Goal: Contribute content: Contribute content

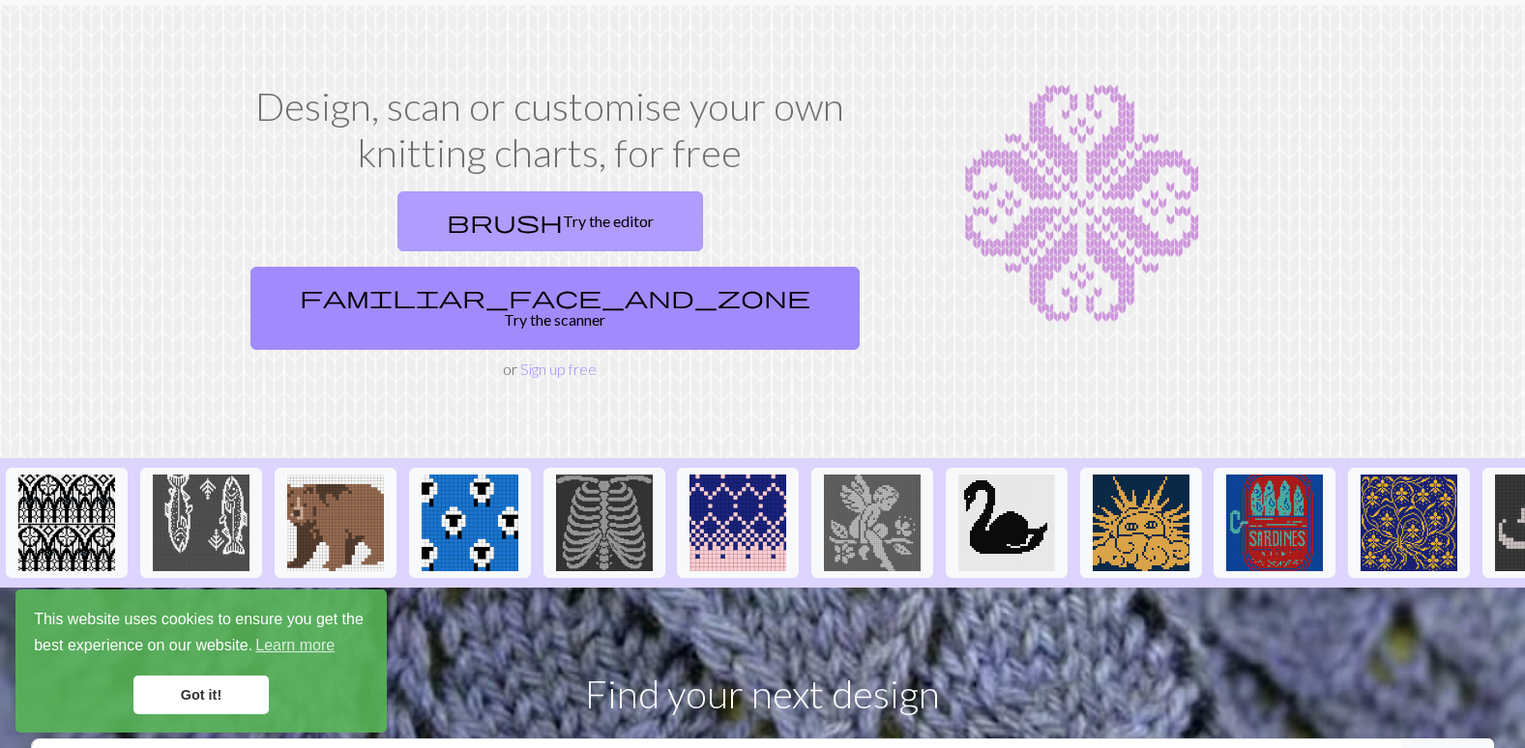
scroll to position [290, 0]
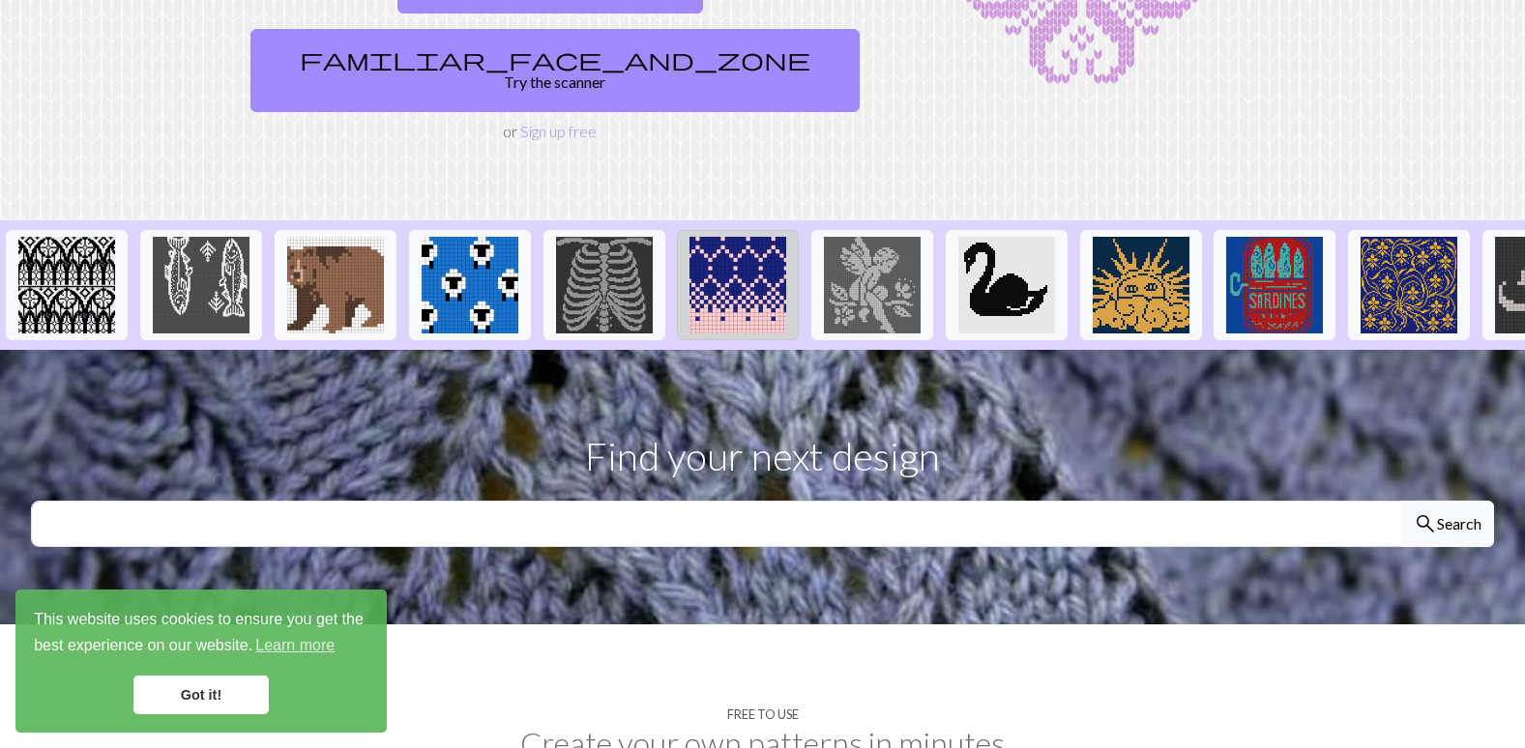
click at [772, 239] on img at bounding box center [737, 285] width 97 height 97
click at [772, 240] on img at bounding box center [737, 285] width 97 height 97
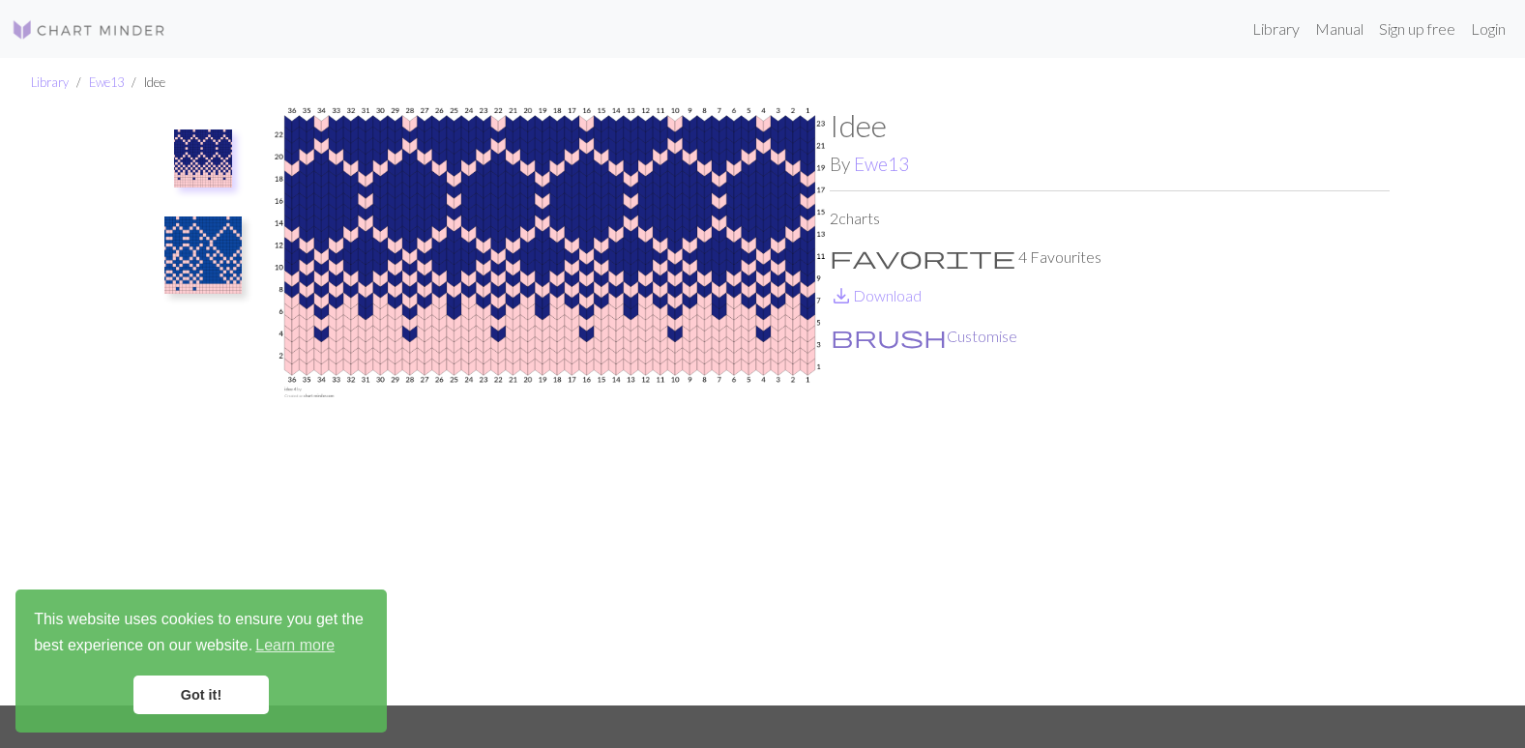
click at [864, 336] on button "brush Customise" at bounding box center [924, 336] width 189 height 25
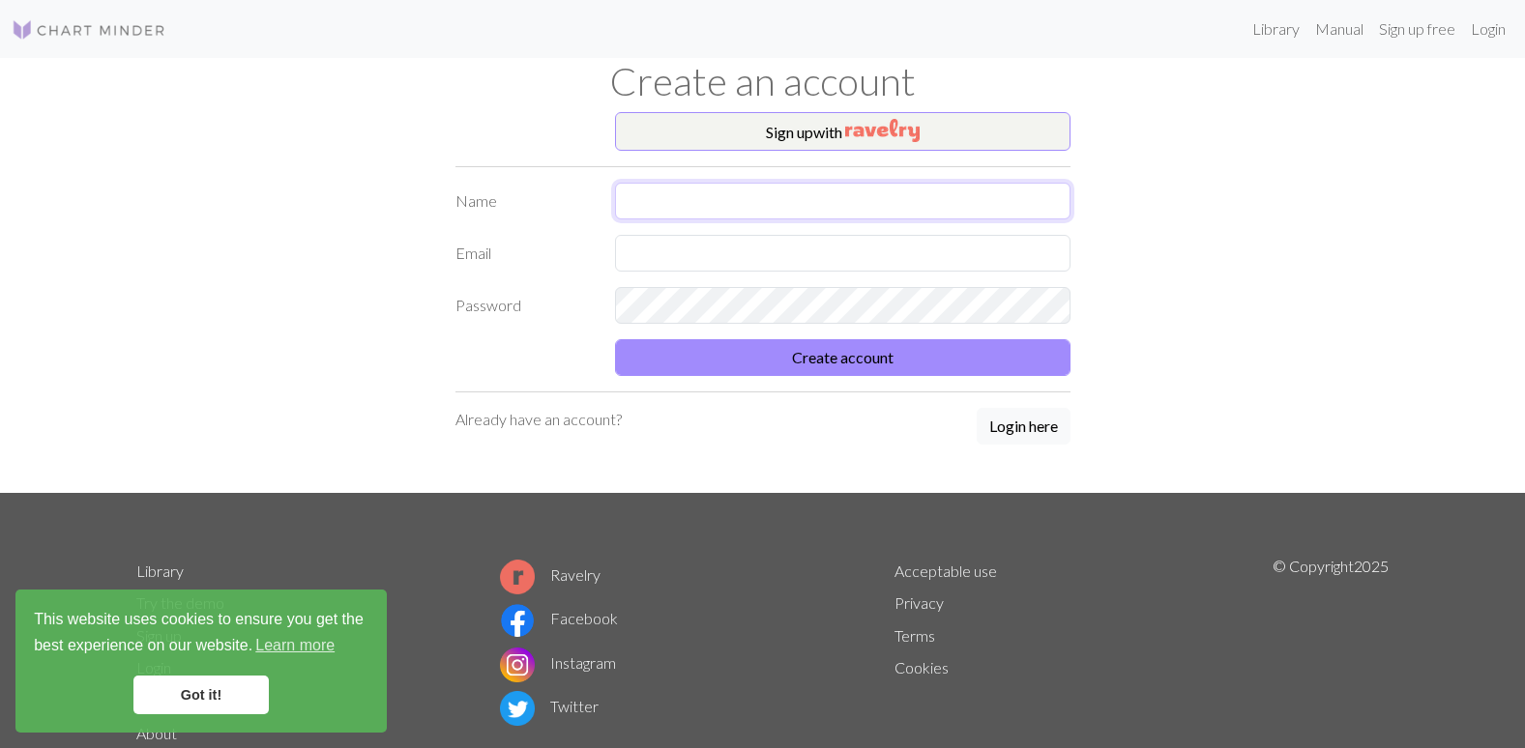
click at [668, 200] on input "text" at bounding box center [842, 201] width 455 height 37
type input "[PERSON_NAME]"
click at [655, 255] on input "text" at bounding box center [842, 253] width 455 height 37
type input "[EMAIL_ADDRESS][DOMAIN_NAME]"
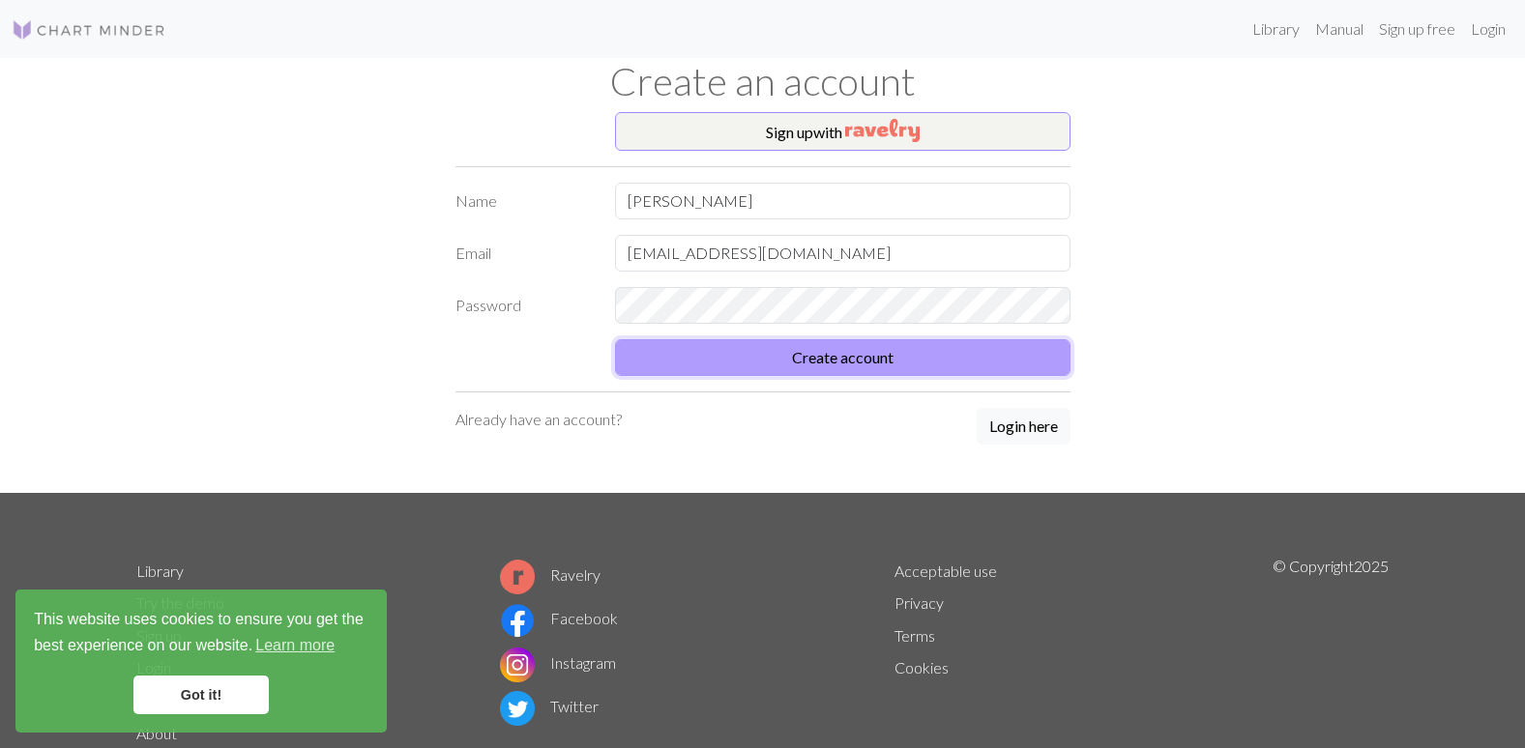
click at [794, 367] on button "Create account" at bounding box center [842, 357] width 455 height 37
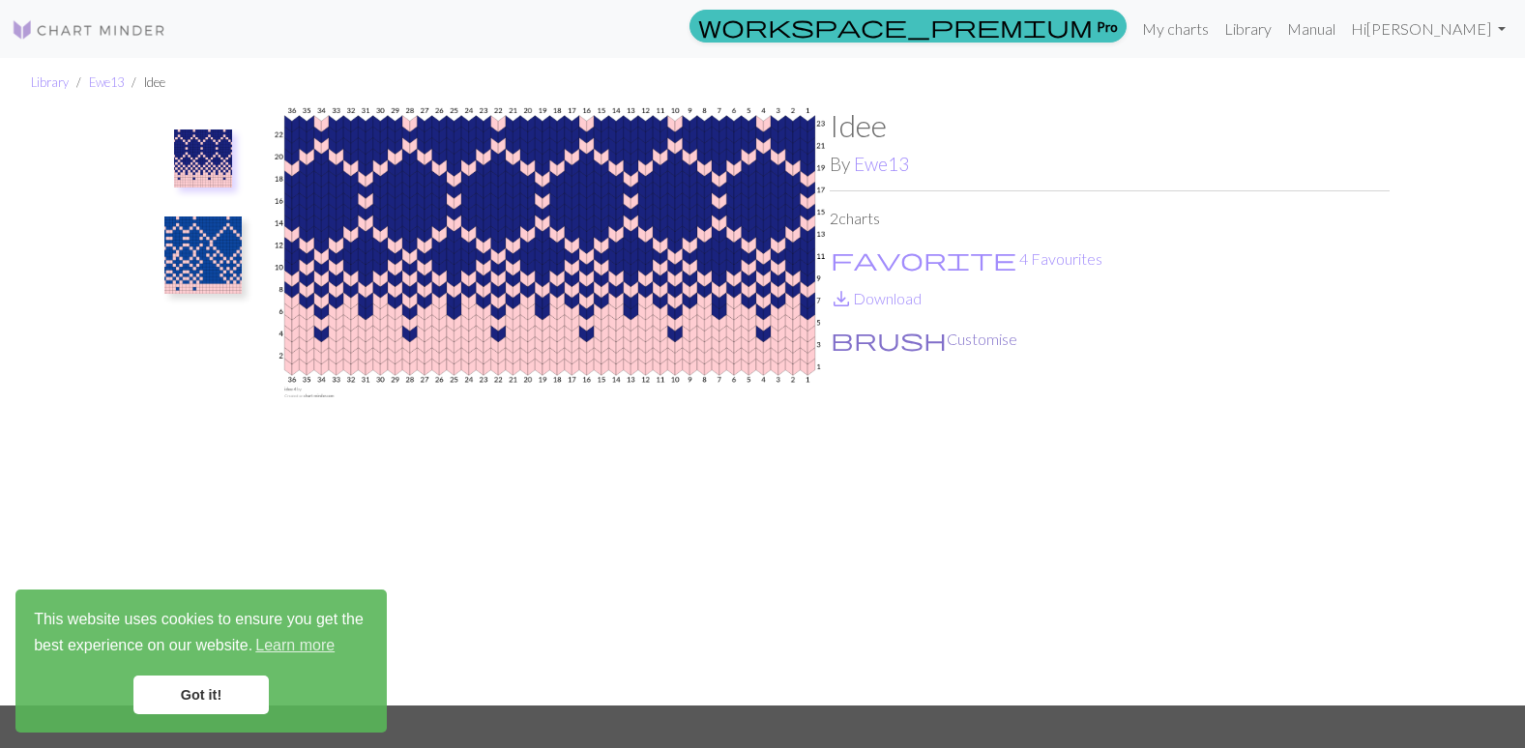
click at [852, 341] on span "brush" at bounding box center [889, 339] width 116 height 27
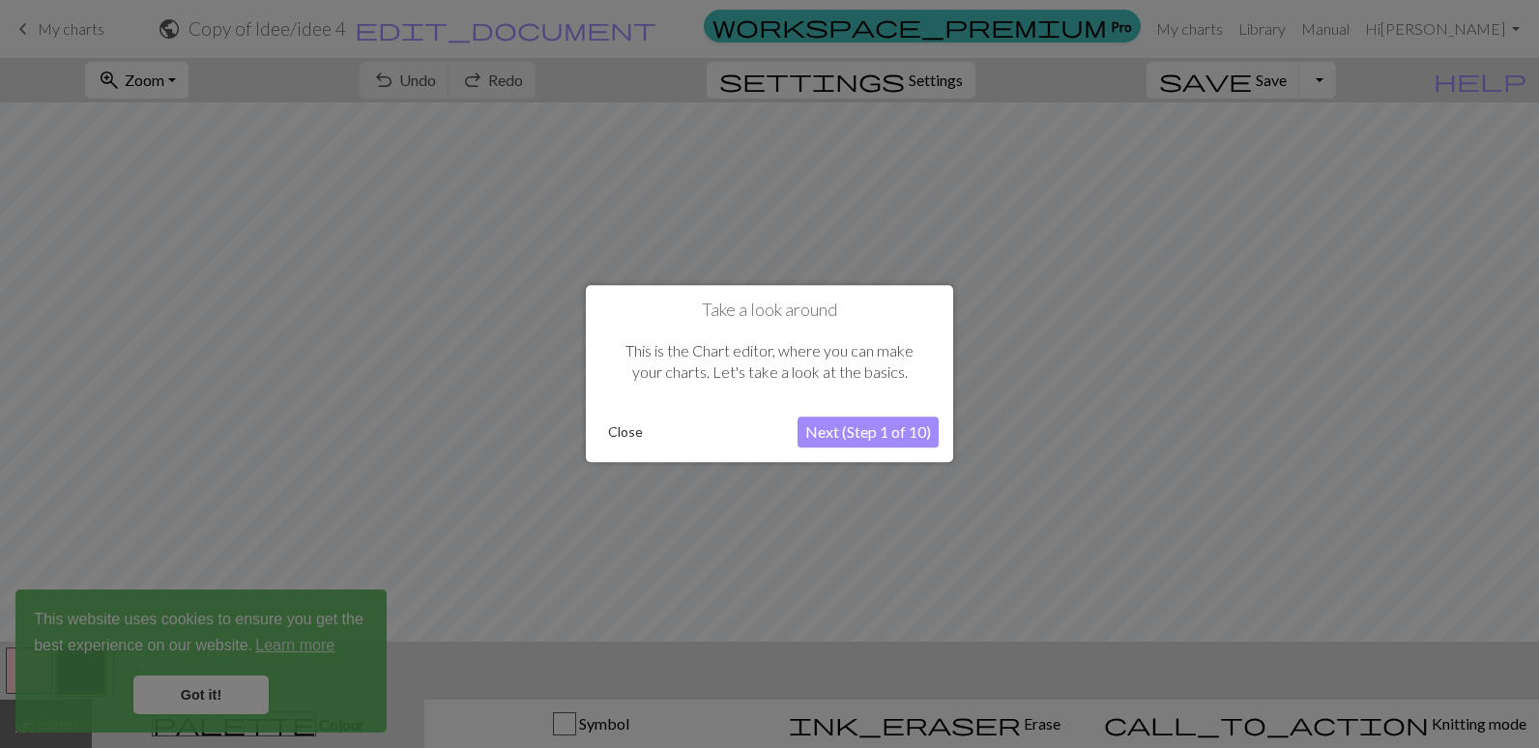
click at [860, 430] on button "Next (Step 1 of 10)" at bounding box center [868, 433] width 141 height 31
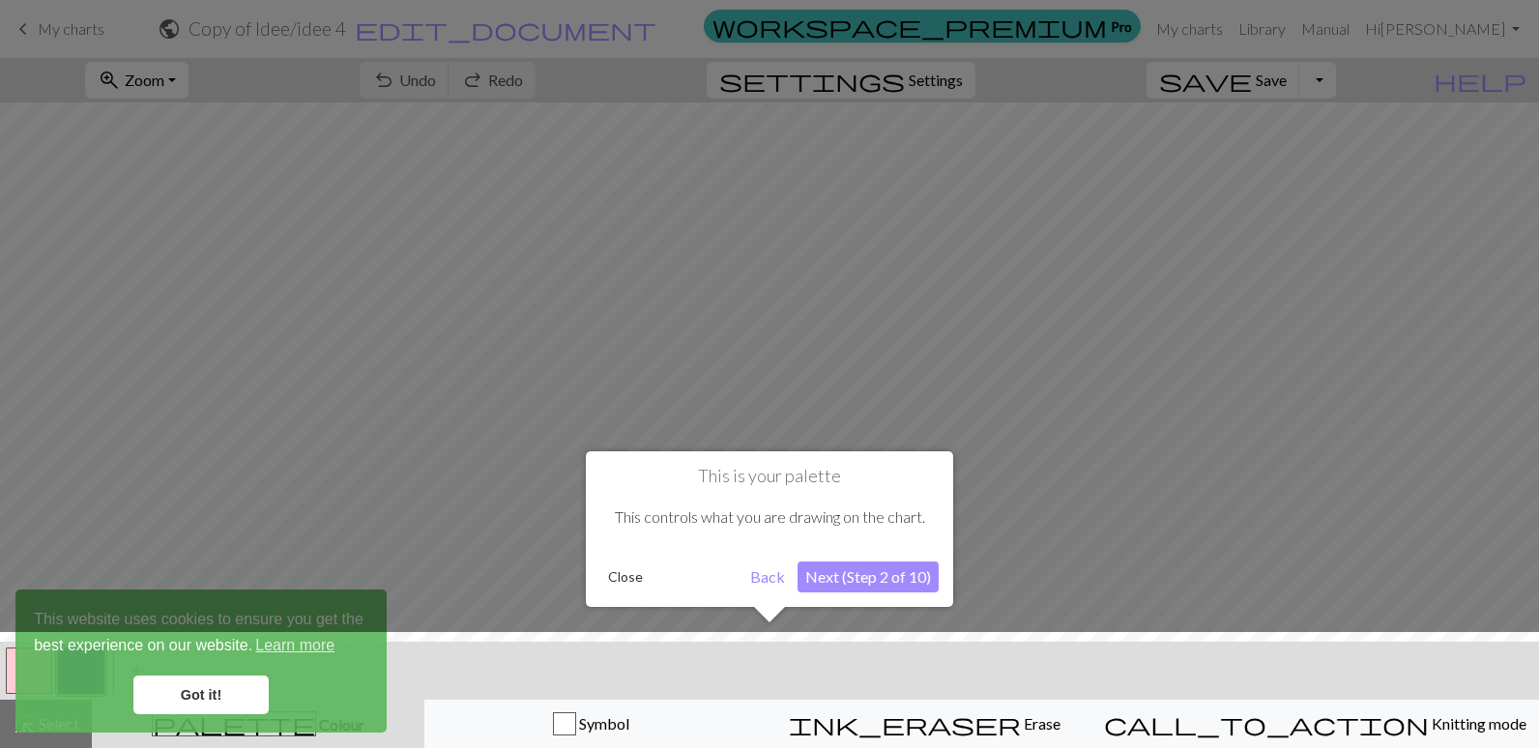
click at [863, 581] on button "Next (Step 2 of 10)" at bounding box center [868, 577] width 141 height 31
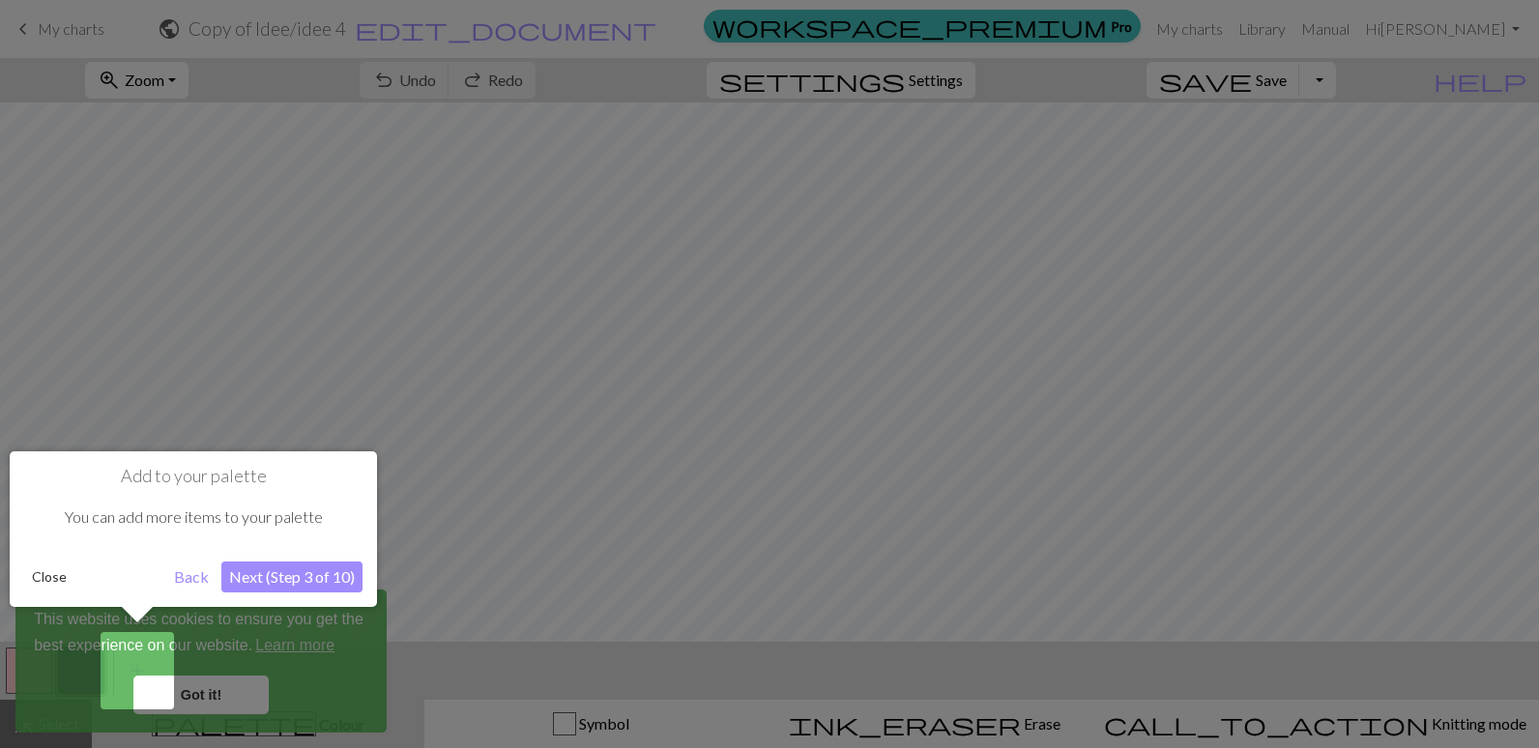
click at [256, 574] on button "Next (Step 3 of 10)" at bounding box center [291, 577] width 141 height 31
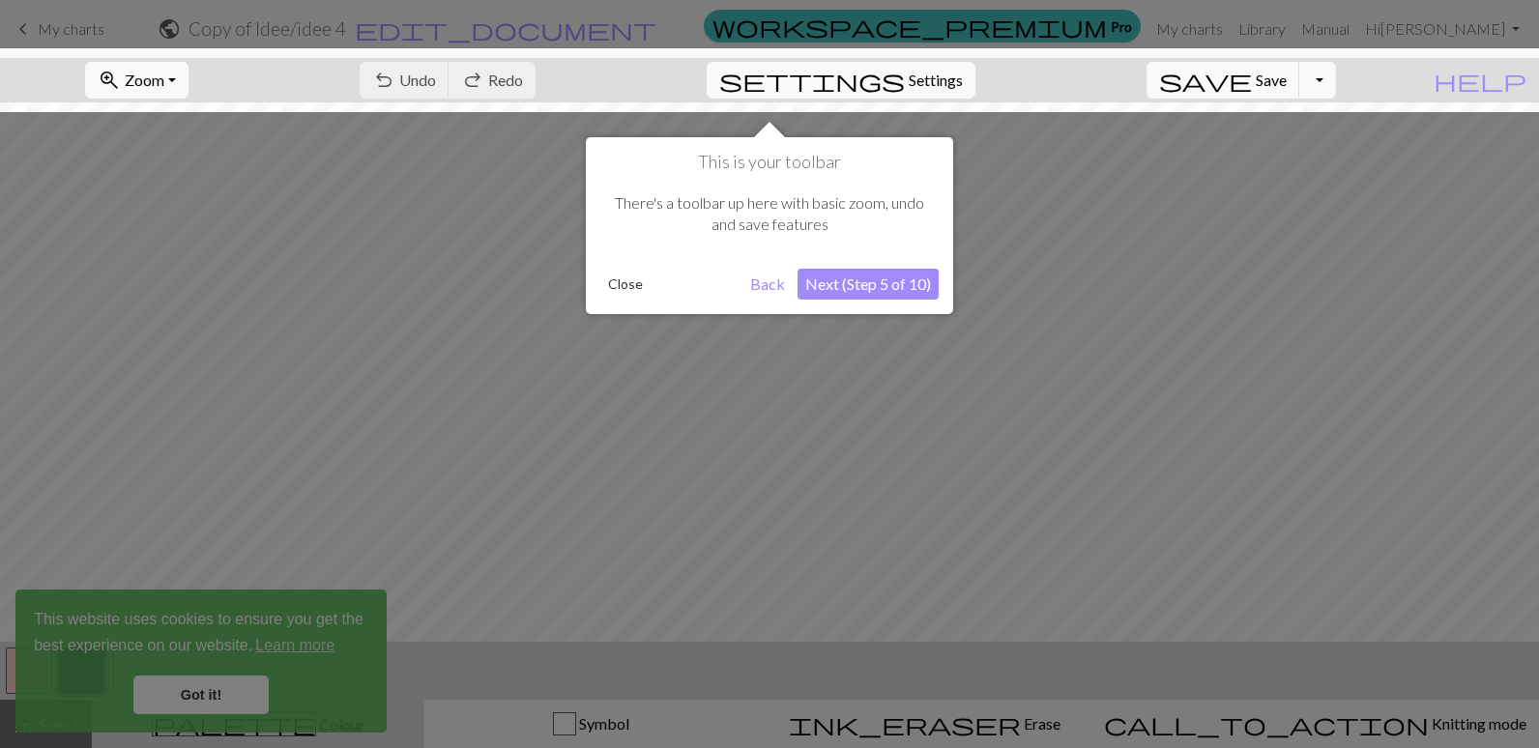
click at [867, 284] on button "Next (Step 5 of 10)" at bounding box center [868, 284] width 141 height 31
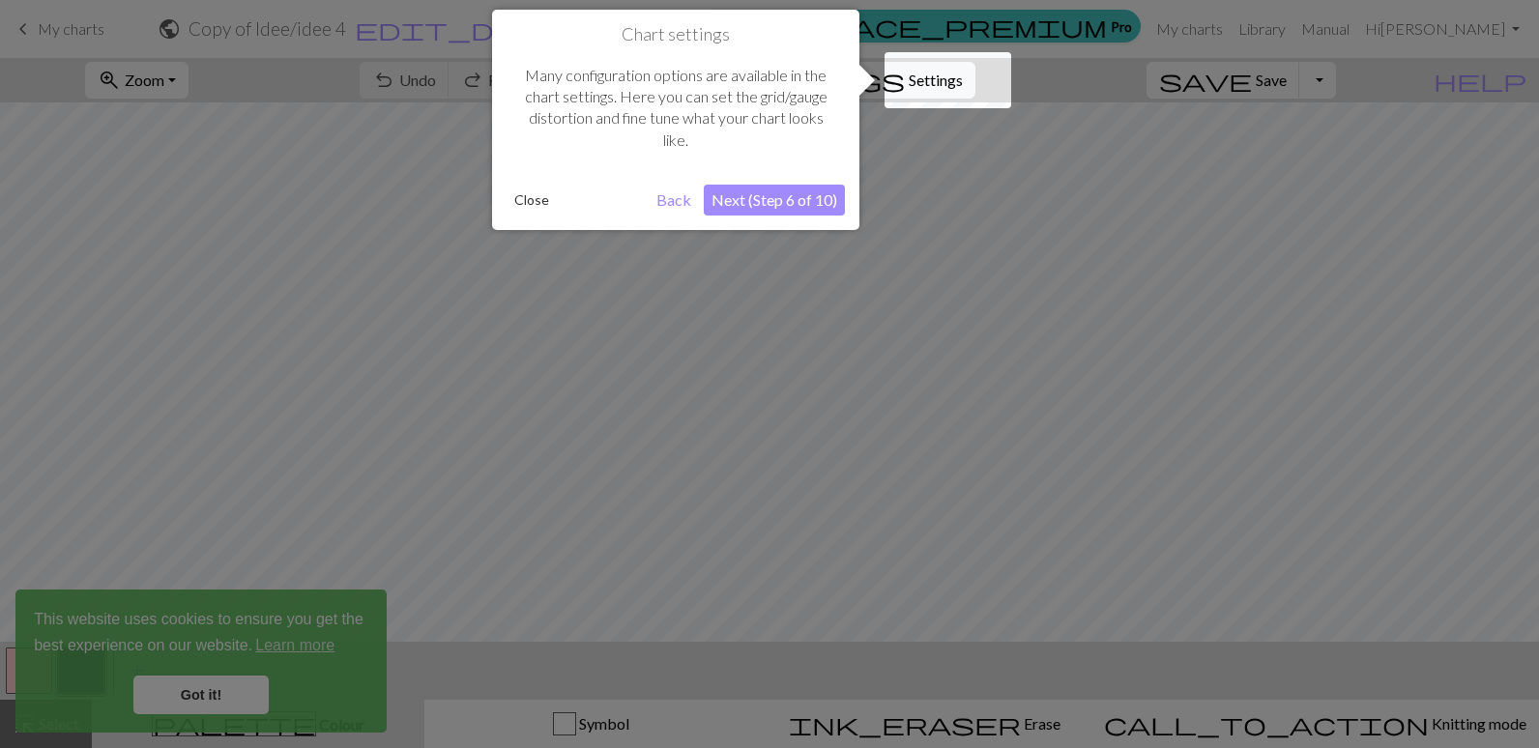
click at [785, 210] on button "Next (Step 6 of 10)" at bounding box center [774, 200] width 141 height 31
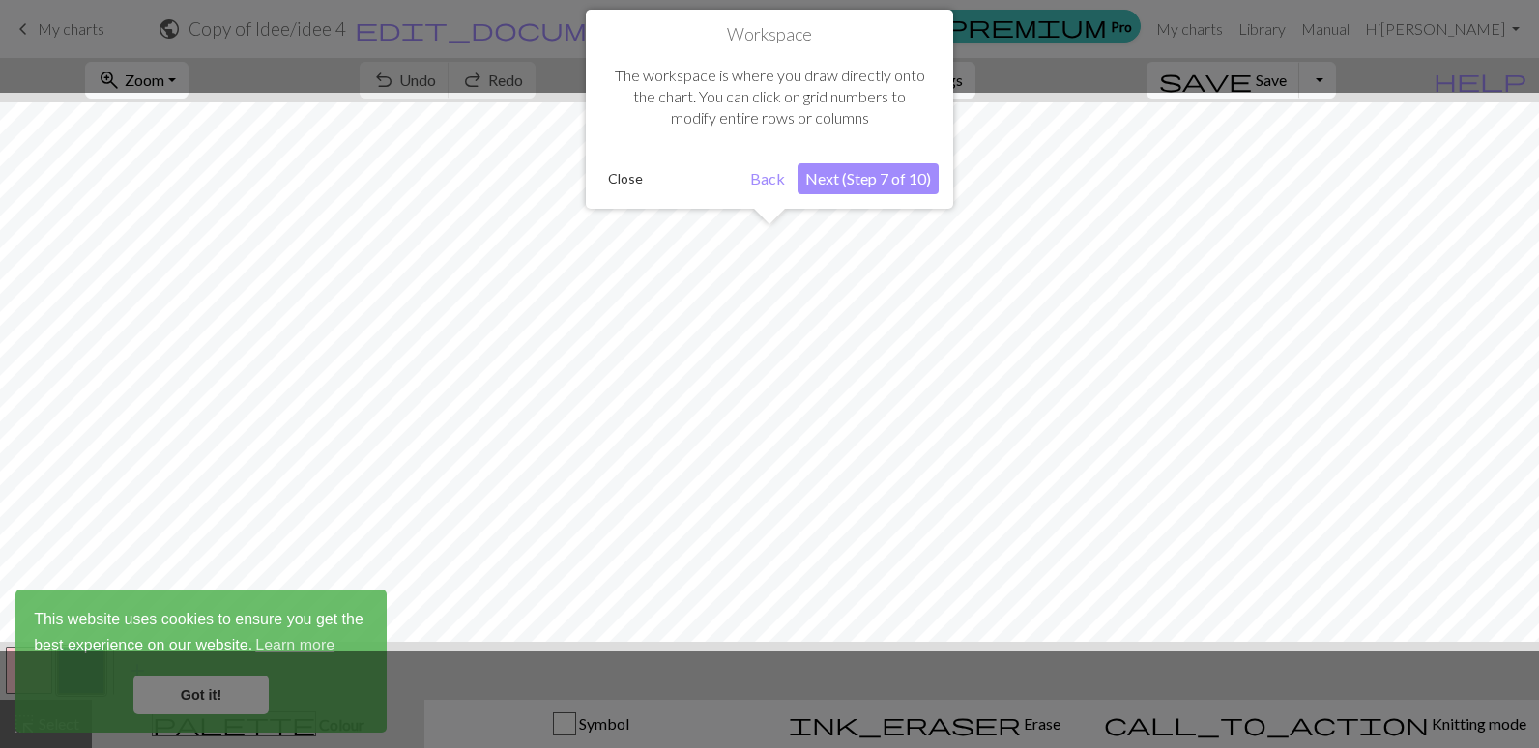
click at [888, 180] on button "Next (Step 7 of 10)" at bounding box center [868, 178] width 141 height 31
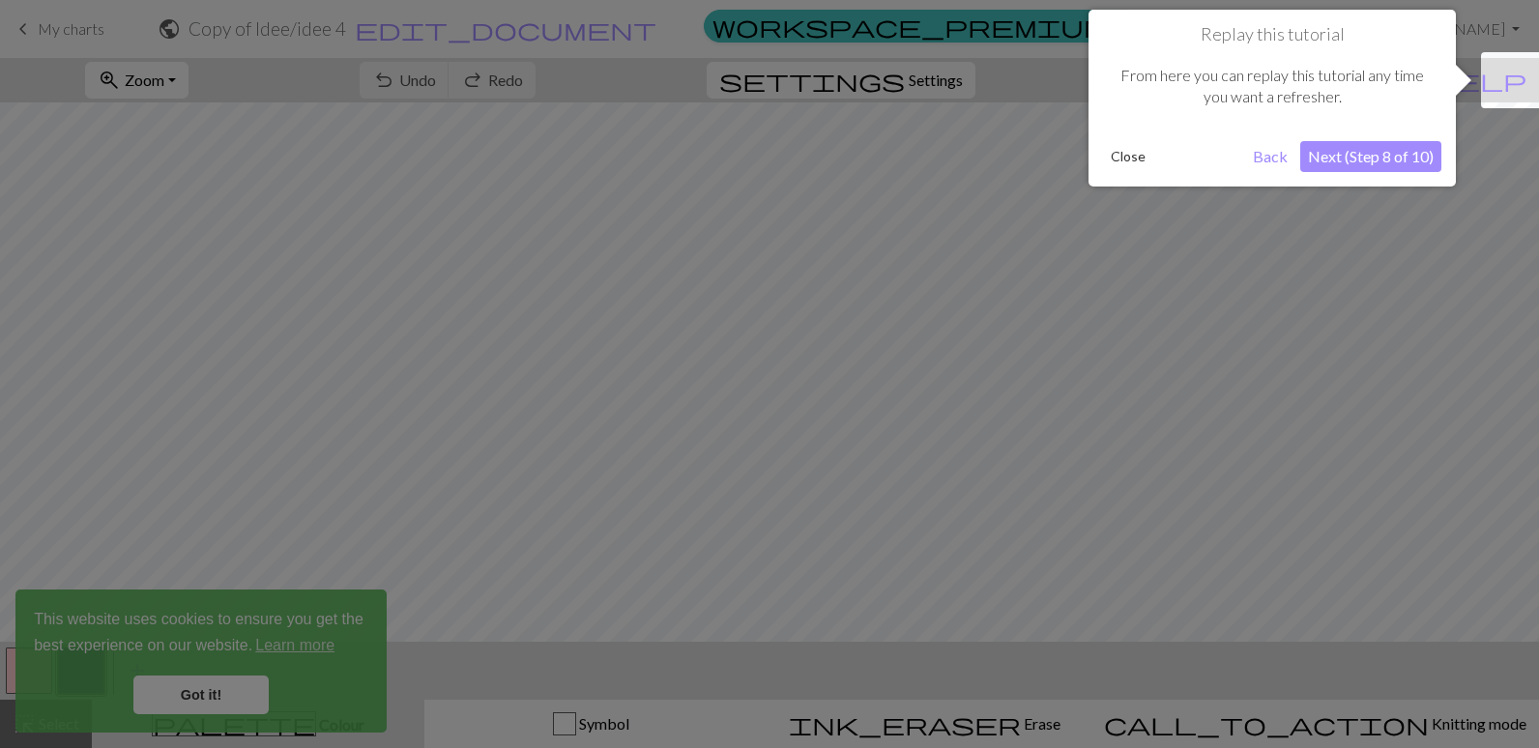
click at [1373, 148] on button "Next (Step 8 of 10)" at bounding box center [1370, 156] width 141 height 31
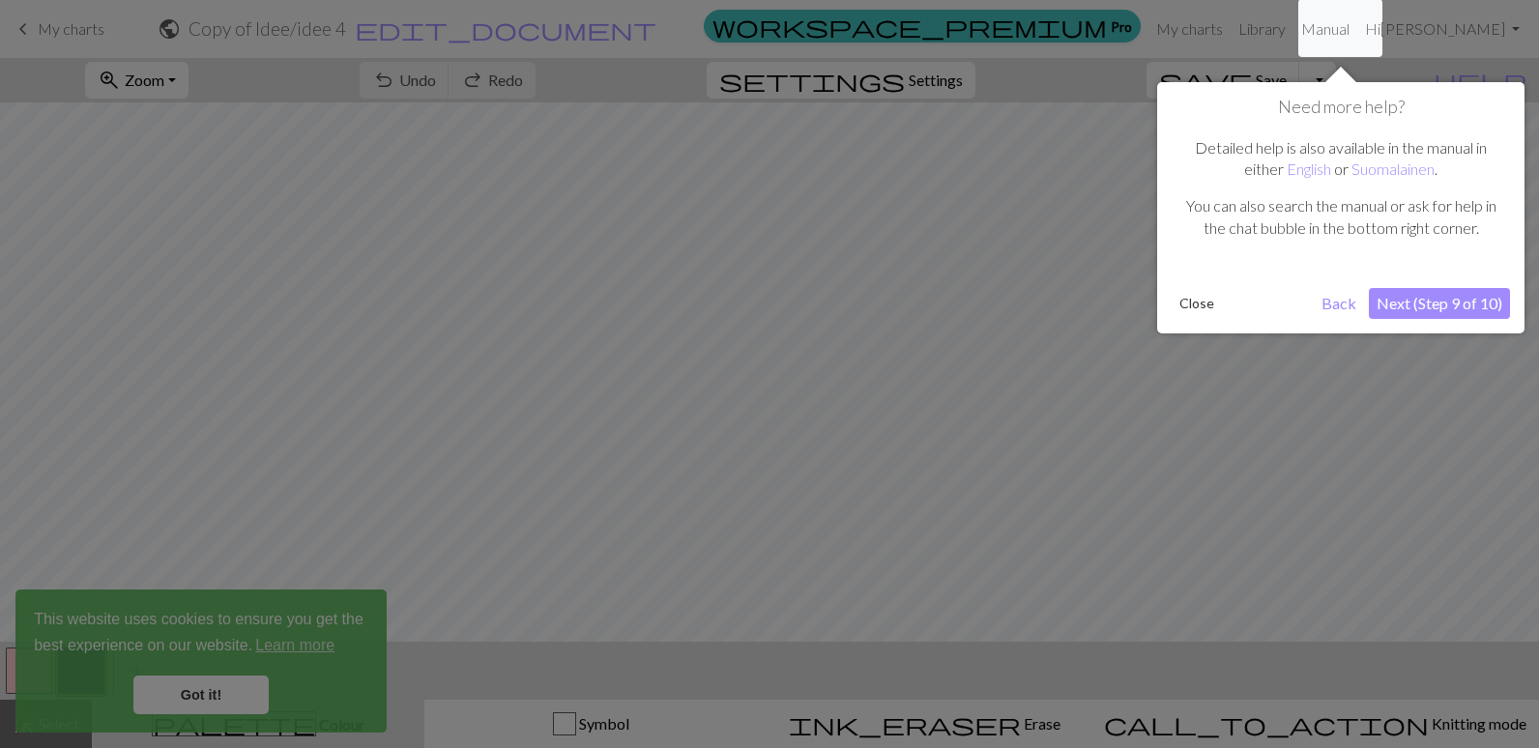
click at [1468, 300] on button "Next (Step 9 of 10)" at bounding box center [1439, 303] width 141 height 31
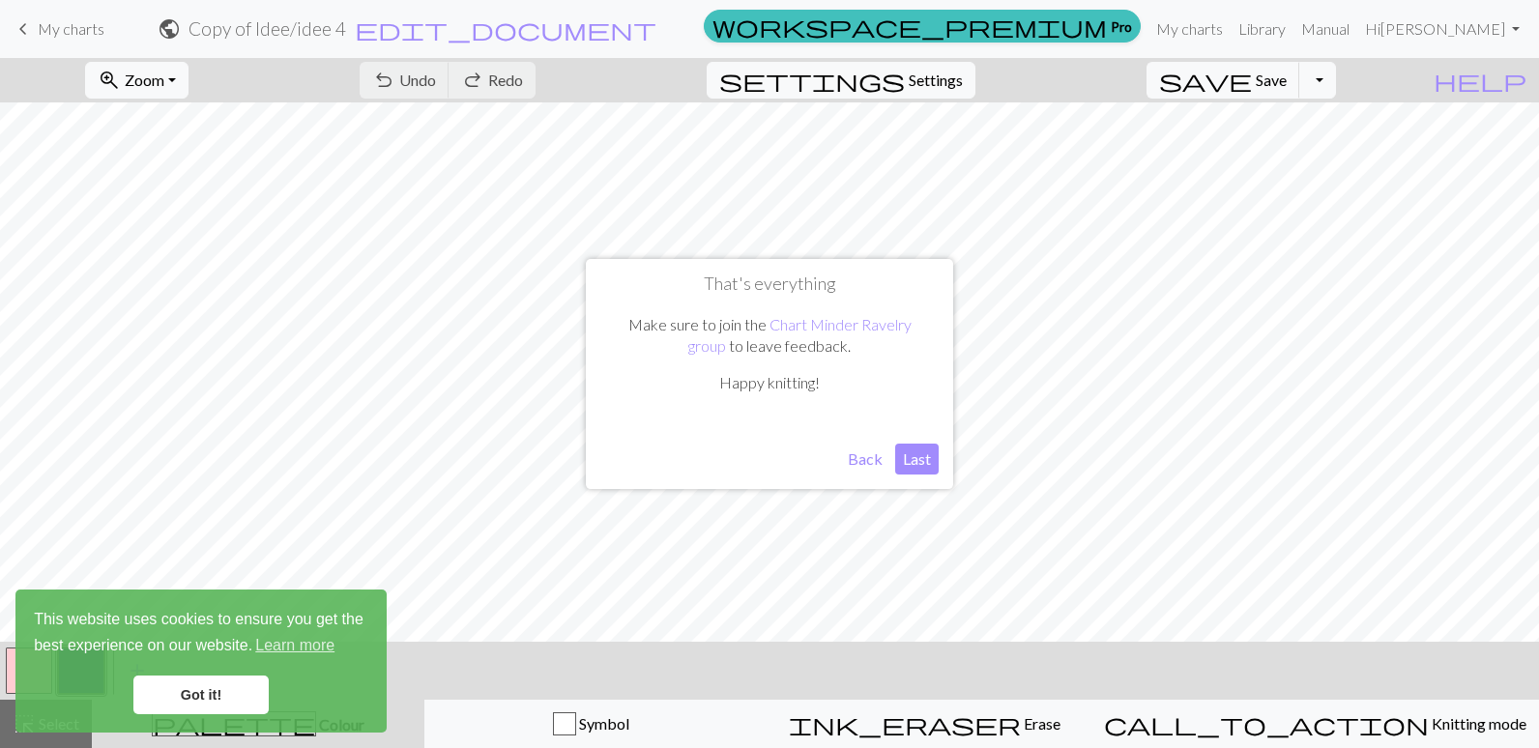
click at [906, 459] on button "Last" at bounding box center [917, 459] width 44 height 31
click at [208, 701] on link "Got it!" at bounding box center [200, 695] width 135 height 39
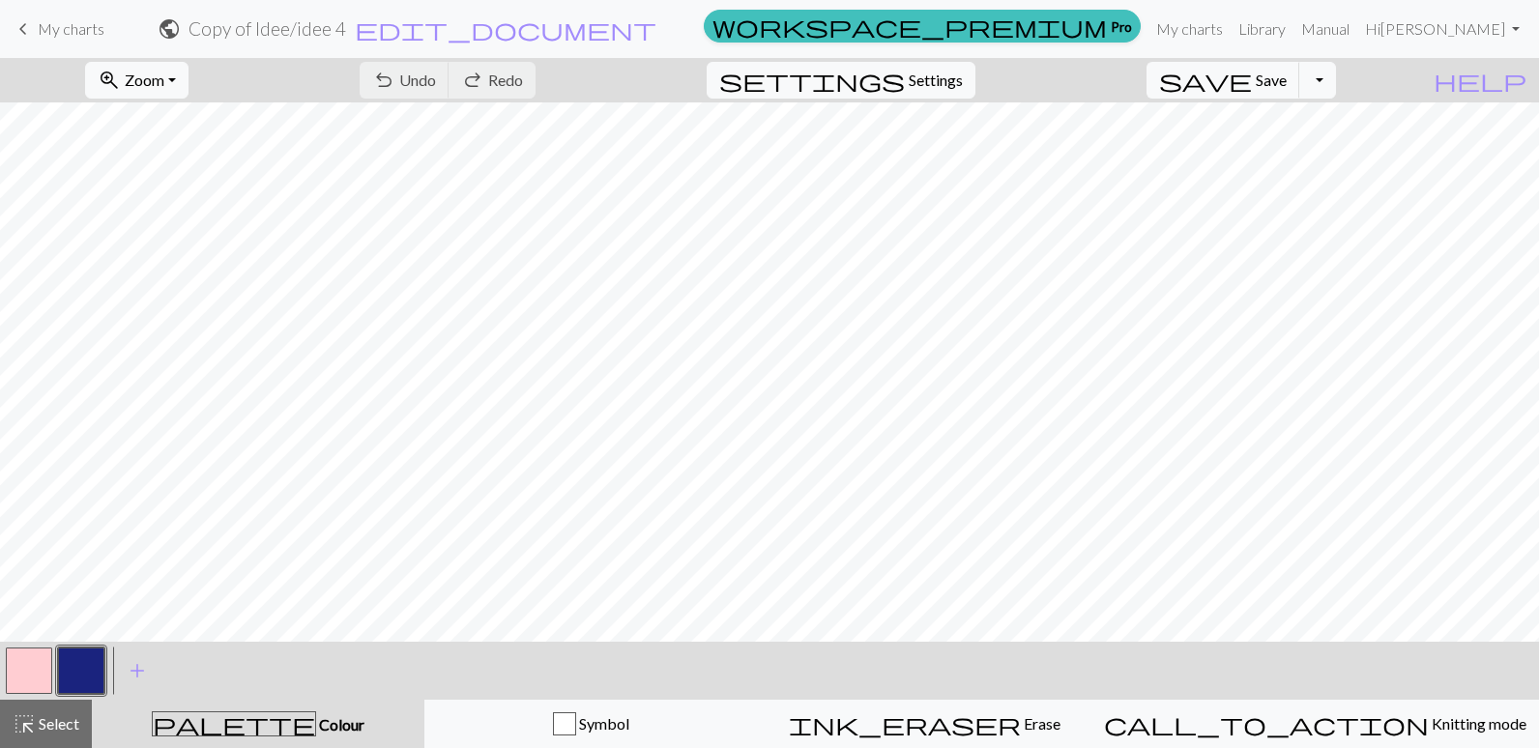
click at [47, 680] on button "button" at bounding box center [29, 671] width 46 height 46
click at [83, 668] on button "button" at bounding box center [81, 671] width 46 height 46
click at [1207, 27] on link "My charts" at bounding box center [1190, 29] width 82 height 39
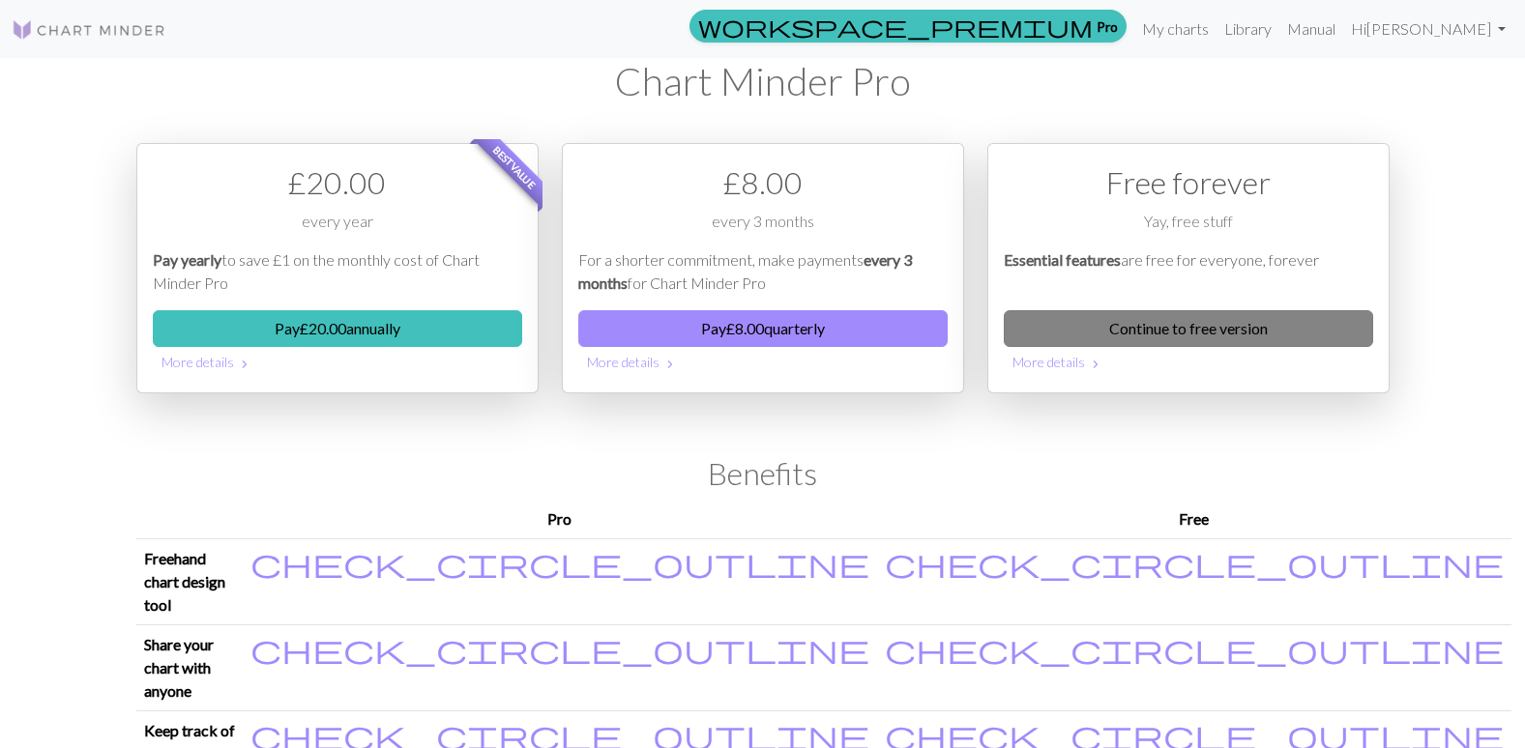
click at [1192, 325] on link "Continue to free version" at bounding box center [1188, 328] width 369 height 37
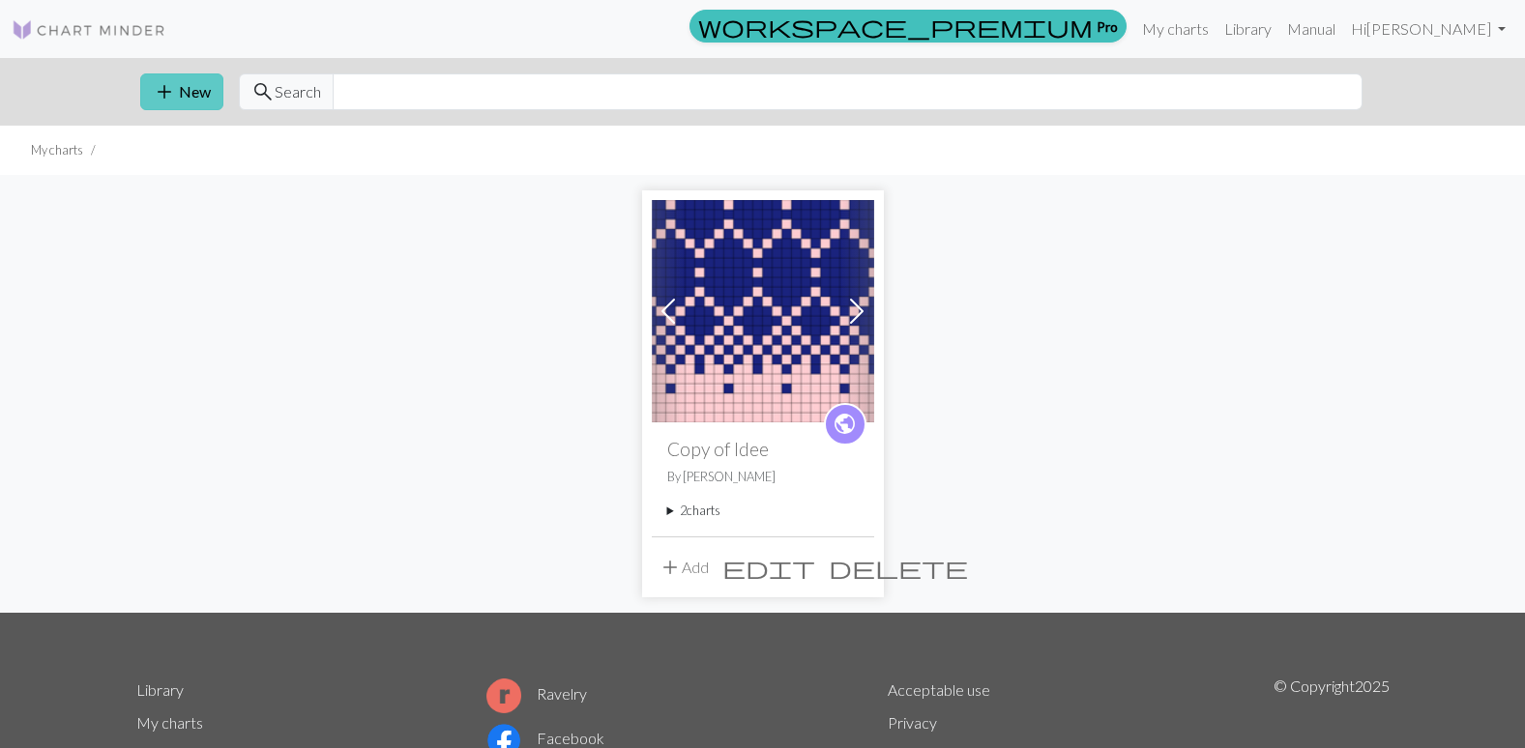
click at [160, 90] on span "add" at bounding box center [164, 91] width 23 height 27
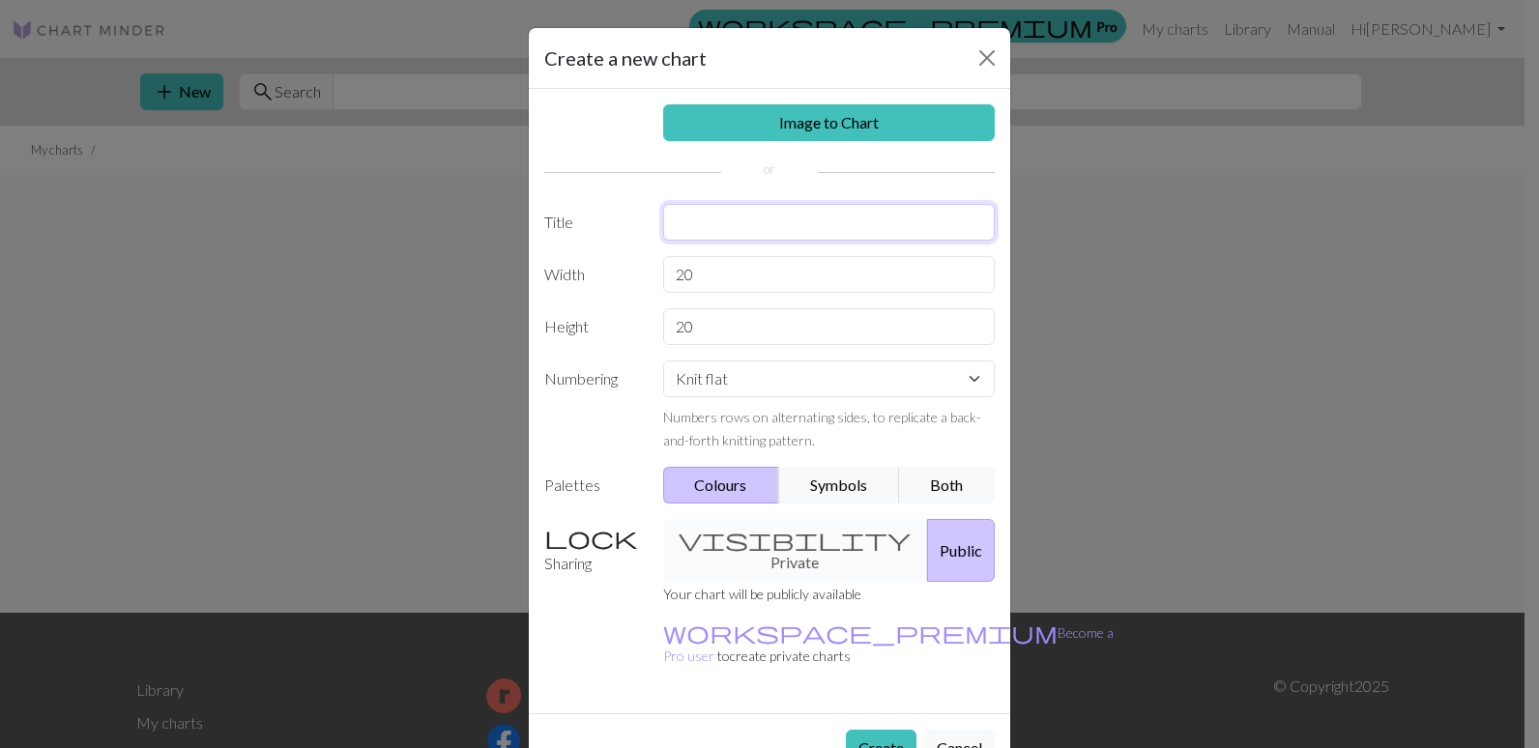
click at [696, 221] on input "text" at bounding box center [829, 222] width 333 height 37
type input "snowman"
click at [704, 482] on button "Colours" at bounding box center [721, 485] width 117 height 37
click at [875, 730] on button "Create" at bounding box center [881, 748] width 71 height 37
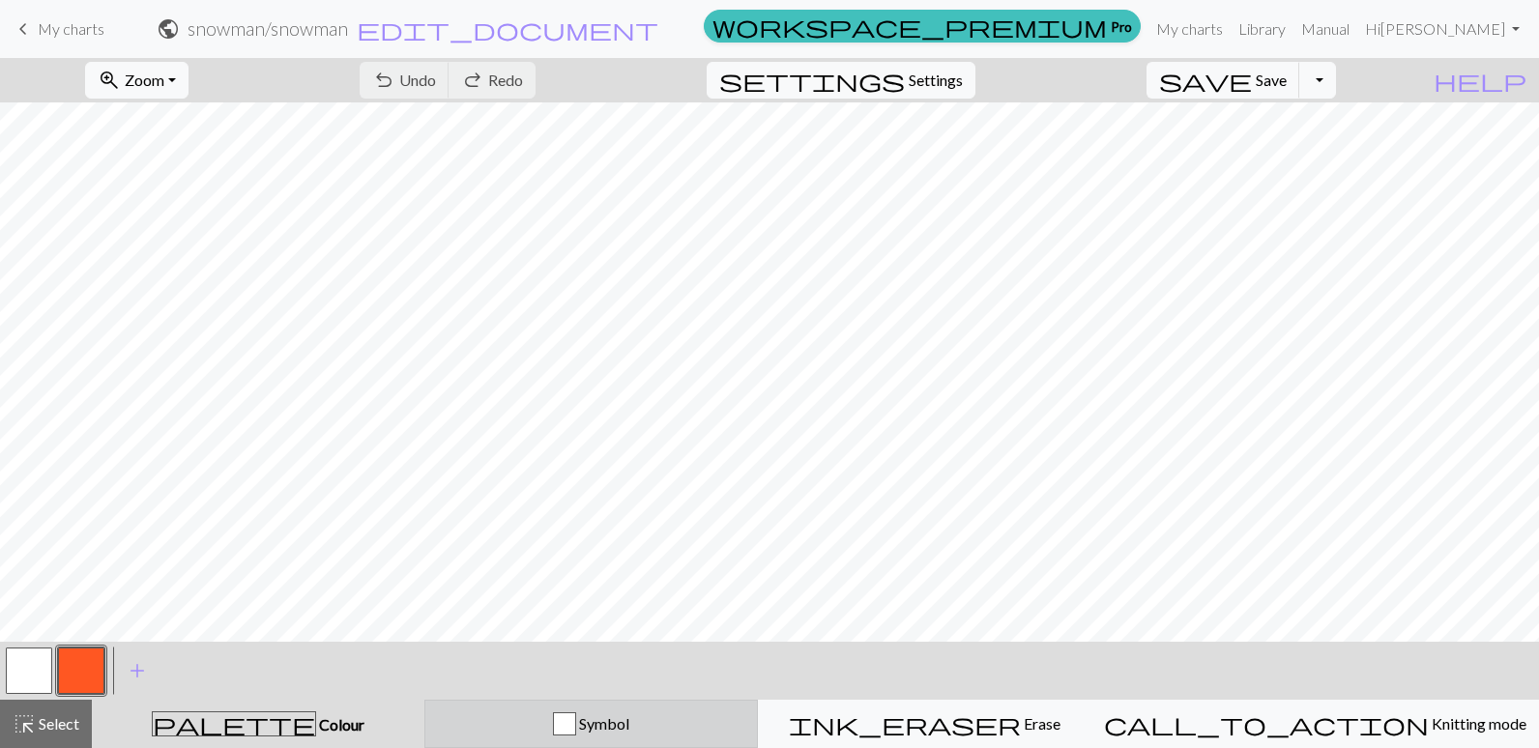
click at [629, 725] on span "Symbol" at bounding box center [602, 723] width 53 height 18
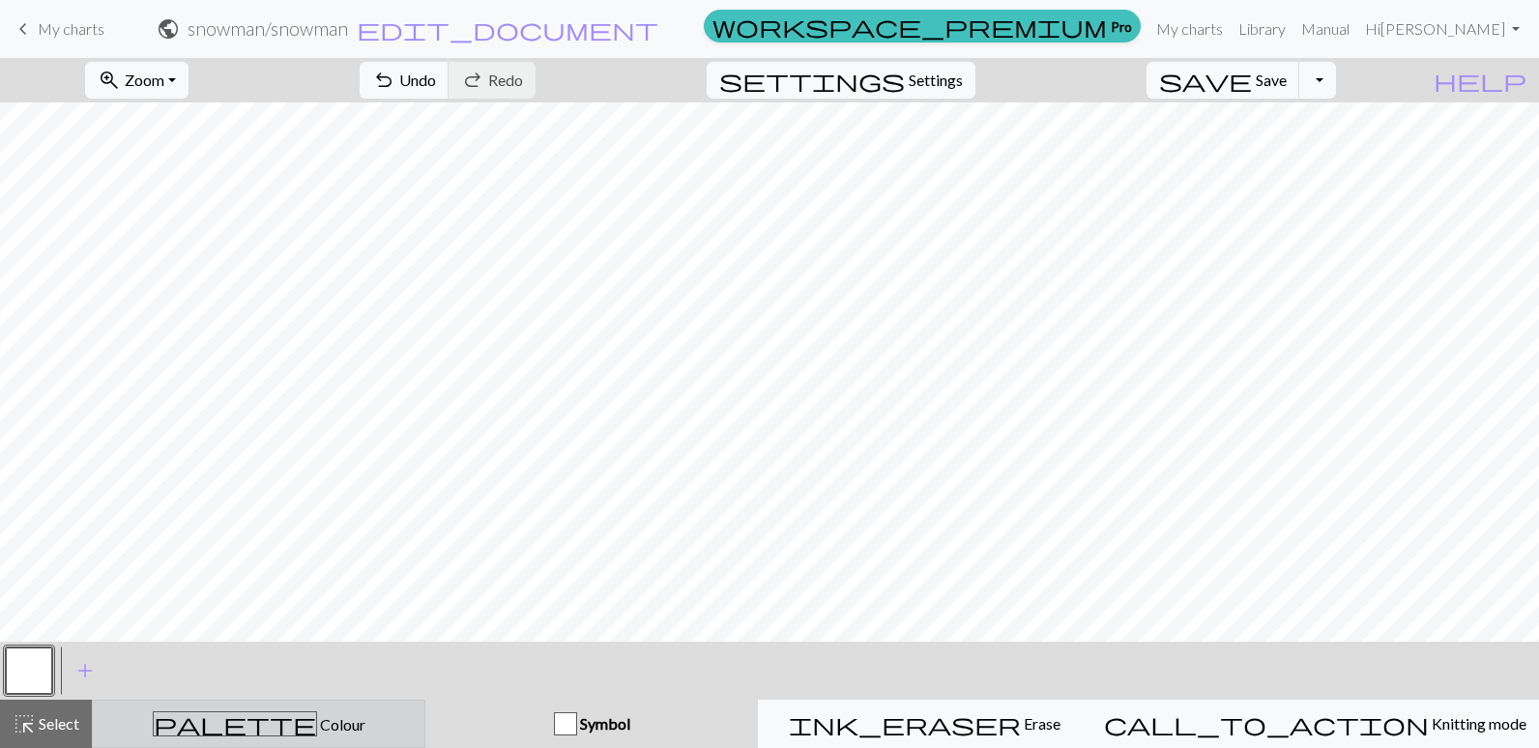
click at [237, 722] on span "palette" at bounding box center [235, 724] width 162 height 27
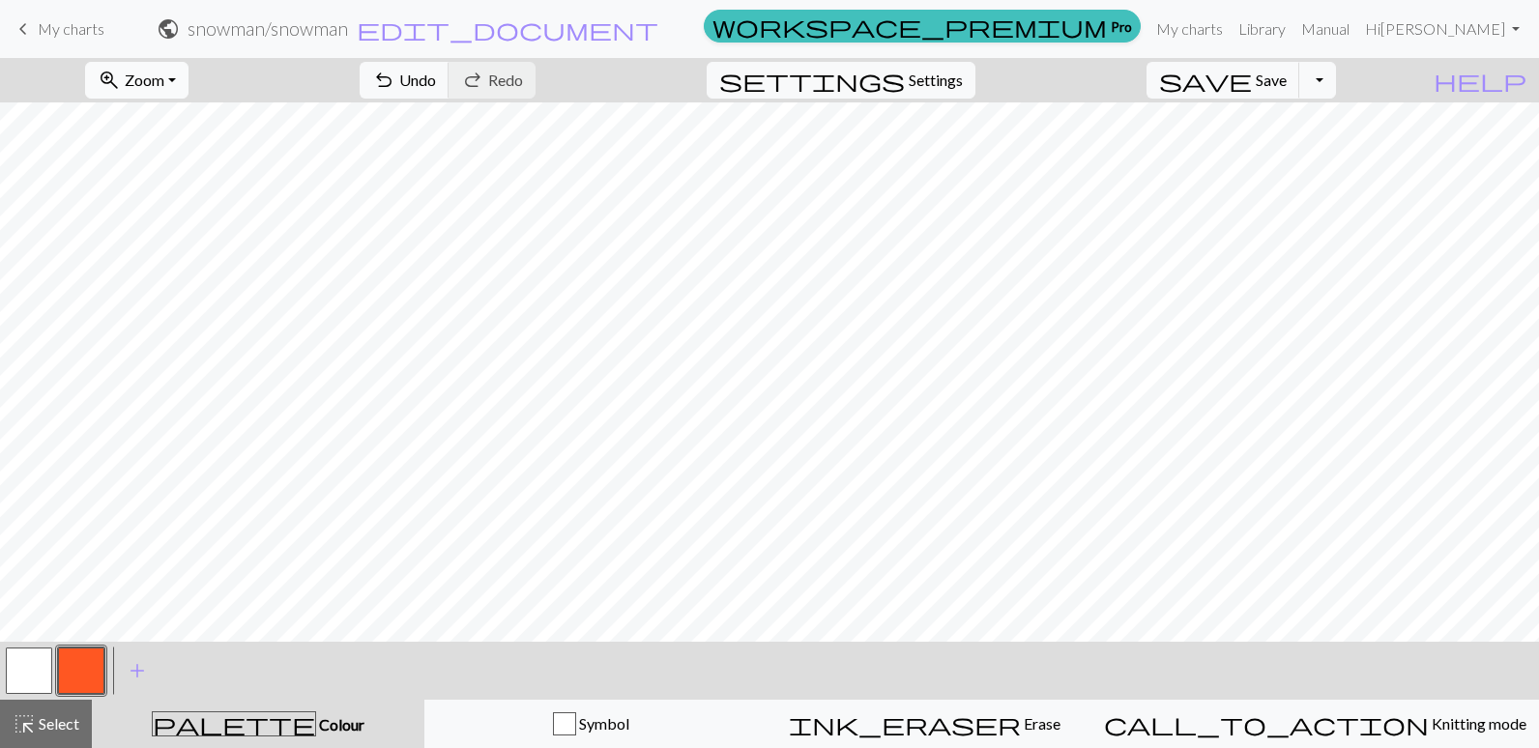
click at [189, 79] on button "zoom_in Zoom Zoom" at bounding box center [136, 80] width 103 height 37
click at [240, 211] on div "Fit all Fit width Fit height 50% 100% 150% 200%" at bounding box center [162, 224] width 155 height 250
drag, startPoint x: 24, startPoint y: 30, endPoint x: 854, endPoint y: 84, distance: 831.3
click at [24, 30] on span "keyboard_arrow_left" at bounding box center [23, 28] width 23 height 27
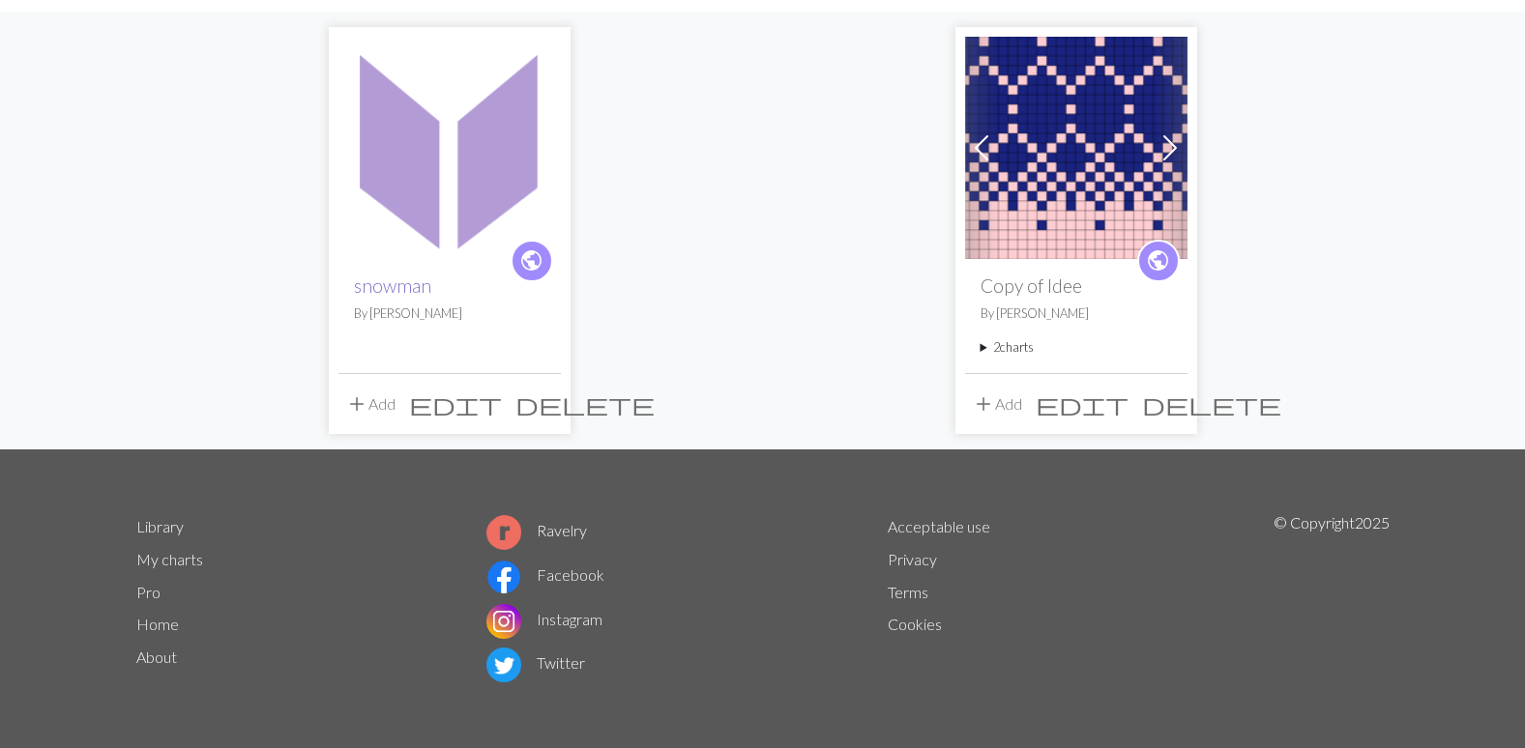
scroll to position [164, 0]
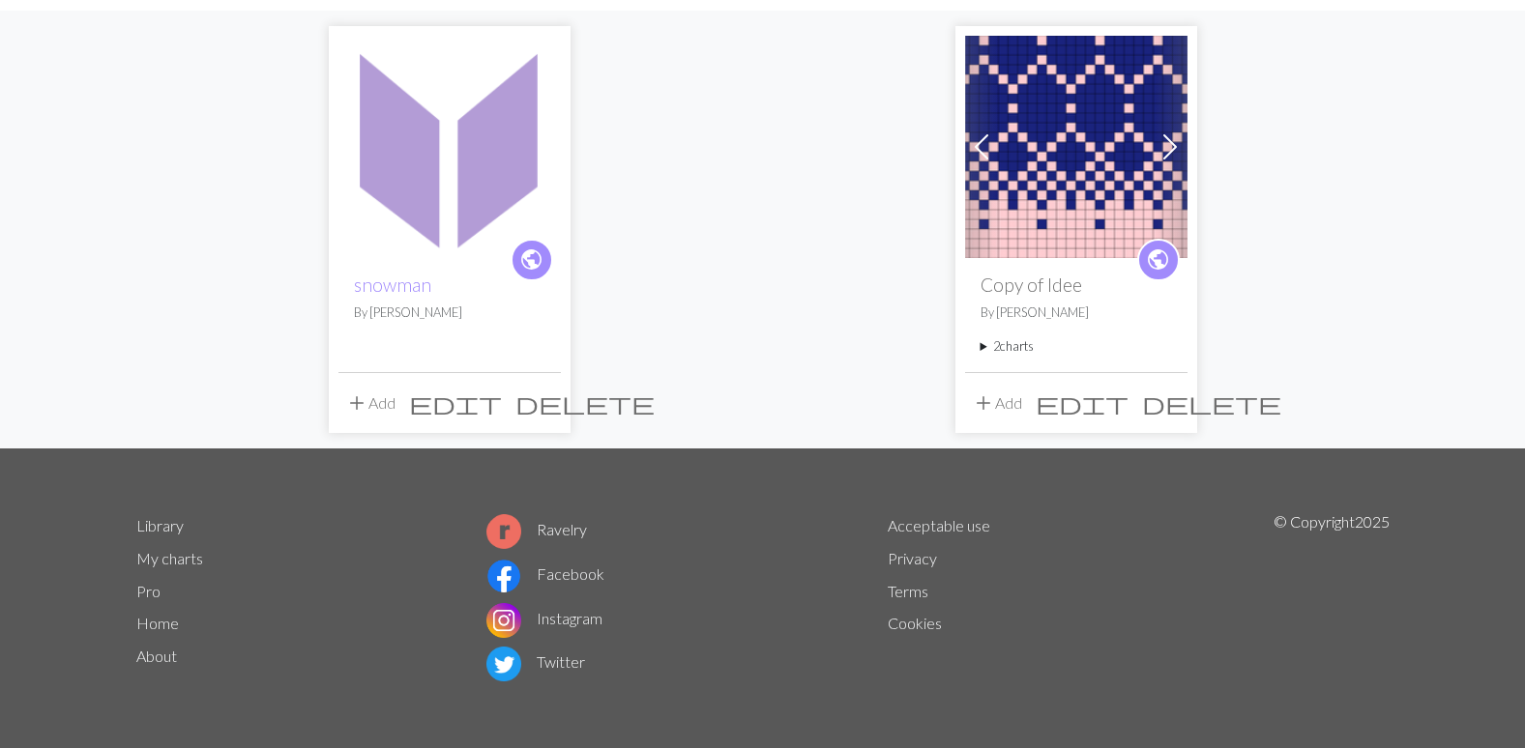
click at [440, 299] on div "public snowman By [PERSON_NAME]" at bounding box center [449, 314] width 222 height 113
click at [441, 296] on h2 "snowman" at bounding box center [449, 285] width 191 height 22
click at [442, 294] on h2 "snowman" at bounding box center [449, 285] width 191 height 22
click at [443, 296] on h2 "snowman" at bounding box center [449, 285] width 191 height 22
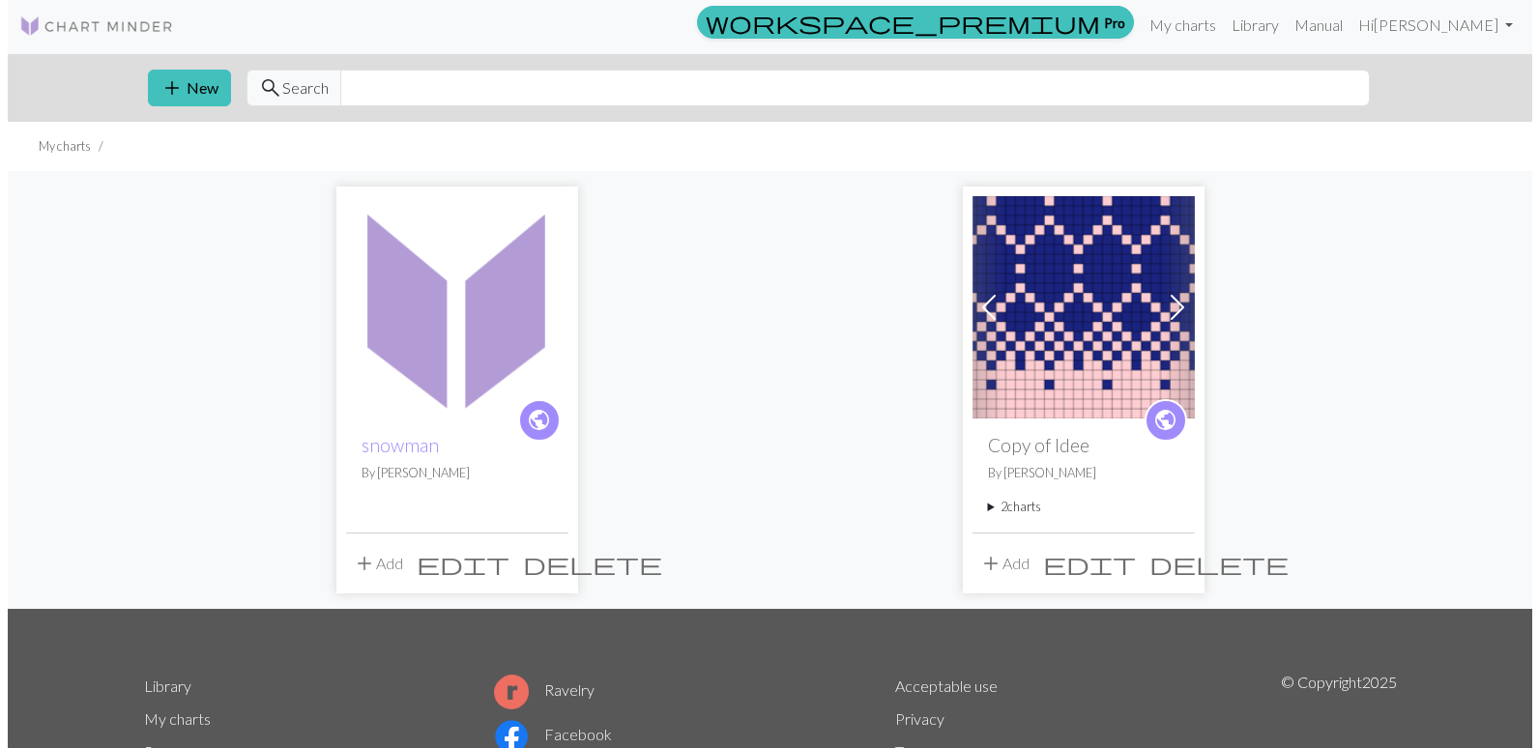
scroll to position [0, 0]
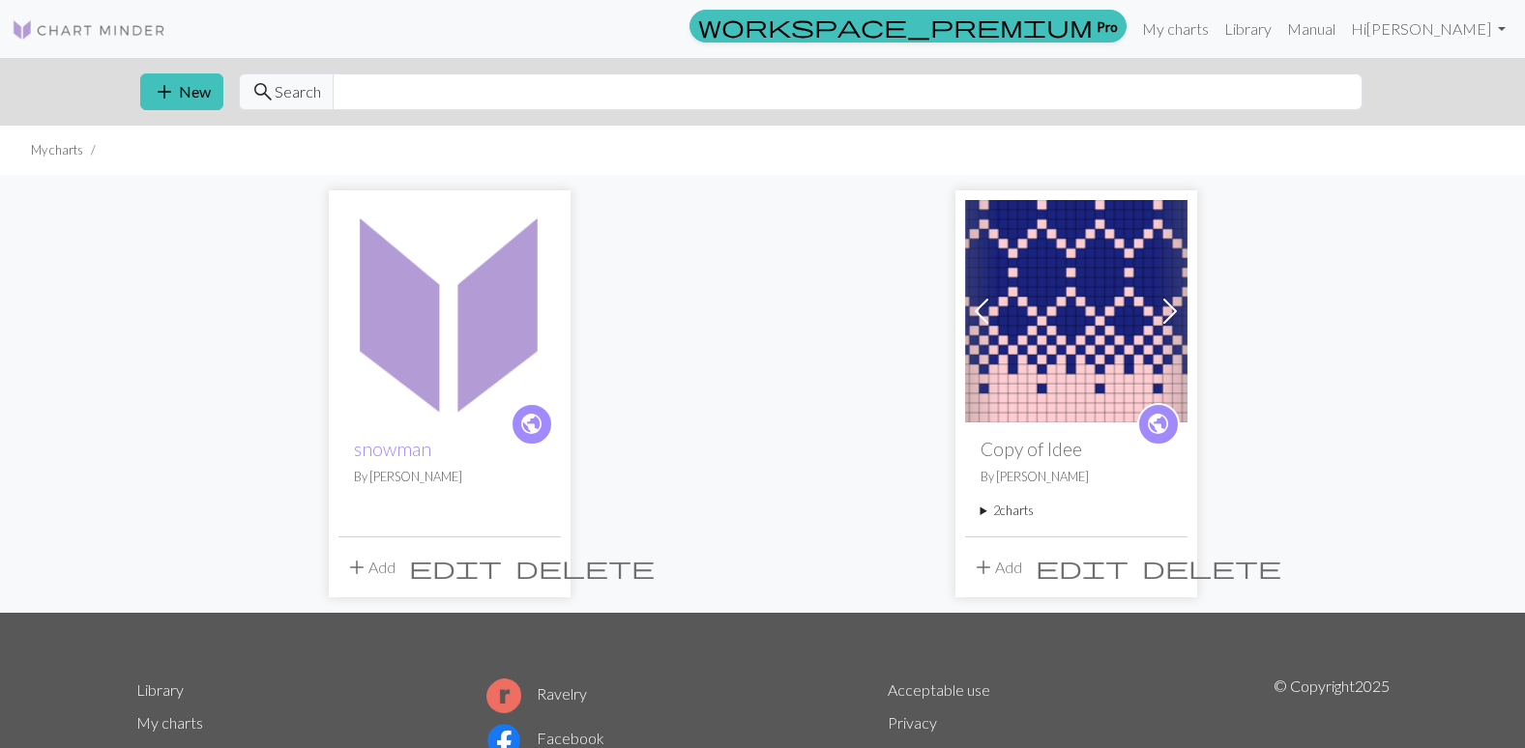
click at [523, 306] on img at bounding box center [449, 311] width 222 height 222
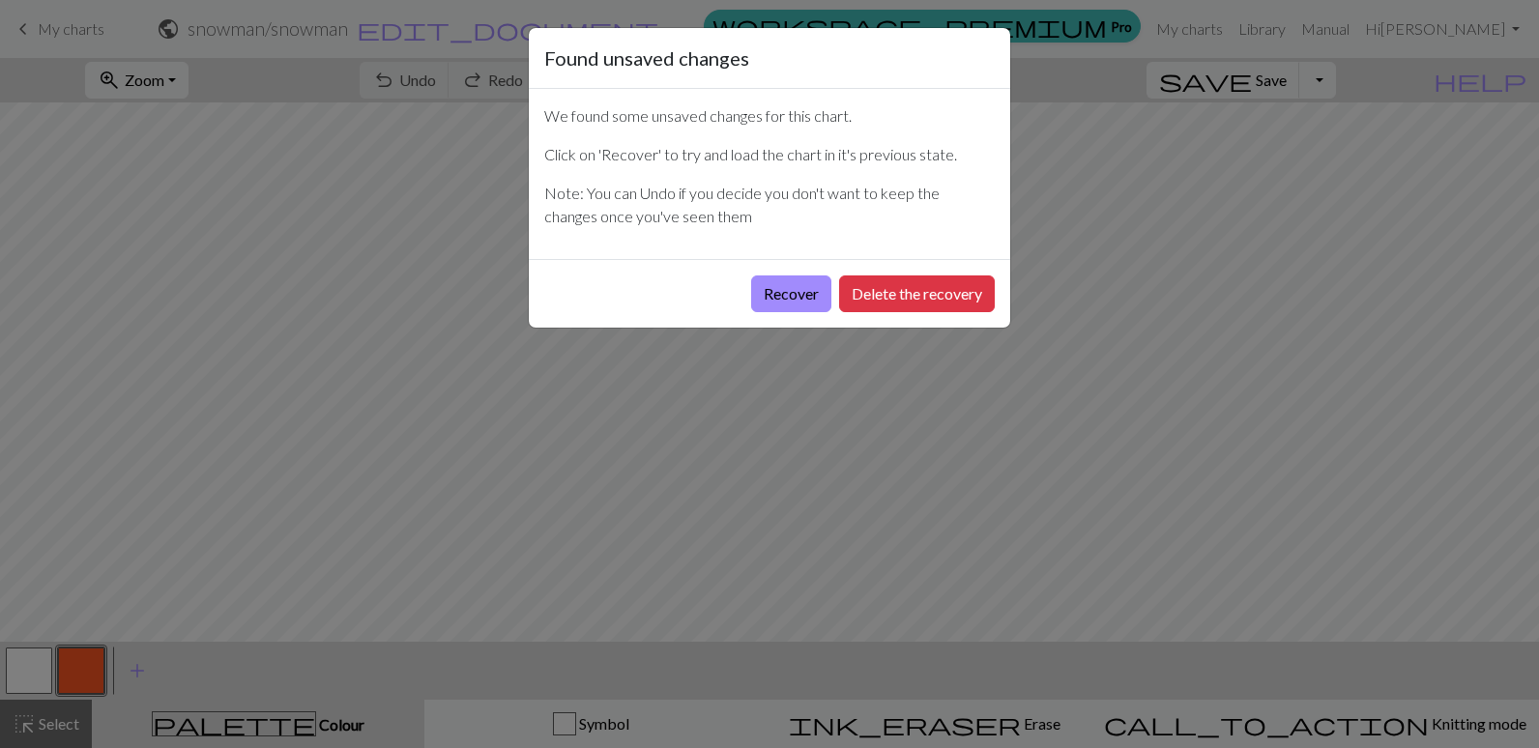
drag, startPoint x: 898, startPoint y: 281, endPoint x: 894, endPoint y: 269, distance: 13.2
click at [899, 273] on div "Recover Delete the recovery" at bounding box center [769, 293] width 481 height 69
click at [918, 291] on button "Delete the recovery" at bounding box center [917, 294] width 156 height 37
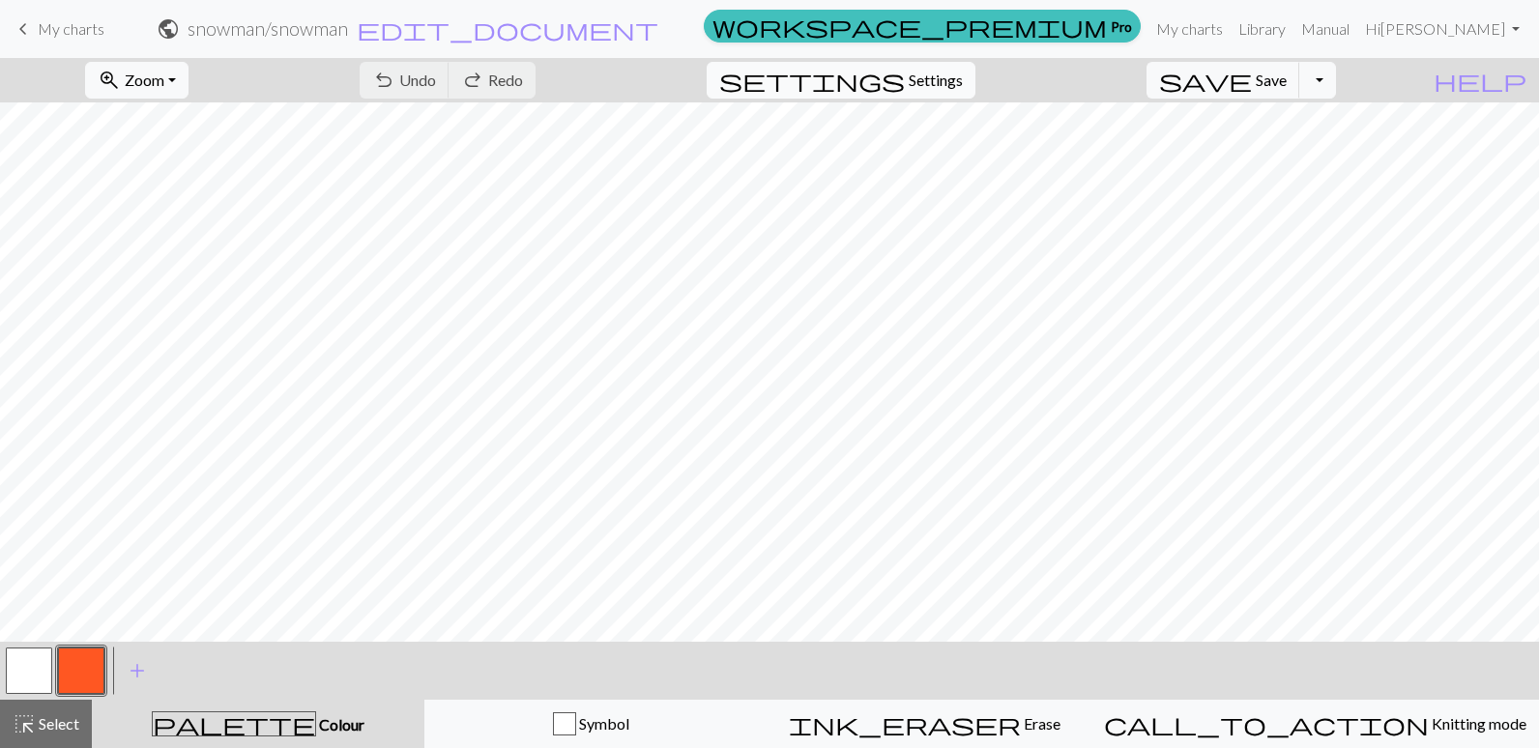
click at [941, 73] on span "Settings" at bounding box center [936, 80] width 54 height 23
select select "aran"
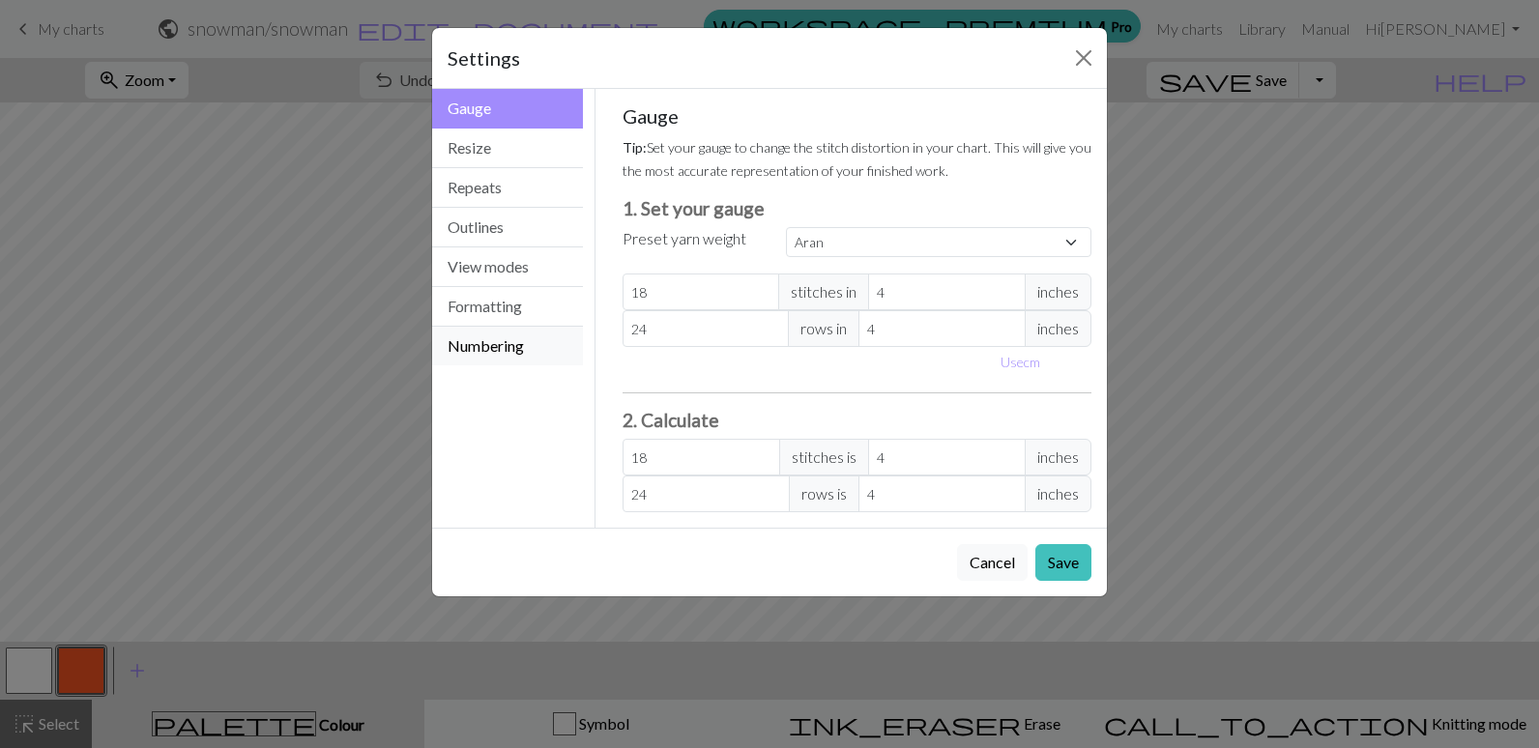
click at [496, 344] on button "Numbering" at bounding box center [507, 346] width 151 height 39
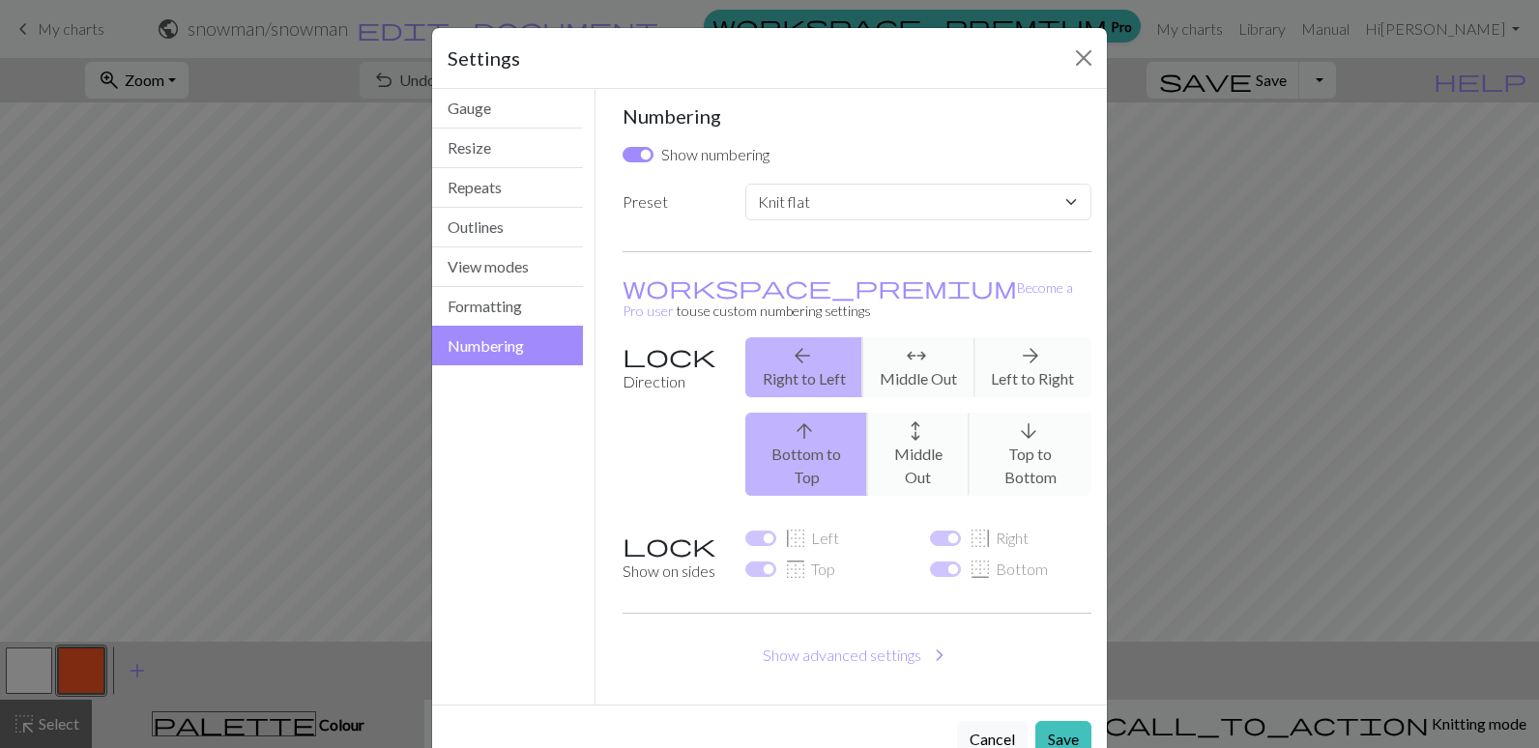
click at [1049, 345] on div "arrow_back Right to Left arrows_outward Middle Out arrow_forward Left to Right" at bounding box center [918, 367] width 369 height 60
click at [1050, 424] on div "arrow_upward Bottom to Top arrows_outward Middle Out arrow_downward Top to Bott…" at bounding box center [918, 454] width 369 height 83
click at [1022, 344] on div "arrow_back Right to Left arrows_outward Middle Out arrow_forward Left to Right" at bounding box center [918, 367] width 369 height 60
drag, startPoint x: 832, startPoint y: 360, endPoint x: 1038, endPoint y: 326, distance: 208.7
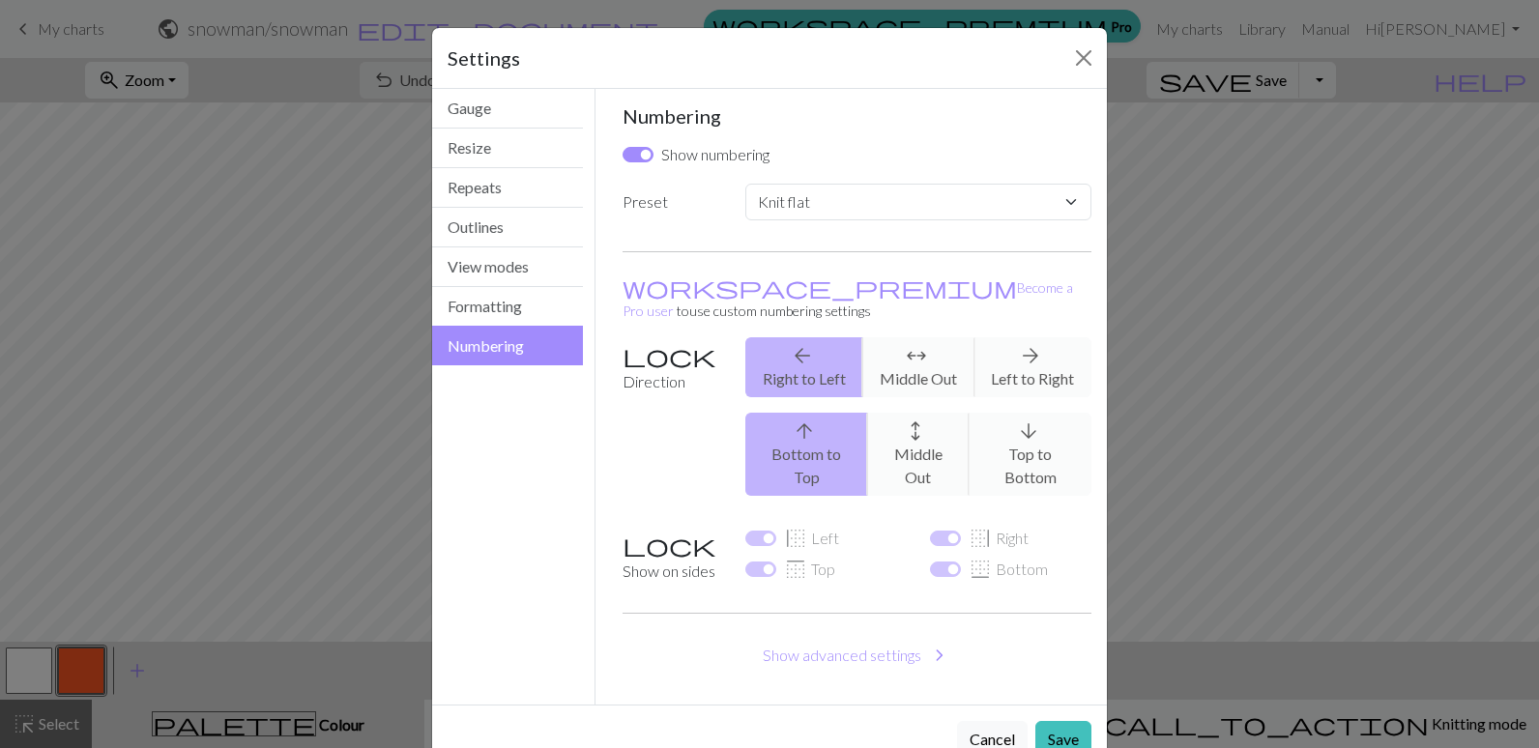
click at [1038, 337] on div "arrow_back Right to Left arrows_outward Middle Out arrow_forward Left to Right" at bounding box center [918, 367] width 369 height 60
click at [1037, 337] on div "arrow_back Right to Left arrows_outward Middle Out arrow_forward Left to Right" at bounding box center [918, 367] width 369 height 60
click at [1031, 337] on div "arrow_back Right to Left arrows_outward Middle Out arrow_forward Left to Right" at bounding box center [918, 367] width 369 height 60
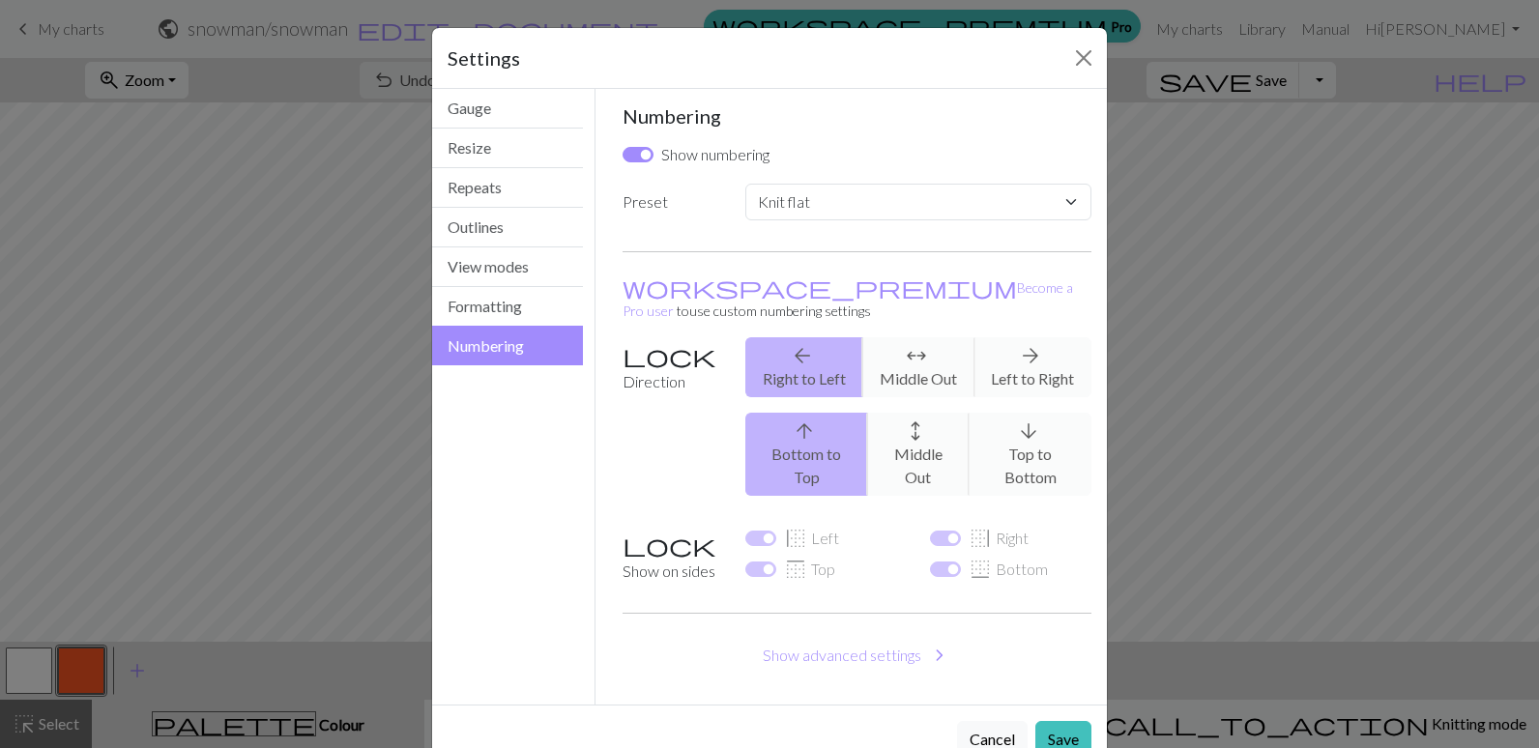
click at [1031, 337] on div "arrow_back Right to Left arrows_outward Middle Out arrow_forward Left to Right" at bounding box center [918, 367] width 369 height 60
click at [1032, 337] on div "arrow_back Right to Left arrows_outward Middle Out arrow_forward Left to Right" at bounding box center [918, 367] width 369 height 60
click at [1039, 721] on button "Save" at bounding box center [1063, 739] width 56 height 37
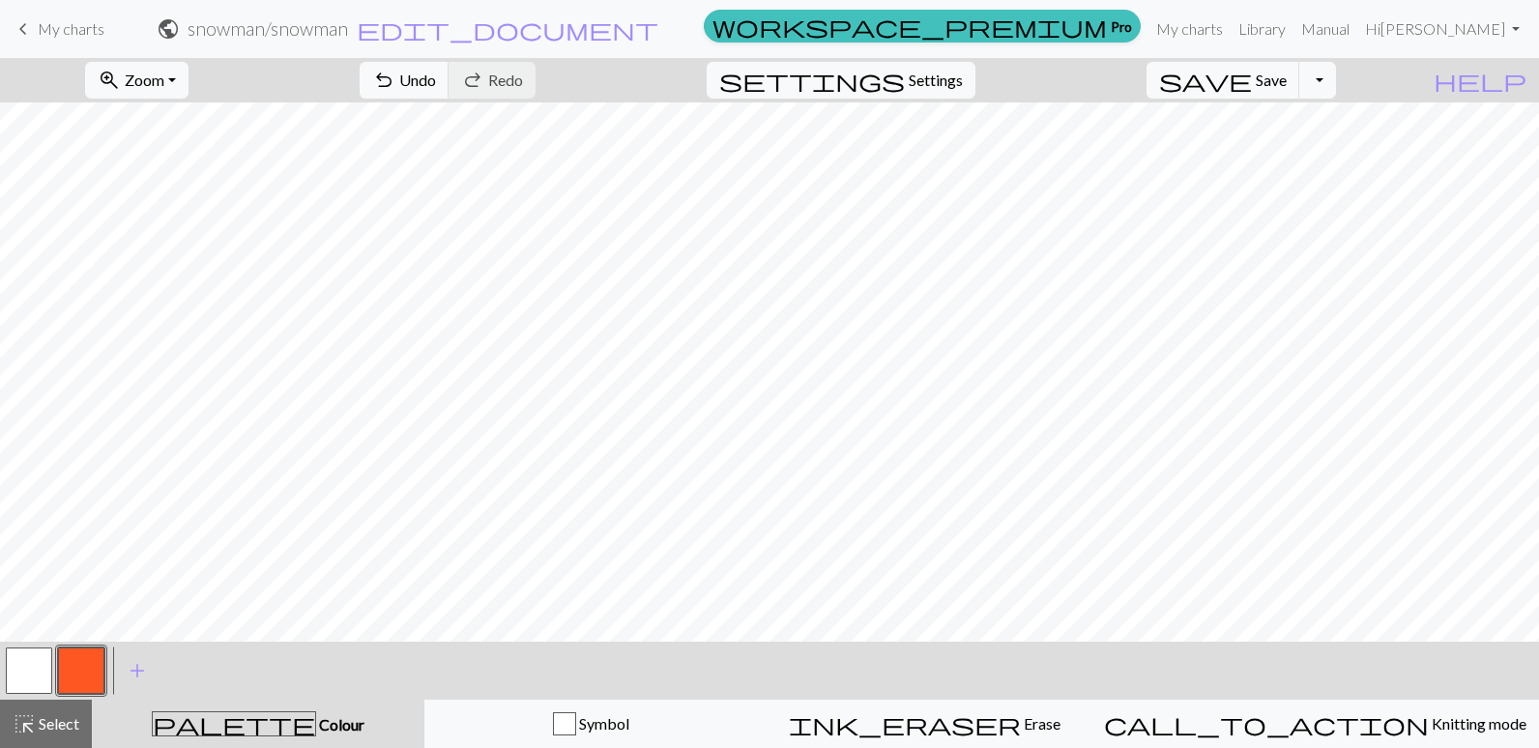
click at [17, 666] on button "button" at bounding box center [29, 671] width 46 height 46
click at [26, 722] on span "highlight_alt" at bounding box center [24, 724] width 23 height 27
click at [77, 680] on button "button" at bounding box center [81, 671] width 46 height 46
click at [576, 723] on div "button" at bounding box center [564, 724] width 23 height 23
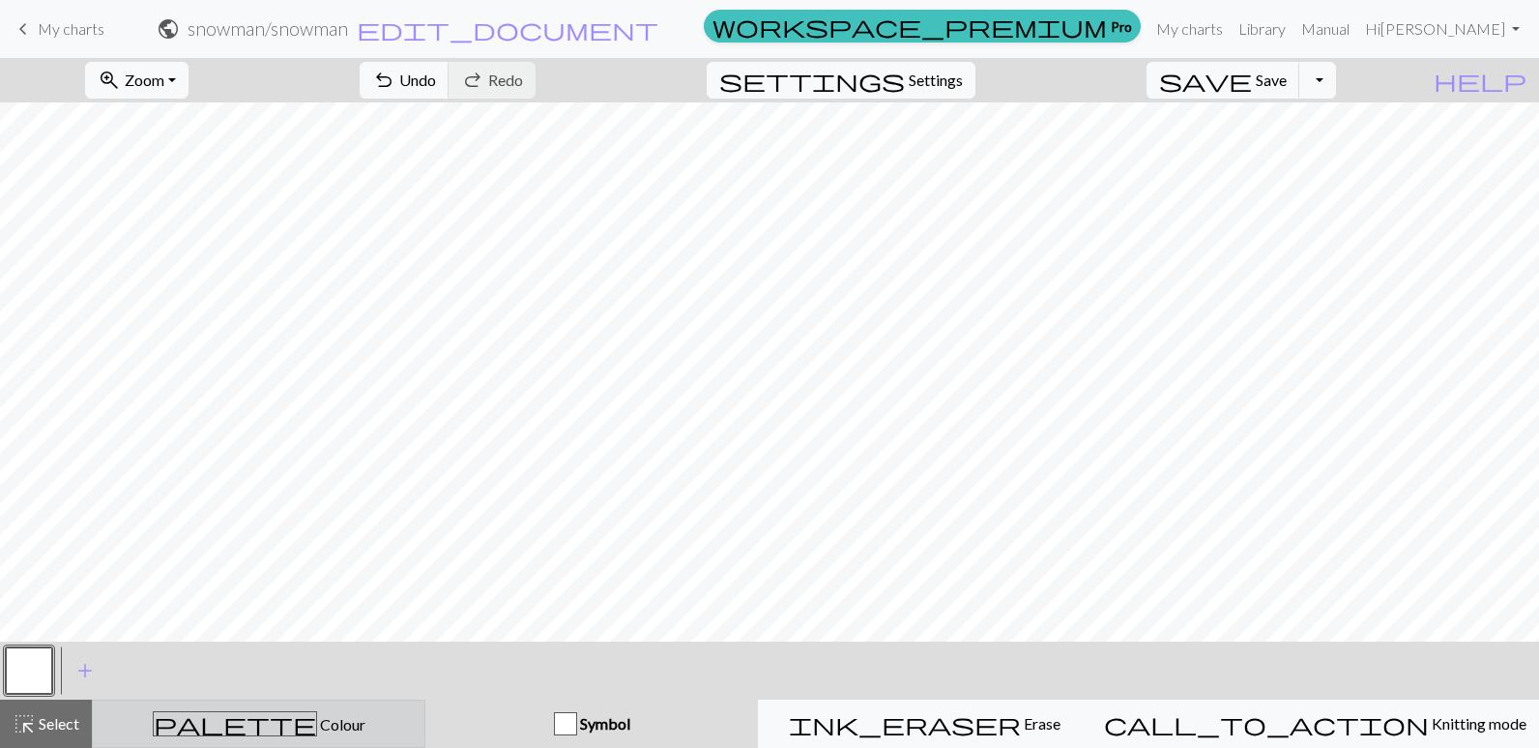
click at [317, 725] on span "Colour" at bounding box center [341, 724] width 48 height 18
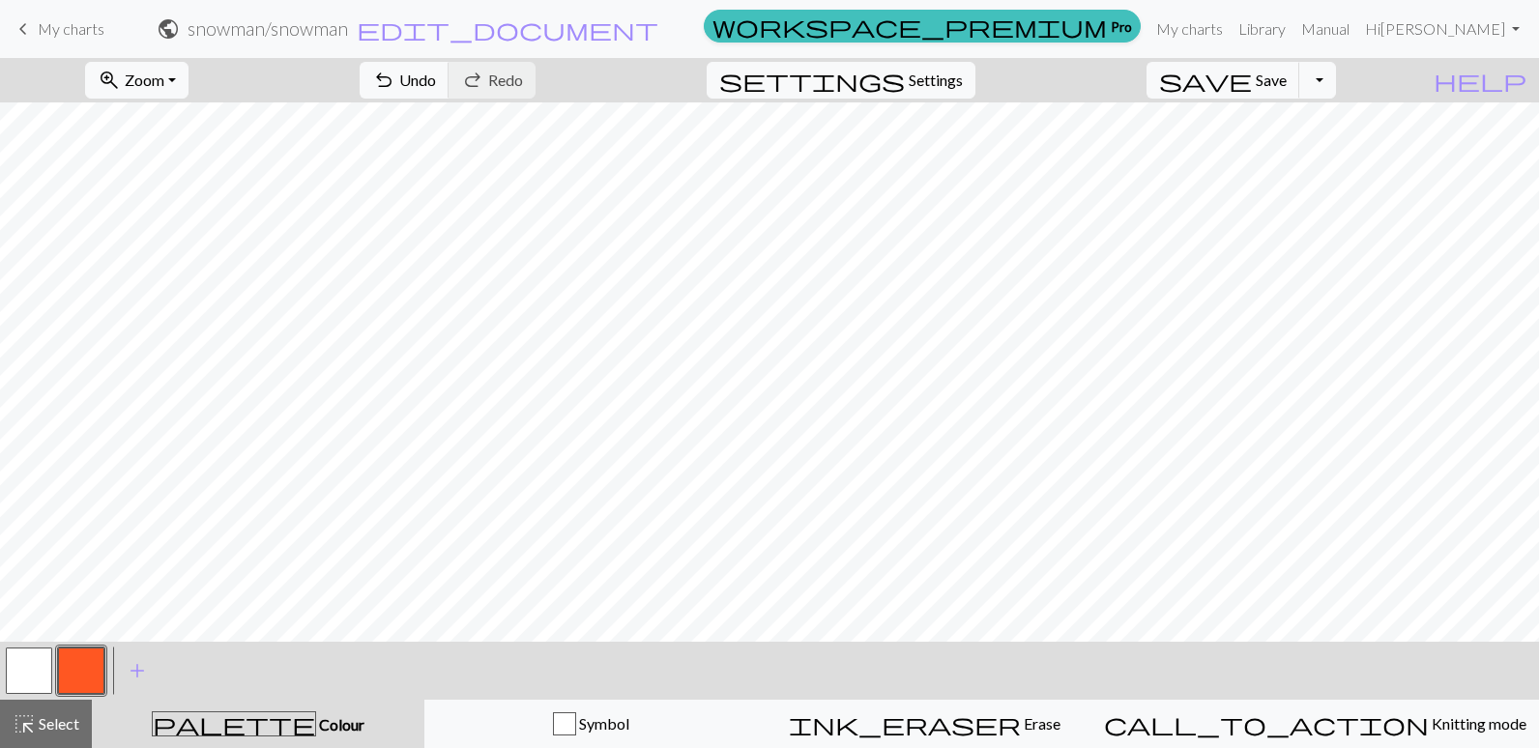
click at [248, 719] on span "palette" at bounding box center [234, 724] width 162 height 27
click at [20, 716] on span "highlight_alt" at bounding box center [24, 724] width 23 height 27
click at [15, 668] on button "button" at bounding box center [29, 671] width 46 height 46
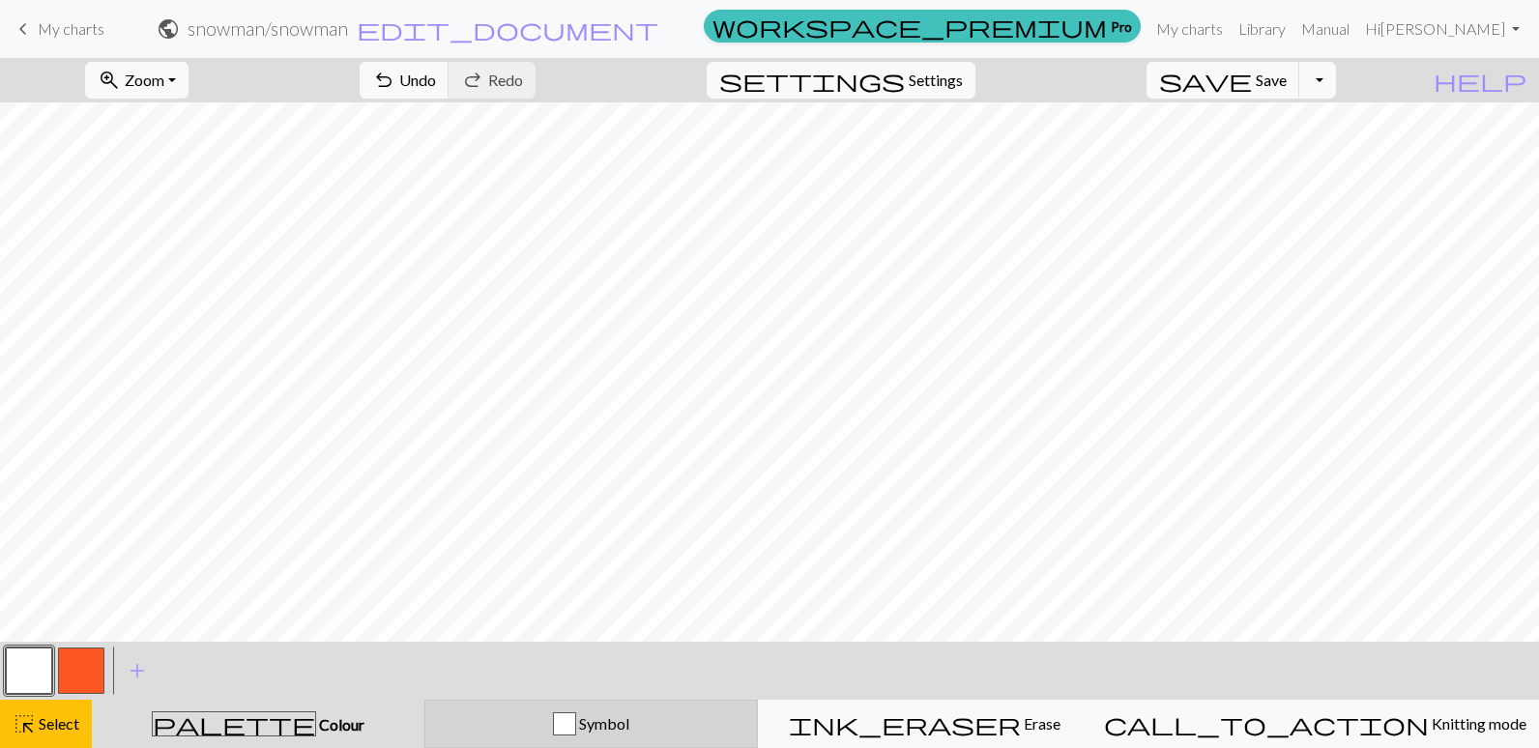
click at [576, 719] on div "button" at bounding box center [564, 724] width 23 height 23
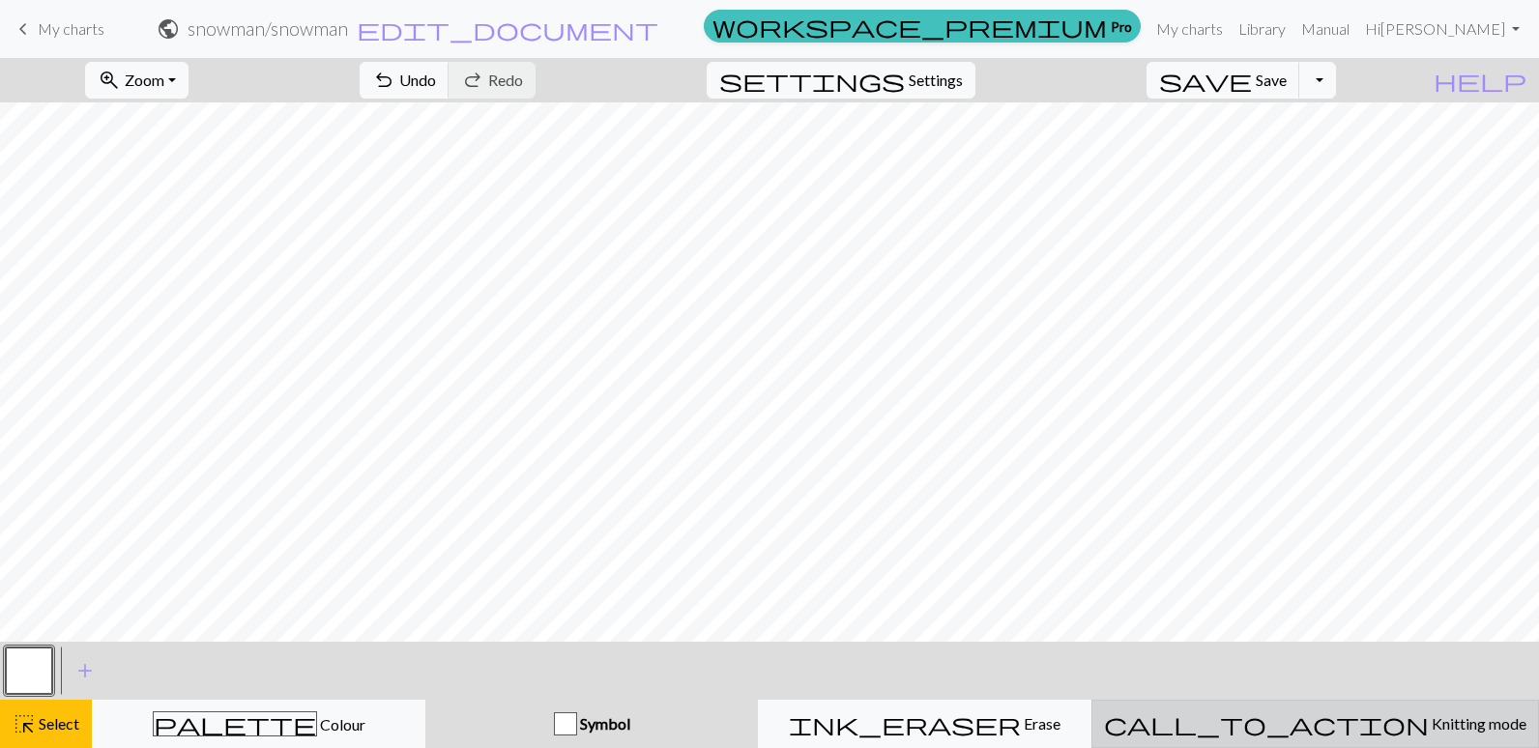
click at [1429, 722] on span "Knitting mode" at bounding box center [1478, 723] width 98 height 18
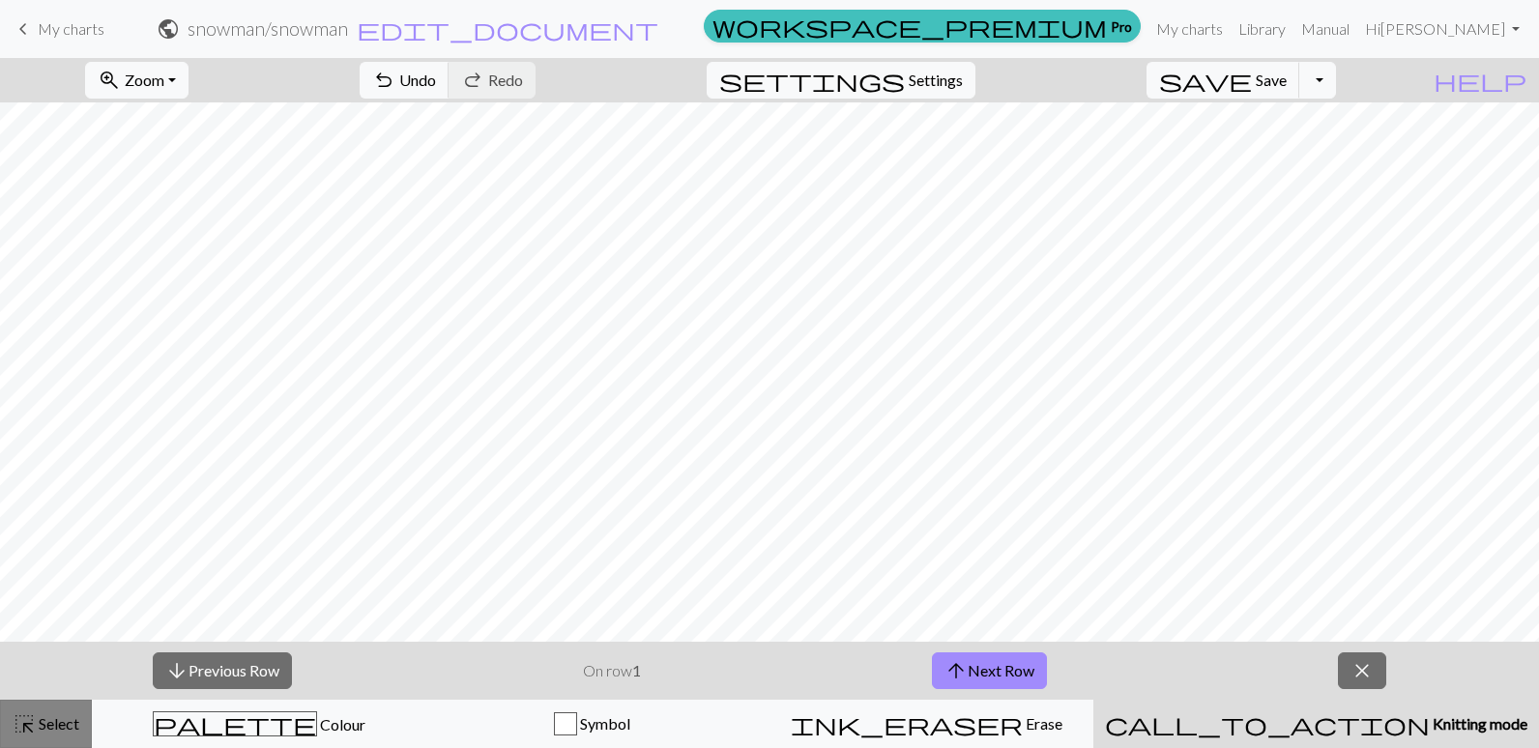
click at [18, 721] on span "highlight_alt" at bounding box center [24, 724] width 23 height 27
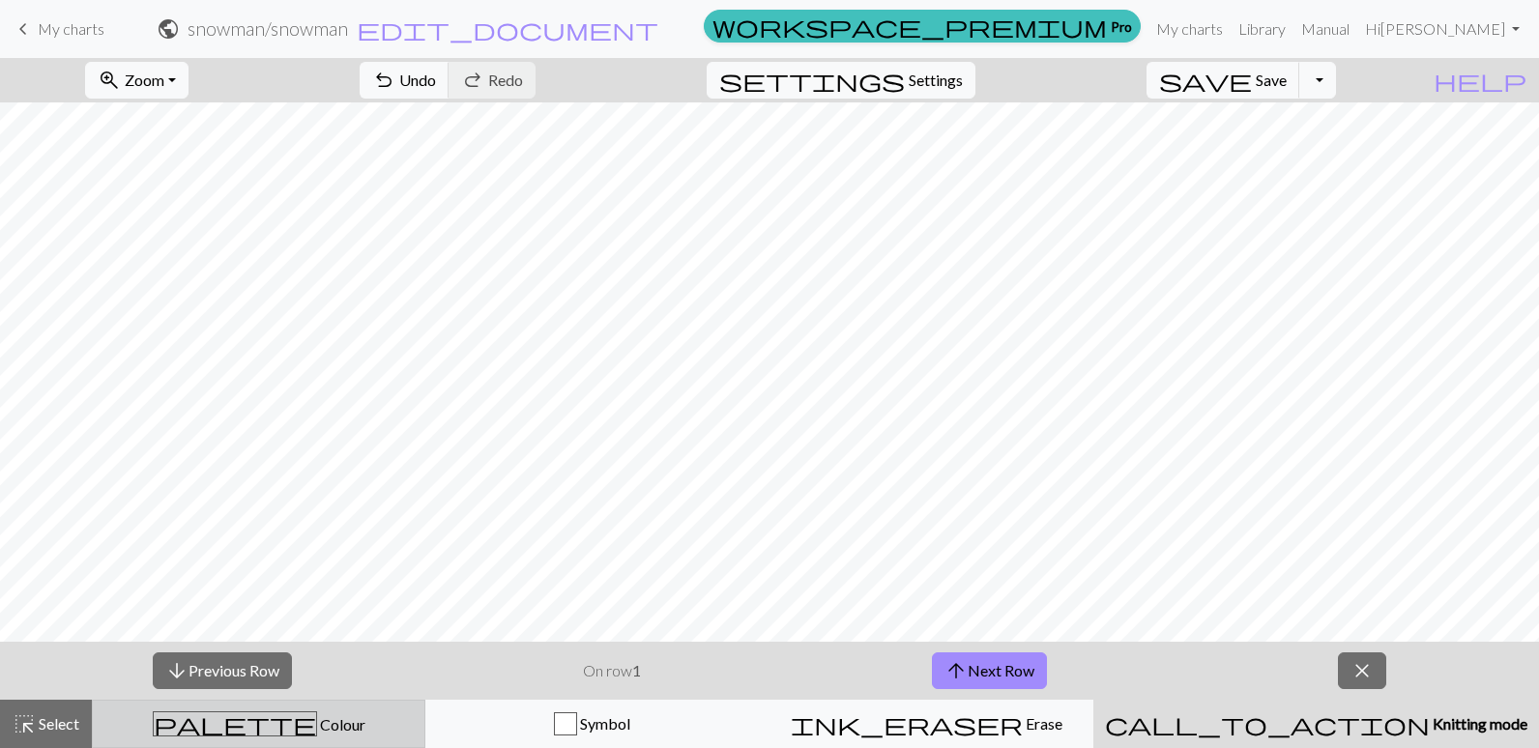
click at [231, 725] on div "palette Colour Colour" at bounding box center [258, 724] width 308 height 25
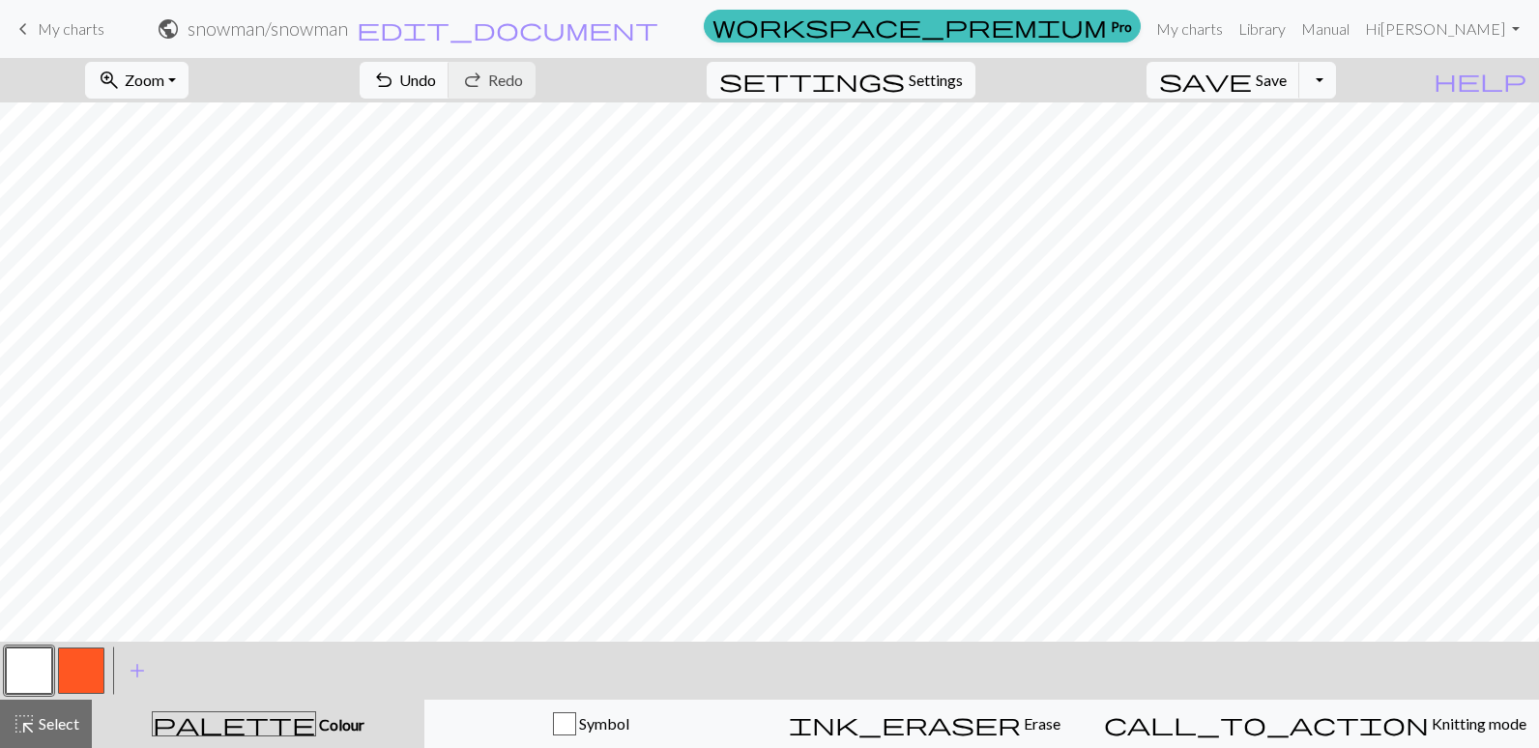
click at [20, 666] on button "button" at bounding box center [29, 671] width 46 height 46
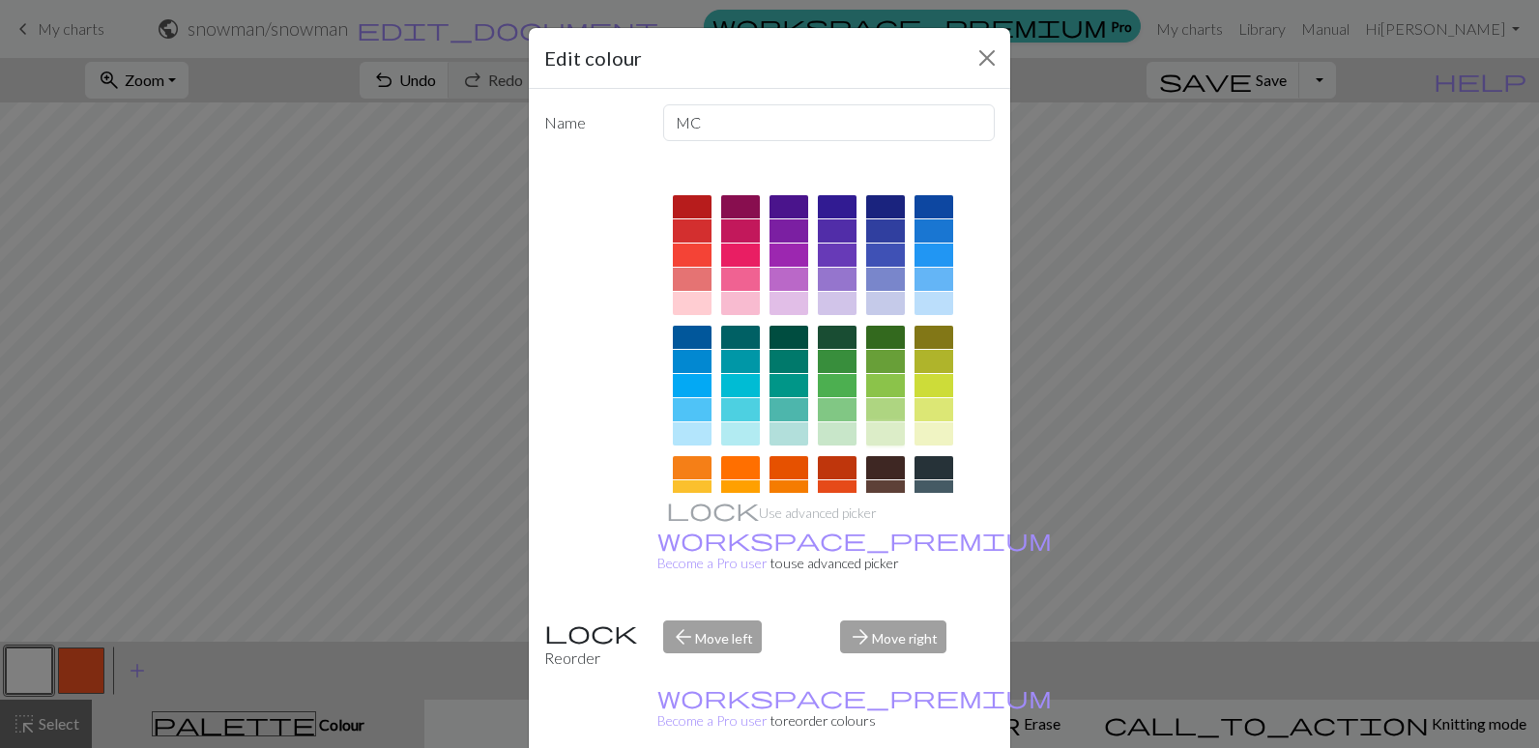
click at [888, 431] on div at bounding box center [885, 434] width 39 height 23
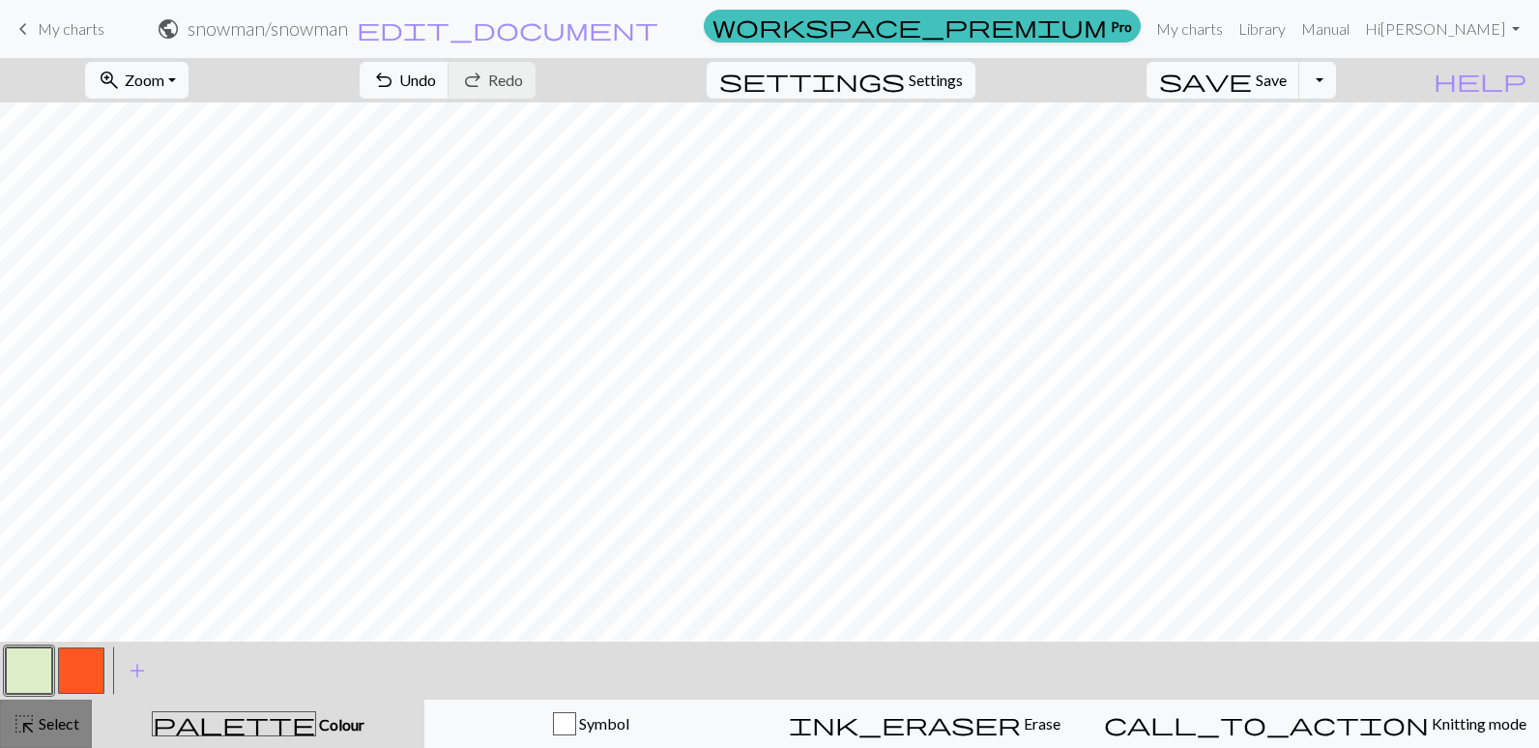
click at [44, 725] on span "Select" at bounding box center [58, 723] width 44 height 18
click at [255, 725] on span "palette" at bounding box center [234, 724] width 162 height 27
click at [254, 723] on span "palette" at bounding box center [234, 724] width 162 height 27
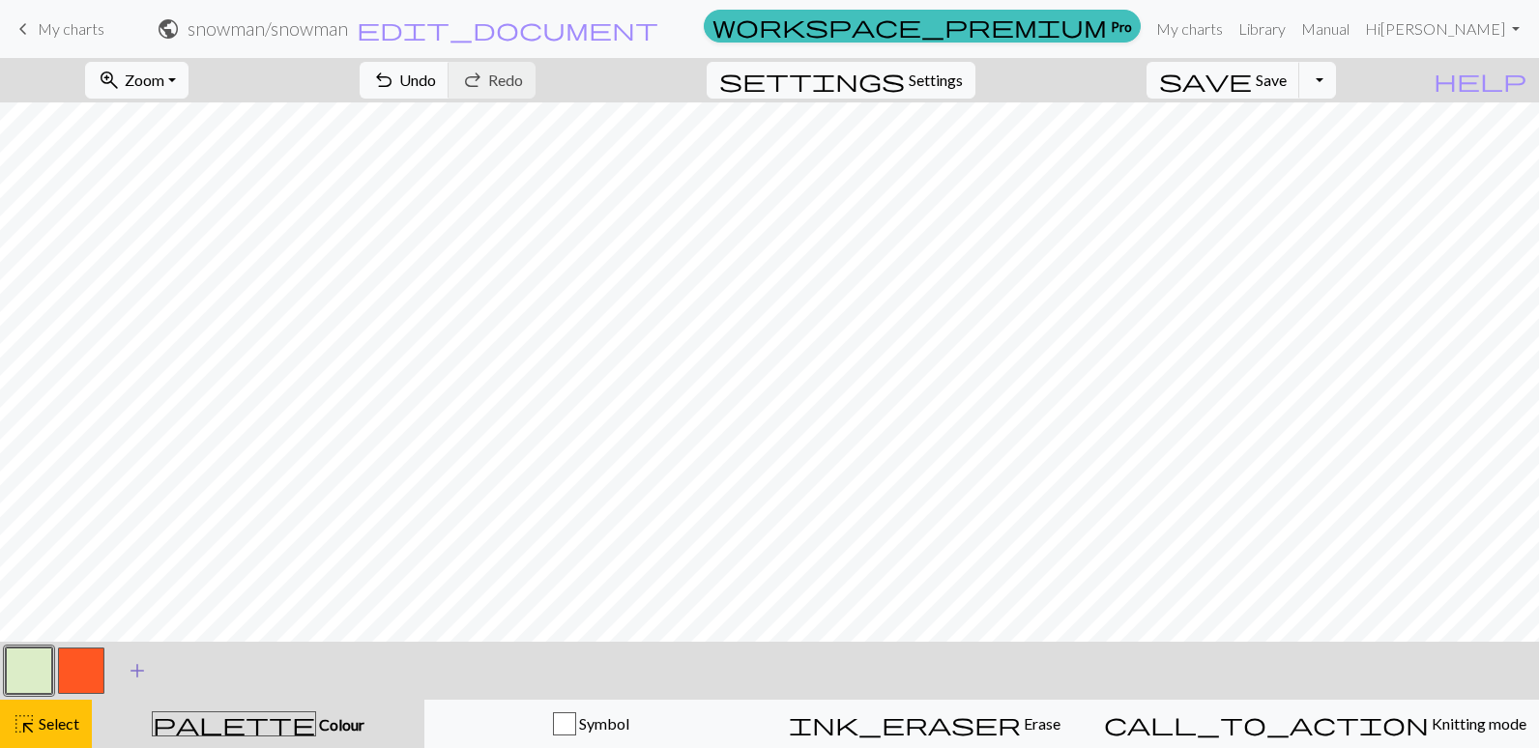
click at [129, 665] on span "add" at bounding box center [137, 670] width 23 height 27
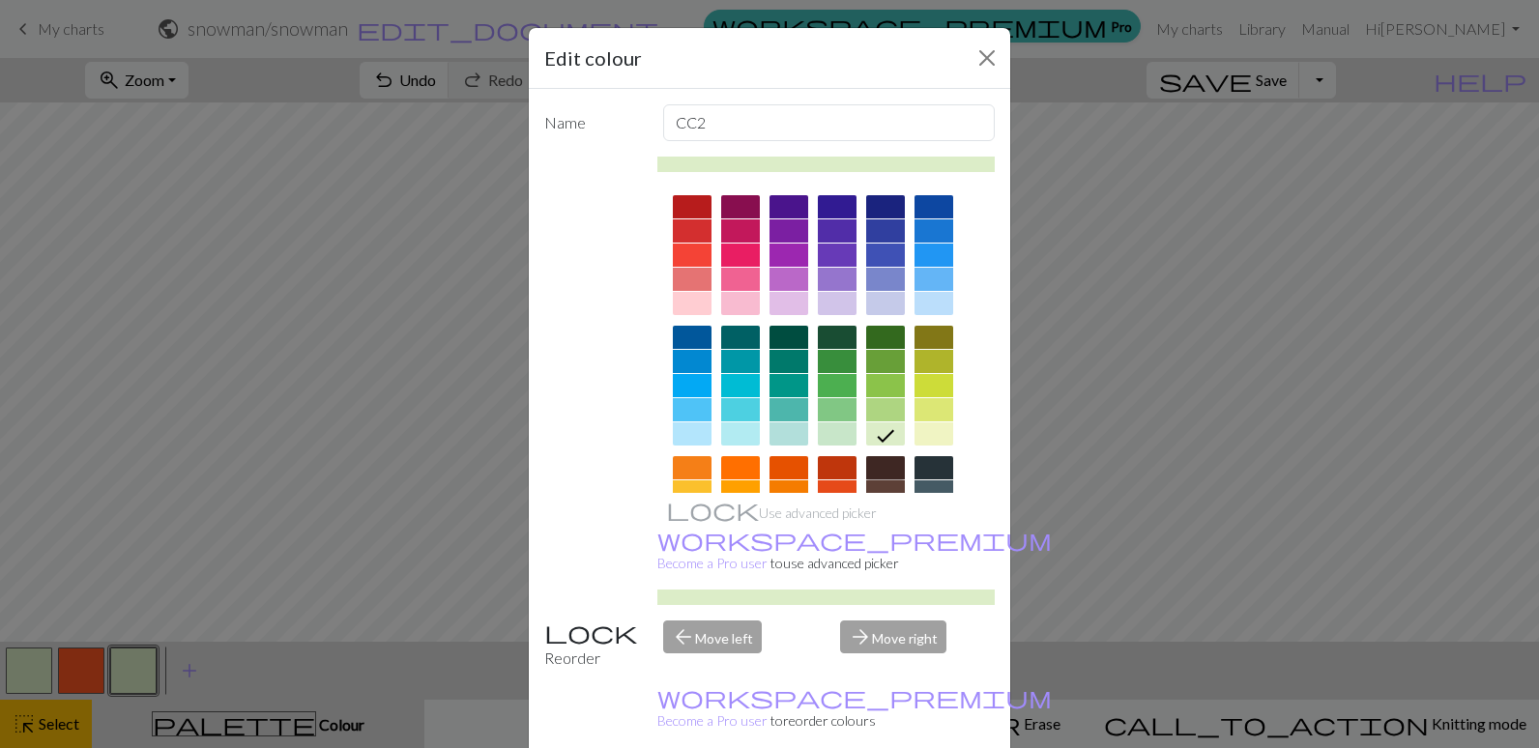
click at [888, 471] on div at bounding box center [885, 467] width 39 height 23
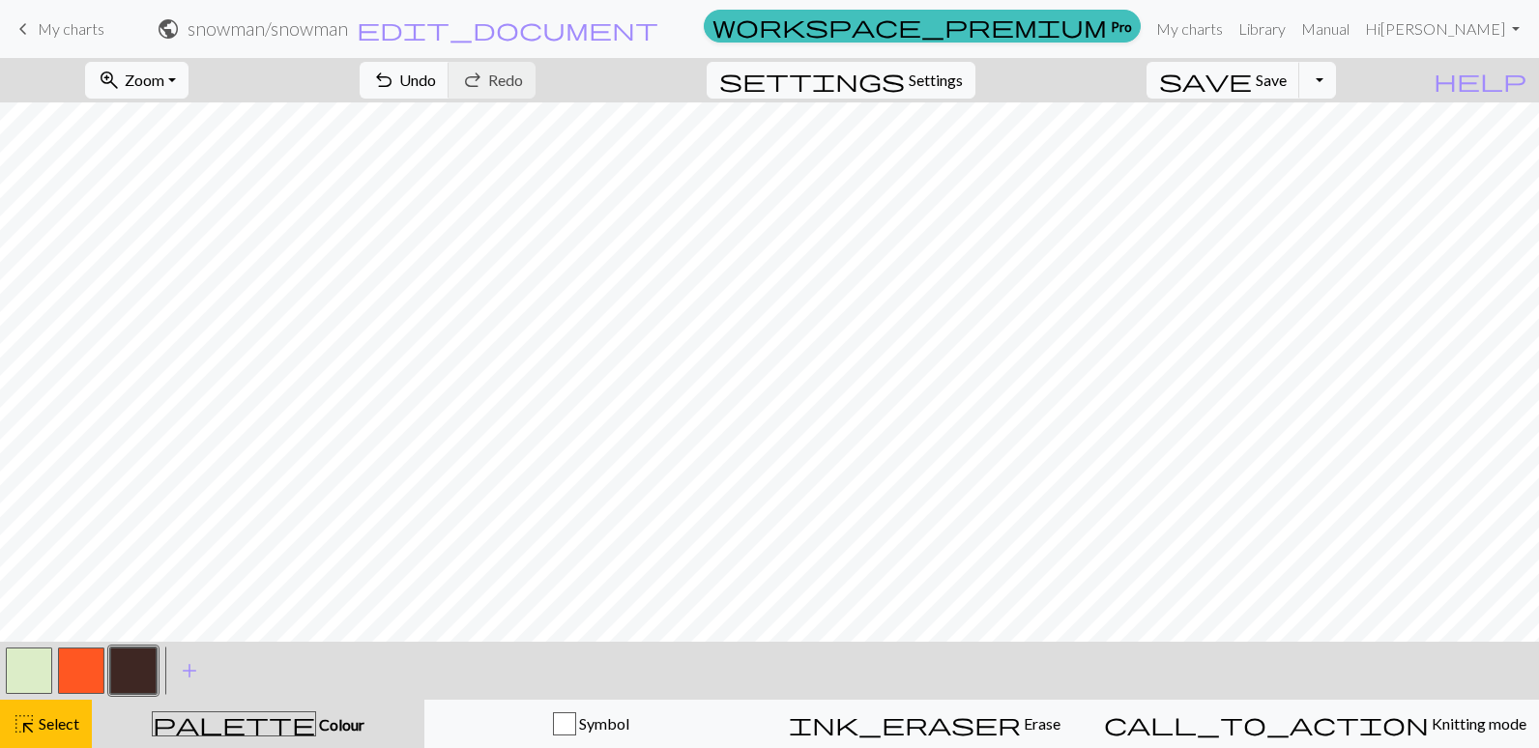
click at [131, 677] on button "button" at bounding box center [133, 671] width 46 height 46
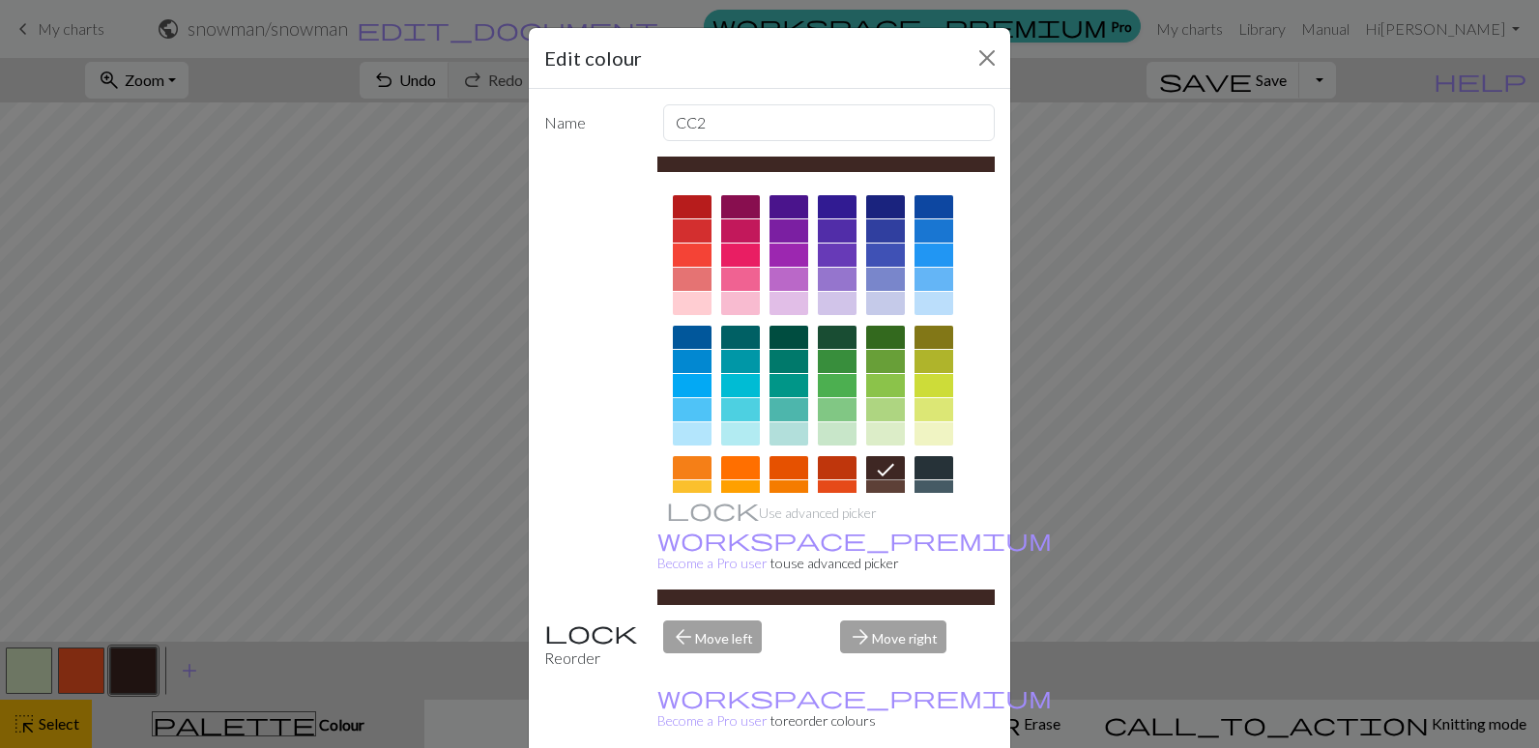
click at [879, 468] on icon at bounding box center [885, 469] width 23 height 23
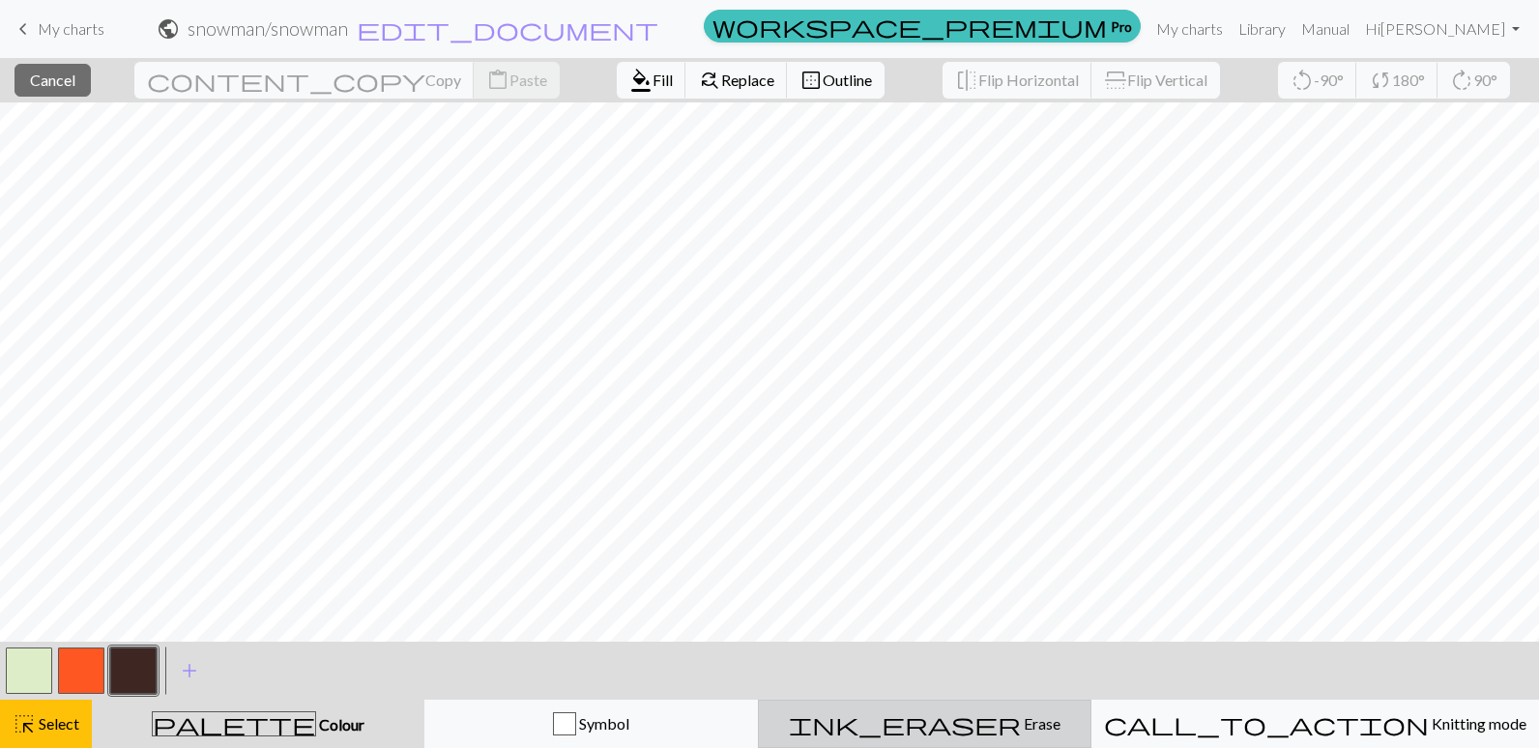
click at [972, 718] on span "ink_eraser" at bounding box center [905, 724] width 232 height 27
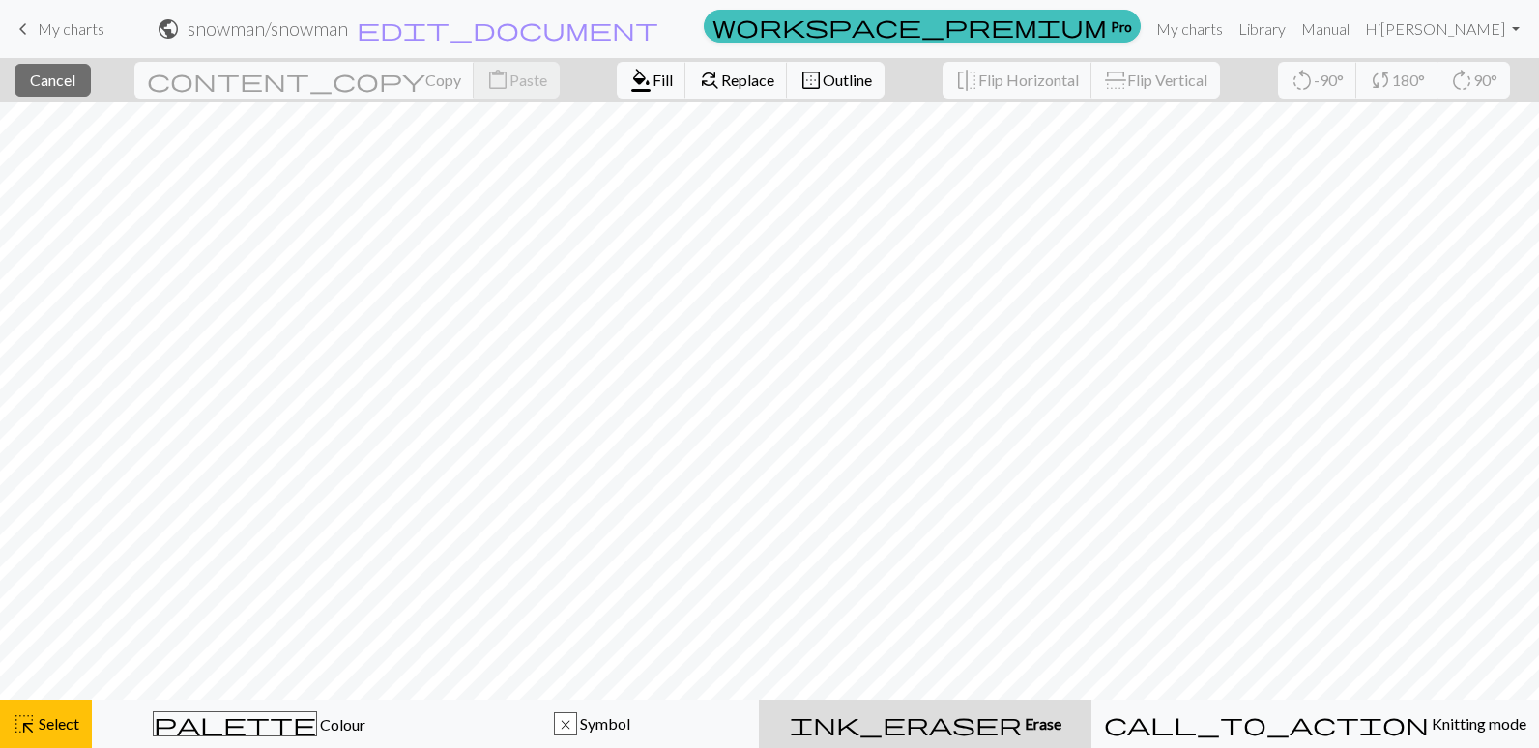
drag, startPoint x: 1036, startPoint y: 721, endPoint x: 1020, endPoint y: 721, distance: 16.4
click at [1034, 721] on div "ink_eraser Erase Erase" at bounding box center [925, 724] width 309 height 23
click at [1022, 724] on span "Erase" at bounding box center [1042, 723] width 40 height 18
click at [35, 724] on span "highlight_alt" at bounding box center [24, 724] width 23 height 27
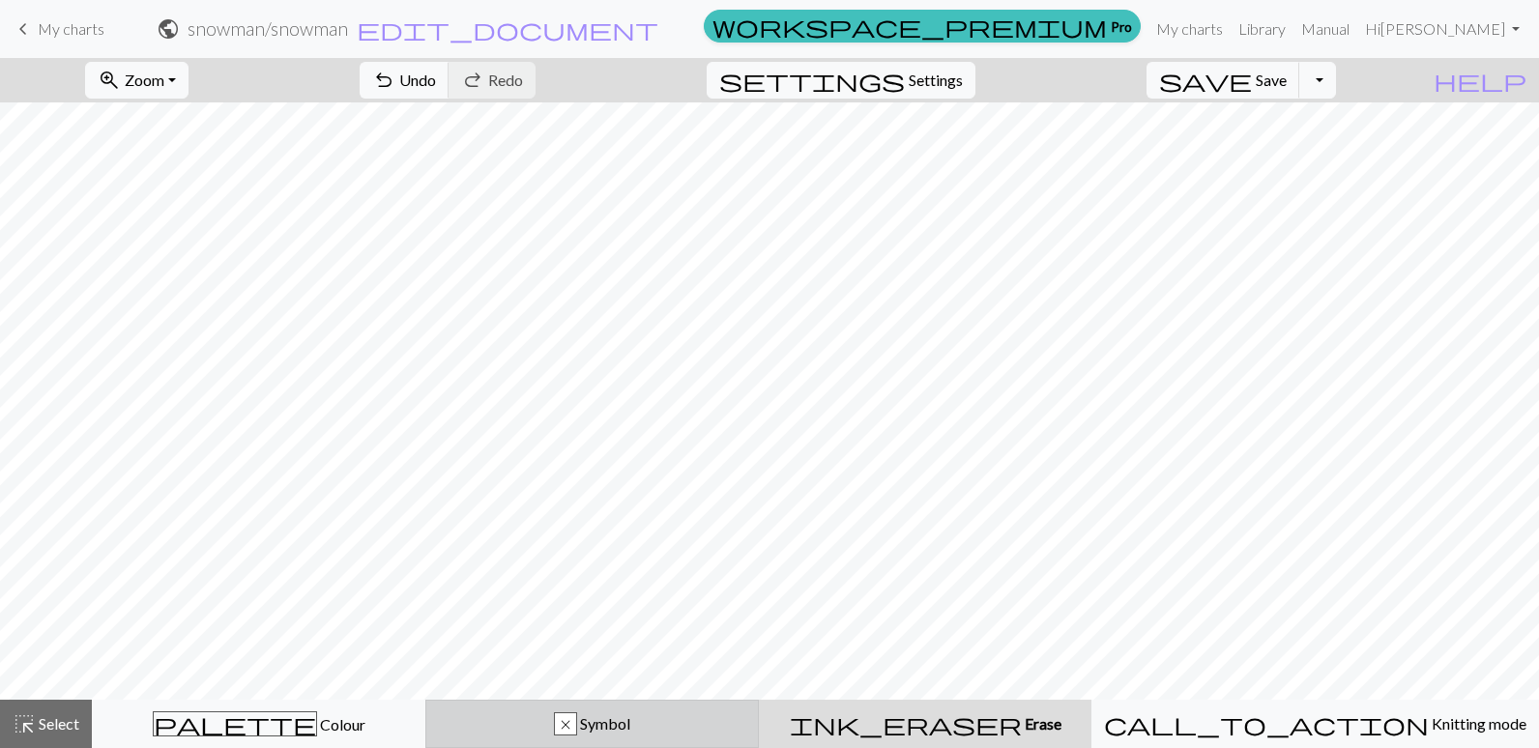
click at [576, 723] on div "x" at bounding box center [565, 725] width 21 height 23
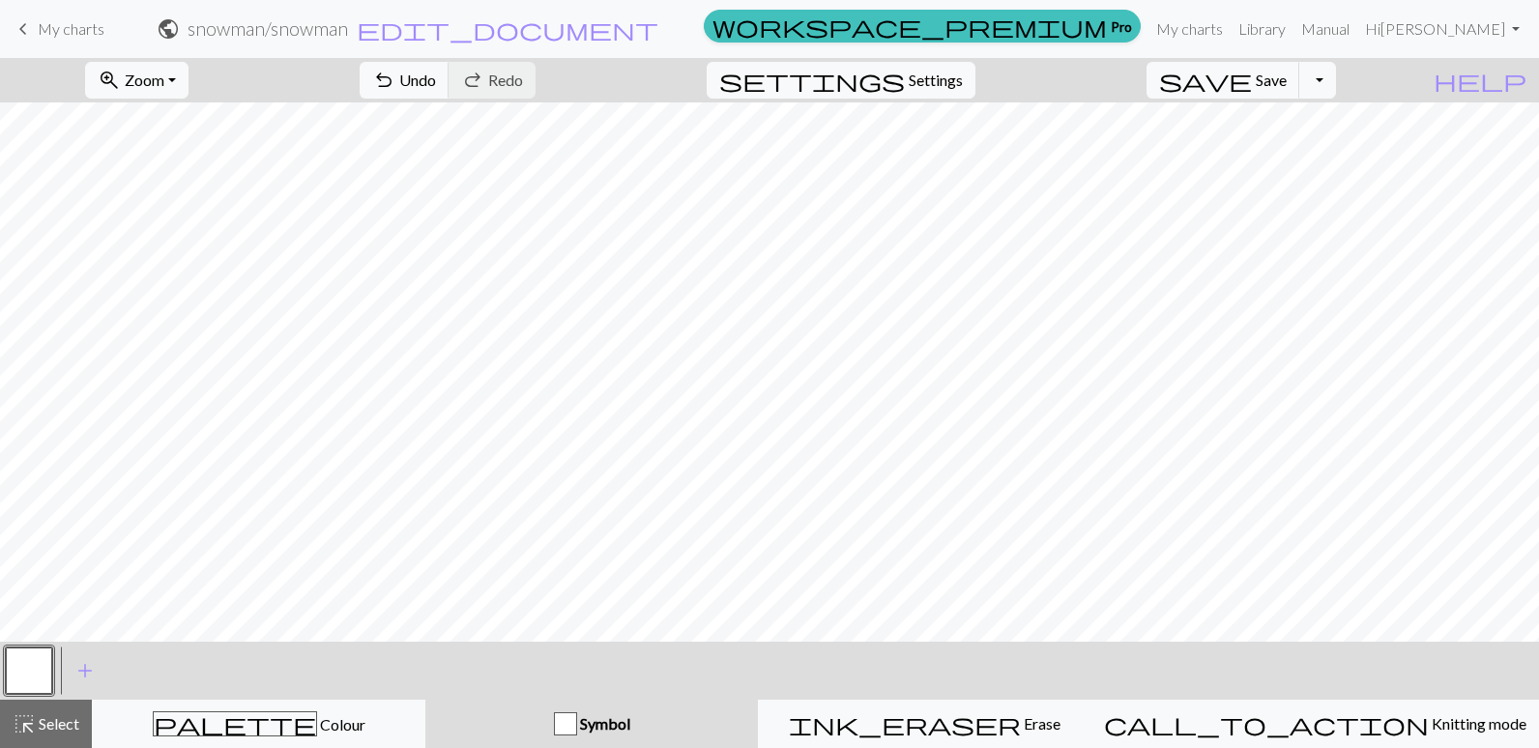
click at [577, 722] on div "button" at bounding box center [565, 724] width 23 height 23
click at [630, 721] on span "Symbol" at bounding box center [603, 723] width 53 height 18
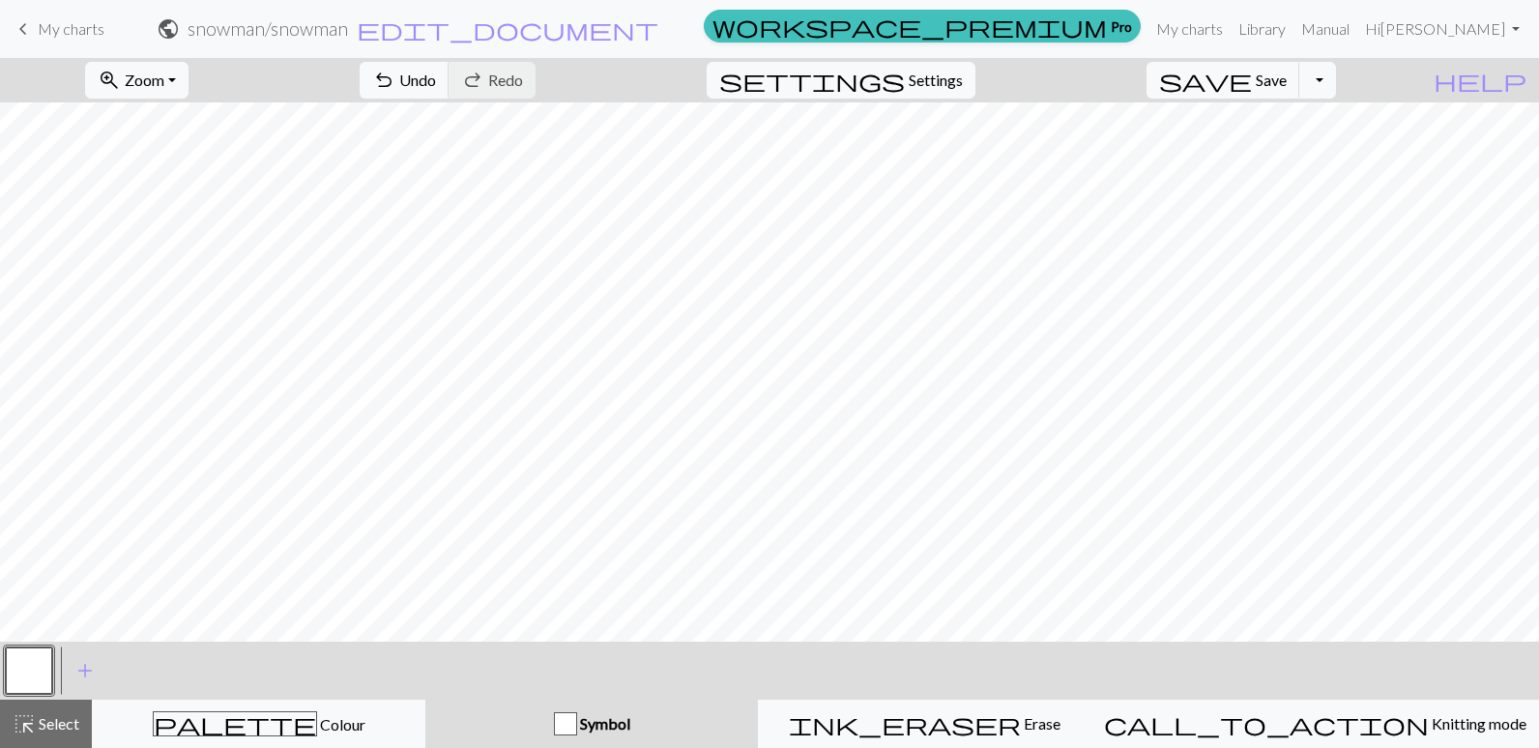
click at [630, 721] on span "Symbol" at bounding box center [603, 723] width 53 height 18
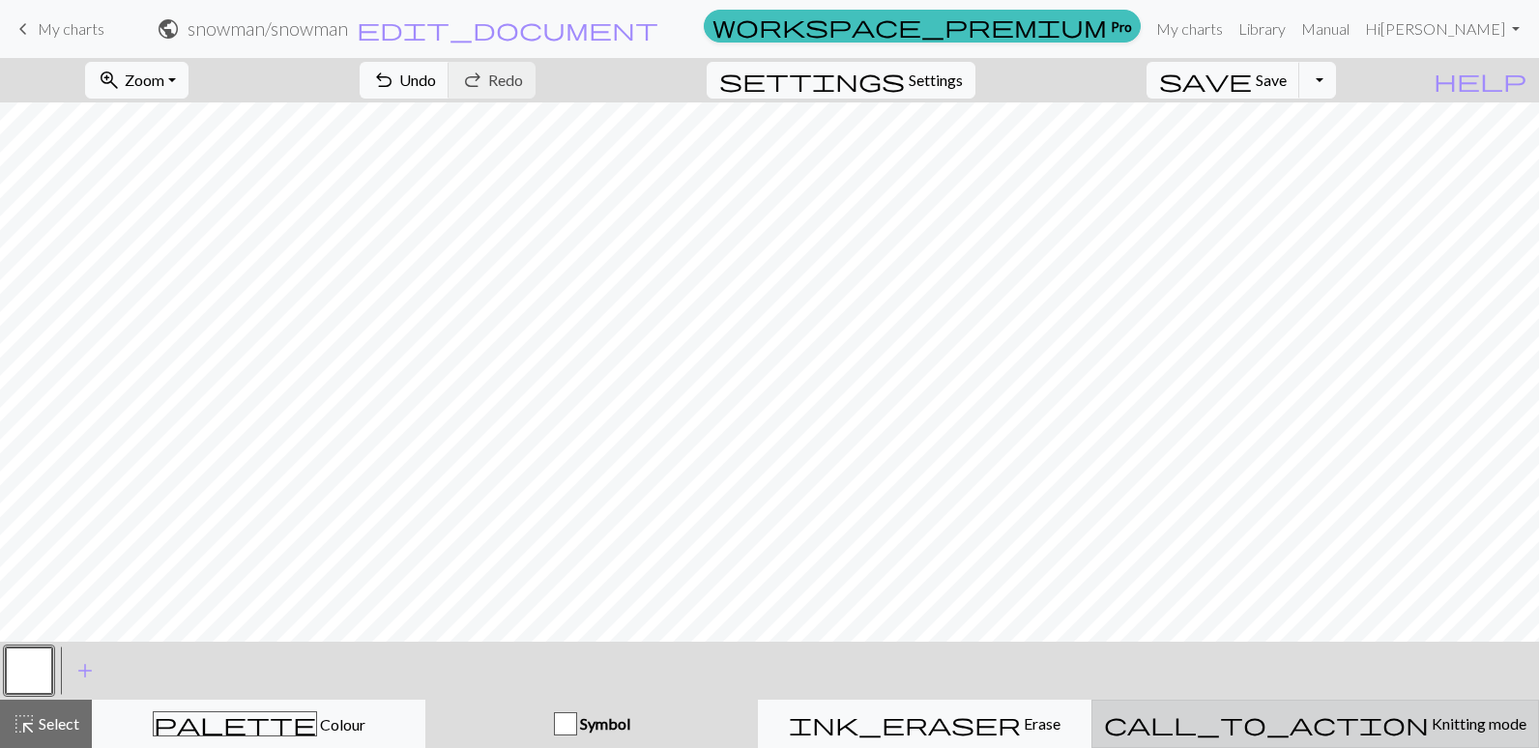
click at [1429, 721] on span "Knitting mode" at bounding box center [1478, 723] width 98 height 18
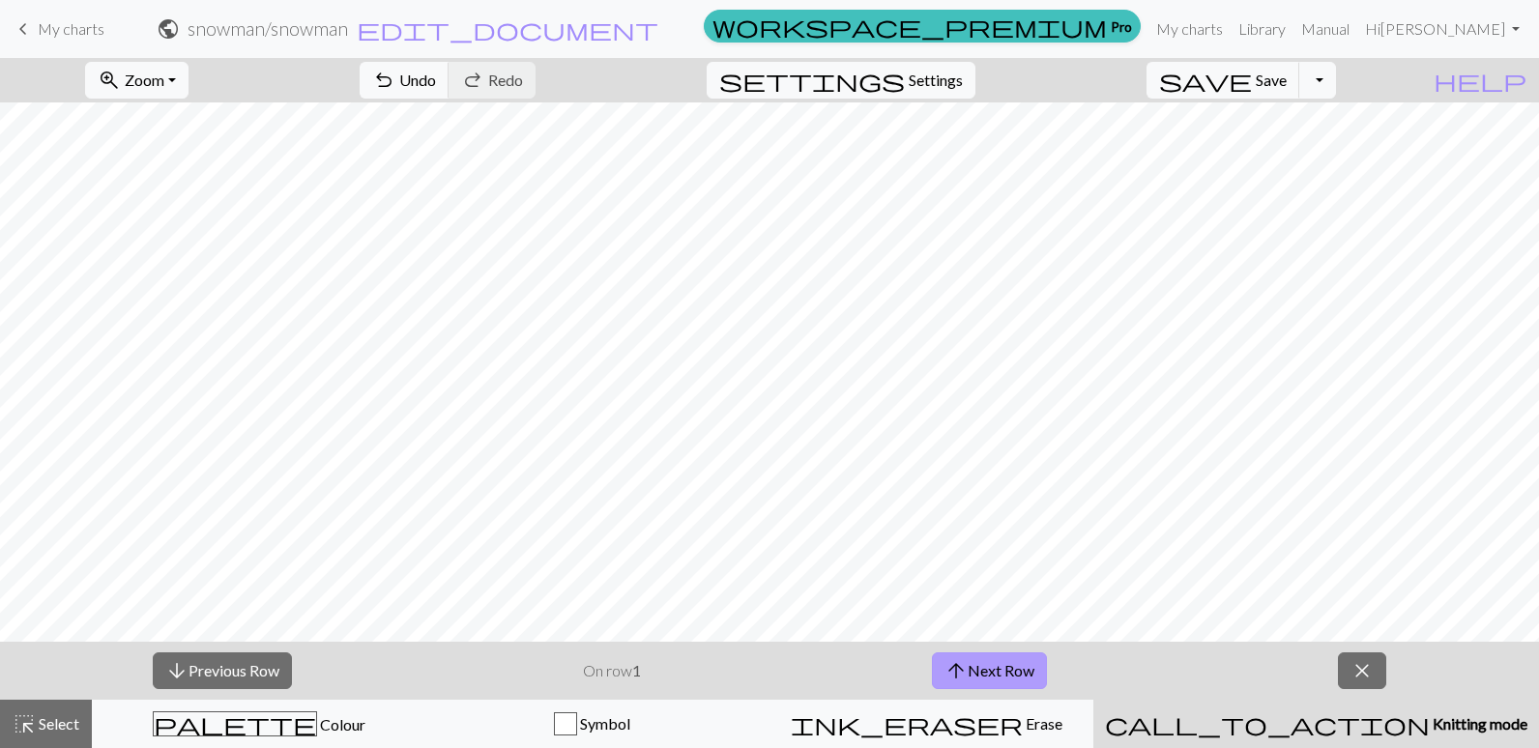
click at [985, 666] on button "arrow_upward Next Row" at bounding box center [989, 671] width 115 height 37
click at [985, 665] on button "arrow_upward Next Row" at bounding box center [989, 671] width 115 height 37
click at [985, 664] on button "arrow_upward Next Row" at bounding box center [989, 671] width 115 height 37
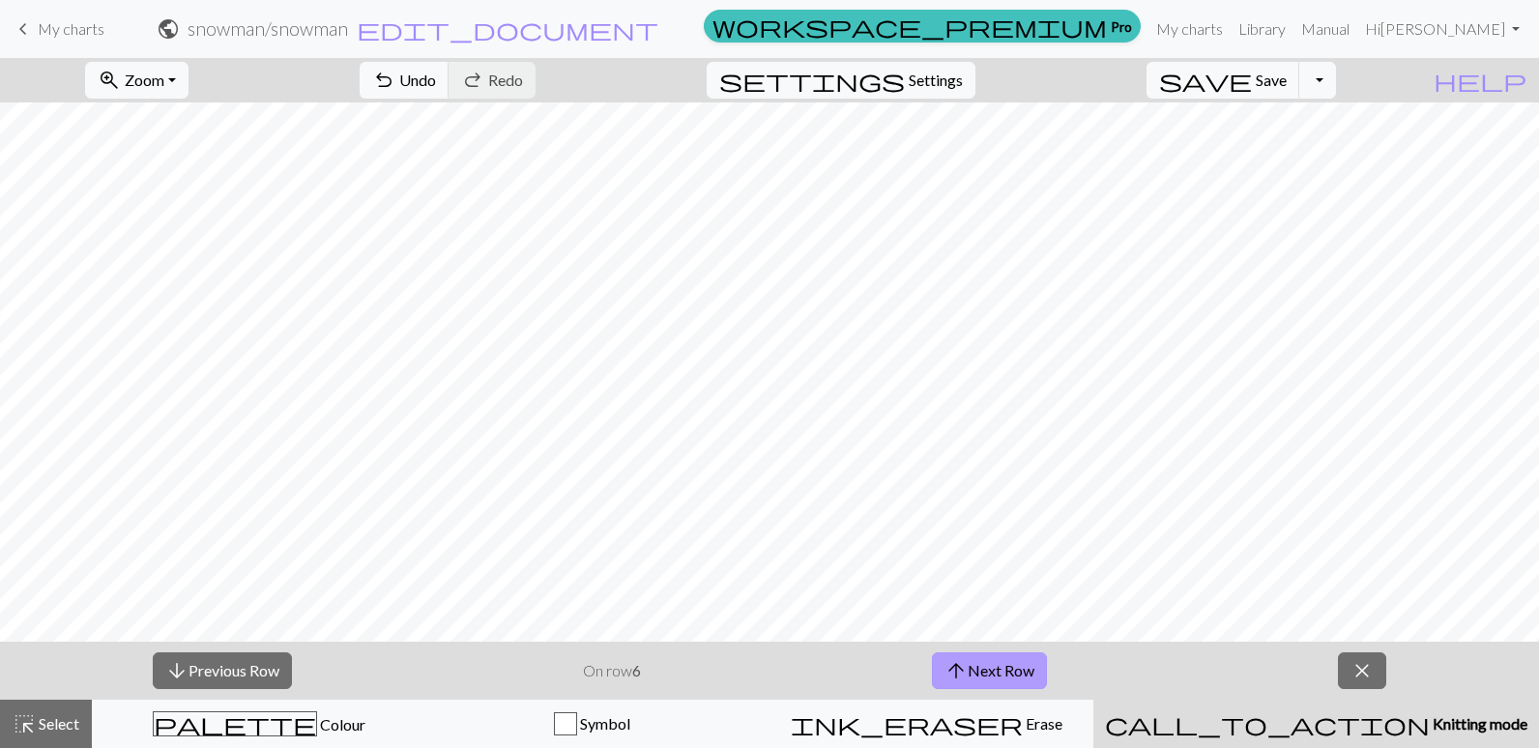
click at [985, 664] on button "arrow_upward Next Row" at bounding box center [989, 671] width 115 height 37
click at [985, 663] on button "arrow_upward Next Row" at bounding box center [989, 671] width 115 height 37
click at [984, 663] on button "arrow_upward Next Row" at bounding box center [989, 671] width 115 height 37
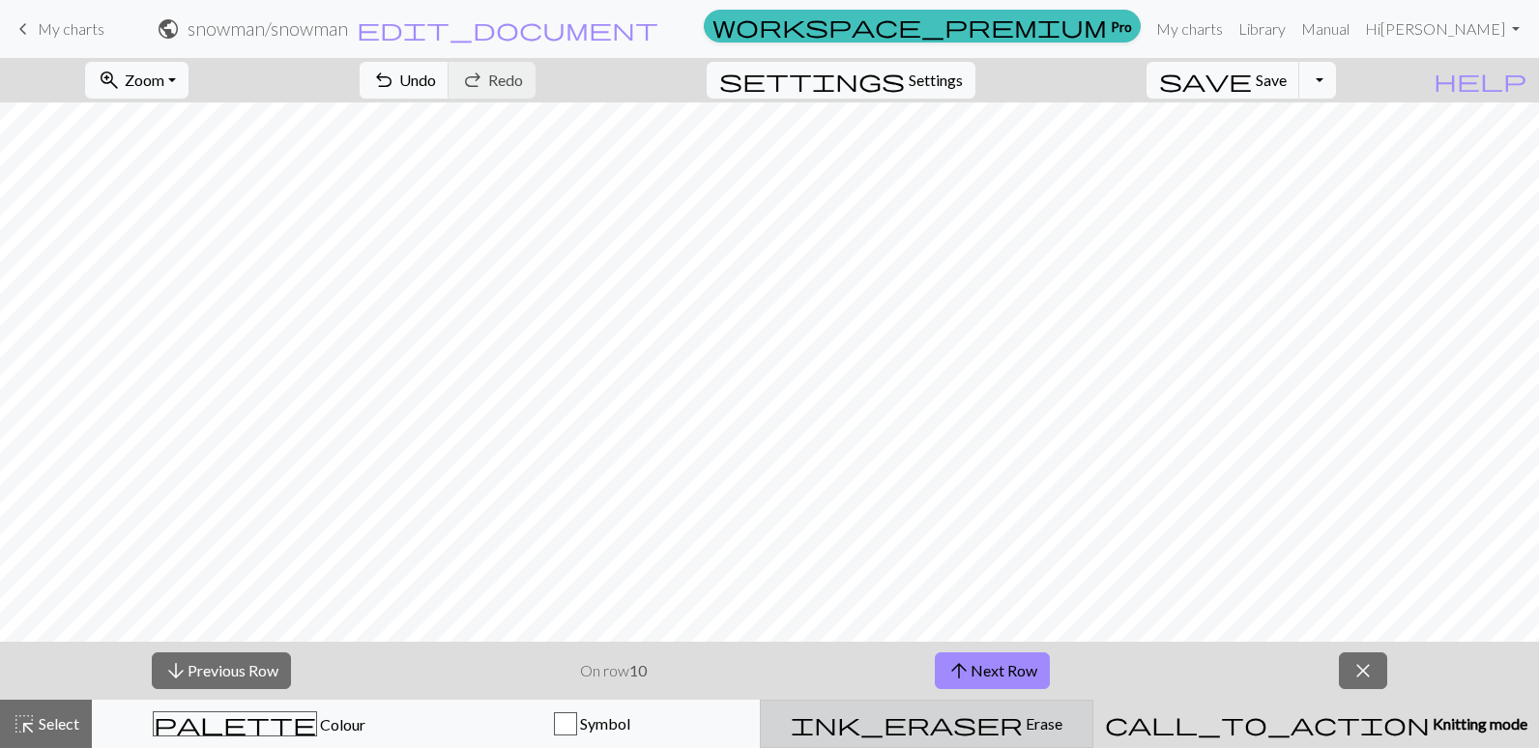
click at [1023, 723] on span "Erase" at bounding box center [1043, 723] width 40 height 18
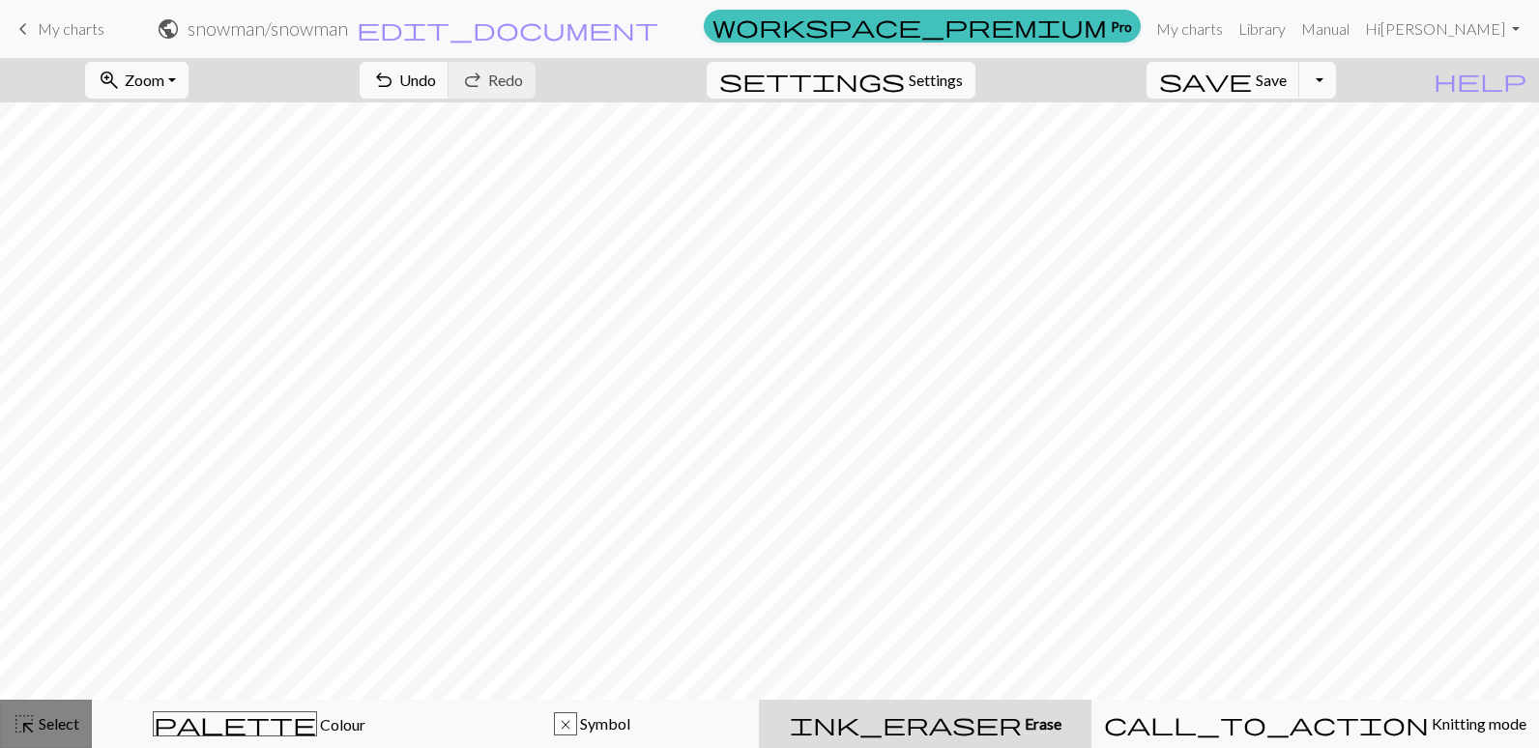
click at [52, 724] on span "Select" at bounding box center [58, 723] width 44 height 18
click at [61, 731] on span "Select" at bounding box center [58, 723] width 44 height 18
click at [61, 727] on span "Select" at bounding box center [58, 723] width 44 height 18
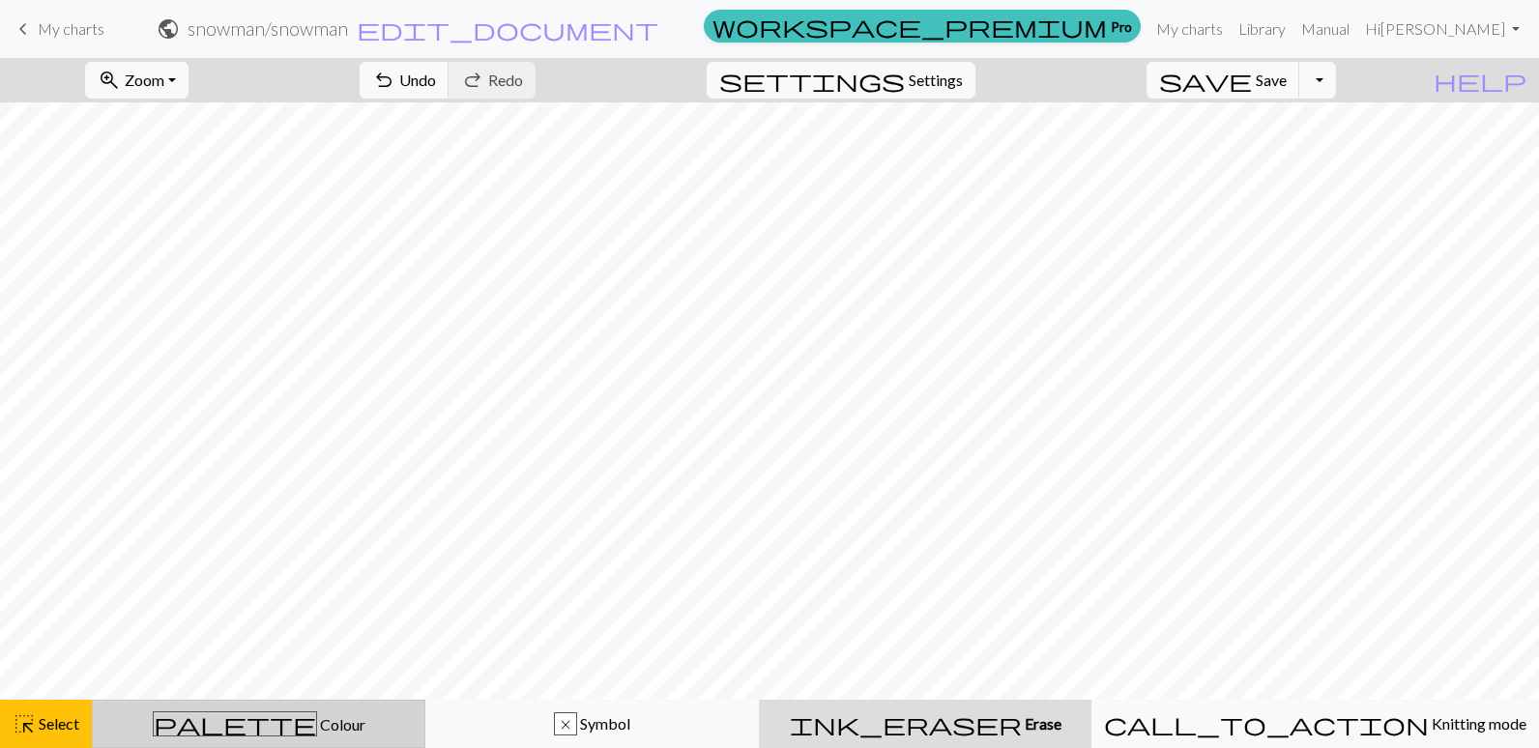
click at [256, 721] on span "palette" at bounding box center [235, 724] width 162 height 27
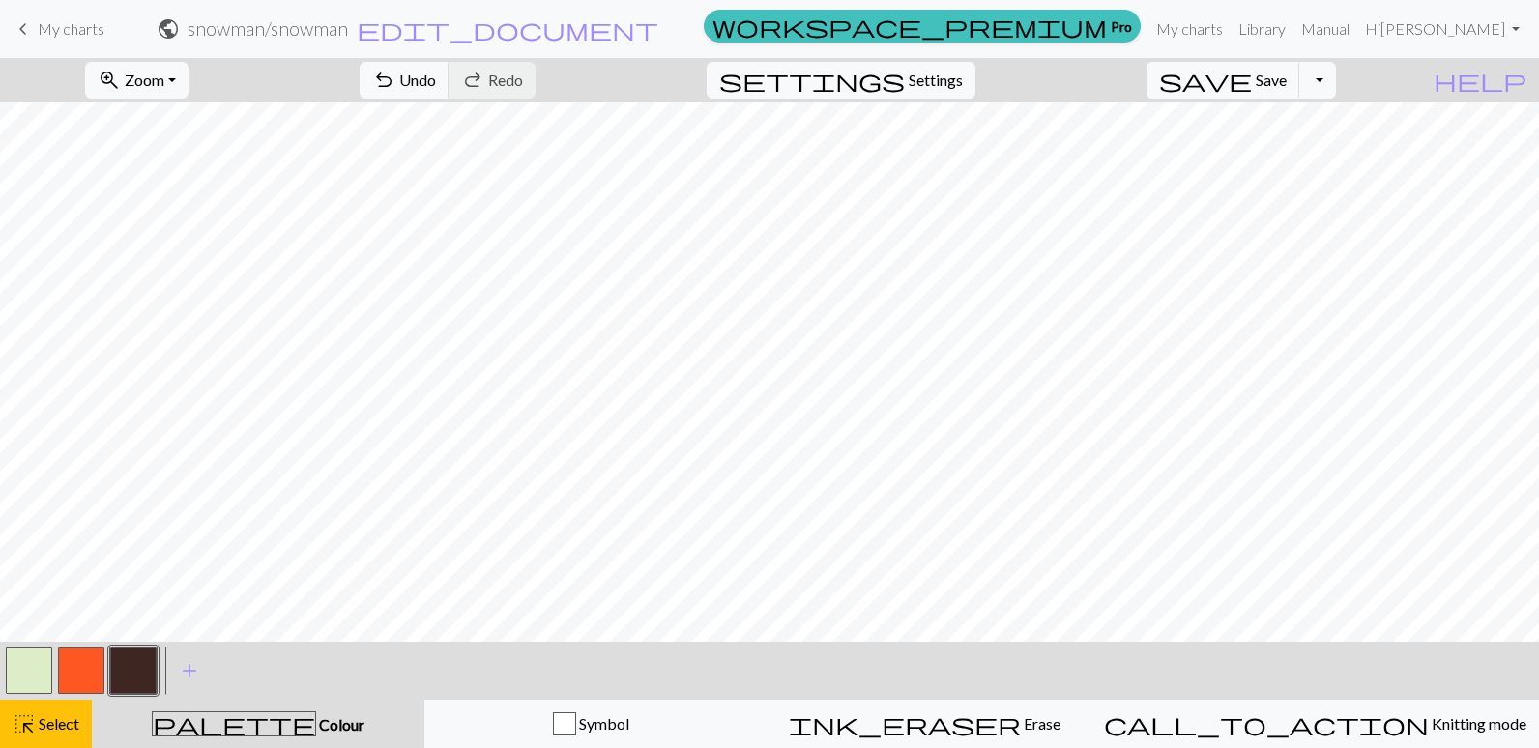
click at [72, 662] on button "button" at bounding box center [81, 671] width 46 height 46
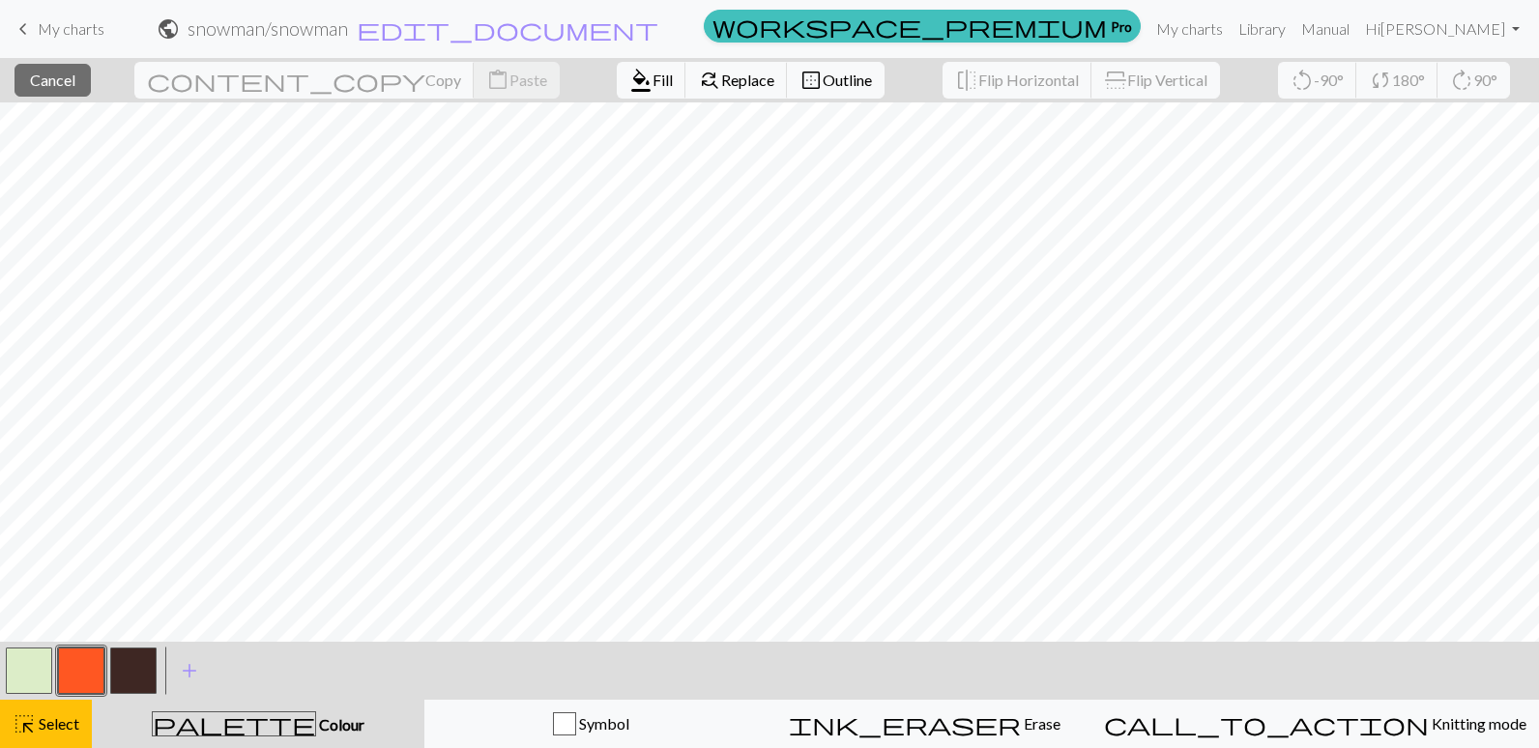
click at [63, 673] on button "button" at bounding box center [81, 671] width 46 height 46
click at [63, 673] on div "Edit colour Name CC1 Use advanced picker workspace_premium Become a Pro user to…" at bounding box center [769, 374] width 1539 height 748
click at [576, 722] on div "button" at bounding box center [564, 724] width 23 height 23
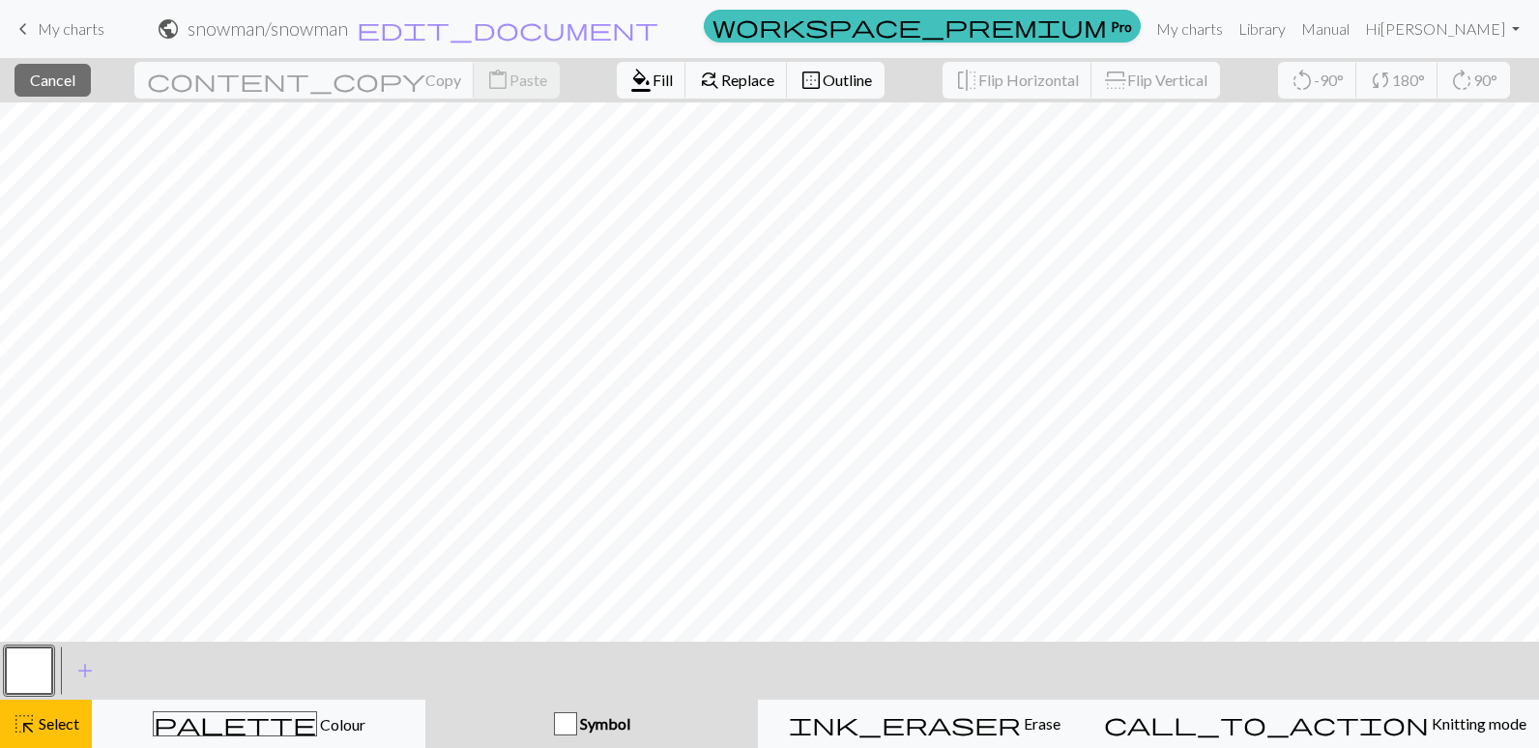
click at [577, 721] on div "button" at bounding box center [565, 724] width 23 height 23
click at [1011, 715] on div "ink_eraser Erase Erase" at bounding box center [925, 724] width 308 height 23
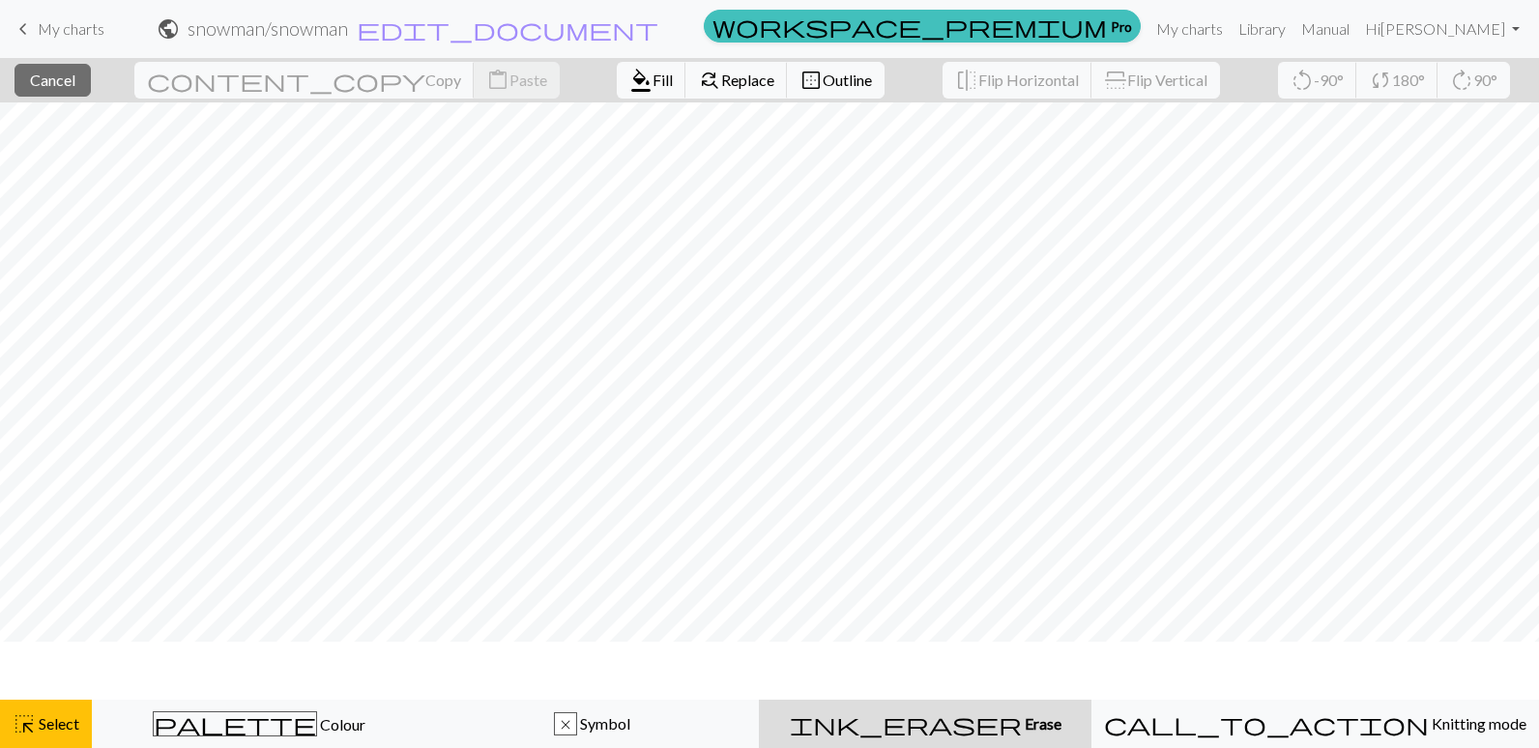
click at [1022, 715] on span "Erase" at bounding box center [1042, 723] width 40 height 18
click at [1022, 721] on span "Erase" at bounding box center [1042, 723] width 40 height 18
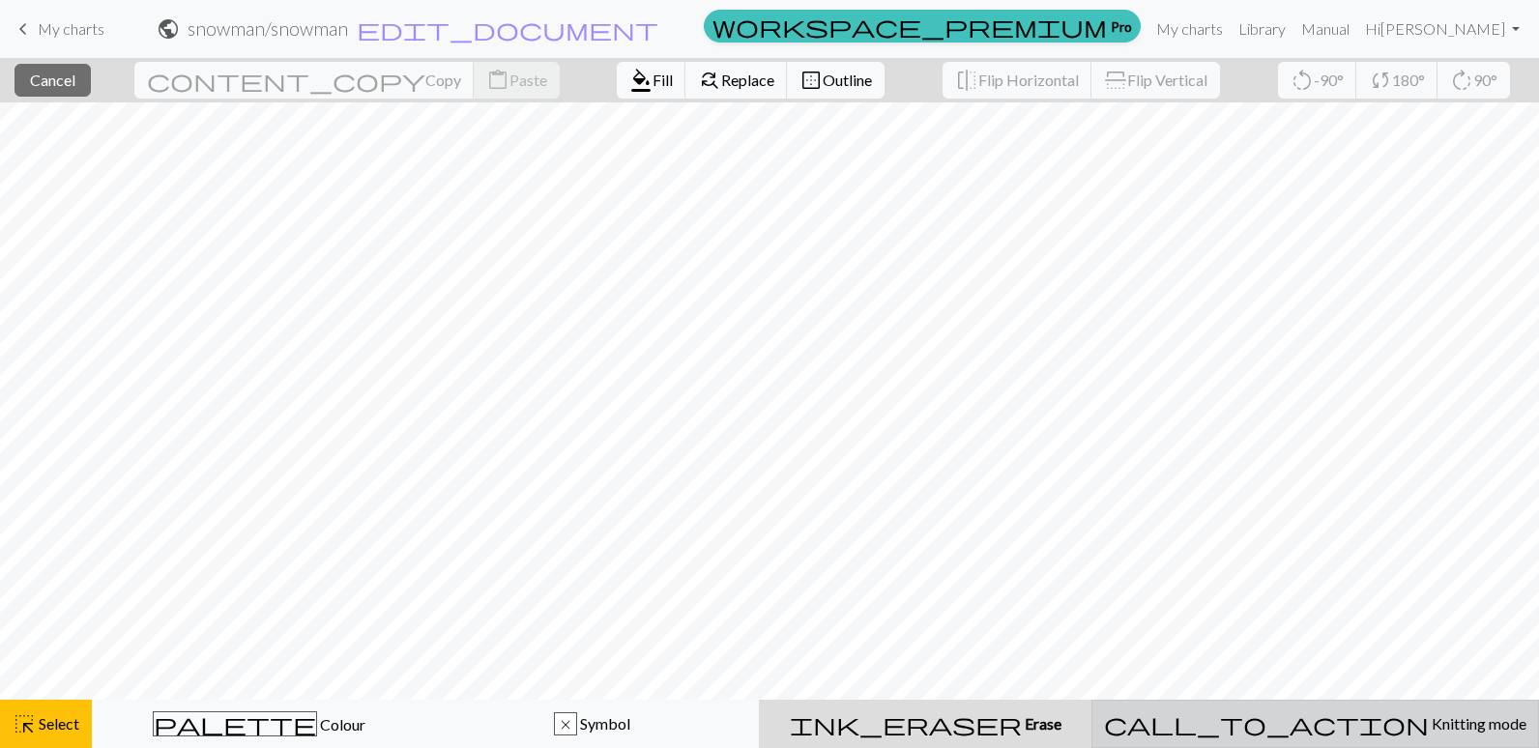
click at [1412, 736] on button "call_to_action Knitting mode Knitting mode" at bounding box center [1316, 724] width 448 height 48
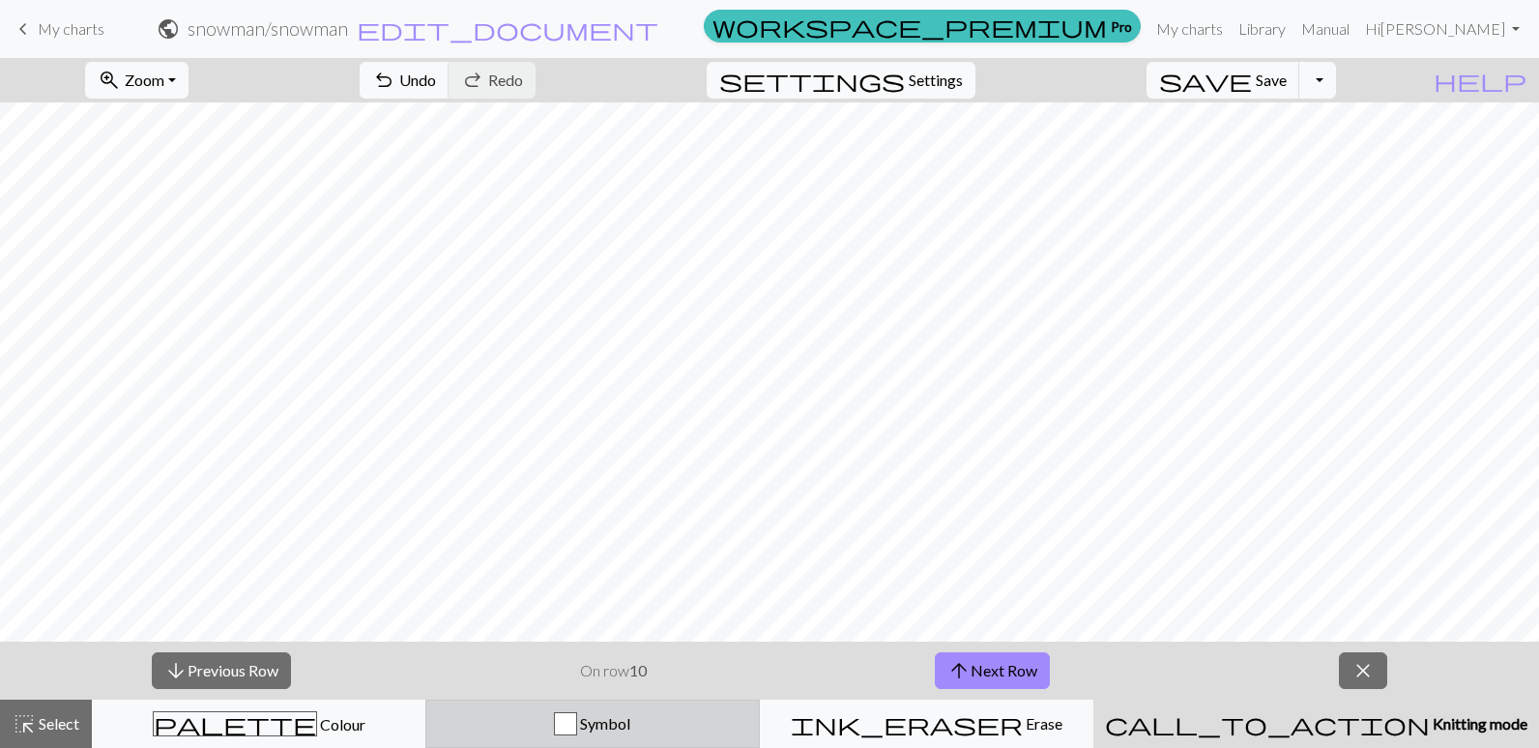
click at [625, 721] on span "Symbol" at bounding box center [603, 723] width 53 height 18
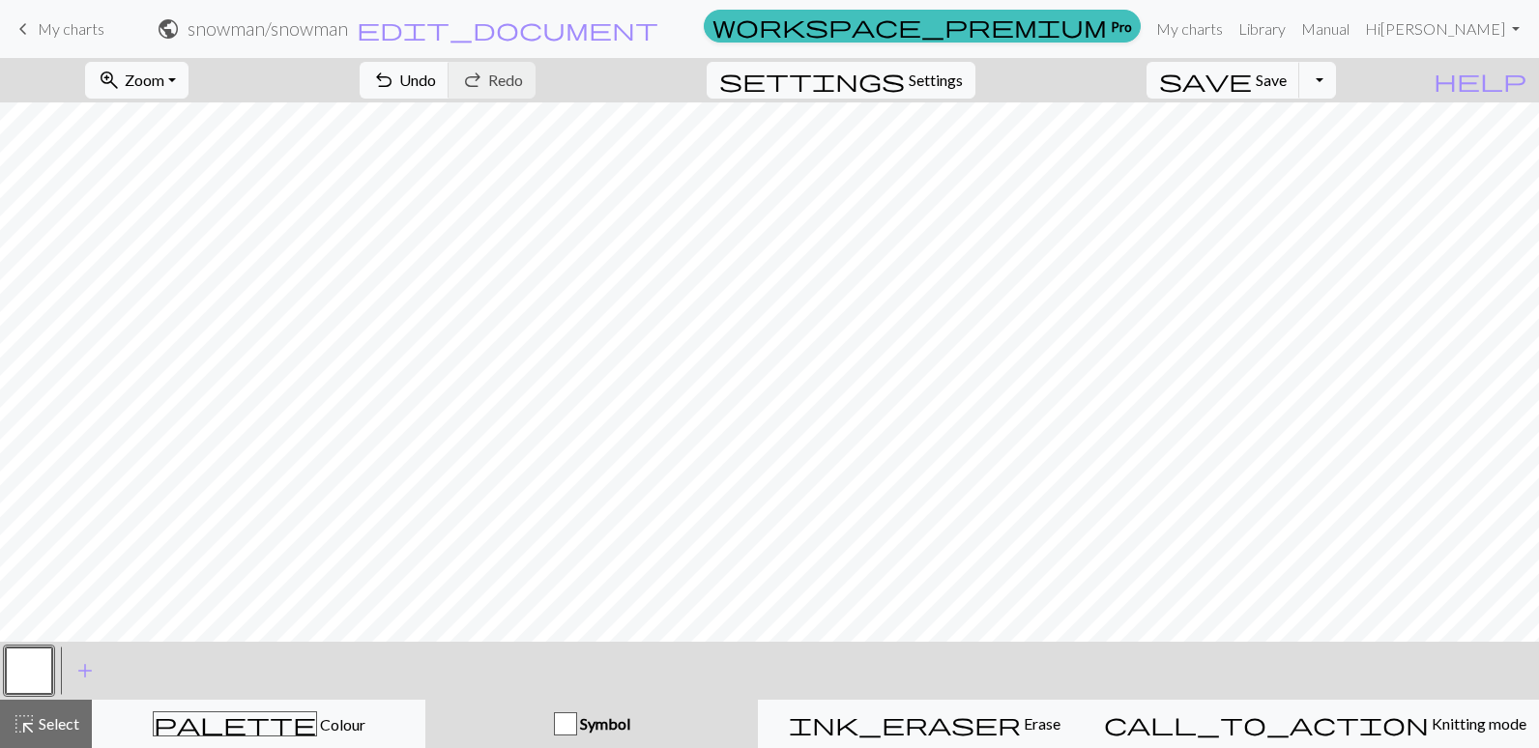
click at [577, 729] on div "button" at bounding box center [565, 724] width 23 height 23
click at [86, 659] on span "add" at bounding box center [84, 670] width 23 height 27
click at [127, 669] on span "add" at bounding box center [137, 670] width 23 height 27
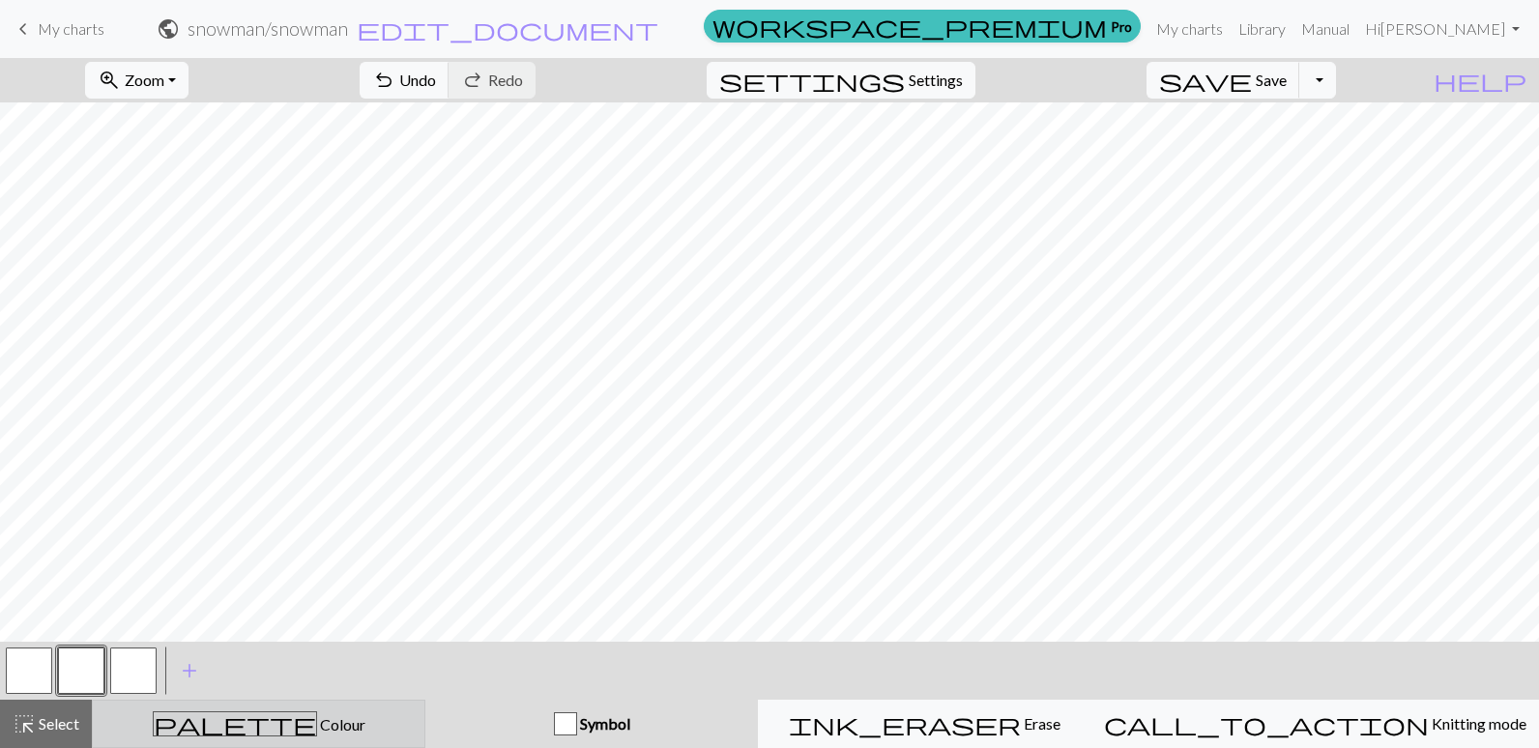
click at [246, 707] on button "palette Colour Colour" at bounding box center [259, 724] width 334 height 48
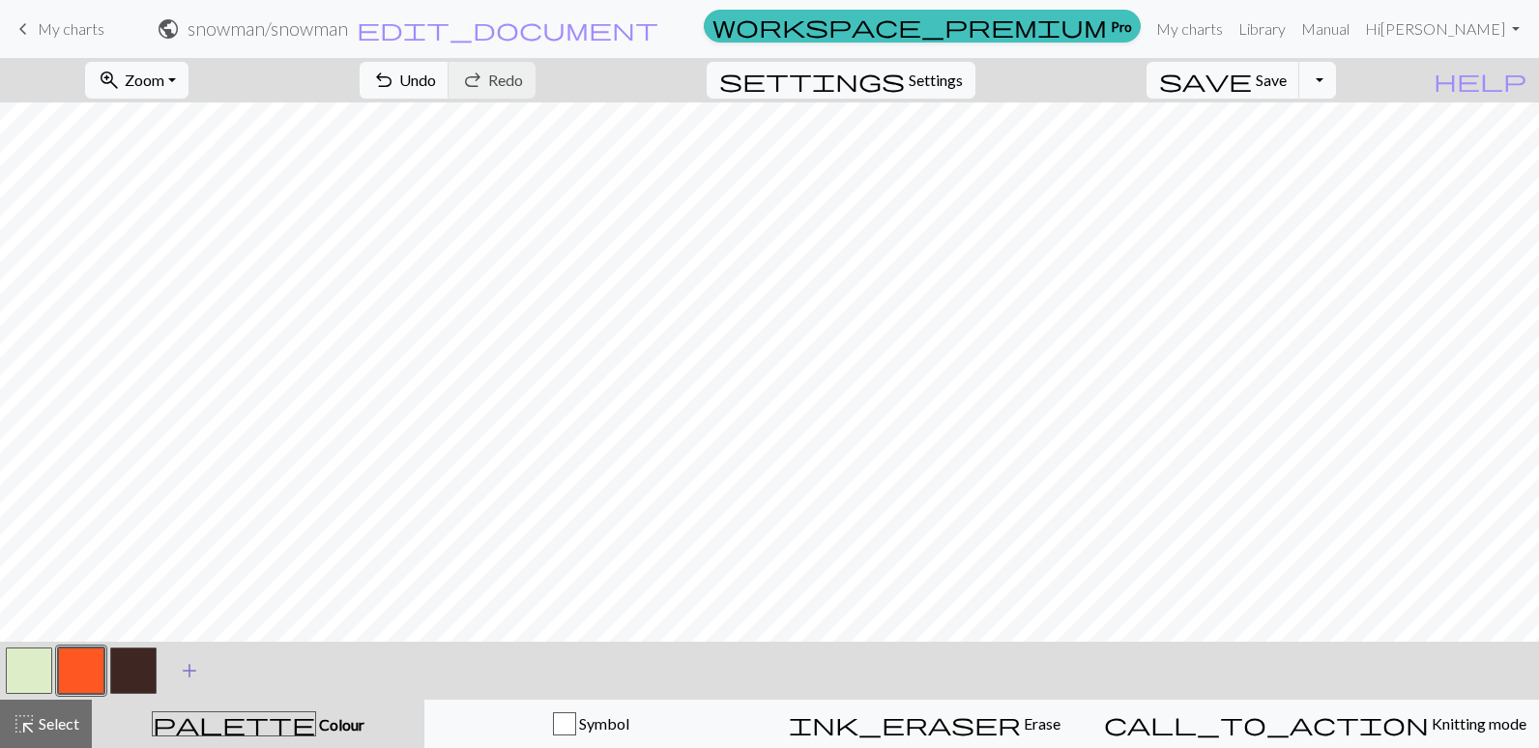
click at [184, 669] on span "add" at bounding box center [189, 670] width 23 height 27
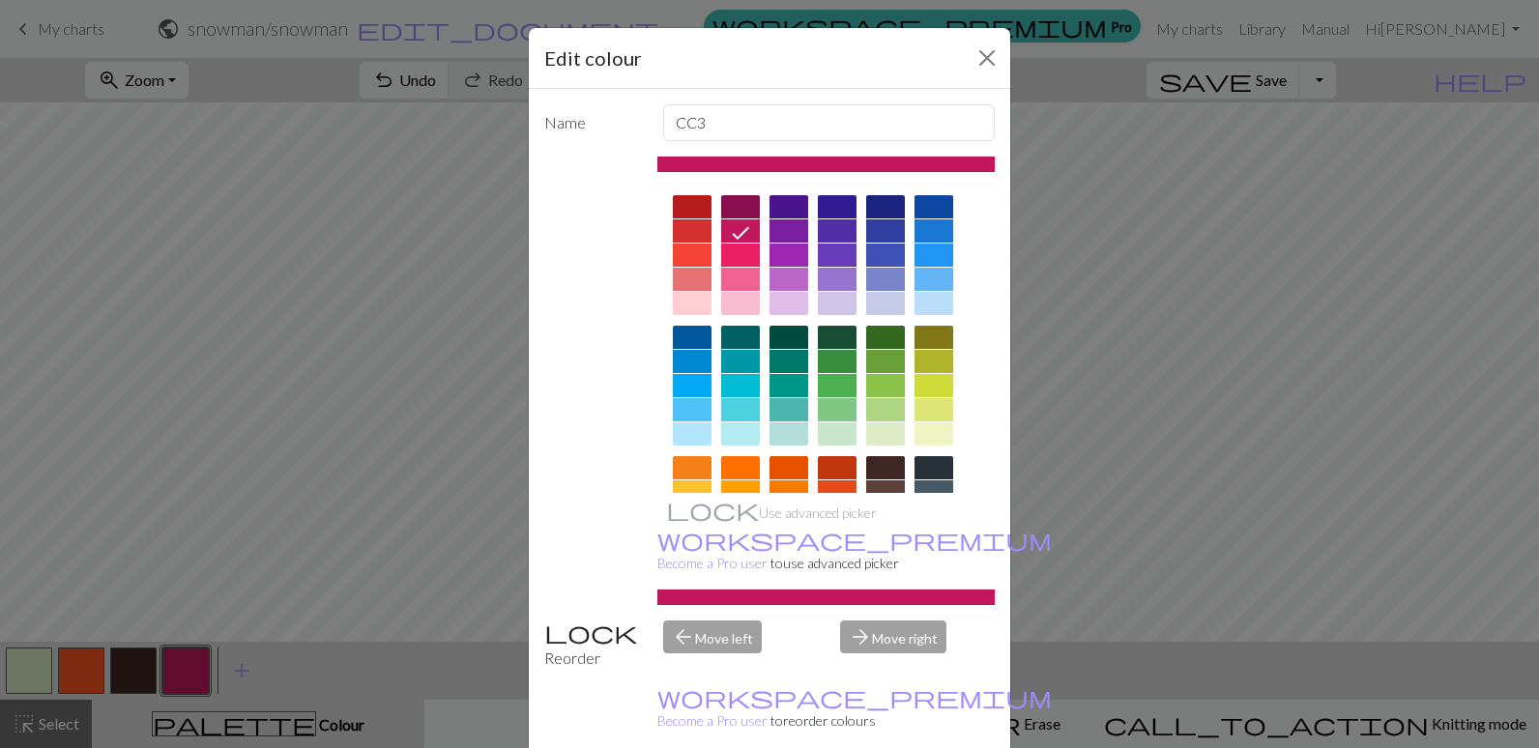
click at [866, 352] on div at bounding box center [885, 361] width 39 height 23
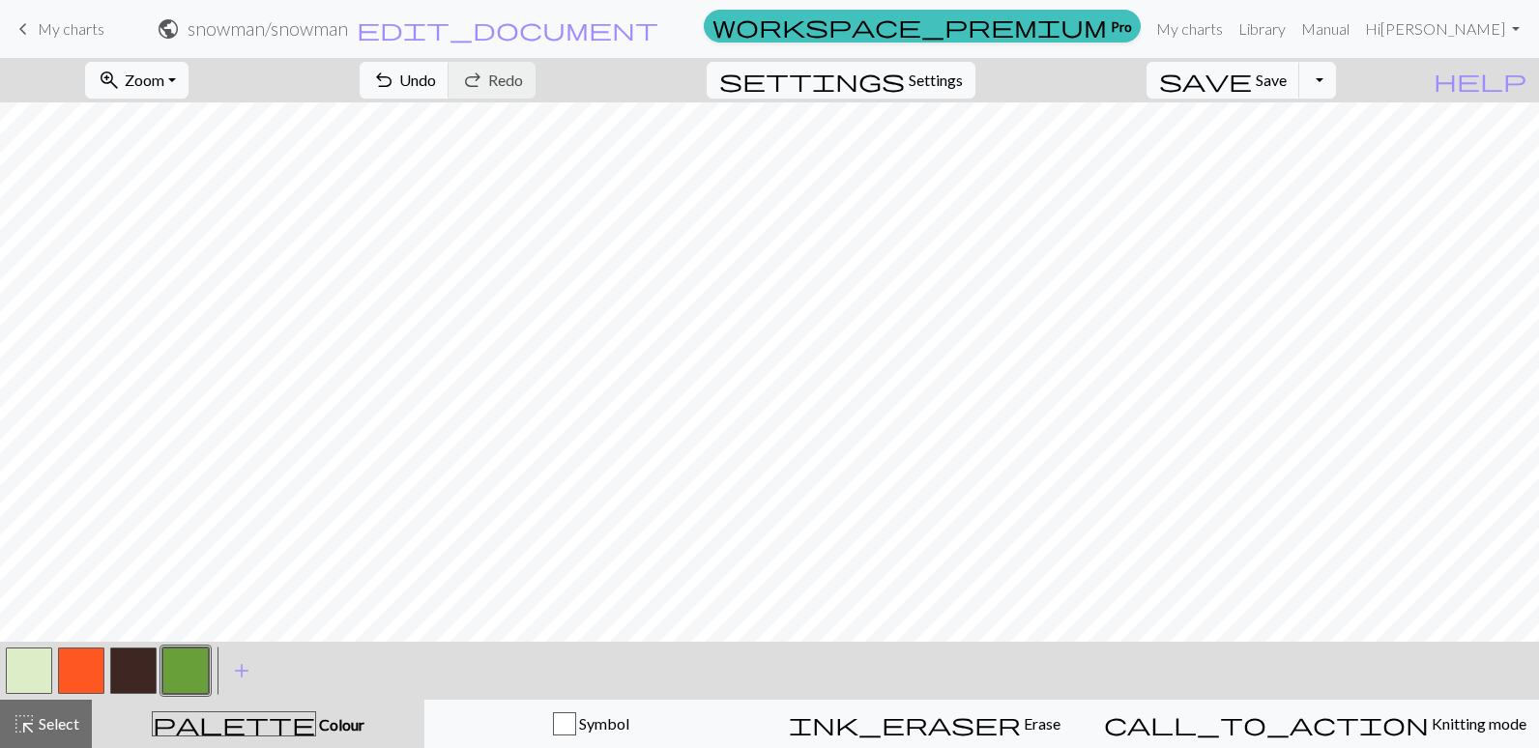
click at [136, 682] on button "button" at bounding box center [133, 671] width 46 height 46
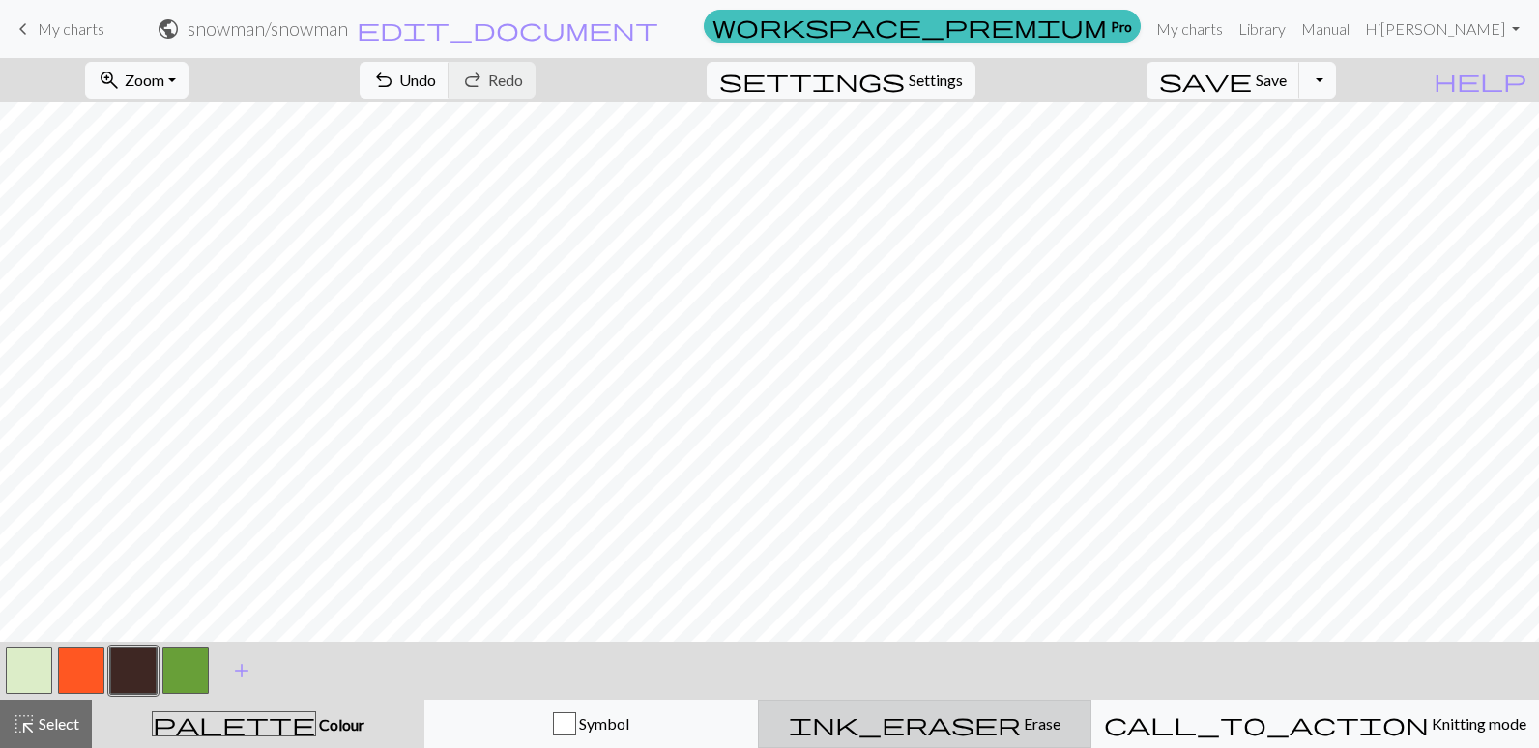
click at [1035, 732] on div "ink_eraser Erase Erase" at bounding box center [925, 724] width 308 height 23
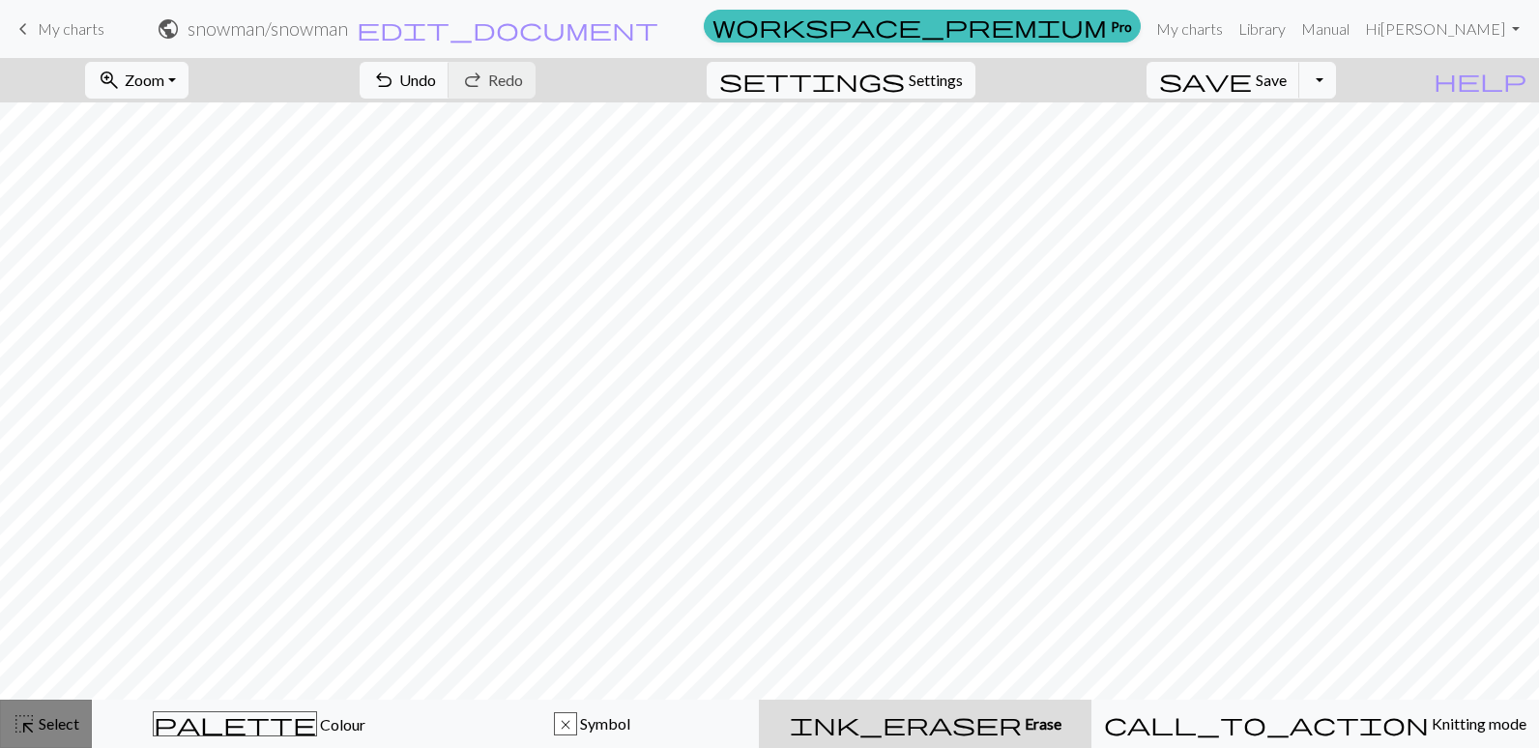
click at [31, 720] on span "highlight_alt" at bounding box center [24, 724] width 23 height 27
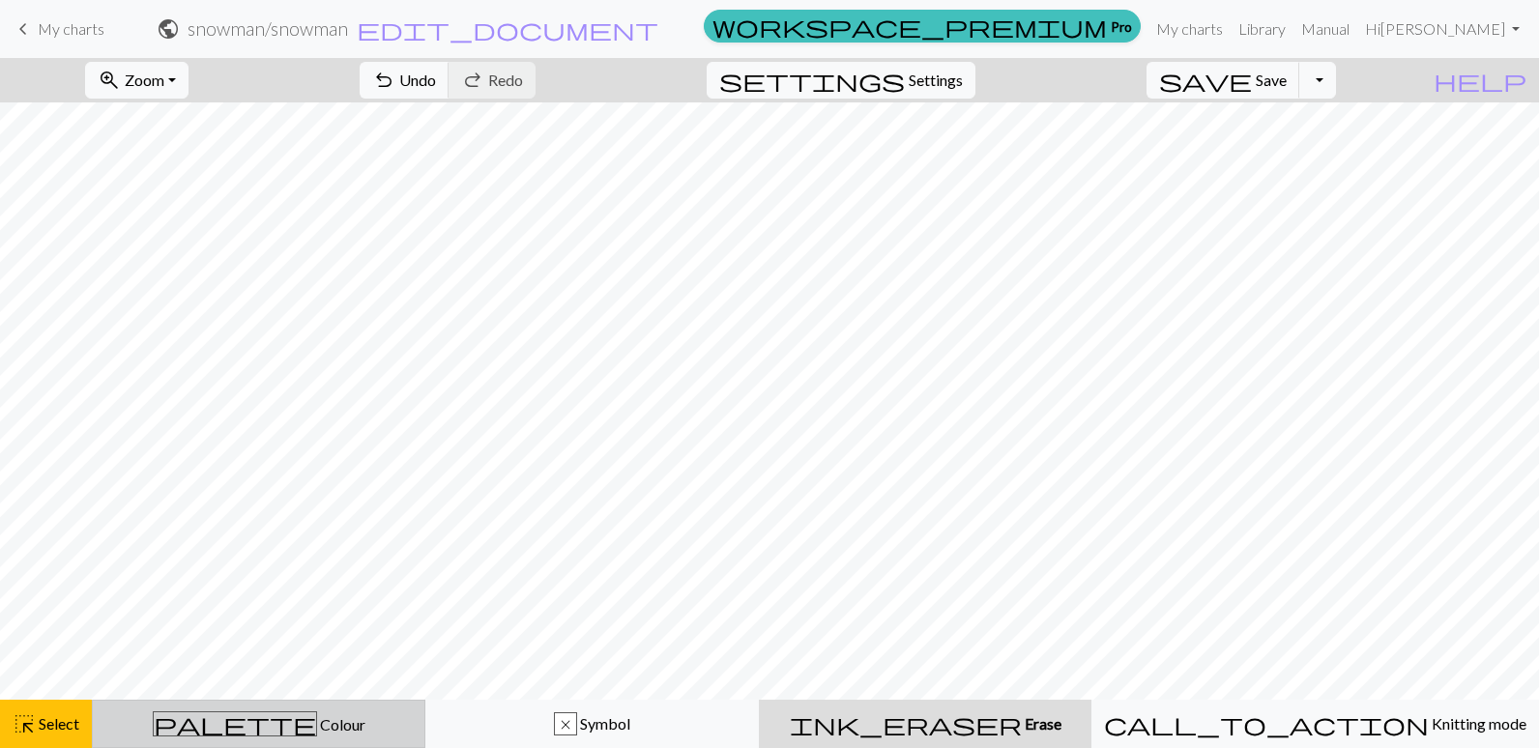
click at [243, 712] on span "palette" at bounding box center [235, 724] width 162 height 27
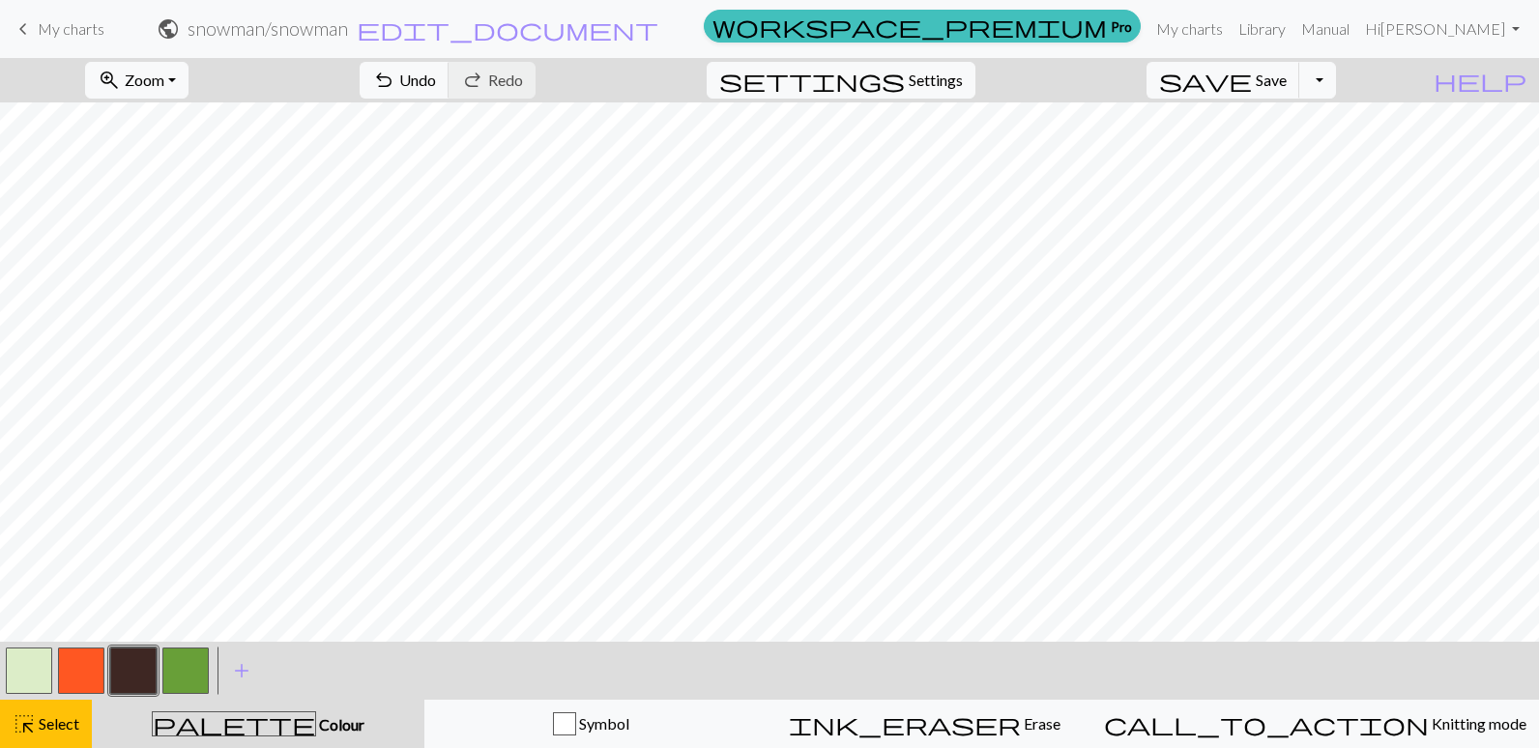
click at [140, 652] on button "button" at bounding box center [133, 671] width 46 height 46
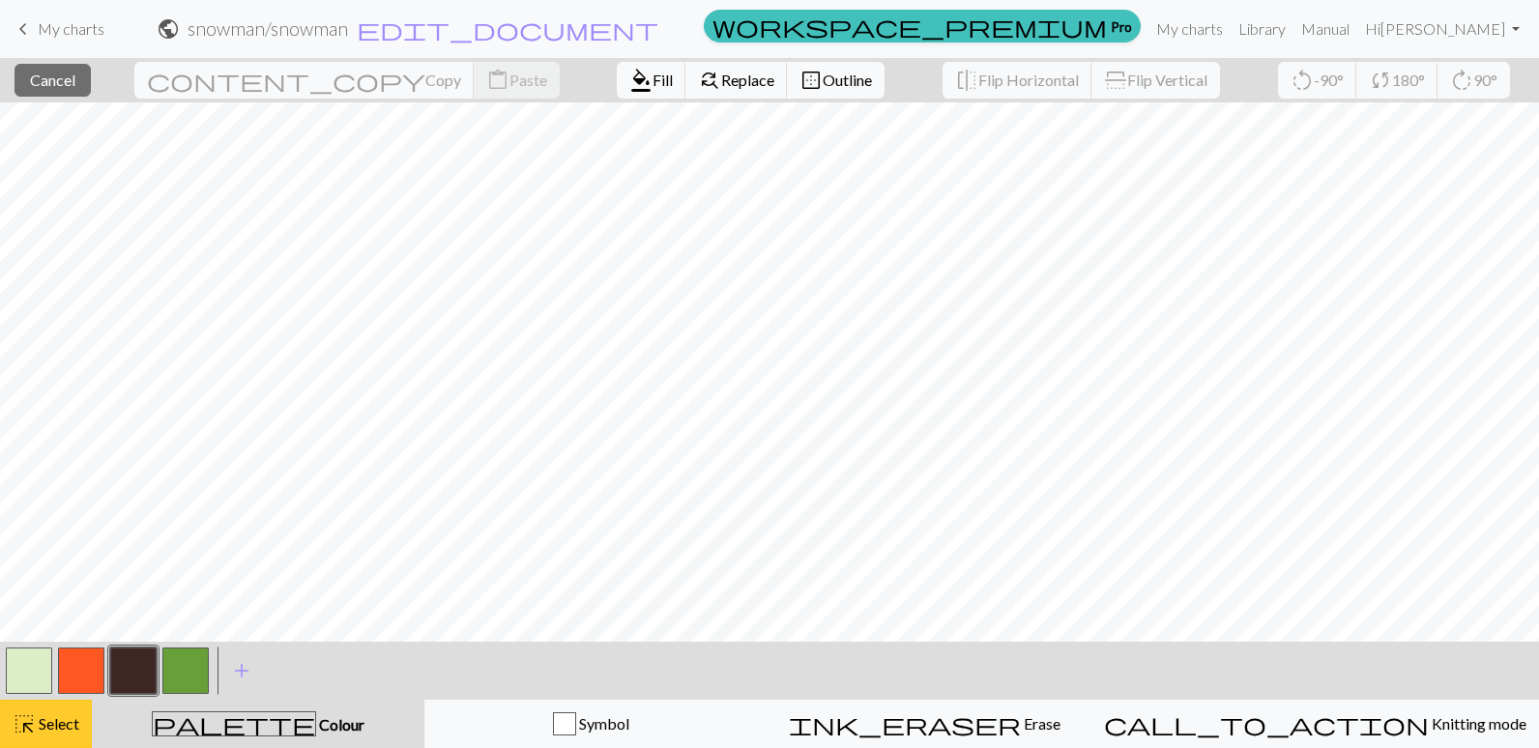
click at [65, 732] on span "Select" at bounding box center [58, 723] width 44 height 18
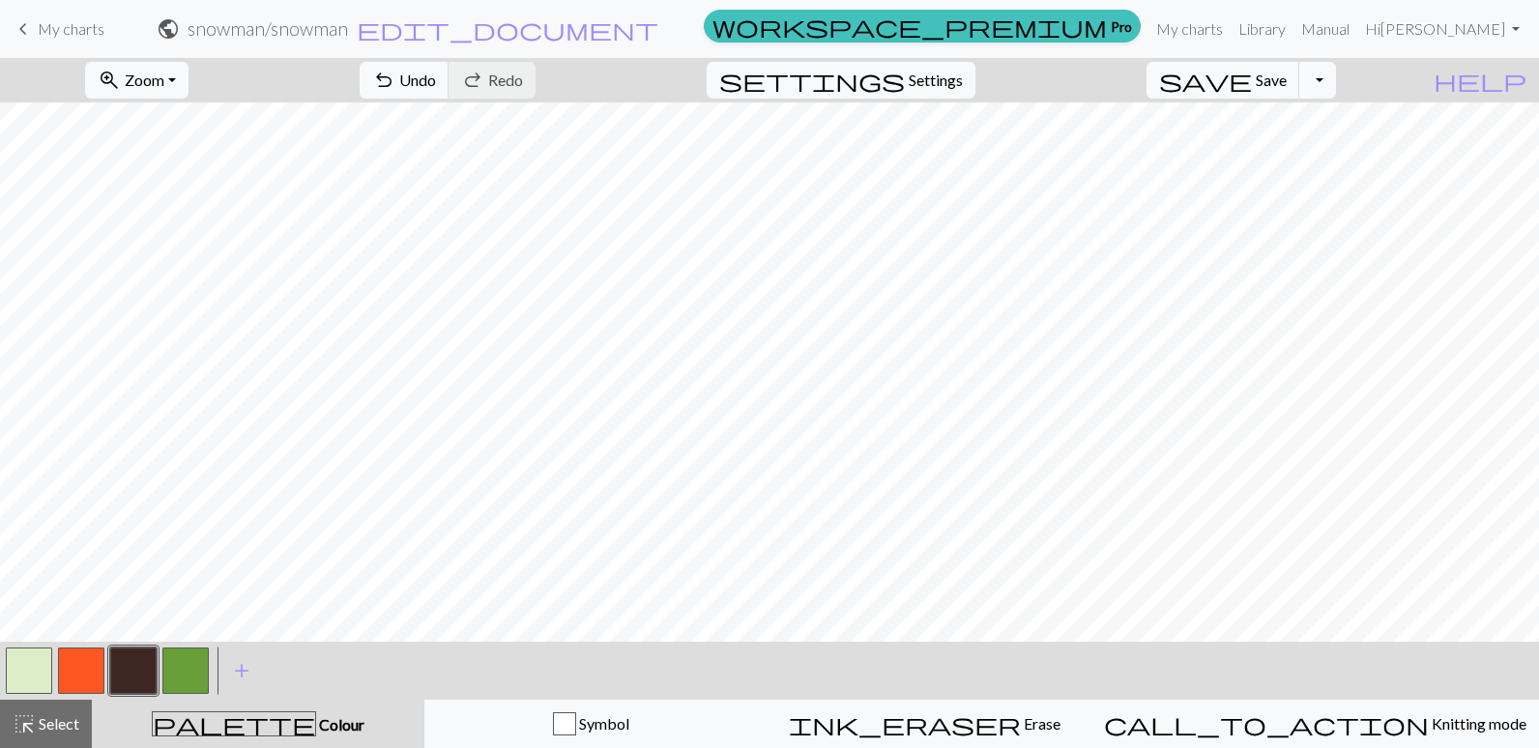
click at [143, 668] on button "button" at bounding box center [133, 671] width 46 height 46
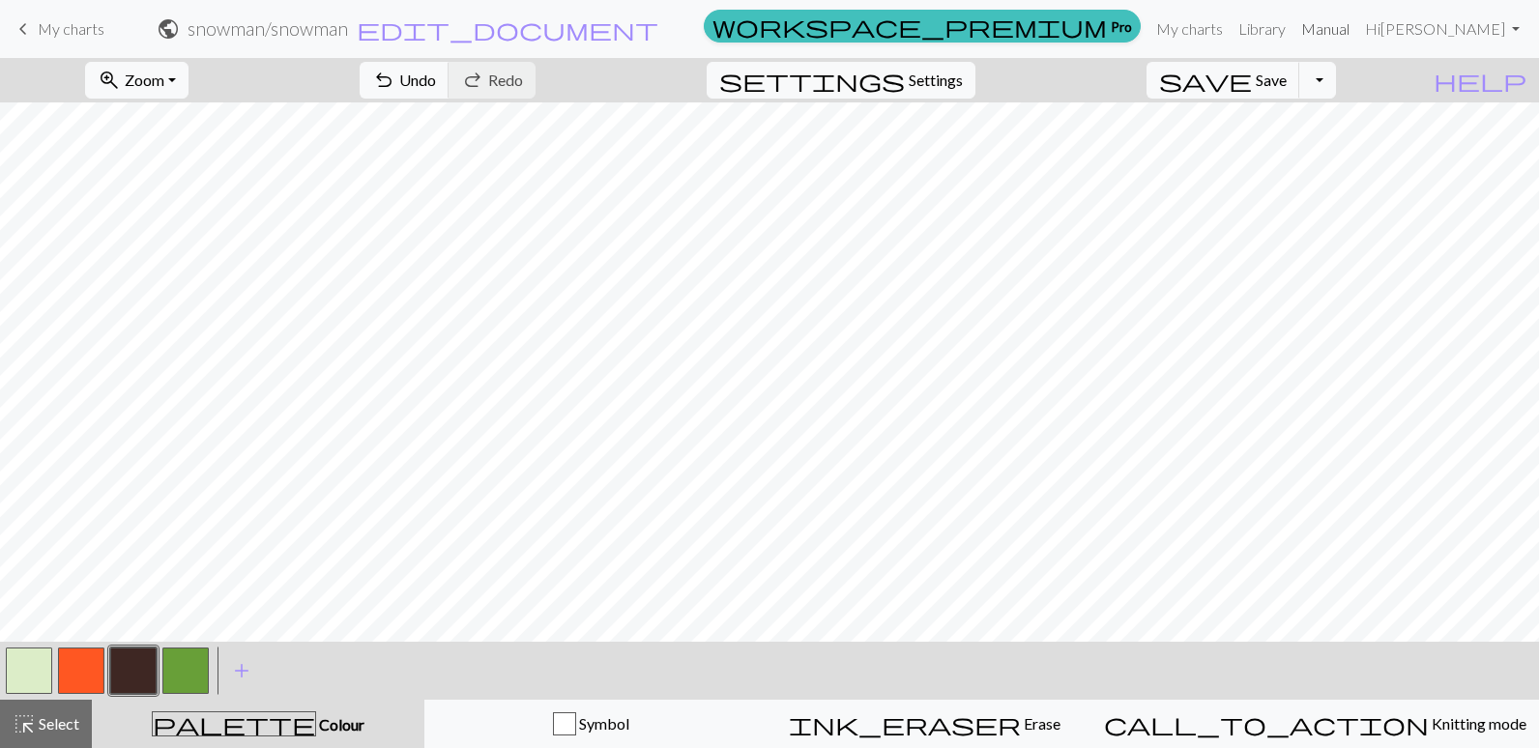
click at [1345, 25] on link "Manual" at bounding box center [1326, 29] width 64 height 39
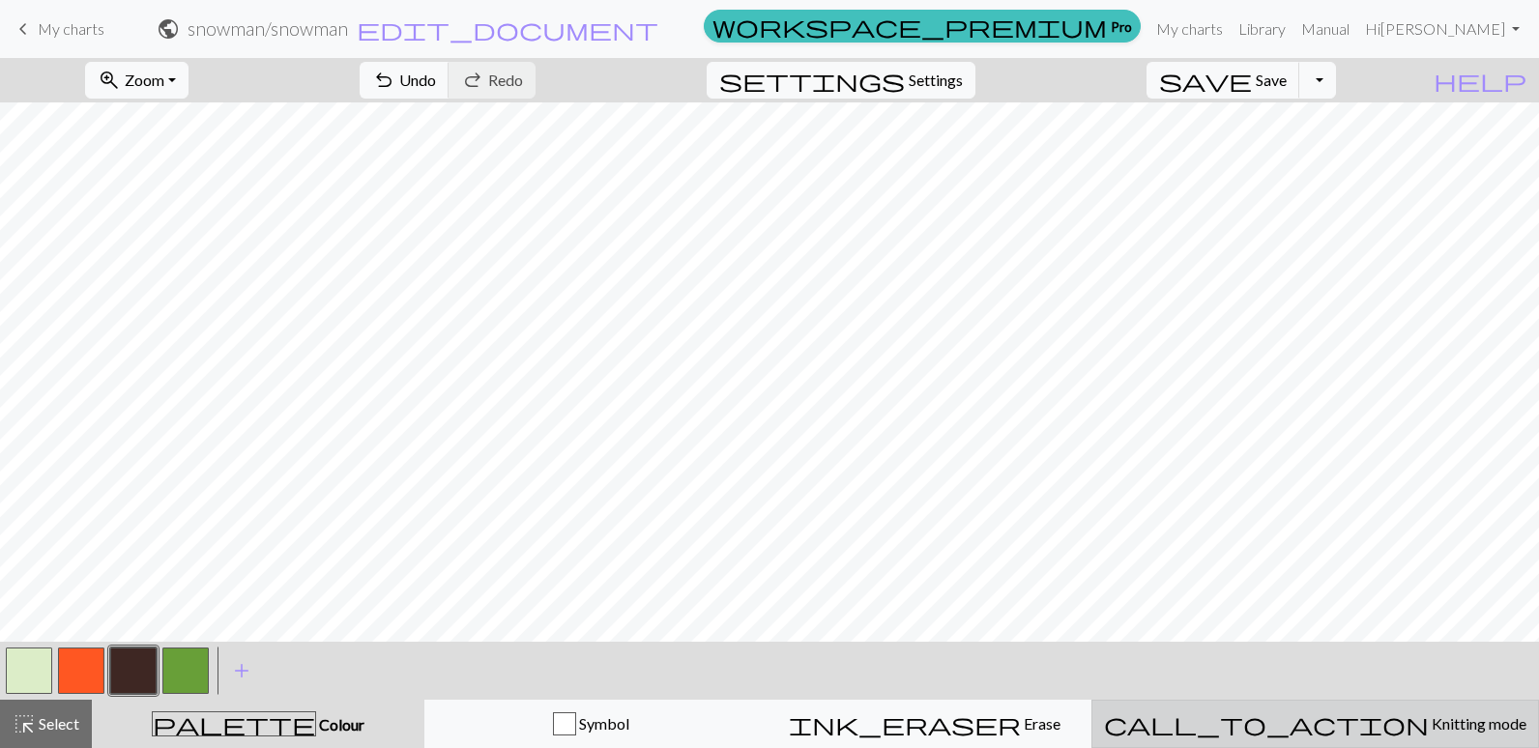
click at [1309, 723] on span "call_to_action" at bounding box center [1266, 724] width 325 height 27
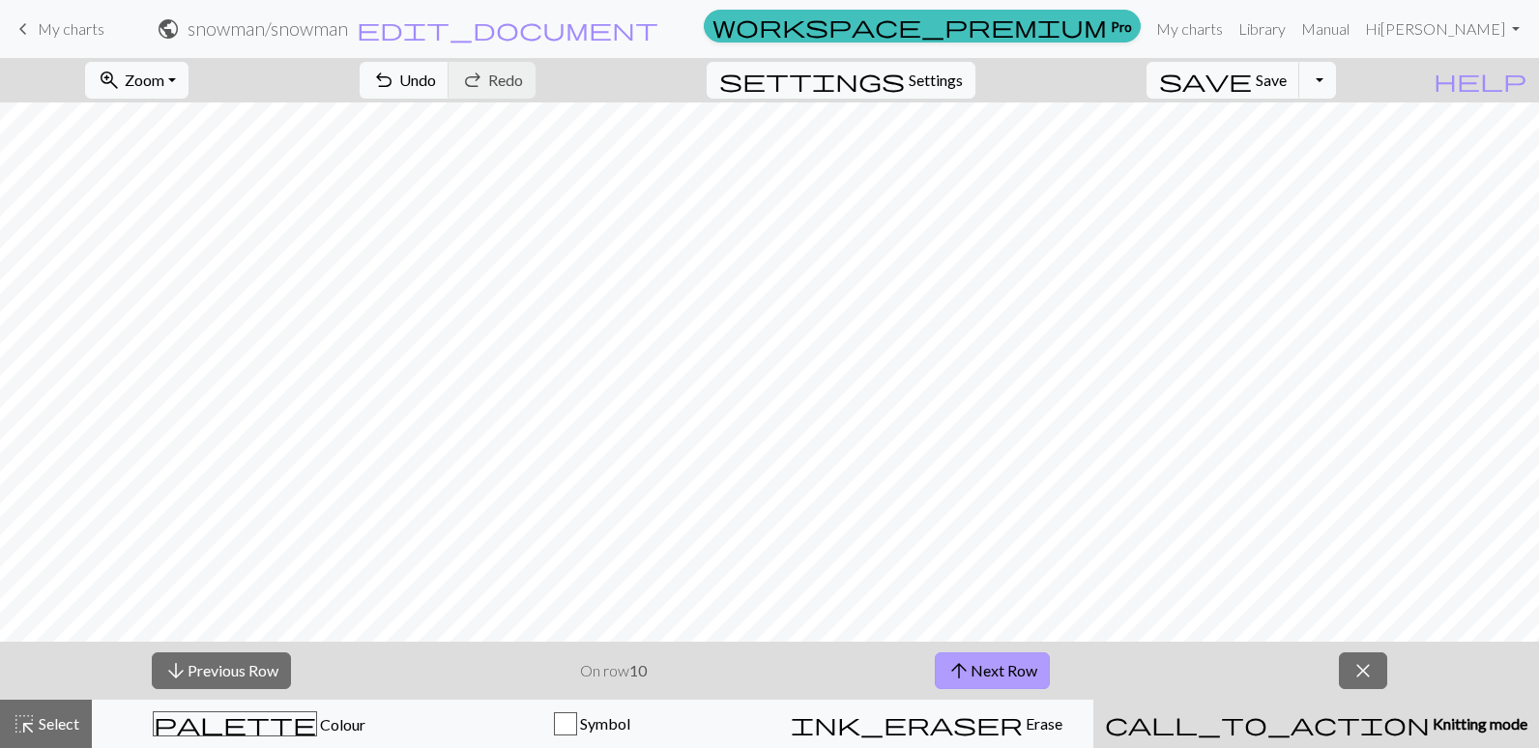
click at [985, 664] on button "arrow_upward Next Row" at bounding box center [992, 671] width 115 height 37
click at [985, 663] on button "arrow_upward Next Row" at bounding box center [992, 671] width 115 height 37
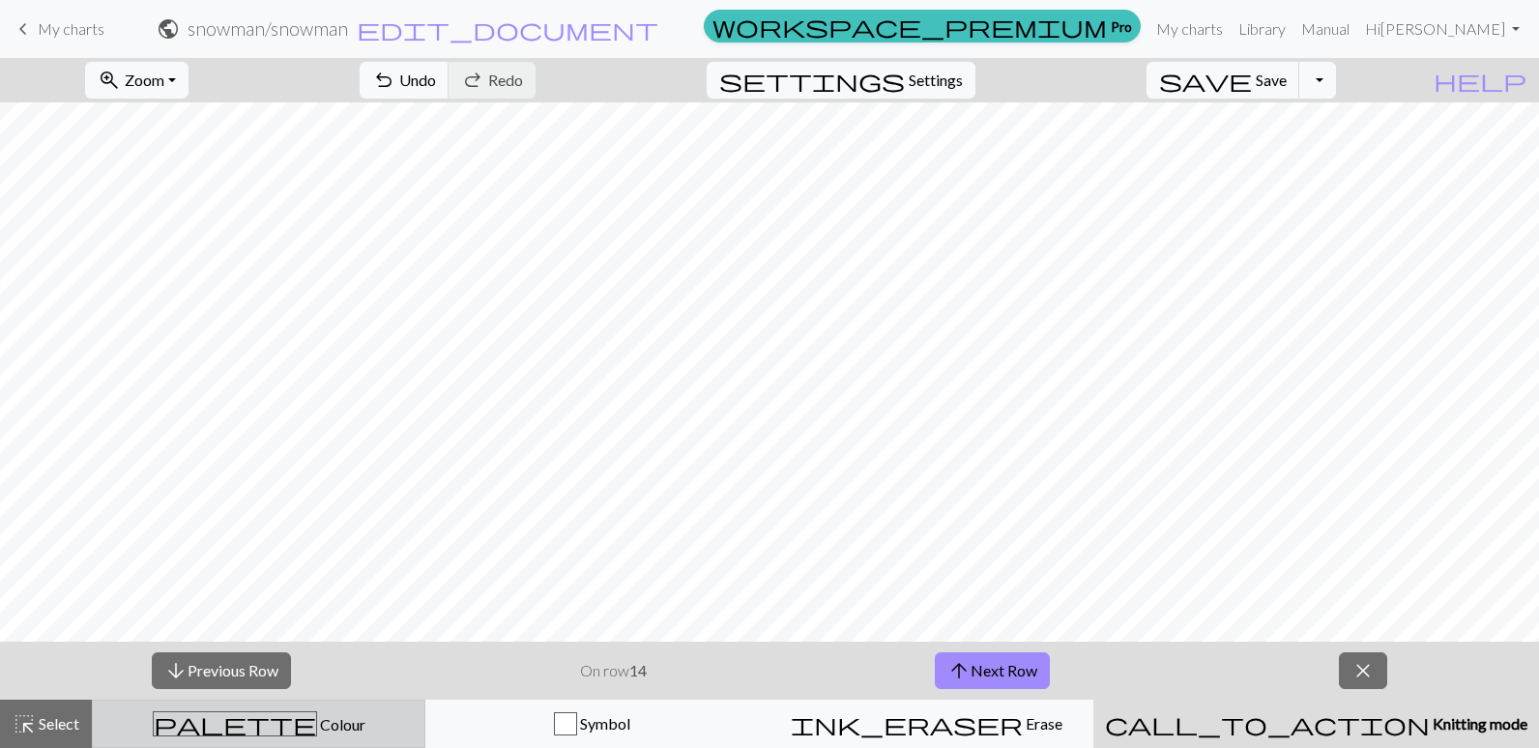
click at [317, 728] on span "Colour" at bounding box center [341, 724] width 48 height 18
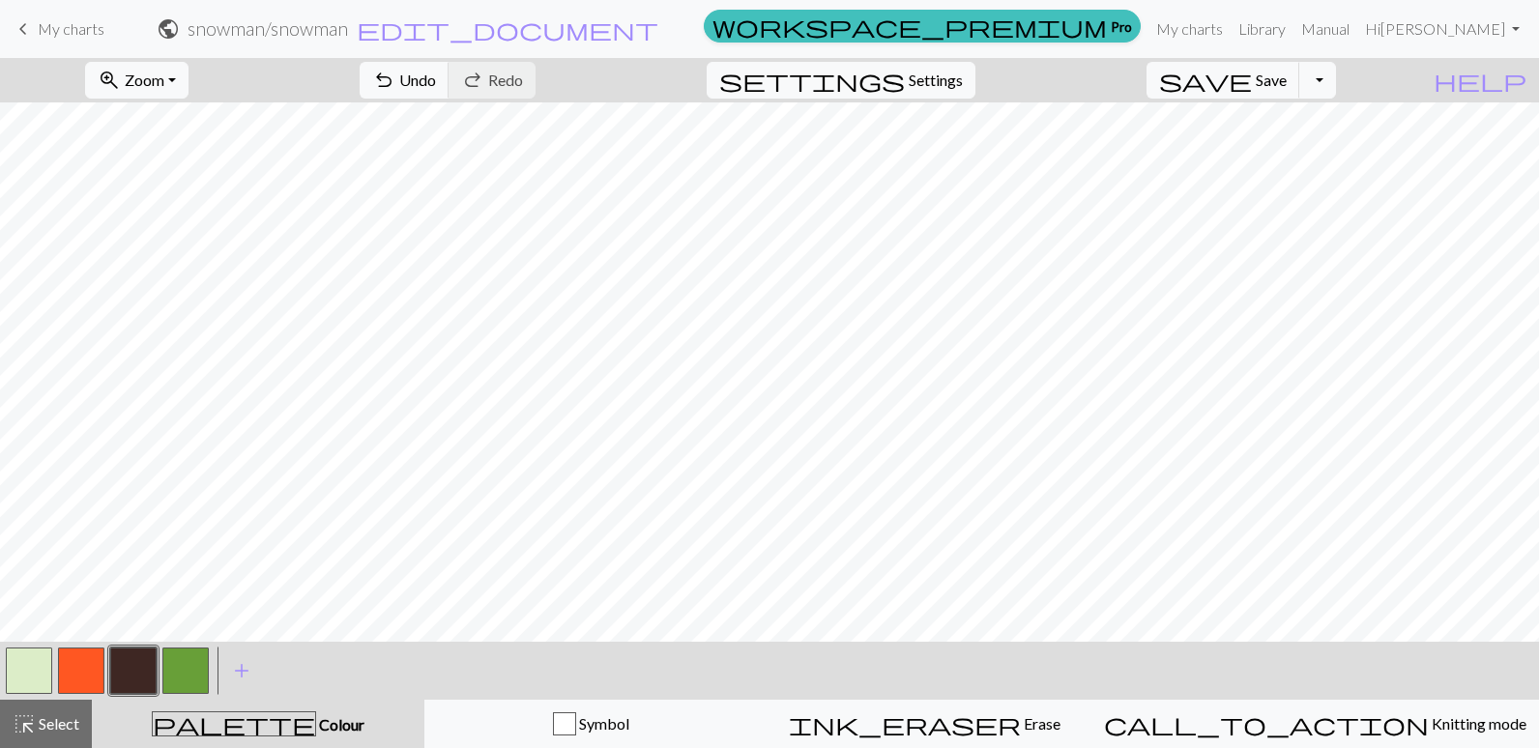
click at [21, 677] on button "button" at bounding box center [29, 671] width 46 height 46
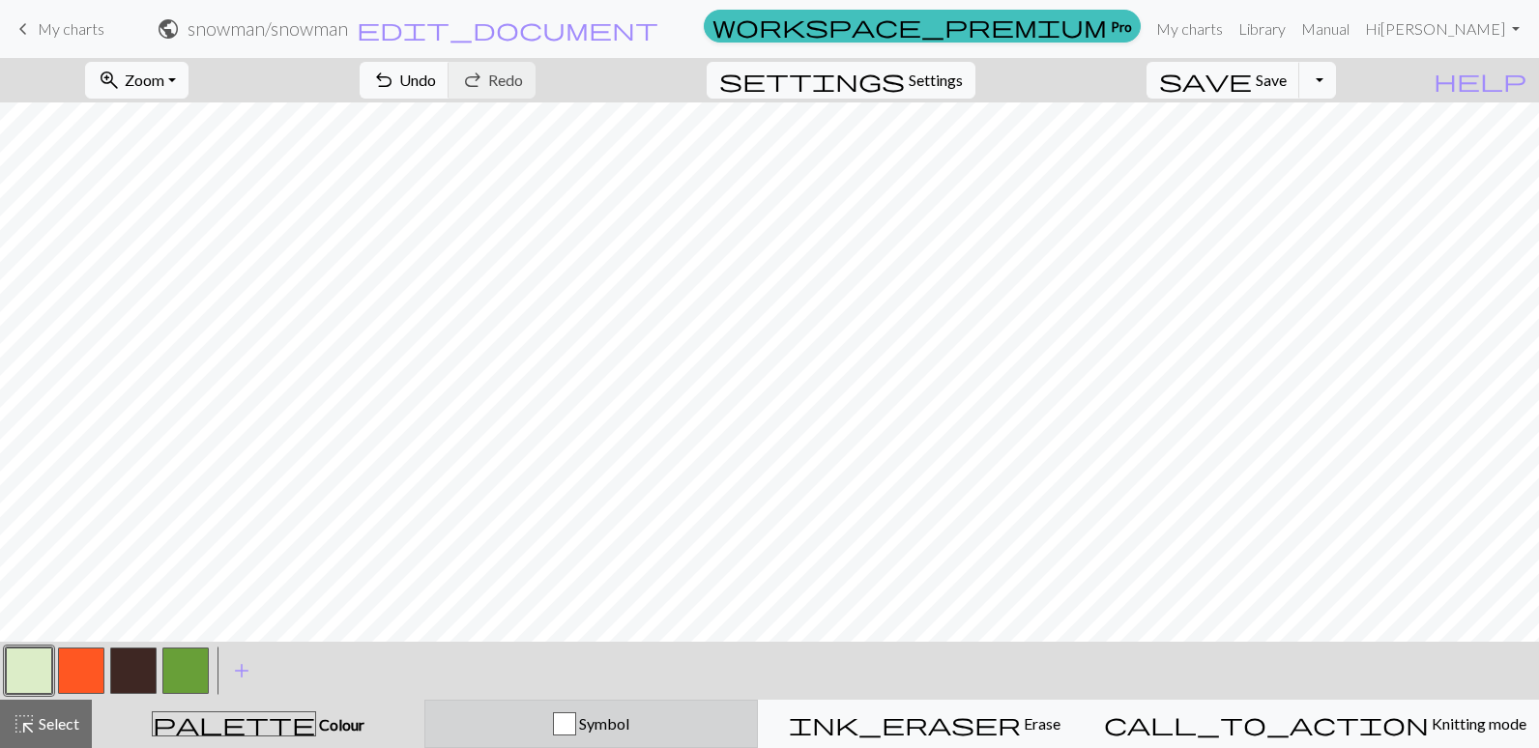
click at [592, 727] on div "Symbol" at bounding box center [591, 724] width 308 height 23
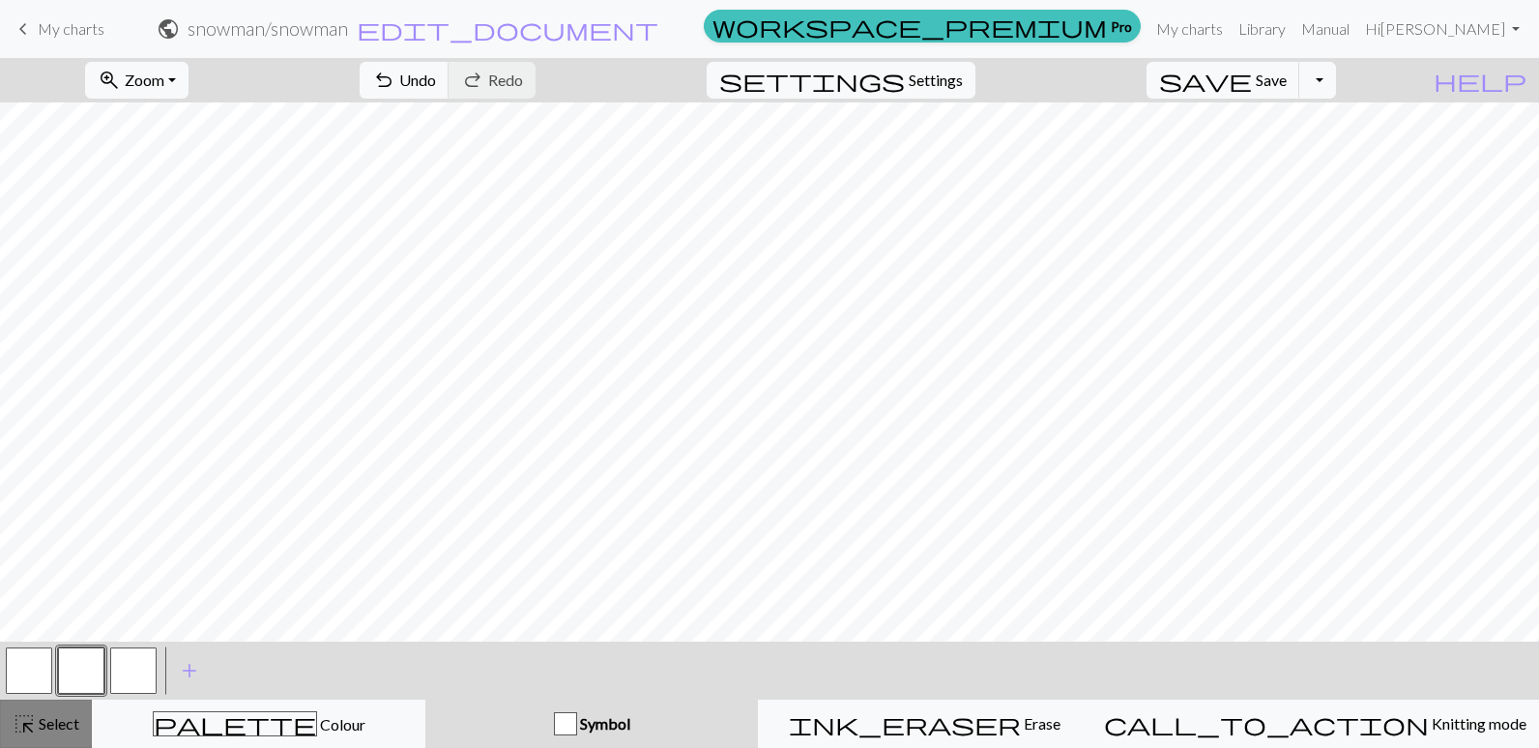
click at [60, 719] on span "Select" at bounding box center [58, 723] width 44 height 18
click at [196, 669] on span "add" at bounding box center [189, 670] width 23 height 27
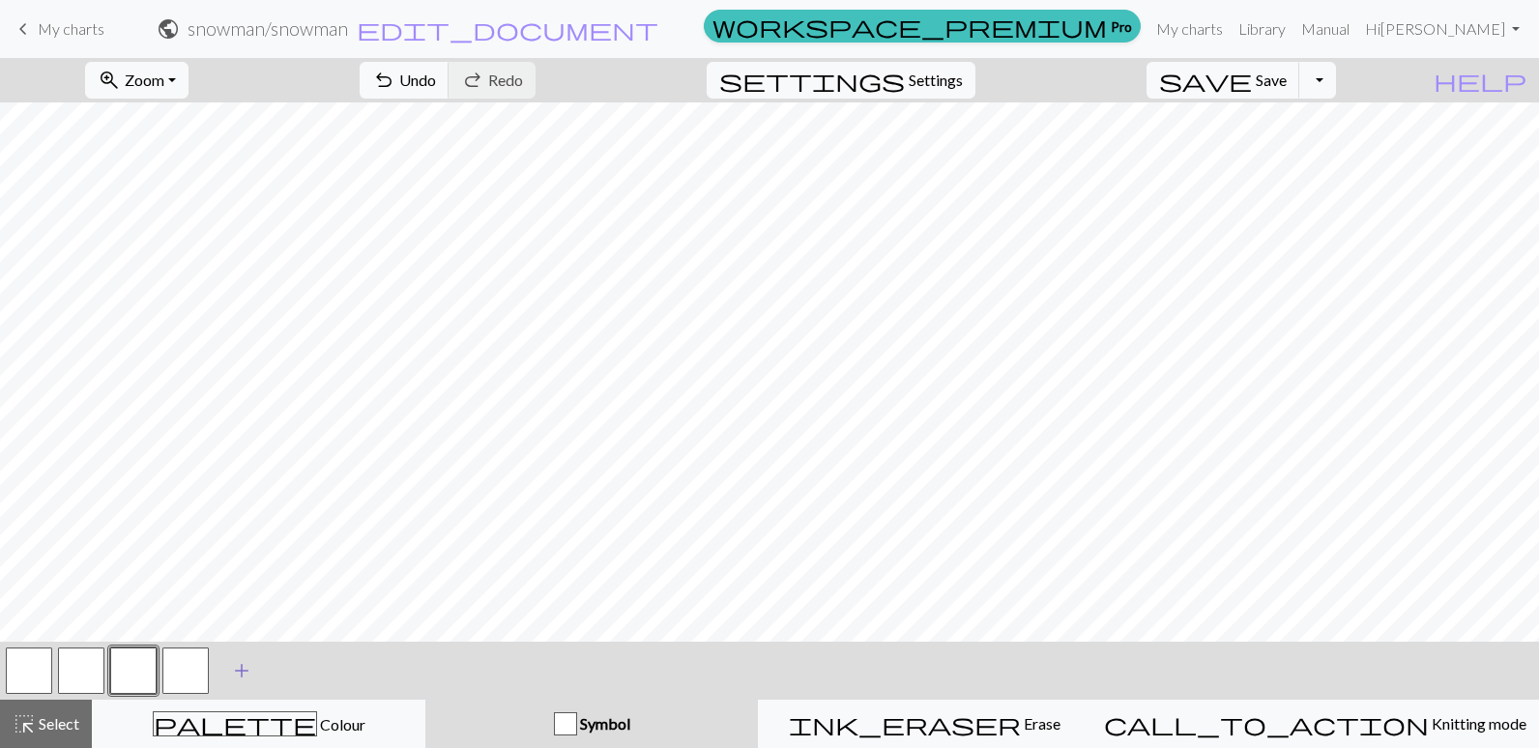
click at [240, 664] on span "add" at bounding box center [241, 670] width 23 height 27
click at [577, 721] on div "button" at bounding box center [565, 724] width 23 height 23
drag, startPoint x: 603, startPoint y: 721, endPoint x: 654, endPoint y: 718, distance: 50.4
click at [577, 719] on div "button" at bounding box center [565, 724] width 23 height 23
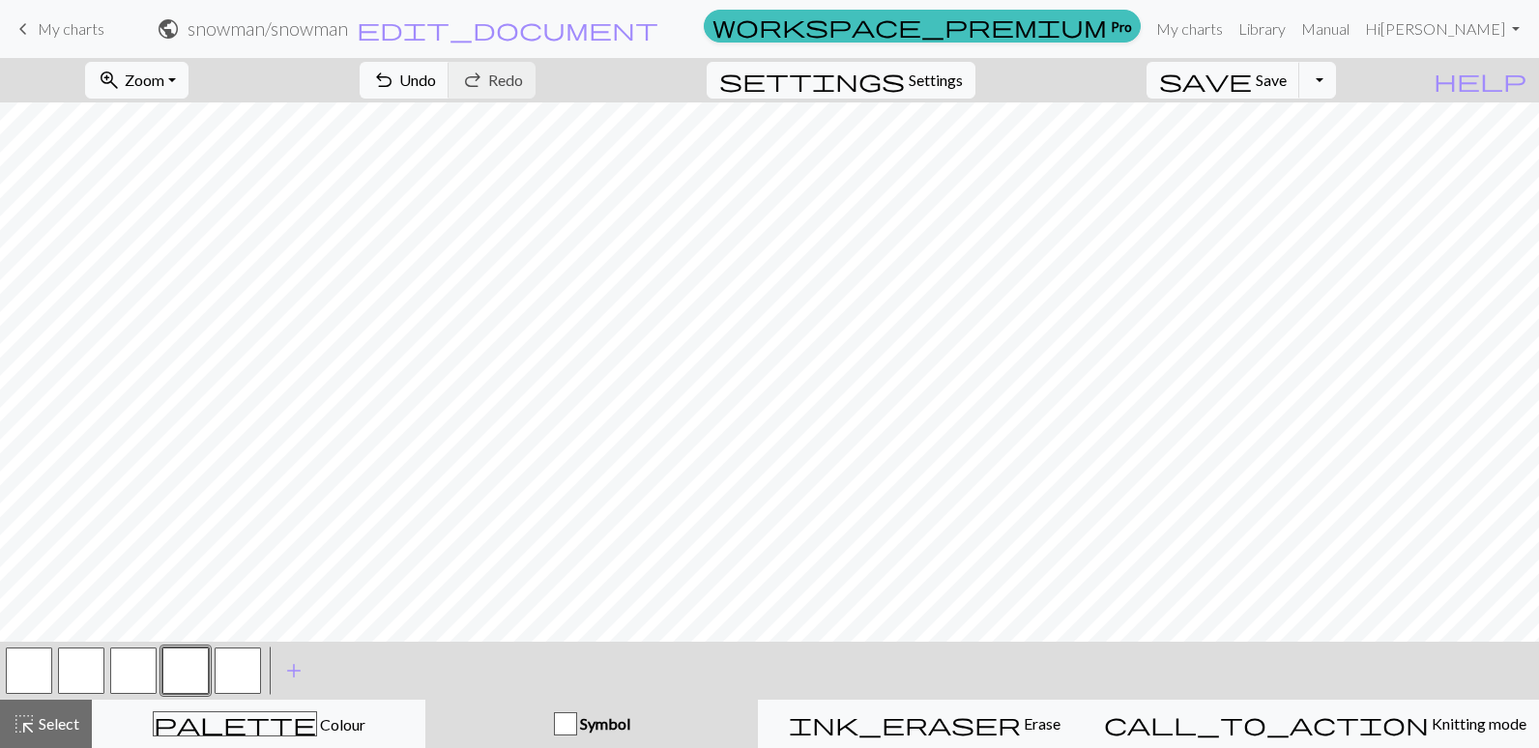
click at [630, 718] on span "Symbol" at bounding box center [603, 723] width 53 height 18
click at [72, 731] on span "Select" at bounding box center [58, 723] width 44 height 18
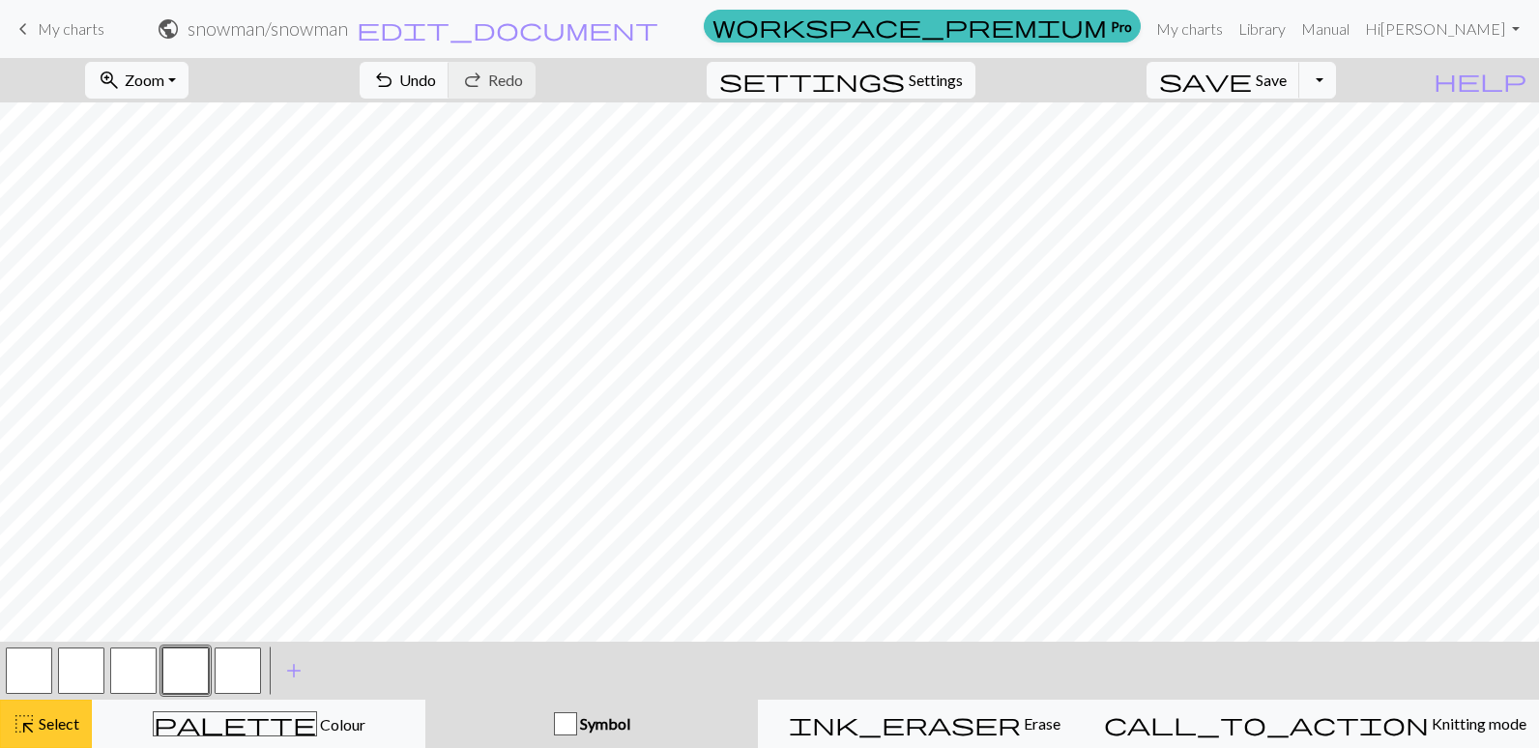
click at [70, 731] on span "Select" at bounding box center [58, 723] width 44 height 18
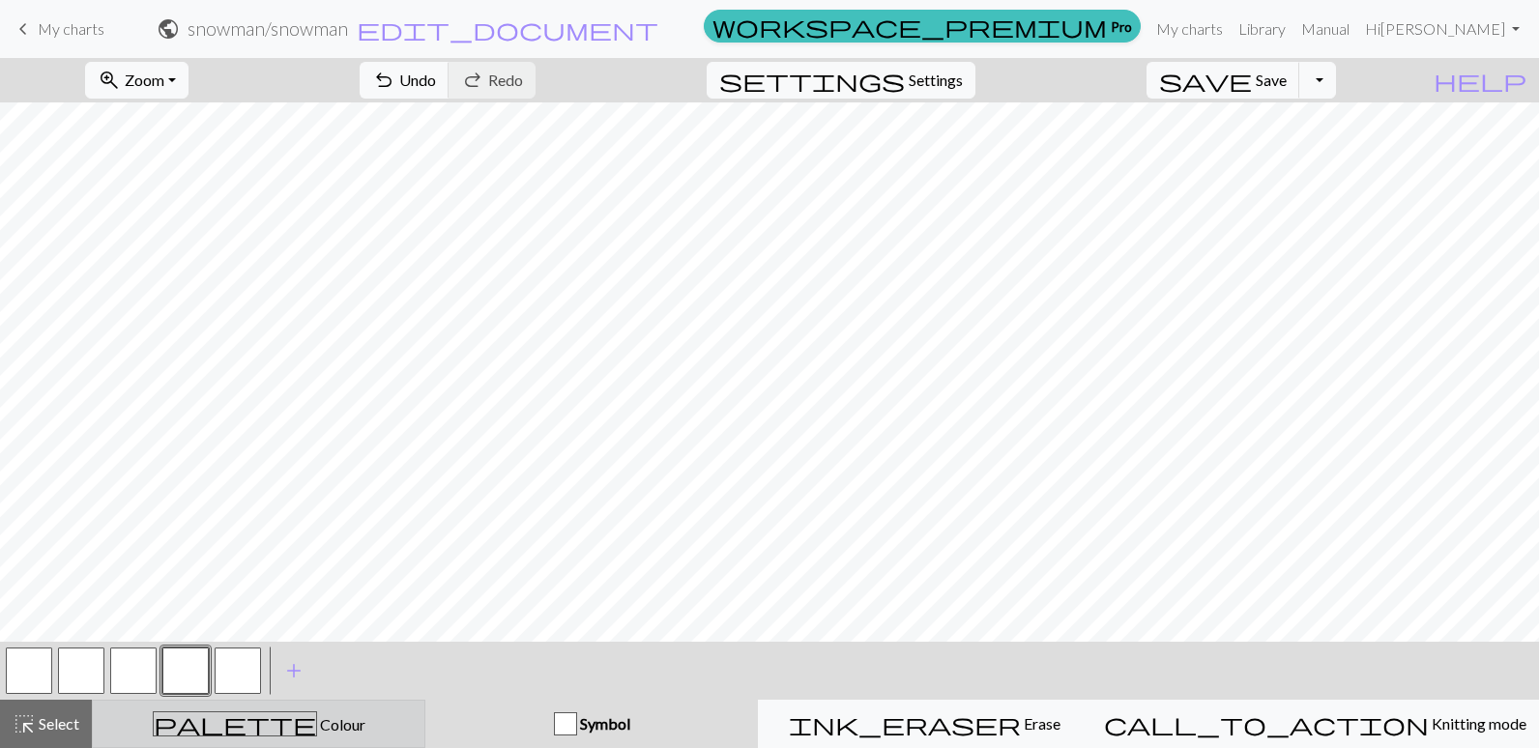
click at [248, 721] on span "palette" at bounding box center [235, 724] width 162 height 27
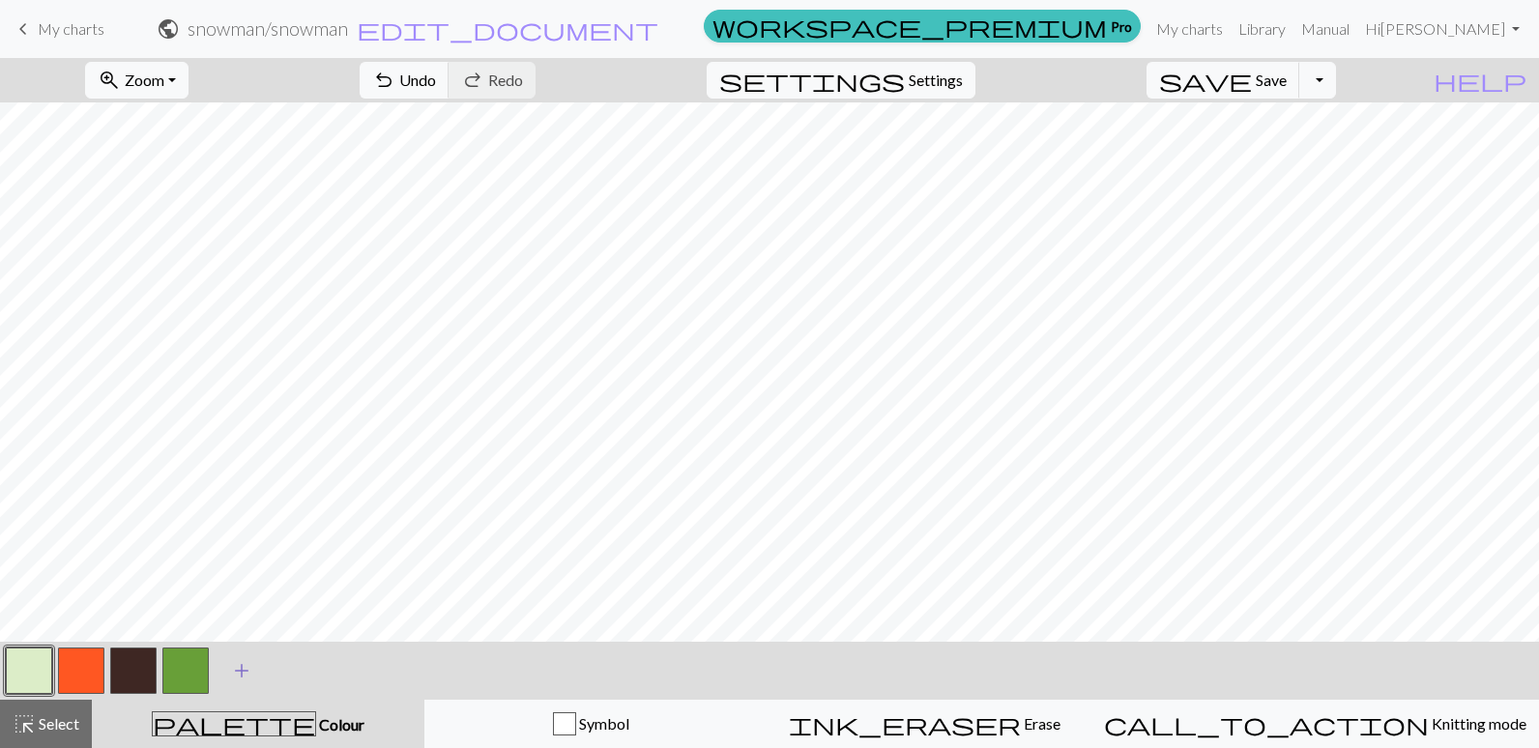
click at [242, 664] on span "add" at bounding box center [241, 670] width 23 height 27
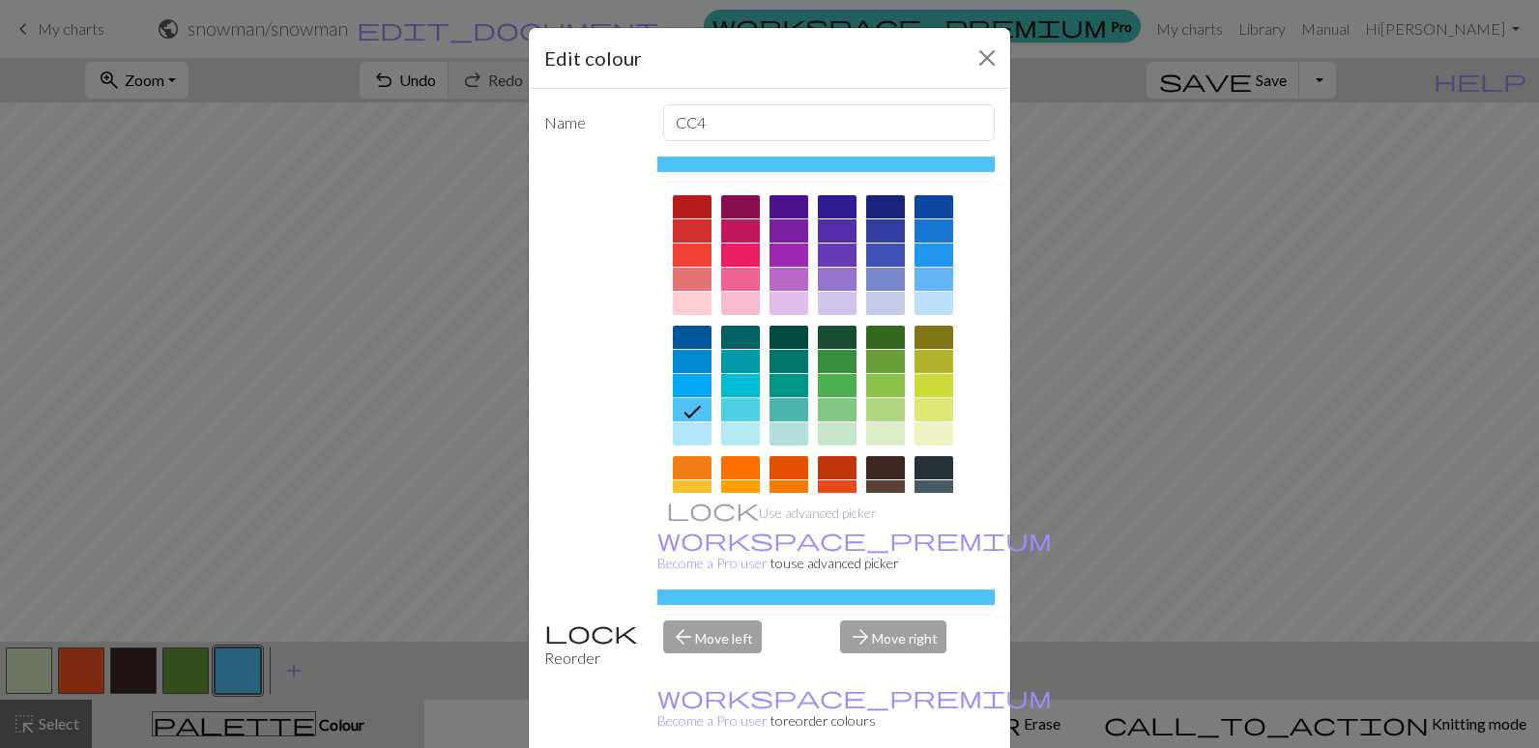
click at [915, 437] on div at bounding box center [934, 434] width 39 height 23
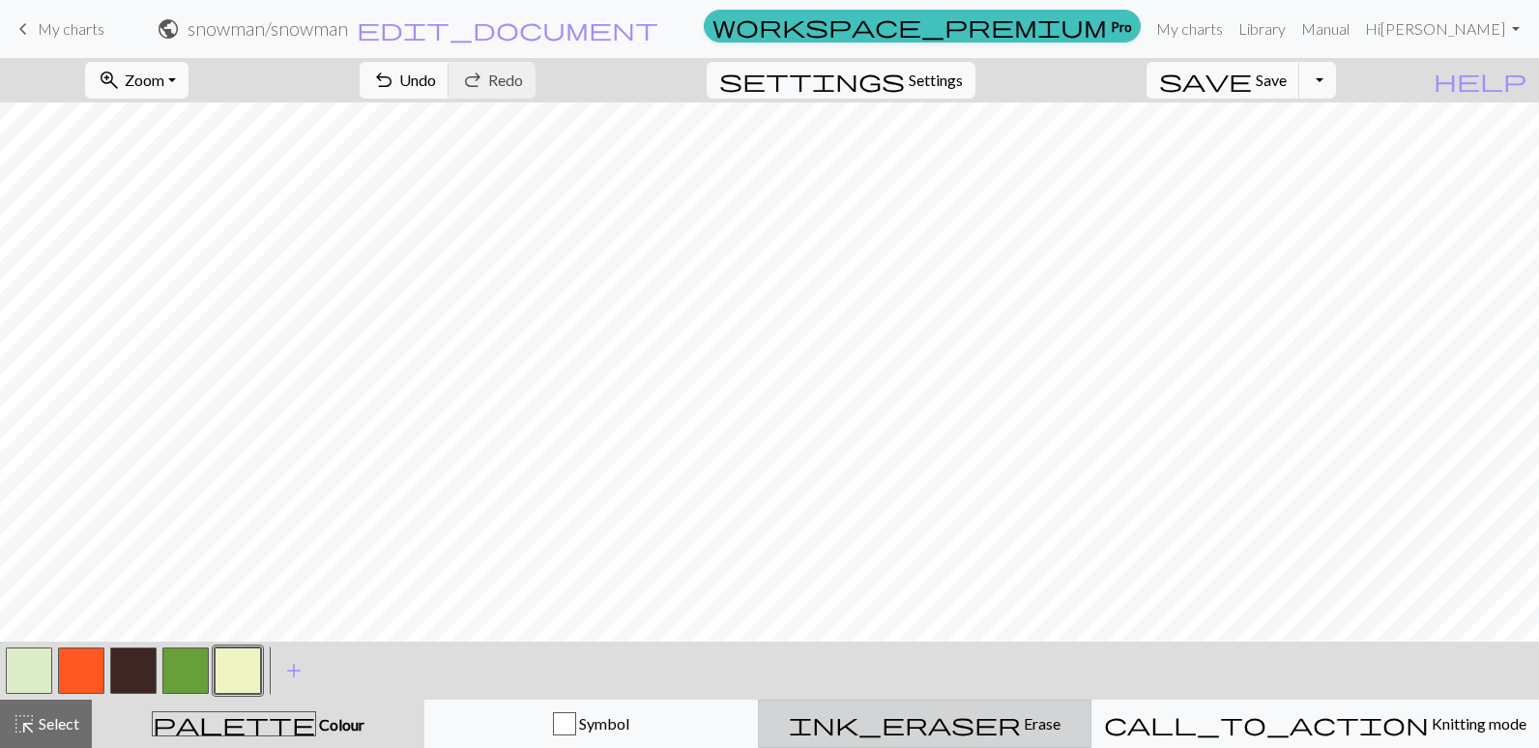
click at [967, 717] on span "ink_eraser" at bounding box center [905, 724] width 232 height 27
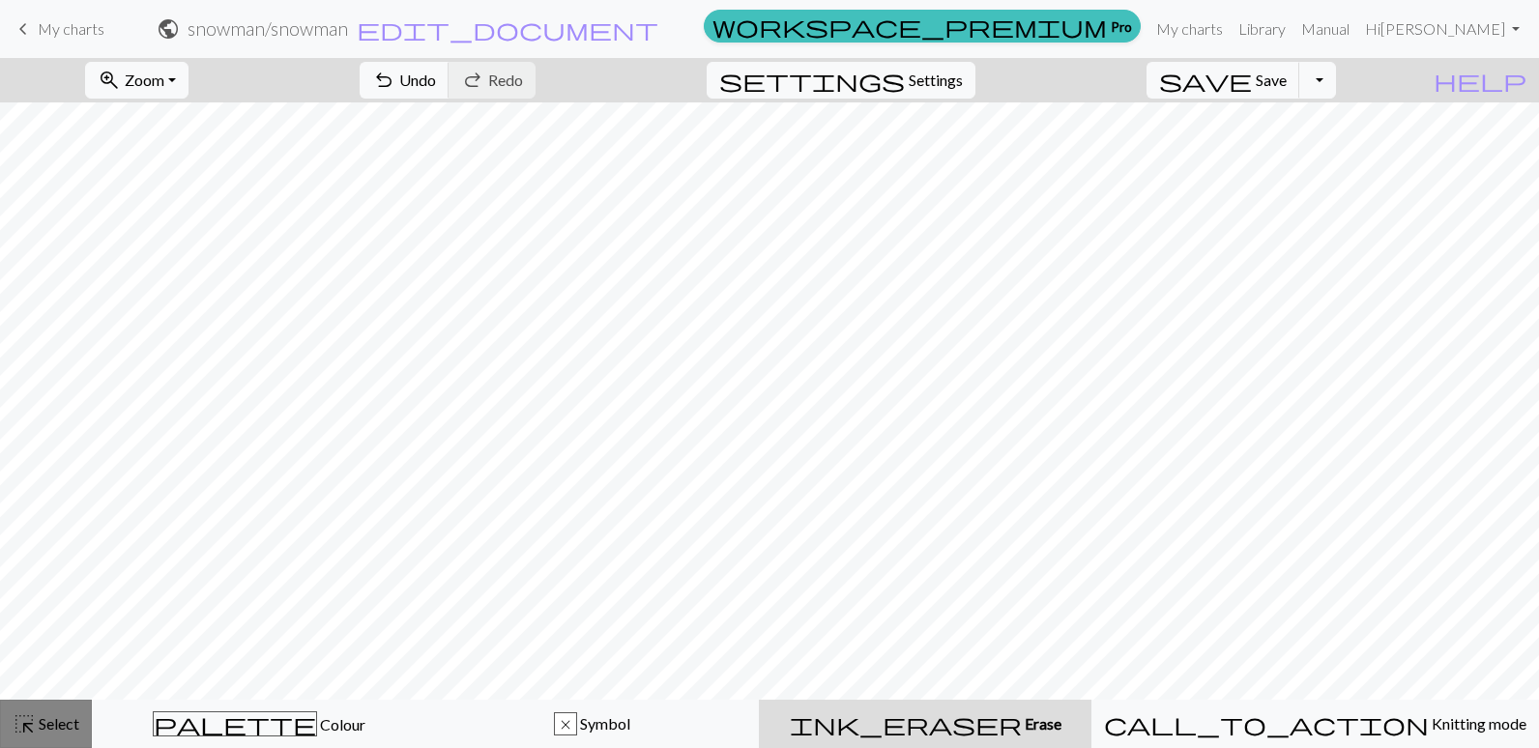
click at [67, 713] on div "highlight_alt Select Select" at bounding box center [46, 724] width 67 height 23
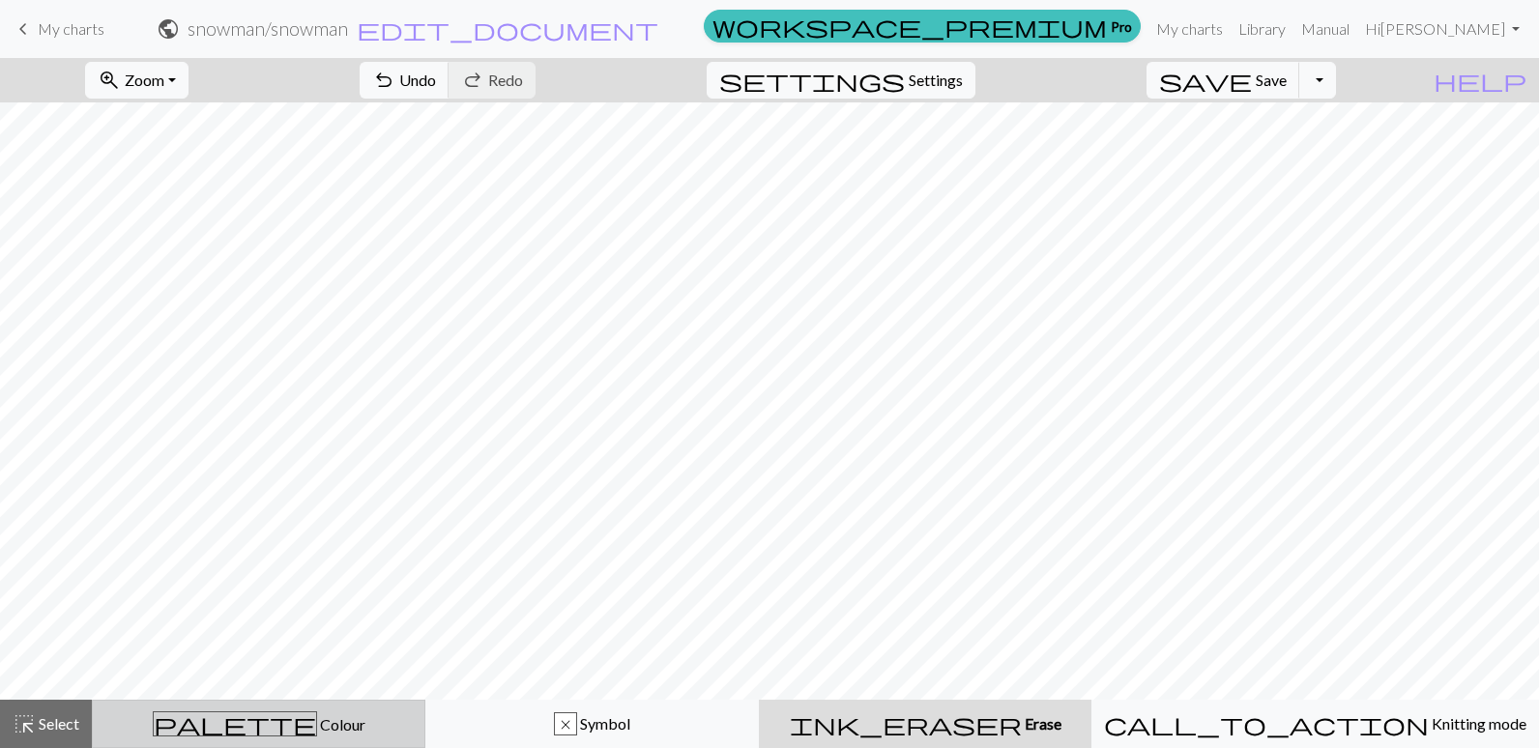
click at [317, 723] on span "Colour" at bounding box center [341, 724] width 48 height 18
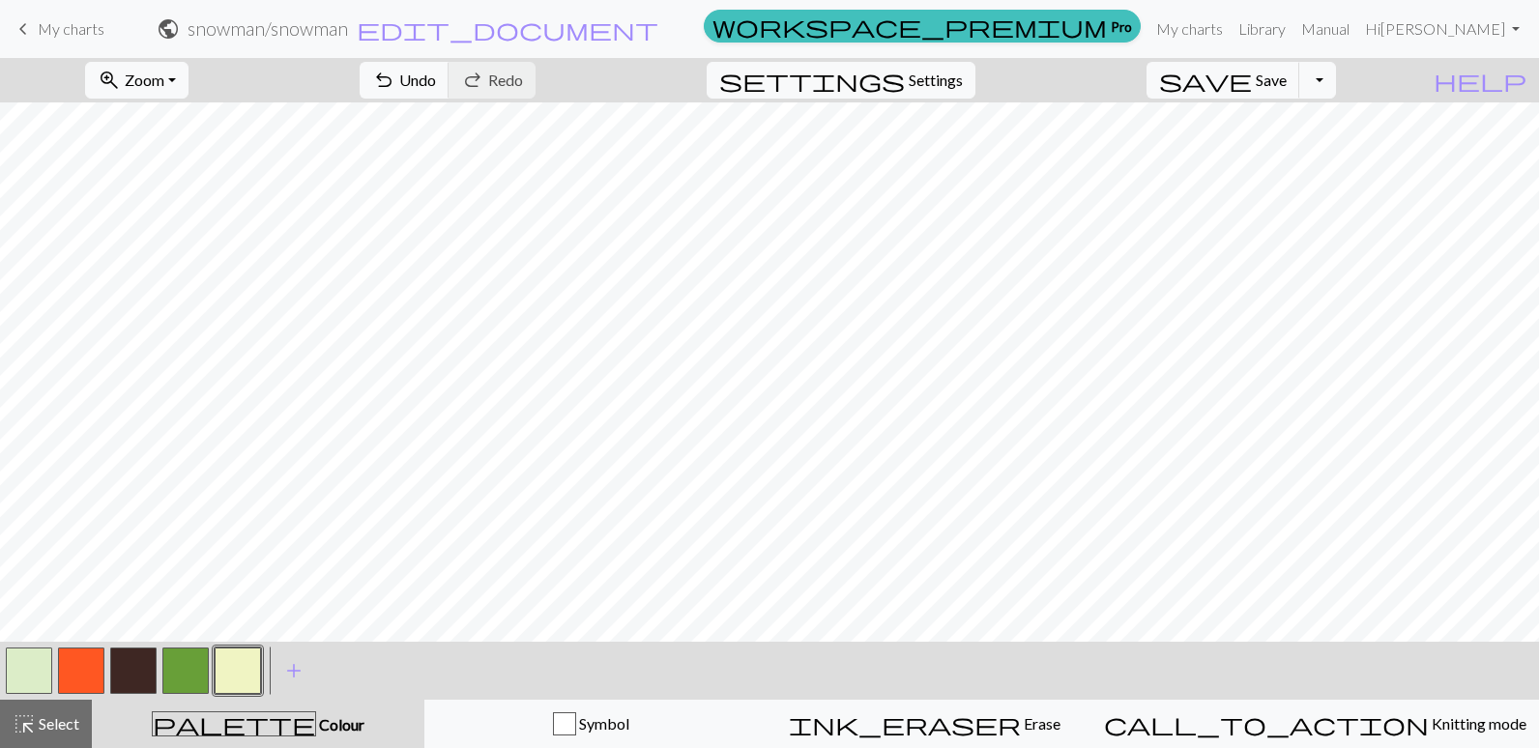
click at [151, 658] on button "button" at bounding box center [133, 671] width 46 height 46
click at [233, 660] on button "button" at bounding box center [238, 671] width 46 height 46
drag, startPoint x: 24, startPoint y: 718, endPoint x: 113, endPoint y: 702, distance: 90.5
click at [26, 717] on span "highlight_alt" at bounding box center [24, 724] width 23 height 27
click at [268, 673] on div "add Add a colour" at bounding box center [294, 671] width 54 height 58
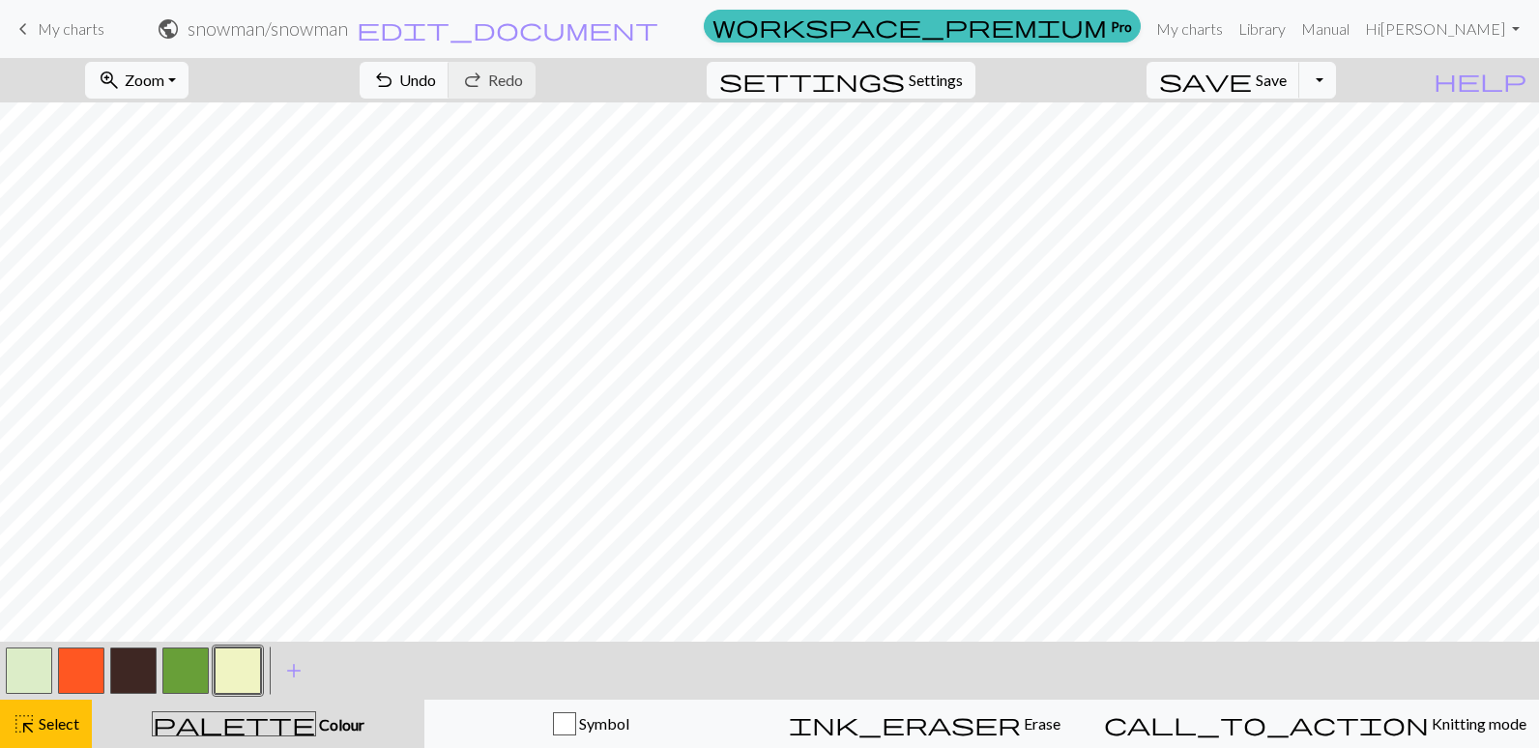
click at [231, 663] on button "button" at bounding box center [238, 671] width 46 height 46
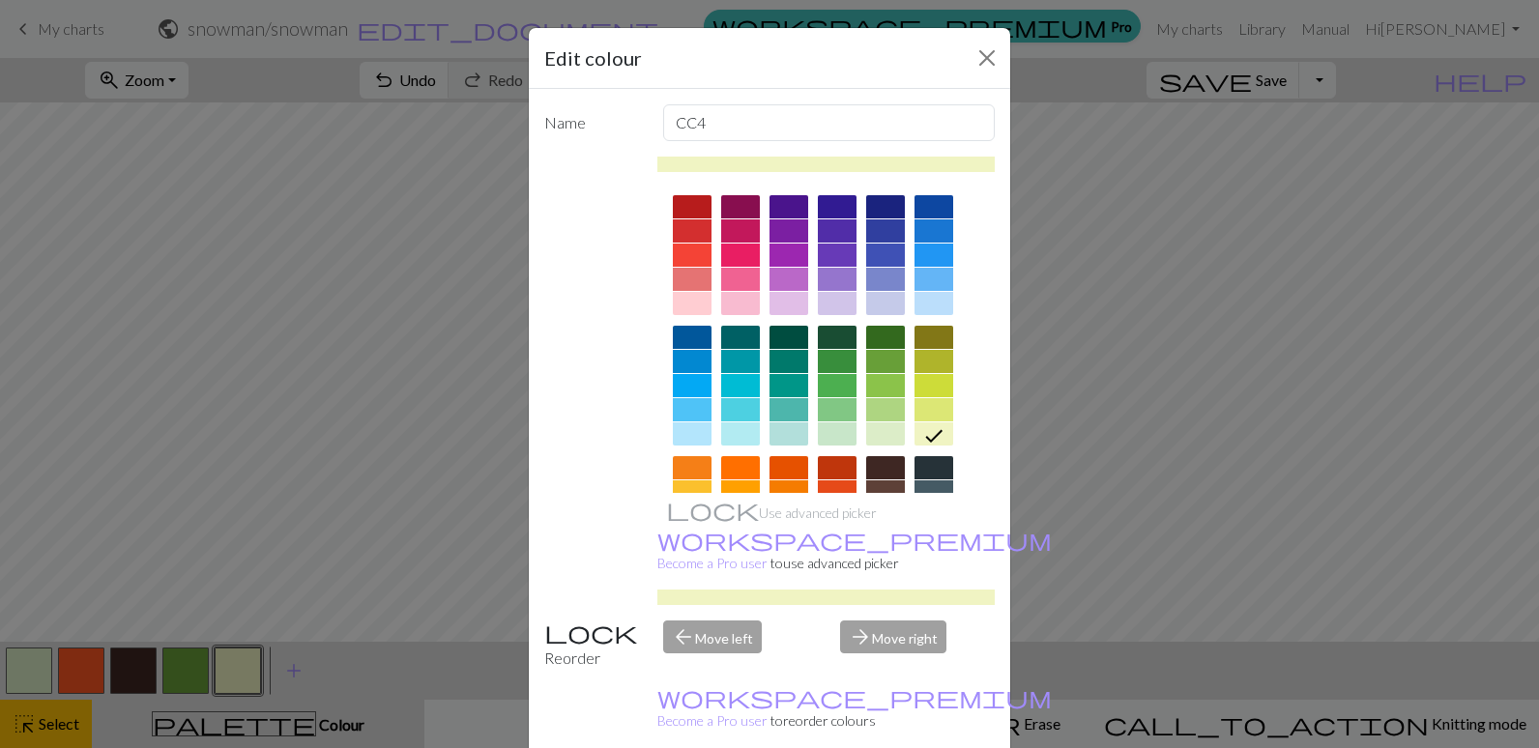
click at [232, 659] on div "Edit colour Name CC4 Use advanced picker workspace_premium Become a Pro user to…" at bounding box center [769, 374] width 1539 height 748
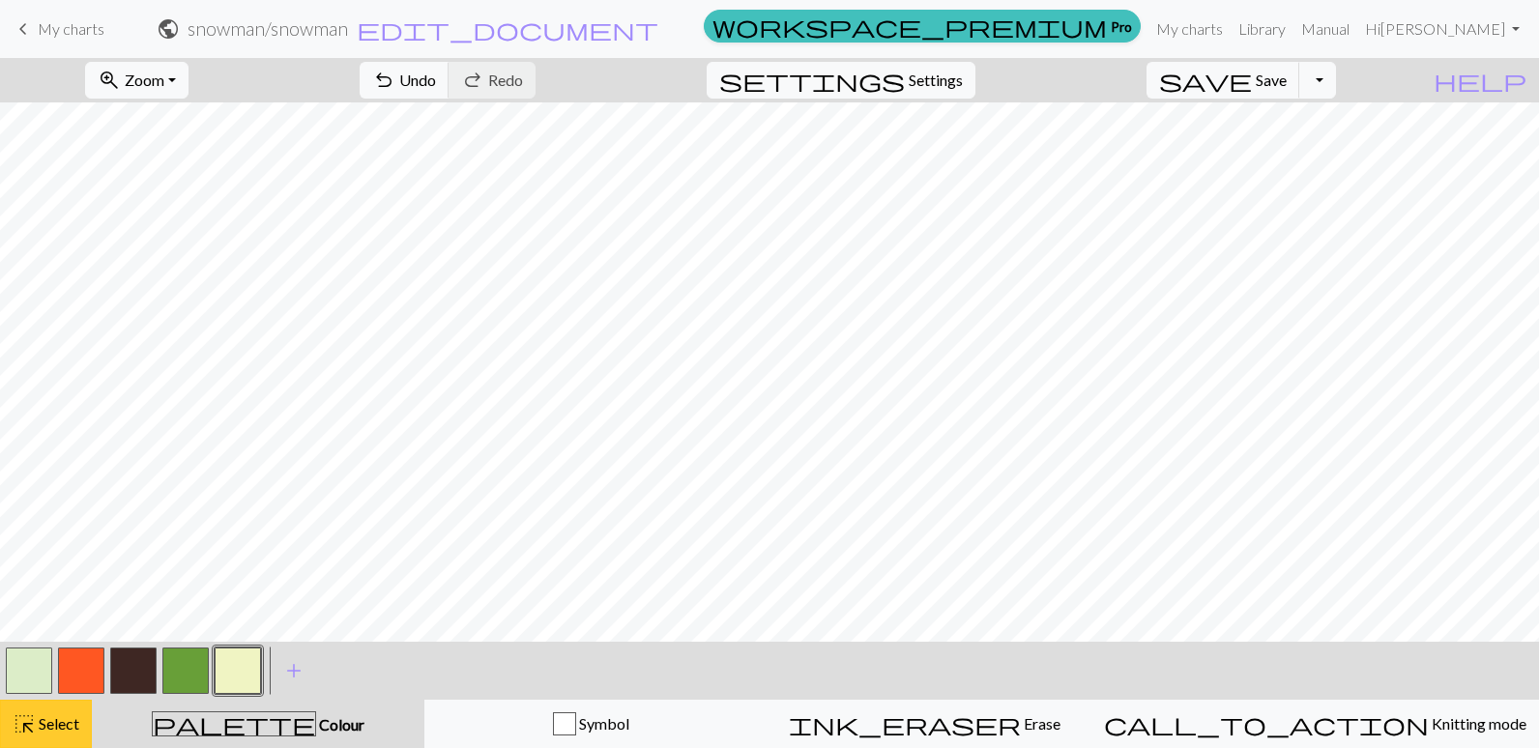
click at [51, 732] on span "Select" at bounding box center [58, 723] width 44 height 18
click at [242, 661] on button "button" at bounding box center [238, 671] width 46 height 46
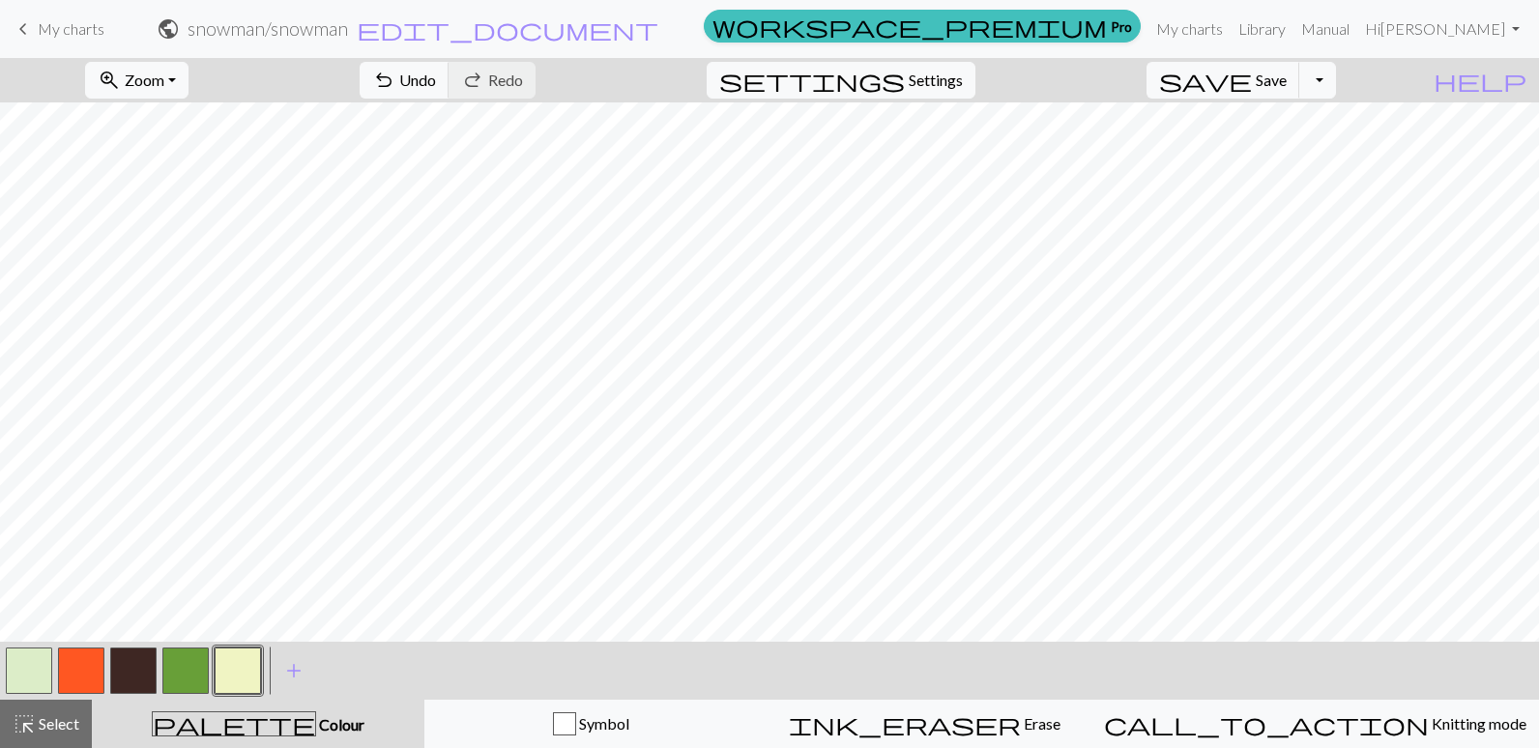
click at [316, 724] on span "Colour" at bounding box center [340, 724] width 48 height 18
click at [291, 666] on span "add" at bounding box center [293, 670] width 23 height 27
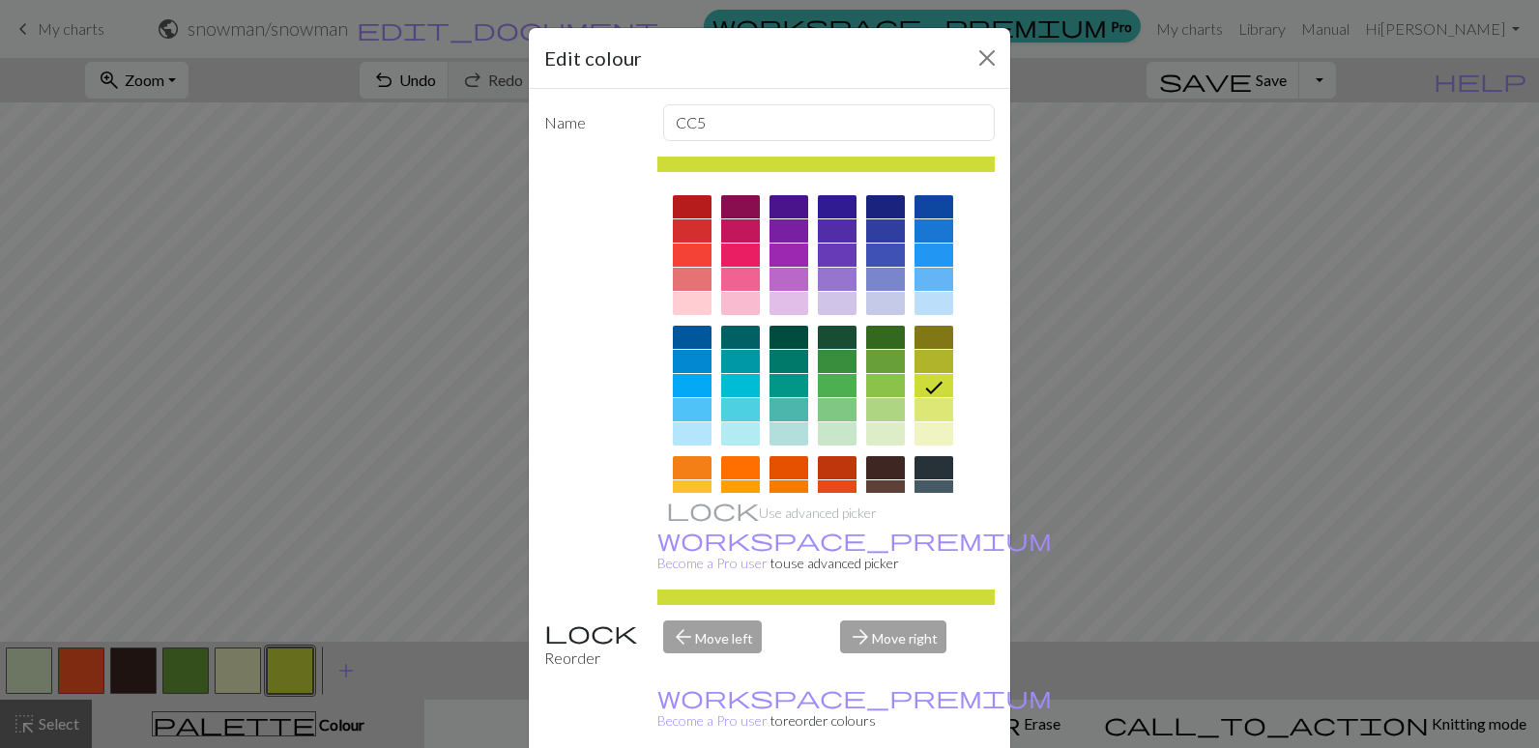
click at [678, 486] on div at bounding box center [692, 492] width 39 height 23
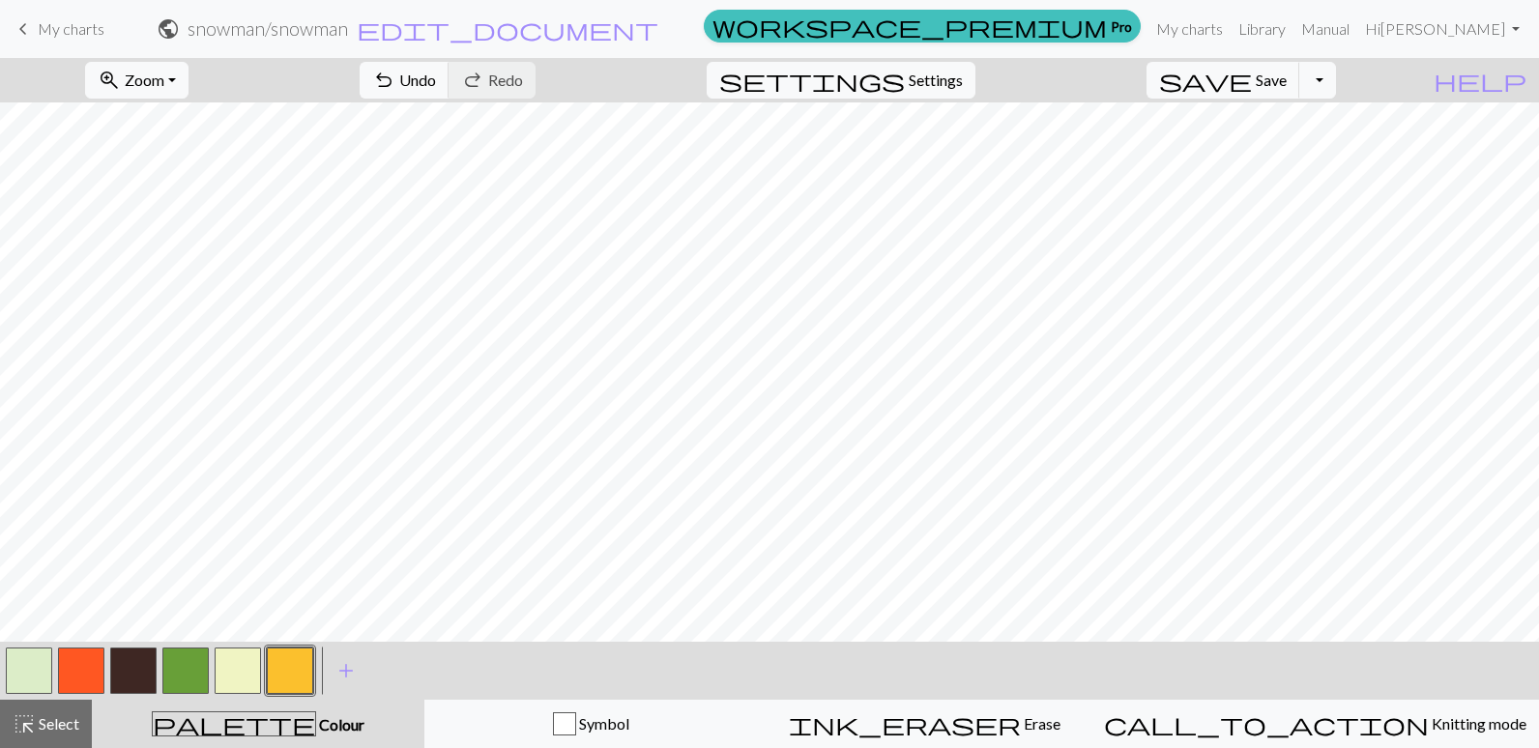
click at [233, 657] on button "button" at bounding box center [238, 671] width 46 height 46
click at [148, 666] on button "button" at bounding box center [133, 671] width 46 height 46
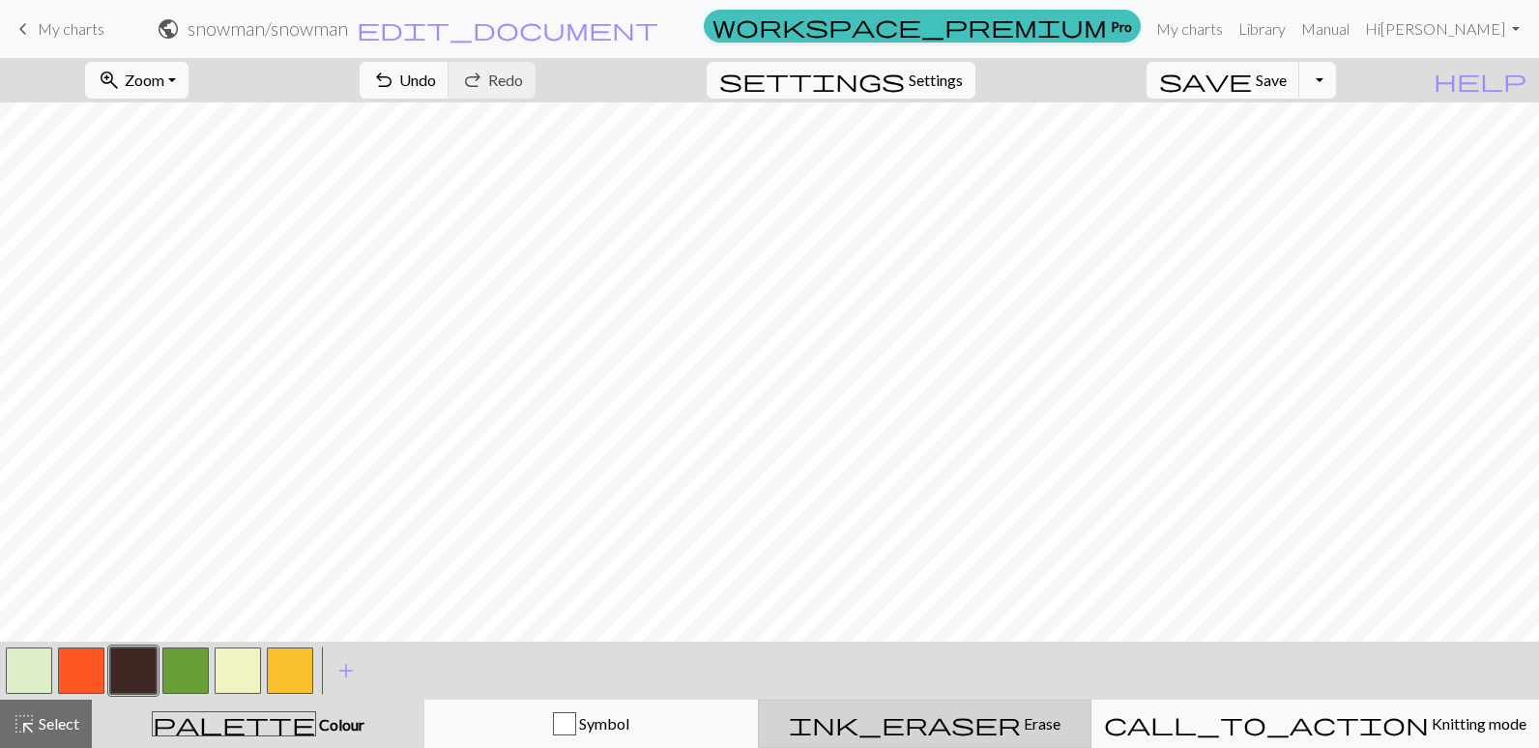
click at [1021, 730] on span "Erase" at bounding box center [1041, 723] width 40 height 18
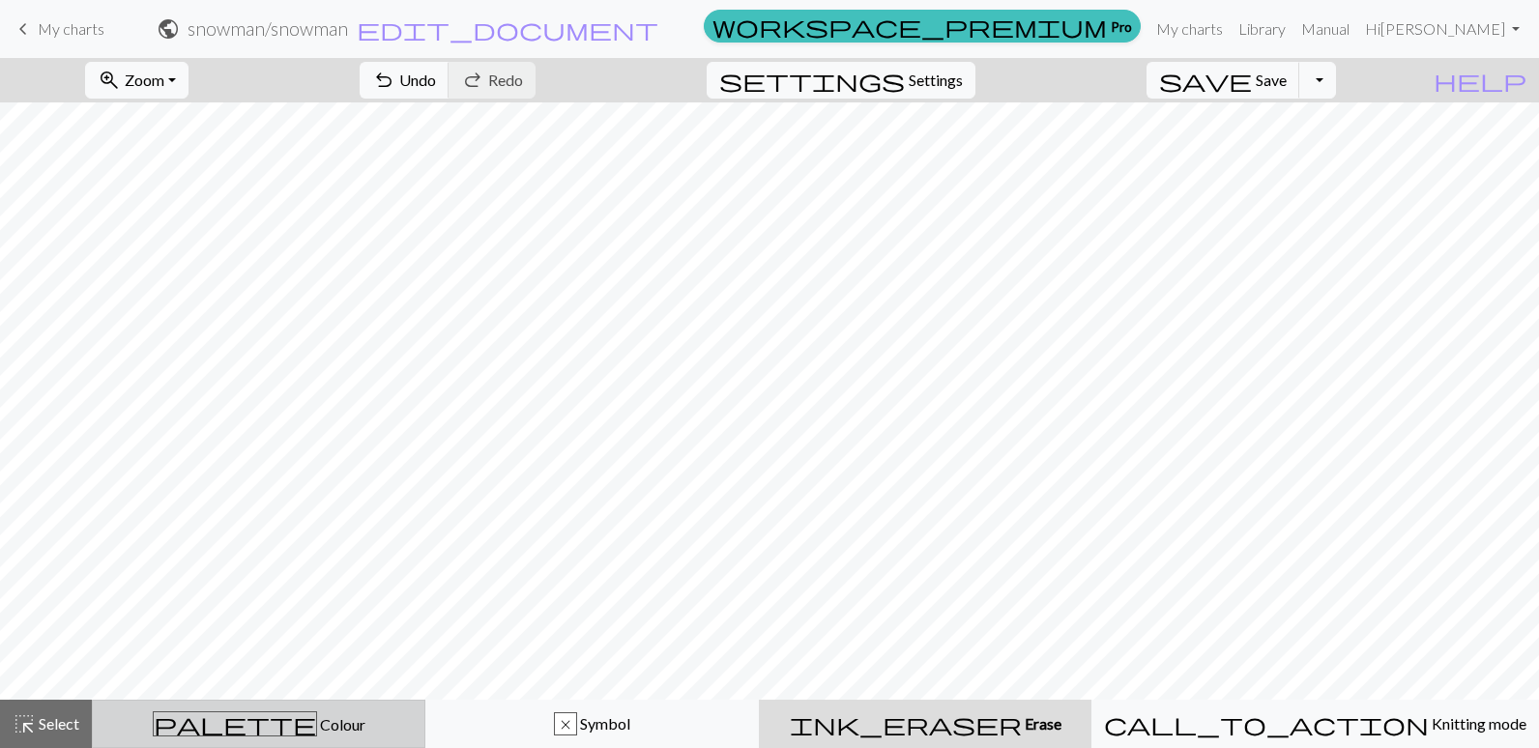
click at [244, 723] on span "palette" at bounding box center [235, 724] width 162 height 27
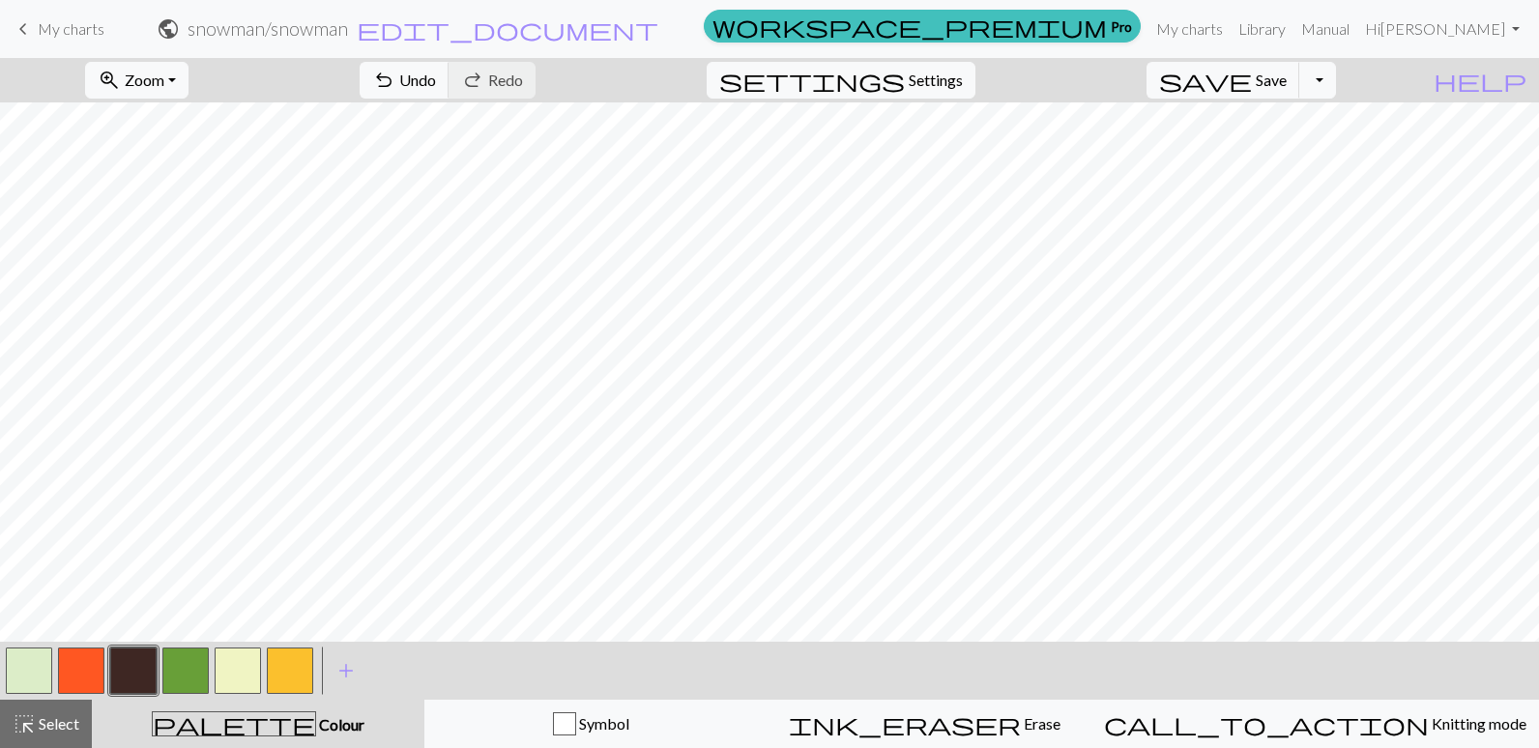
click at [143, 662] on button "button" at bounding box center [133, 671] width 46 height 46
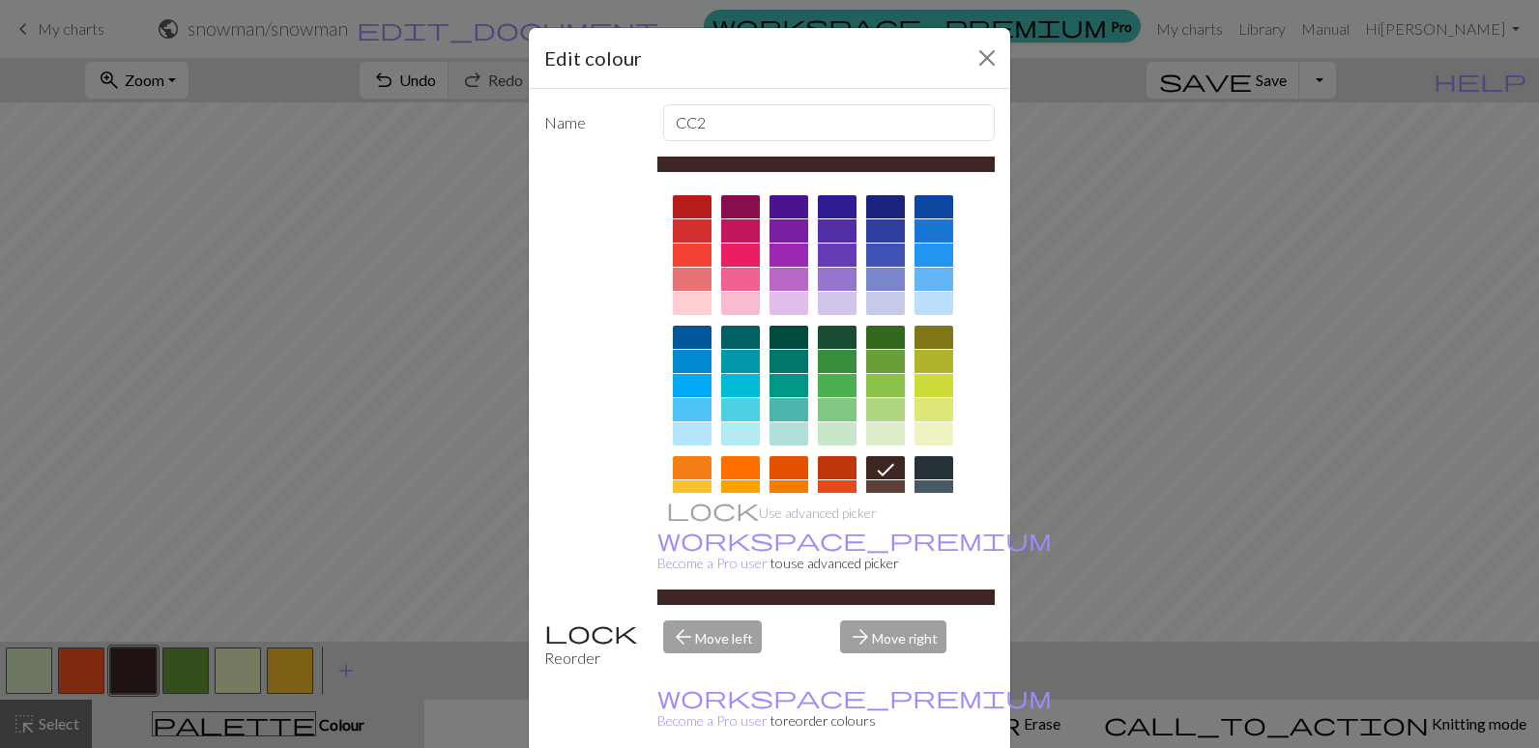
click at [913, 747] on html "This website uses cookies to ensure you get the best experience on our website.…" at bounding box center [769, 374] width 1539 height 748
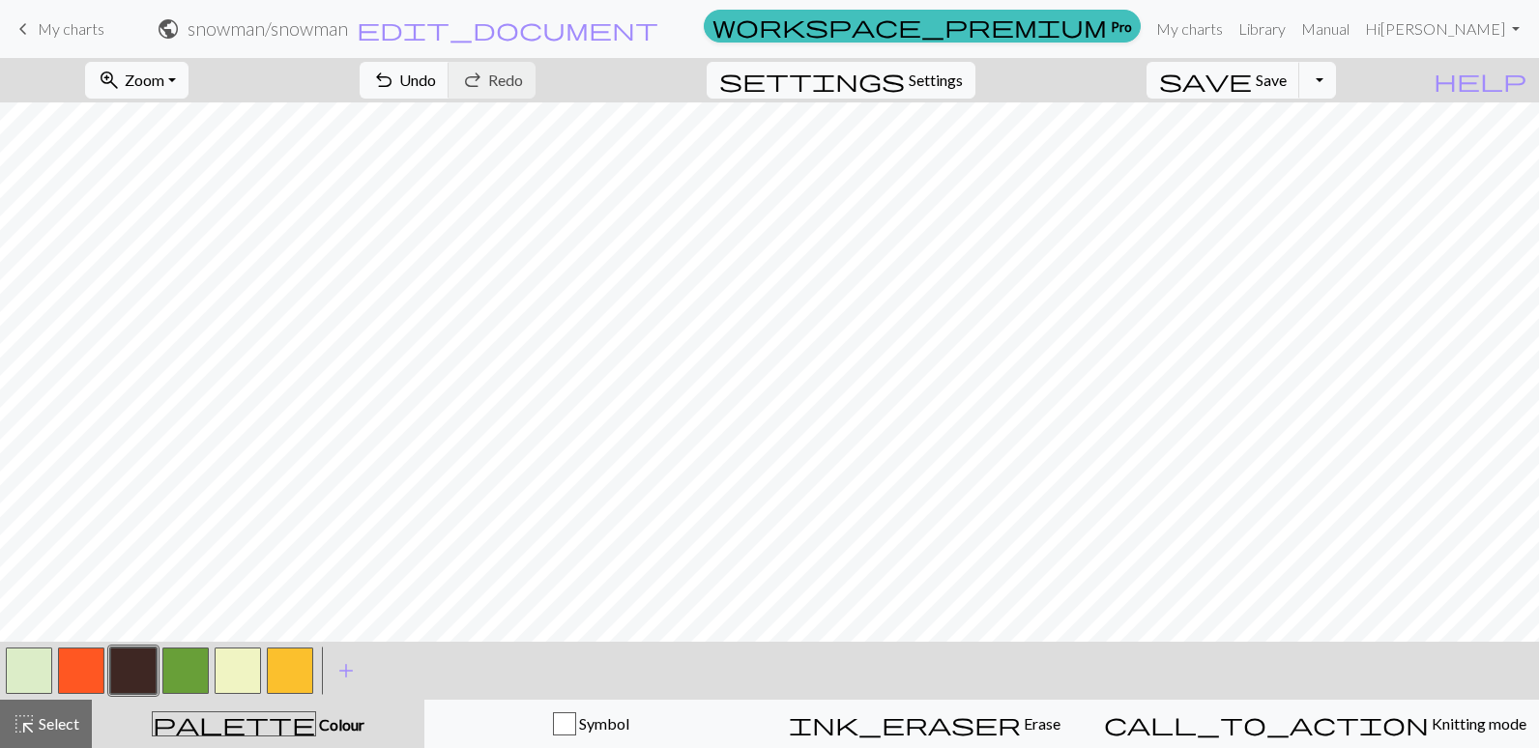
click at [229, 662] on button "button" at bounding box center [238, 671] width 46 height 46
click at [234, 665] on button "button" at bounding box center [238, 671] width 46 height 46
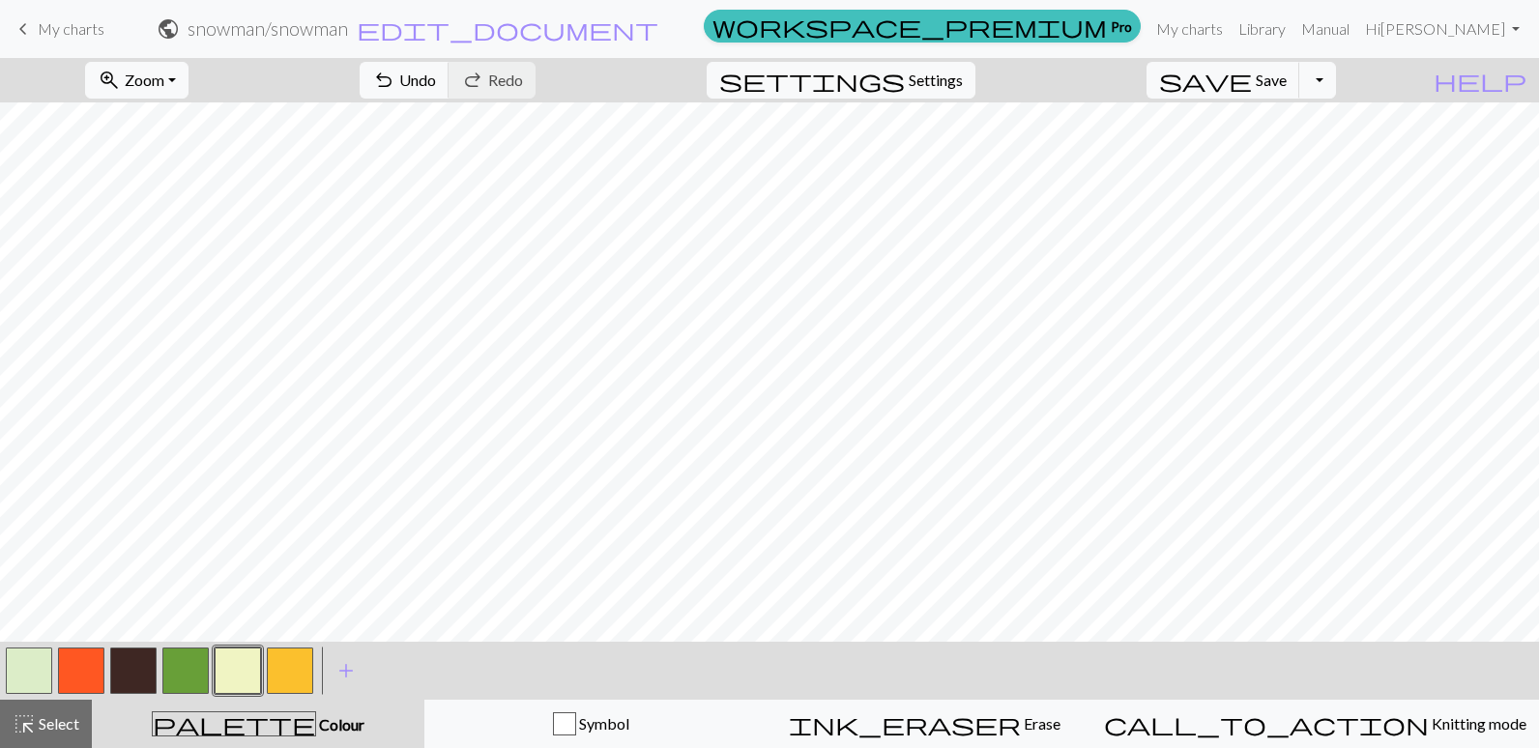
click at [150, 671] on button "button" at bounding box center [133, 671] width 46 height 46
click at [227, 650] on button "button" at bounding box center [238, 671] width 46 height 46
click at [187, 684] on button "button" at bounding box center [185, 671] width 46 height 46
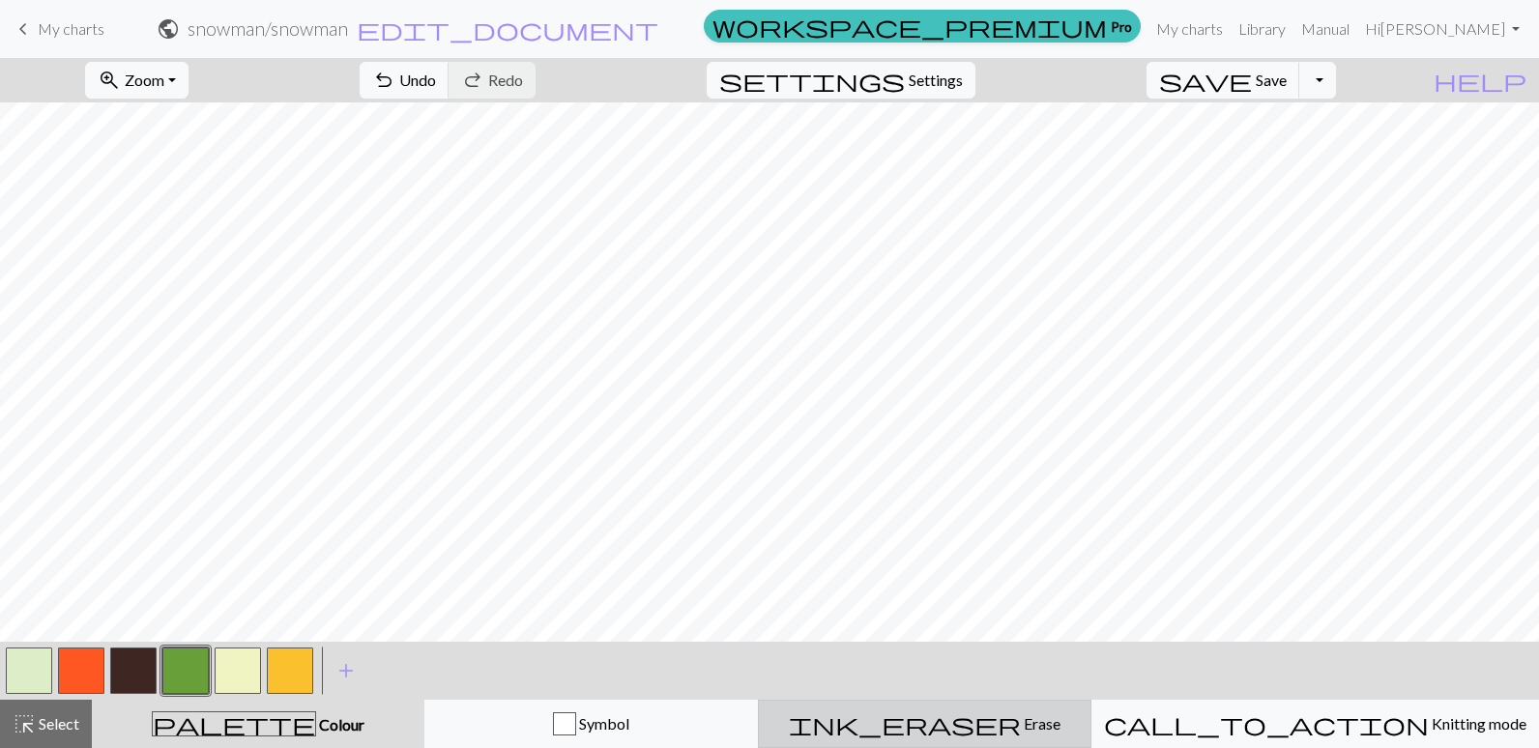
click at [977, 721] on span "ink_eraser" at bounding box center [905, 724] width 232 height 27
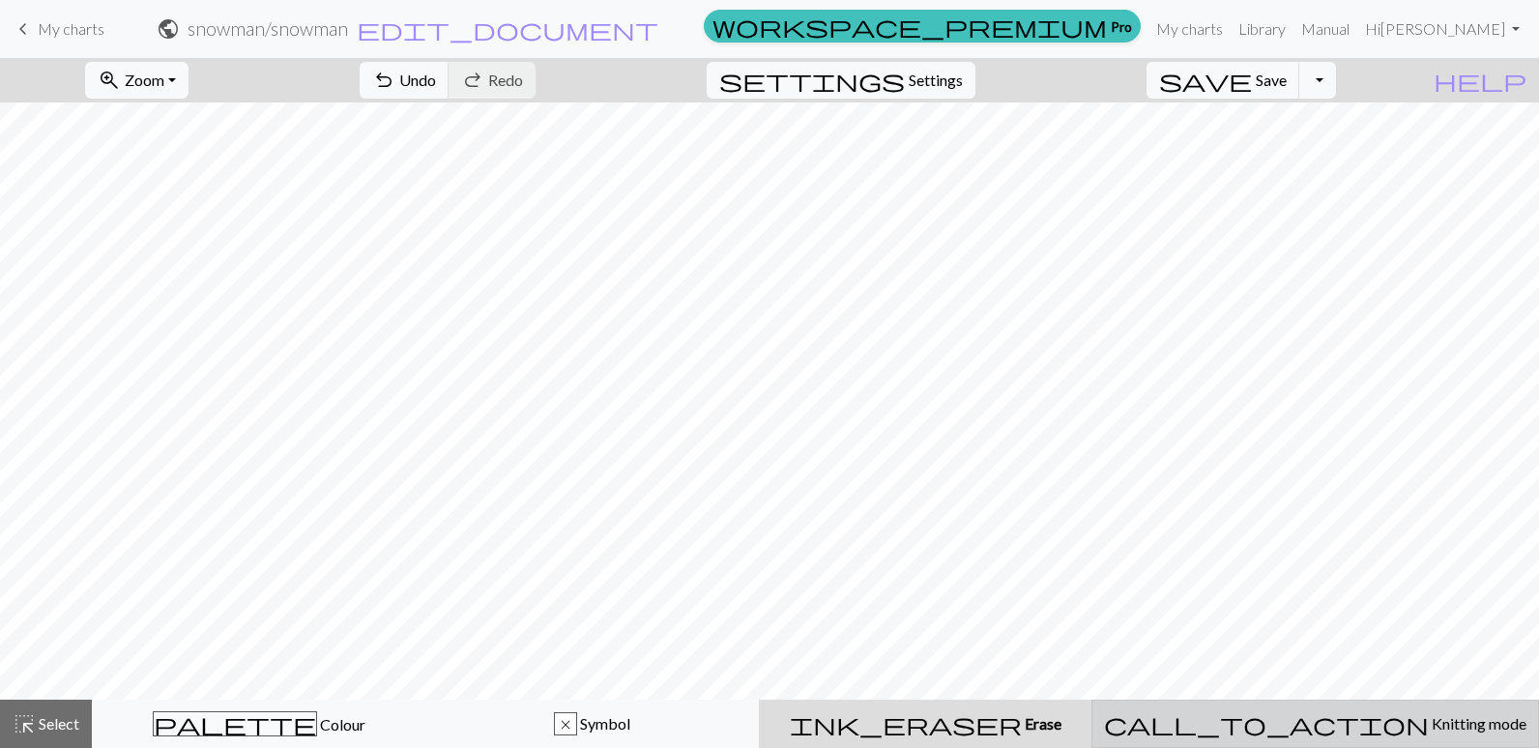
click at [1397, 714] on div "call_to_action Knitting mode Knitting mode" at bounding box center [1315, 724] width 423 height 23
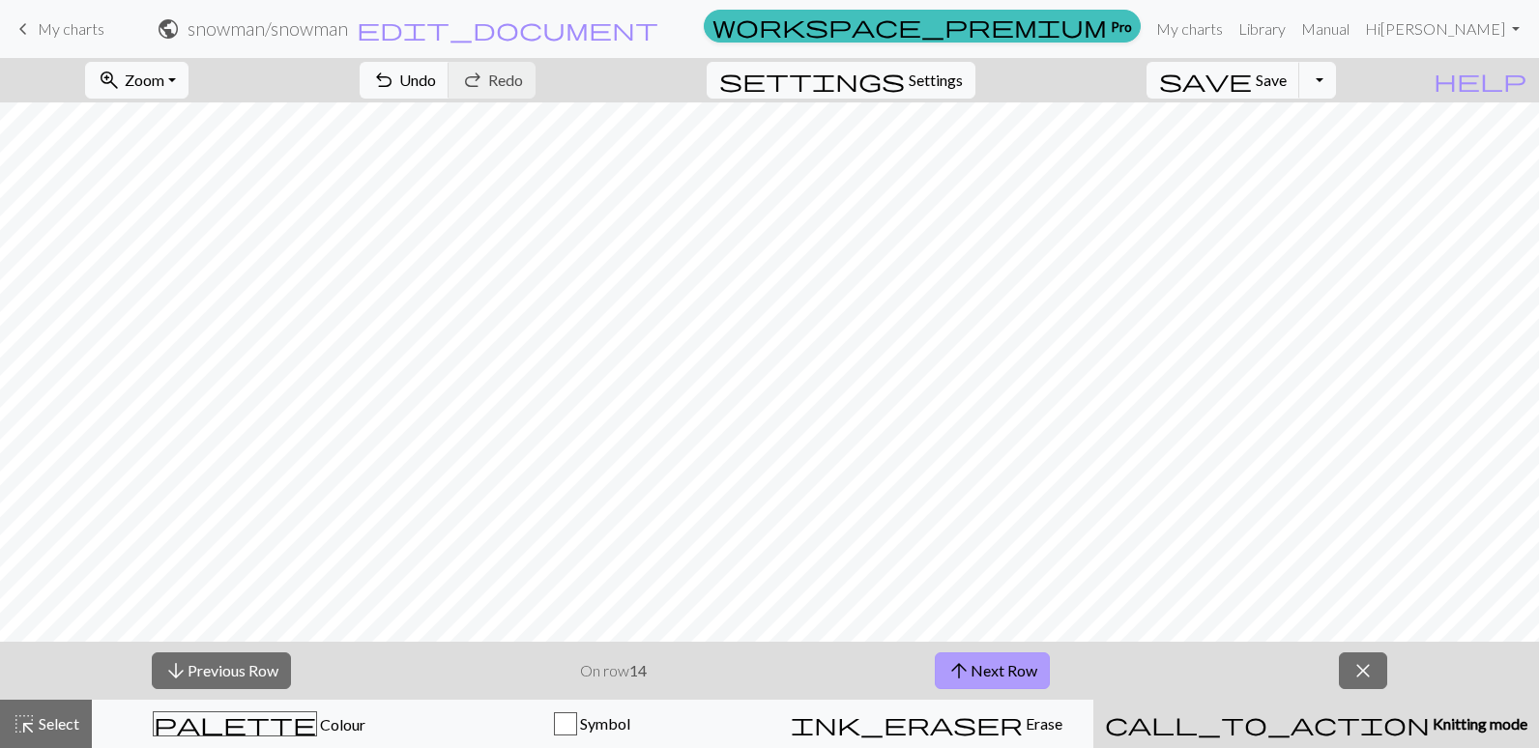
click at [961, 666] on span "arrow_upward" at bounding box center [958, 670] width 23 height 27
click at [961, 667] on span "arrow_upward" at bounding box center [958, 670] width 23 height 27
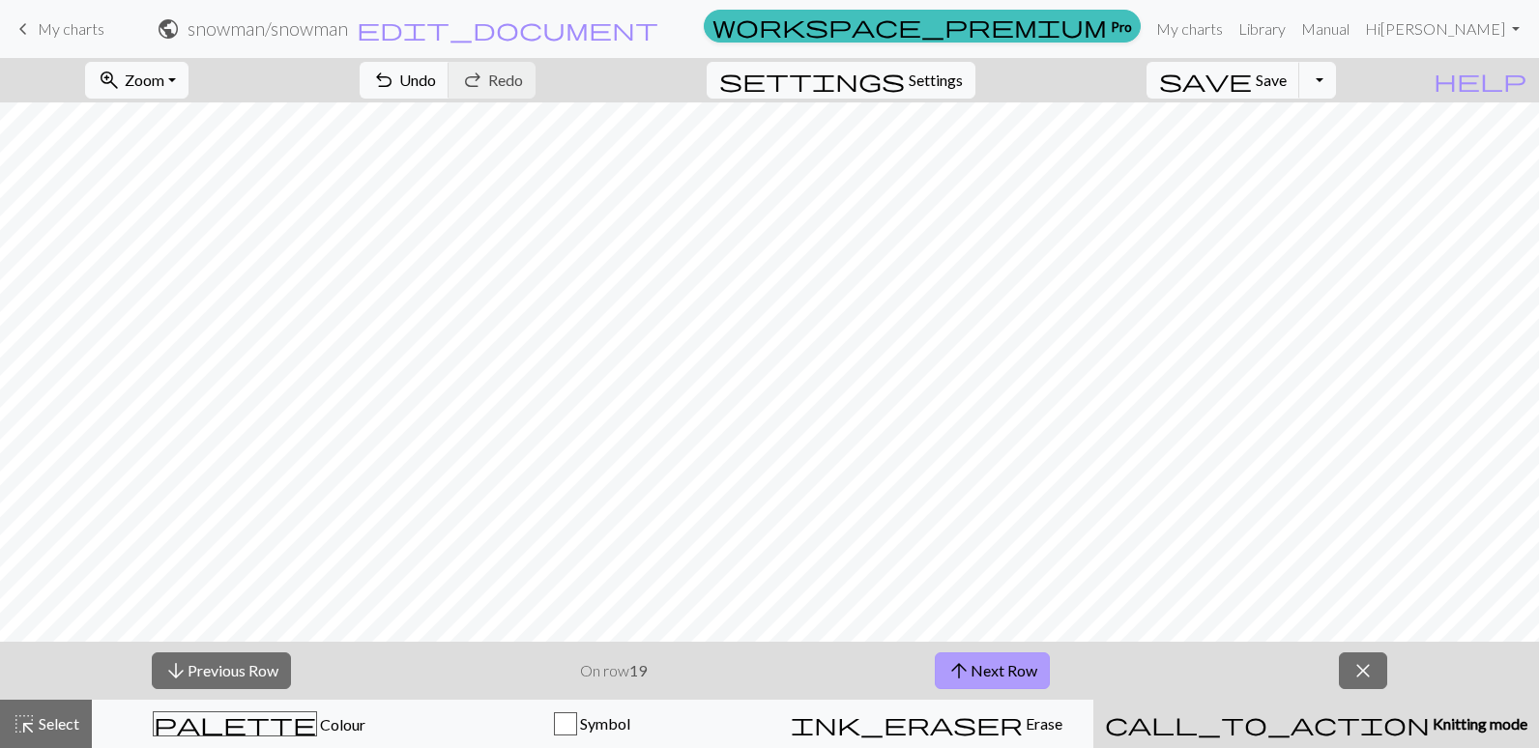
click at [961, 667] on span "arrow_upward" at bounding box center [958, 670] width 23 height 27
click at [961, 668] on span "arrow_upward" at bounding box center [958, 670] width 23 height 27
click at [1018, 666] on button "arrow_upward Next Row" at bounding box center [992, 671] width 115 height 37
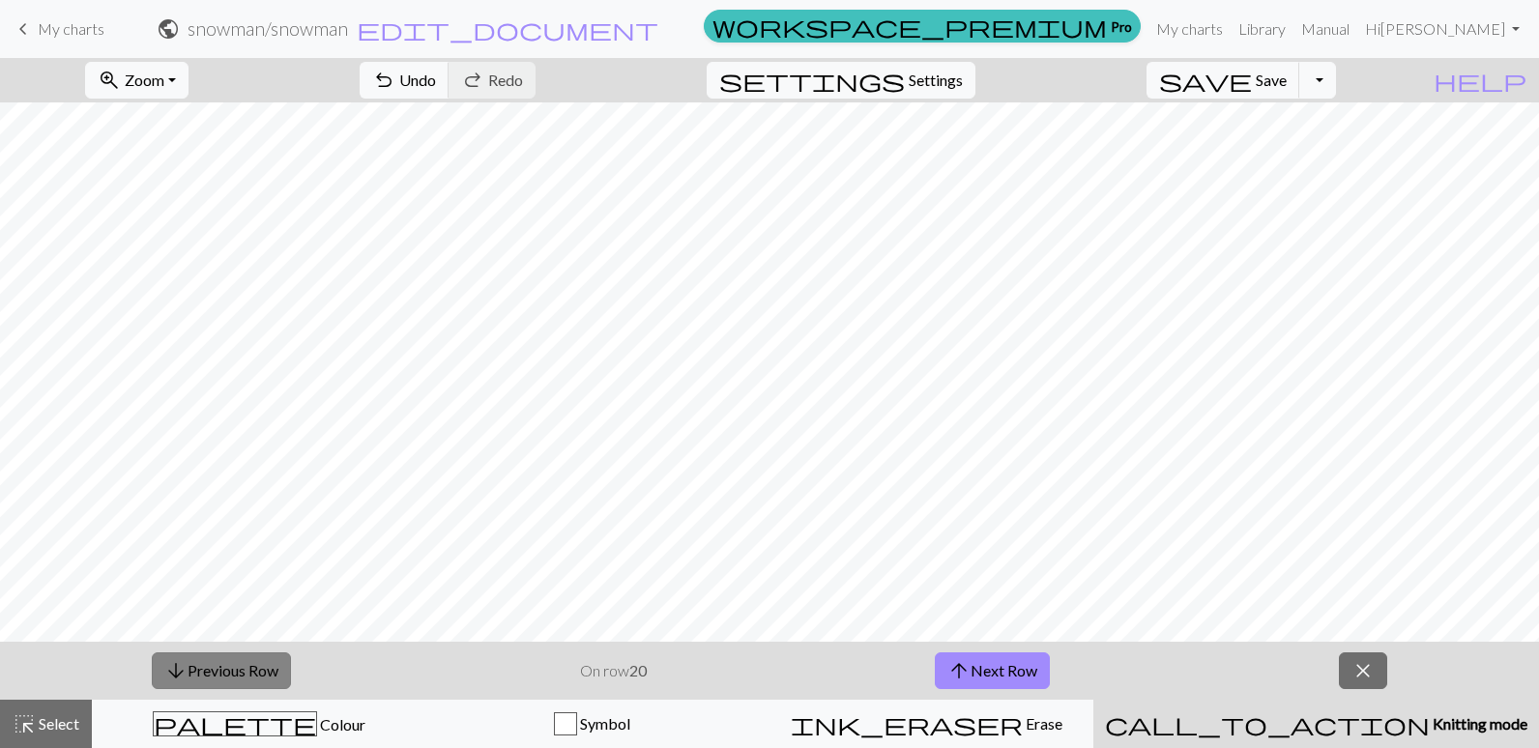
click at [200, 671] on button "arrow_downward Previous Row" at bounding box center [221, 671] width 139 height 37
click at [200, 670] on button "arrow_downward Previous Row" at bounding box center [221, 671] width 139 height 37
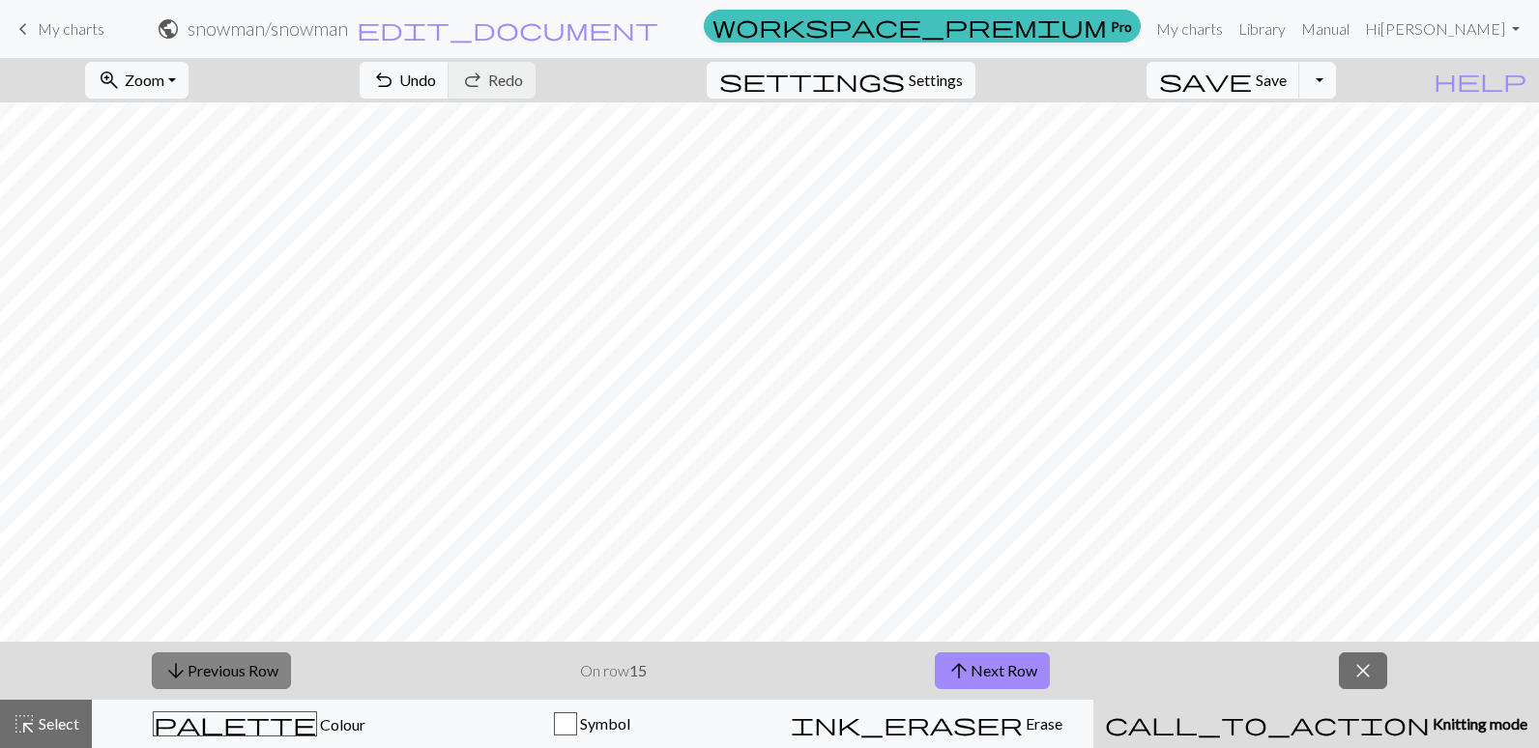
click at [200, 670] on button "arrow_downward Previous Row" at bounding box center [221, 671] width 139 height 37
click at [175, 659] on span "arrow_downward" at bounding box center [175, 670] width 23 height 27
click at [177, 661] on span "arrow_downward" at bounding box center [175, 670] width 23 height 27
click at [181, 664] on span "arrow_downward" at bounding box center [175, 670] width 23 height 27
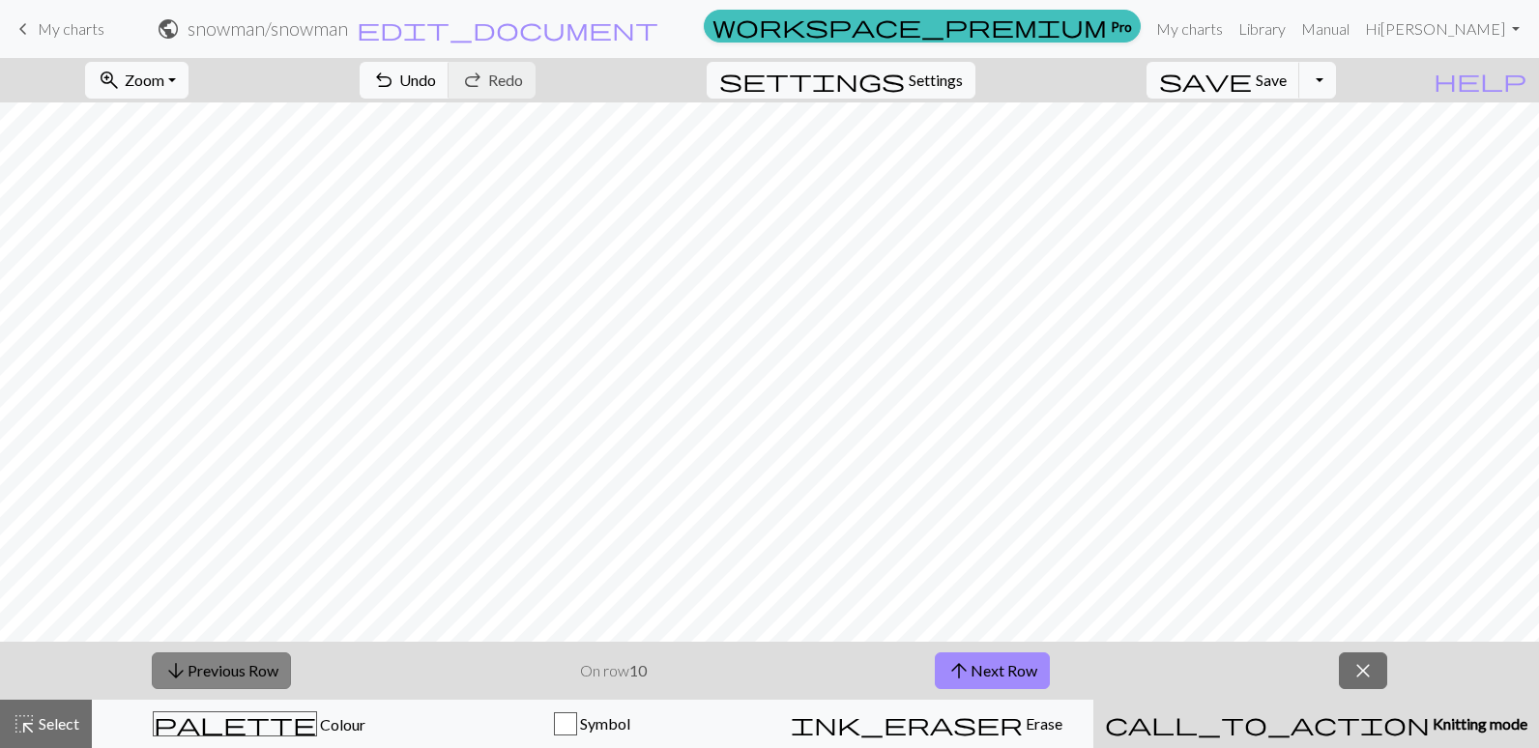
click at [182, 665] on span "arrow_downward" at bounding box center [175, 670] width 23 height 27
click at [182, 665] on span "arrow_downward" at bounding box center [176, 670] width 23 height 27
click at [186, 673] on span "arrow_downward" at bounding box center [176, 670] width 23 height 27
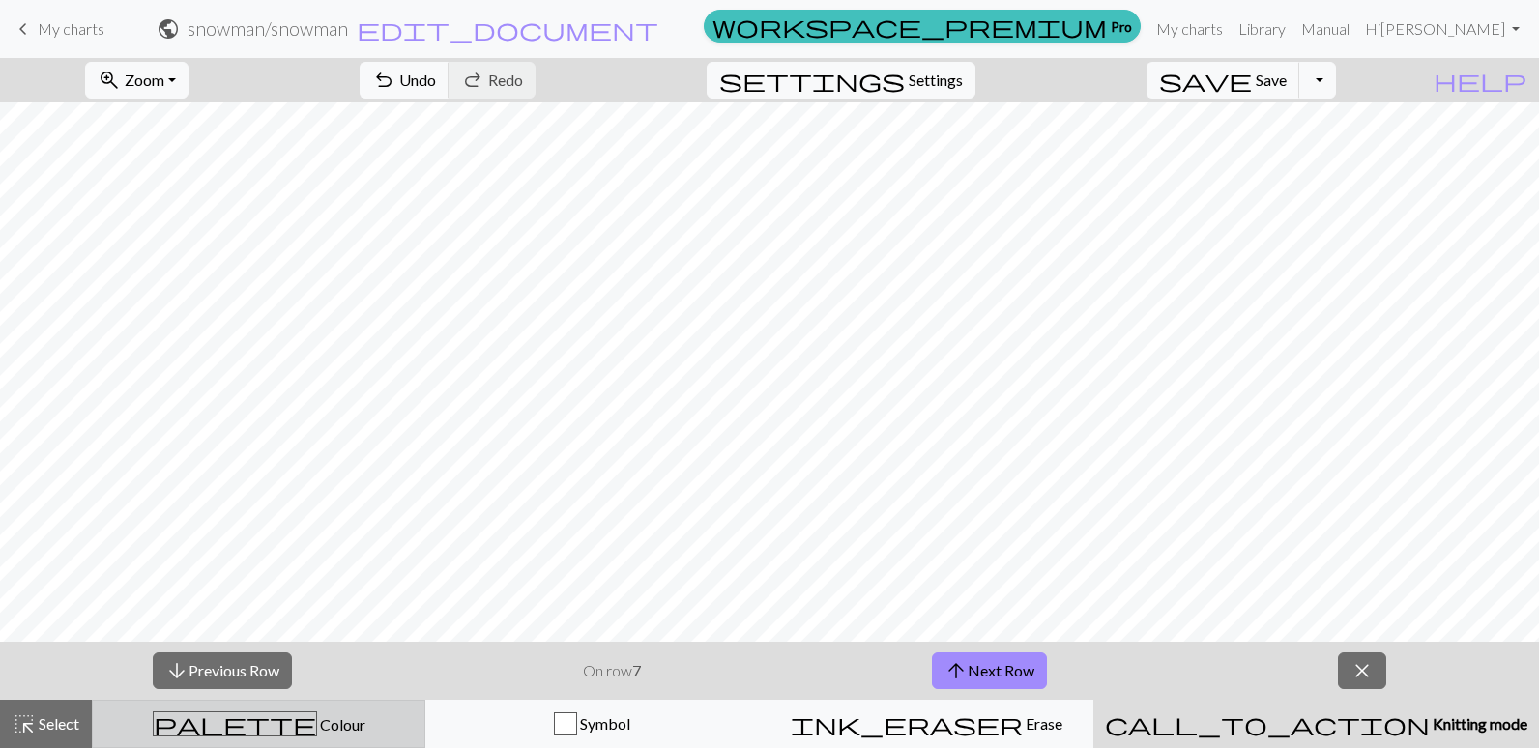
click at [248, 716] on span "palette" at bounding box center [235, 724] width 162 height 27
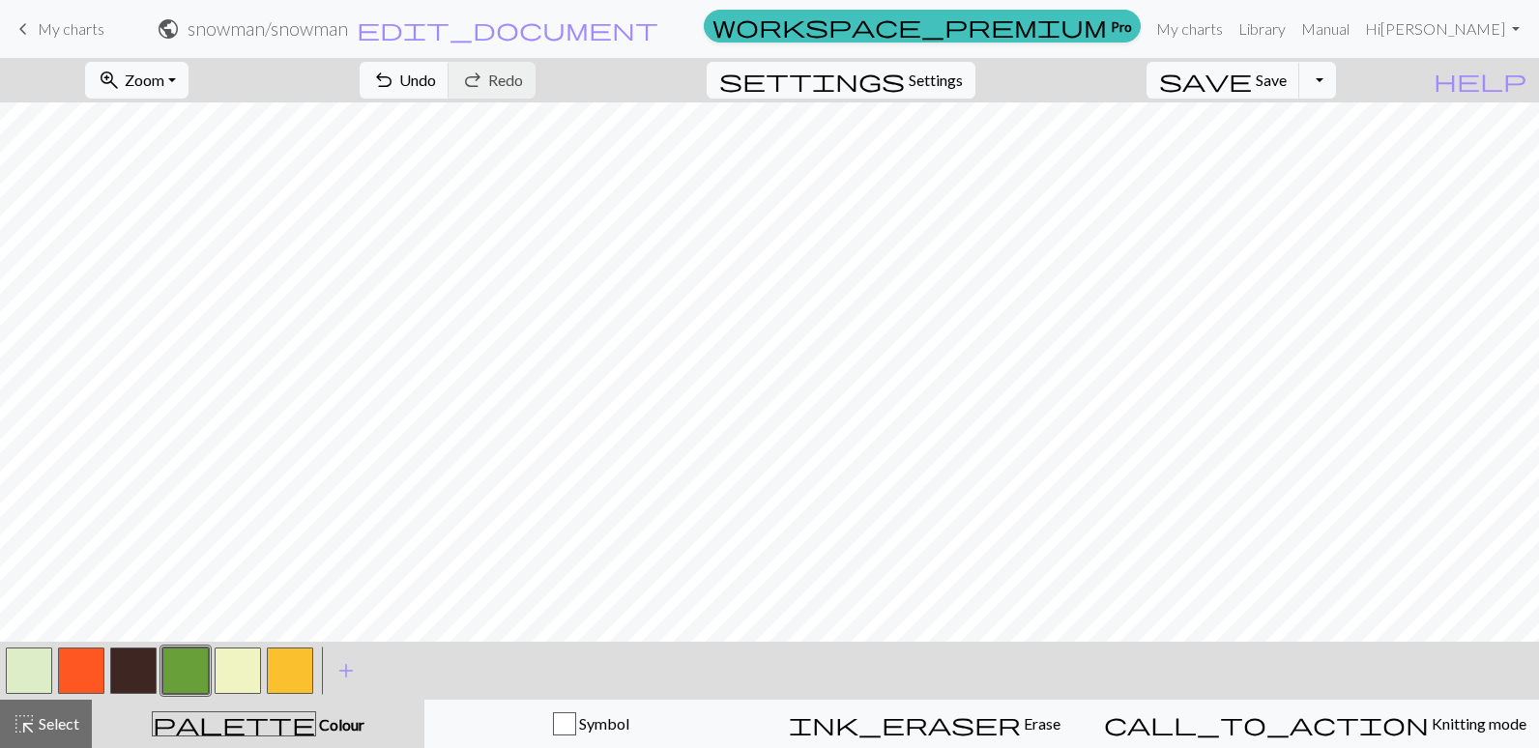
click at [149, 681] on button "button" at bounding box center [133, 671] width 46 height 46
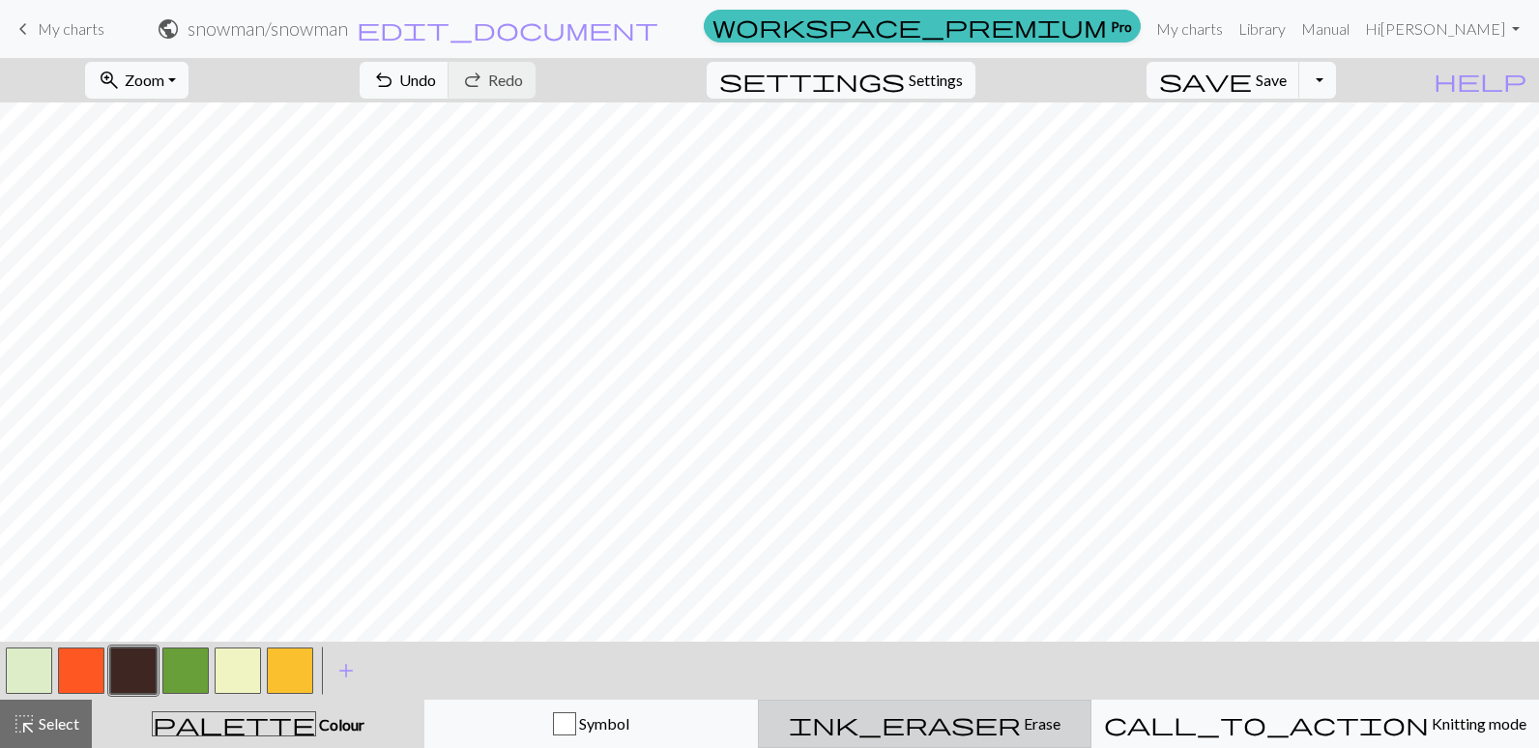
click at [1031, 721] on div "ink_eraser Erase Erase" at bounding box center [925, 724] width 308 height 23
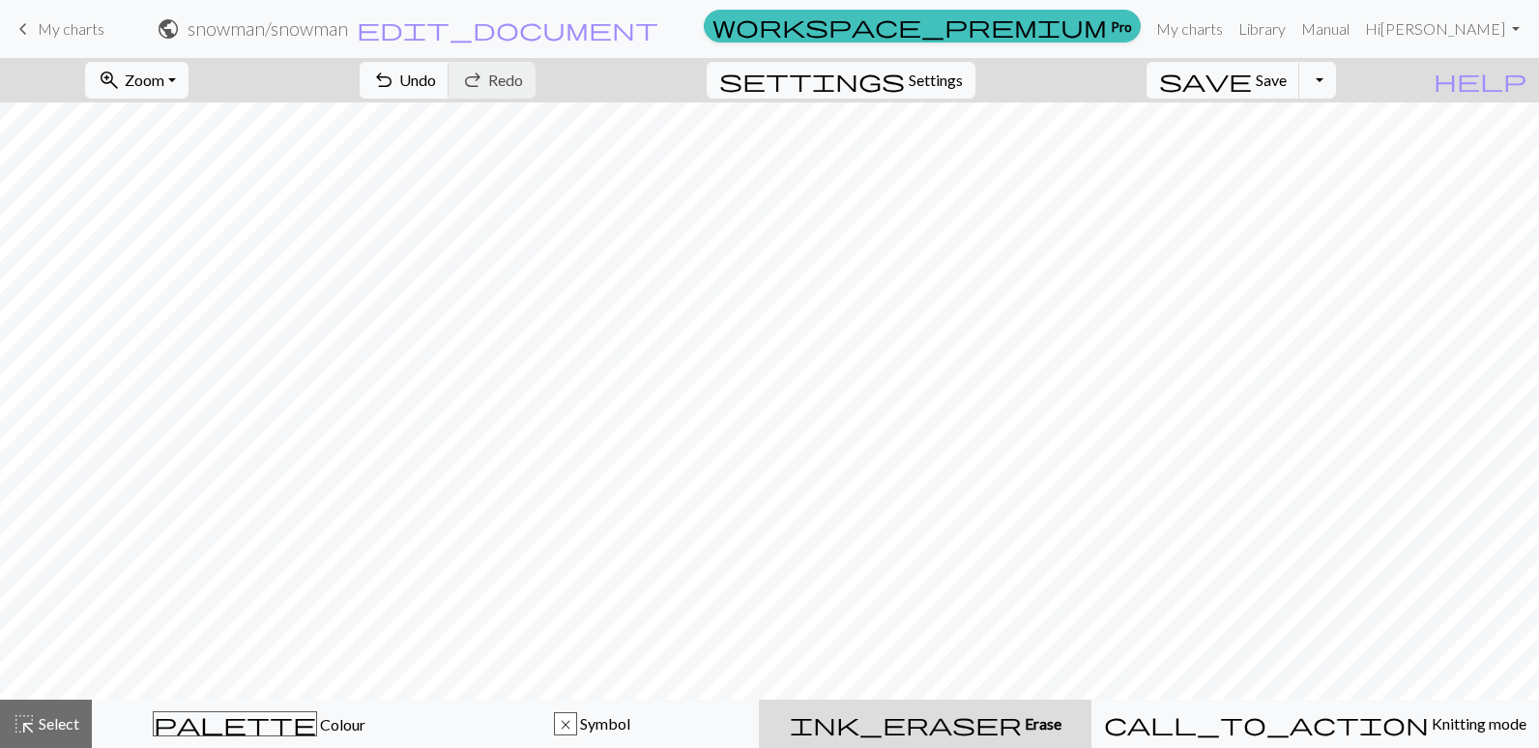
click at [1022, 722] on span "Erase" at bounding box center [1042, 723] width 40 height 18
click at [260, 718] on span "palette" at bounding box center [235, 724] width 162 height 27
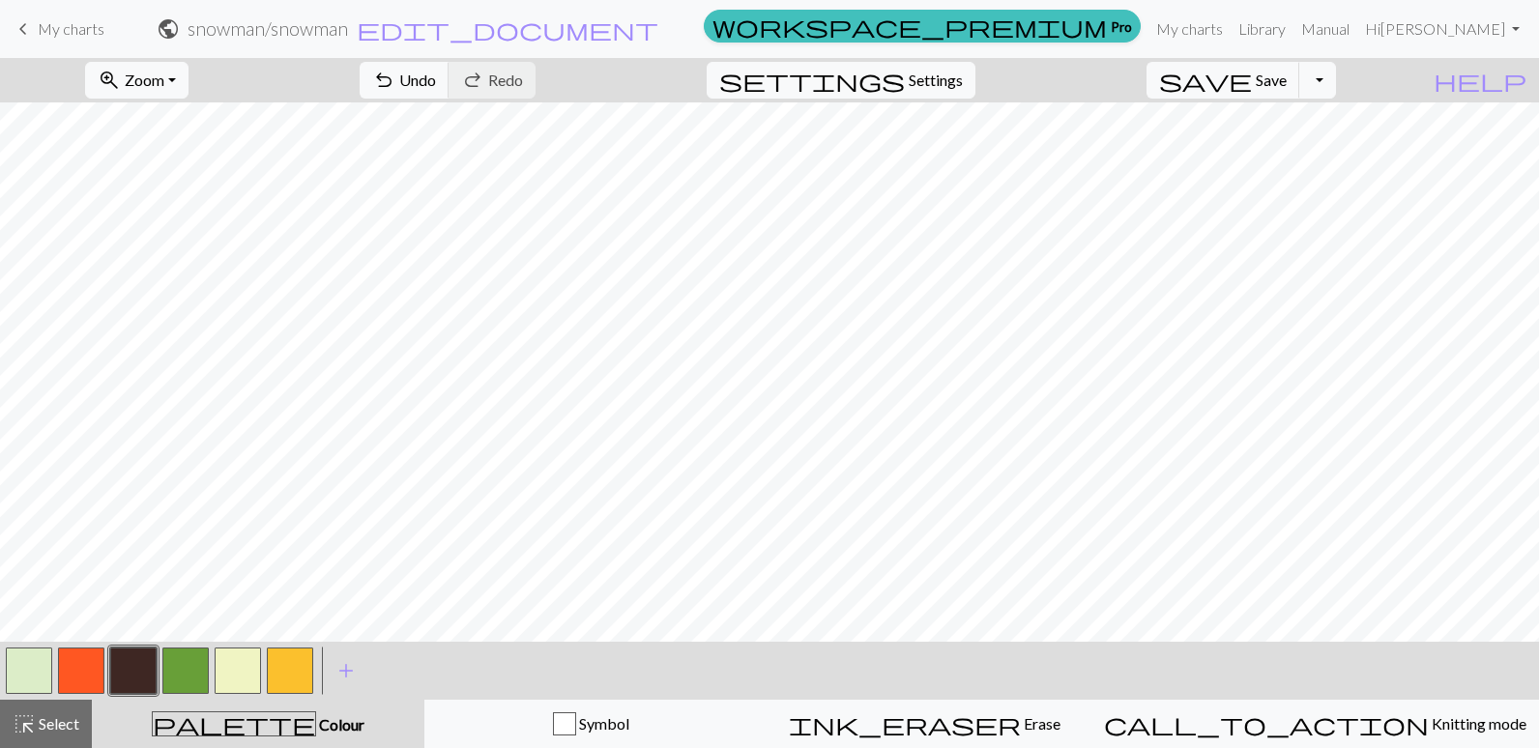
click at [132, 682] on button "button" at bounding box center [133, 671] width 46 height 46
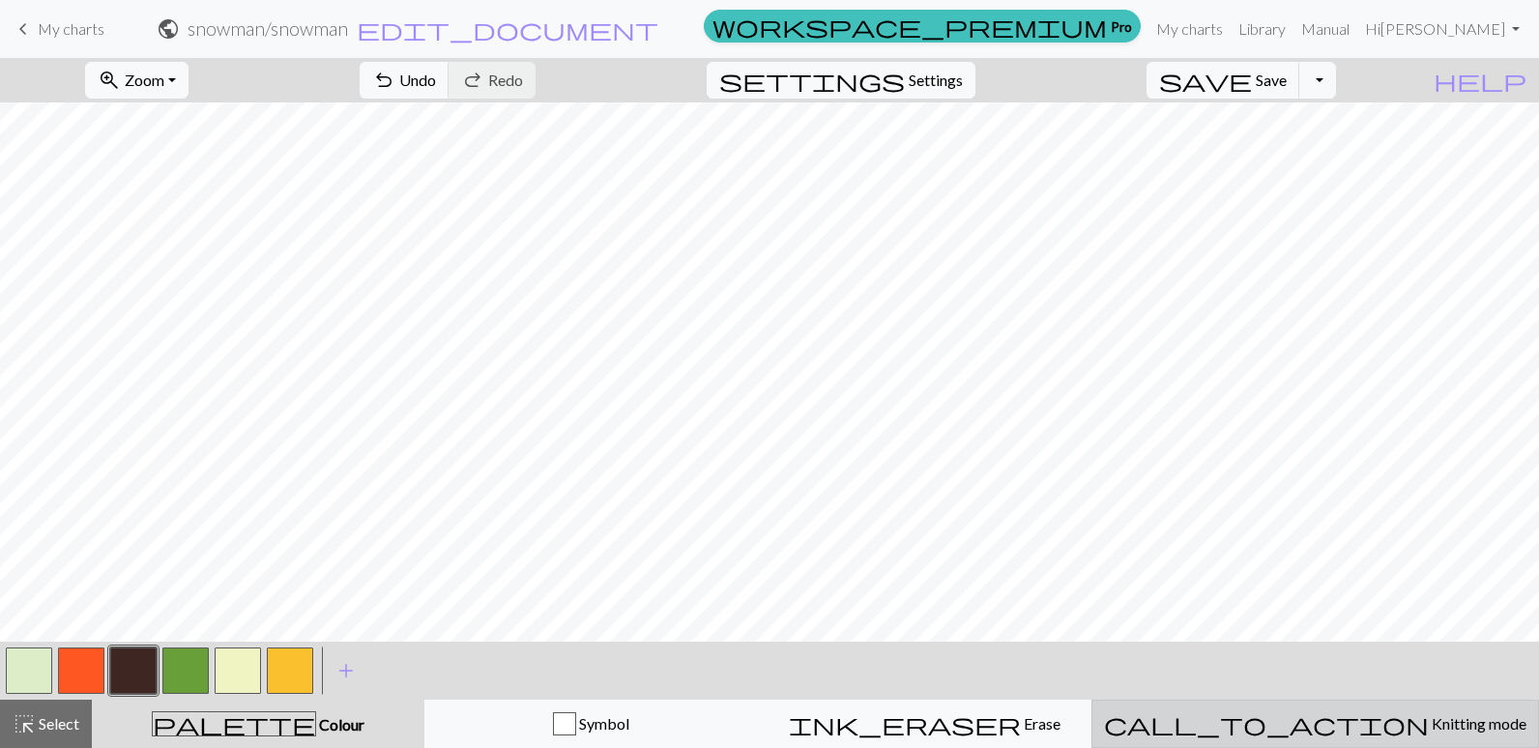
click at [1429, 715] on span "Knitting mode" at bounding box center [1478, 723] width 98 height 18
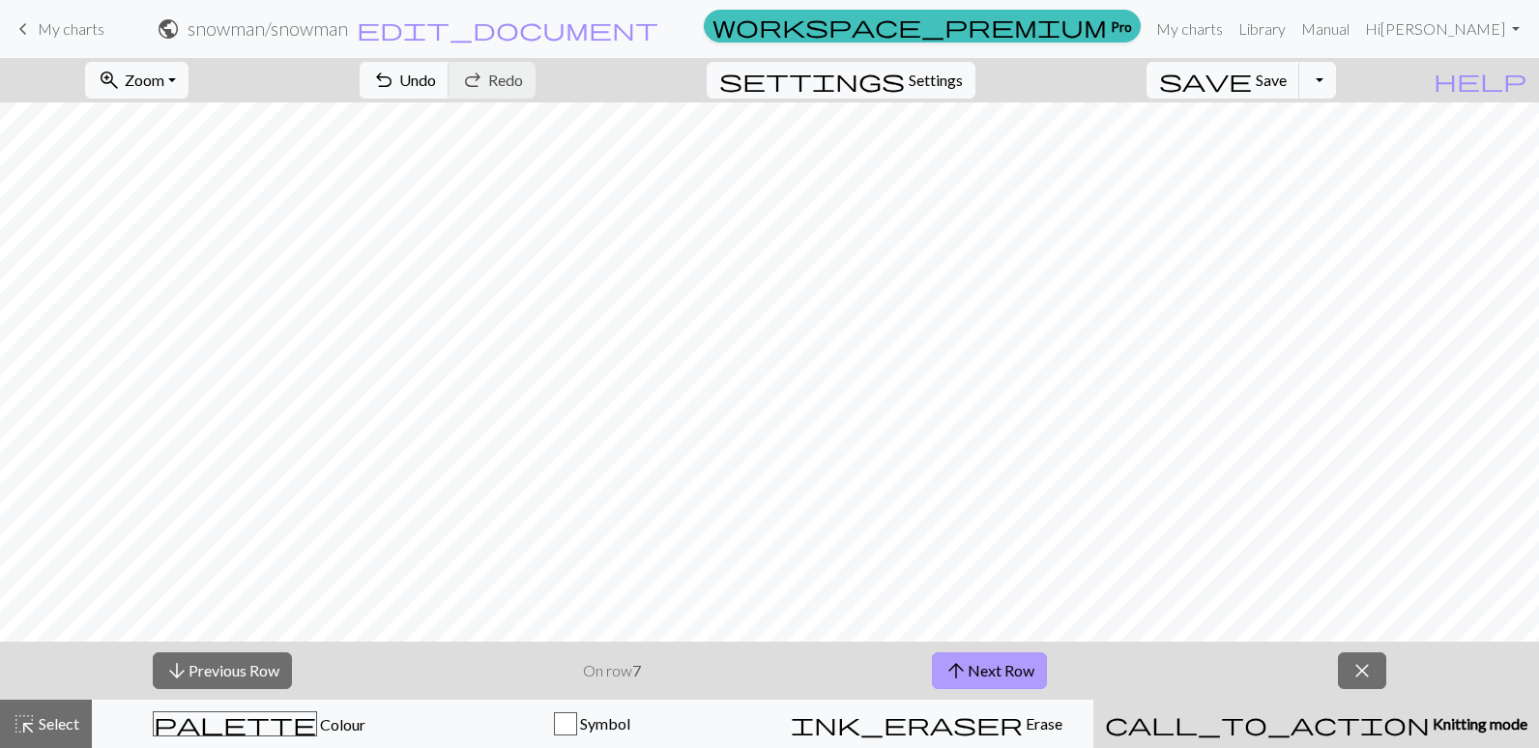
click at [1012, 666] on button "arrow_upward Next Row" at bounding box center [989, 671] width 115 height 37
click at [1012, 666] on button "arrow_upward Next Row" at bounding box center [992, 671] width 115 height 37
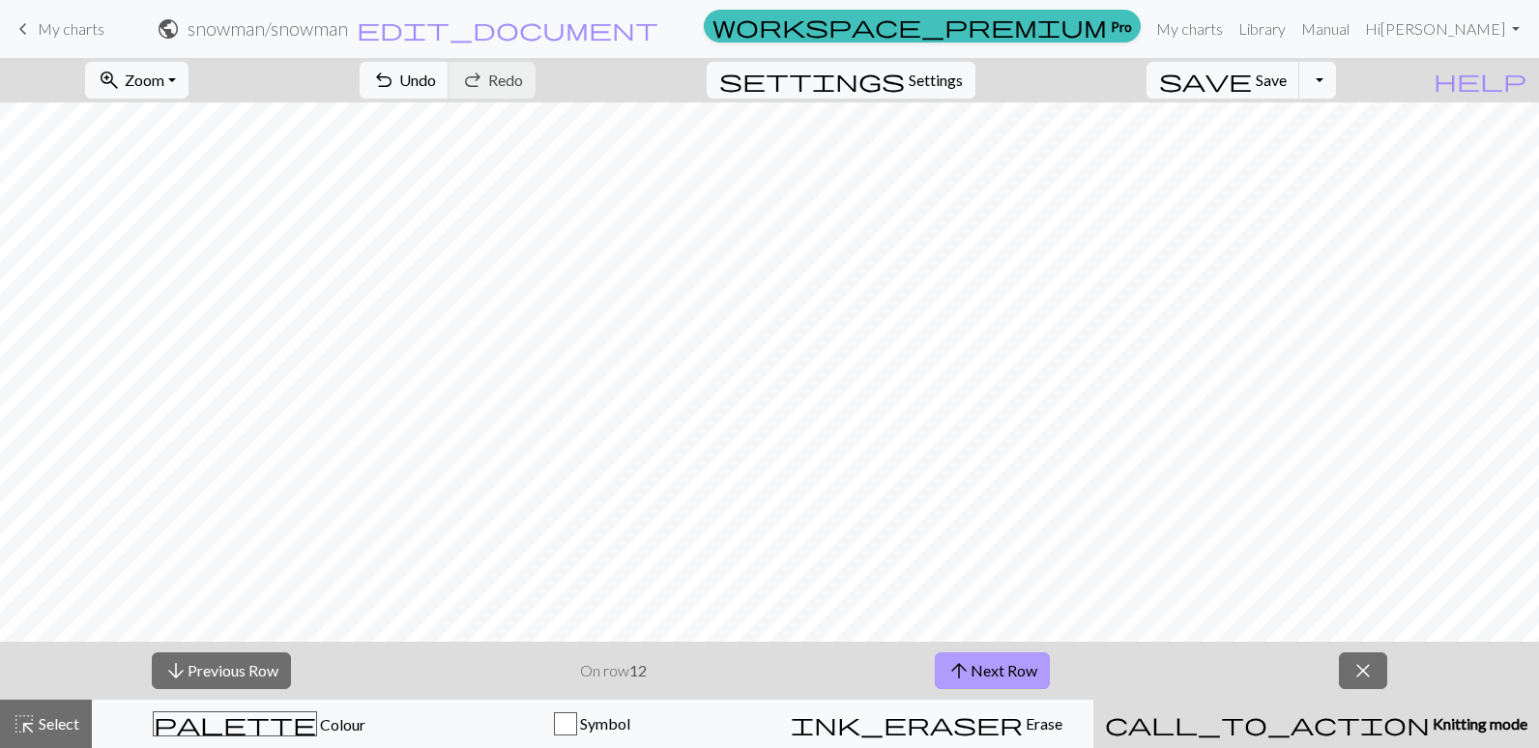
click at [1012, 666] on button "arrow_upward Next Row" at bounding box center [992, 671] width 115 height 37
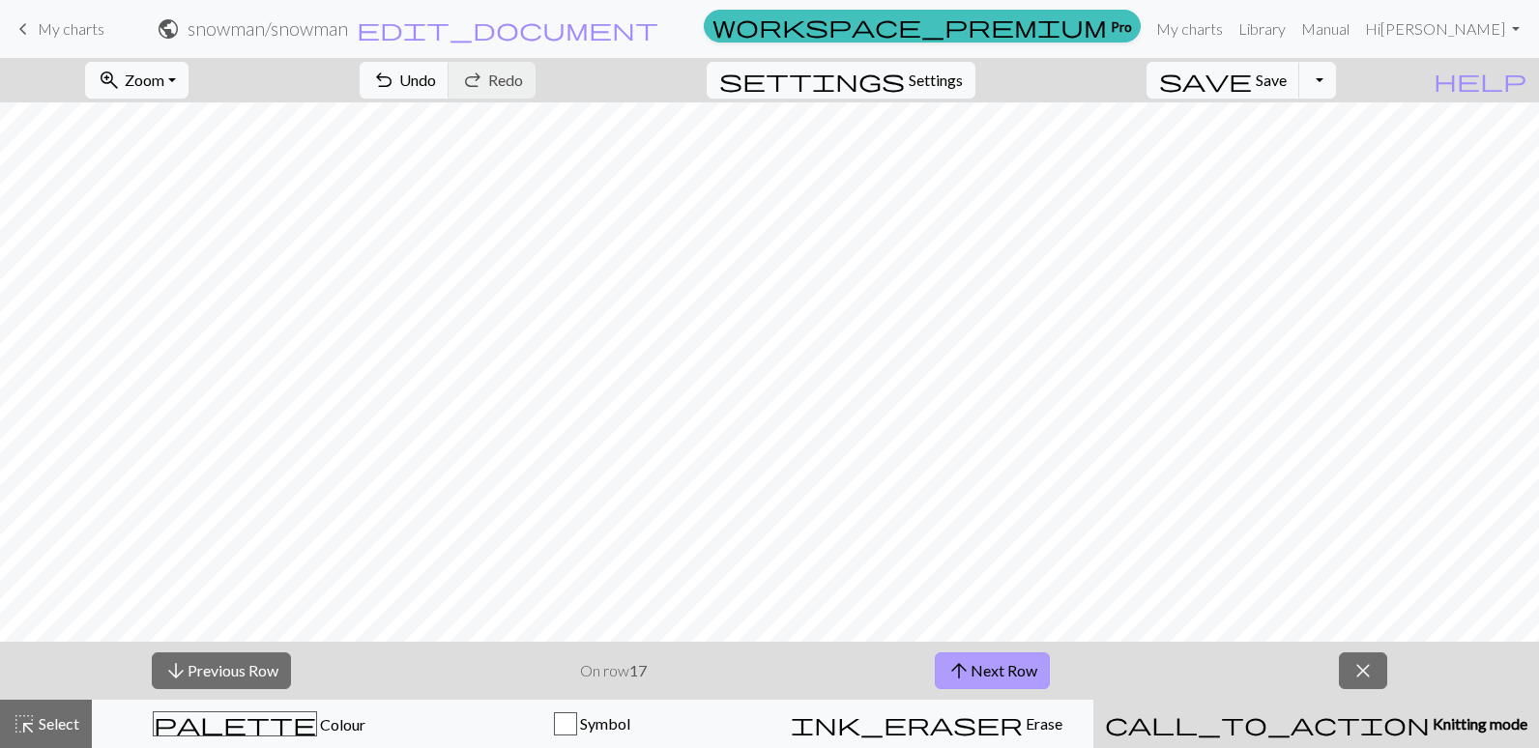
click at [1012, 666] on button "arrow_upward Next Row" at bounding box center [992, 671] width 115 height 37
click at [187, 674] on button "arrow_downward Previous Row" at bounding box center [221, 671] width 139 height 37
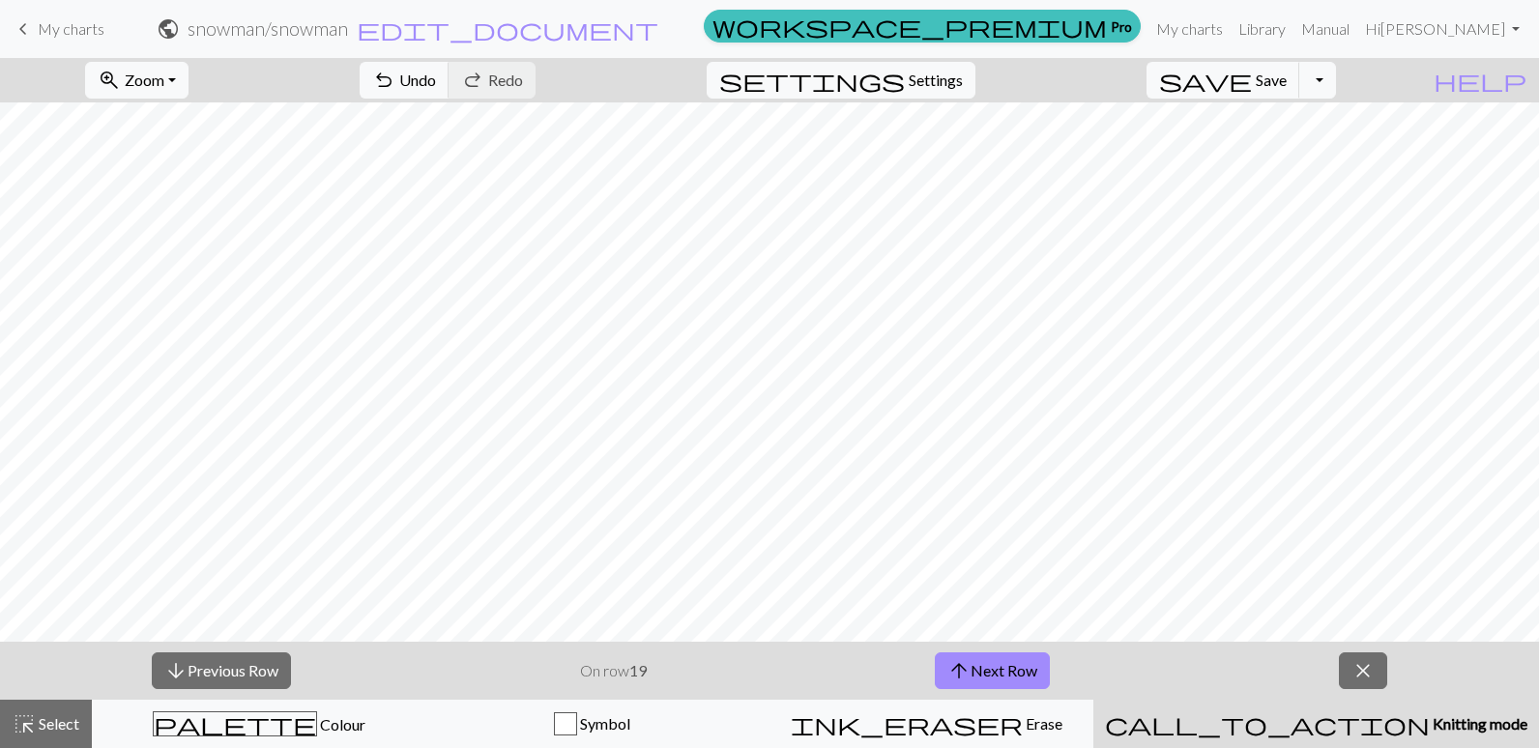
click at [1361, 671] on span "close" at bounding box center [1363, 670] width 23 height 27
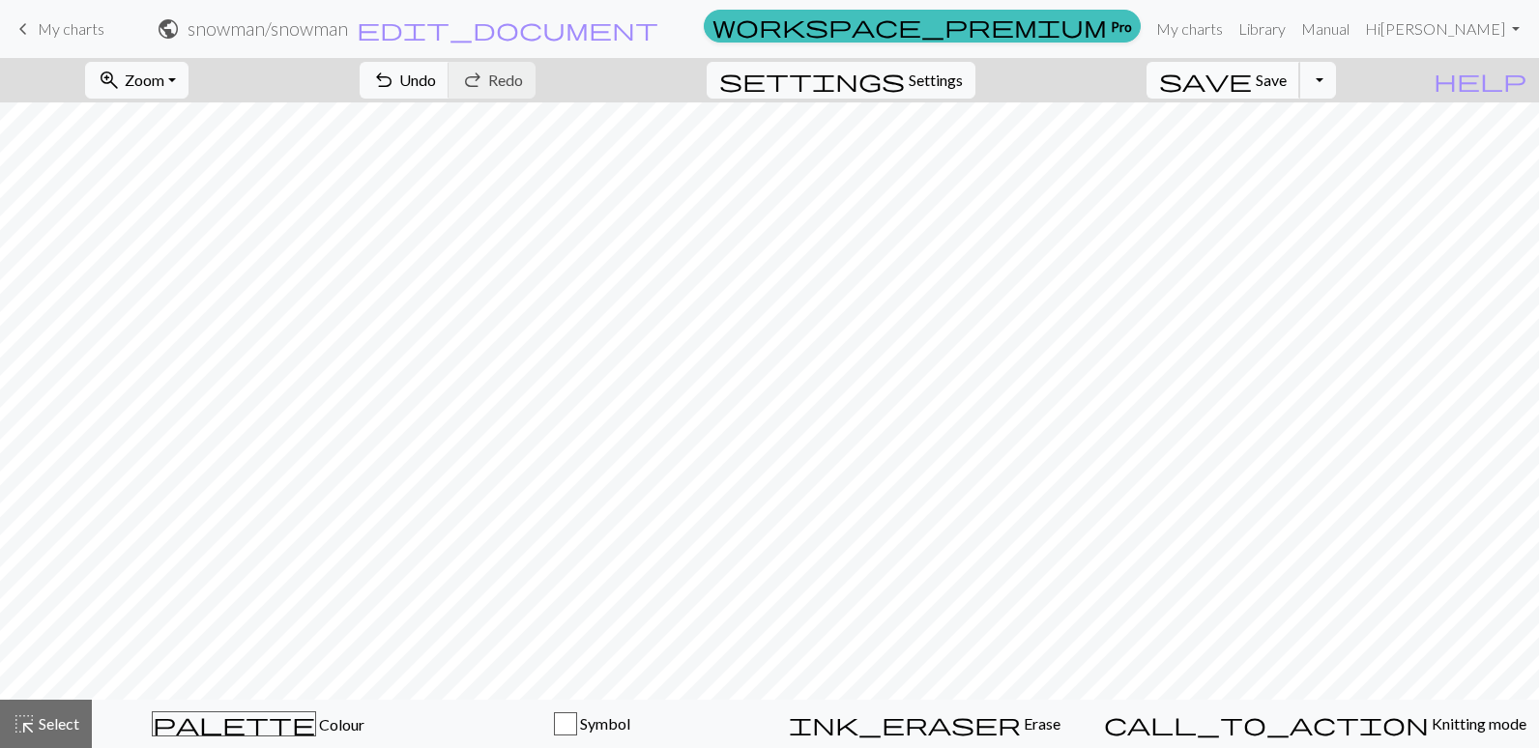
click at [1300, 70] on button "save Save Save" at bounding box center [1224, 80] width 154 height 37
click at [1287, 81] on span "Save" at bounding box center [1271, 80] width 31 height 18
click at [1337, 80] on body "This website uses cookies to ensure you get the best experience on our website.…" at bounding box center [769, 374] width 1539 height 748
click at [71, 33] on span "My charts" at bounding box center [71, 28] width 67 height 18
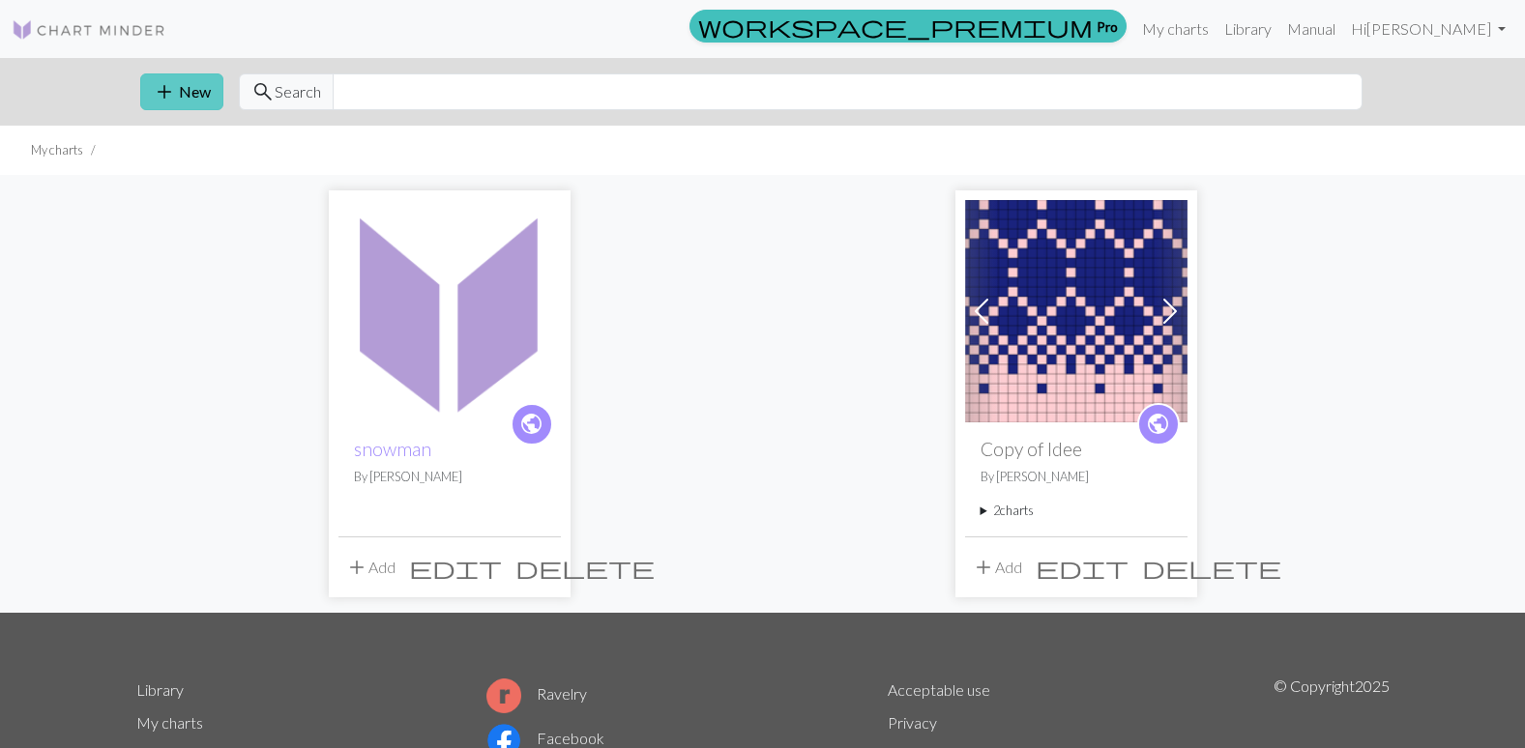
click at [158, 86] on span "add" at bounding box center [164, 91] width 23 height 27
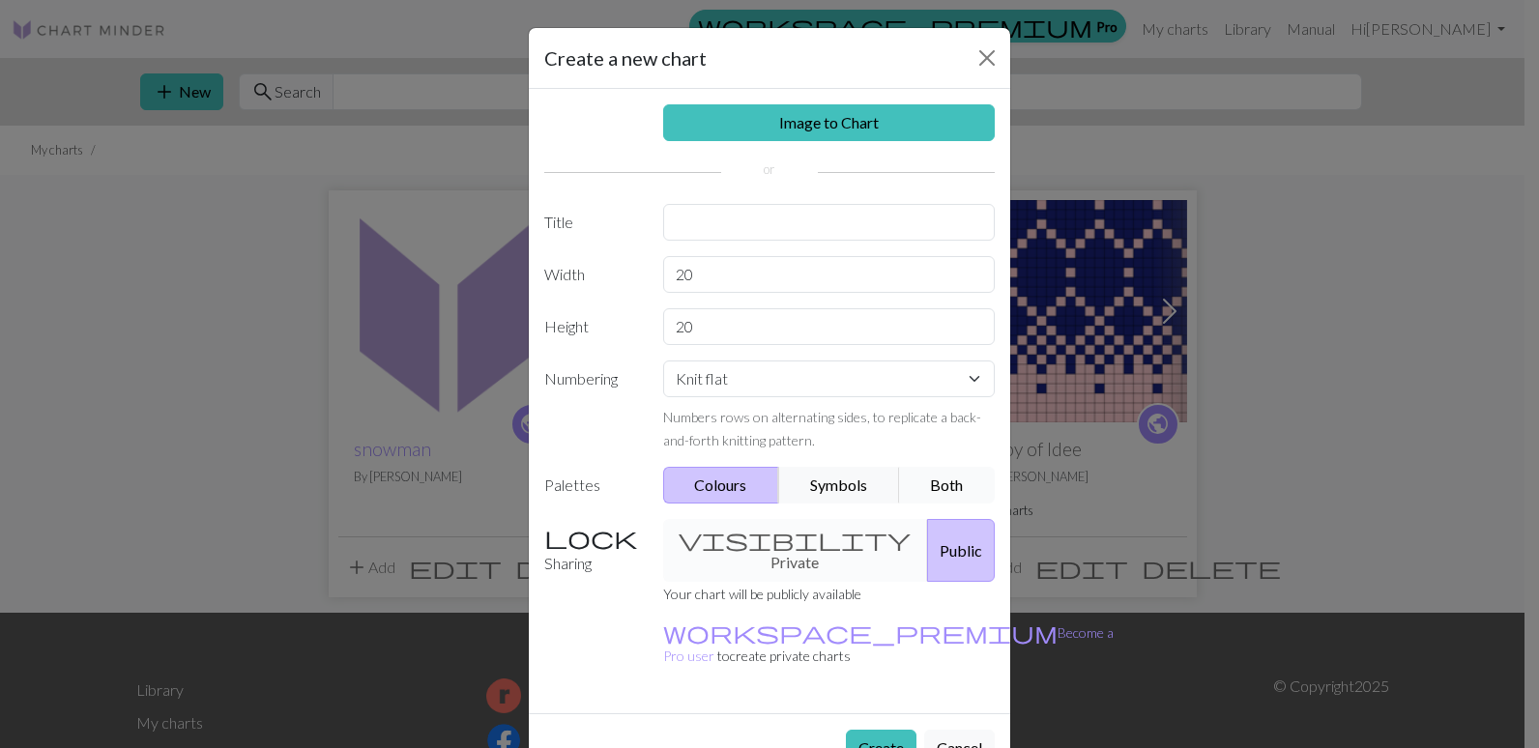
click at [951, 476] on button "Both" at bounding box center [947, 485] width 97 height 37
click at [693, 284] on input "20" at bounding box center [829, 274] width 333 height 37
drag, startPoint x: 686, startPoint y: 274, endPoint x: 650, endPoint y: 273, distance: 36.8
click at [652, 273] on div "20" at bounding box center [830, 274] width 356 height 37
type input "32"
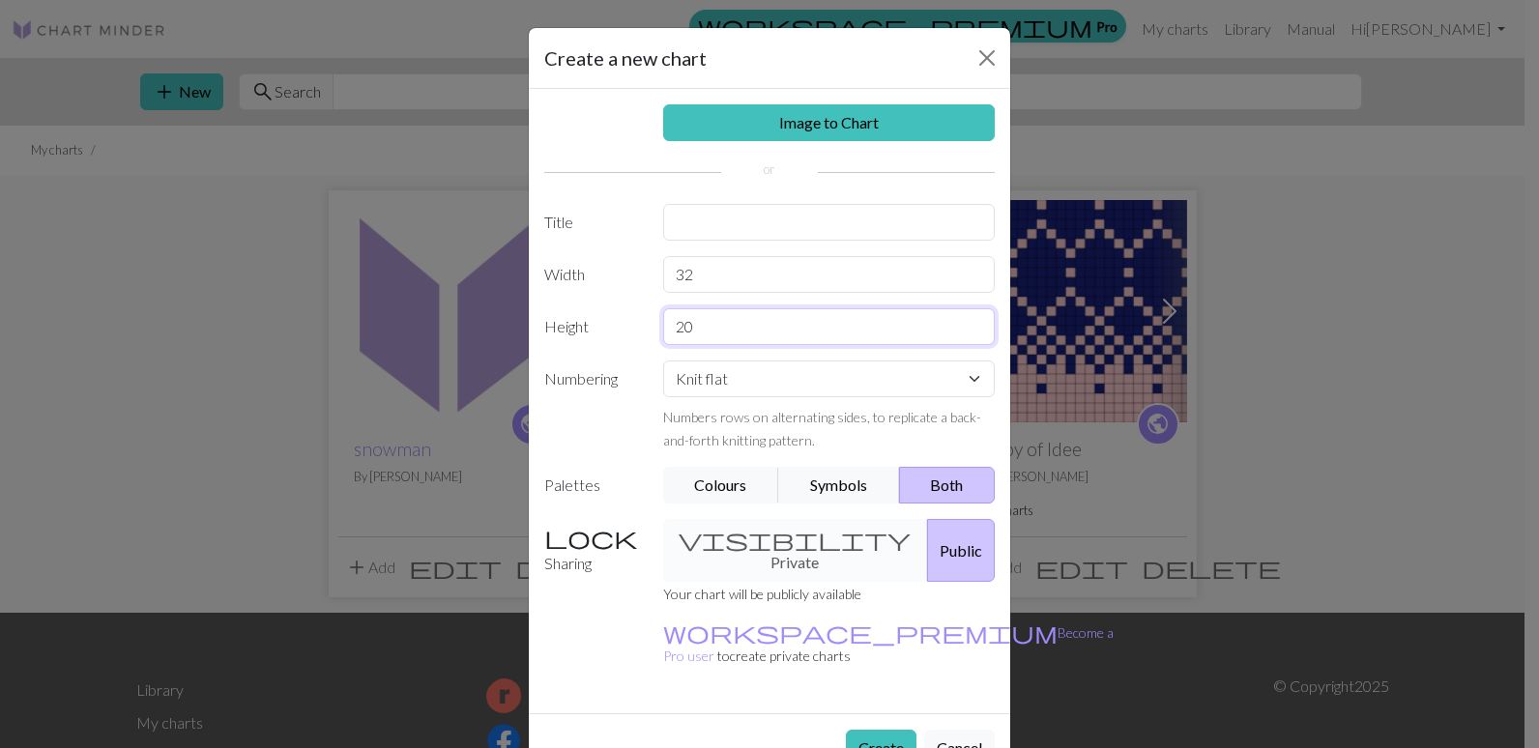
drag, startPoint x: 687, startPoint y: 324, endPoint x: 616, endPoint y: 338, distance: 73.0
click at [606, 328] on div "Height 20" at bounding box center [770, 326] width 474 height 37
type input "32"
click at [867, 730] on button "Create" at bounding box center [881, 748] width 71 height 37
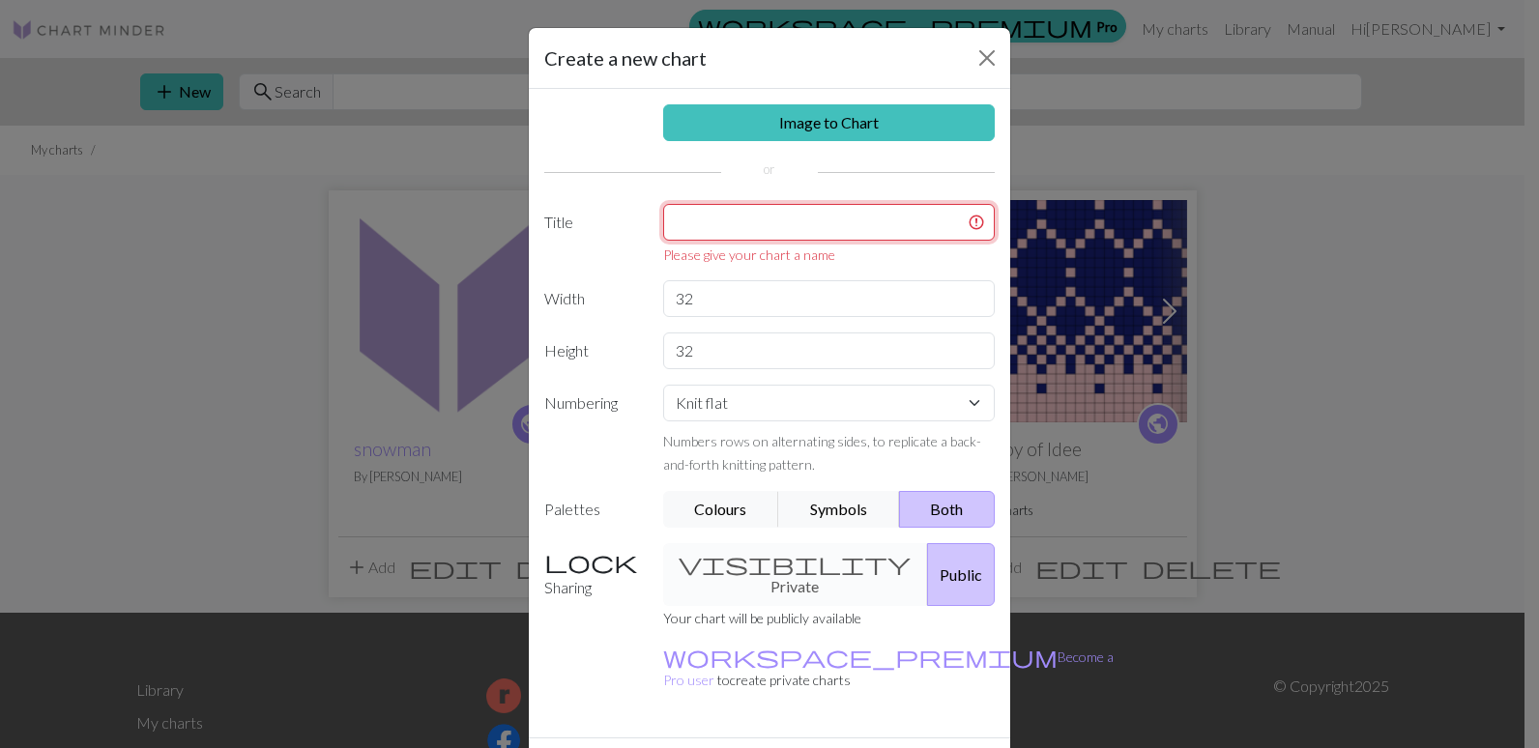
drag, startPoint x: 711, startPoint y: 209, endPoint x: 713, endPoint y: 220, distance: 11.8
click at [712, 210] on input "text" at bounding box center [829, 222] width 333 height 37
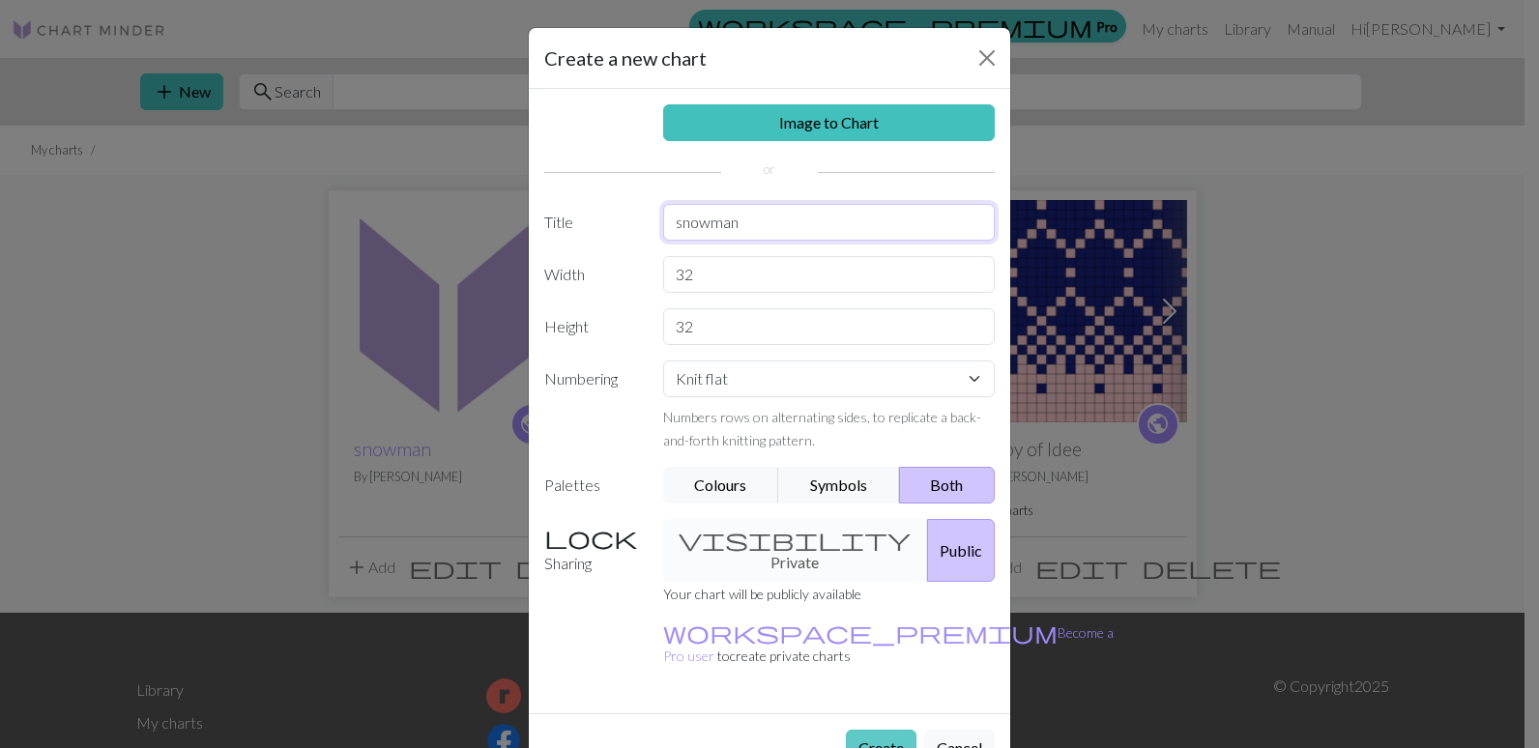
type input "snowman"
click at [871, 730] on button "Create" at bounding box center [881, 748] width 71 height 37
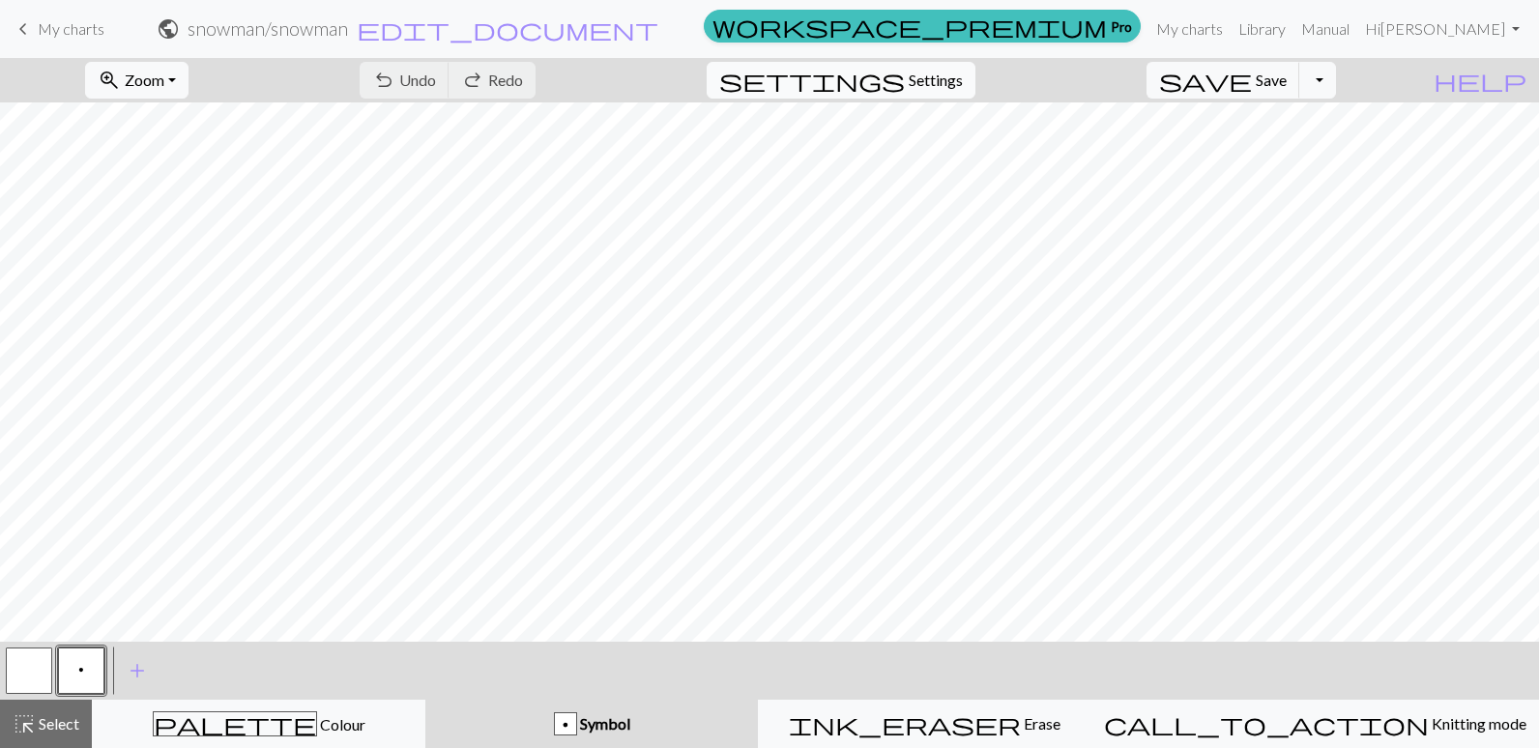
click at [937, 74] on span "Settings" at bounding box center [936, 80] width 54 height 23
select select "aran"
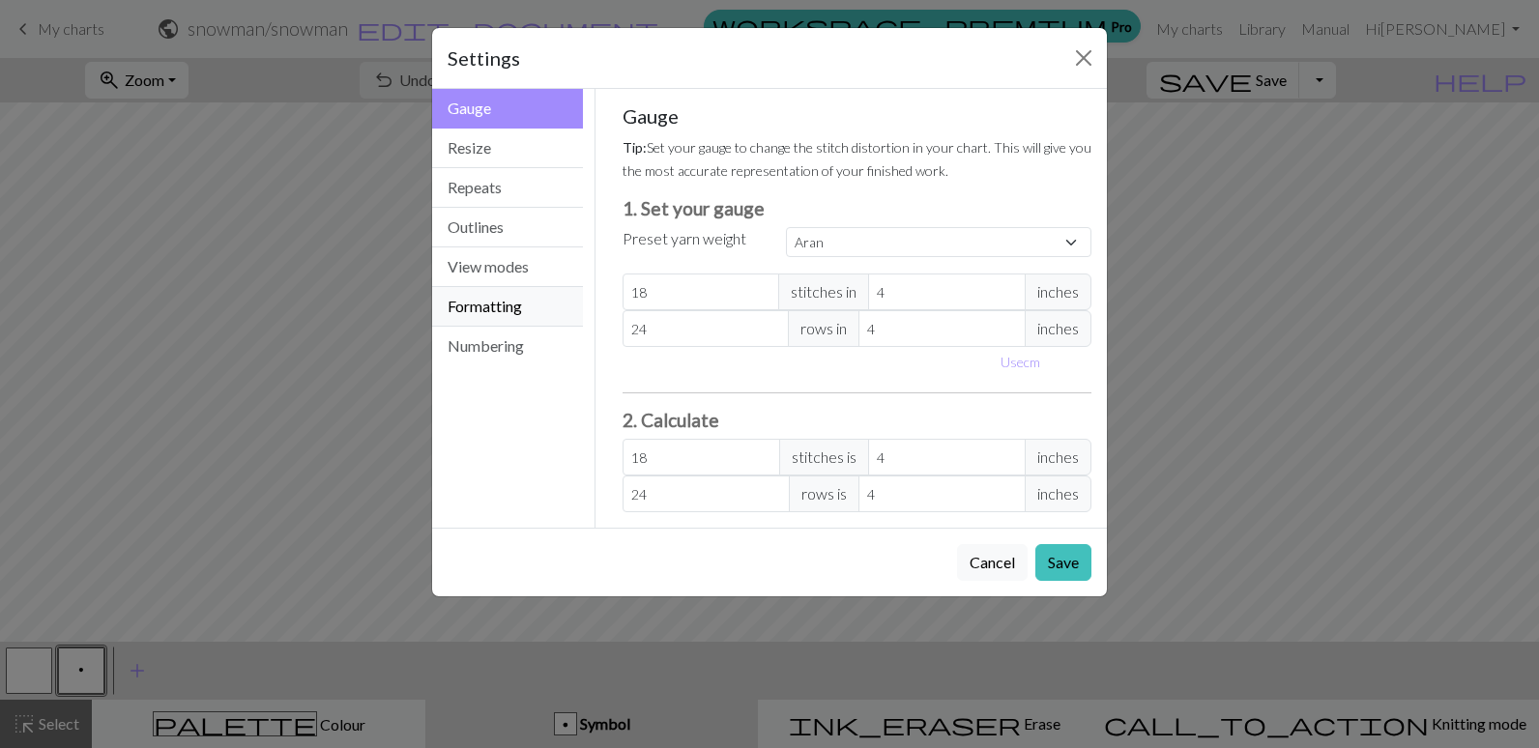
click at [534, 303] on button "Formatting" at bounding box center [507, 307] width 151 height 40
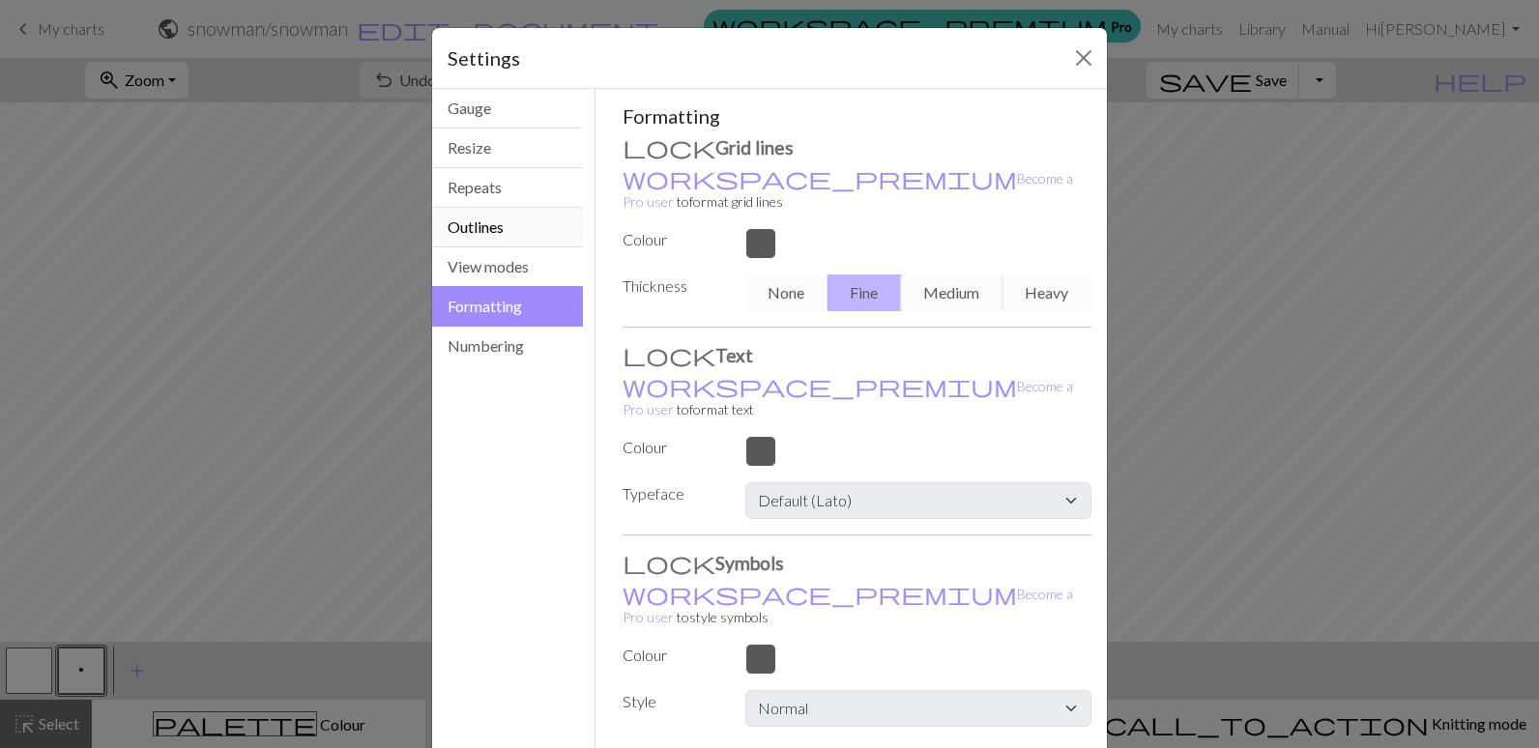
click at [504, 222] on button "Outlines" at bounding box center [507, 228] width 151 height 40
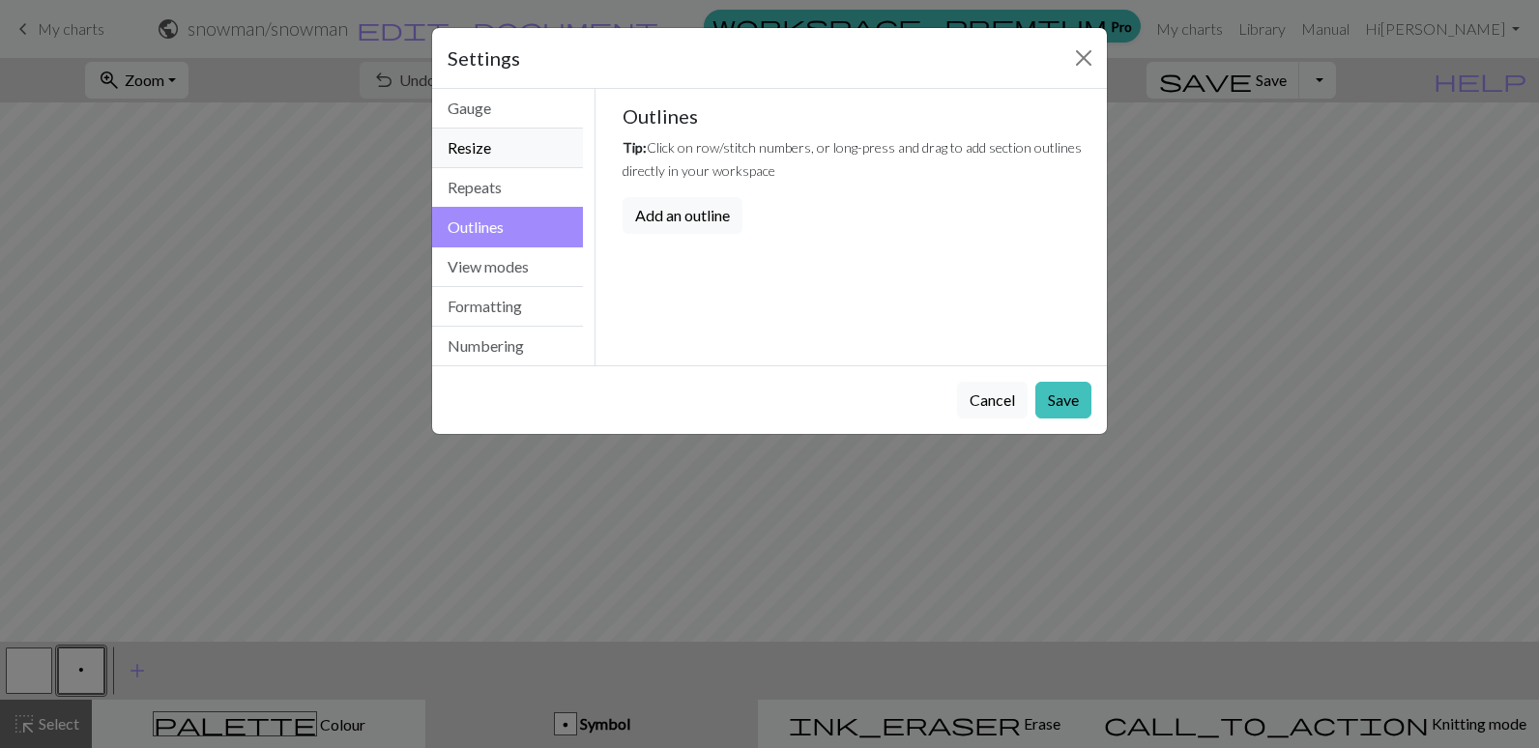
click at [510, 155] on button "Resize" at bounding box center [507, 149] width 151 height 40
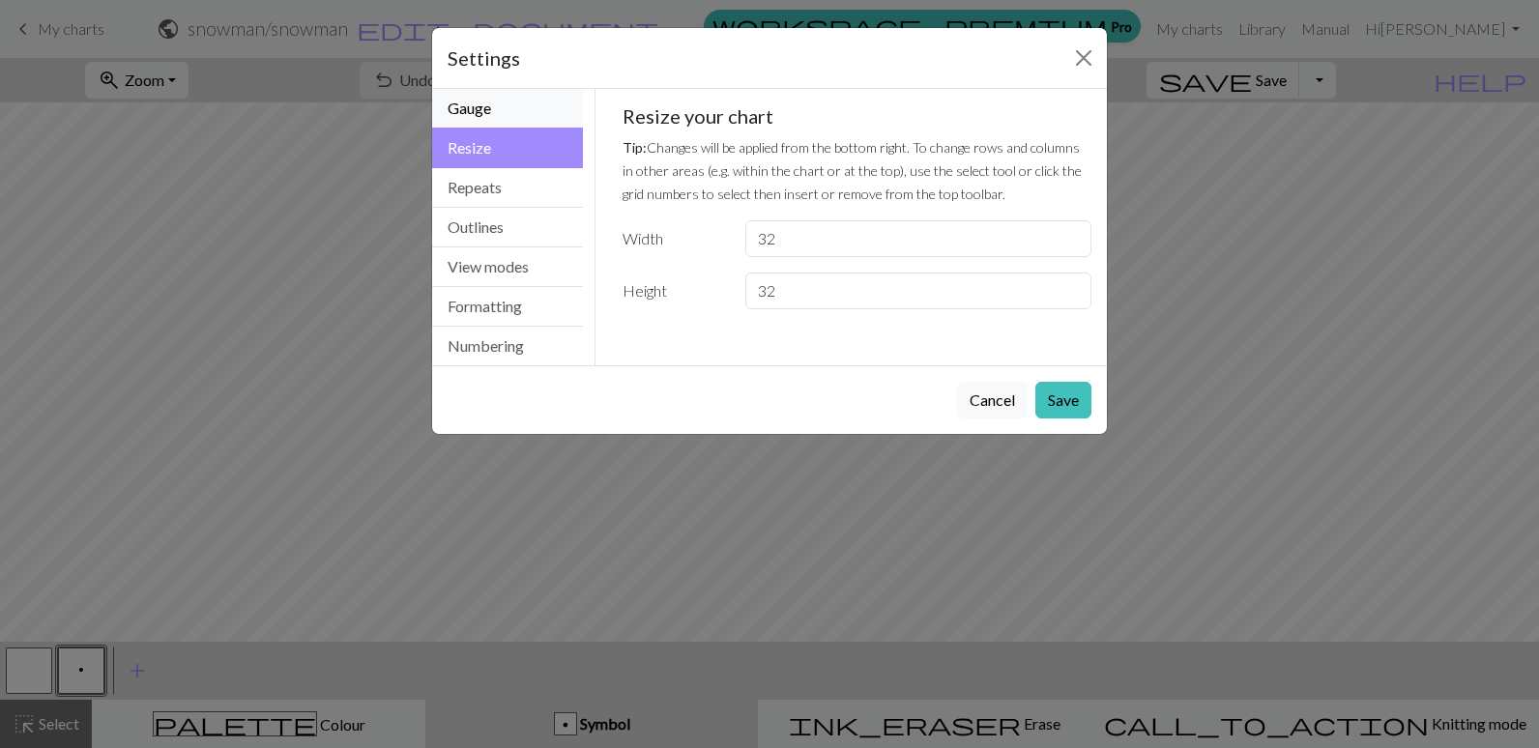
click at [501, 99] on button "Gauge" at bounding box center [507, 109] width 151 height 40
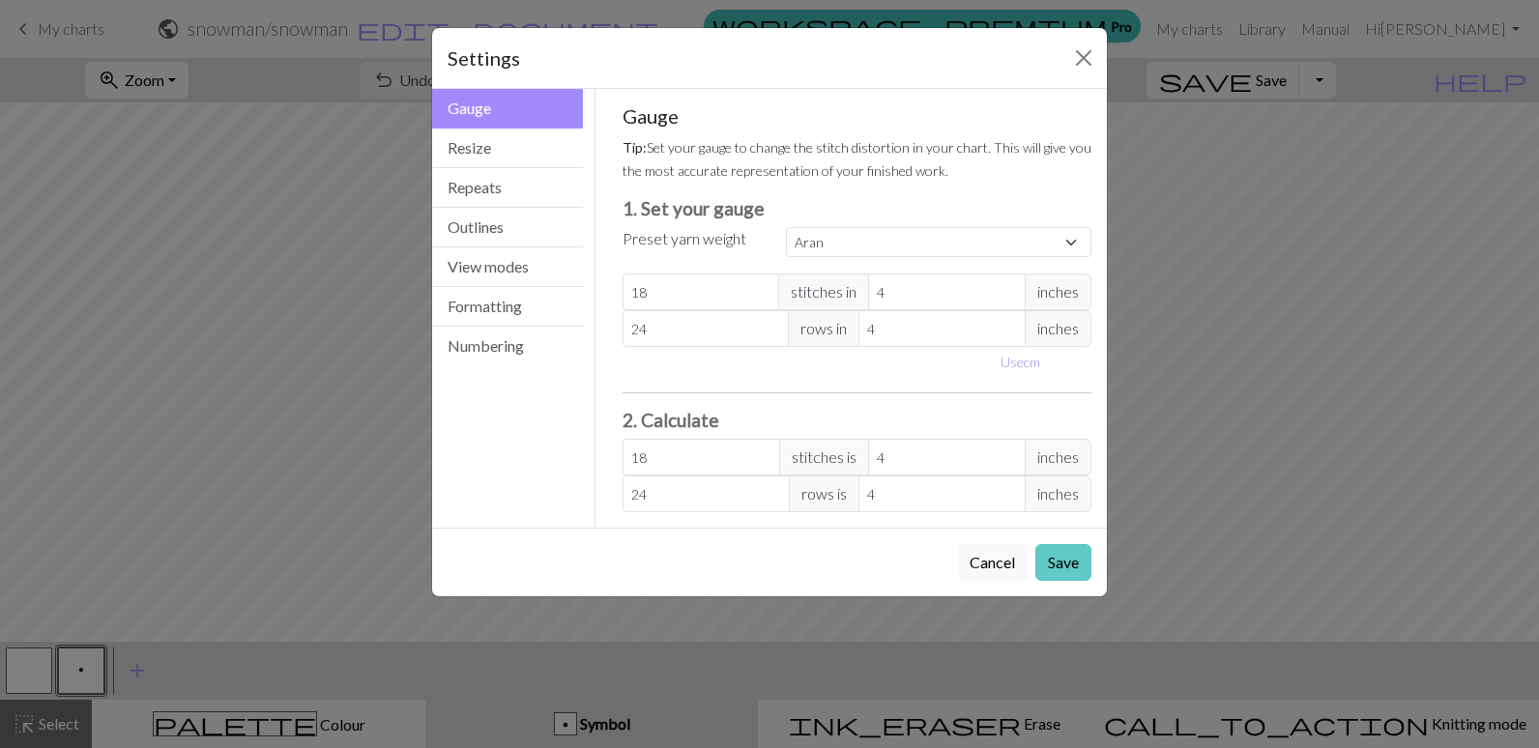
click at [1063, 556] on button "Save" at bounding box center [1063, 562] width 56 height 37
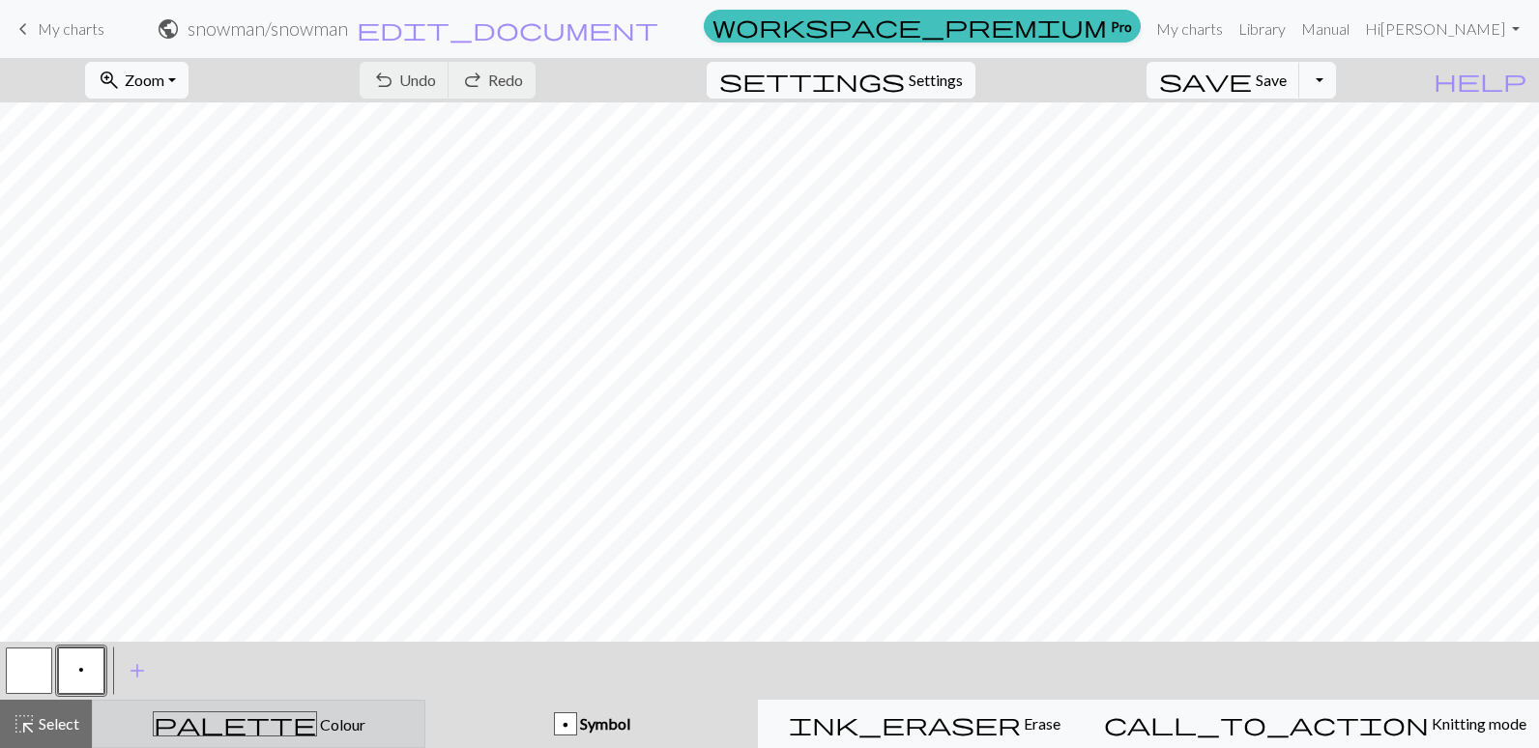
click at [254, 728] on span "palette" at bounding box center [235, 724] width 162 height 27
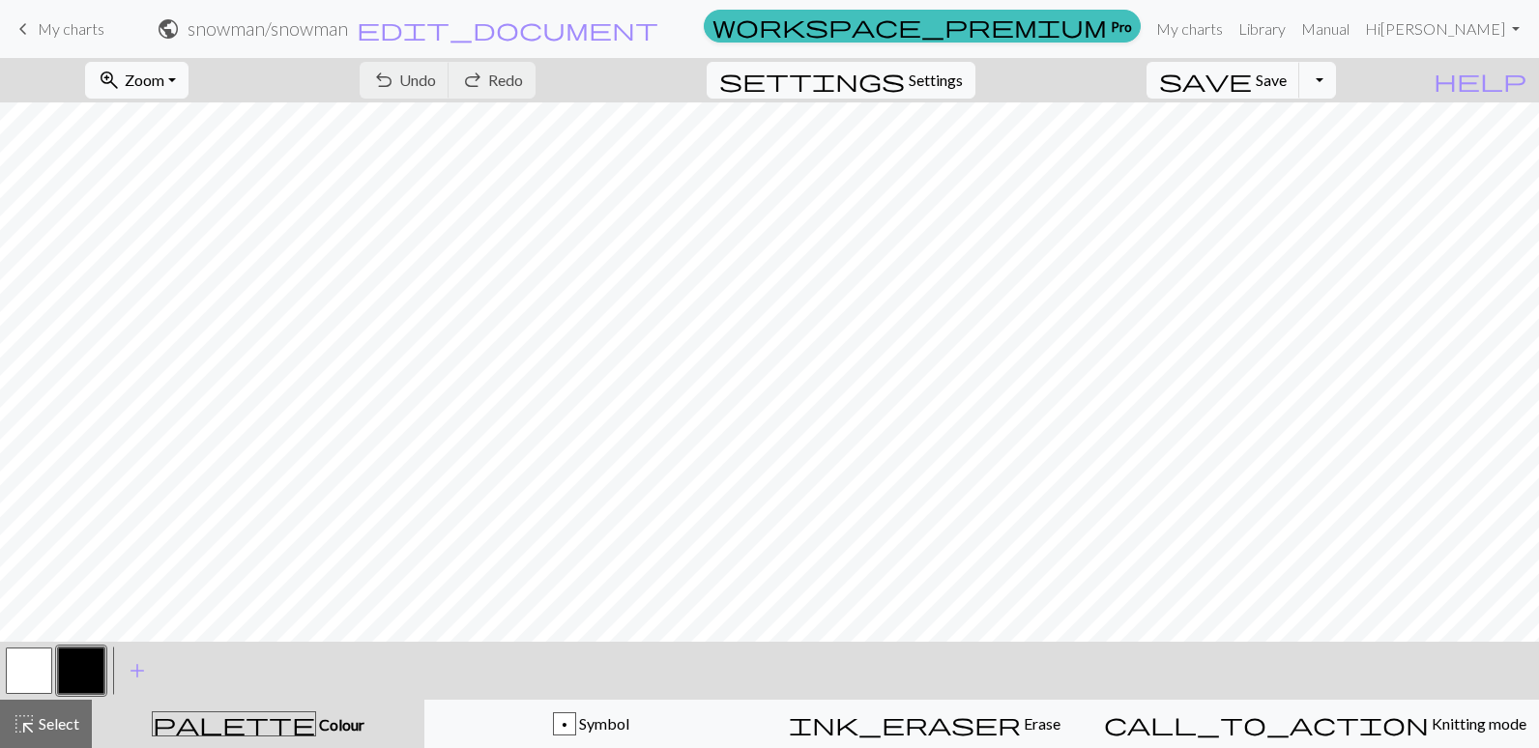
click at [73, 669] on button "button" at bounding box center [81, 671] width 46 height 46
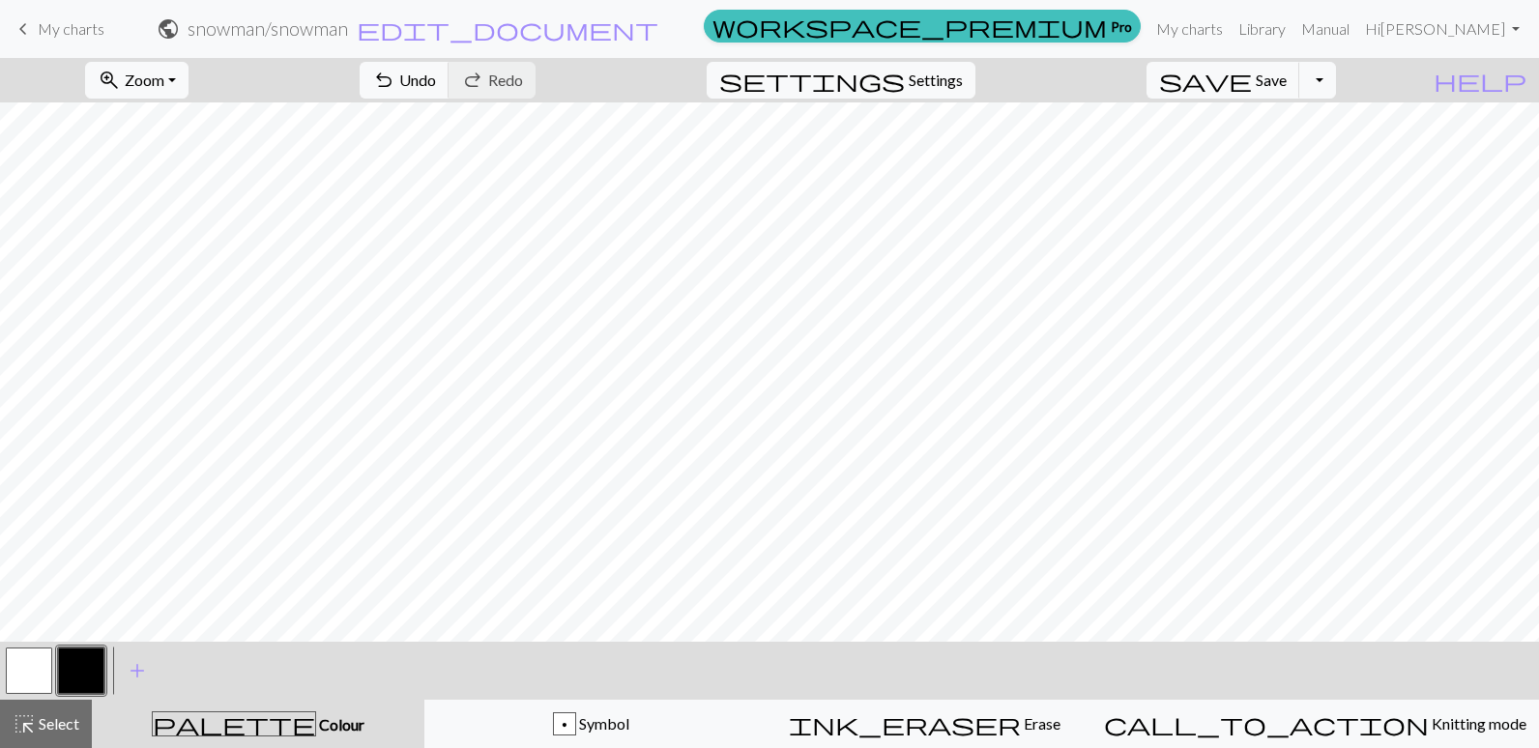
click at [254, 725] on span "palette" at bounding box center [234, 724] width 162 height 27
click at [141, 669] on span "add" at bounding box center [137, 670] width 23 height 27
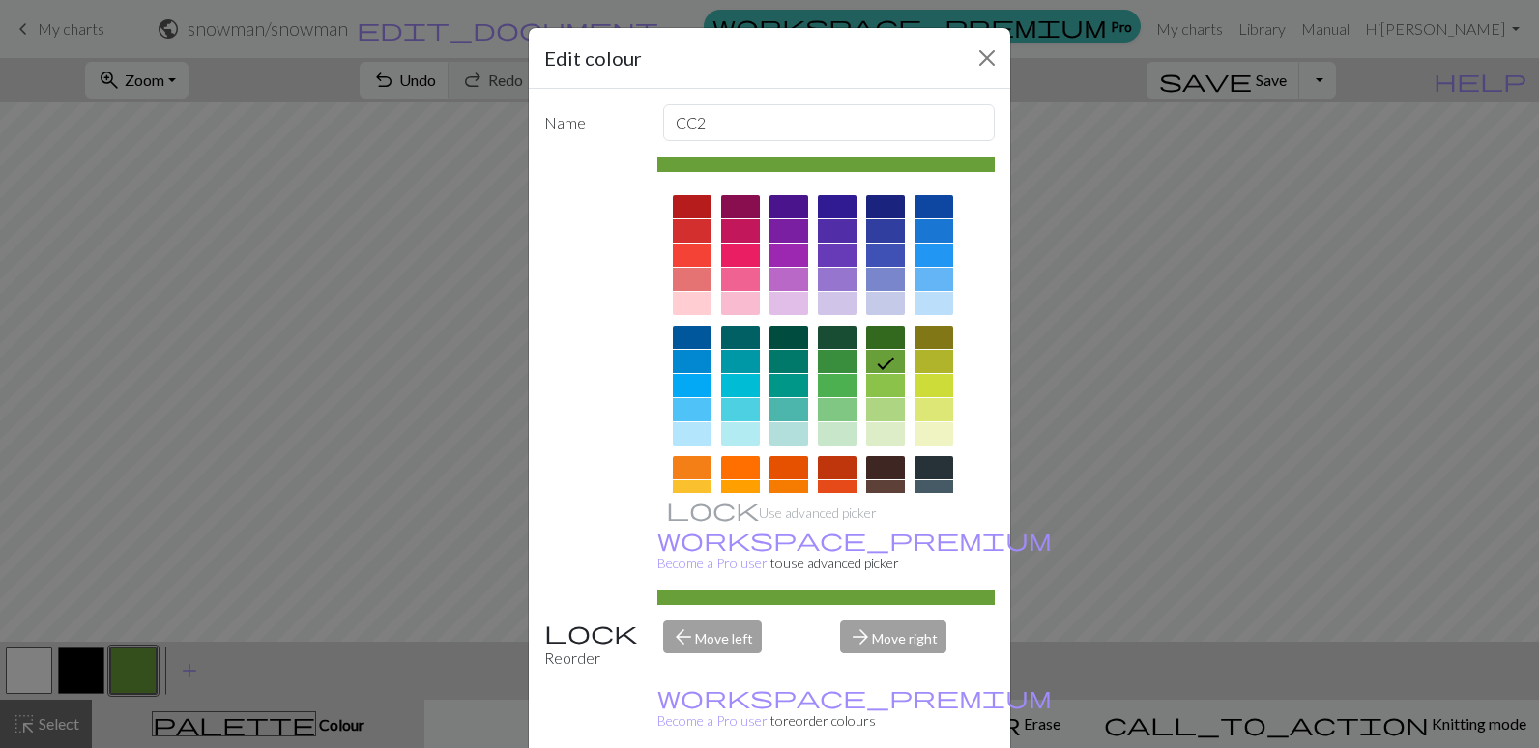
click at [673, 234] on div at bounding box center [692, 230] width 39 height 23
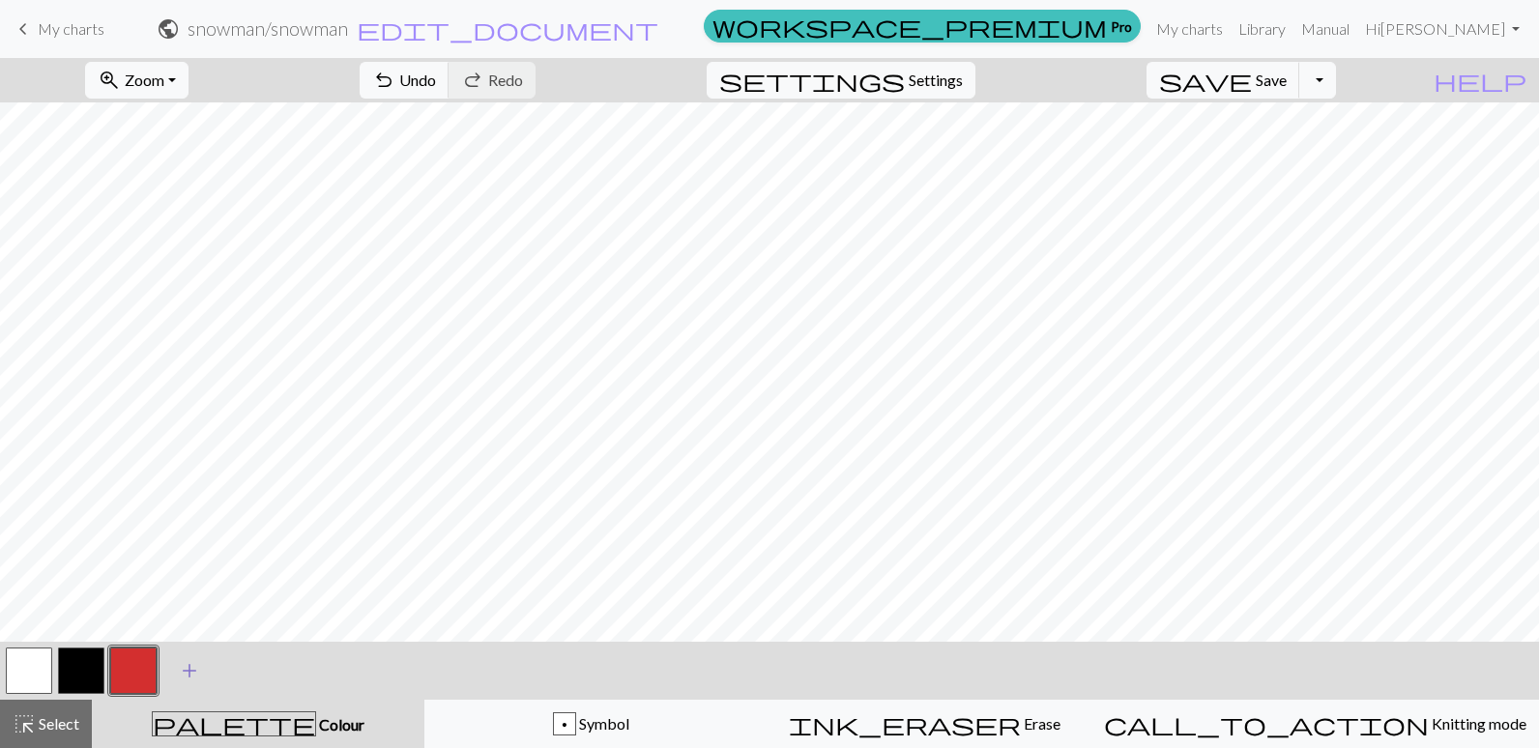
click at [181, 665] on span "add" at bounding box center [189, 670] width 23 height 27
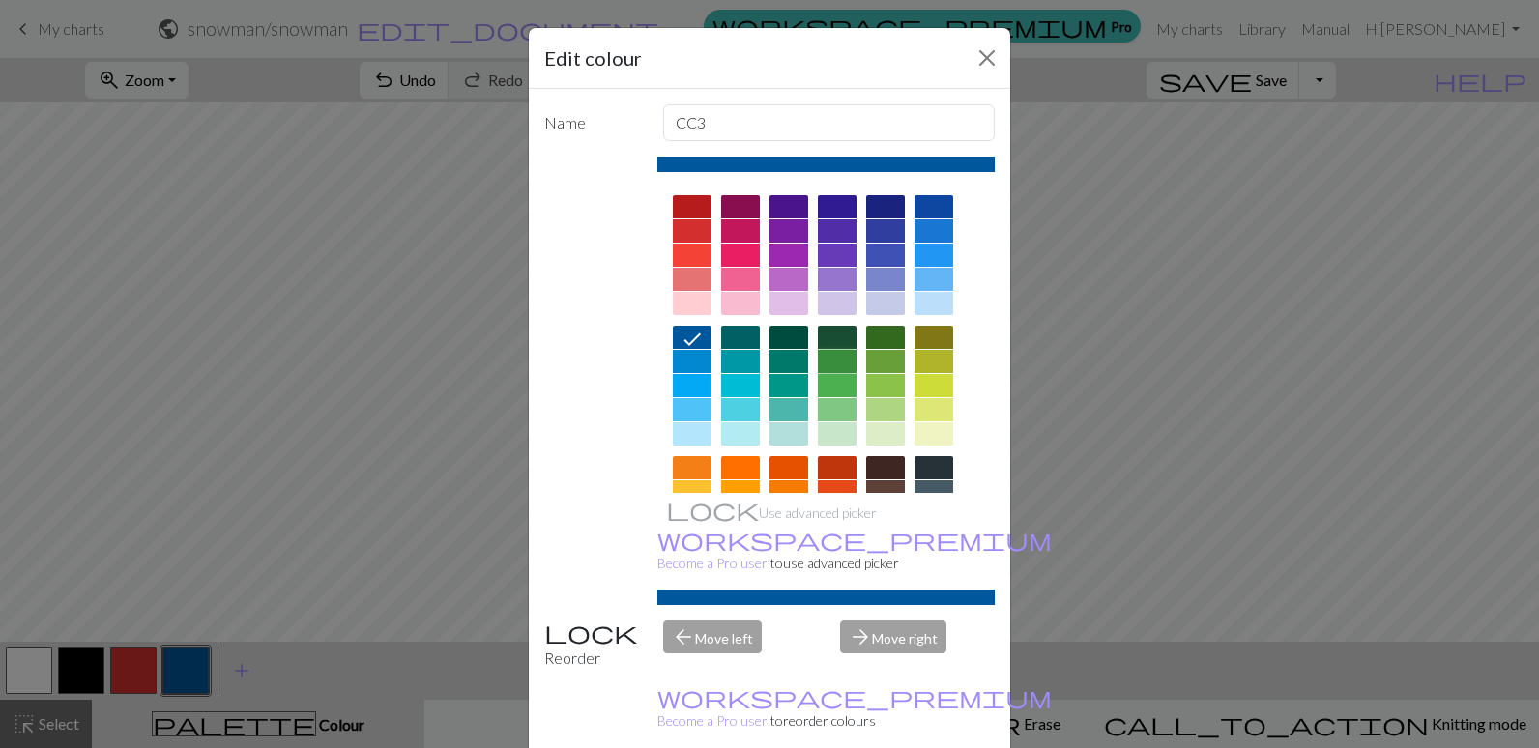
click at [836, 363] on div at bounding box center [837, 361] width 39 height 23
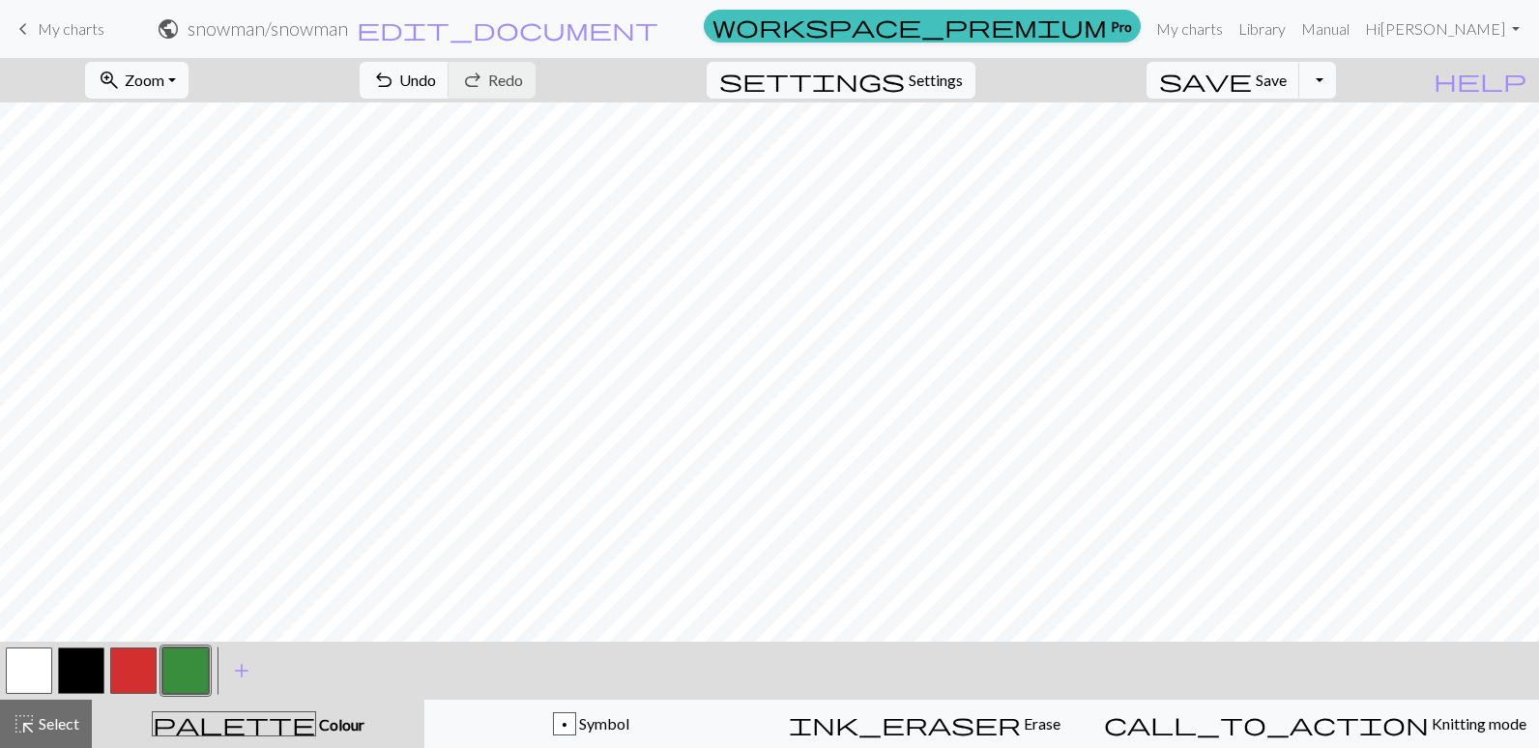
click at [137, 660] on button "button" at bounding box center [133, 671] width 46 height 46
click at [74, 667] on button "button" at bounding box center [81, 671] width 46 height 46
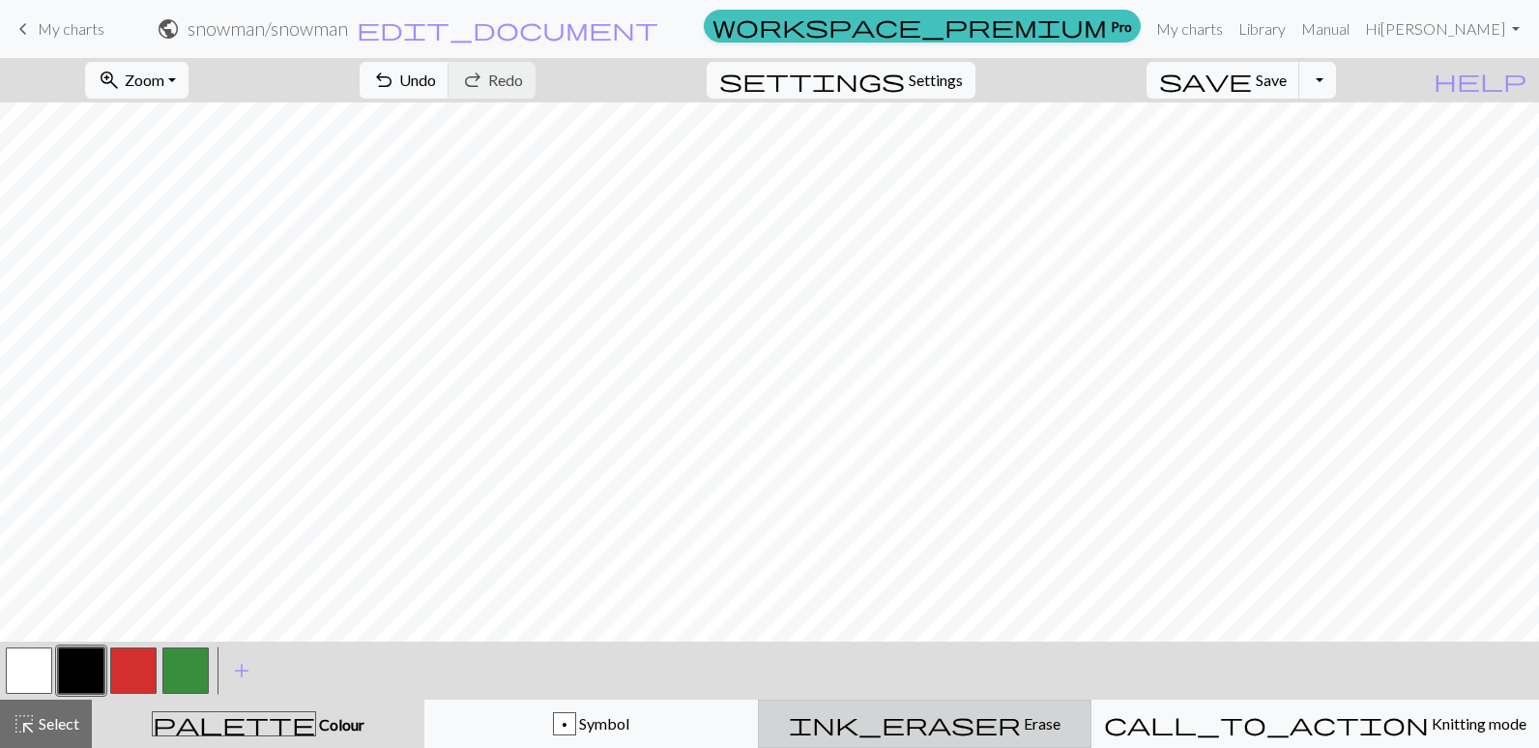
click at [982, 719] on span "ink_eraser" at bounding box center [905, 724] width 232 height 27
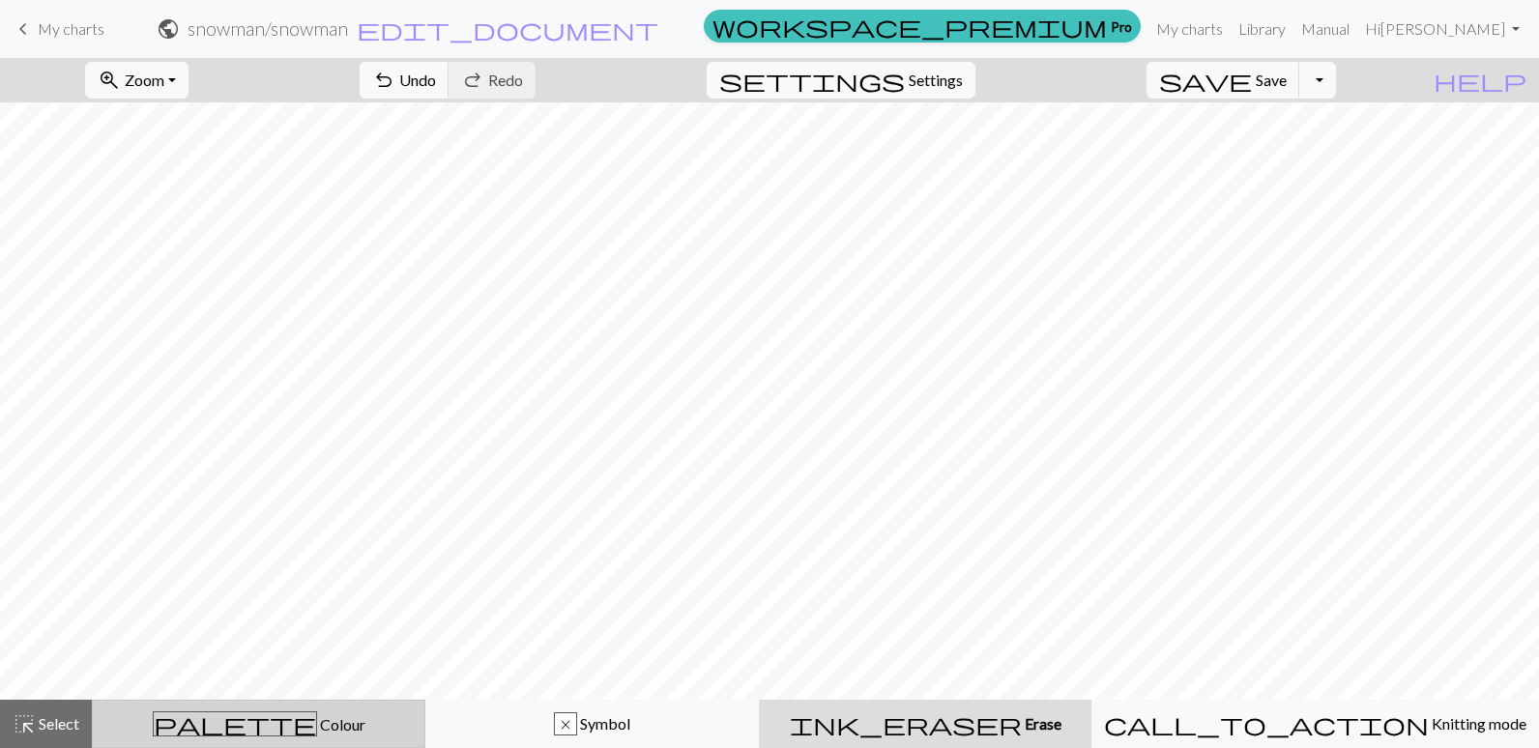
click at [231, 720] on div "palette Colour Colour" at bounding box center [258, 724] width 308 height 25
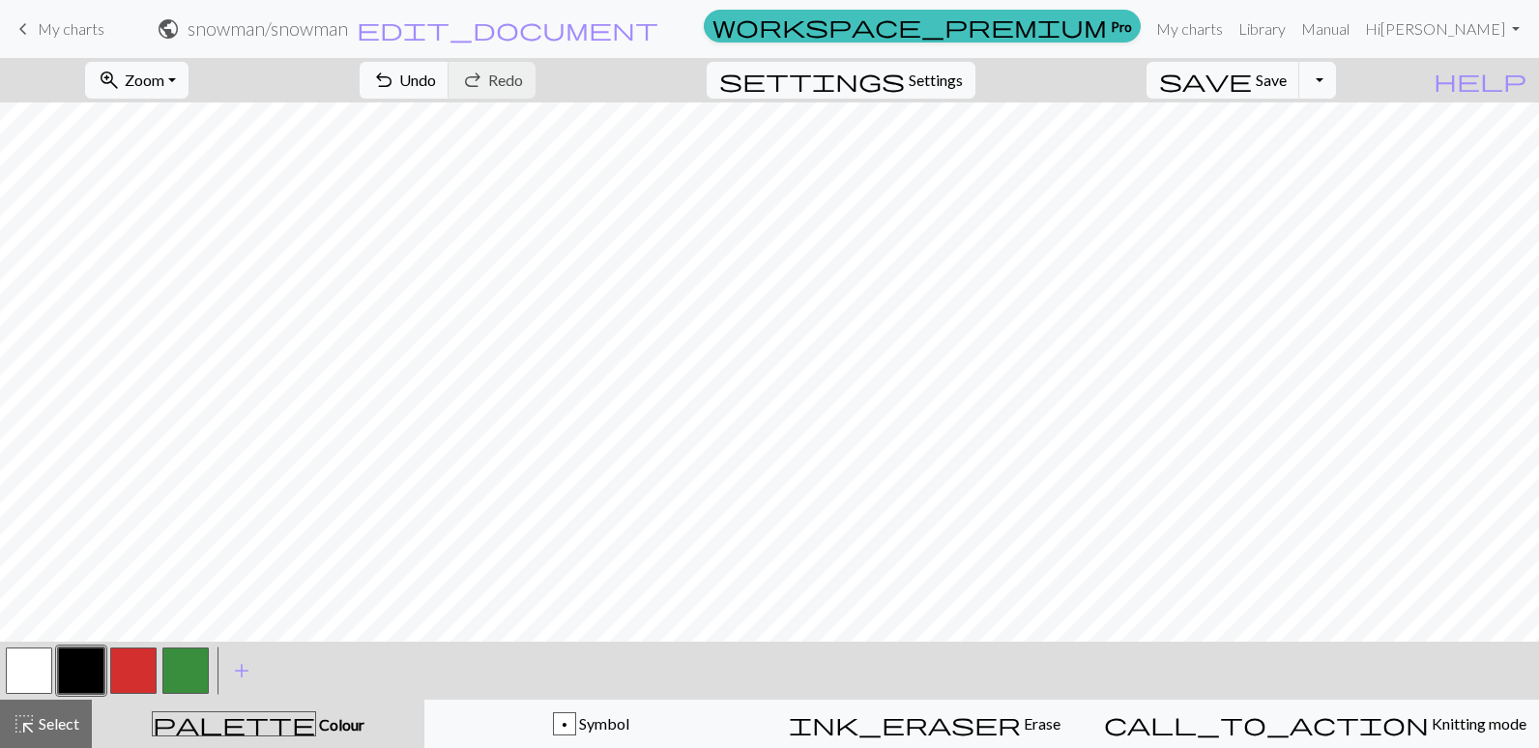
click at [97, 672] on button "button" at bounding box center [81, 671] width 46 height 46
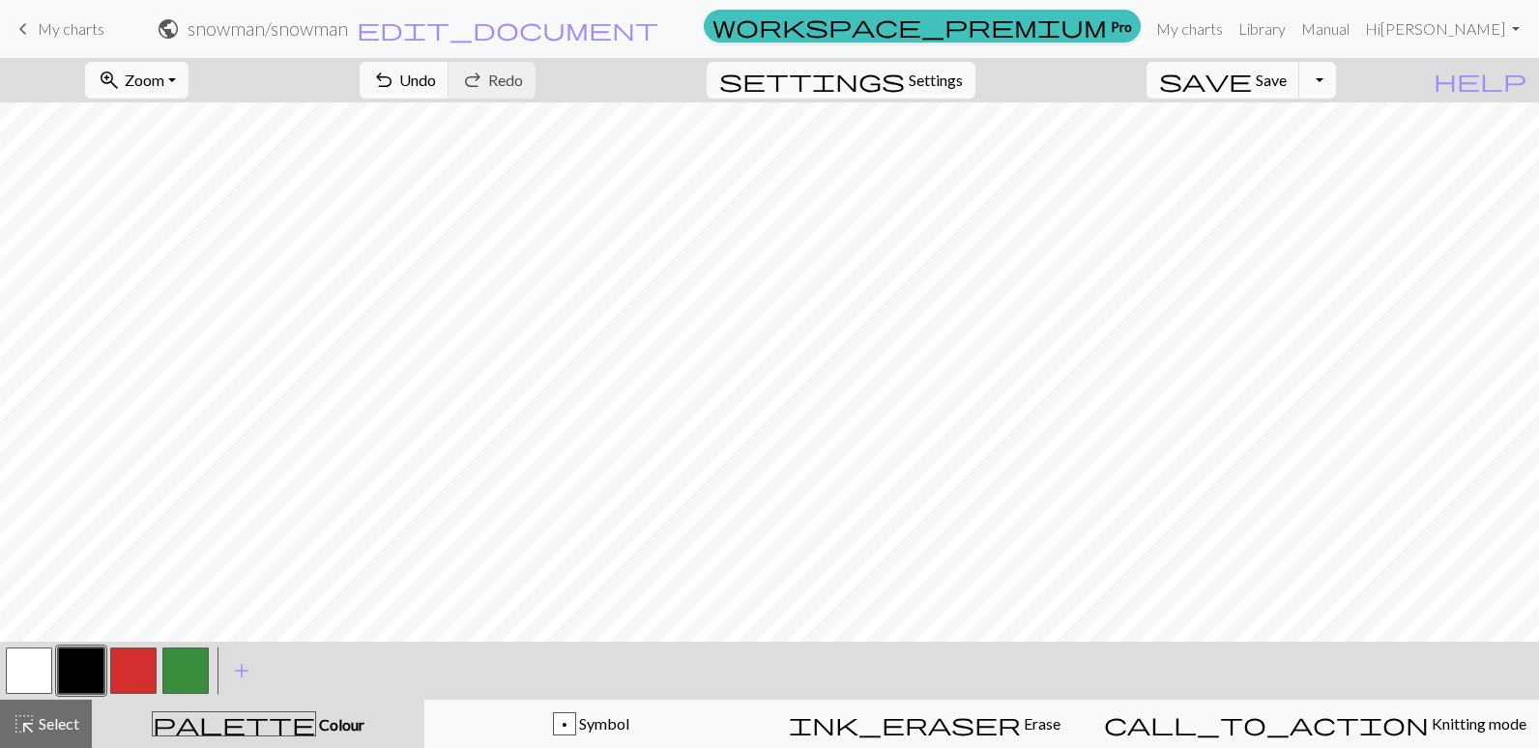
drag, startPoint x: 34, startPoint y: 672, endPoint x: 143, endPoint y: 656, distance: 110.5
click at [44, 669] on button "button" at bounding box center [29, 671] width 46 height 46
click at [252, 720] on span "palette" at bounding box center [234, 724] width 162 height 27
click at [240, 668] on span "add" at bounding box center [241, 670] width 23 height 27
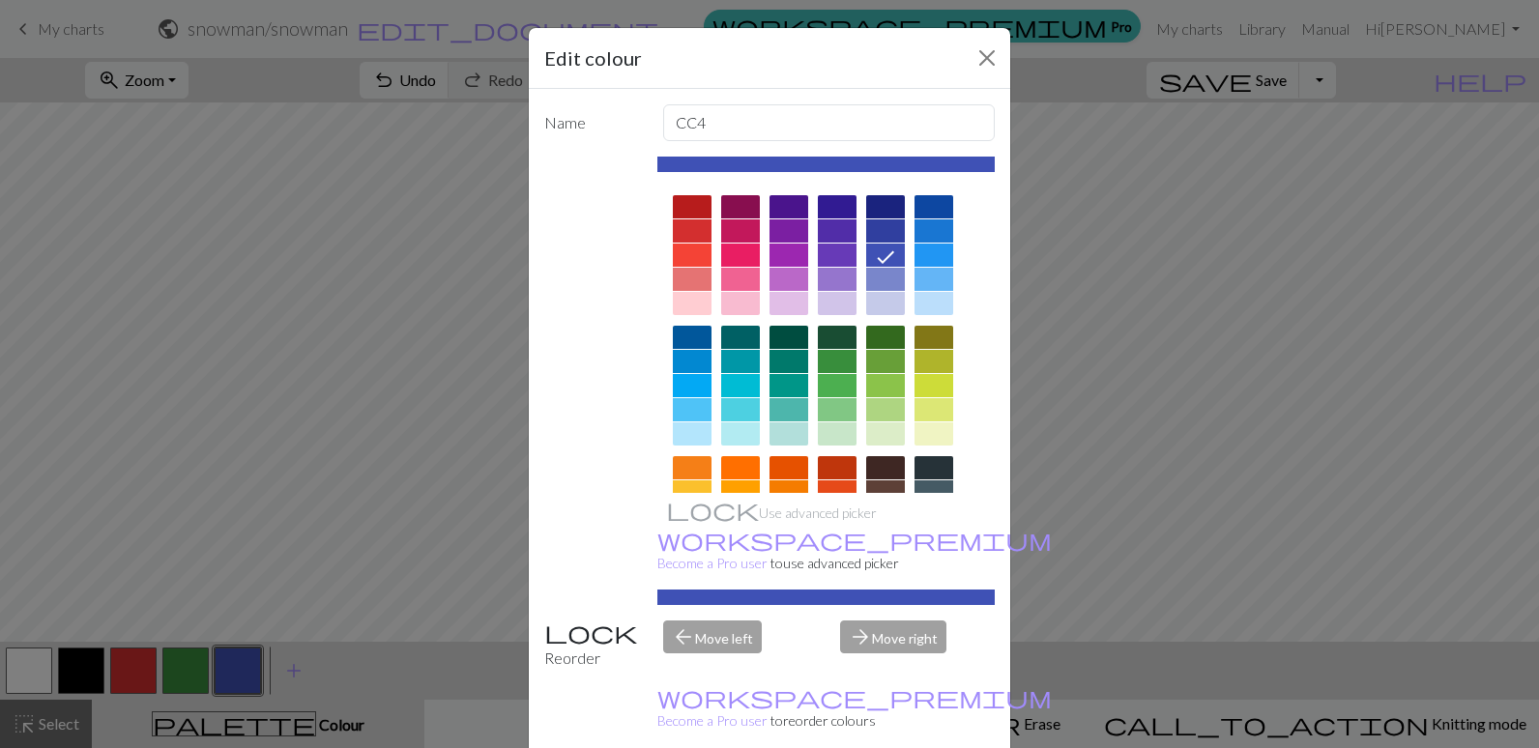
click at [831, 432] on div at bounding box center [837, 434] width 39 height 23
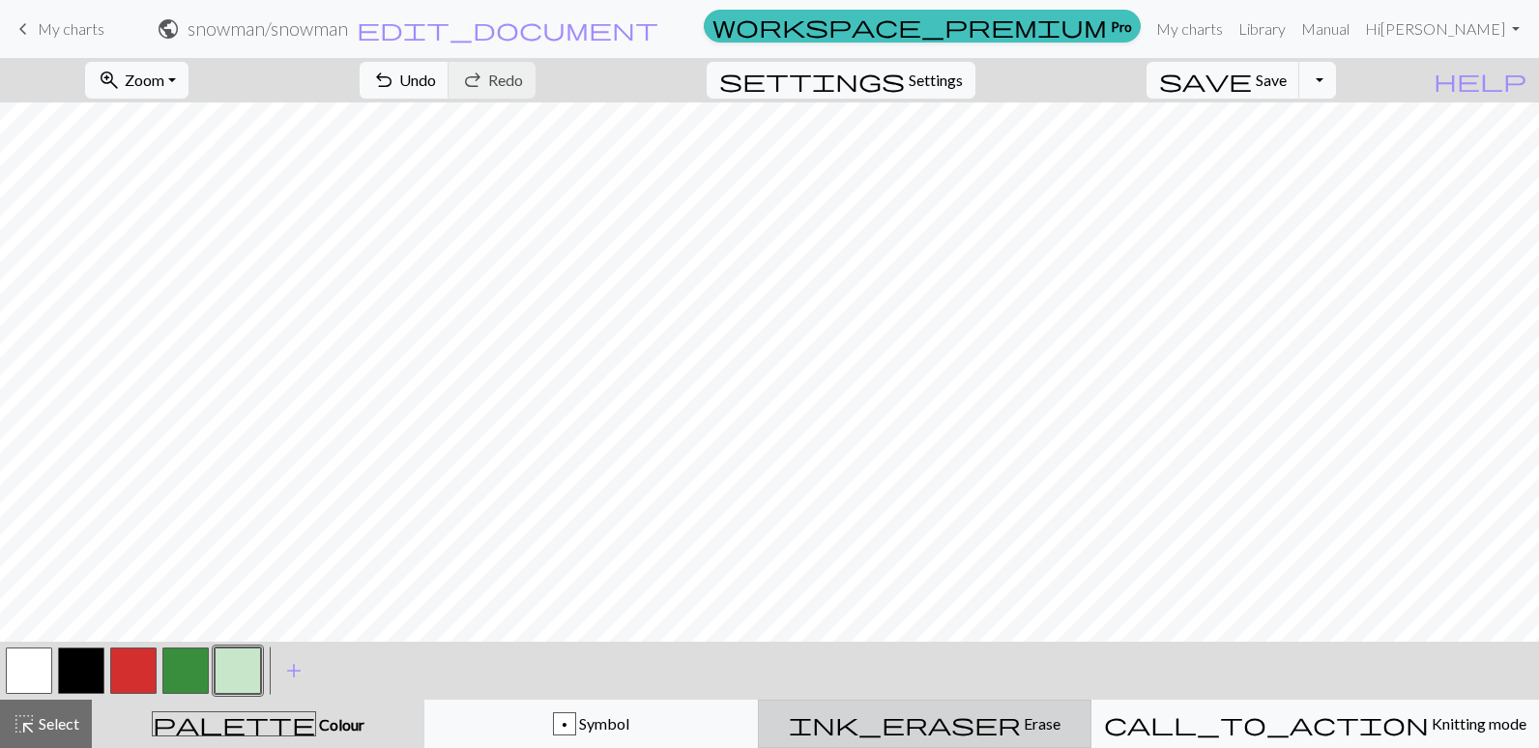
click at [1021, 720] on span "Erase" at bounding box center [1041, 723] width 40 height 18
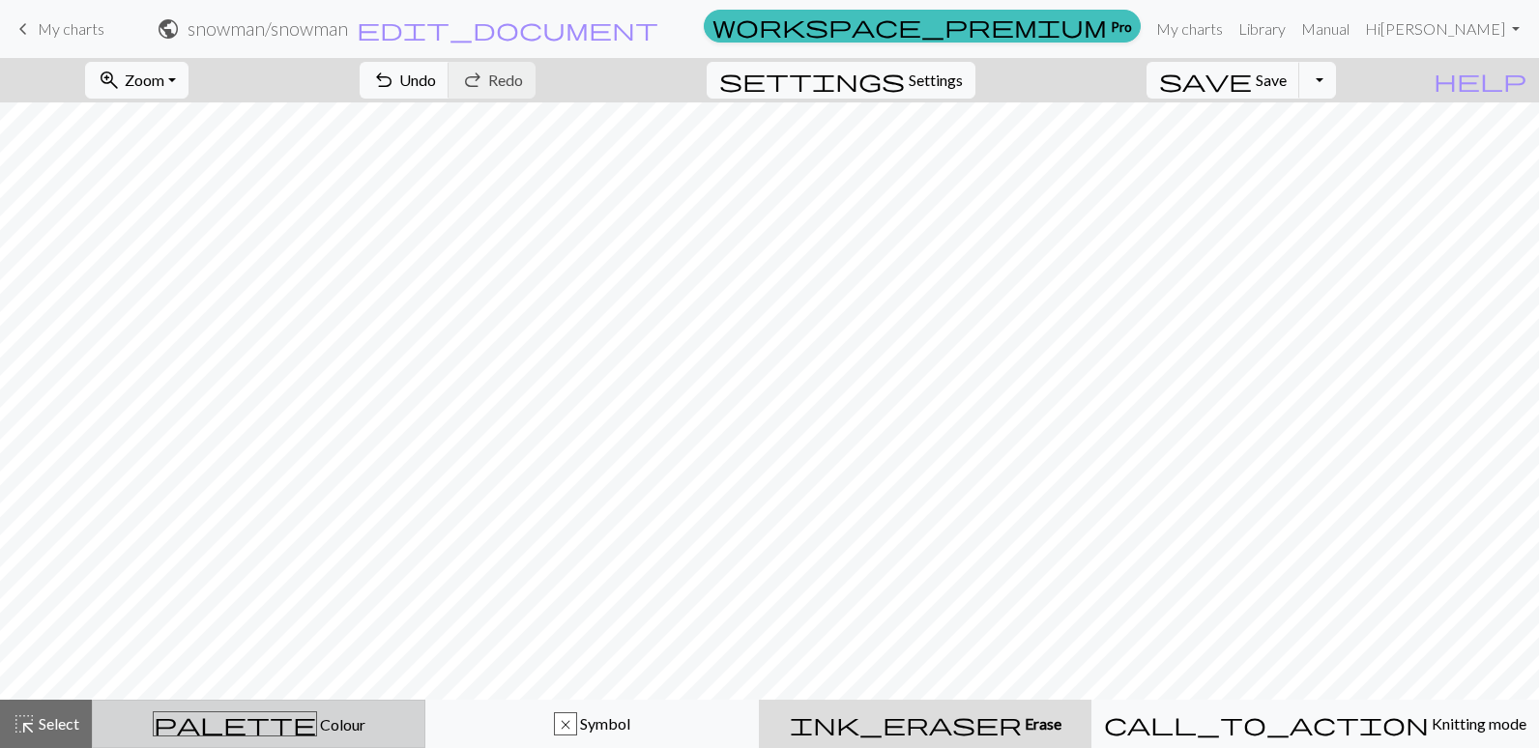
drag, startPoint x: 284, startPoint y: 722, endPoint x: 266, endPoint y: 723, distance: 18.4
click at [317, 723] on span "Colour" at bounding box center [341, 724] width 48 height 18
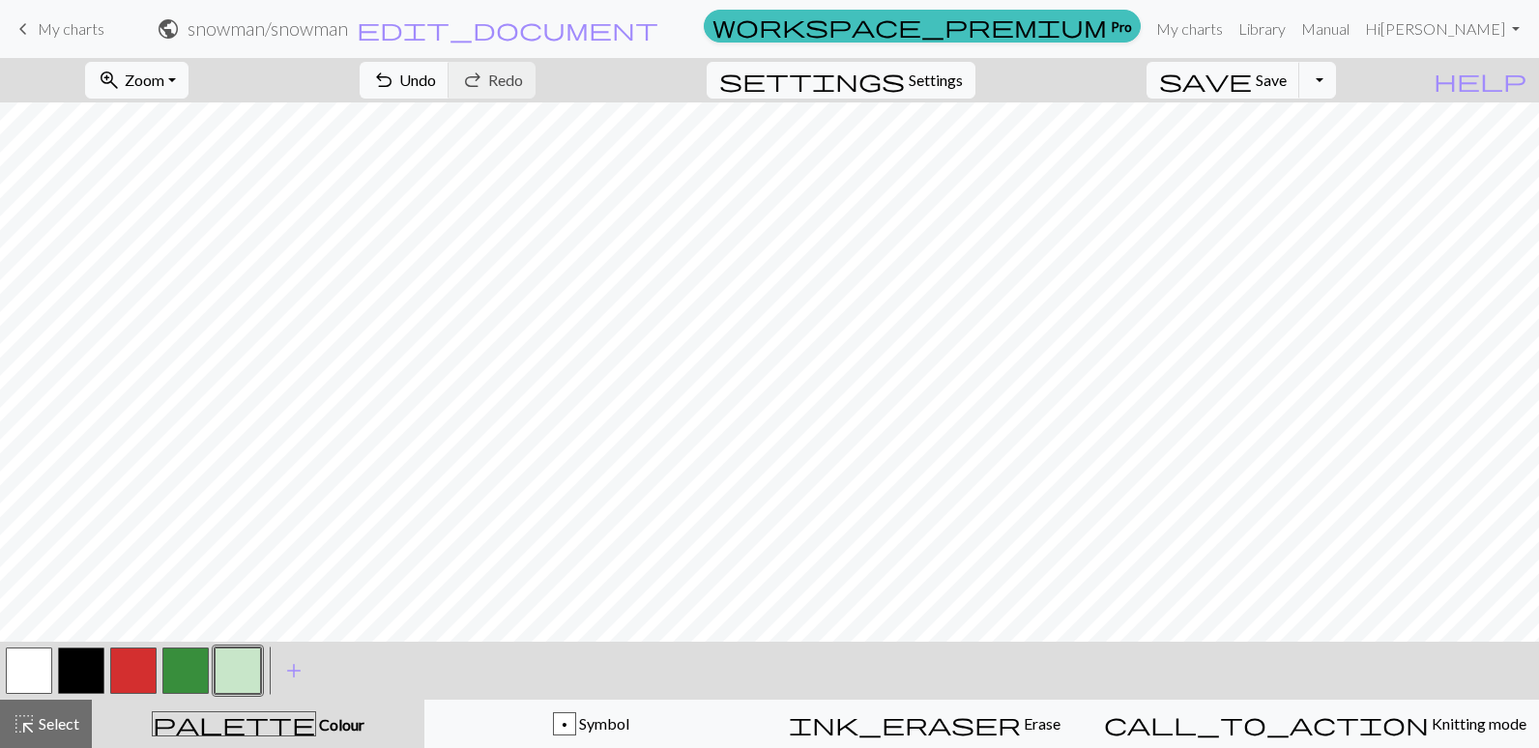
click at [83, 661] on button "button" at bounding box center [81, 671] width 46 height 46
click at [249, 669] on button "button" at bounding box center [238, 671] width 46 height 46
click at [1021, 715] on span "Erase" at bounding box center [1041, 723] width 40 height 18
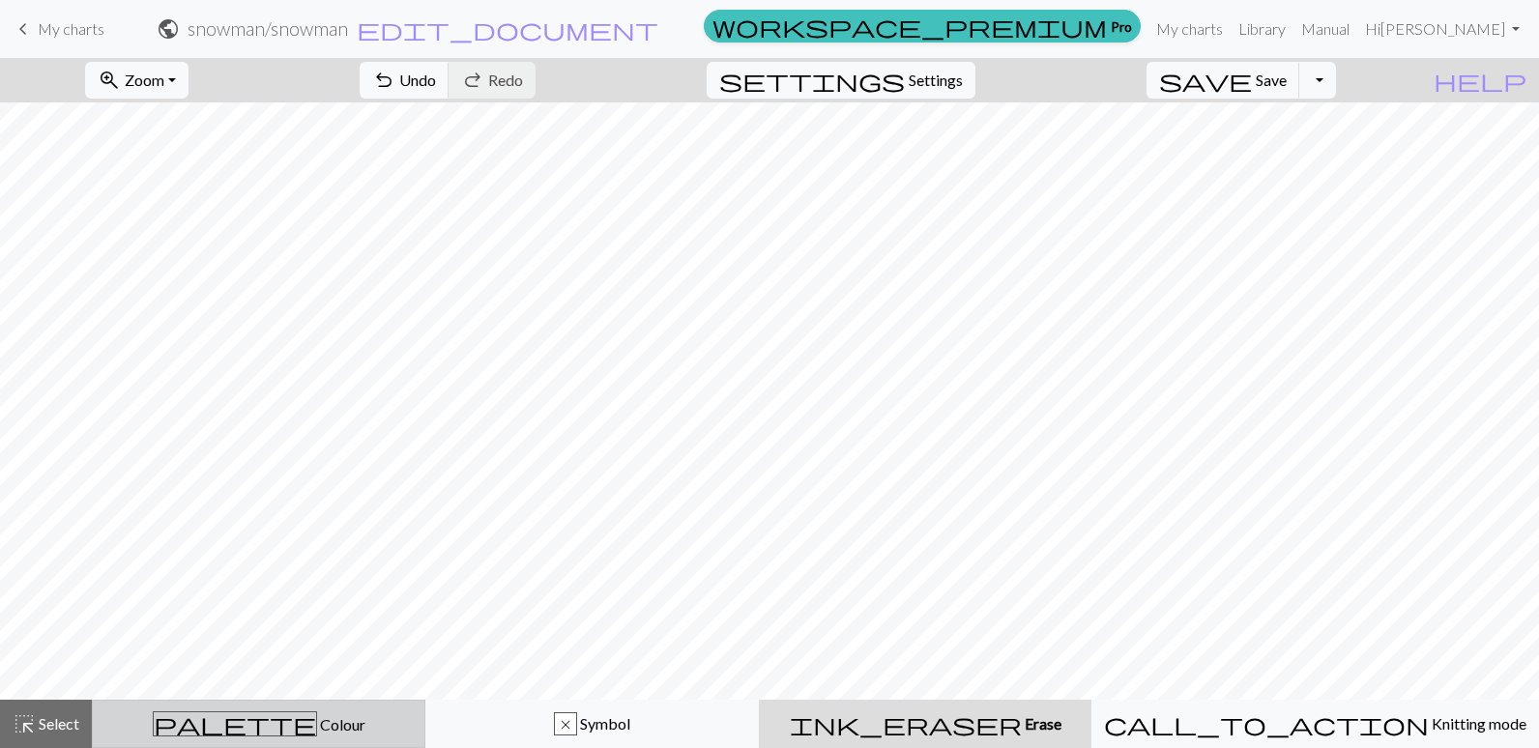
click at [257, 722] on span "palette" at bounding box center [235, 724] width 162 height 27
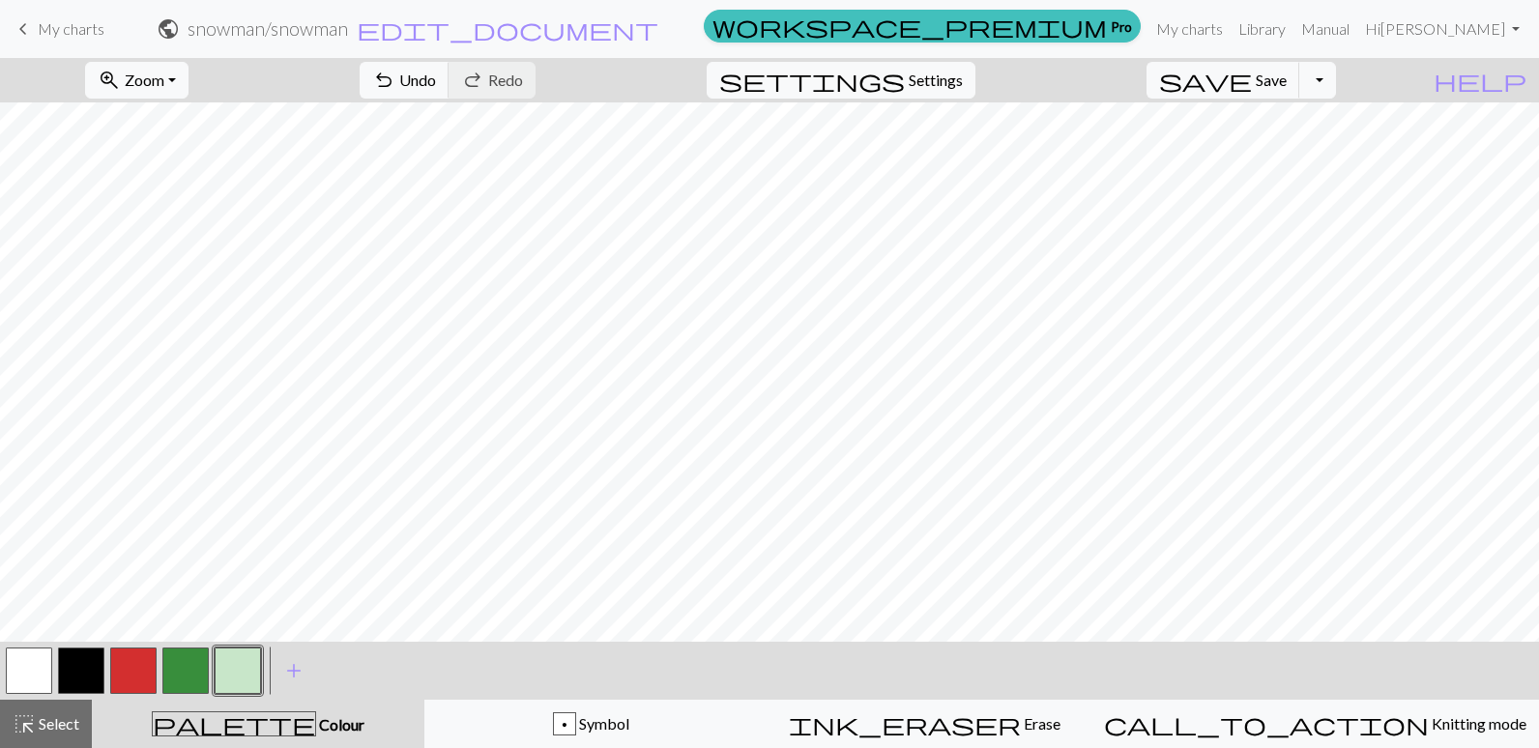
drag, startPoint x: 94, startPoint y: 666, endPoint x: 205, endPoint y: 635, distance: 115.4
click at [94, 667] on button "button" at bounding box center [81, 671] width 46 height 46
drag, startPoint x: 248, startPoint y: 673, endPoint x: 306, endPoint y: 658, distance: 60.7
click at [248, 674] on button "button" at bounding box center [238, 671] width 46 height 46
click at [294, 669] on span "add" at bounding box center [293, 670] width 23 height 27
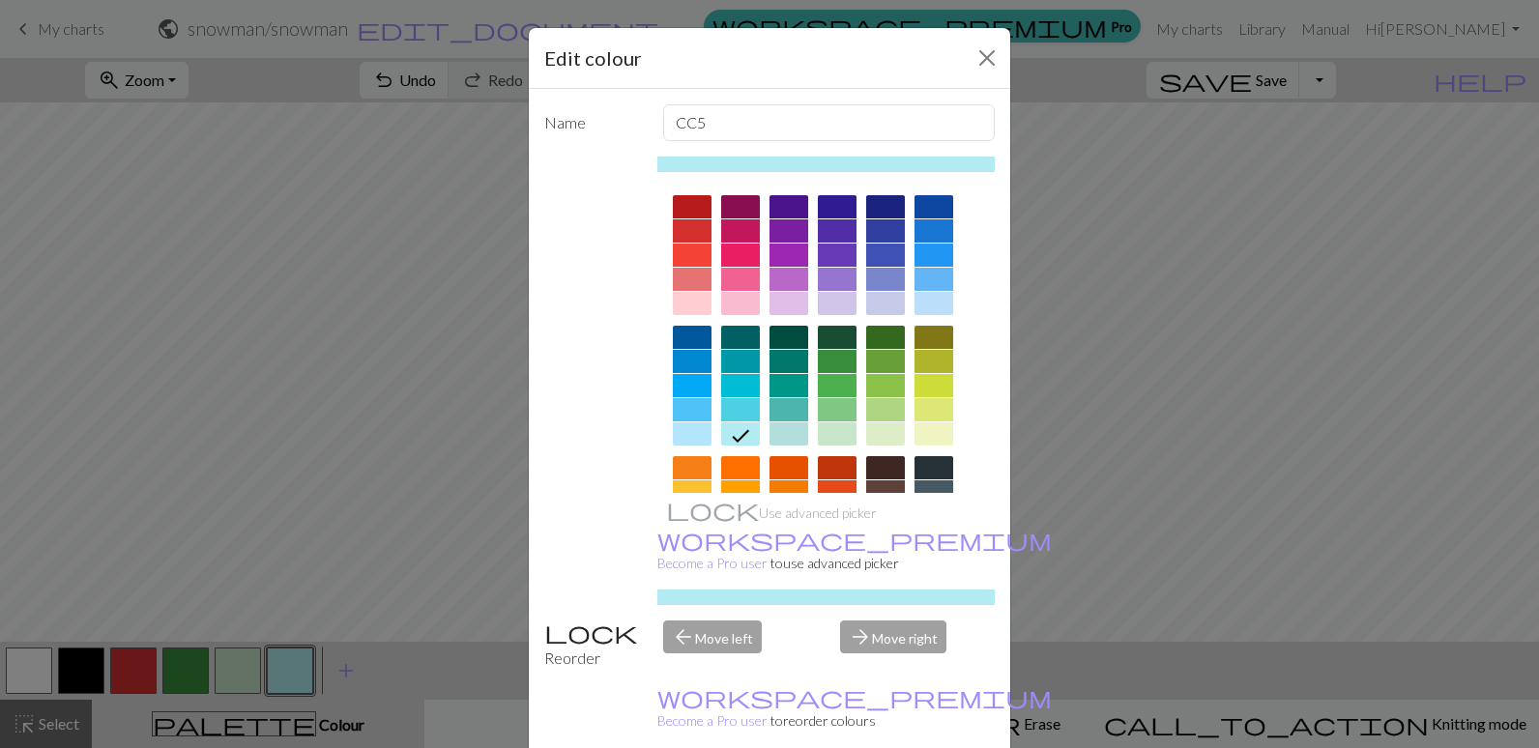
click at [673, 489] on div at bounding box center [692, 492] width 39 height 23
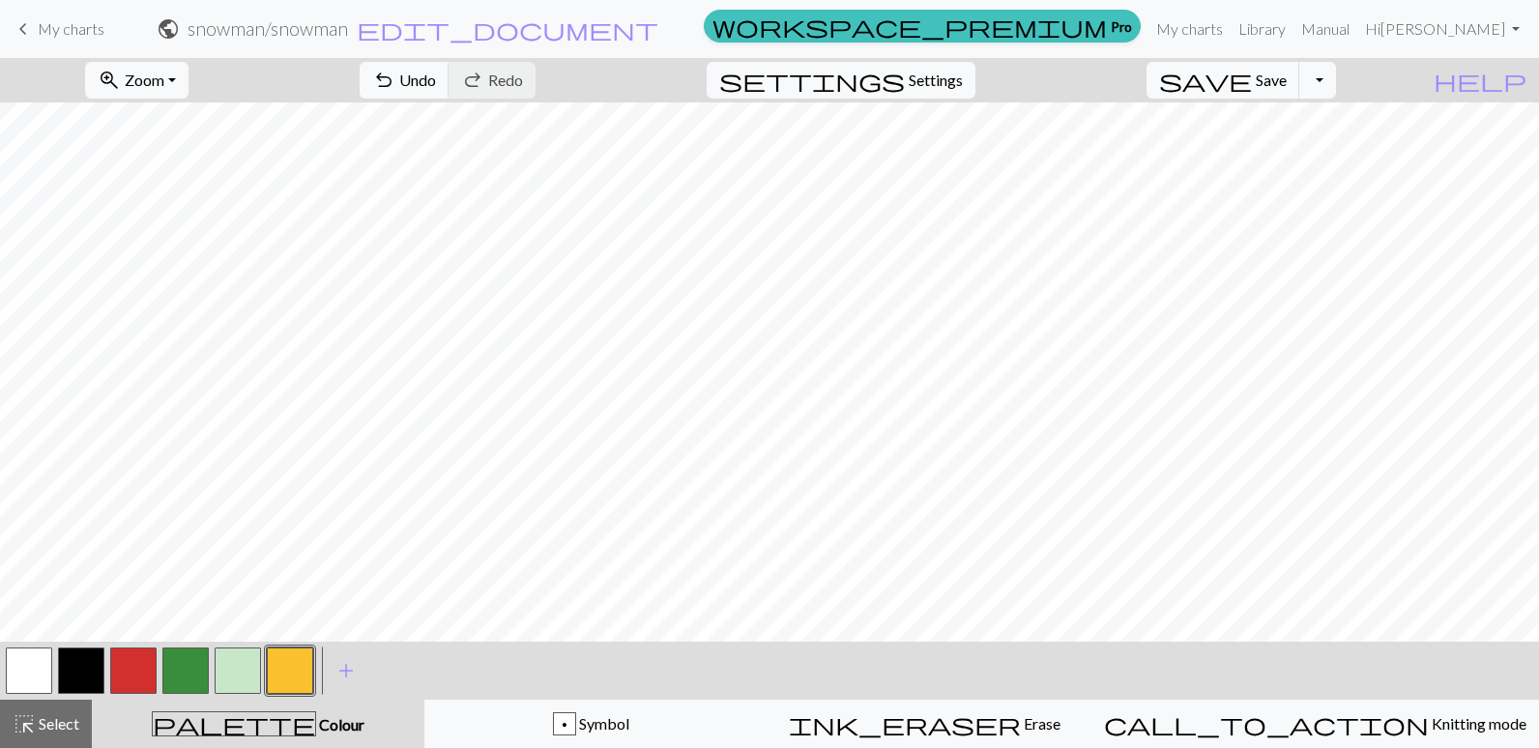
click at [283, 665] on button "button" at bounding box center [290, 671] width 46 height 46
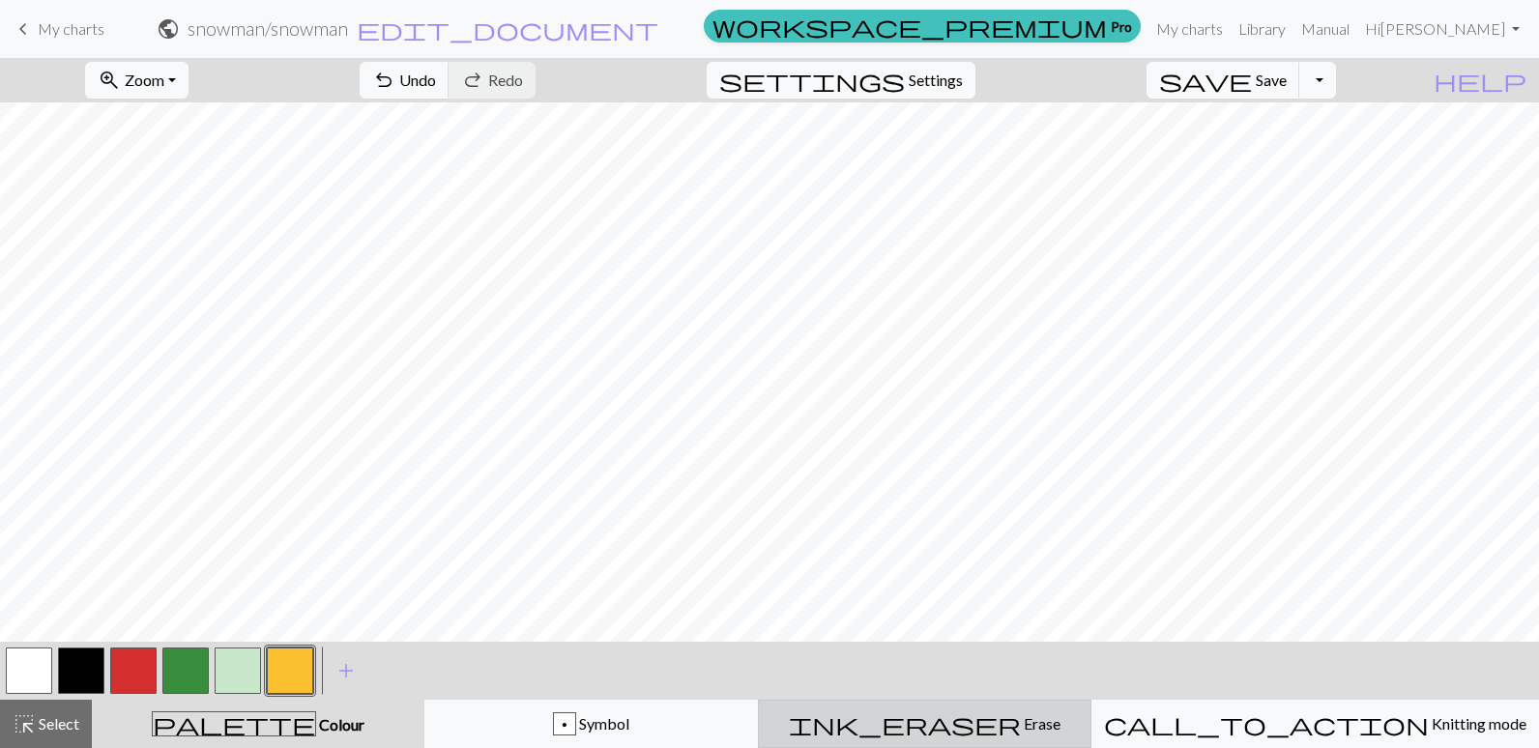
click at [1021, 726] on span "Erase" at bounding box center [1041, 723] width 40 height 18
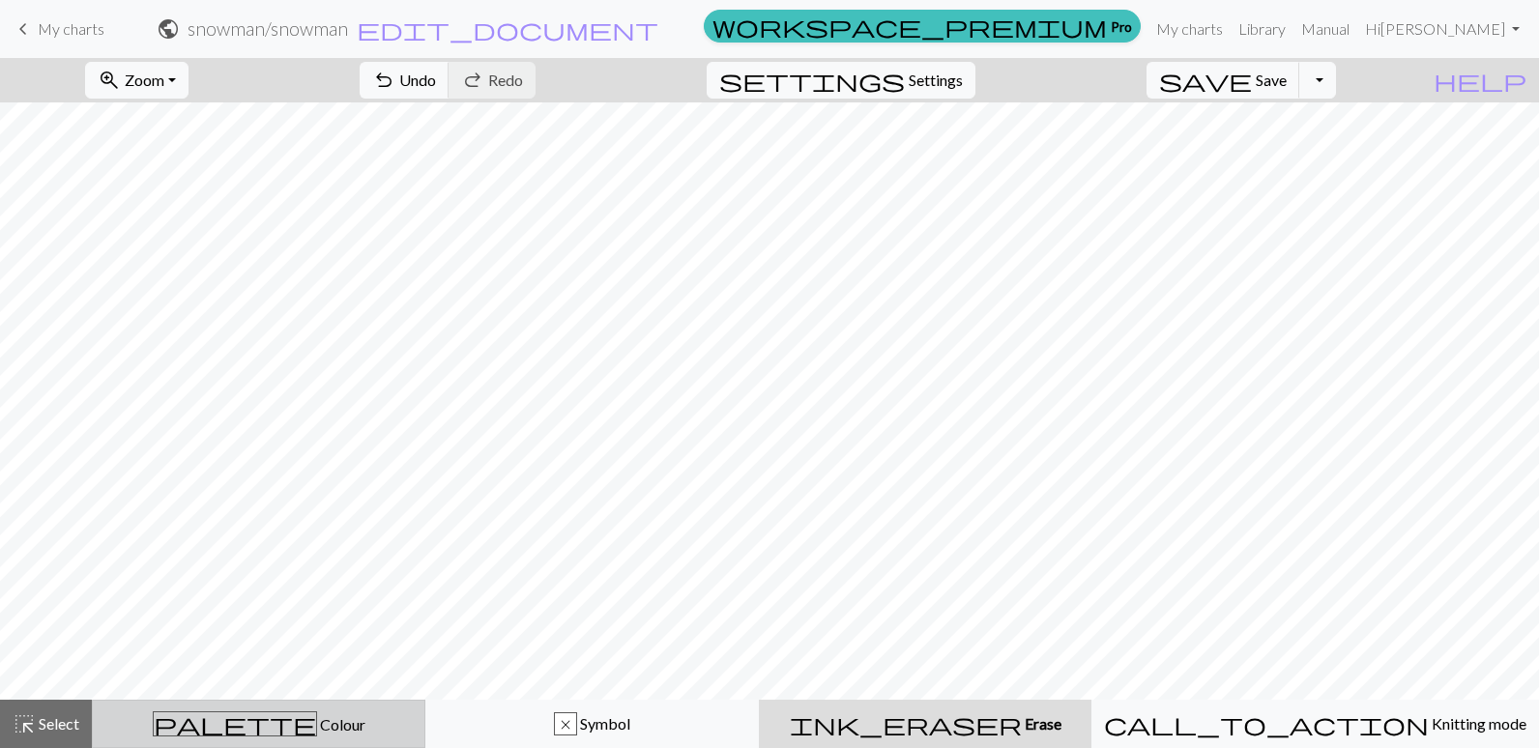
drag, startPoint x: 266, startPoint y: 713, endPoint x: 256, endPoint y: 718, distance: 11.3
click at [266, 714] on div "palette Colour Colour" at bounding box center [258, 724] width 308 height 25
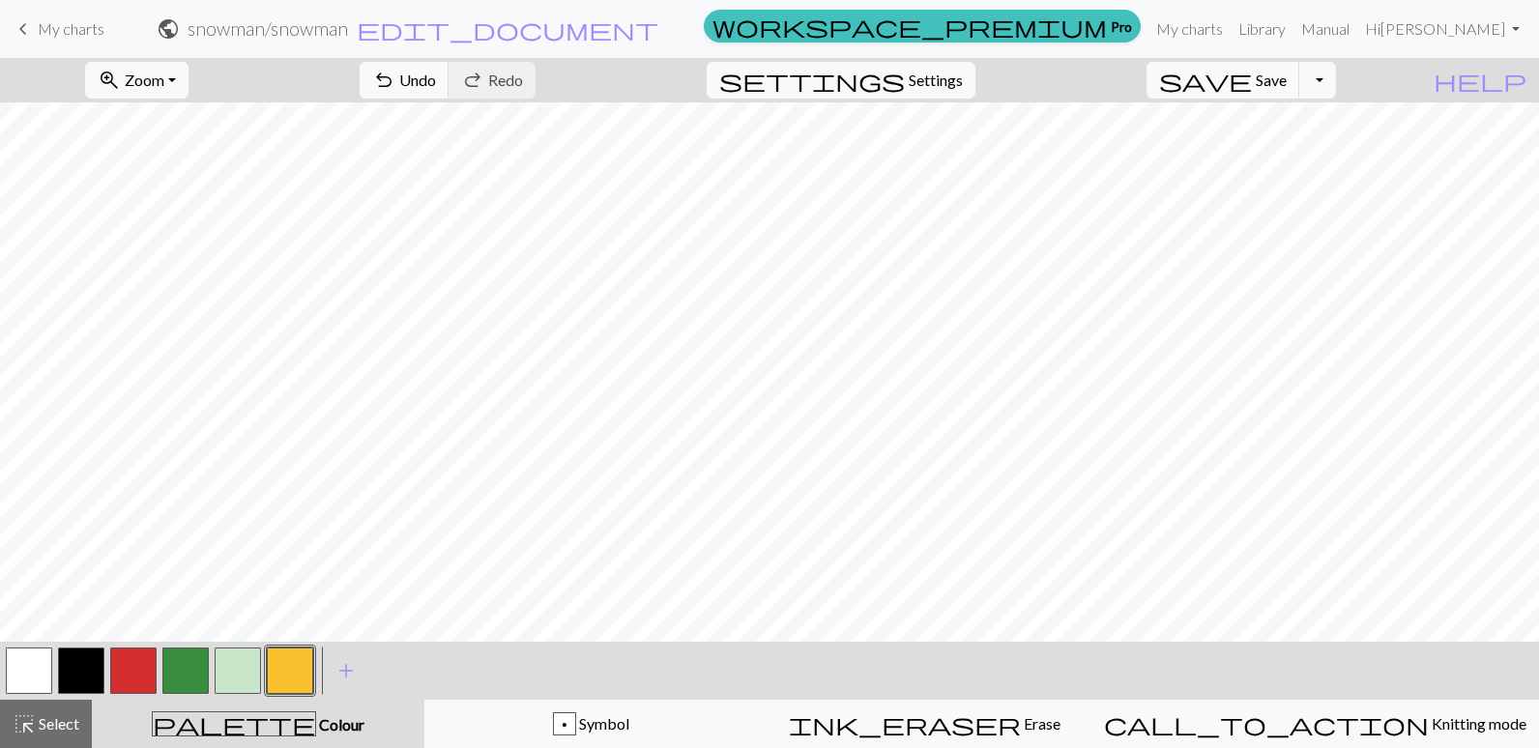
click at [298, 663] on button "button" at bounding box center [290, 671] width 46 height 46
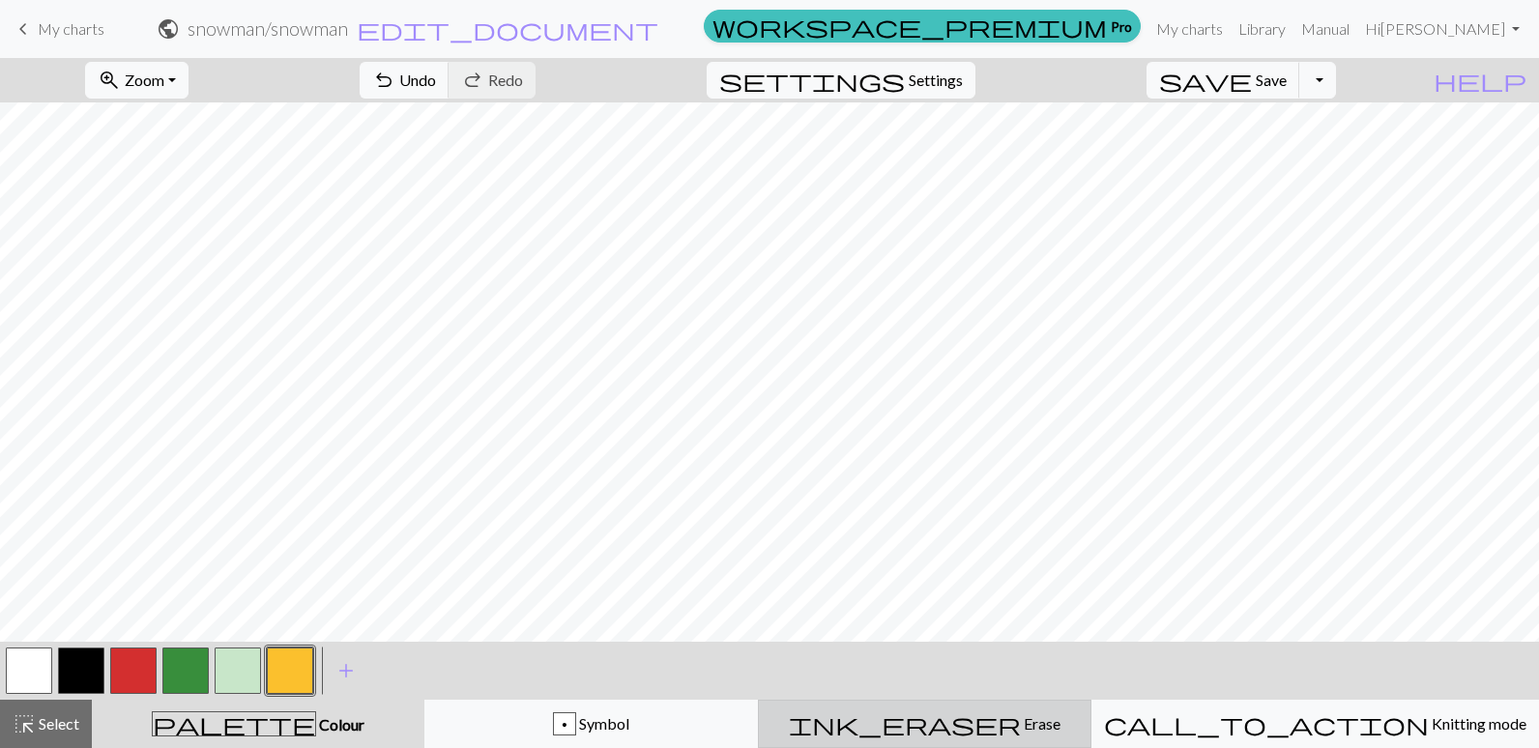
drag, startPoint x: 999, startPoint y: 720, endPoint x: 1011, endPoint y: 686, distance: 36.1
click at [999, 712] on button "ink_eraser Erase Erase" at bounding box center [925, 724] width 334 height 48
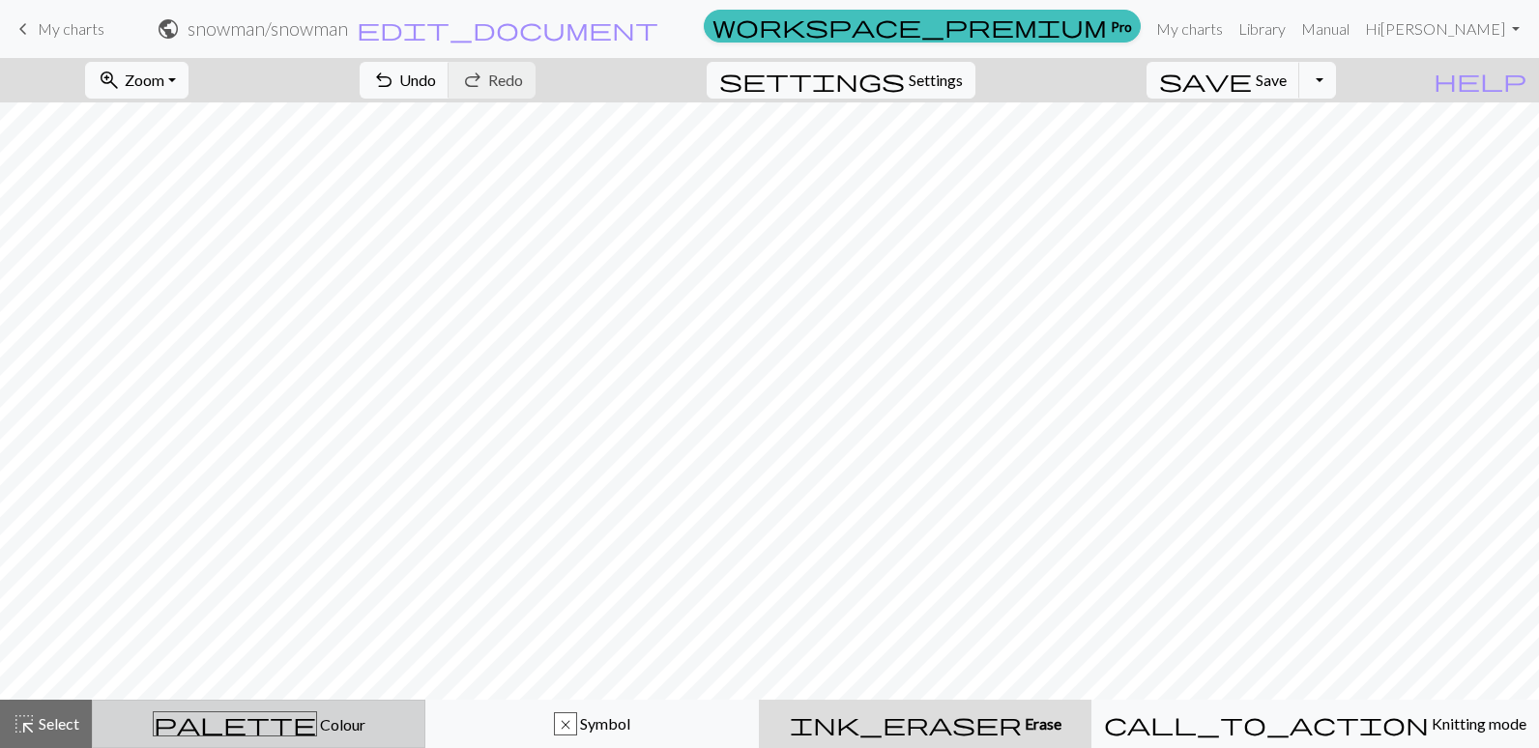
click at [252, 717] on span "palette" at bounding box center [235, 724] width 162 height 27
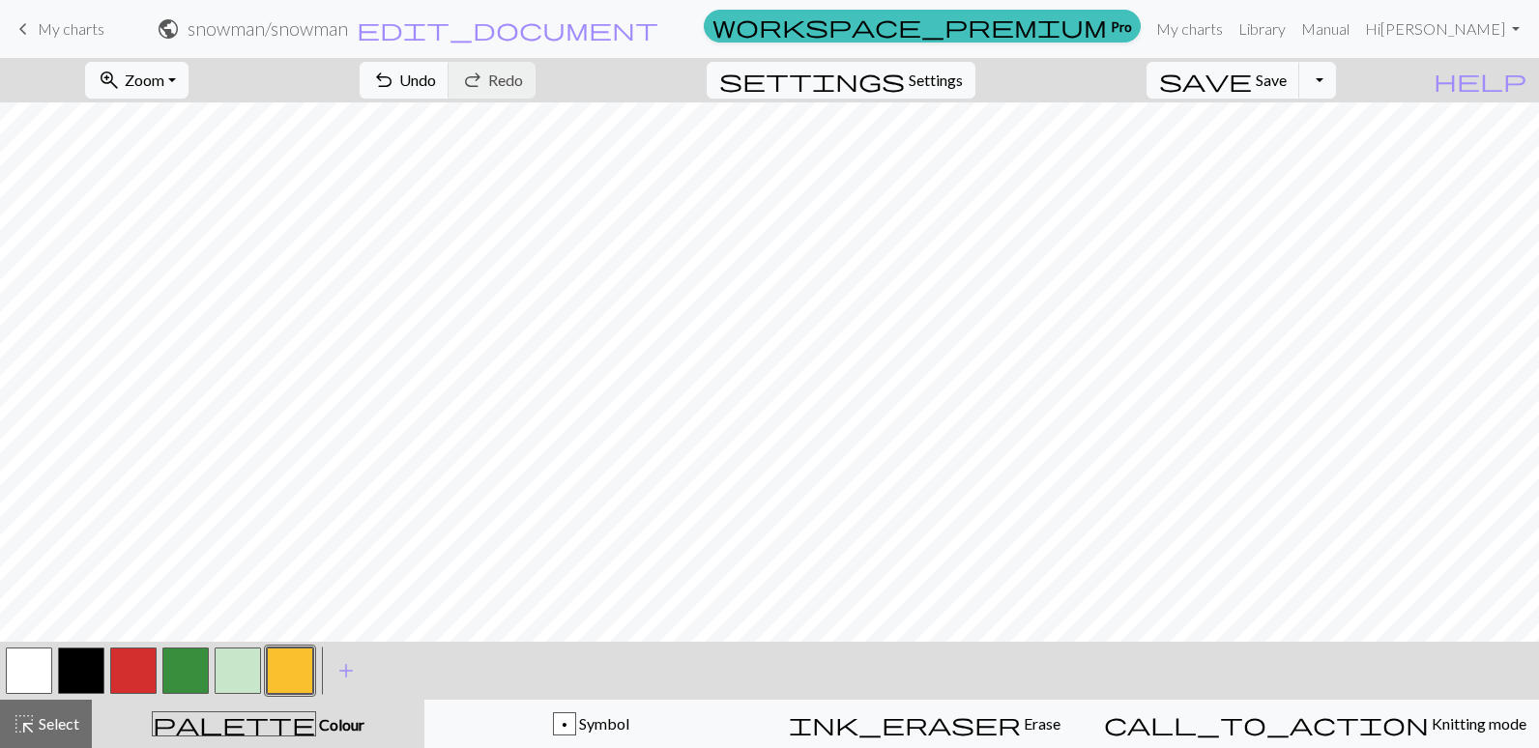
click at [230, 666] on button "button" at bounding box center [238, 671] width 46 height 46
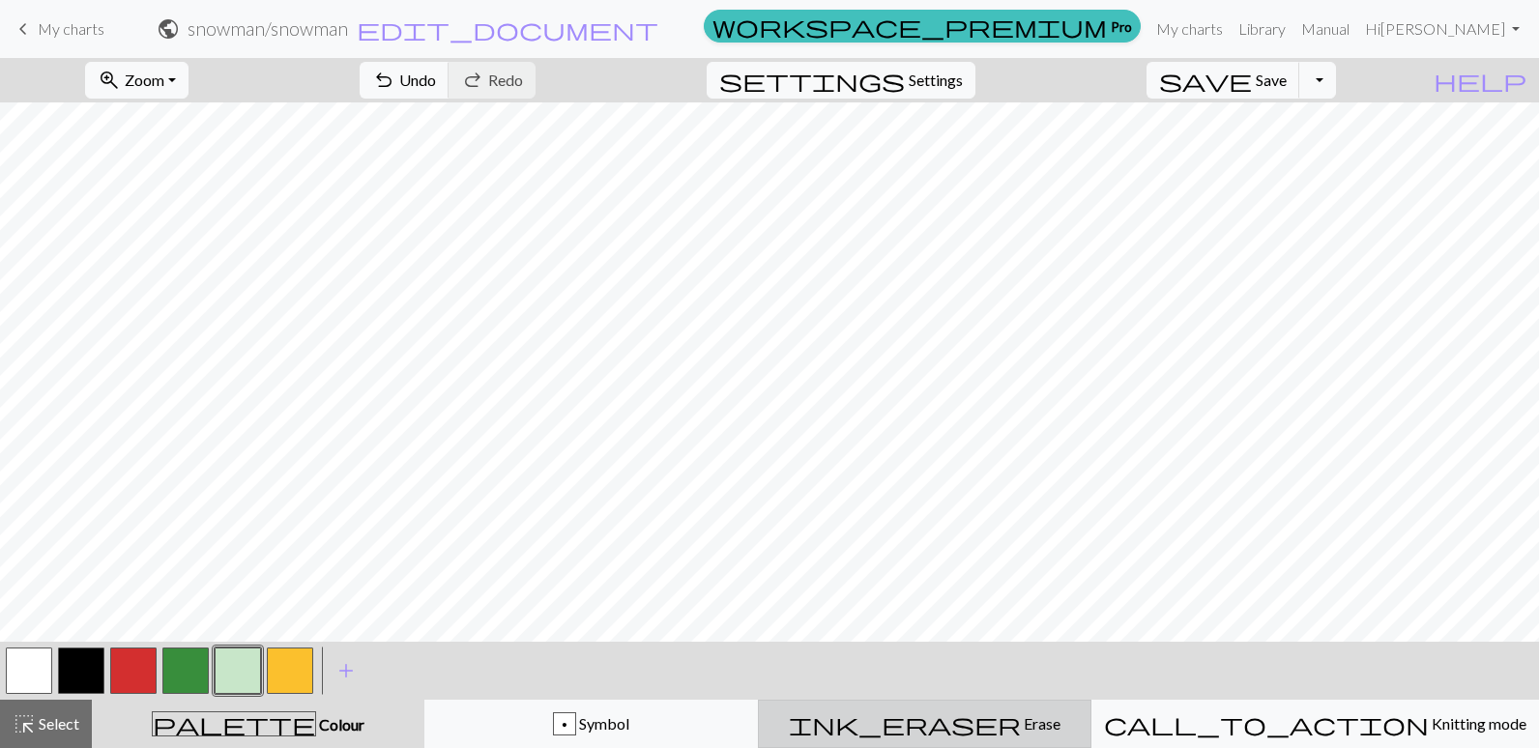
click at [1021, 727] on span "Erase" at bounding box center [1041, 723] width 40 height 18
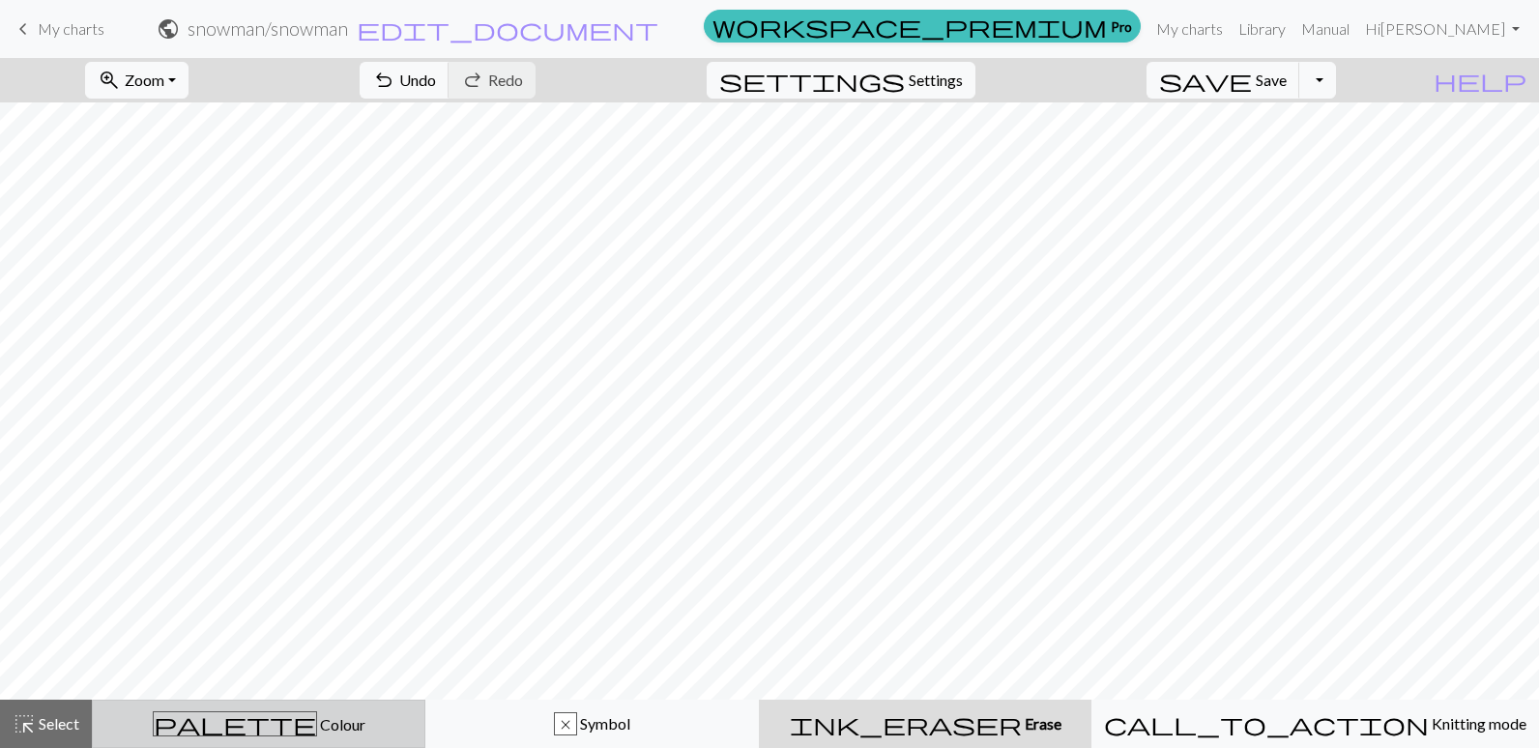
click at [317, 723] on span "Colour" at bounding box center [341, 724] width 48 height 18
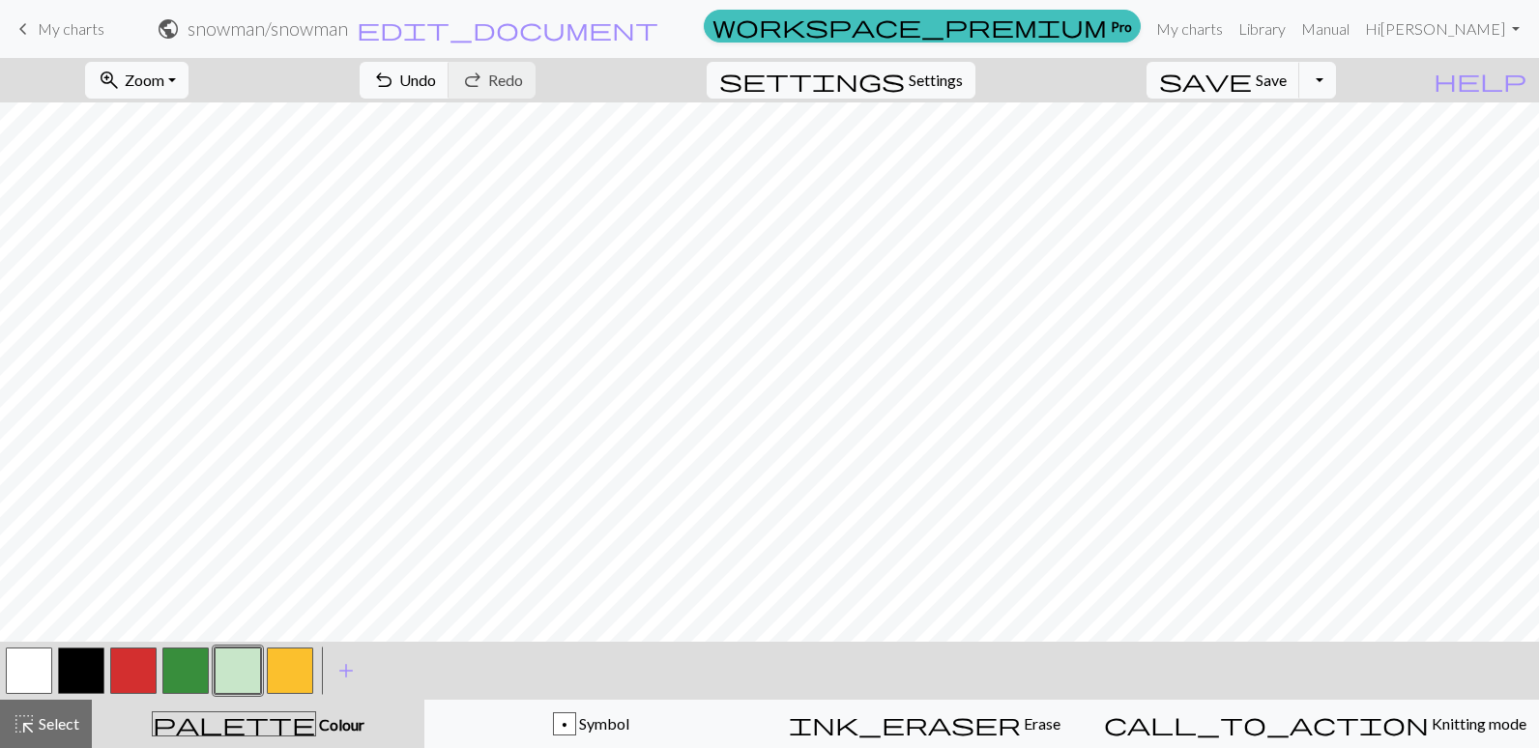
click at [292, 657] on button "button" at bounding box center [290, 671] width 46 height 46
click at [239, 660] on button "button" at bounding box center [238, 671] width 46 height 46
click at [1026, 724] on span "Erase" at bounding box center [1041, 723] width 40 height 18
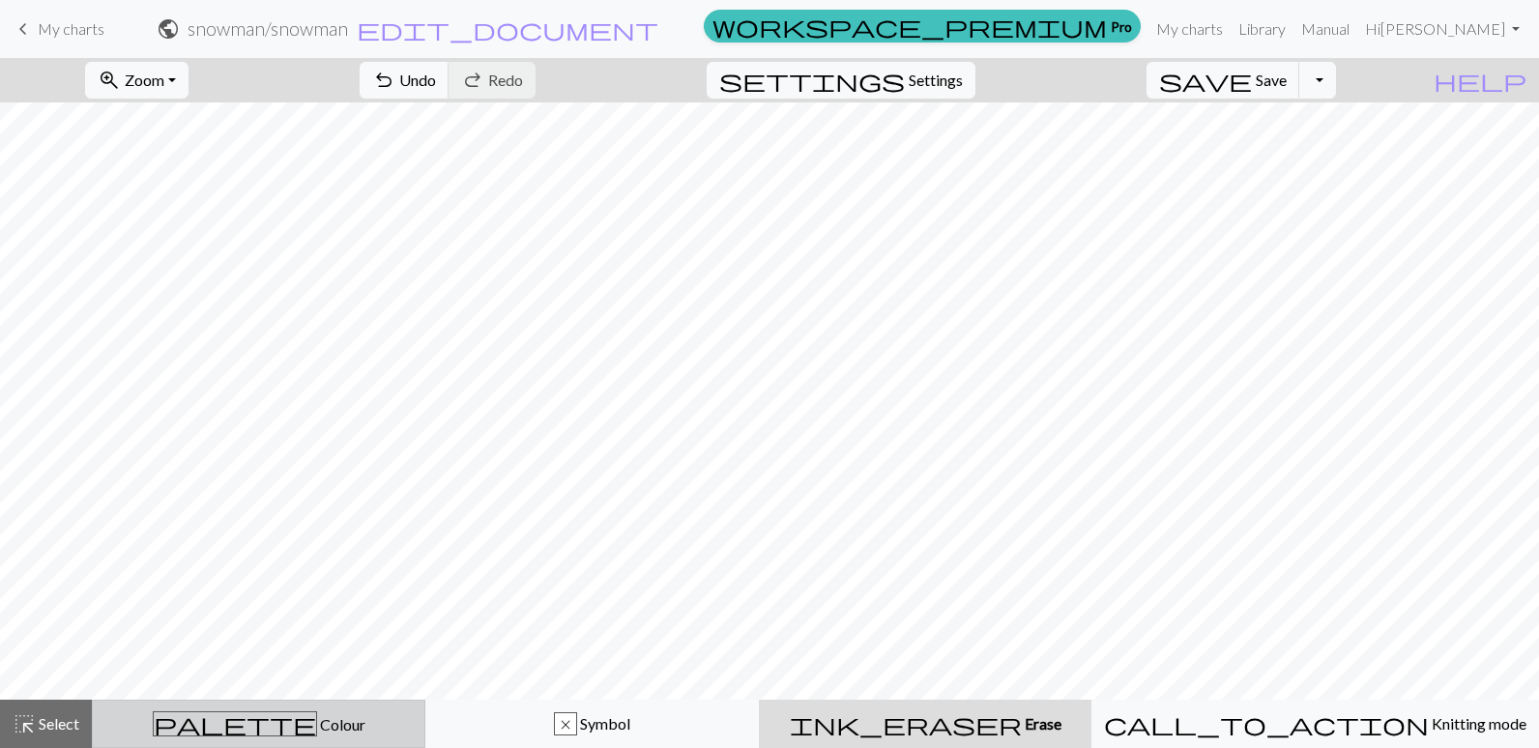
click at [317, 721] on span "Colour" at bounding box center [341, 724] width 48 height 18
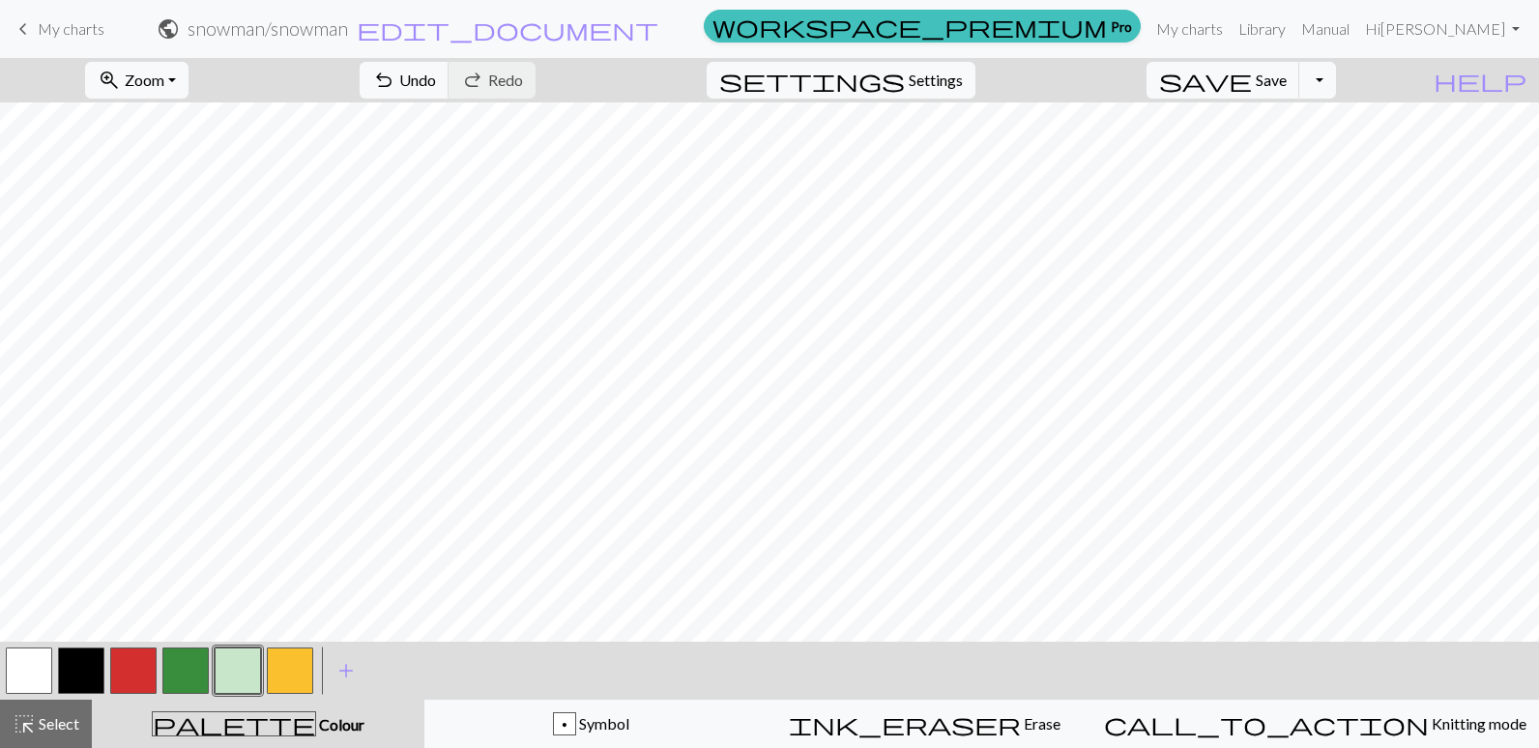
drag, startPoint x: 90, startPoint y: 672, endPoint x: 190, endPoint y: 661, distance: 101.1
click at [89, 672] on button "button" at bounding box center [81, 671] width 46 height 46
click at [230, 666] on button "button" at bounding box center [238, 671] width 46 height 46
click at [177, 670] on button "button" at bounding box center [185, 671] width 46 height 46
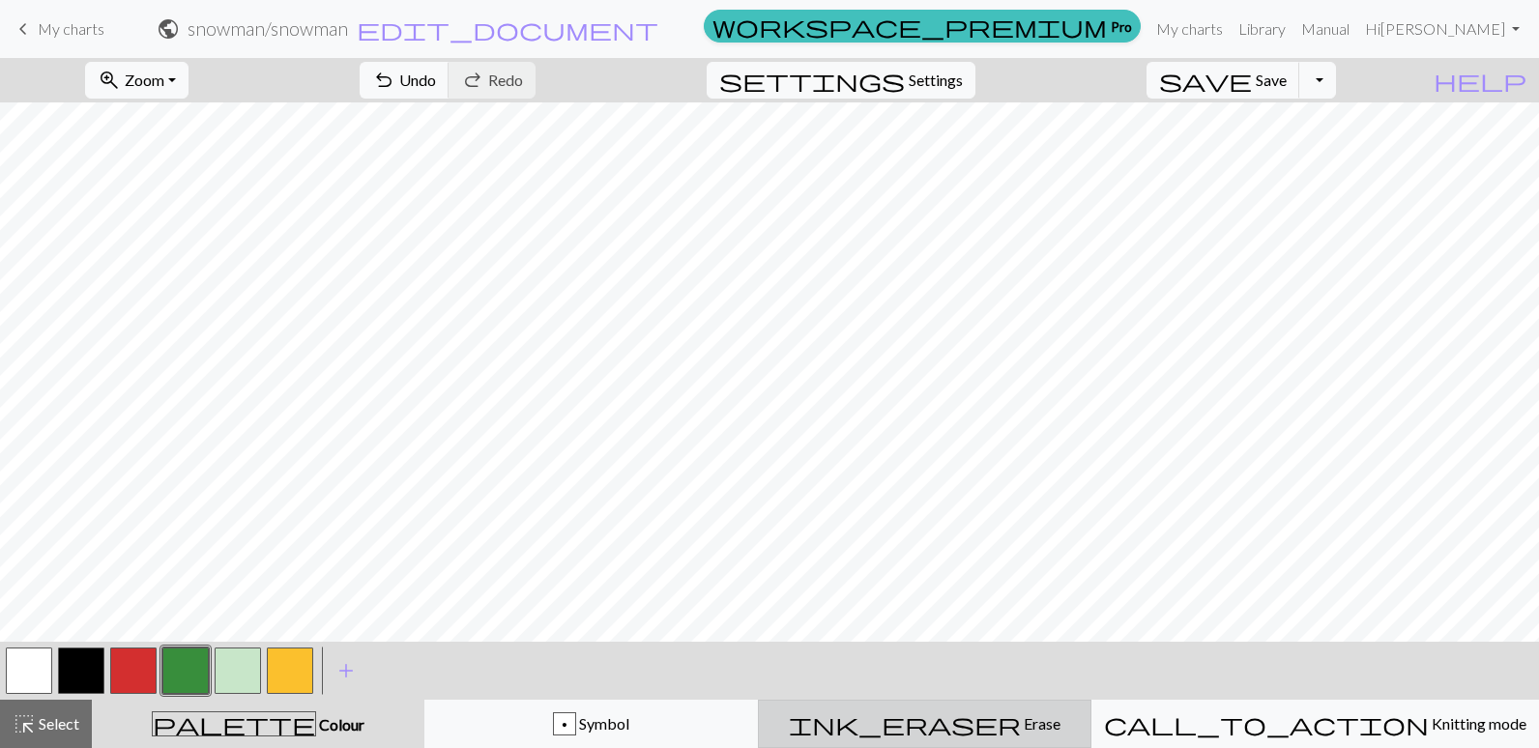
click at [1021, 719] on span "Erase" at bounding box center [1041, 723] width 40 height 18
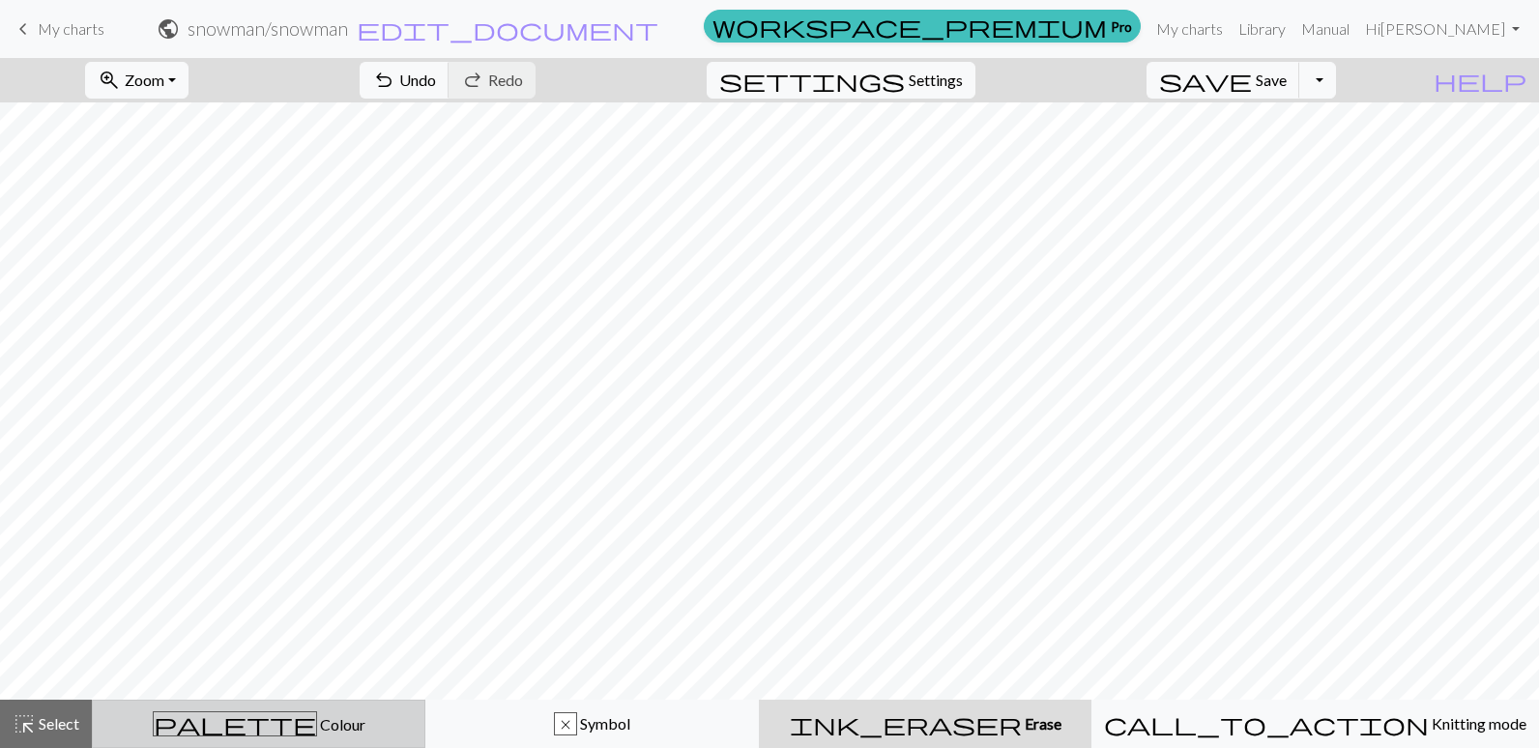
click at [317, 724] on span "Colour" at bounding box center [341, 724] width 48 height 18
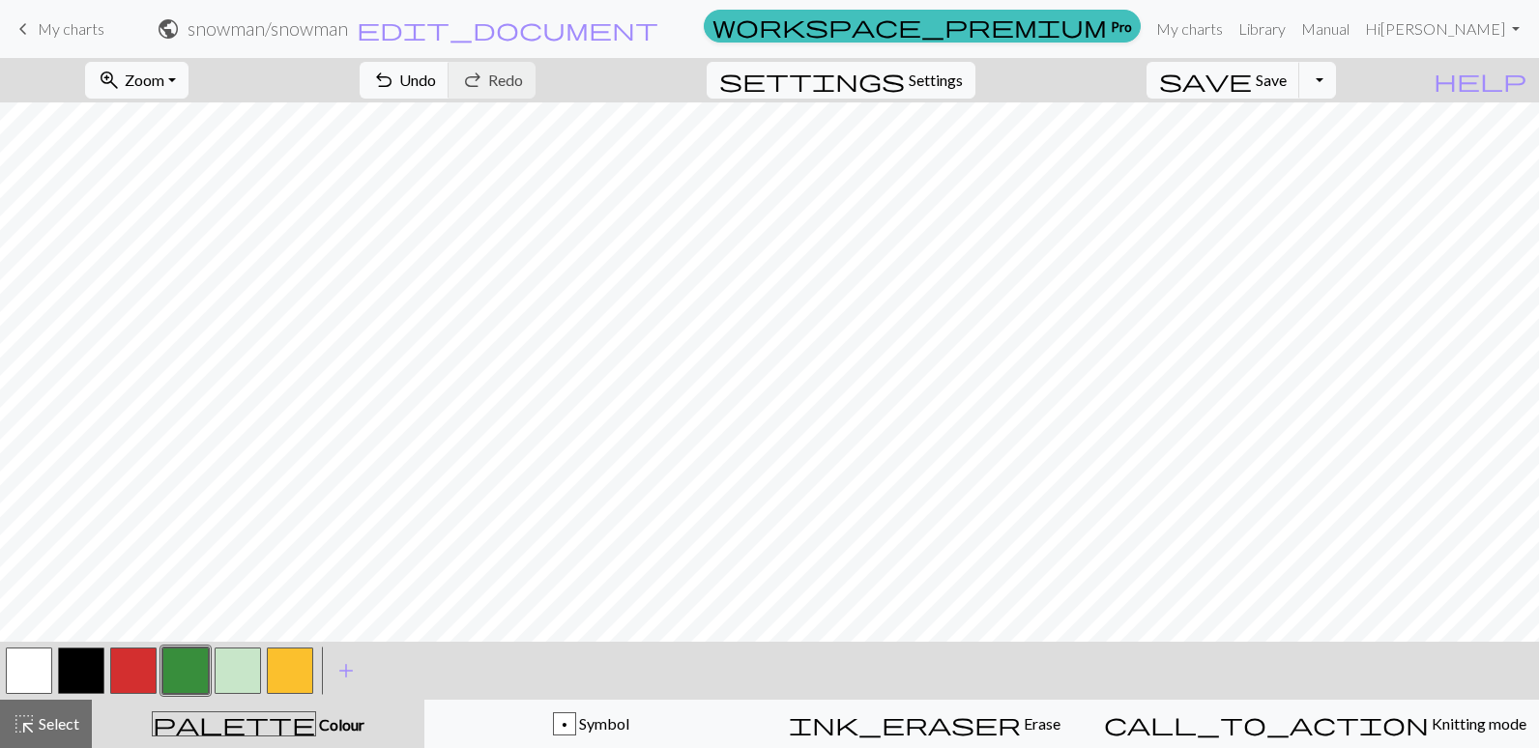
click at [204, 679] on button "button" at bounding box center [185, 671] width 46 height 46
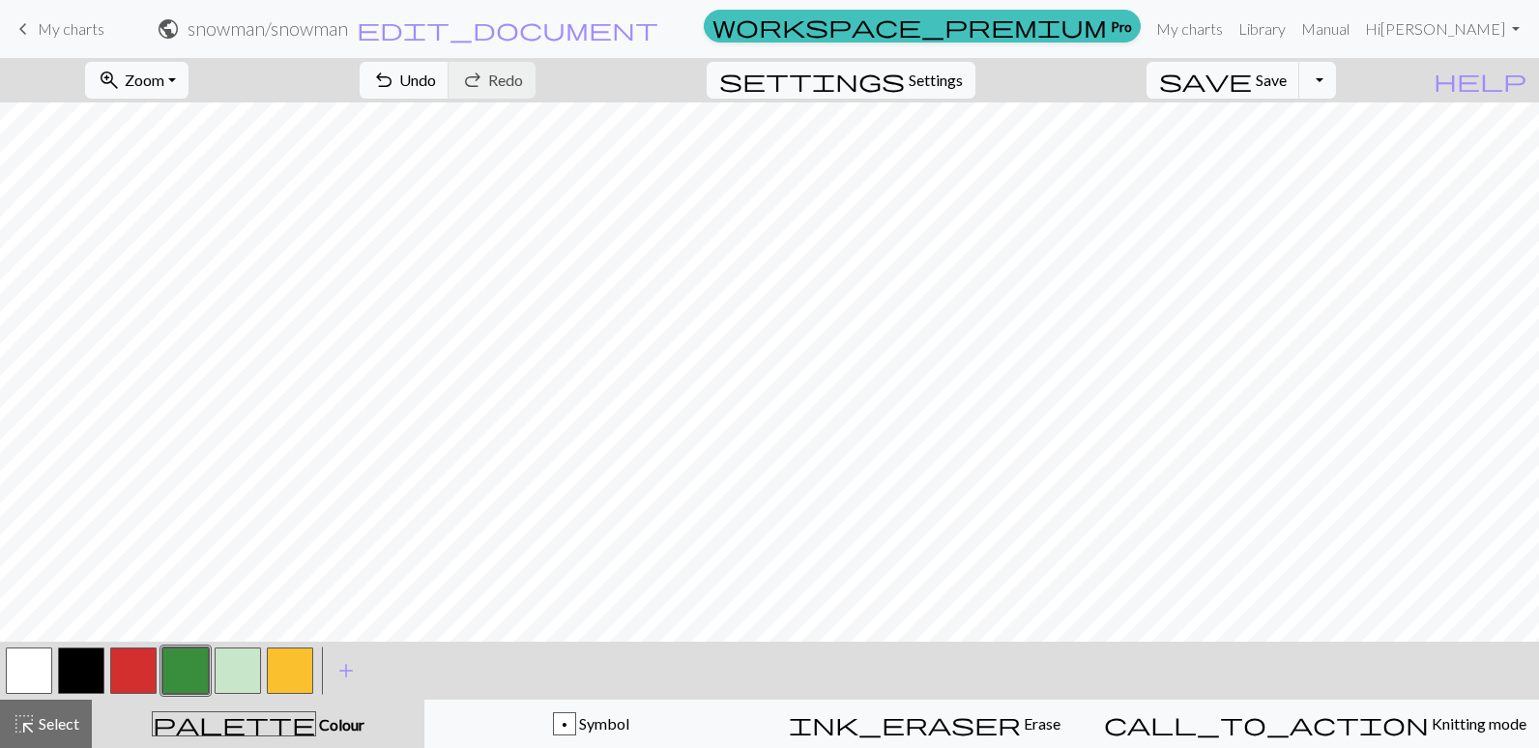
click at [246, 672] on button "button" at bounding box center [238, 671] width 46 height 46
click at [195, 660] on button "button" at bounding box center [185, 671] width 46 height 46
click at [238, 670] on button "button" at bounding box center [238, 671] width 46 height 46
click at [176, 672] on button "button" at bounding box center [185, 671] width 46 height 46
click at [233, 667] on button "button" at bounding box center [238, 671] width 46 height 46
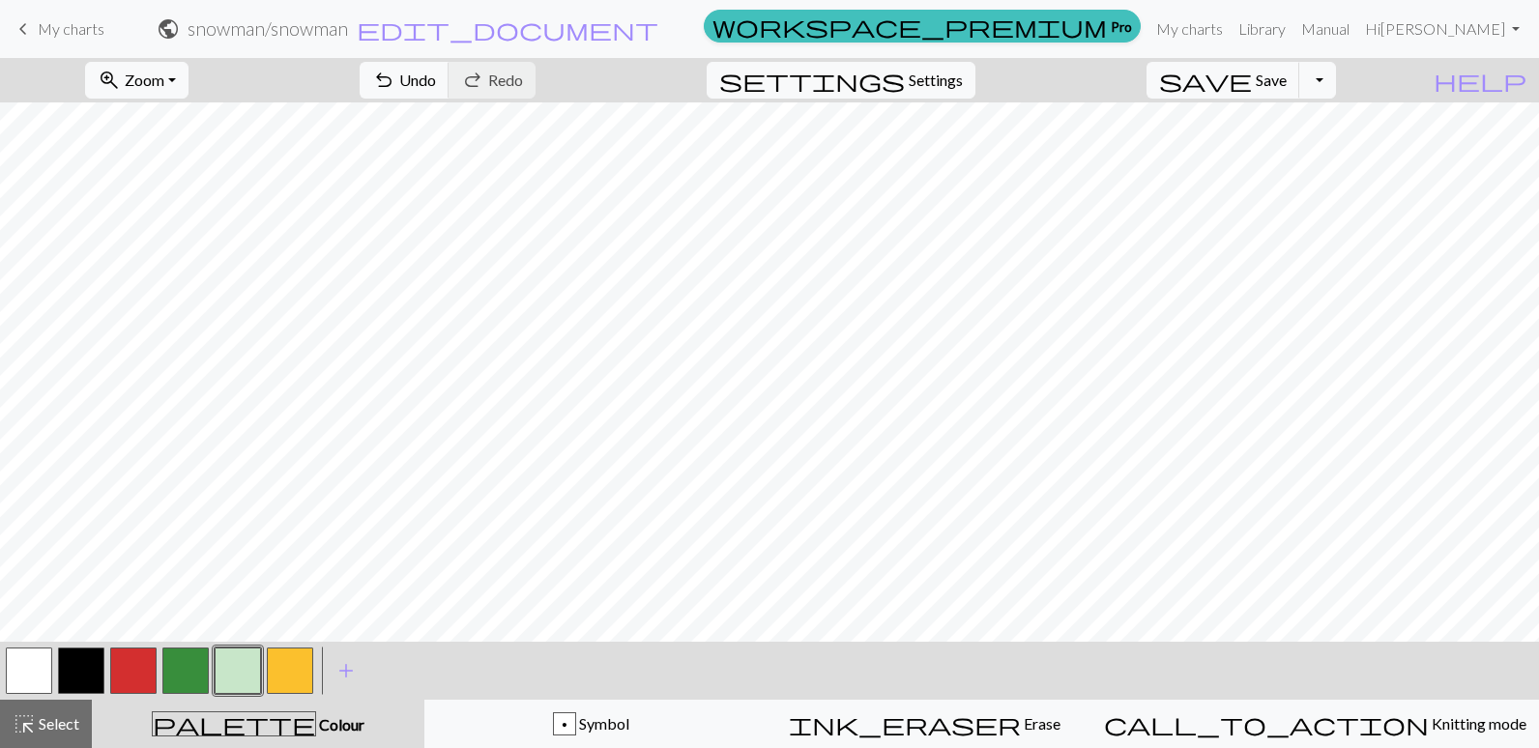
click at [199, 664] on button "button" at bounding box center [185, 671] width 46 height 46
click at [237, 662] on button "button" at bounding box center [238, 671] width 46 height 46
drag, startPoint x: 178, startPoint y: 674, endPoint x: 228, endPoint y: 642, distance: 59.5
click at [179, 674] on button "button" at bounding box center [185, 671] width 46 height 46
drag, startPoint x: 242, startPoint y: 665, endPoint x: 248, endPoint y: 653, distance: 14.3
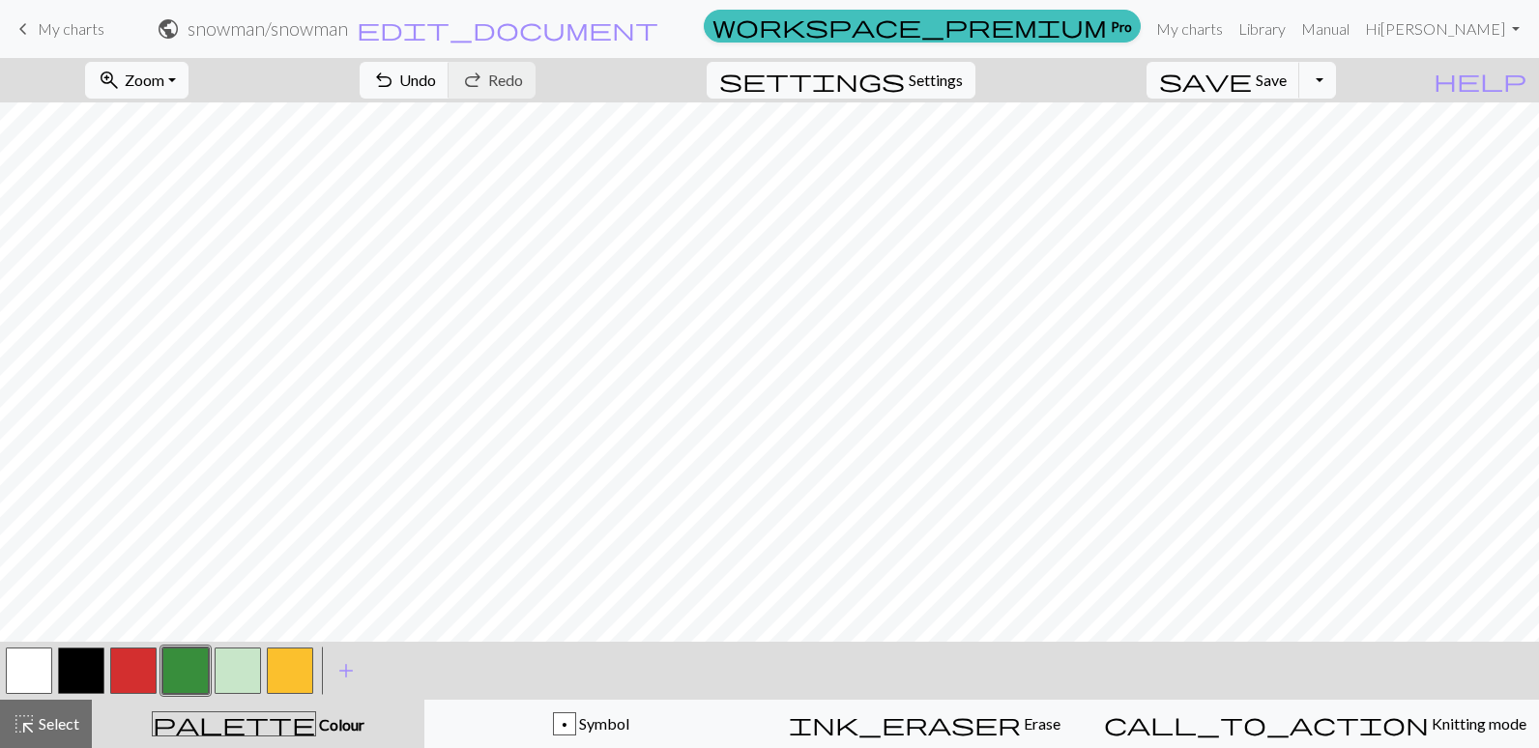
click at [243, 665] on button "button" at bounding box center [238, 671] width 46 height 46
click at [183, 666] on button "button" at bounding box center [185, 671] width 46 height 46
click at [260, 670] on button "button" at bounding box center [238, 671] width 46 height 46
click at [959, 74] on span "Settings" at bounding box center [936, 80] width 54 height 23
select select "aran"
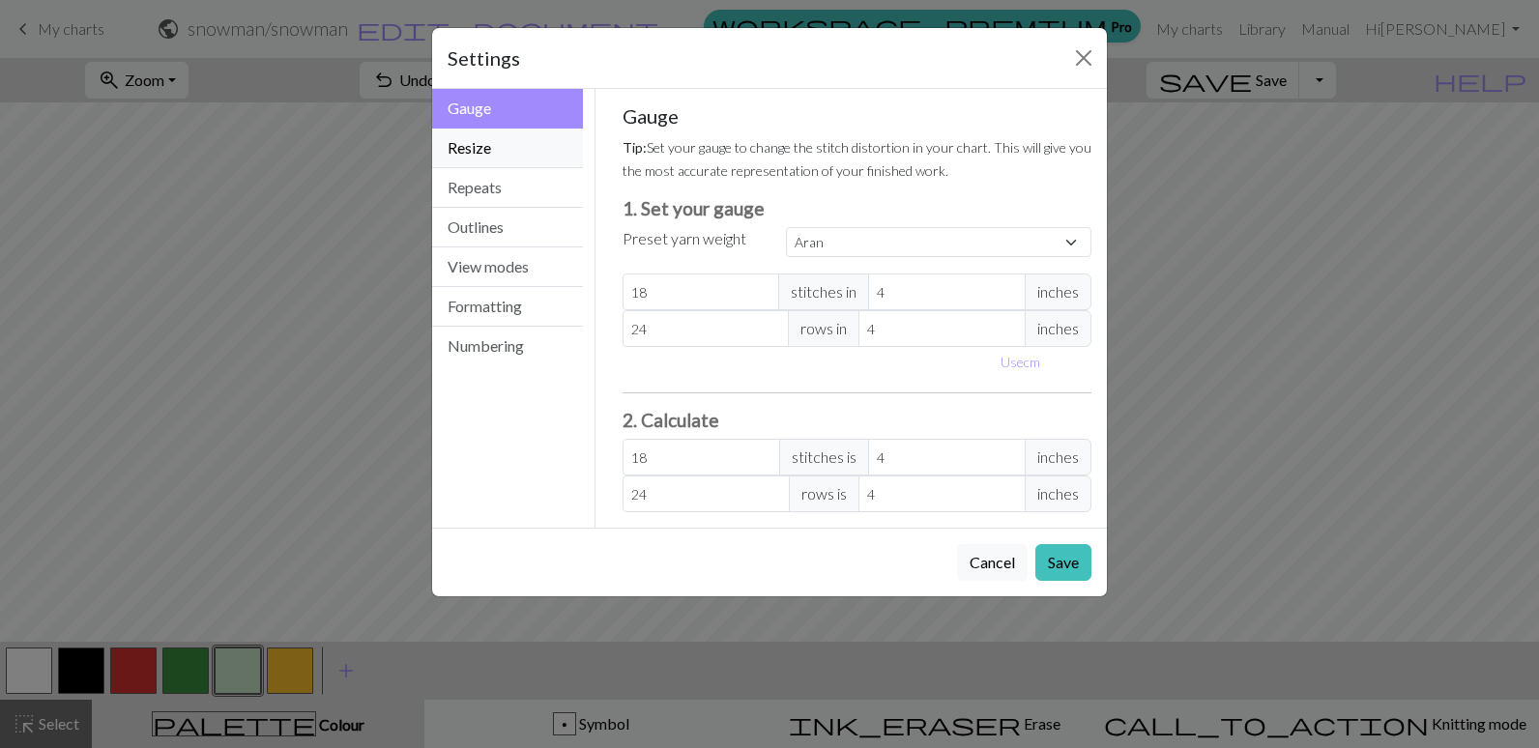
click at [501, 147] on button "Resize" at bounding box center [507, 149] width 151 height 40
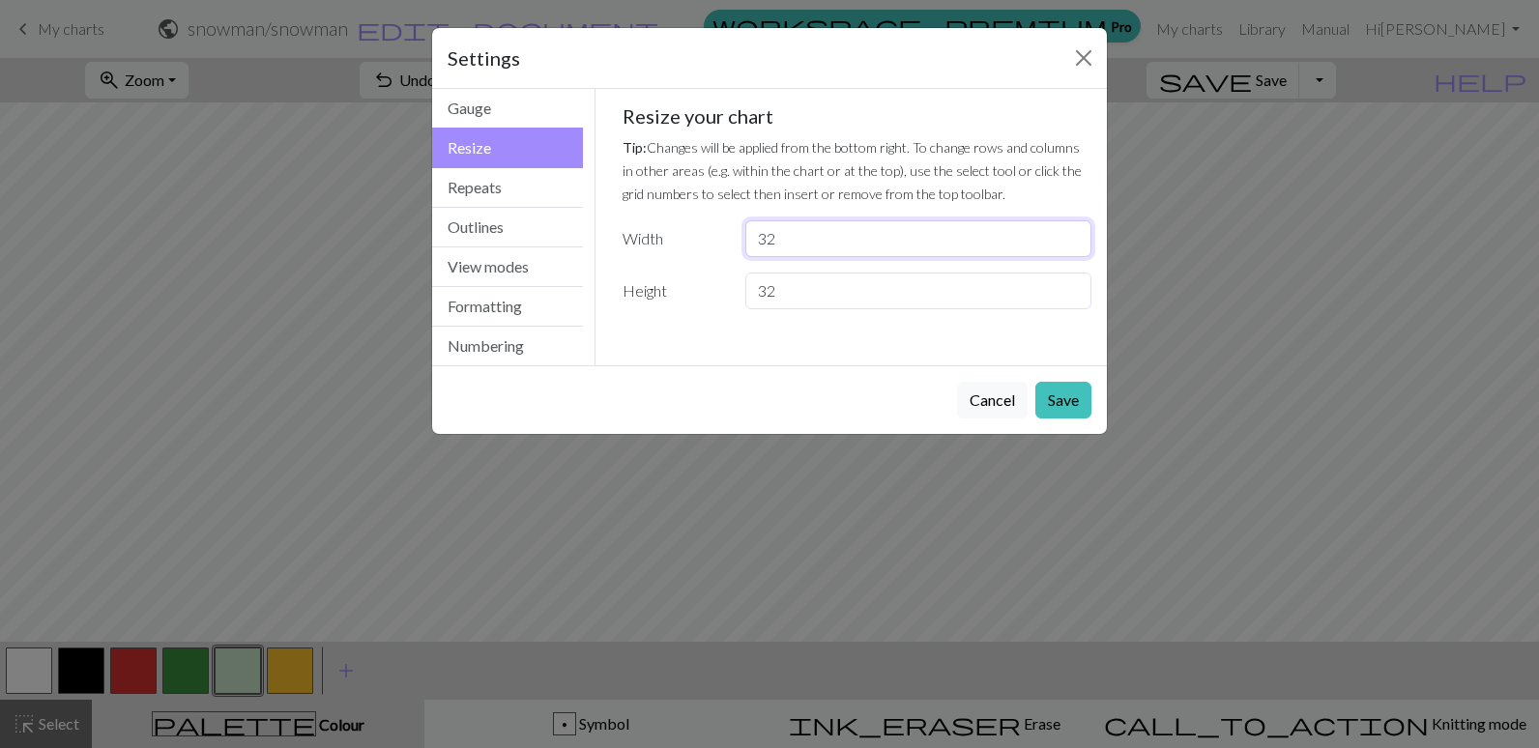
drag, startPoint x: 795, startPoint y: 238, endPoint x: 713, endPoint y: 231, distance: 82.5
click at [711, 231] on div "Width 32" at bounding box center [857, 238] width 493 height 37
type input "36"
drag, startPoint x: 778, startPoint y: 287, endPoint x: 723, endPoint y: 277, distance: 56.1
click at [723, 277] on div "Height 32" at bounding box center [857, 291] width 493 height 37
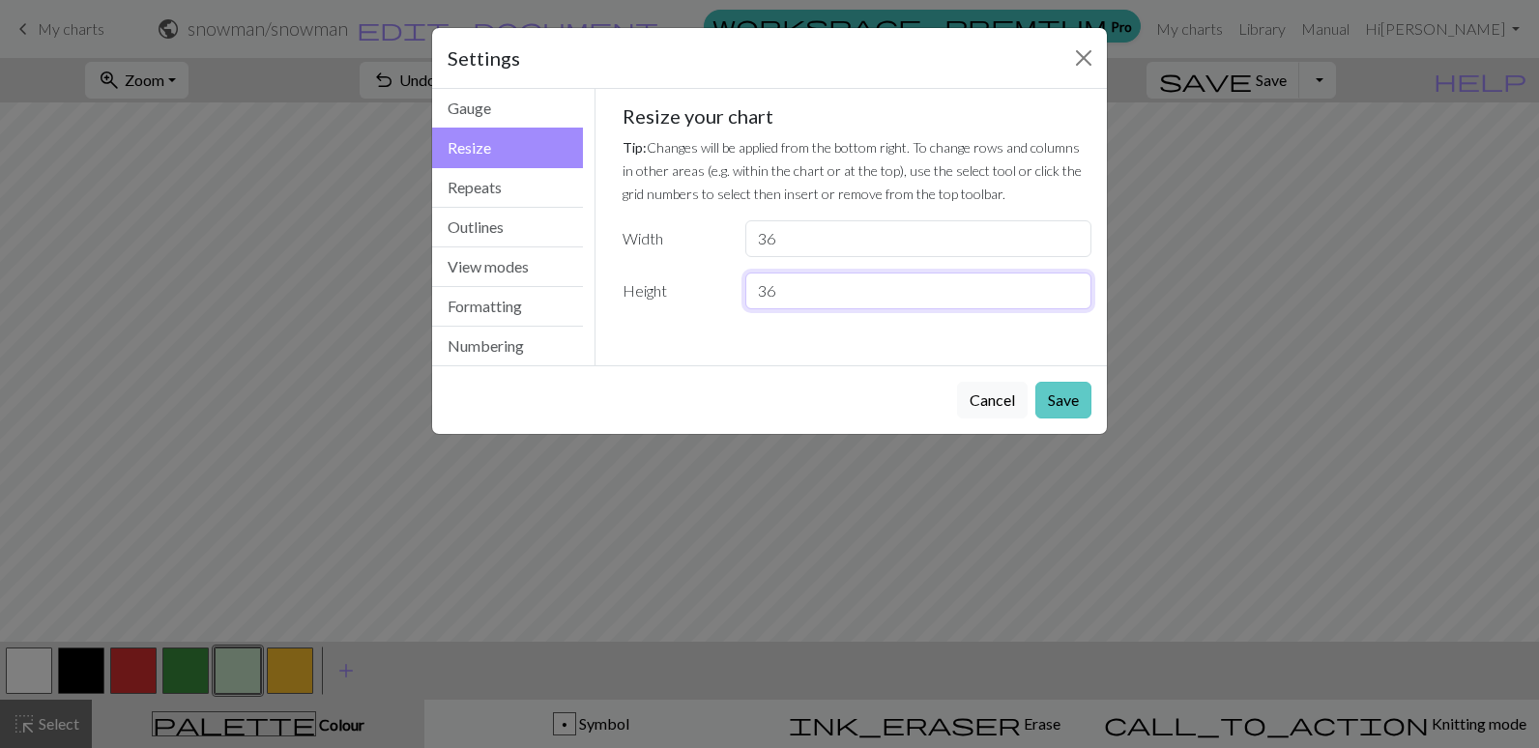
type input "36"
click at [1070, 399] on button "Save" at bounding box center [1063, 400] width 56 height 37
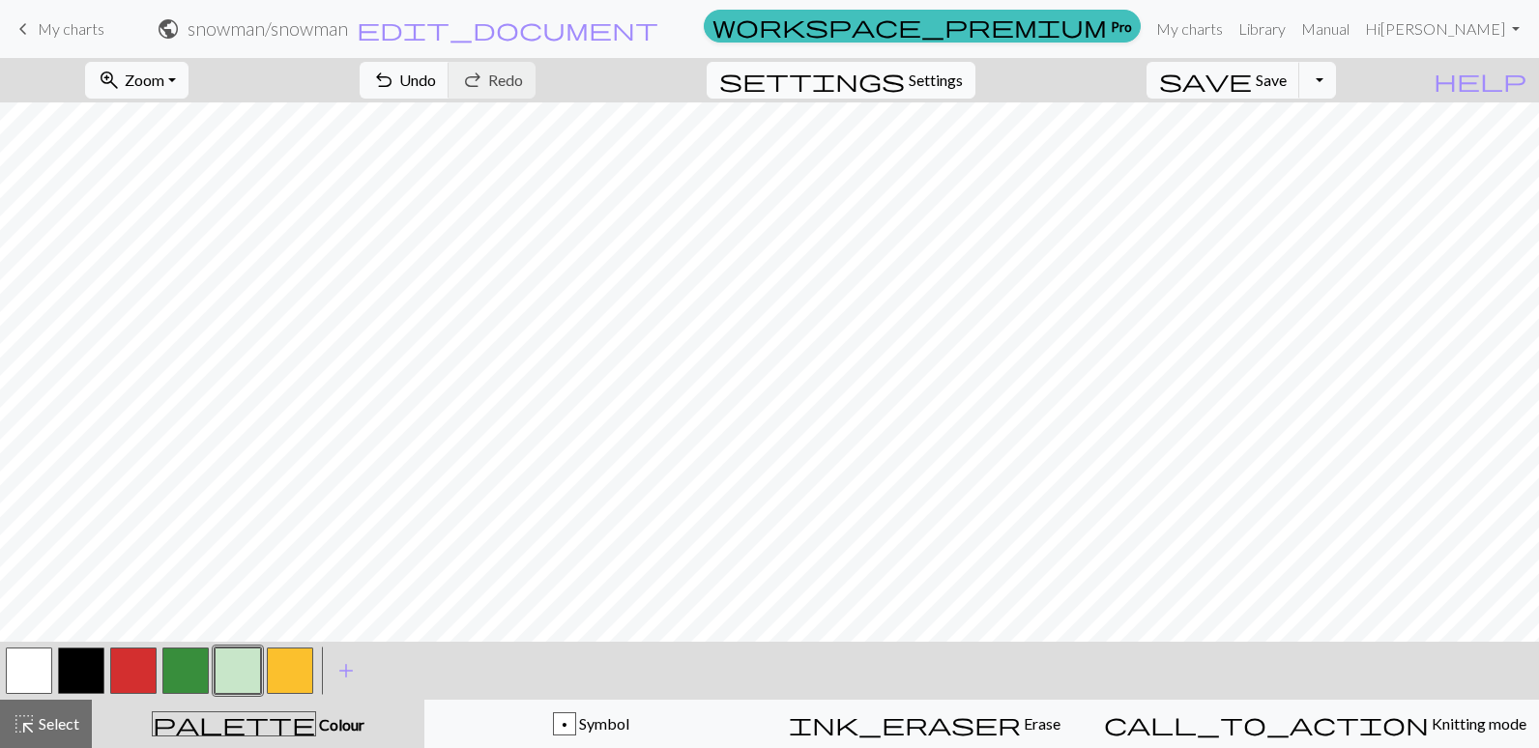
click at [939, 80] on span "Settings" at bounding box center [936, 80] width 54 height 23
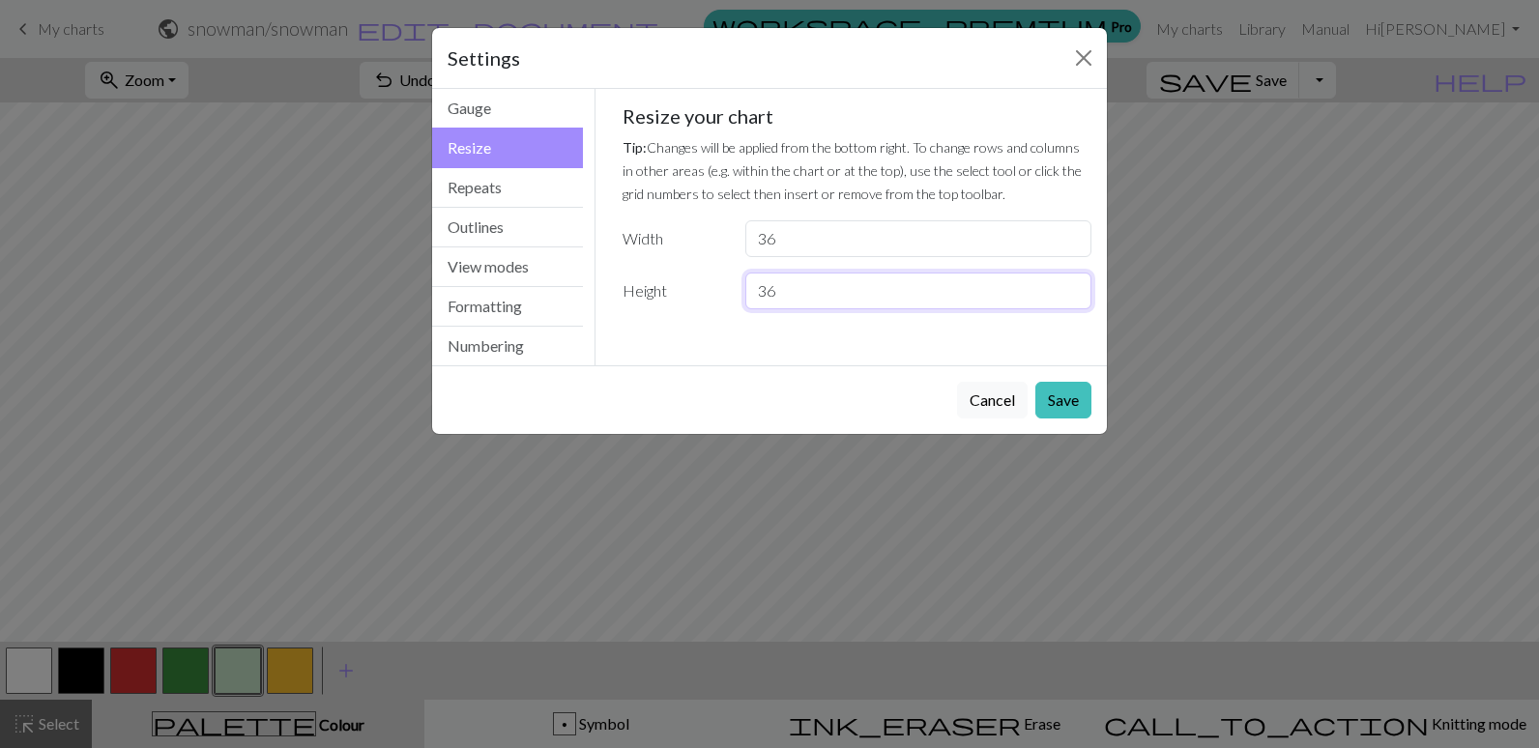
drag, startPoint x: 777, startPoint y: 286, endPoint x: 719, endPoint y: 281, distance: 58.2
click at [719, 281] on div "Height 36" at bounding box center [857, 291] width 493 height 37
type input "42"
click at [1076, 398] on button "Save" at bounding box center [1063, 400] width 56 height 37
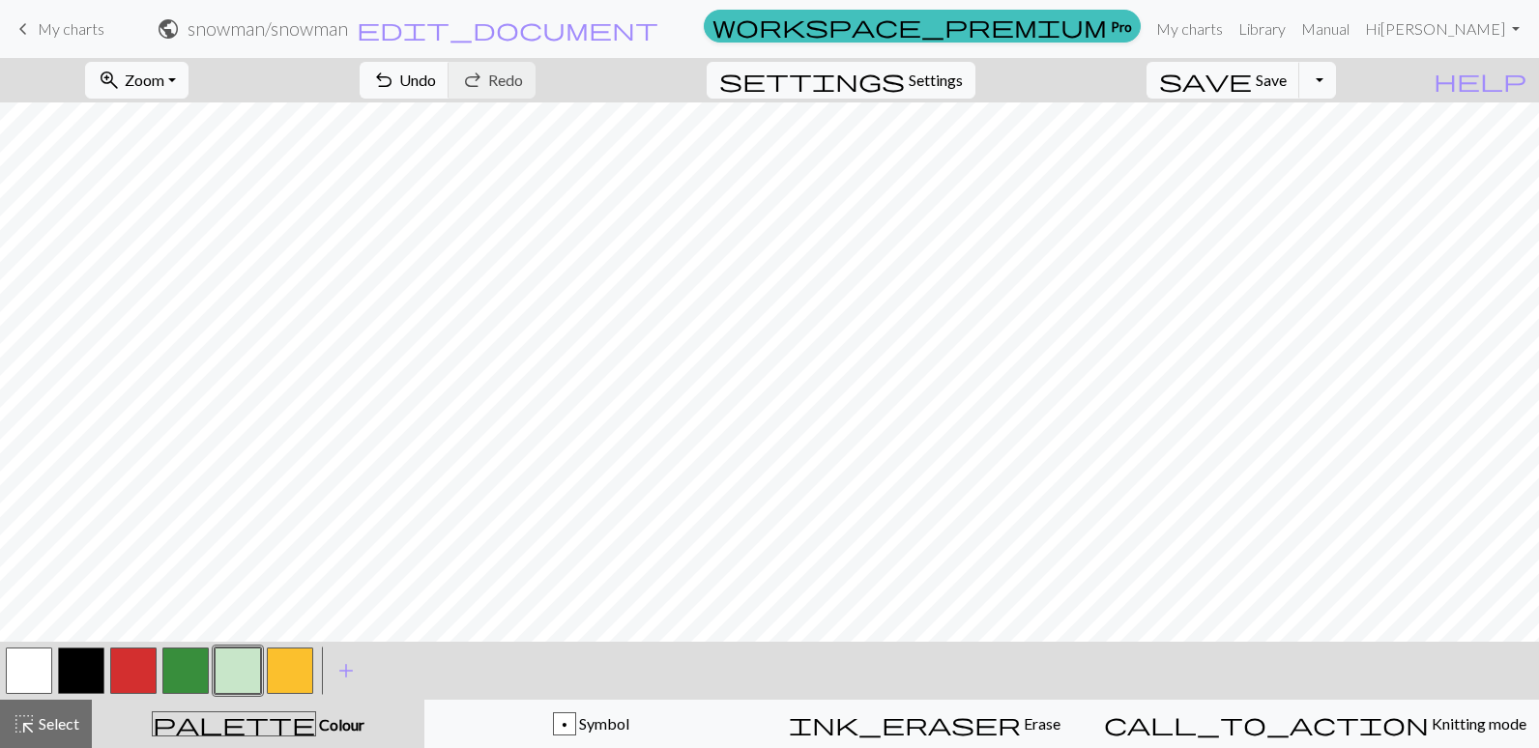
click at [413, 721] on div "palette Colour Colour" at bounding box center [257, 724] width 309 height 25
click at [184, 666] on button "button" at bounding box center [185, 671] width 46 height 46
click at [248, 668] on button "button" at bounding box center [238, 671] width 46 height 46
click at [963, 77] on span "Settings" at bounding box center [936, 80] width 54 height 23
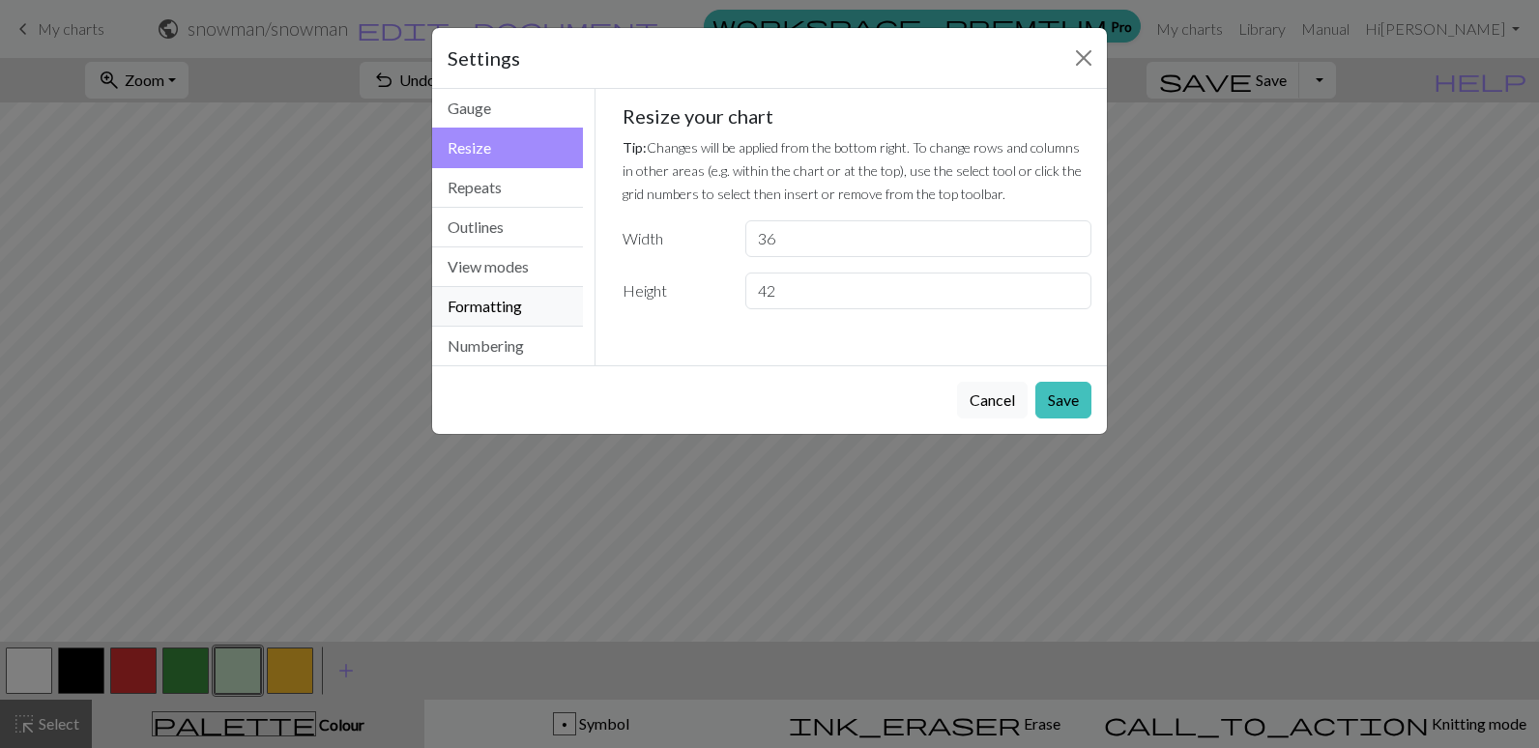
click at [460, 308] on button "Formatting" at bounding box center [507, 307] width 151 height 40
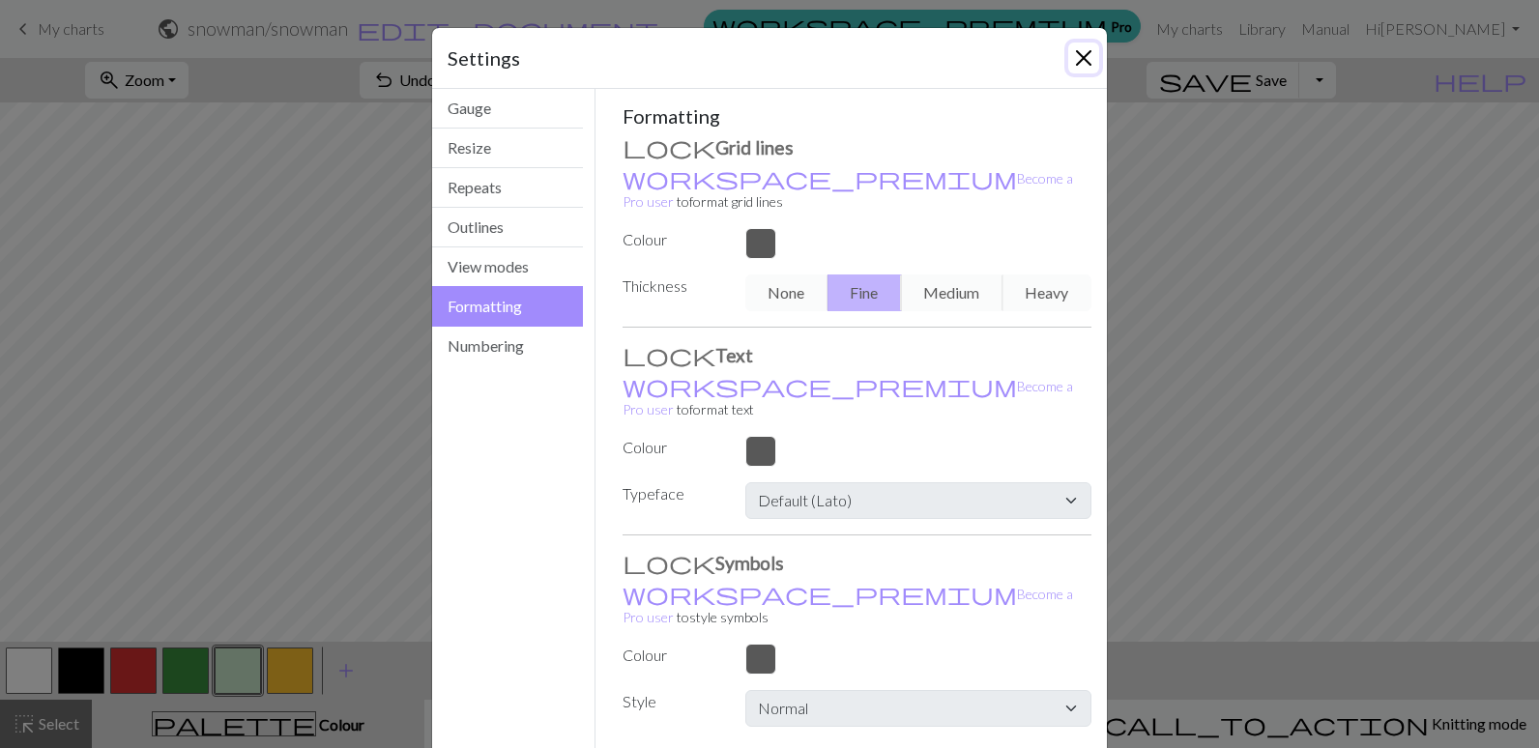
click at [1078, 58] on button "Close" at bounding box center [1083, 58] width 31 height 31
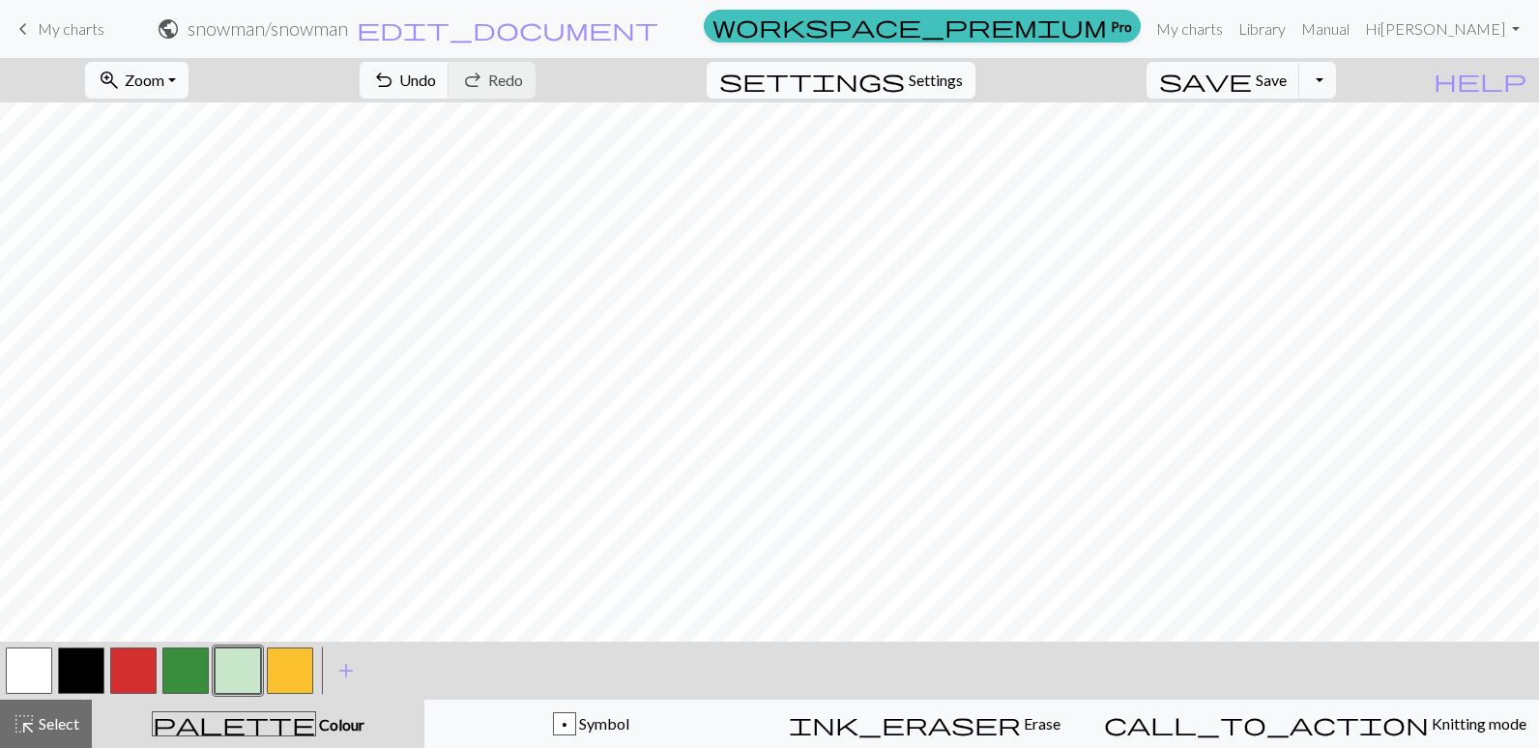
click at [943, 82] on span "Settings" at bounding box center [936, 80] width 54 height 23
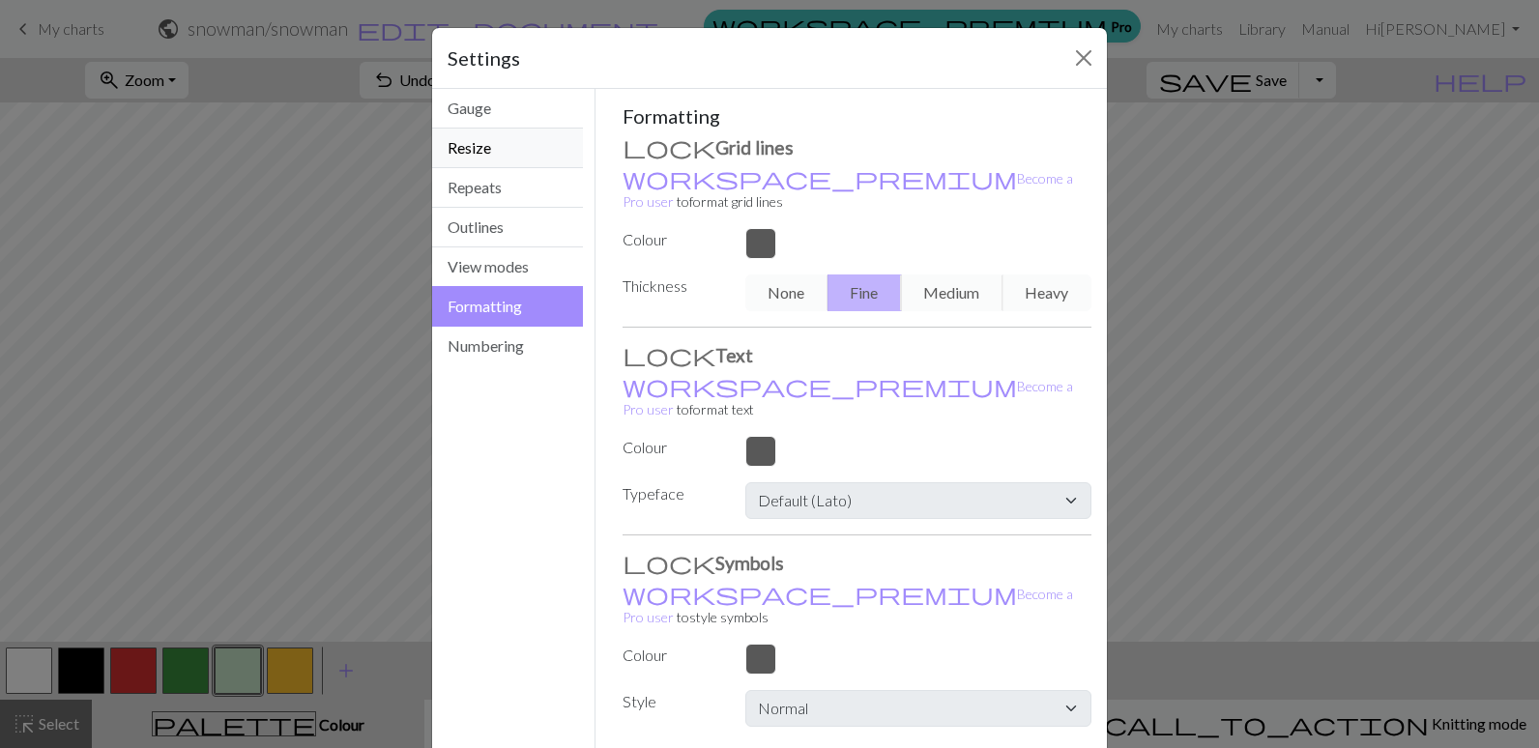
click at [469, 149] on button "Resize" at bounding box center [507, 149] width 151 height 40
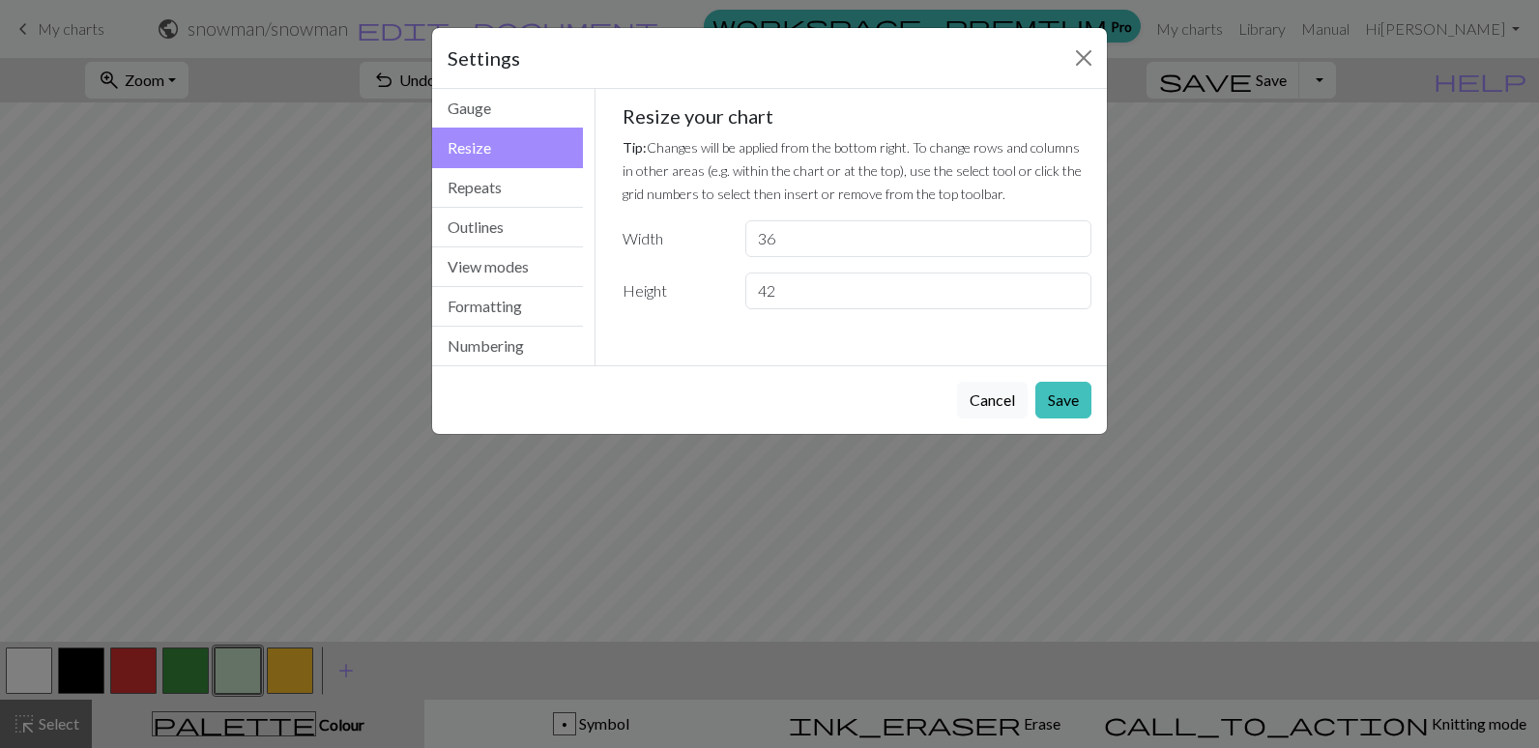
click at [1314, 192] on div "Settings Resize Gauge Resize Repeats Outlines View modes Formatting Numbering G…" at bounding box center [769, 374] width 1539 height 748
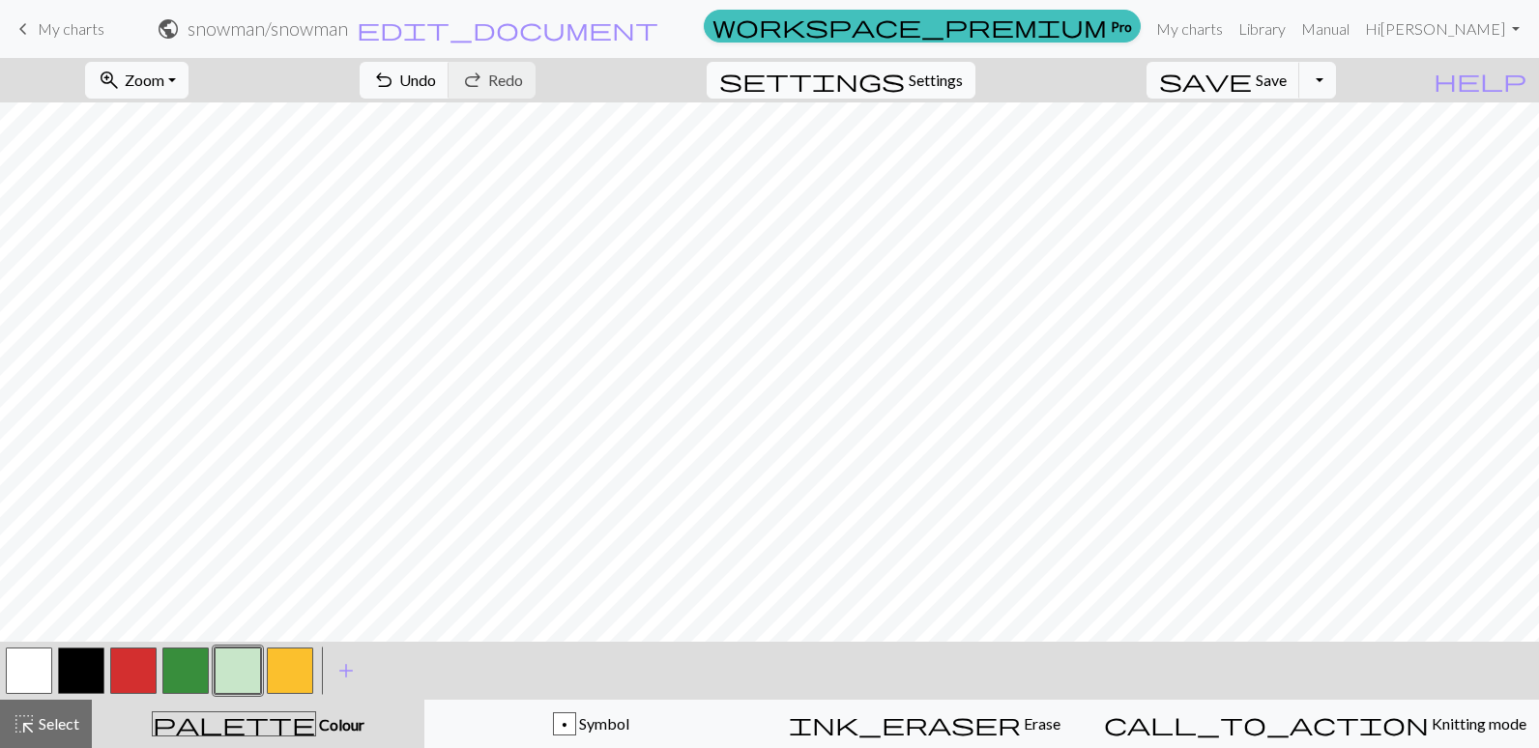
click at [963, 86] on span "Settings" at bounding box center [936, 80] width 54 height 23
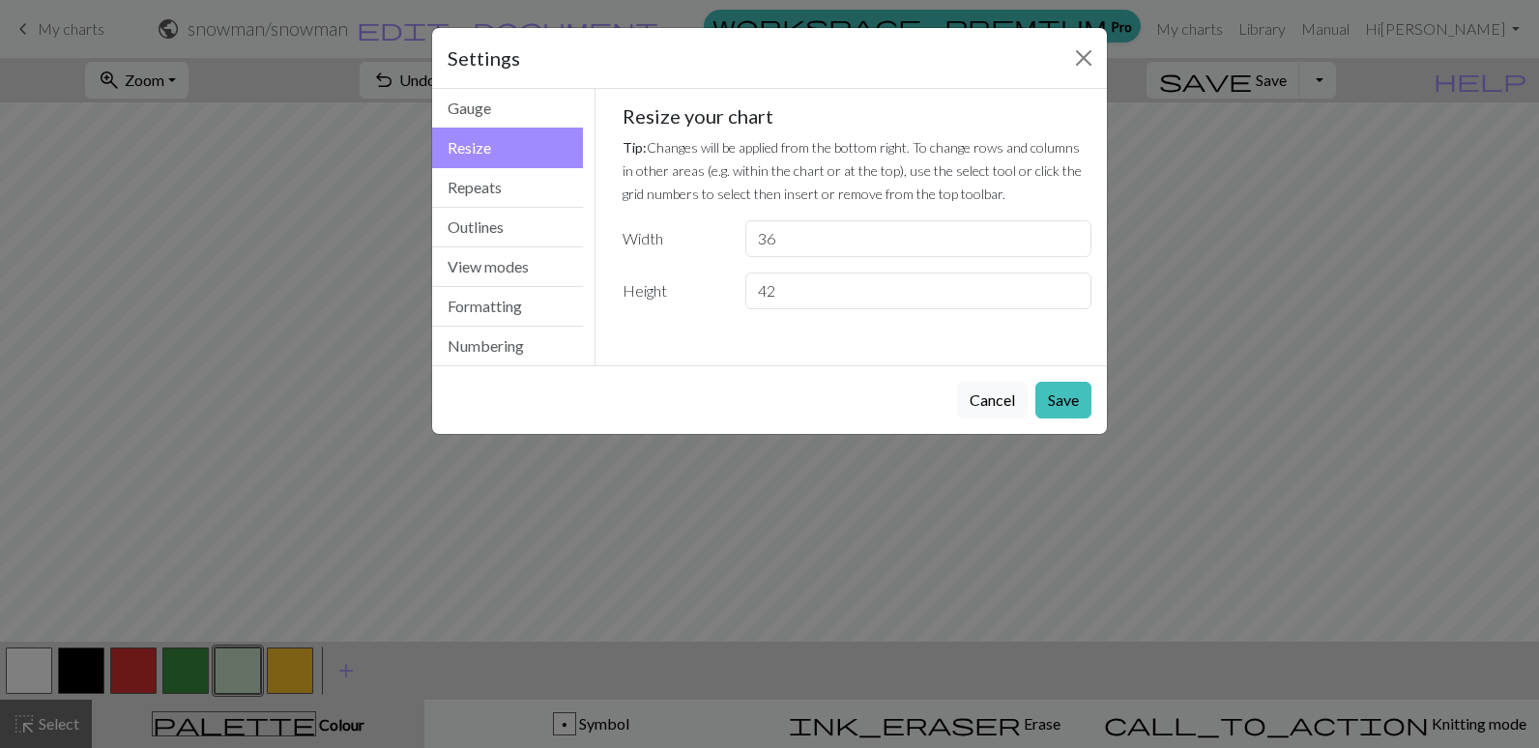
click at [1288, 204] on div "Settings Resize Gauge Resize Repeats Outlines View modes Formatting Numbering G…" at bounding box center [769, 374] width 1539 height 748
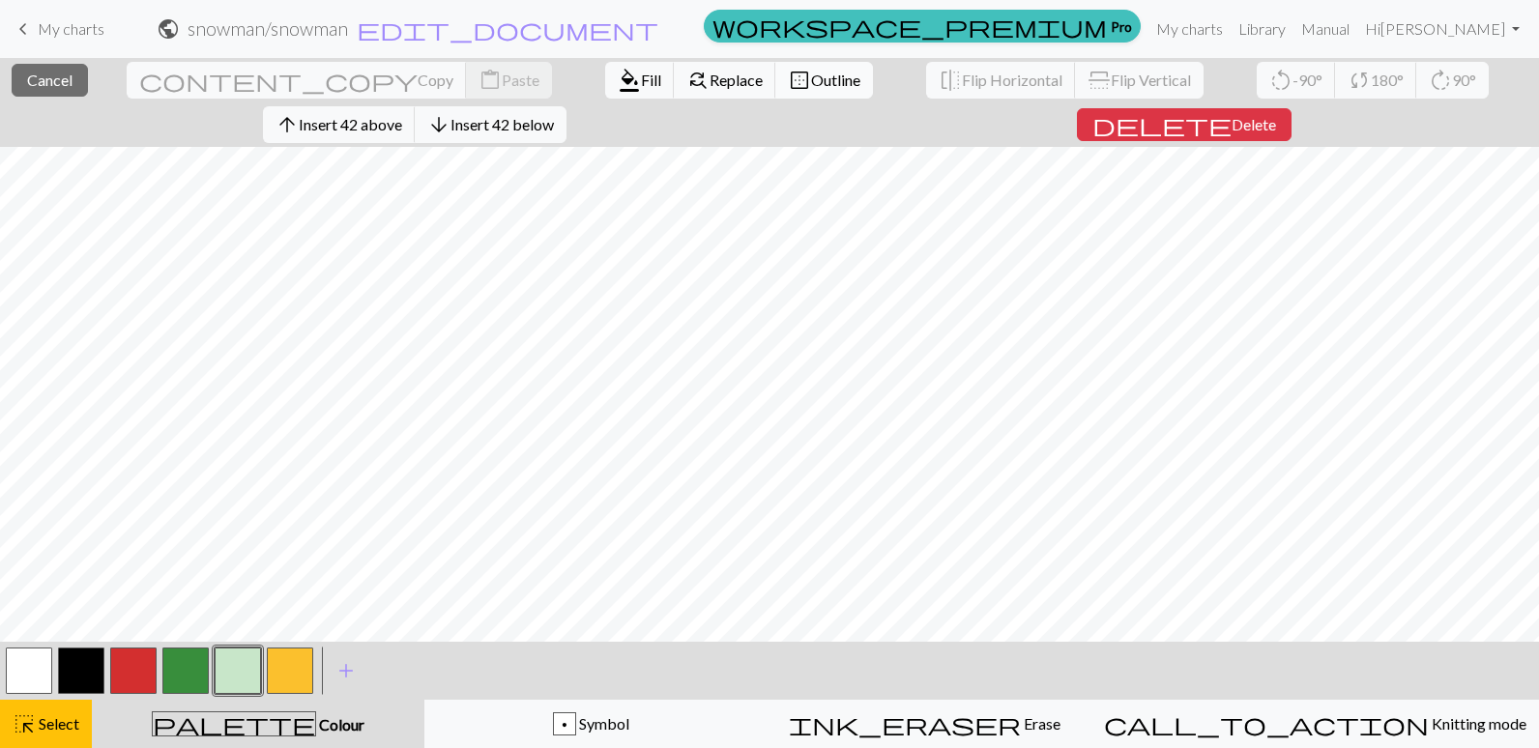
click at [788, 80] on span "border_outer" at bounding box center [799, 80] width 23 height 27
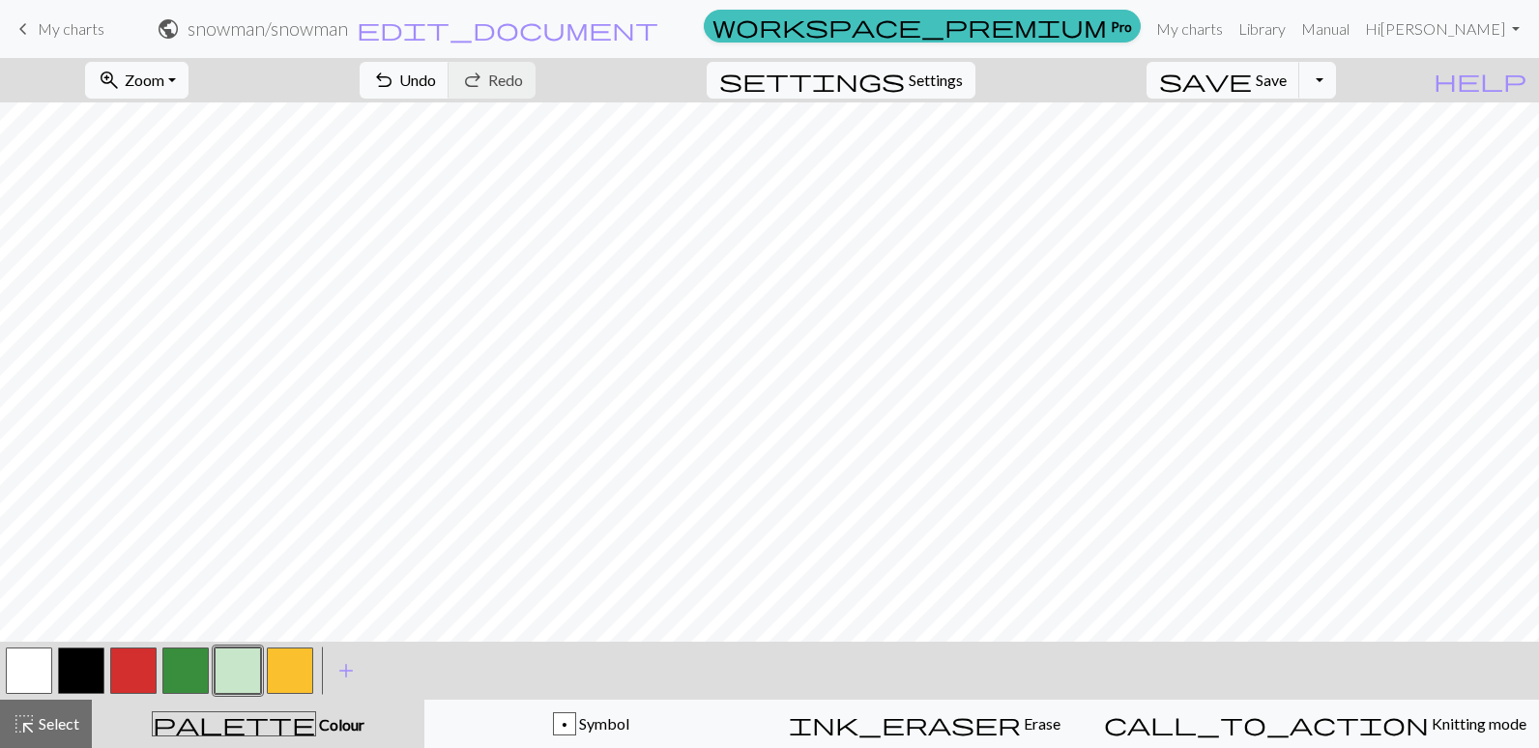
click at [550, 81] on div "undo Undo Undo redo Redo Redo" at bounding box center [447, 80] width 205 height 44
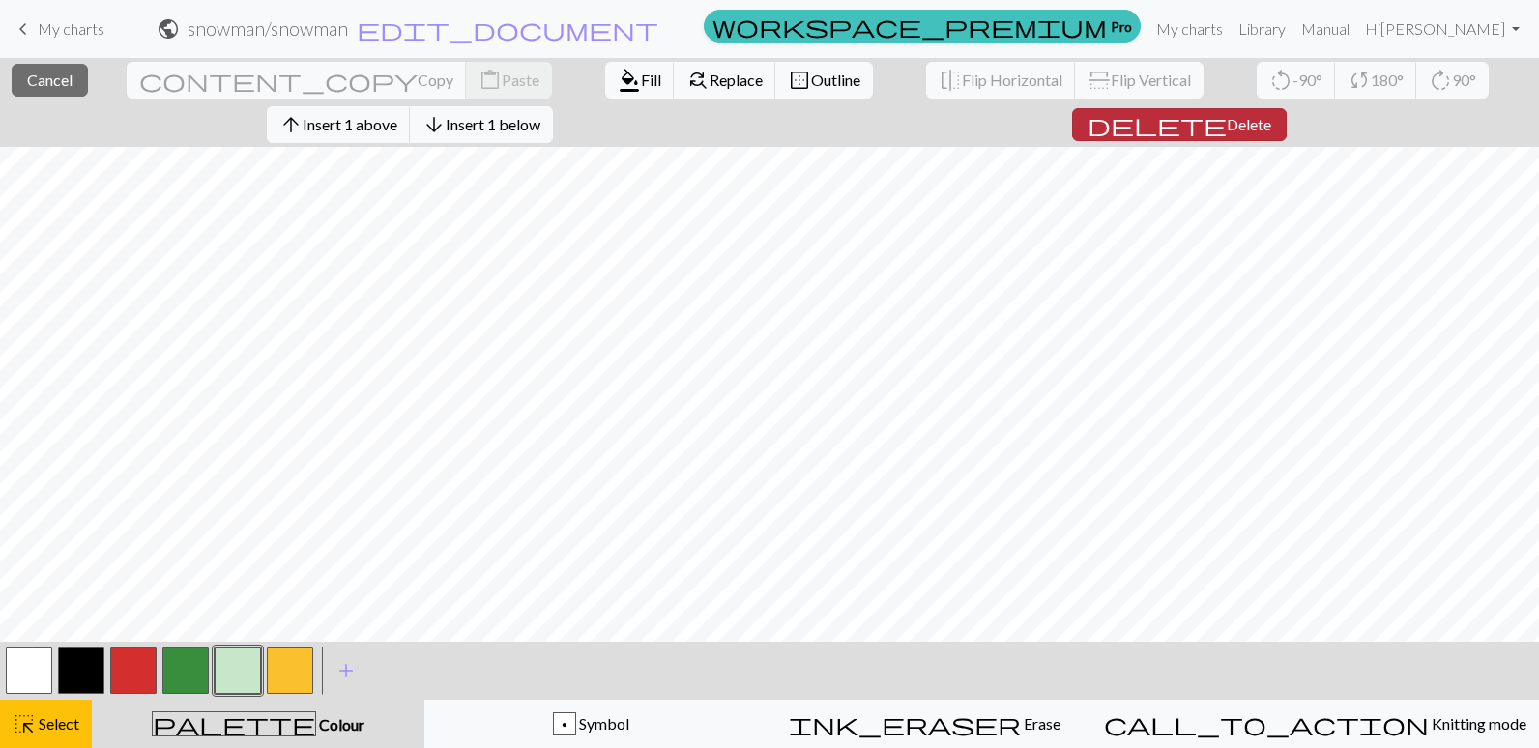
click at [1227, 123] on span "Delete" at bounding box center [1249, 124] width 44 height 18
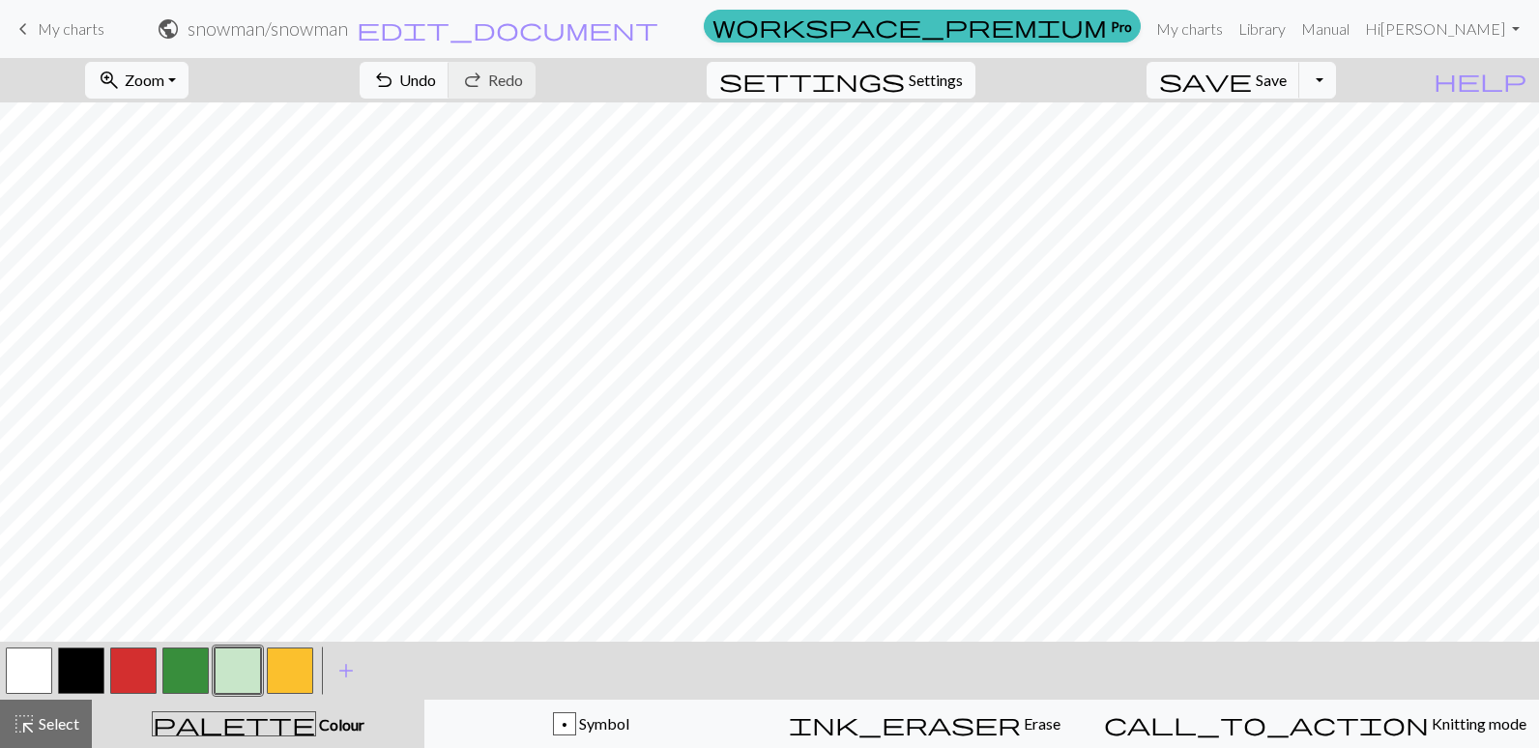
click at [931, 78] on button "settings Settings" at bounding box center [841, 80] width 269 height 37
select select "aran"
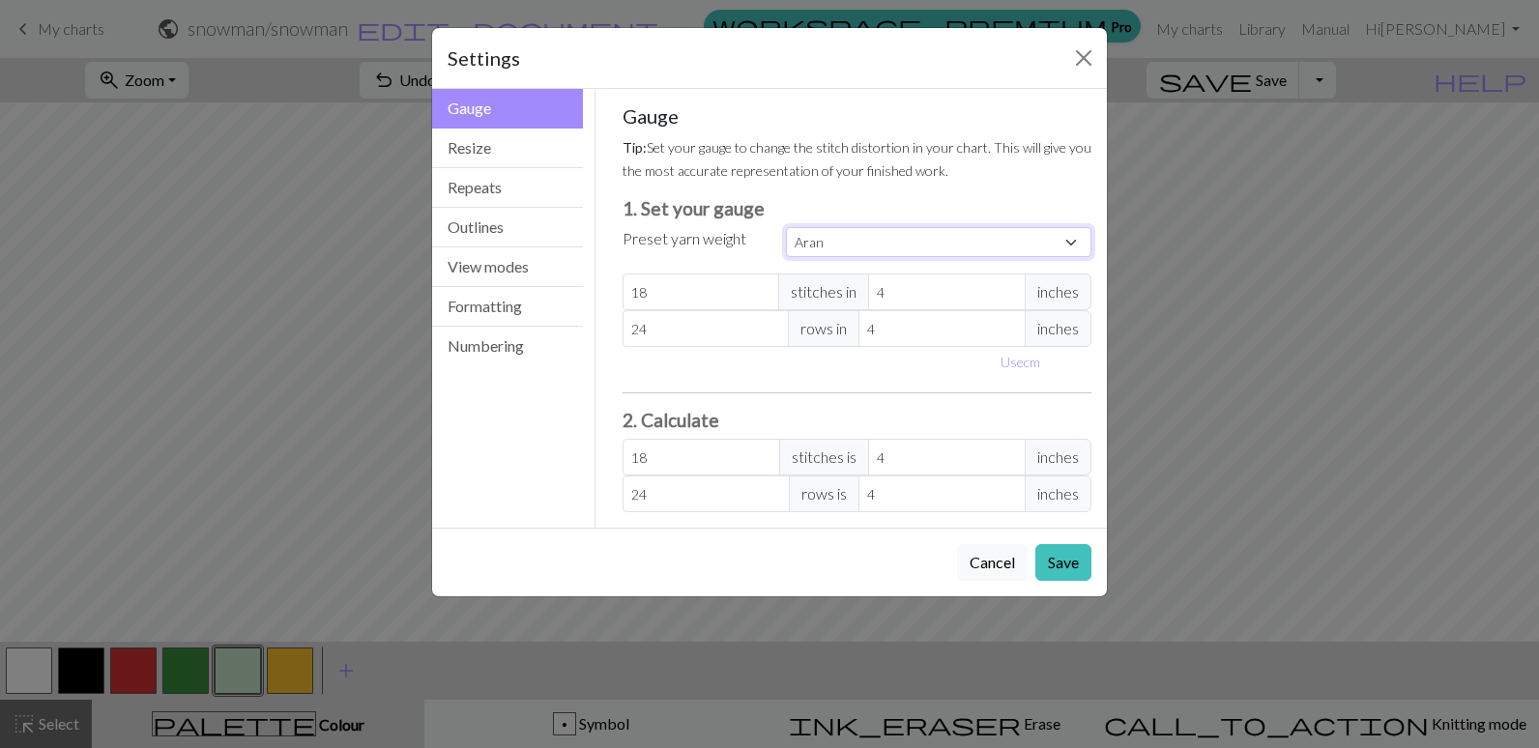
click at [1066, 242] on select "Custom Square Lace Light Fingering Fingering Sport Double knit Worsted Aran Bul…" at bounding box center [939, 242] width 306 height 30
click at [1064, 564] on button "Save" at bounding box center [1063, 562] width 56 height 37
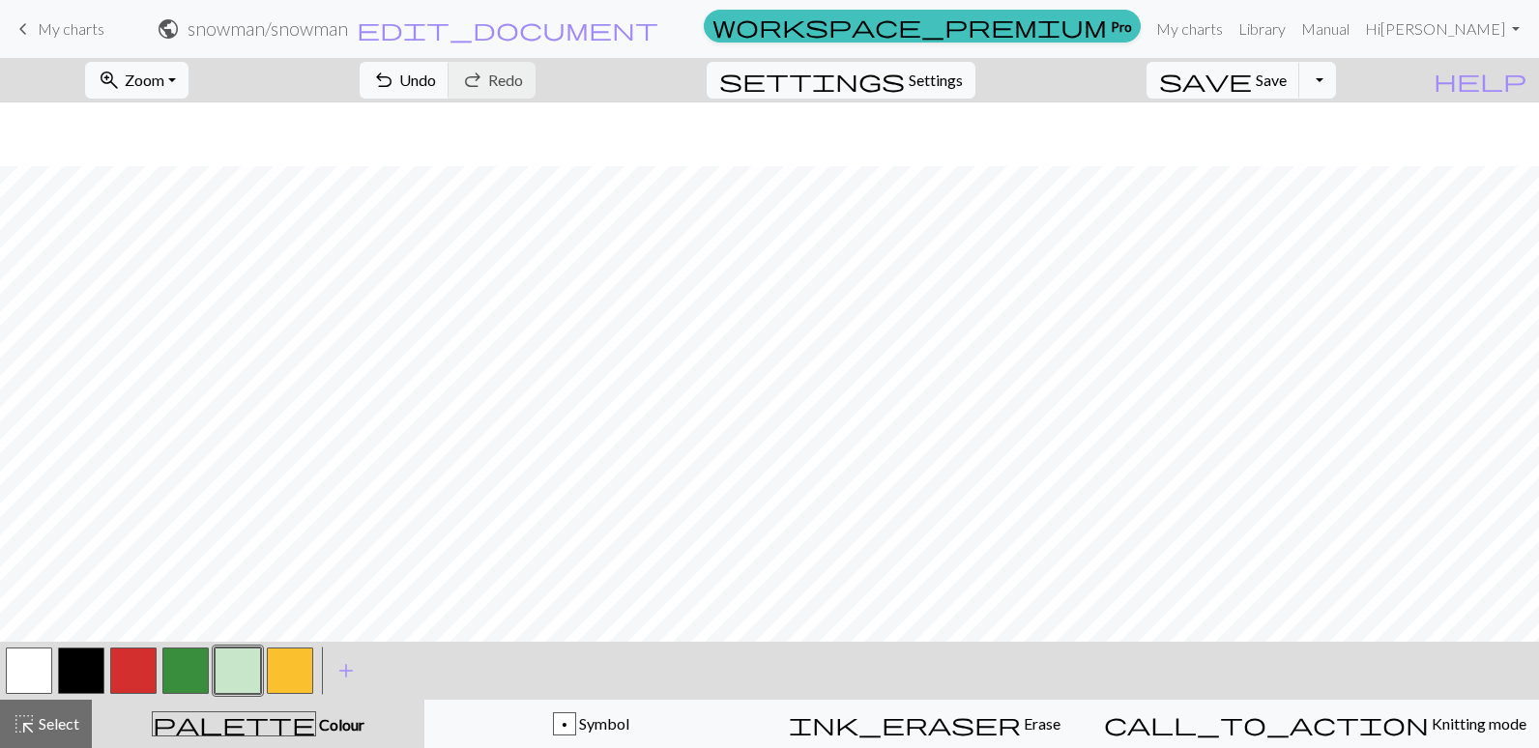
scroll to position [355, 0]
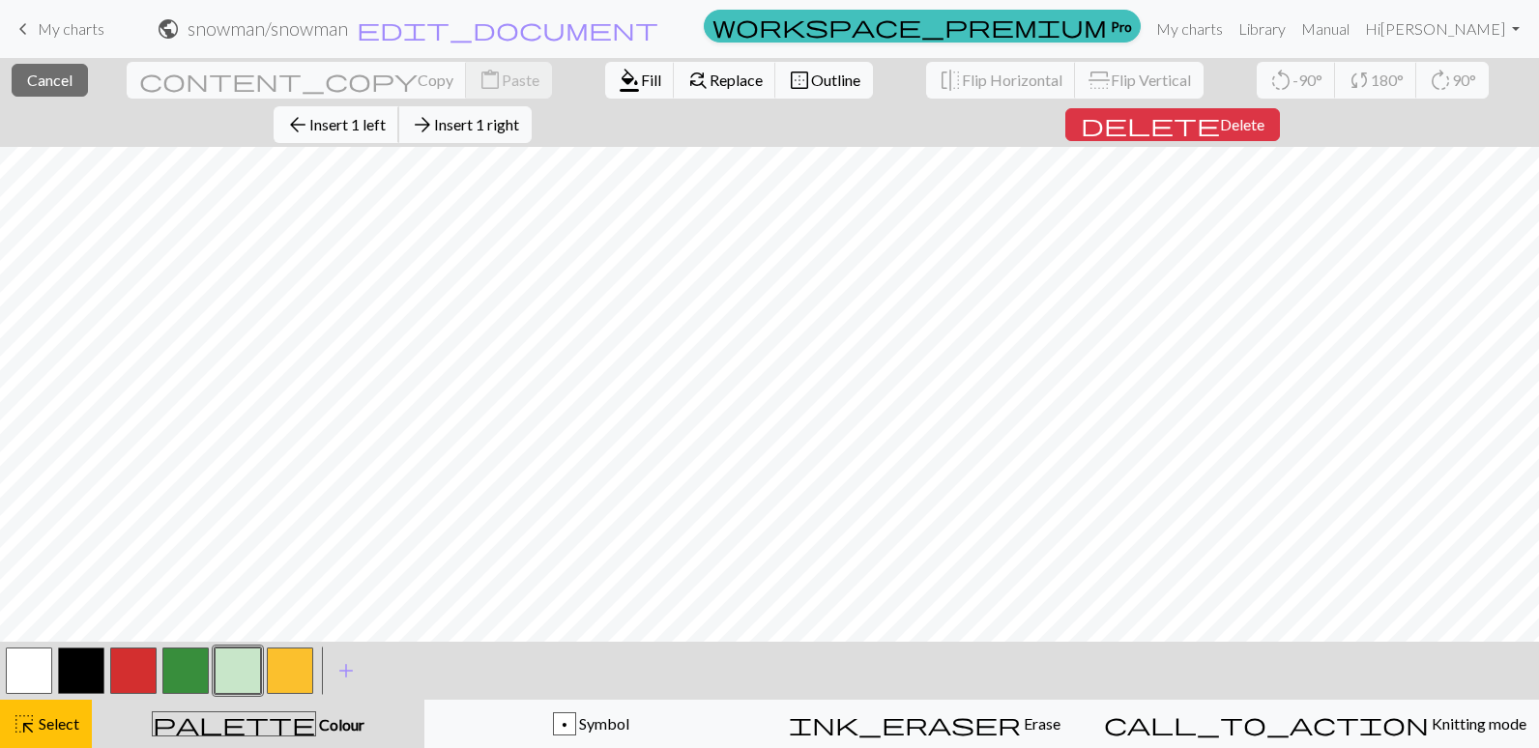
click at [386, 115] on span "Insert 1 left" at bounding box center [347, 124] width 76 height 18
click at [402, 115] on span "Insert 18 above" at bounding box center [350, 124] width 103 height 18
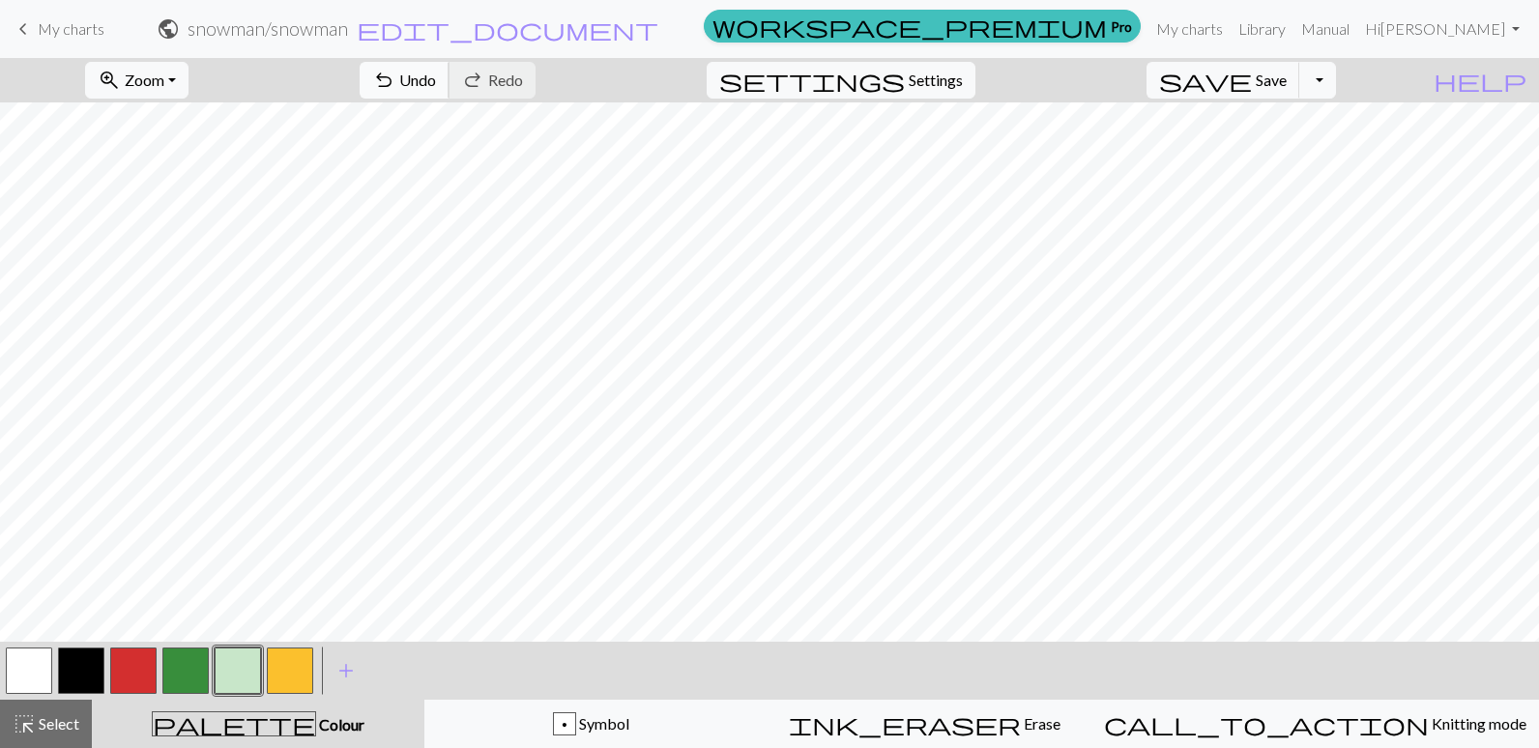
click at [450, 80] on button "undo Undo Undo" at bounding box center [405, 80] width 90 height 37
click at [963, 85] on span "Settings" at bounding box center [936, 80] width 54 height 23
select select "aran"
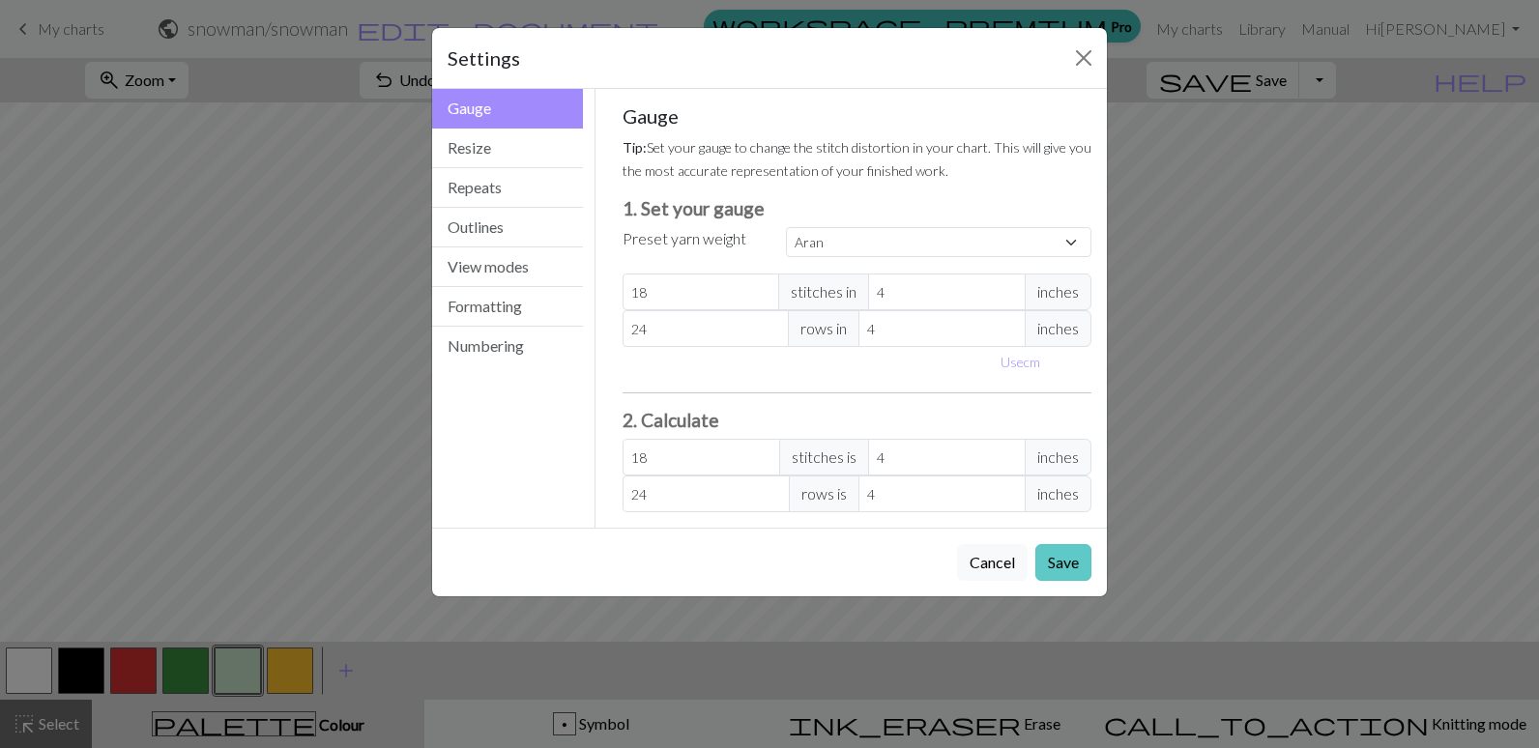
click at [1064, 570] on button "Save" at bounding box center [1063, 562] width 56 height 37
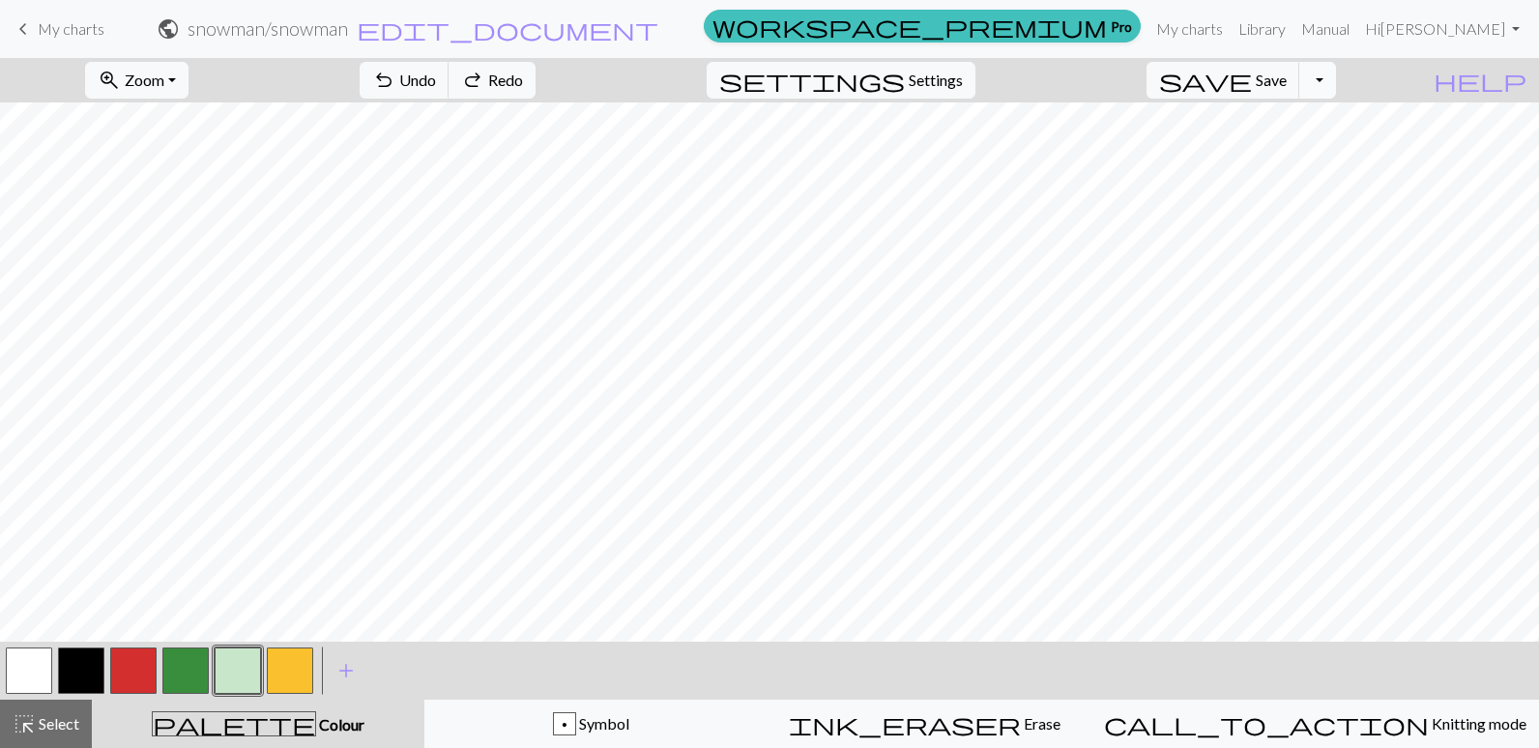
click at [1336, 73] on button "Toggle Dropdown" at bounding box center [1317, 80] width 37 height 37
click at [961, 75] on span "Settings" at bounding box center [936, 80] width 54 height 23
select select "aran"
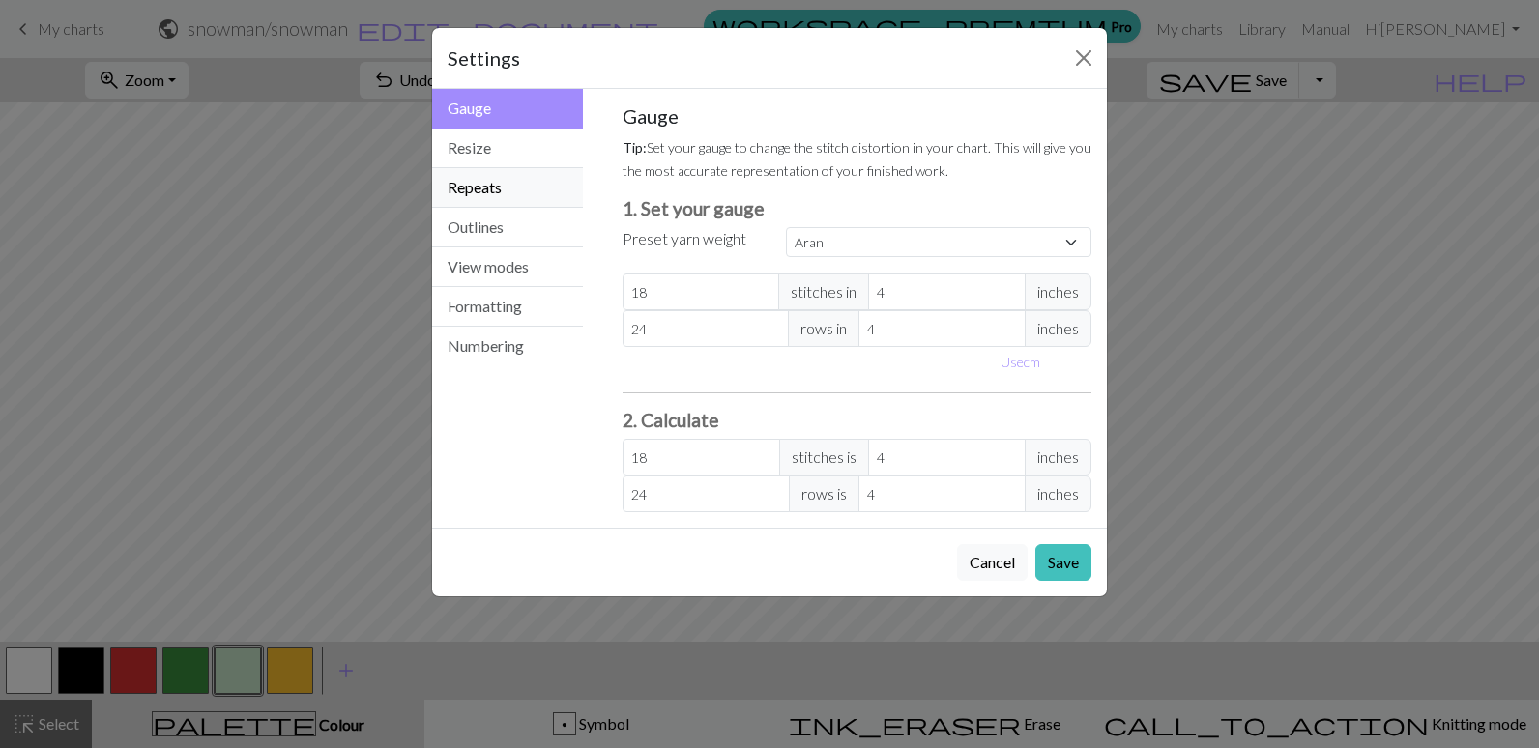
click at [522, 196] on button "Repeats" at bounding box center [507, 188] width 151 height 40
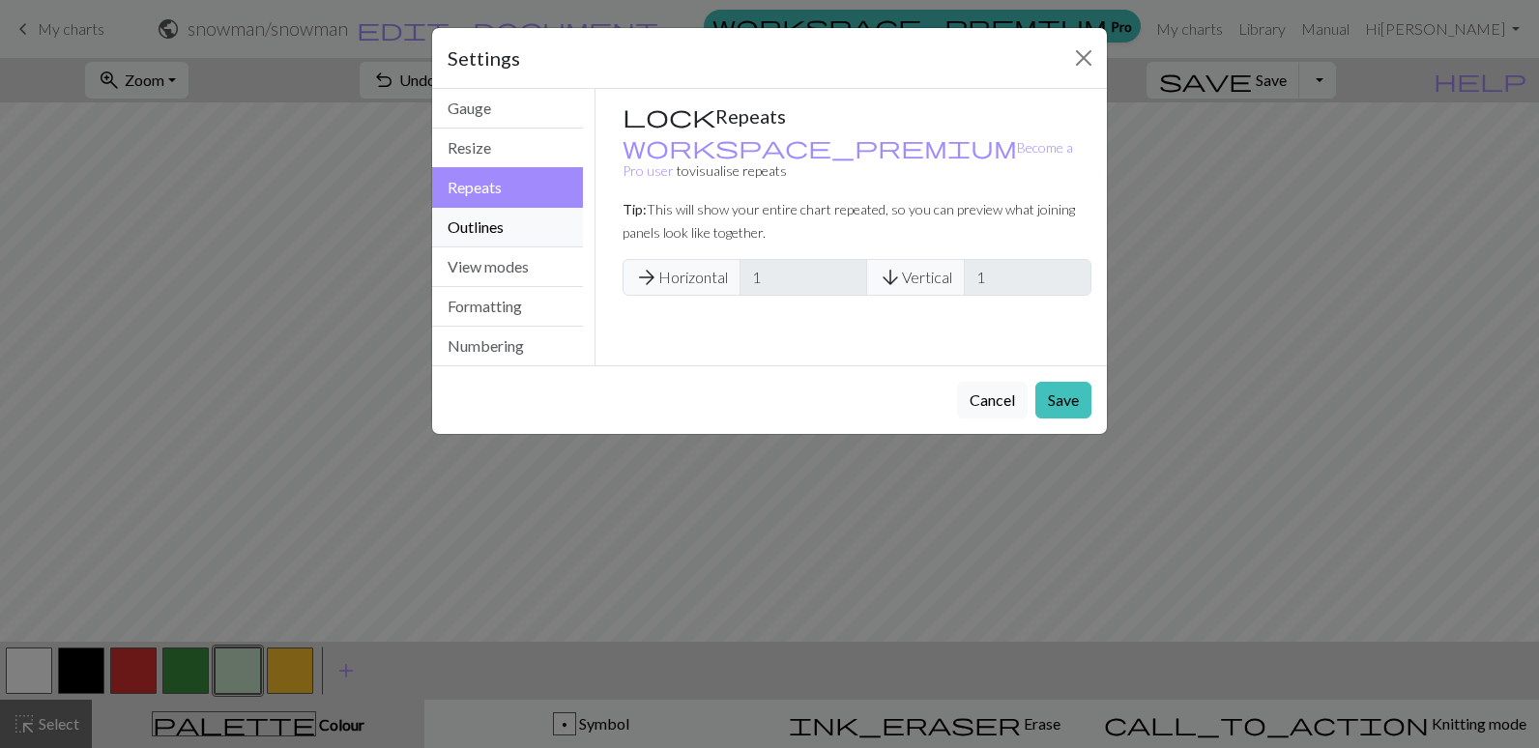
click at [524, 222] on button "Outlines" at bounding box center [507, 228] width 151 height 40
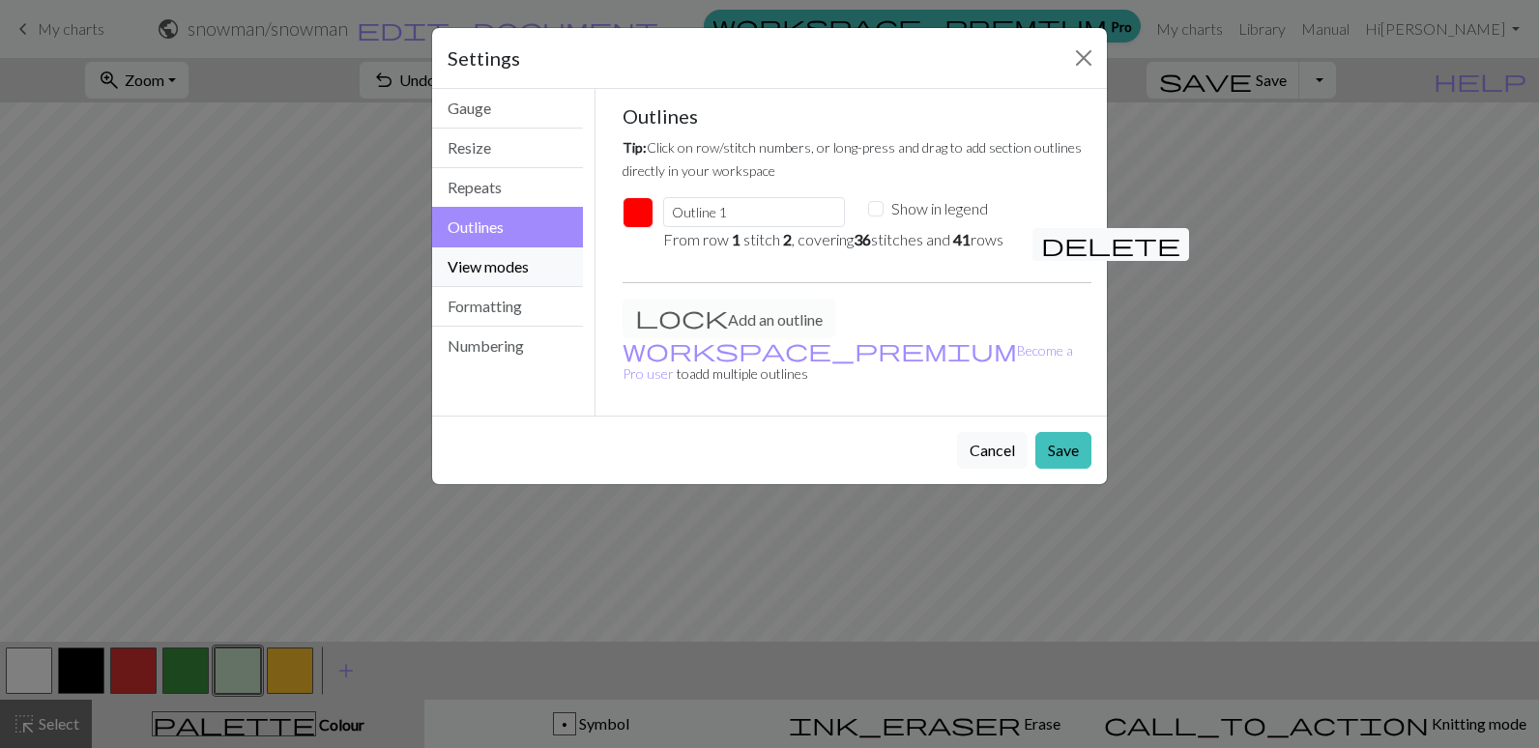
click at [538, 262] on button "View modes" at bounding box center [507, 268] width 151 height 40
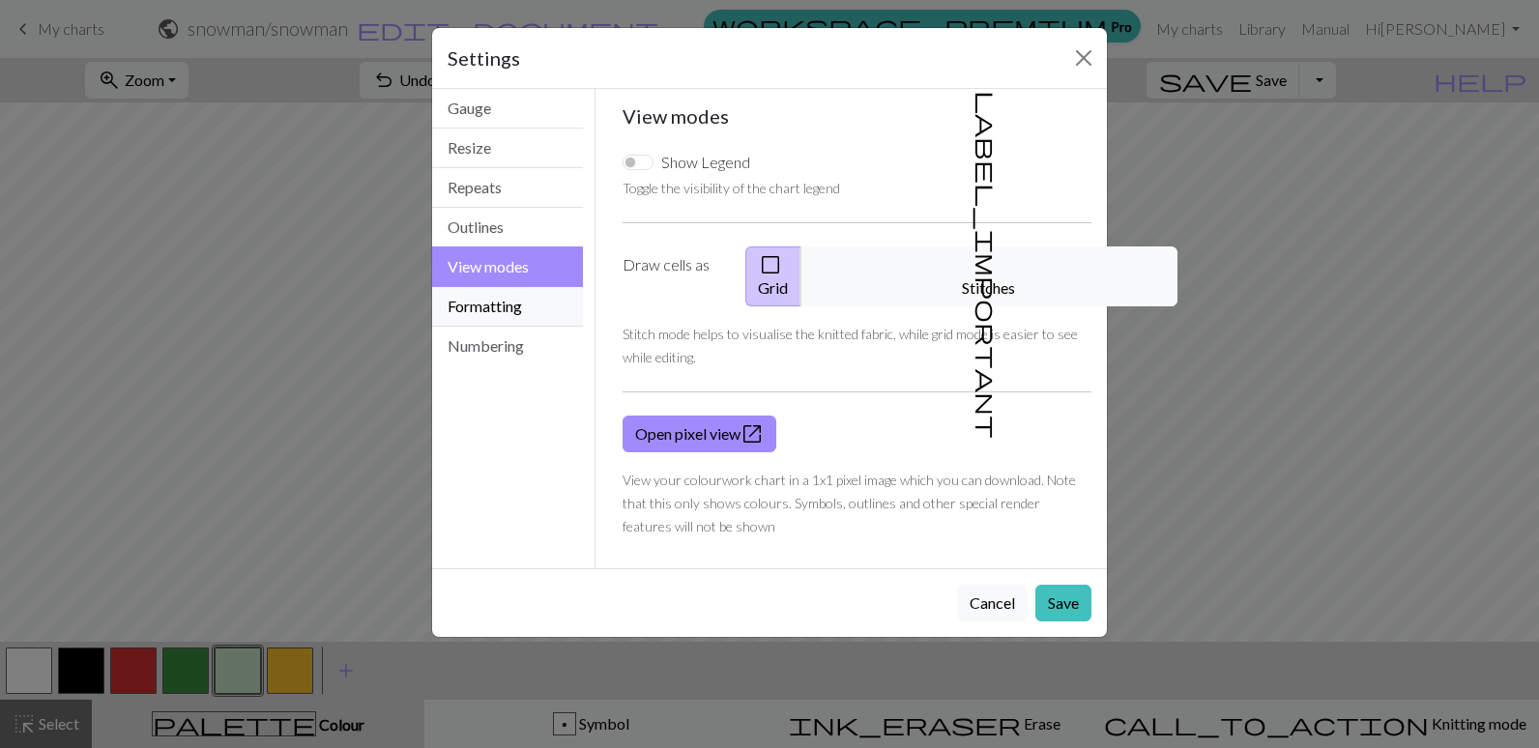
click at [545, 305] on button "Formatting" at bounding box center [507, 307] width 151 height 40
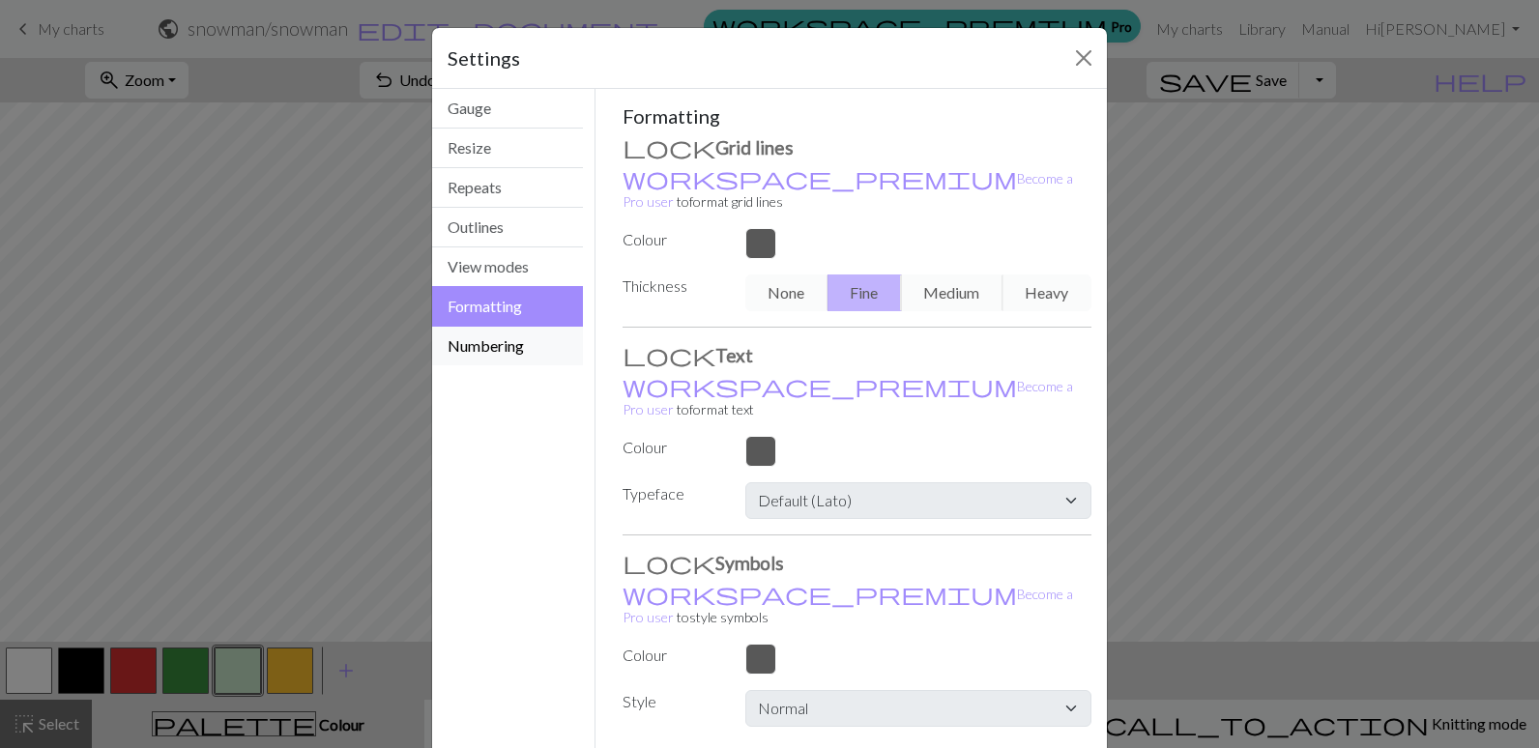
click at [534, 345] on button "Numbering" at bounding box center [507, 346] width 151 height 39
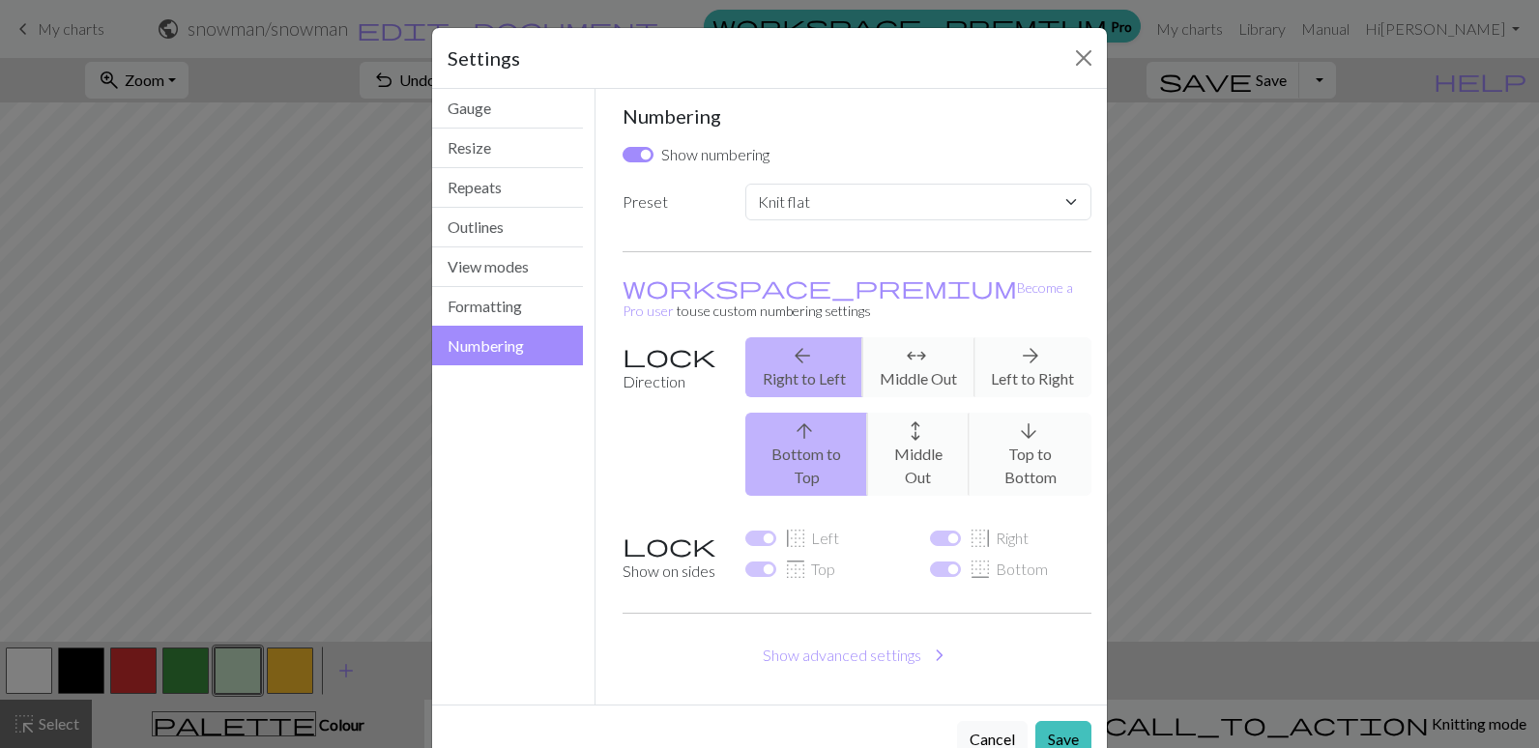
click at [1023, 413] on div "arrow_upward Bottom to Top arrows_outward Middle Out arrow_downward Top to Bott…" at bounding box center [918, 454] width 369 height 83
click at [1066, 721] on button "Save" at bounding box center [1063, 739] width 56 height 37
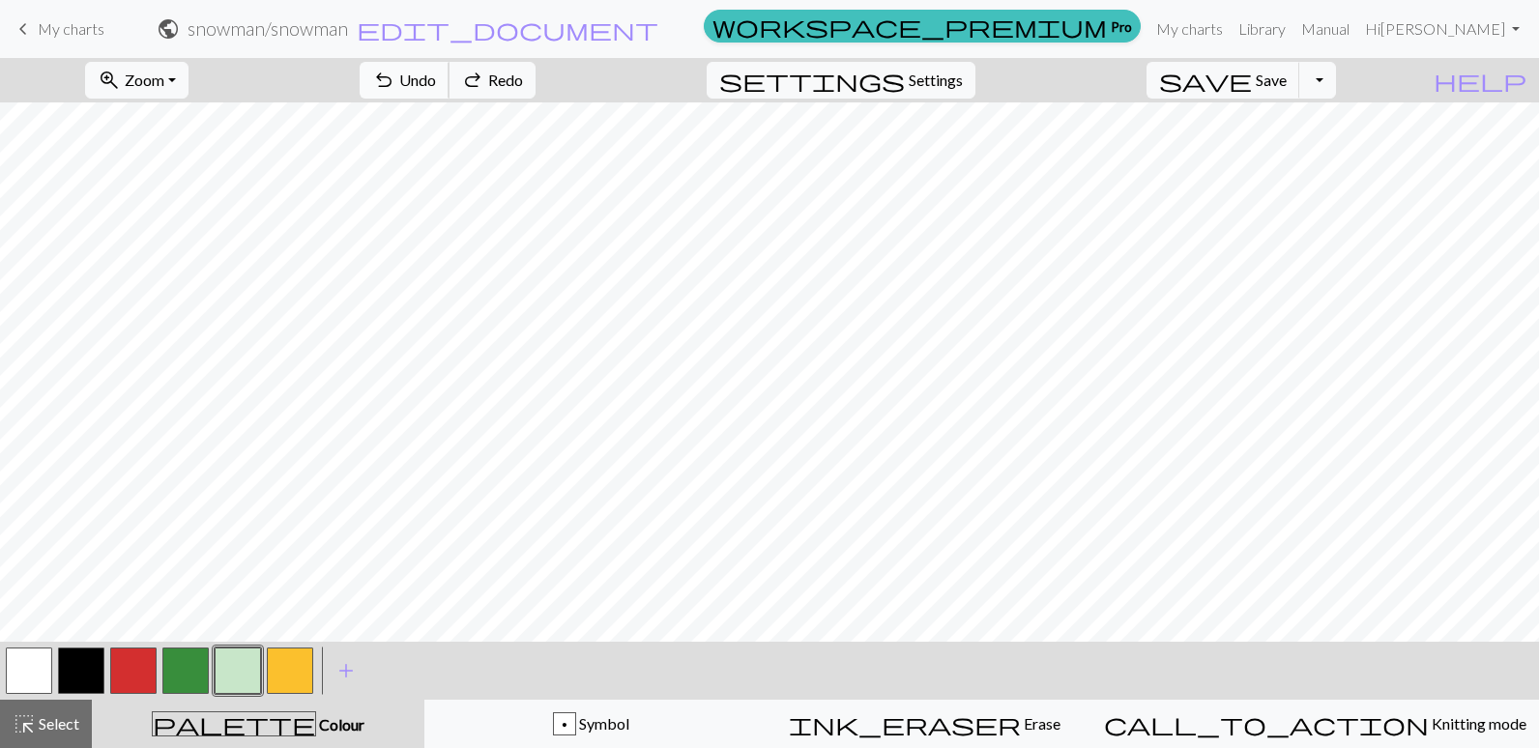
click at [436, 73] on span "Undo" at bounding box center [417, 80] width 37 height 18
click at [947, 73] on span "Settings" at bounding box center [936, 80] width 54 height 23
select select "flat"
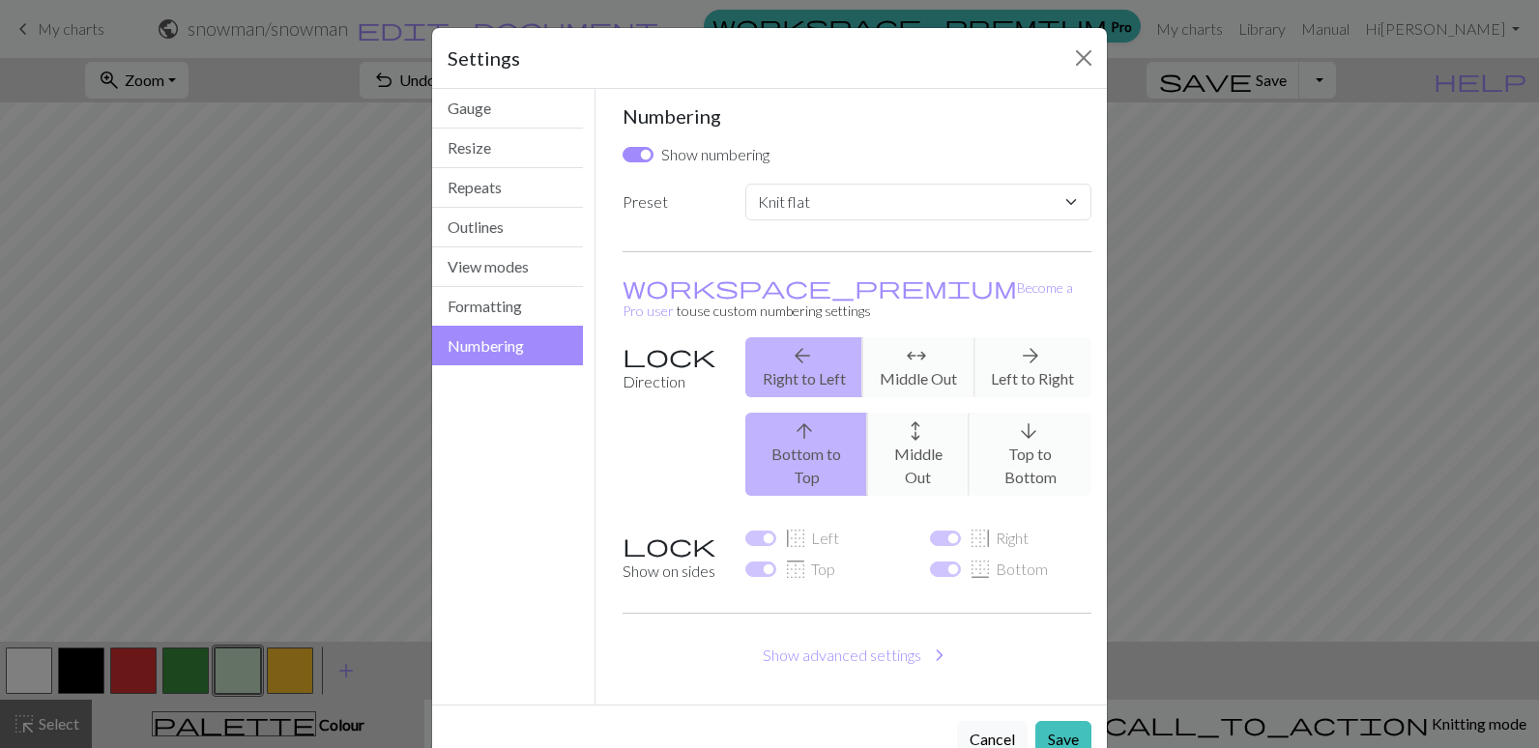
click at [1035, 415] on div "arrow_upward Bottom to Top arrows_outward Middle Out arrow_downward Top to Bott…" at bounding box center [918, 454] width 369 height 83
click at [1064, 199] on select "Custom Knit flat Knit in the round Lace knitting Cross stitch" at bounding box center [918, 202] width 346 height 37
click at [1022, 423] on div "arrow_upward Bottom to Top arrows_outward Middle Out arrow_downward Top to Bott…" at bounding box center [918, 454] width 369 height 83
click at [1022, 422] on div "arrow_upward Bottom to Top arrows_outward Middle Out arrow_downward Top to Bott…" at bounding box center [918, 454] width 369 height 83
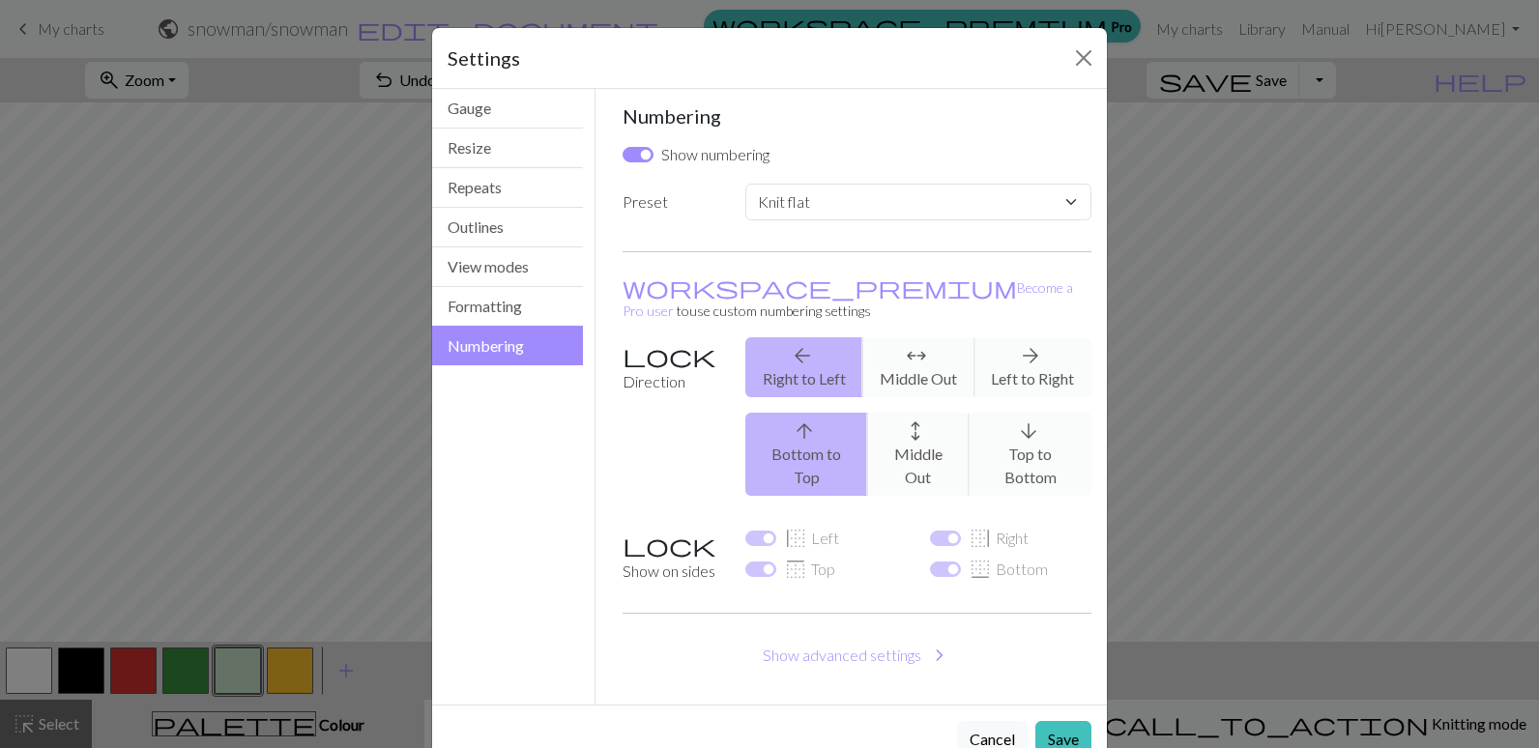
click at [1021, 418] on div "arrow_upward Bottom to Top arrows_outward Middle Out arrow_downward Top to Bott…" at bounding box center [918, 454] width 369 height 83
click at [1021, 416] on div "arrow_upward Bottom to Top arrows_outward Middle Out arrow_downward Top to Bott…" at bounding box center [918, 454] width 369 height 83
drag, startPoint x: 1021, startPoint y: 416, endPoint x: 1007, endPoint y: 345, distance: 71.9
click at [1007, 345] on div "arrow_back Right to Left arrows_outward Middle Out arrow_forward Left to Right" at bounding box center [918, 367] width 369 height 60
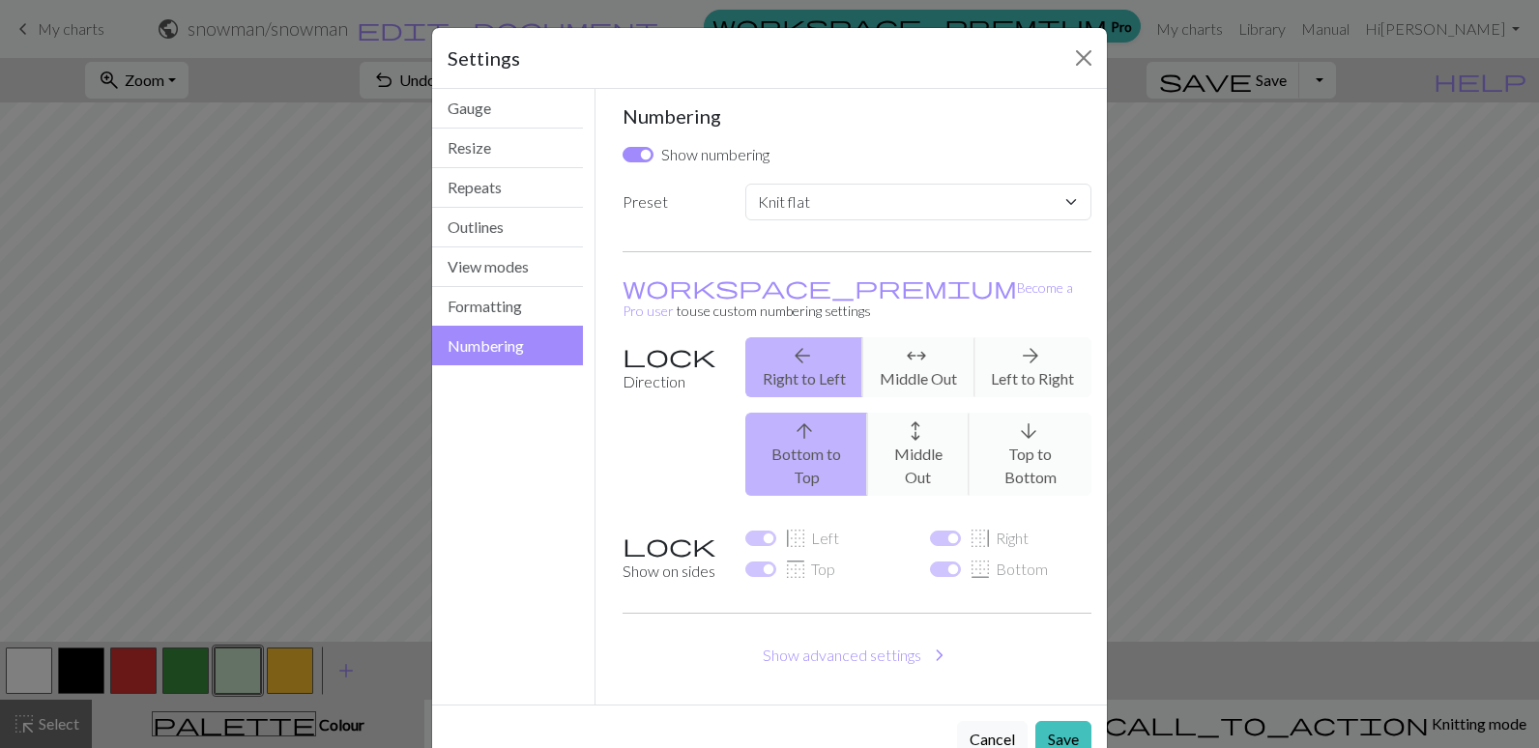
click at [1325, 362] on div "Settings Numbering Gauge Resize Repeats Outlines View modes Formatting Numberin…" at bounding box center [769, 374] width 1539 height 748
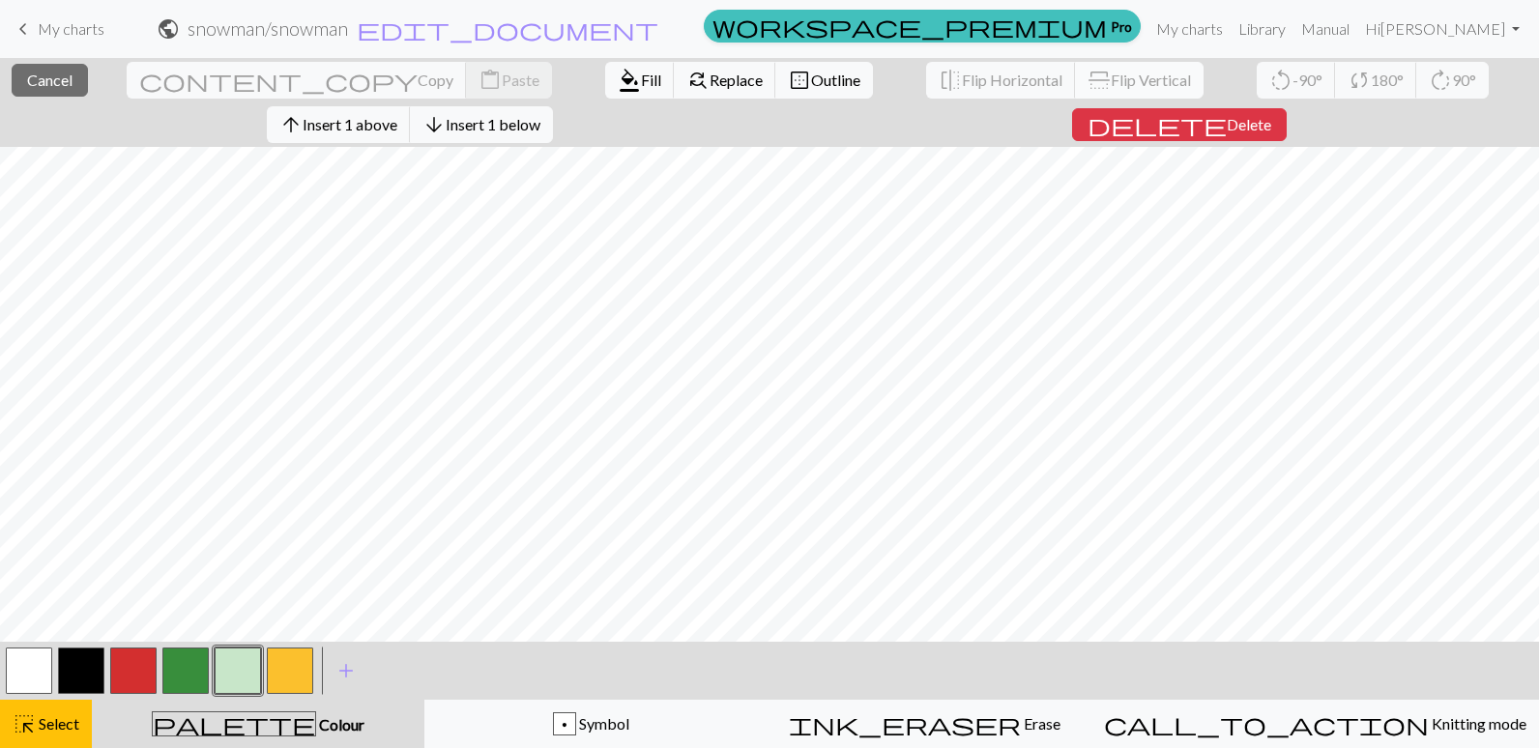
click at [1111, 73] on span "Flip Vertical" at bounding box center [1151, 80] width 80 height 18
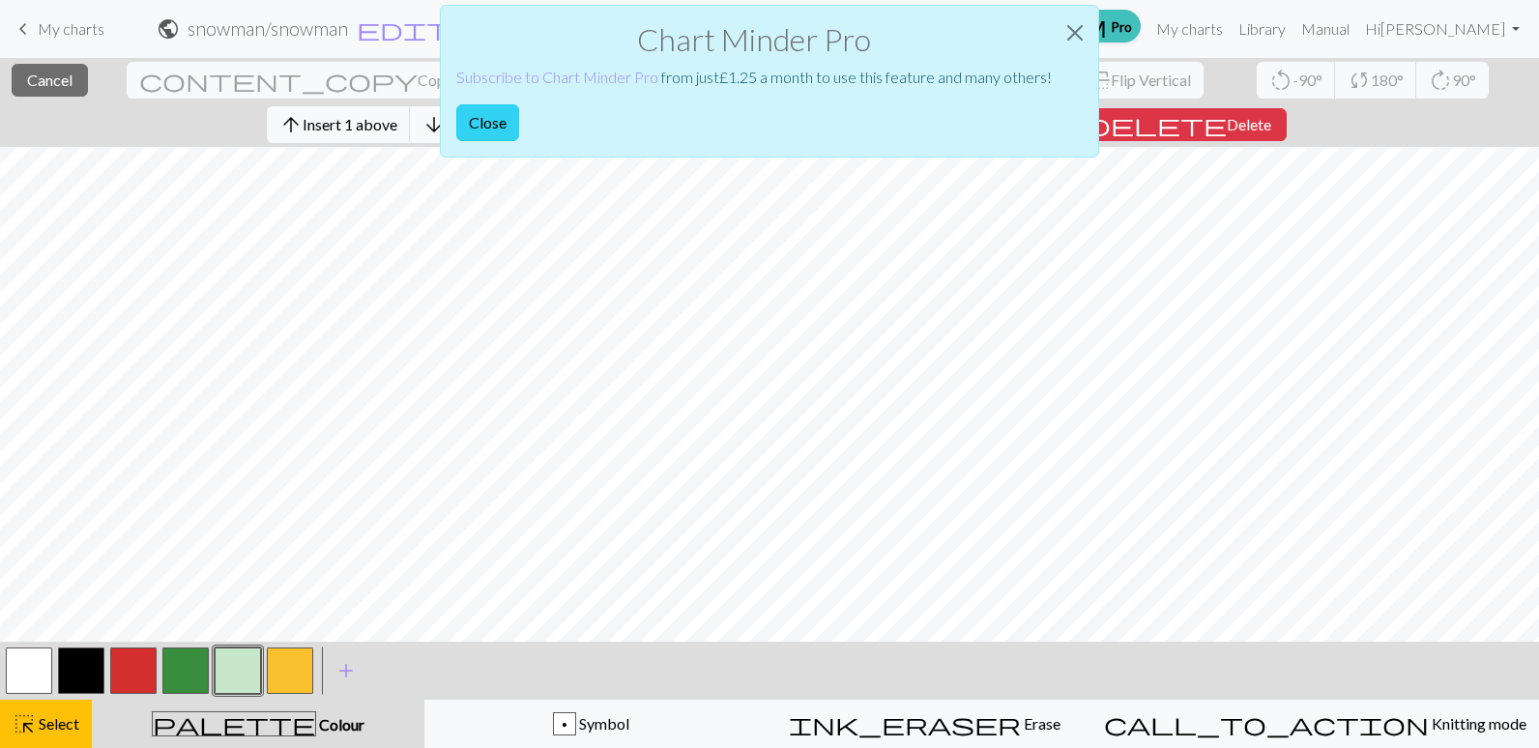
click at [501, 125] on button "Close" at bounding box center [487, 122] width 63 height 37
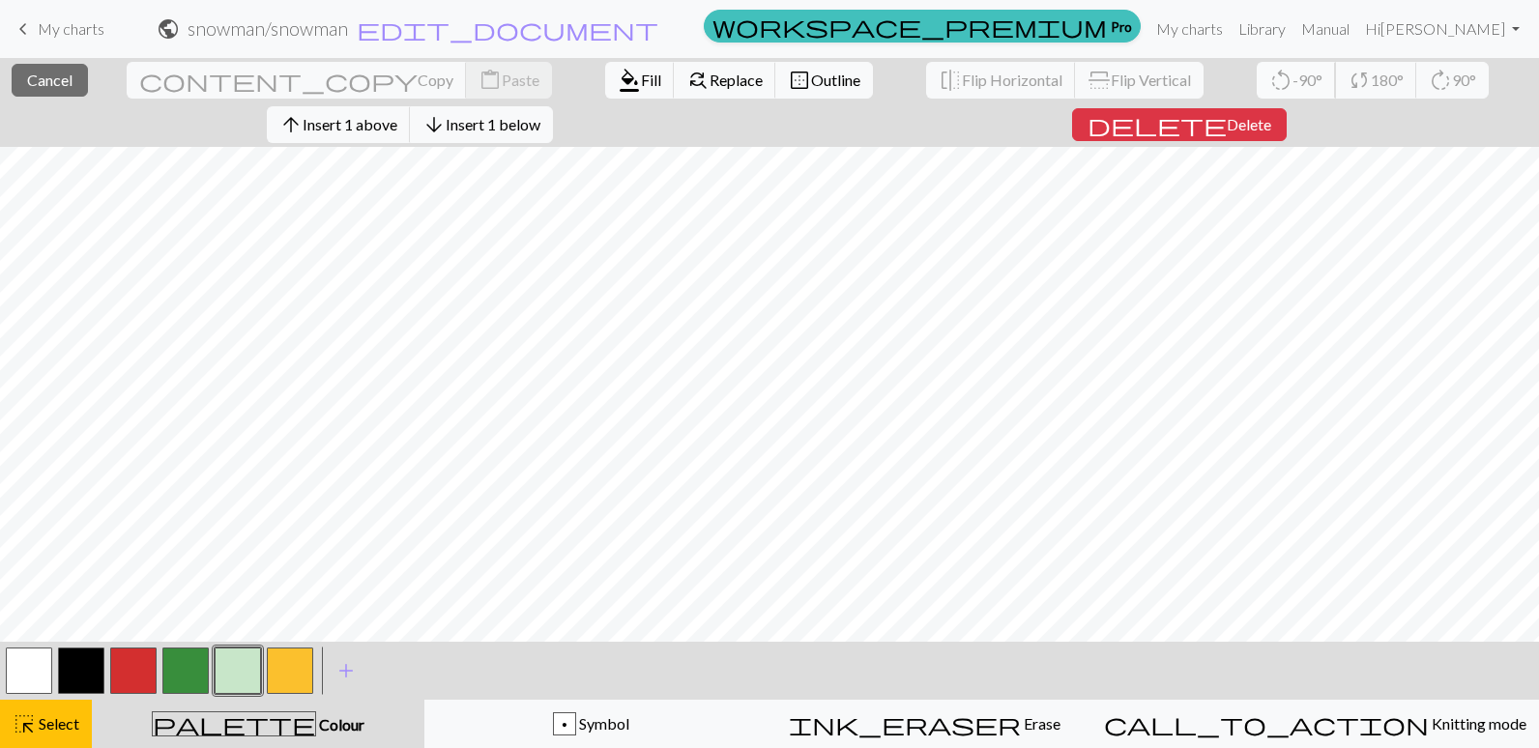
click at [1293, 79] on span "-90°" at bounding box center [1308, 80] width 30 height 18
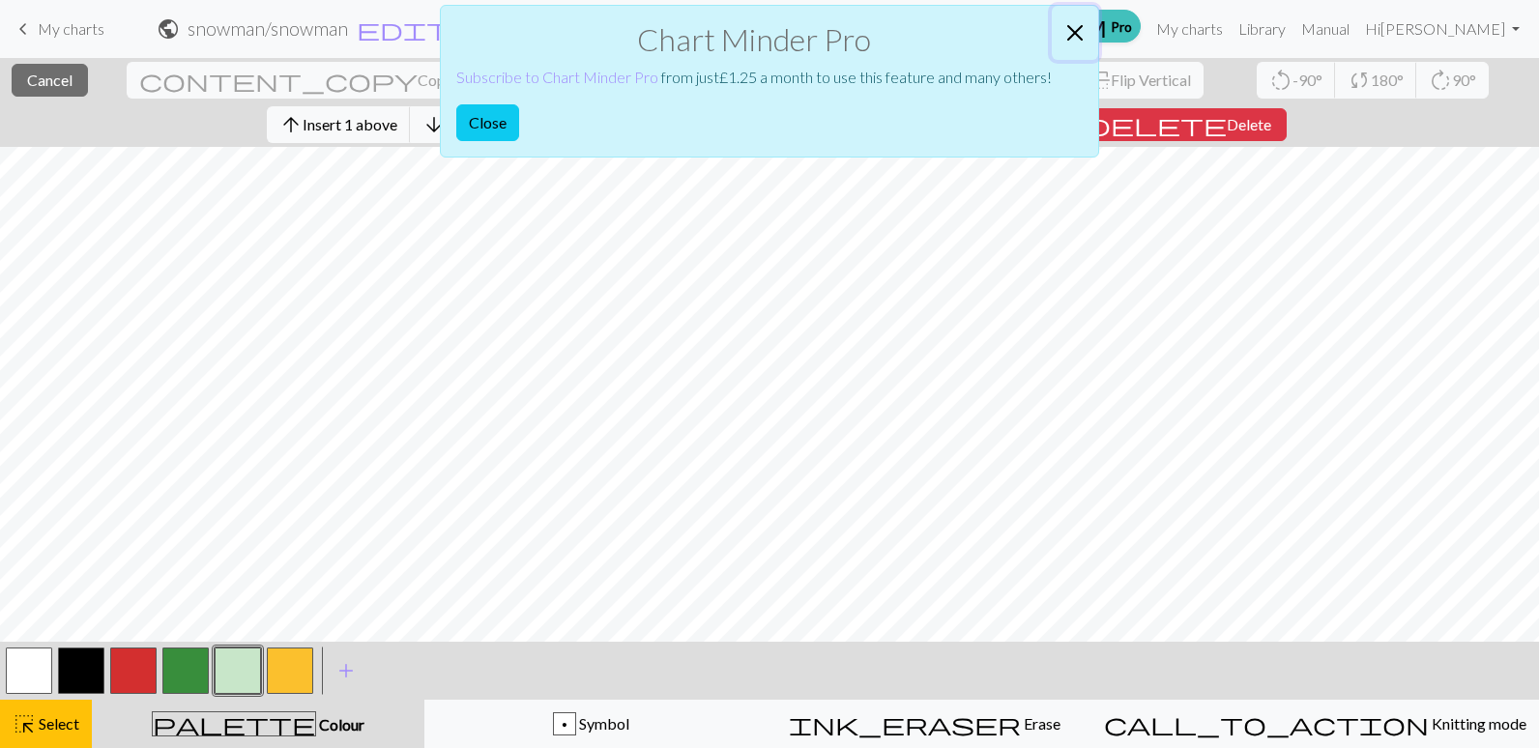
click at [1064, 29] on button "Close" at bounding box center [1075, 33] width 46 height 54
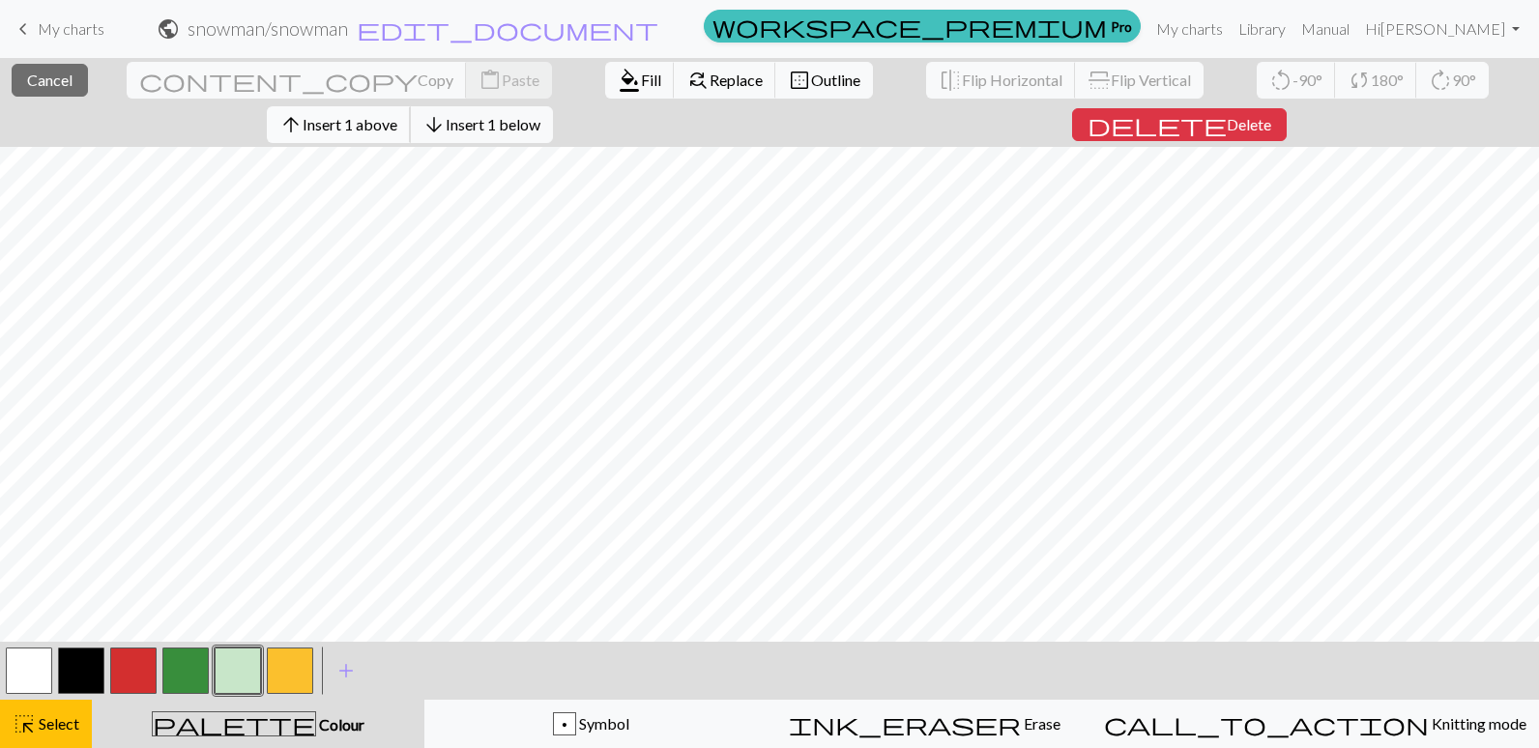
click at [397, 115] on span "Insert 1 above" at bounding box center [350, 124] width 95 height 18
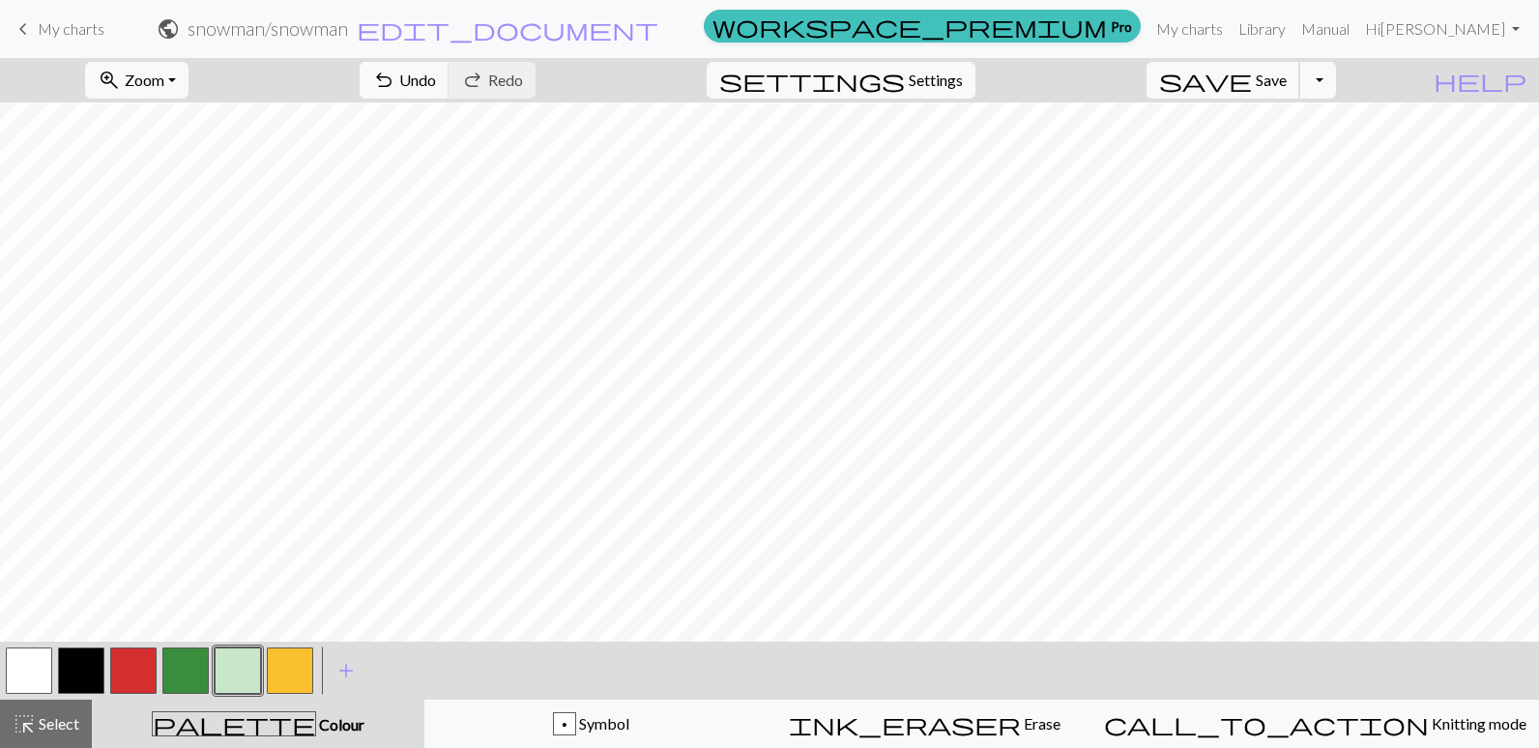
click at [1287, 73] on span "Save" at bounding box center [1271, 80] width 31 height 18
click at [963, 88] on span "Settings" at bounding box center [936, 80] width 54 height 23
select select "aran"
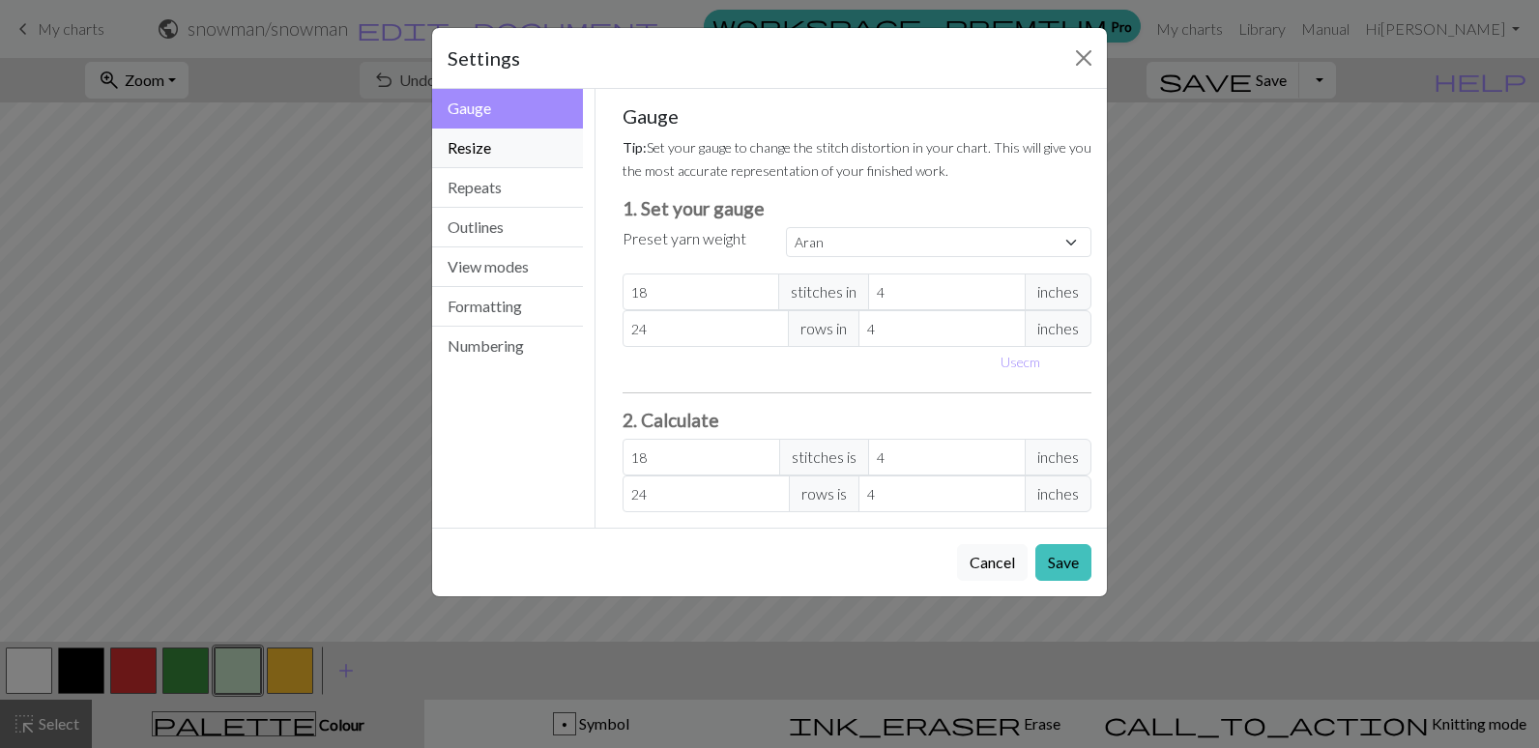
click at [539, 160] on button "Resize" at bounding box center [507, 149] width 151 height 40
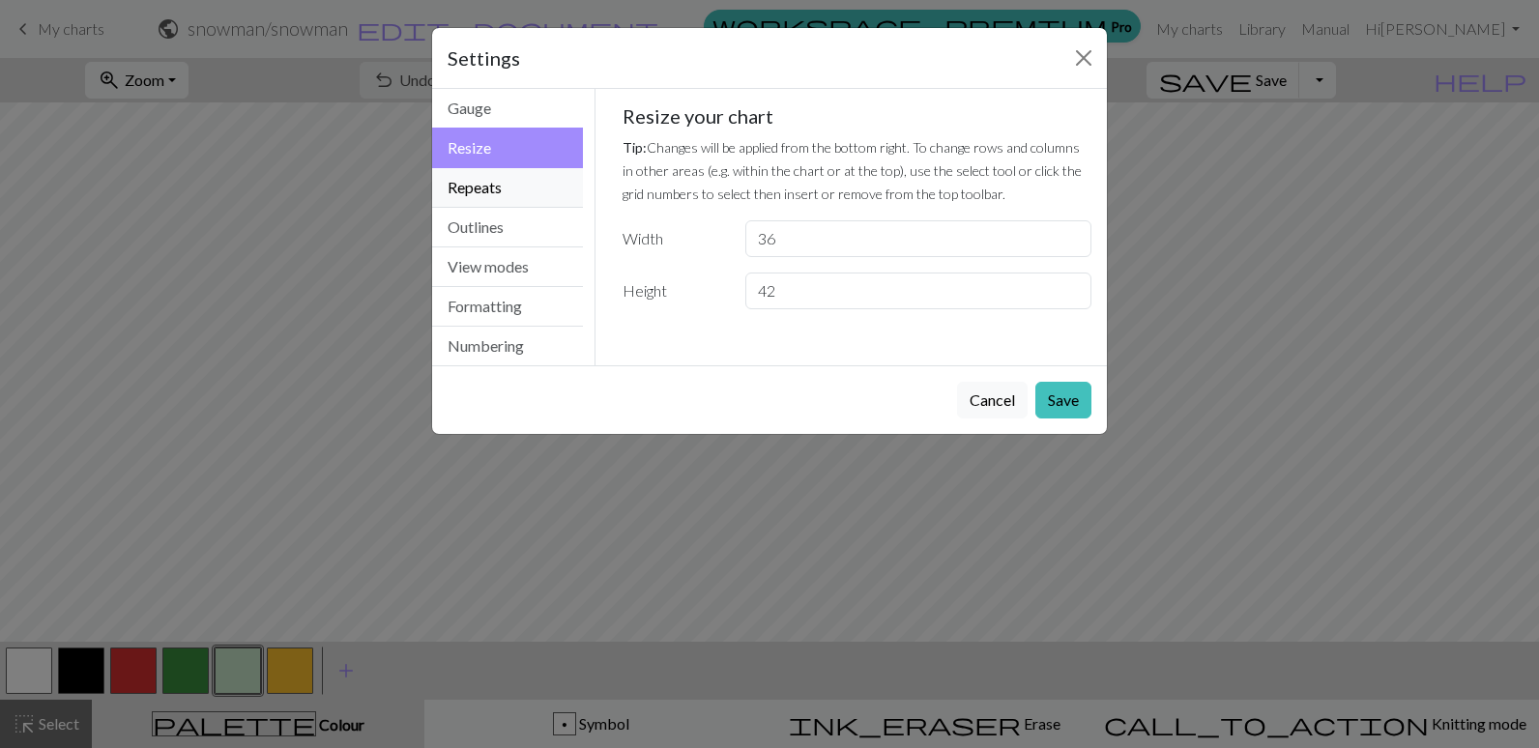
click at [544, 190] on button "Repeats" at bounding box center [507, 188] width 151 height 40
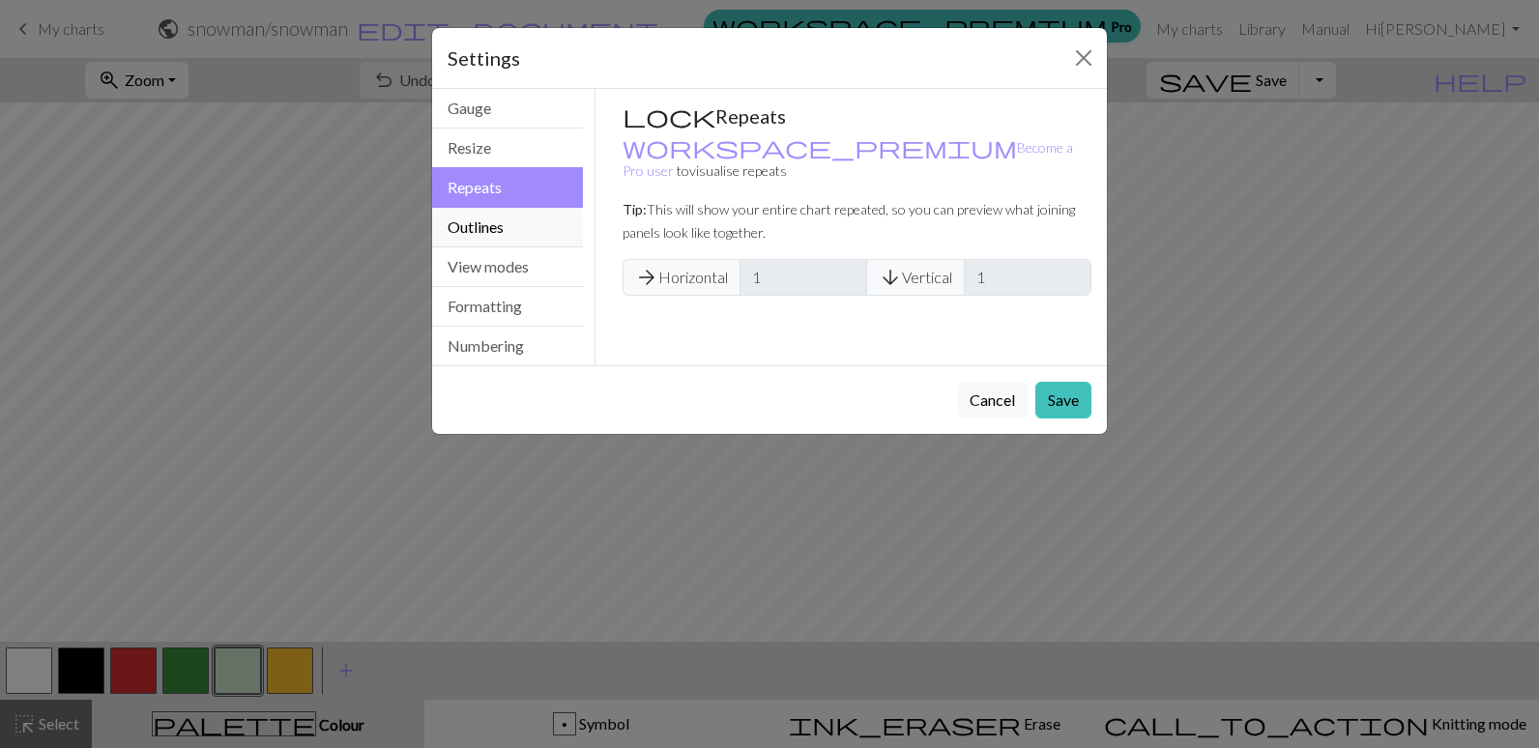
click at [552, 230] on button "Outlines" at bounding box center [507, 228] width 151 height 40
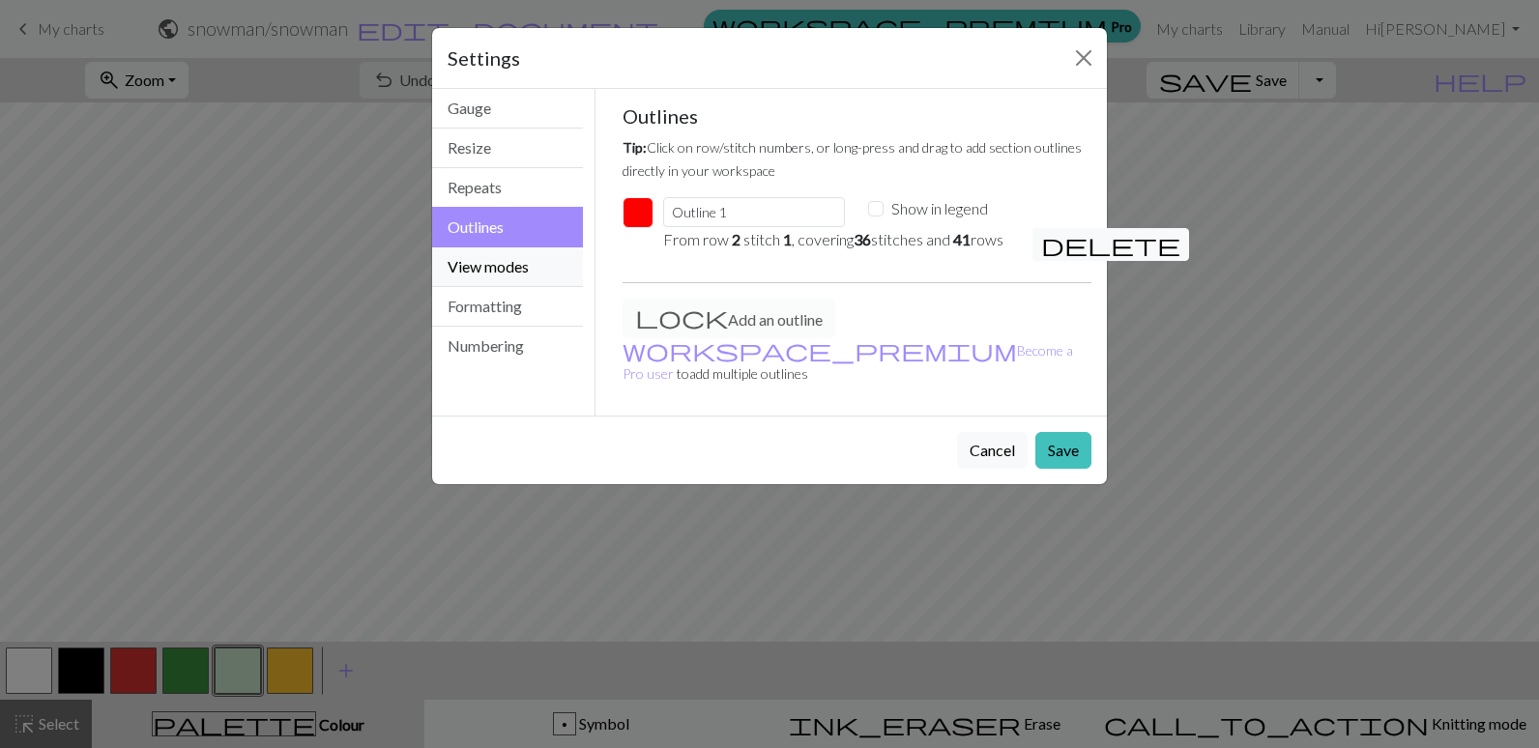
click at [557, 267] on button "View modes" at bounding box center [507, 268] width 151 height 40
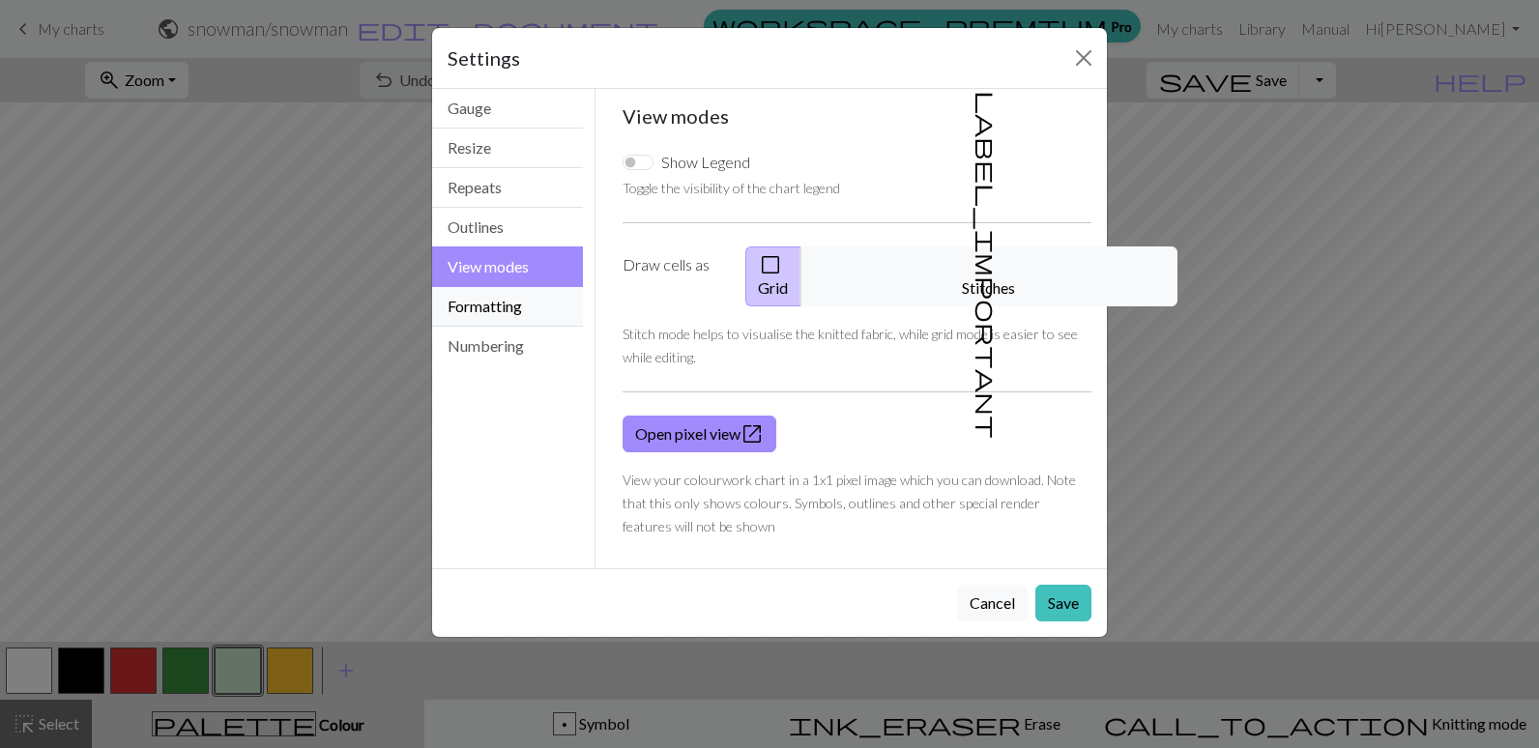
click at [559, 303] on button "Formatting" at bounding box center [507, 307] width 151 height 40
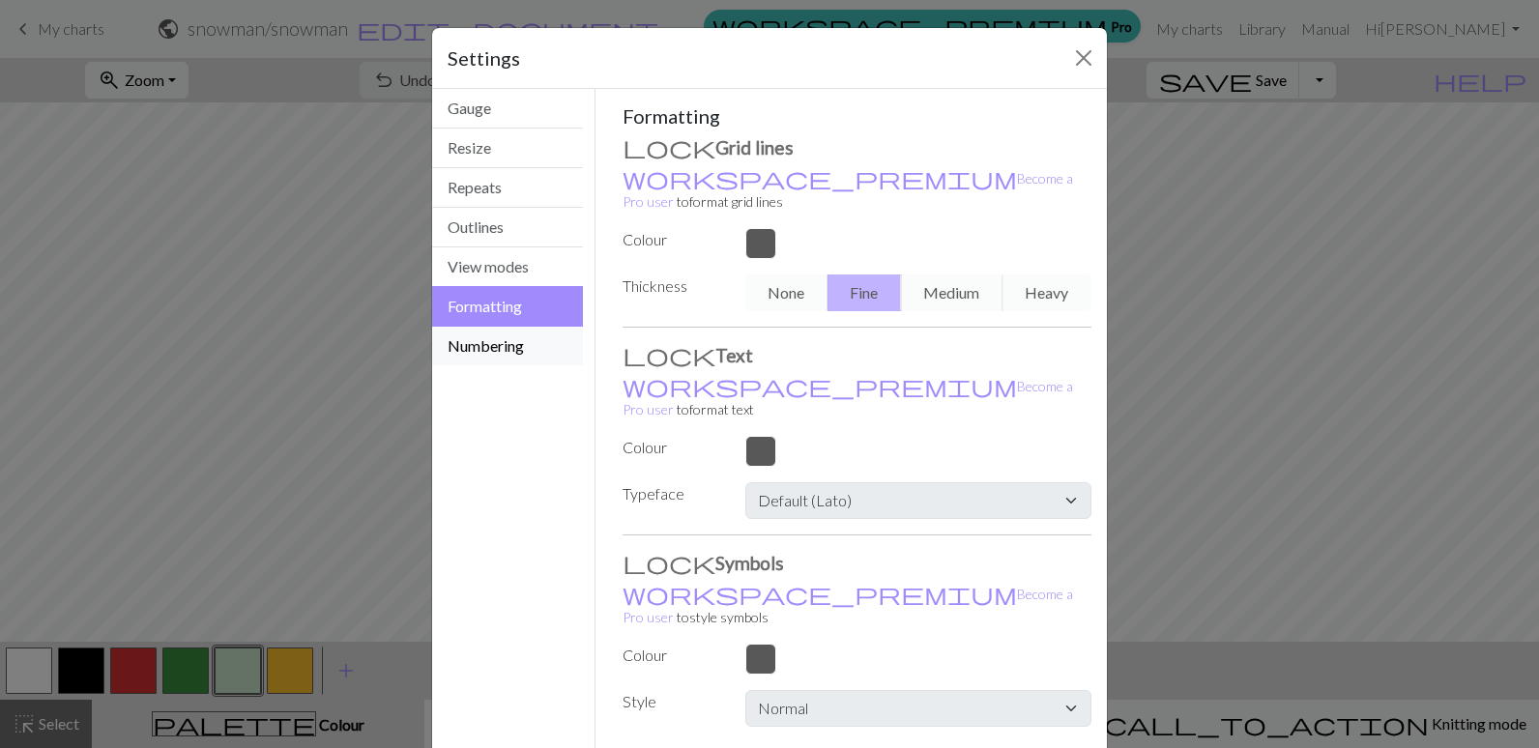
click at [550, 345] on button "Numbering" at bounding box center [507, 346] width 151 height 39
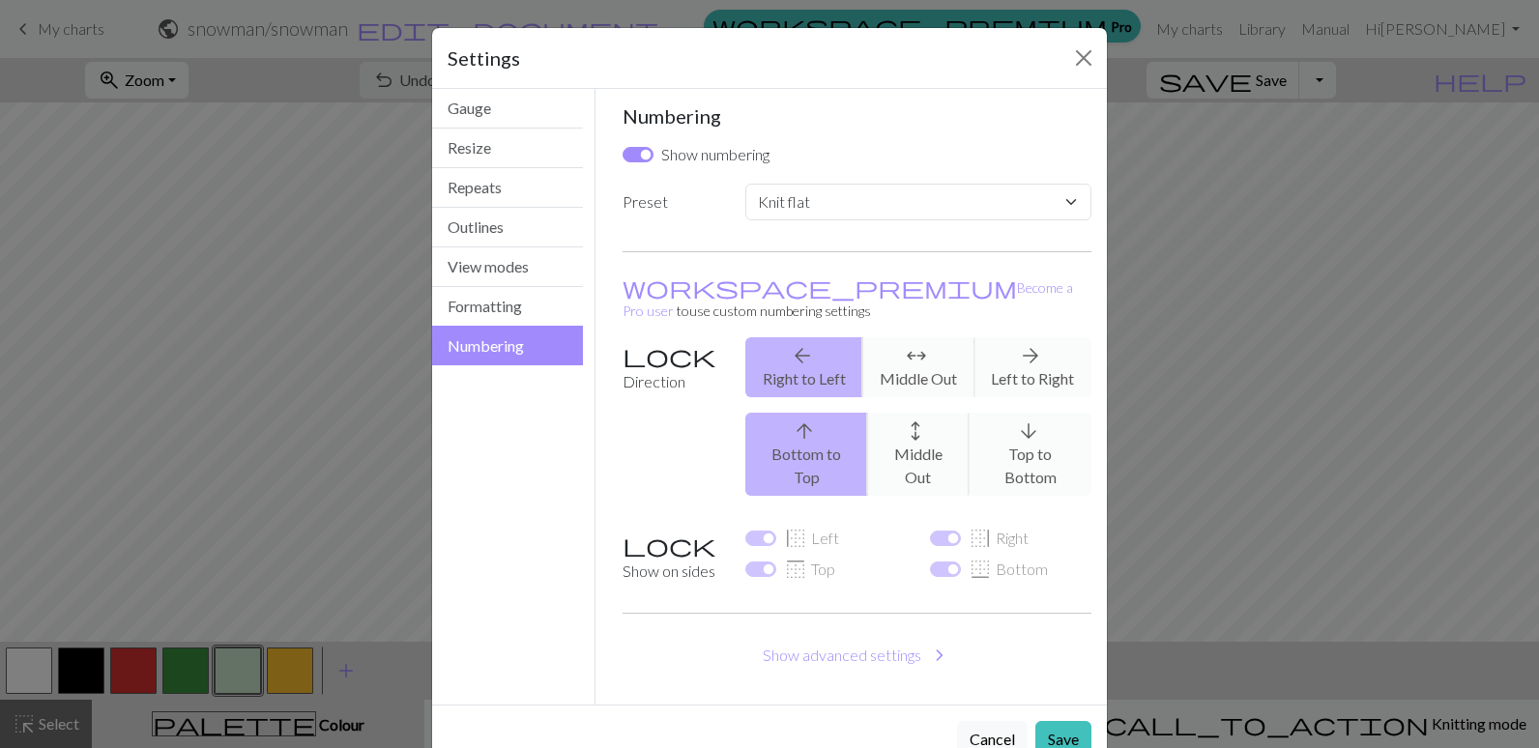
click at [1311, 330] on div "Settings Numbering Gauge Resize Repeats Outlines View modes Formatting Numberin…" at bounding box center [769, 374] width 1539 height 748
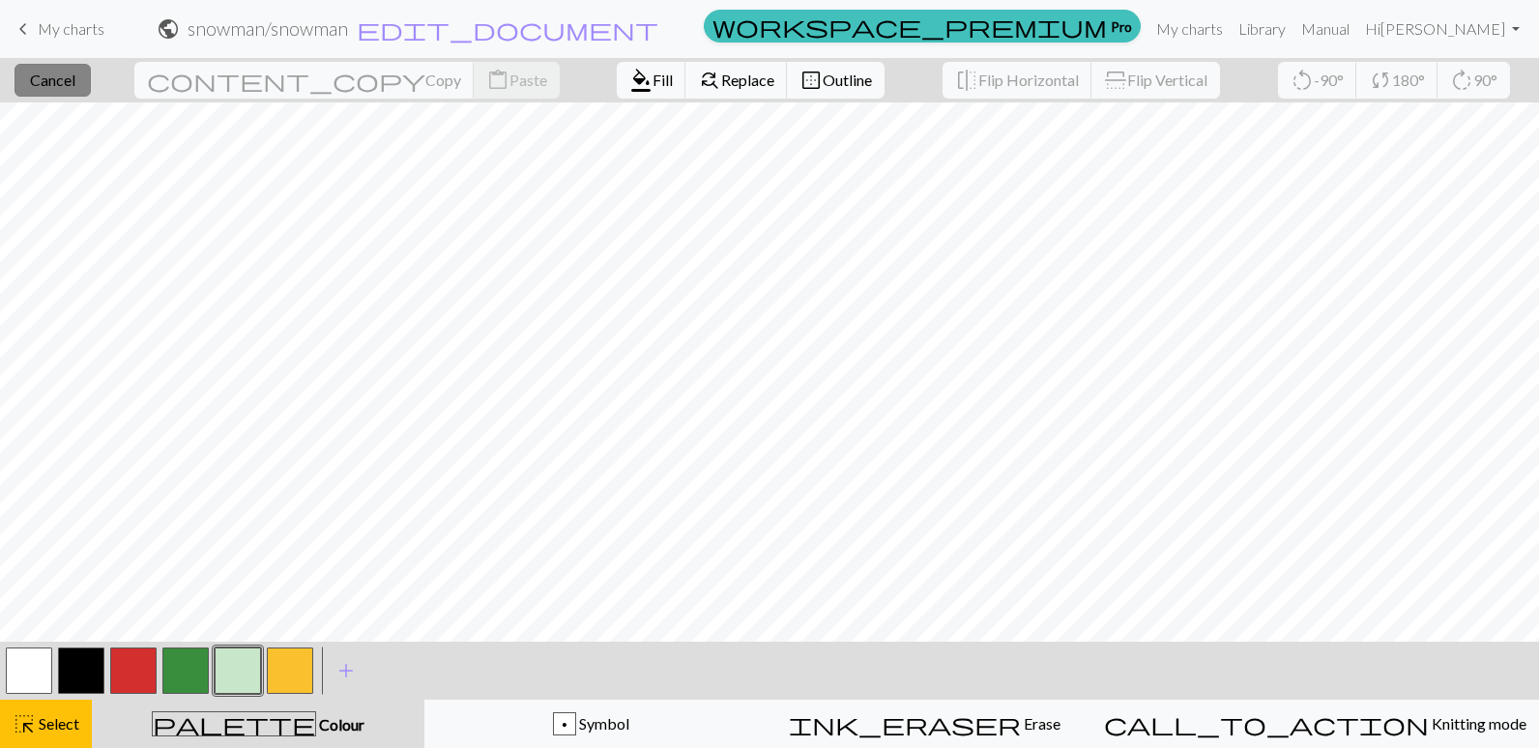
click at [62, 80] on span "Cancel" at bounding box center [52, 80] width 45 height 18
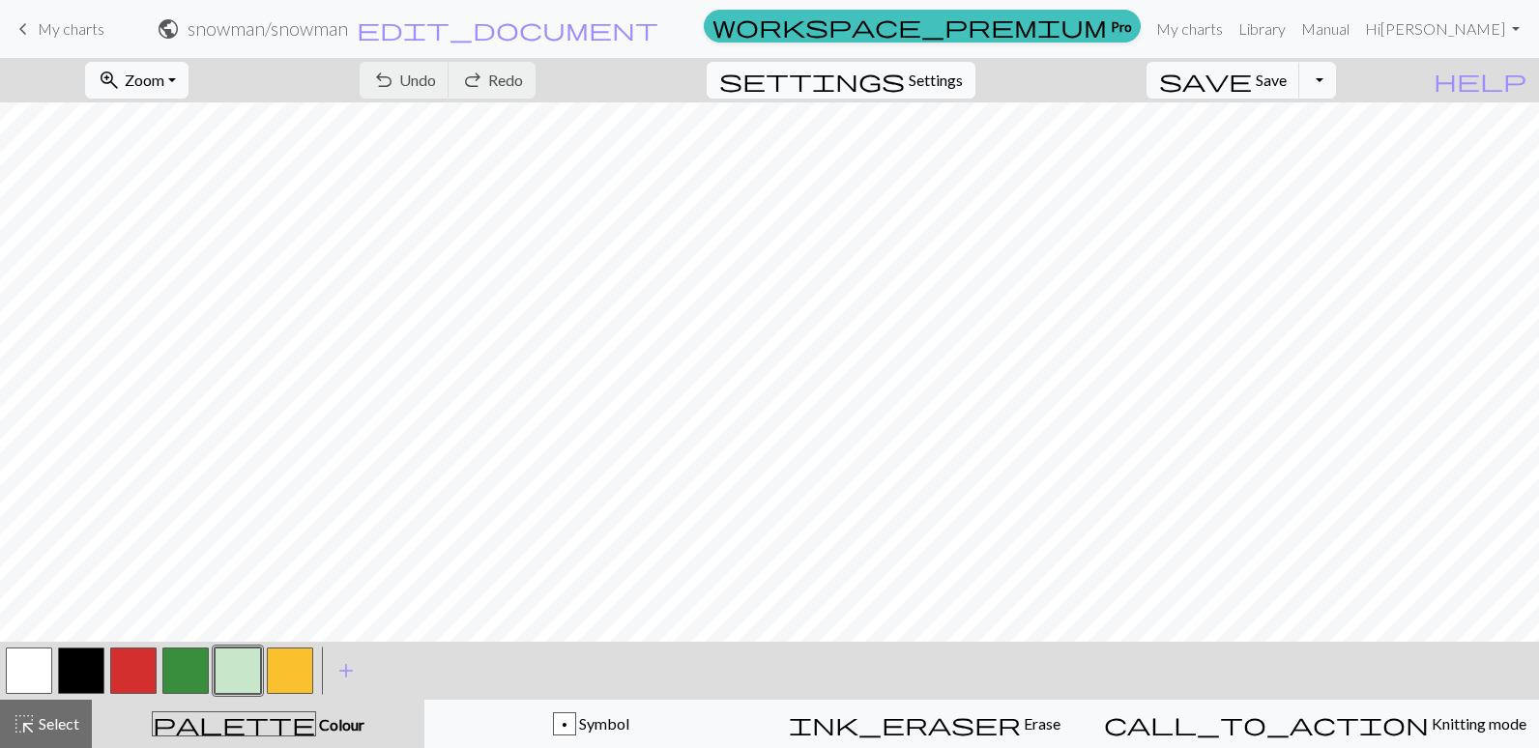
click at [934, 88] on span "Settings" at bounding box center [936, 80] width 54 height 23
select select "aran"
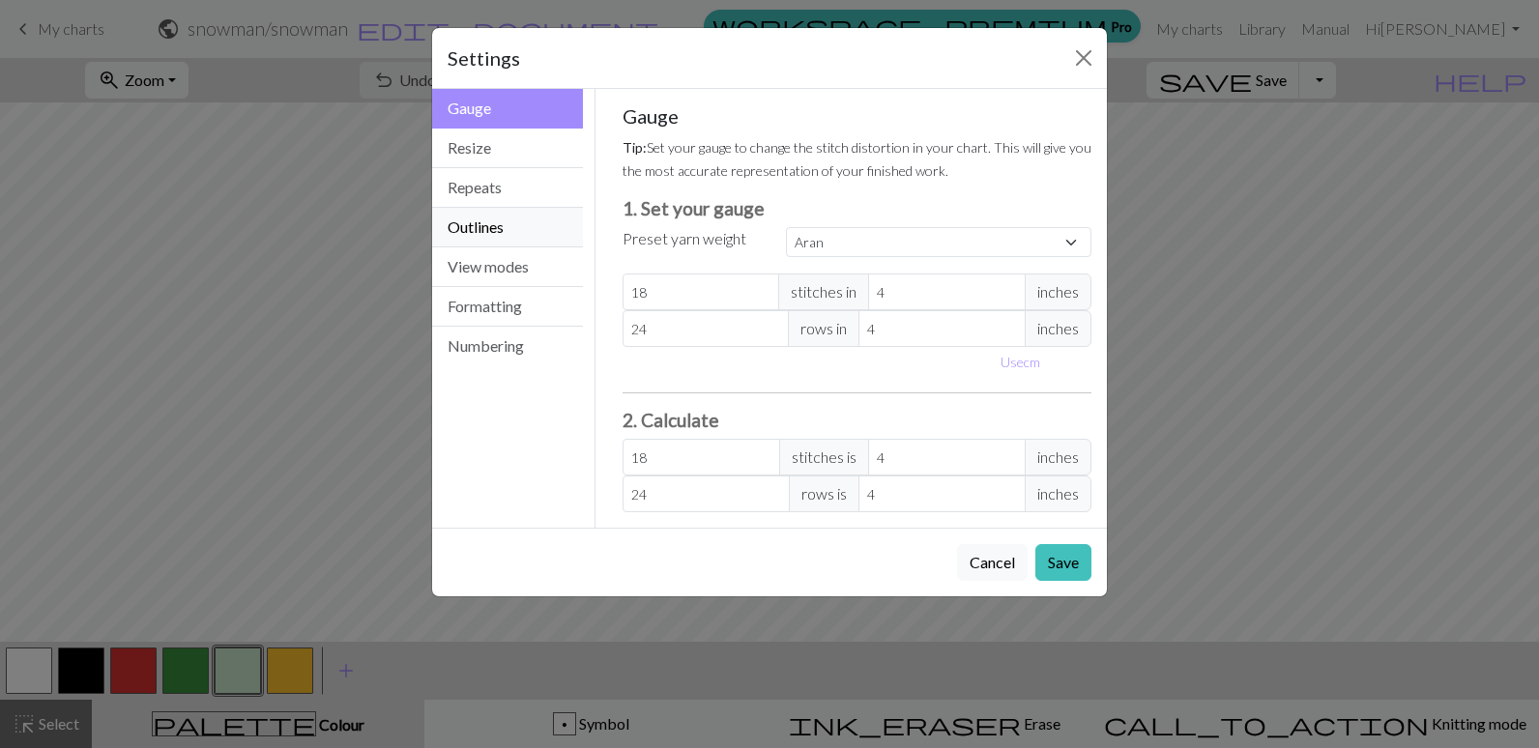
click at [518, 227] on button "Outlines" at bounding box center [507, 228] width 151 height 40
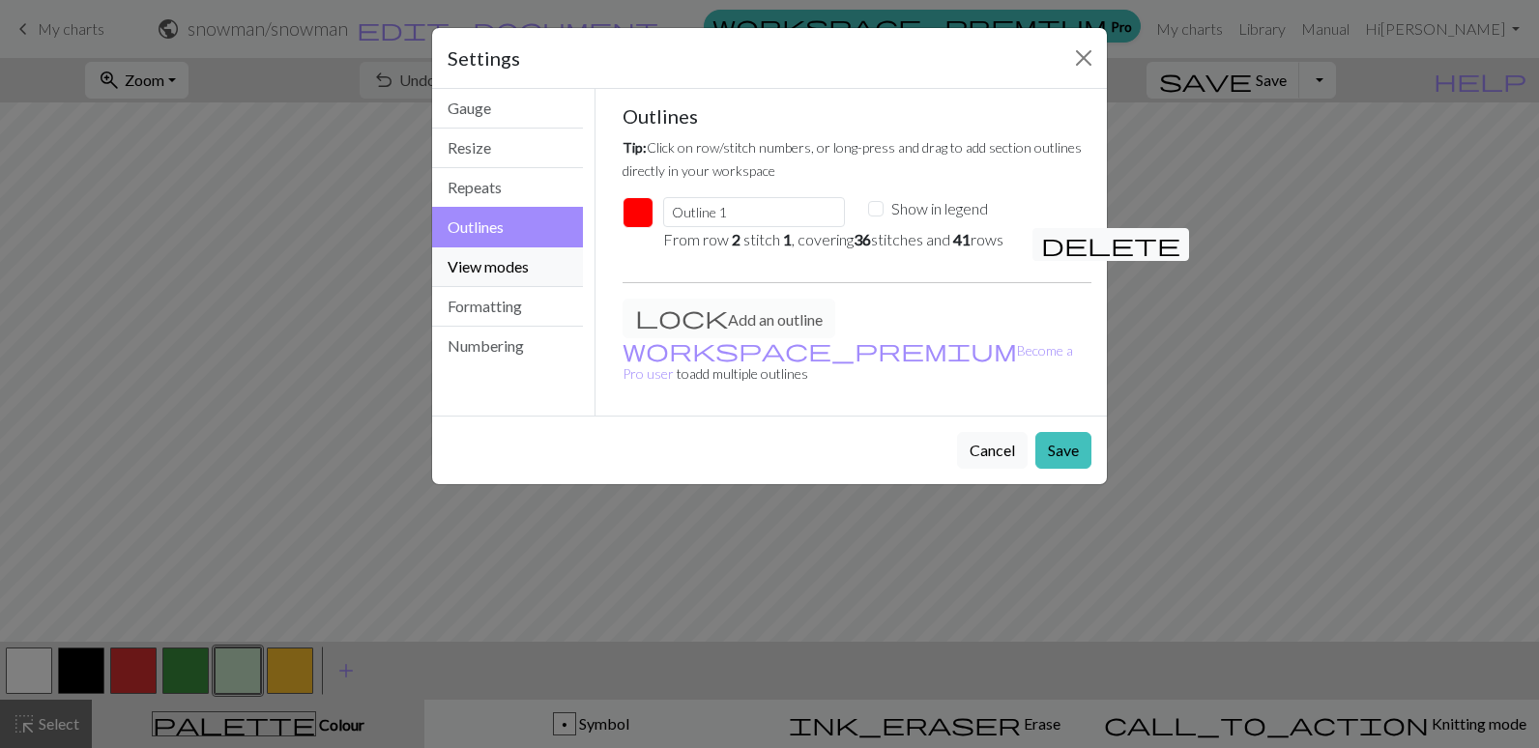
click at [529, 265] on button "View modes" at bounding box center [507, 268] width 151 height 40
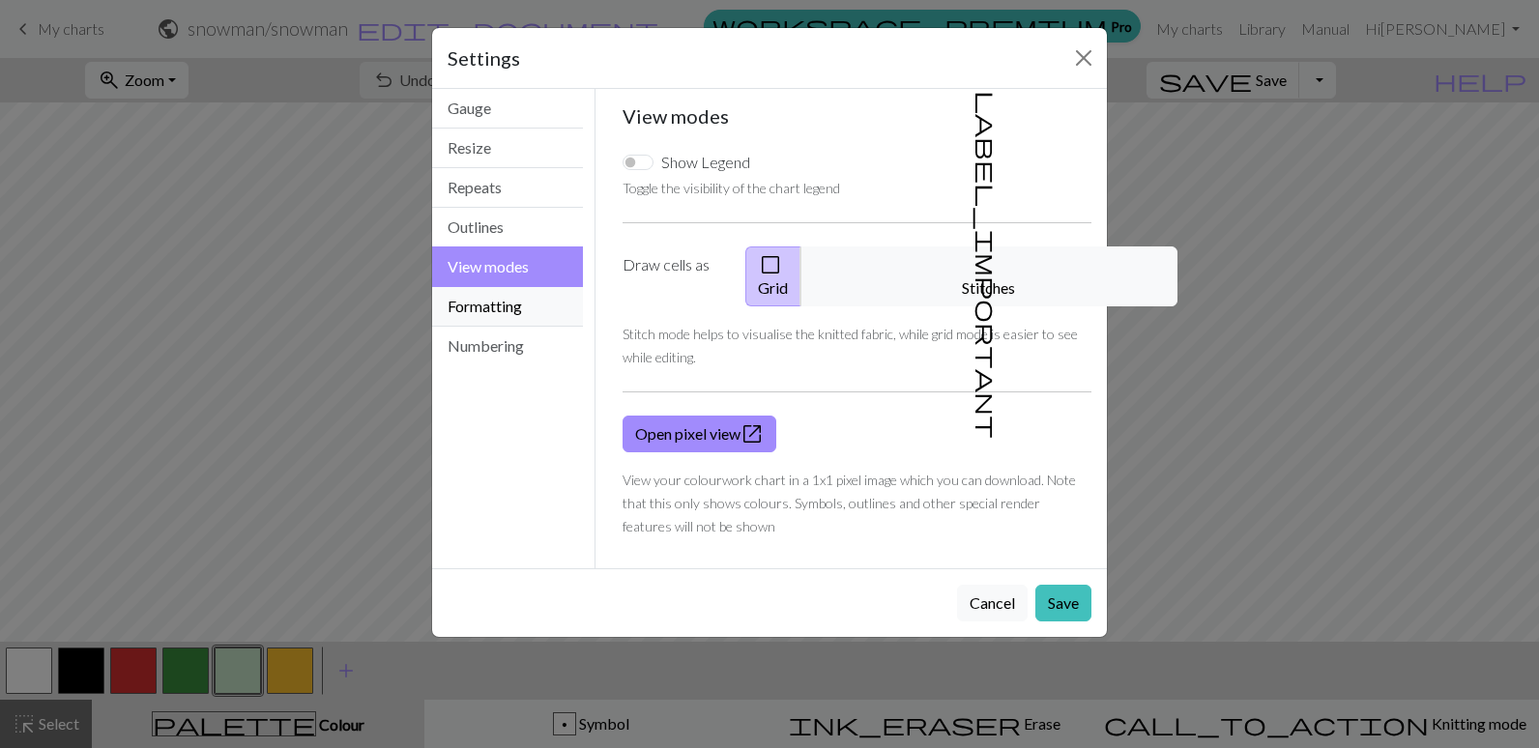
click at [538, 303] on button "Formatting" at bounding box center [507, 307] width 151 height 40
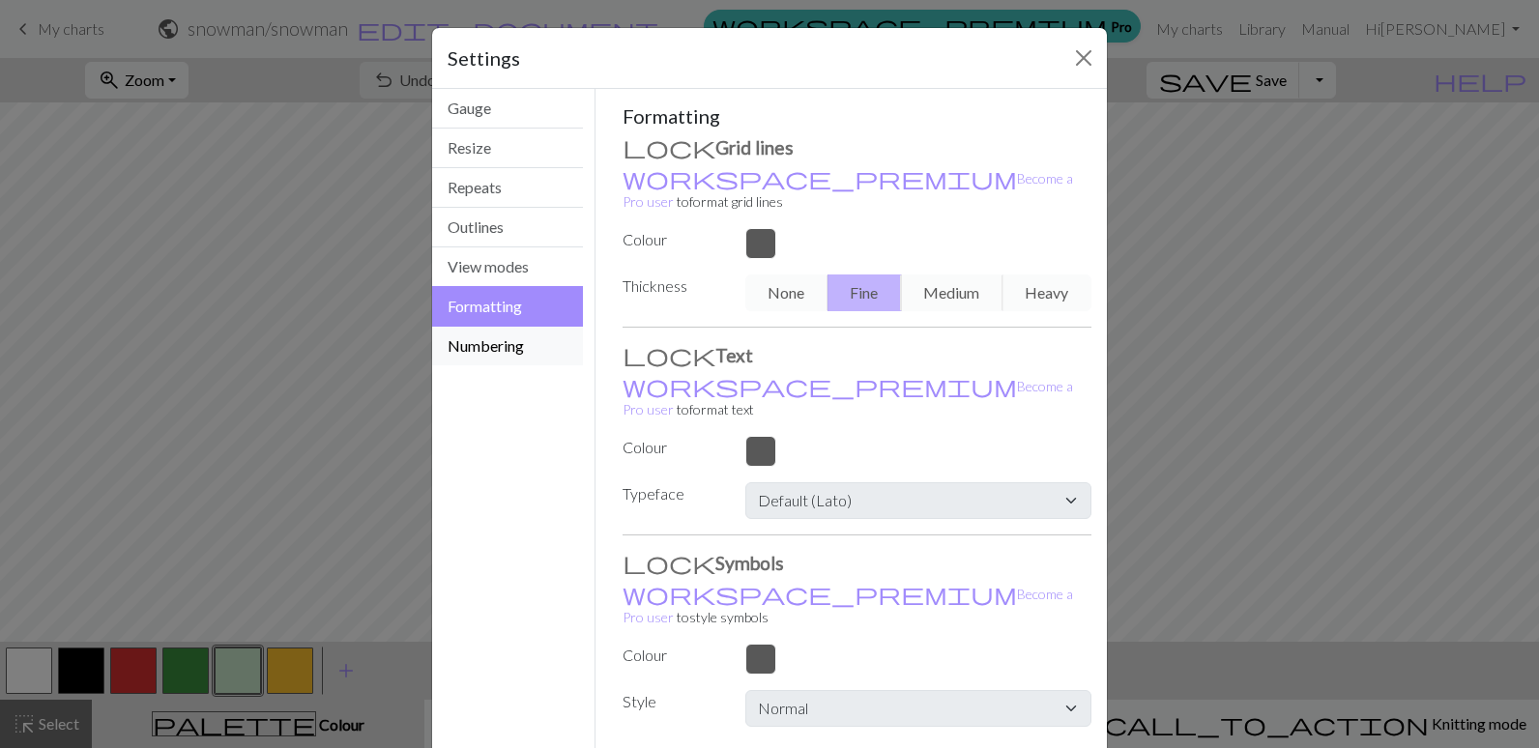
click at [530, 339] on button "Numbering" at bounding box center [507, 346] width 151 height 39
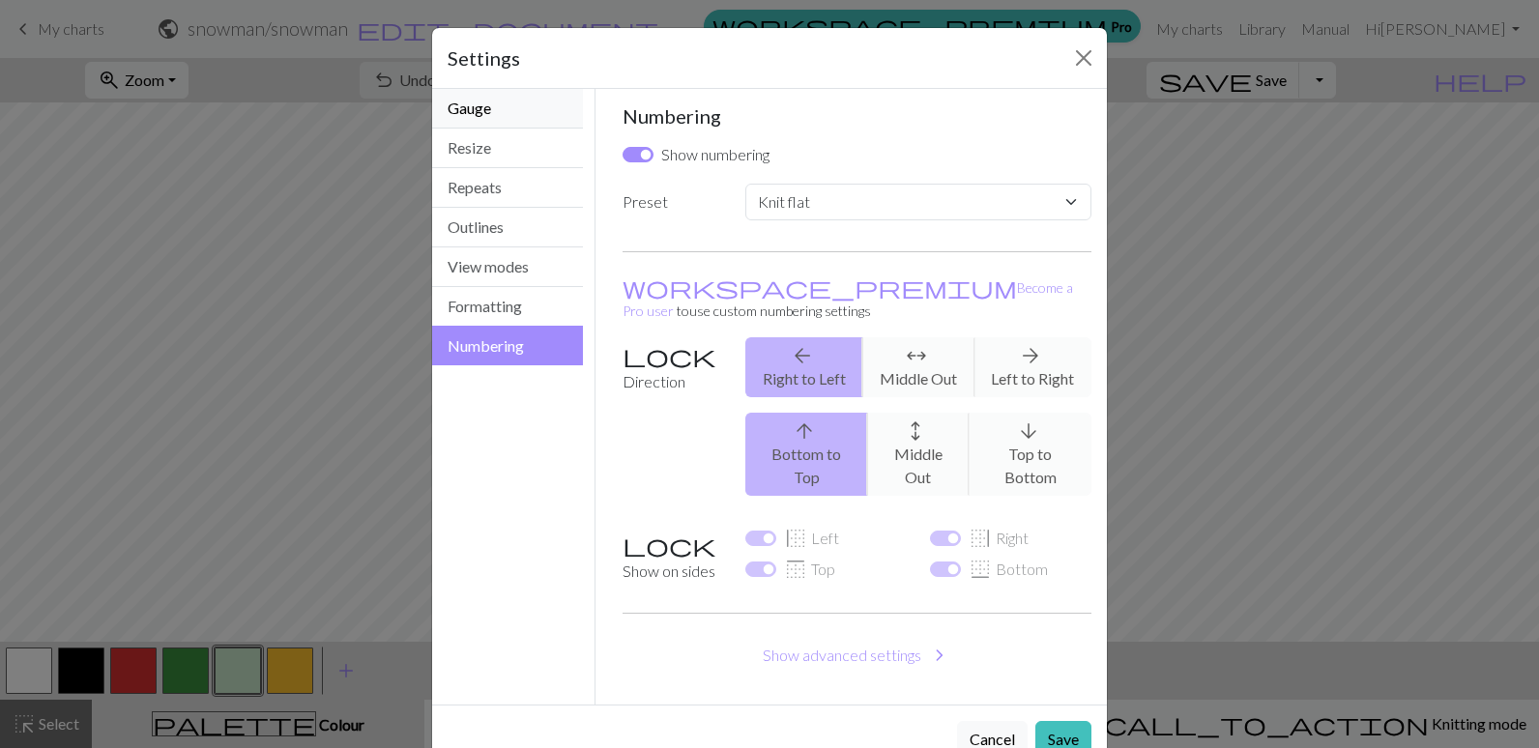
click at [489, 106] on button "Gauge" at bounding box center [507, 109] width 151 height 40
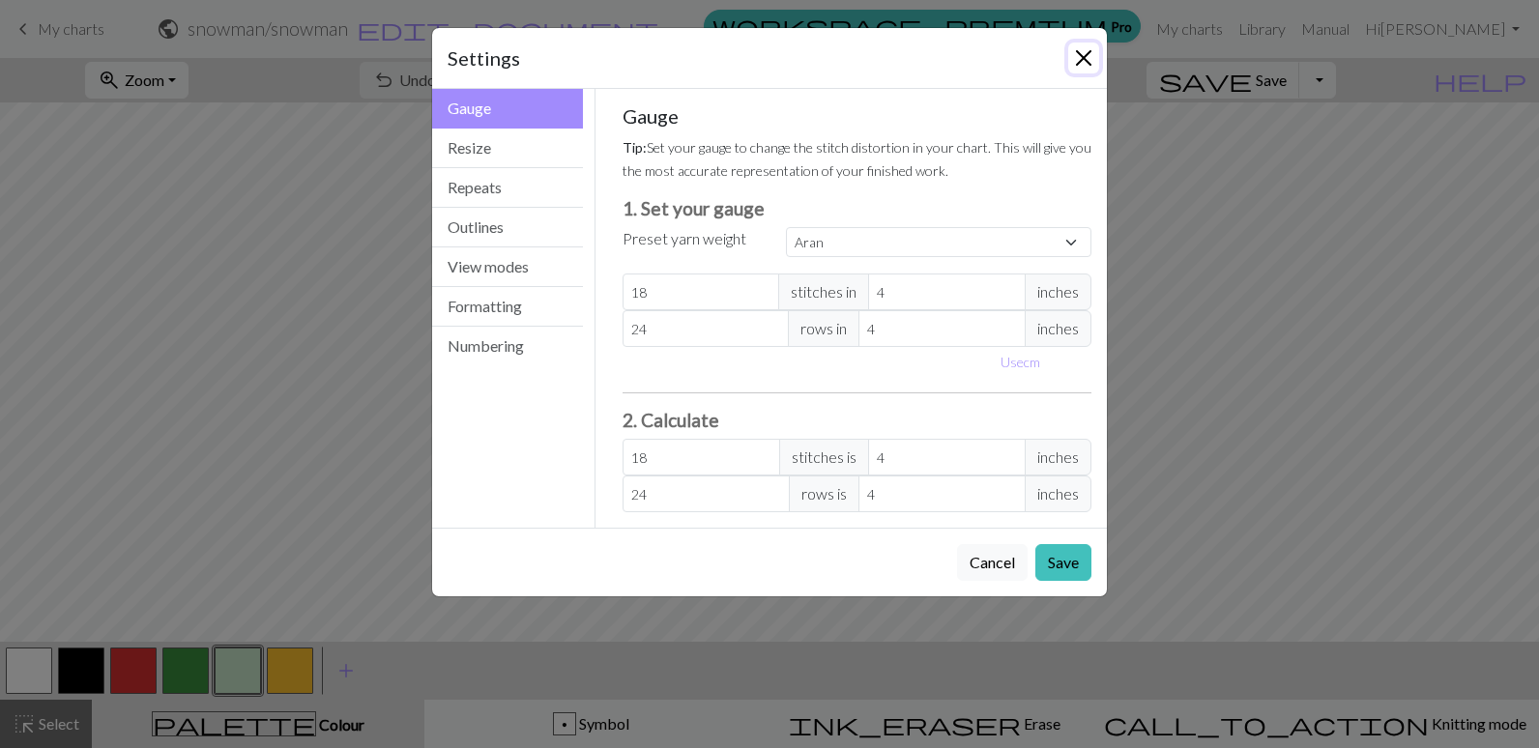
click at [1084, 60] on button "Close" at bounding box center [1083, 58] width 31 height 31
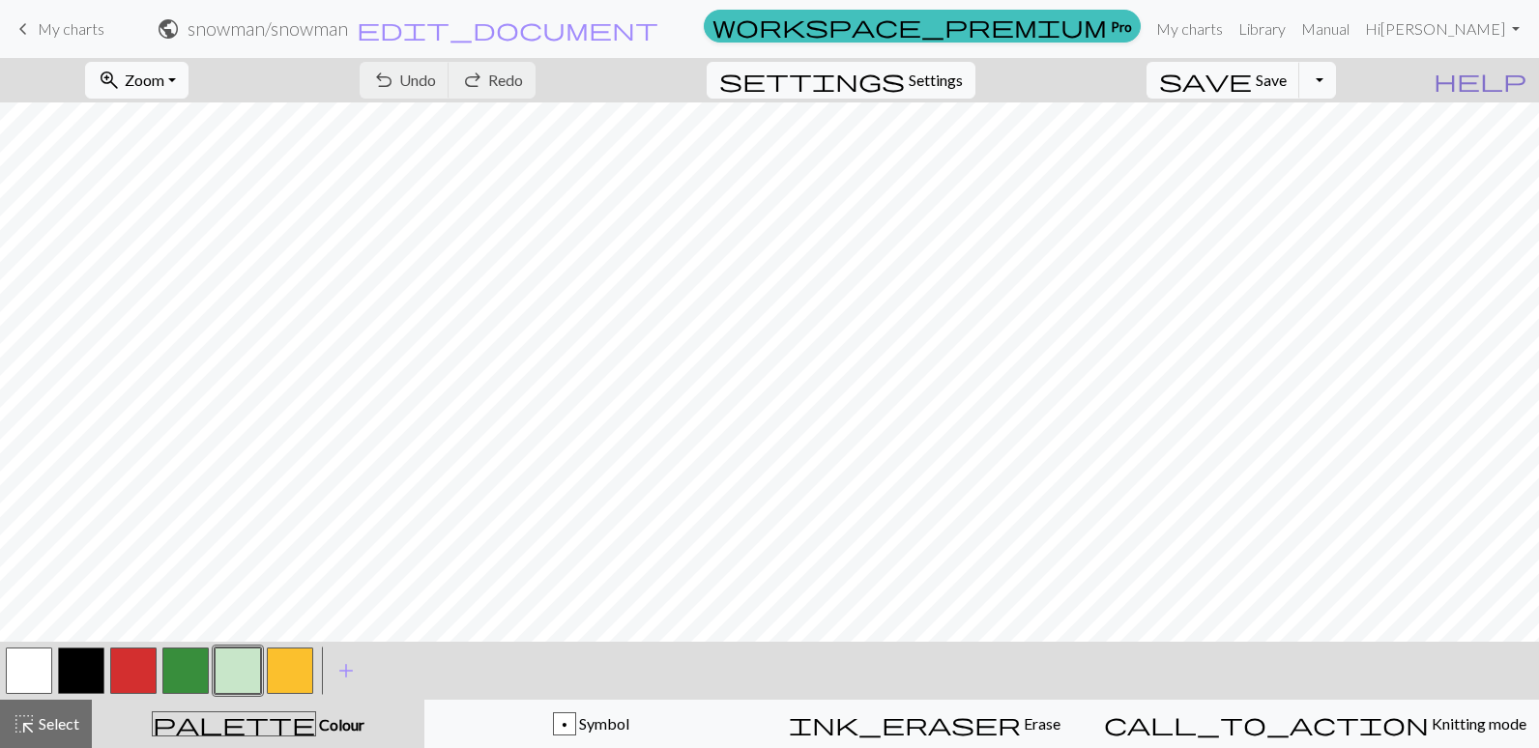
click at [1514, 75] on span "help" at bounding box center [1480, 80] width 93 height 27
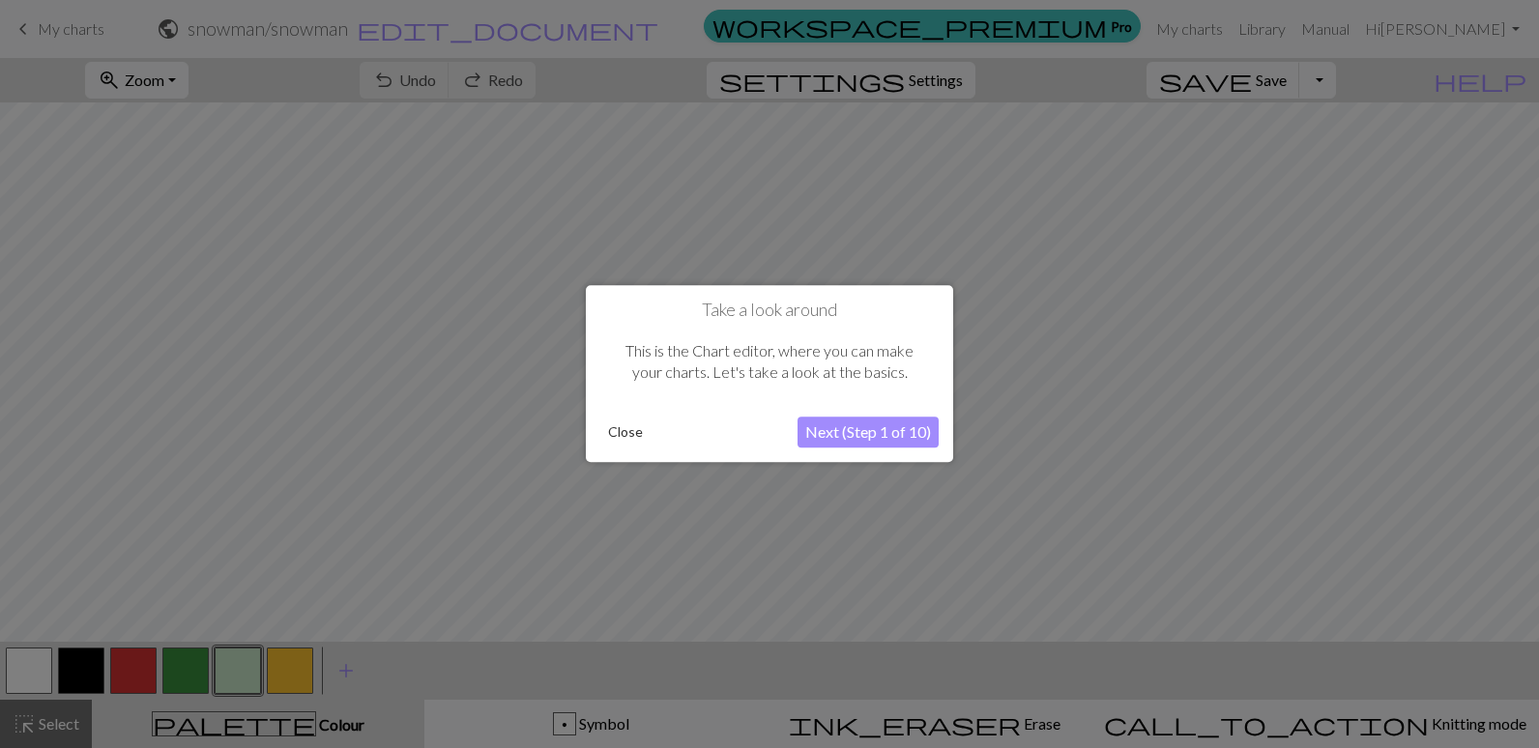
click at [1363, 173] on div at bounding box center [769, 374] width 1539 height 748
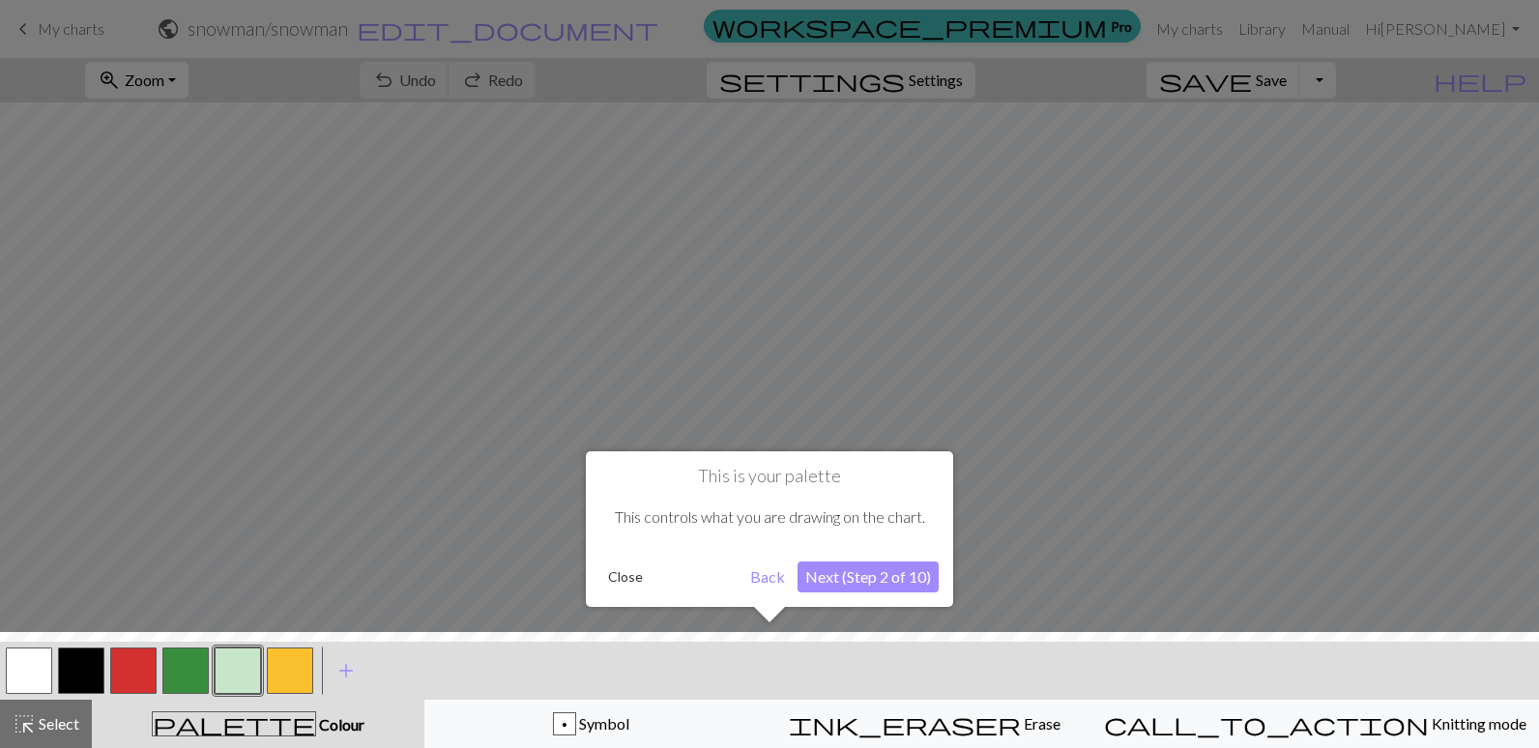
click at [1450, 125] on div at bounding box center [769, 374] width 1539 height 748
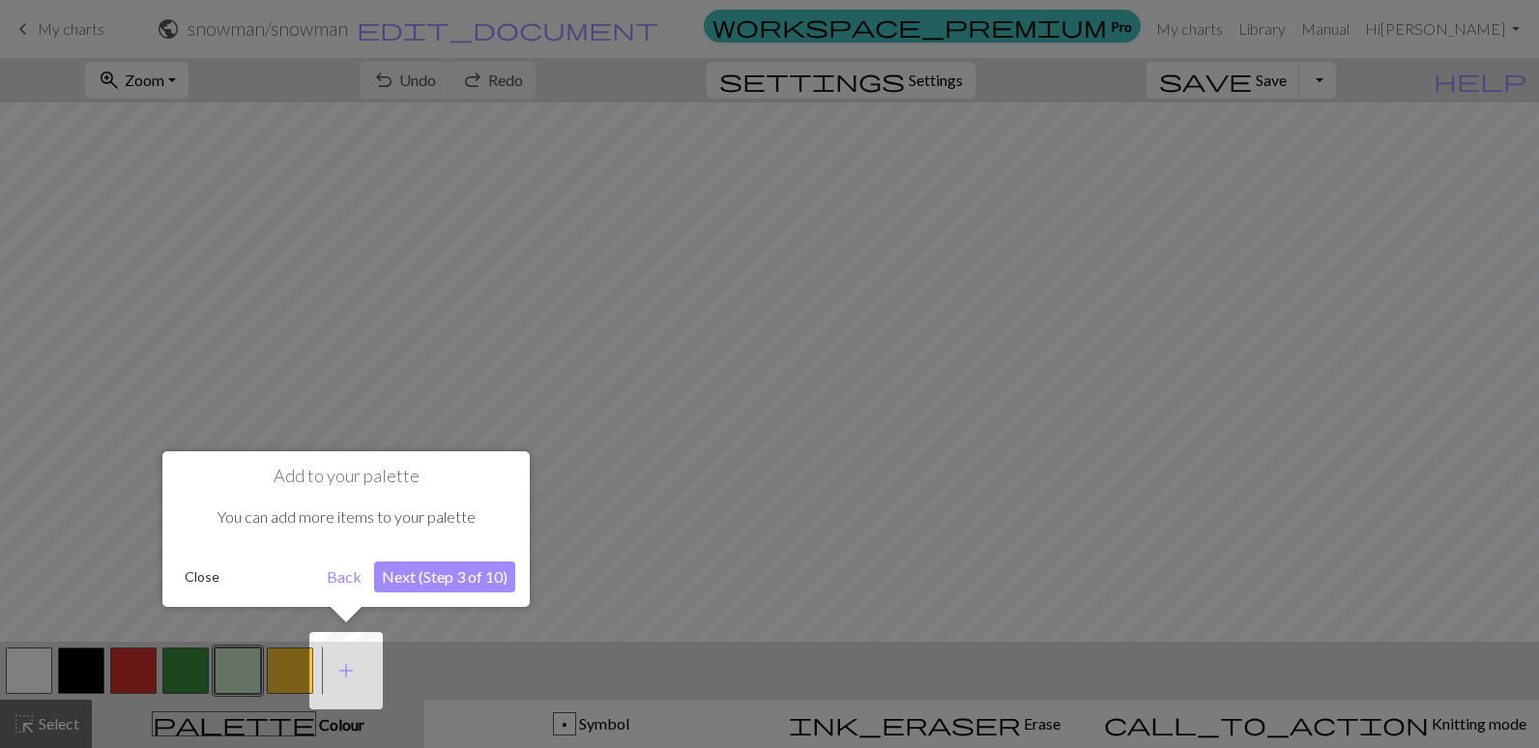
click at [193, 572] on button "Close" at bounding box center [202, 577] width 50 height 29
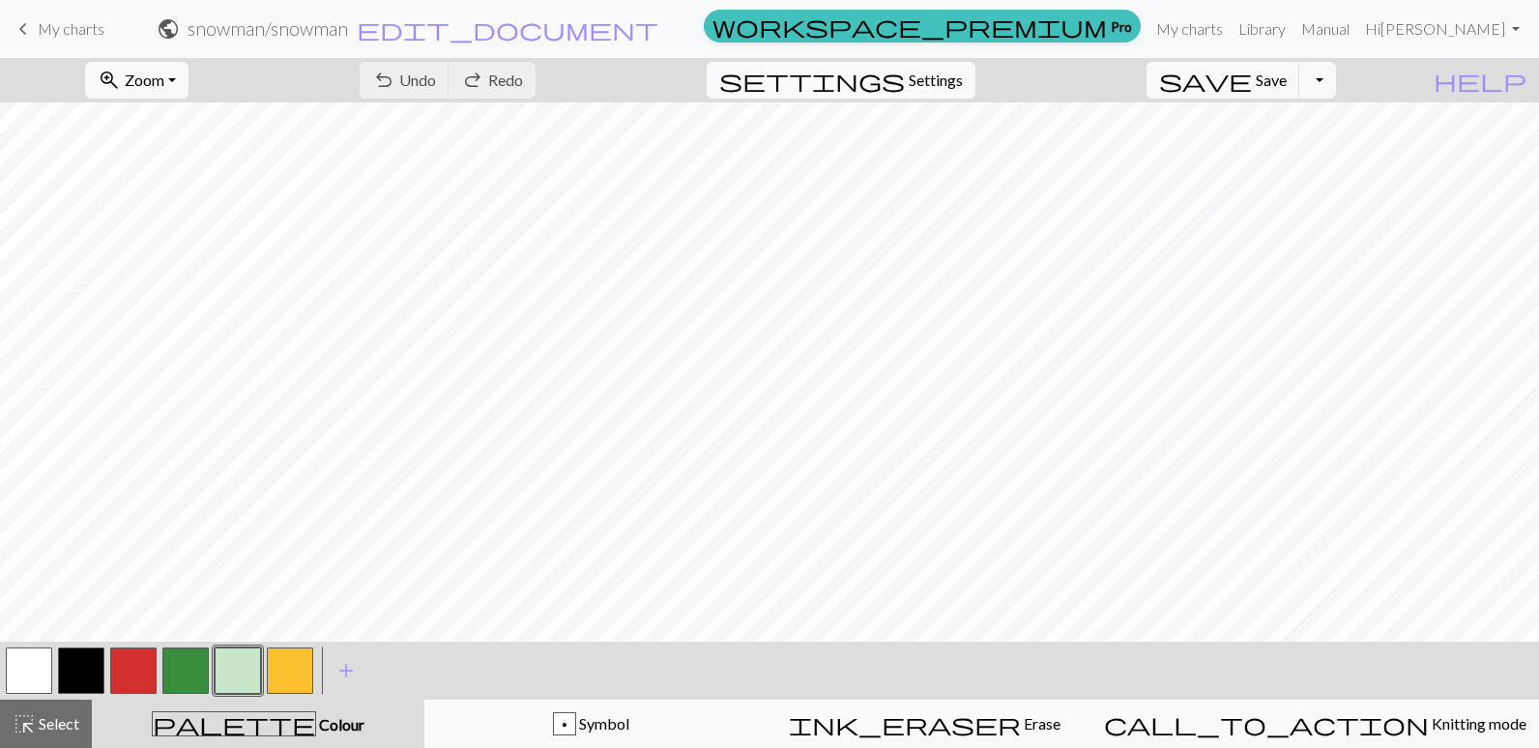
click at [958, 73] on span "Settings" at bounding box center [936, 80] width 54 height 23
select select "aran"
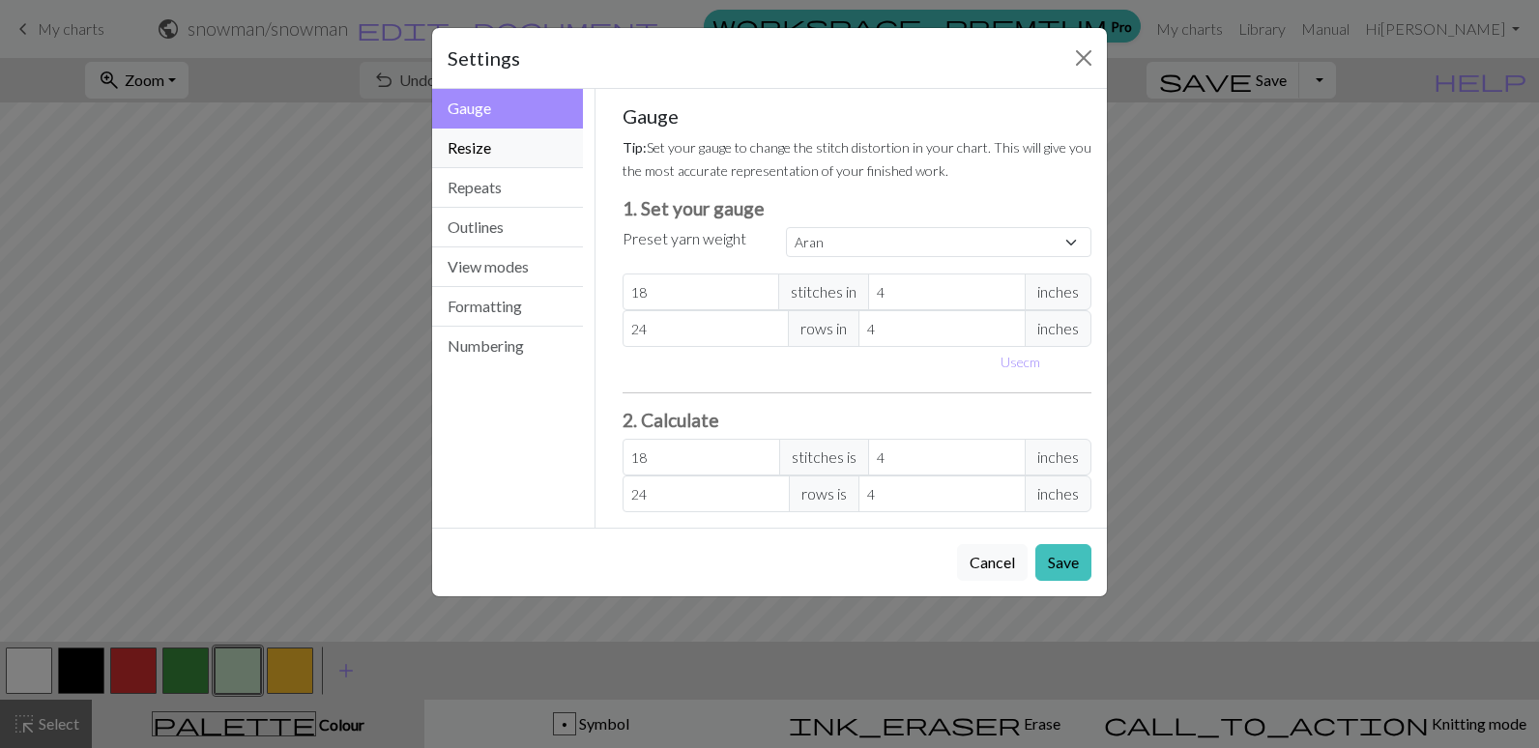
click at [486, 154] on button "Resize" at bounding box center [507, 149] width 151 height 40
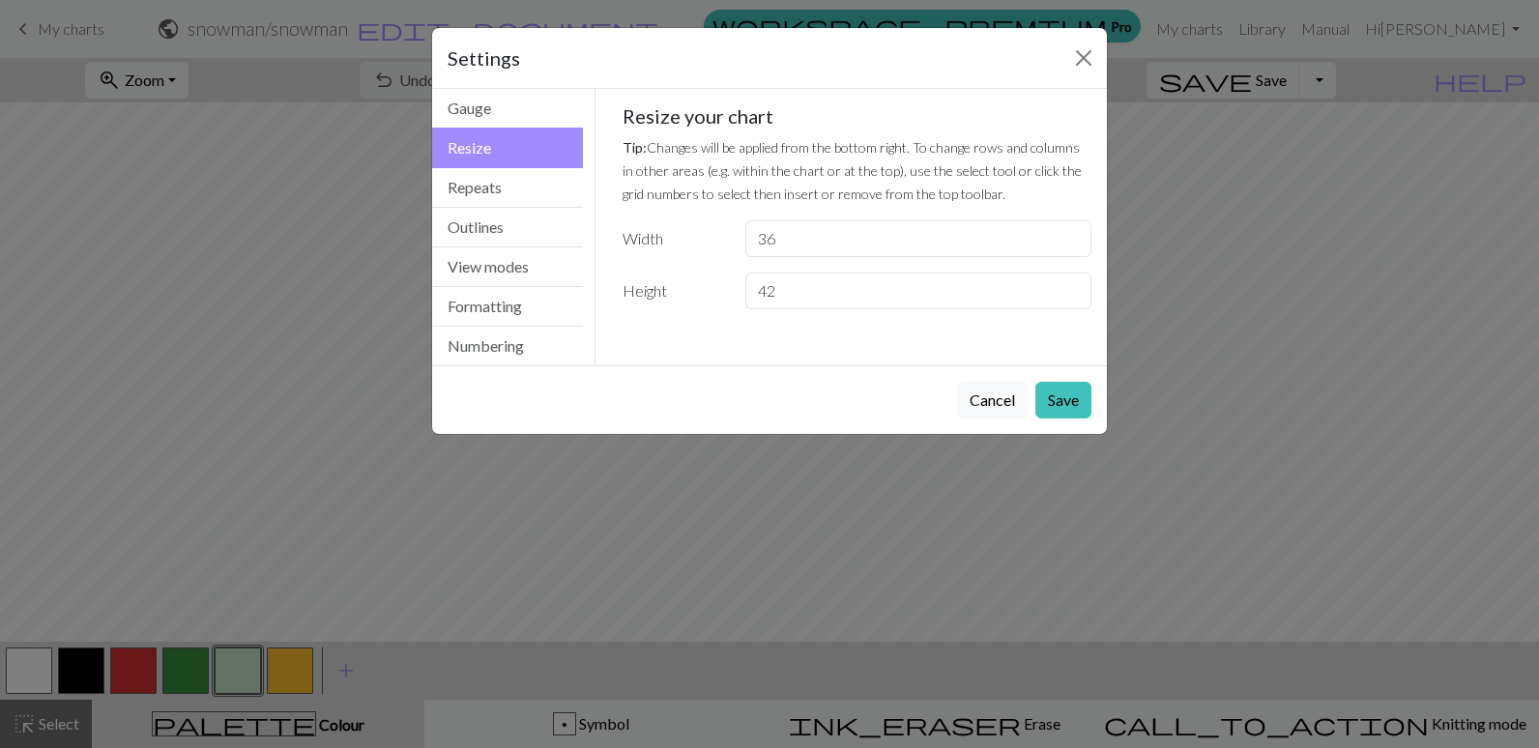
click at [1365, 428] on div "Settings Resize Gauge Resize Repeats Outlines View modes Formatting Numbering G…" at bounding box center [769, 374] width 1539 height 748
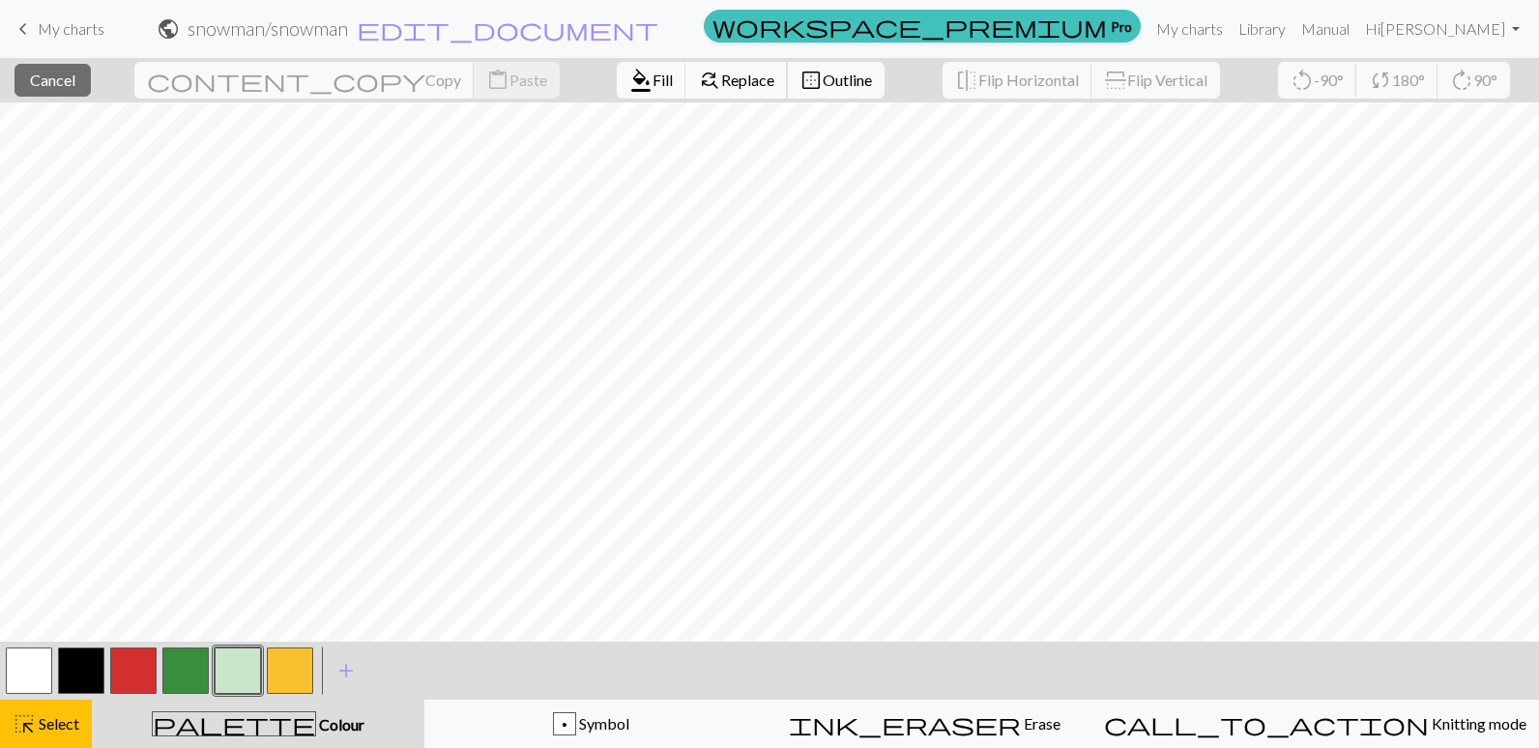
click at [721, 76] on span "Replace" at bounding box center [747, 80] width 53 height 18
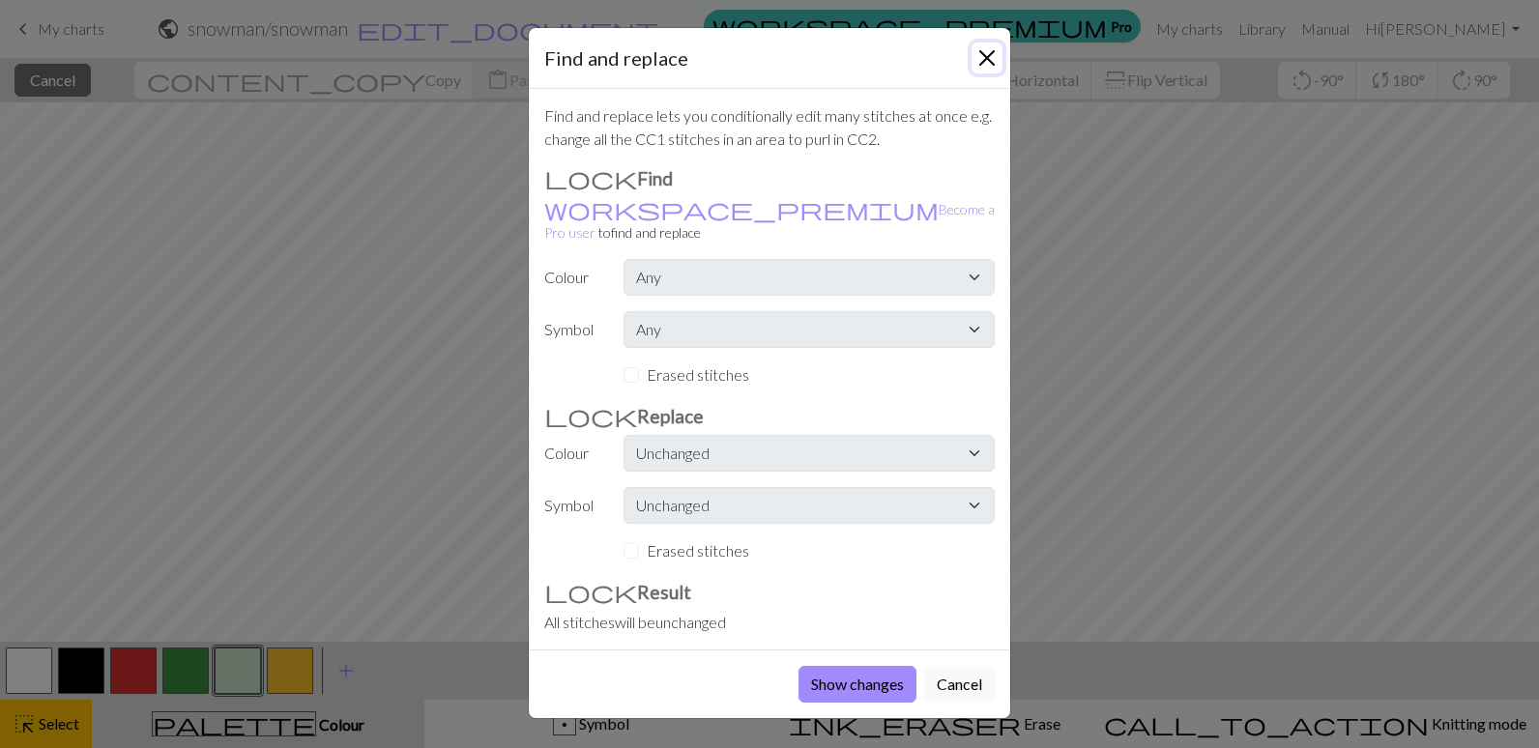
click at [983, 53] on button "Close" at bounding box center [987, 58] width 31 height 31
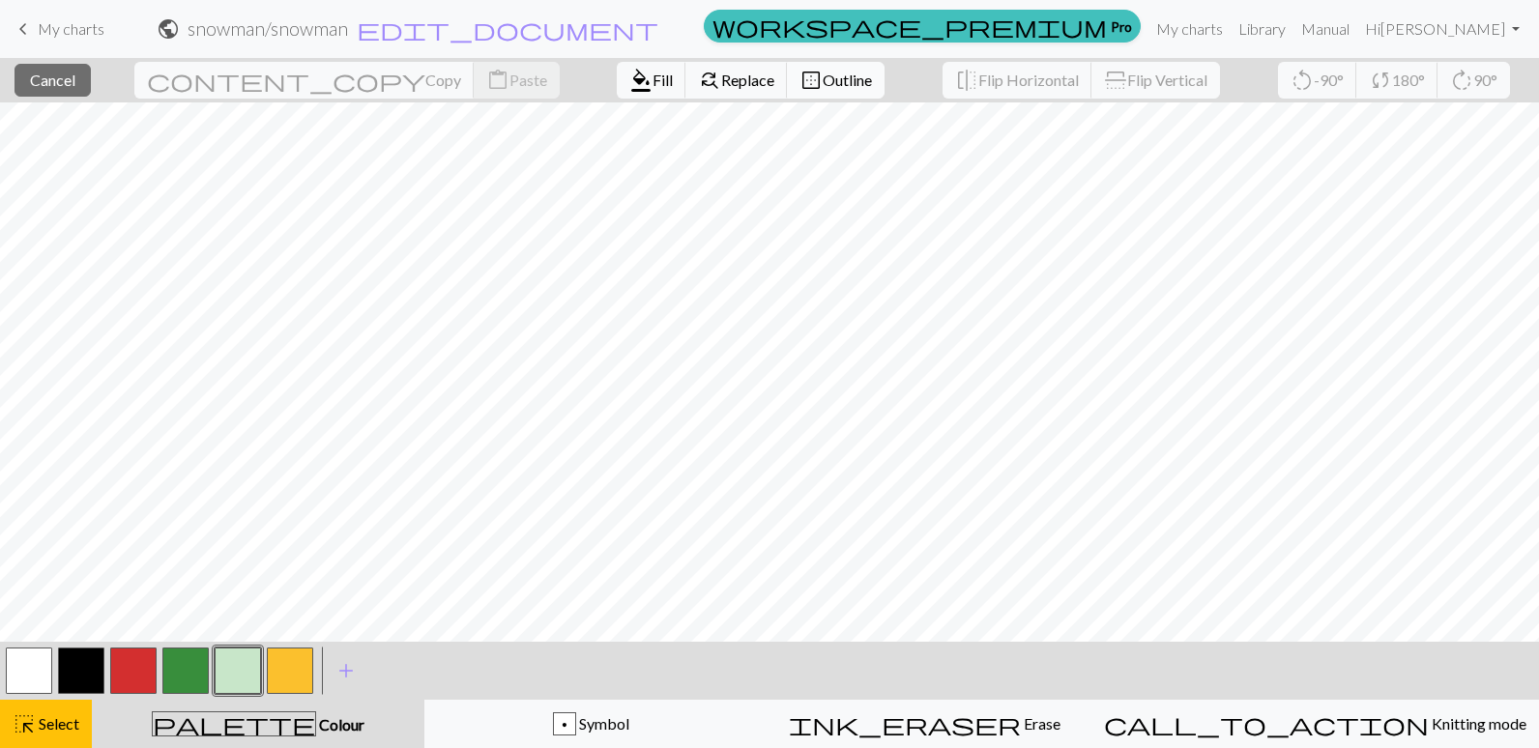
click at [800, 82] on span "border_outer" at bounding box center [811, 80] width 23 height 27
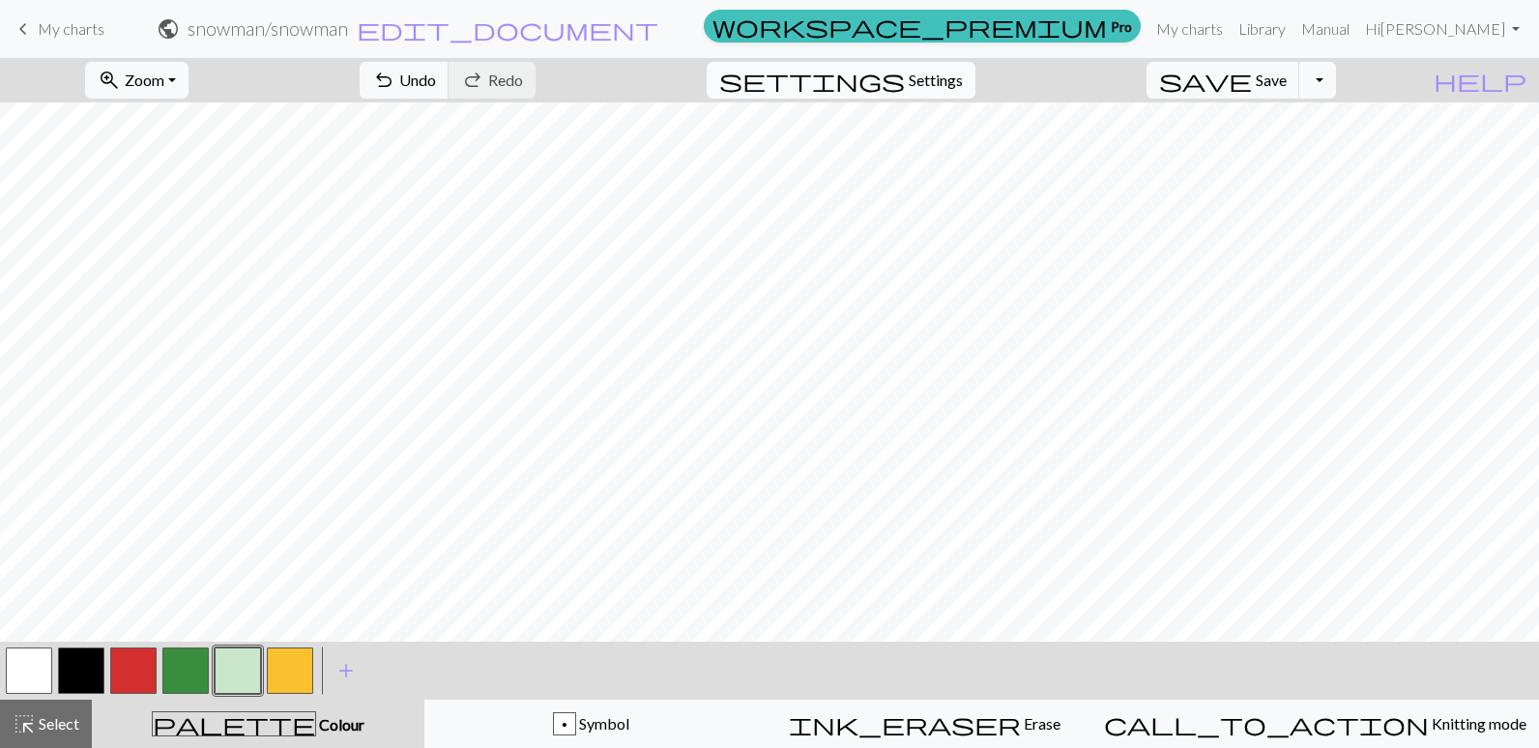
click at [905, 71] on span "settings" at bounding box center [812, 80] width 186 height 27
select select "aran"
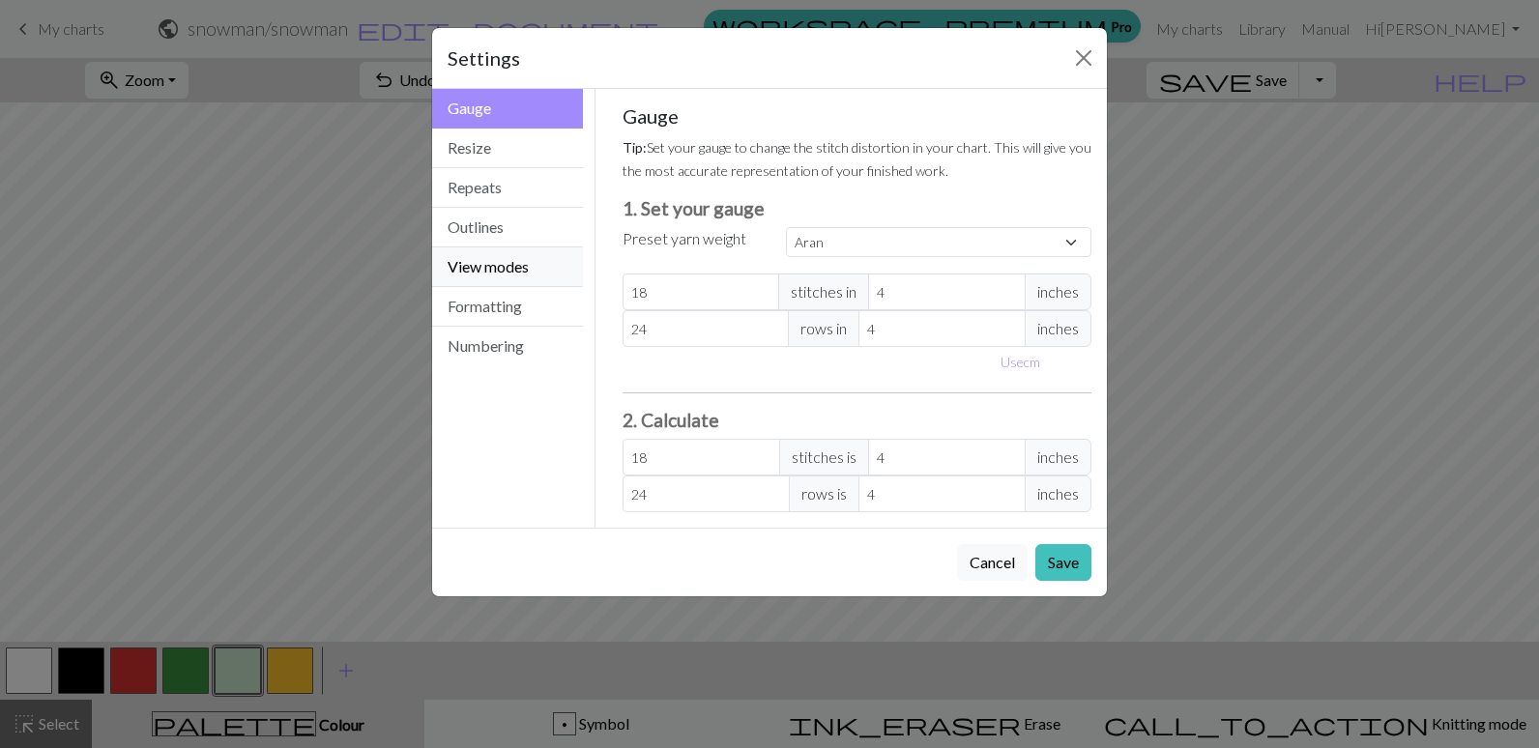
click at [517, 264] on button "View modes" at bounding box center [507, 268] width 151 height 40
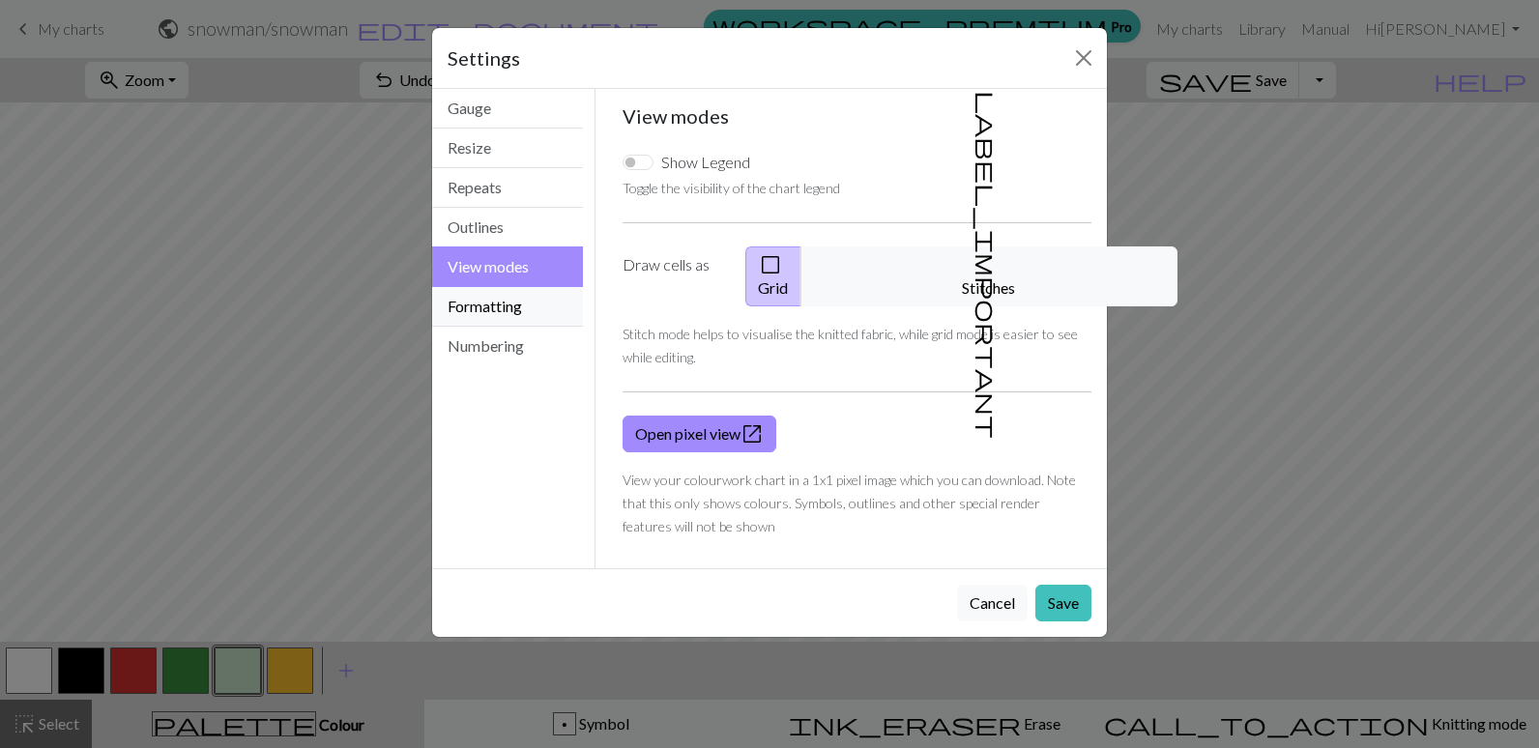
click at [492, 305] on button "Formatting" at bounding box center [507, 307] width 151 height 40
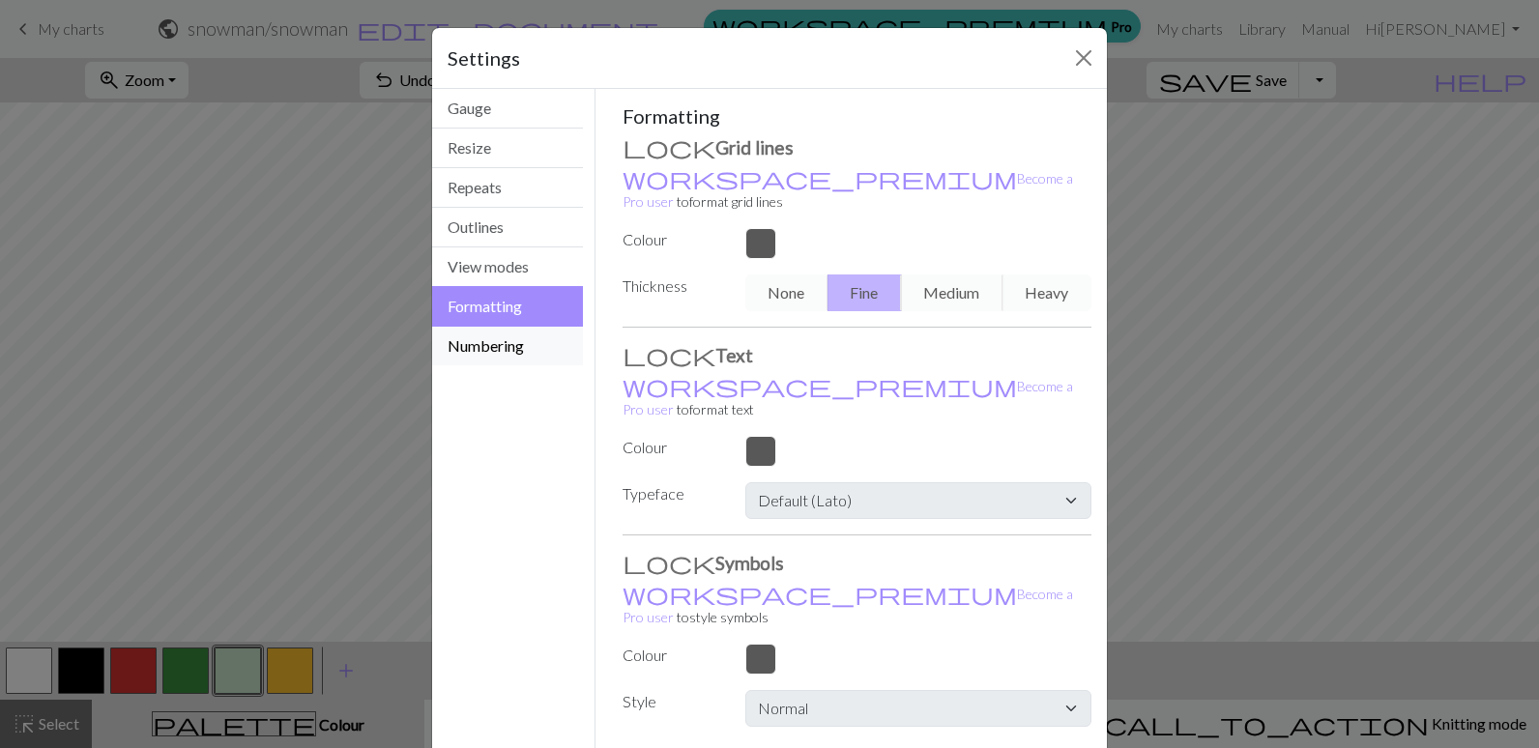
click at [460, 339] on button "Numbering" at bounding box center [507, 346] width 151 height 39
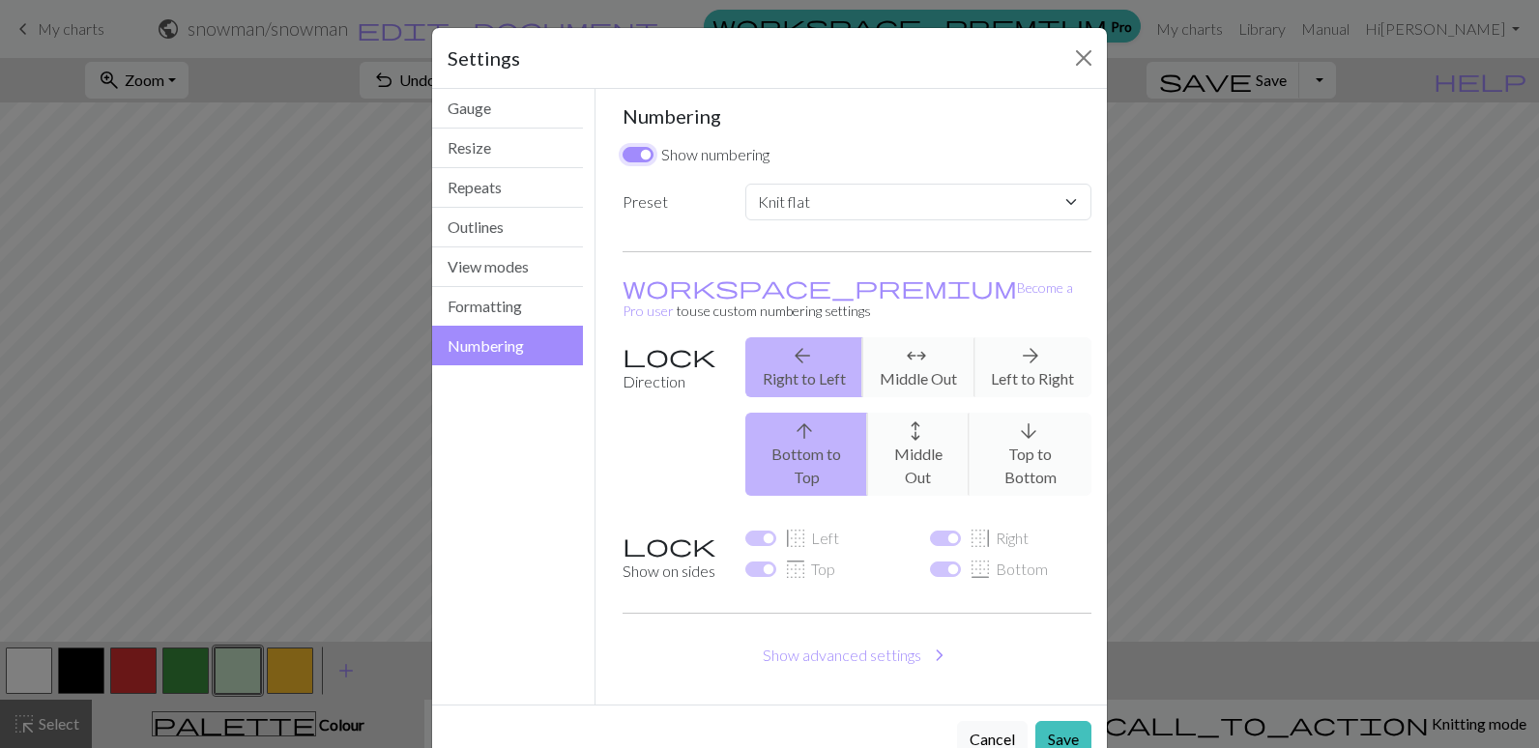
click at [642, 153] on input "Show numbering" at bounding box center [638, 154] width 31 height 15
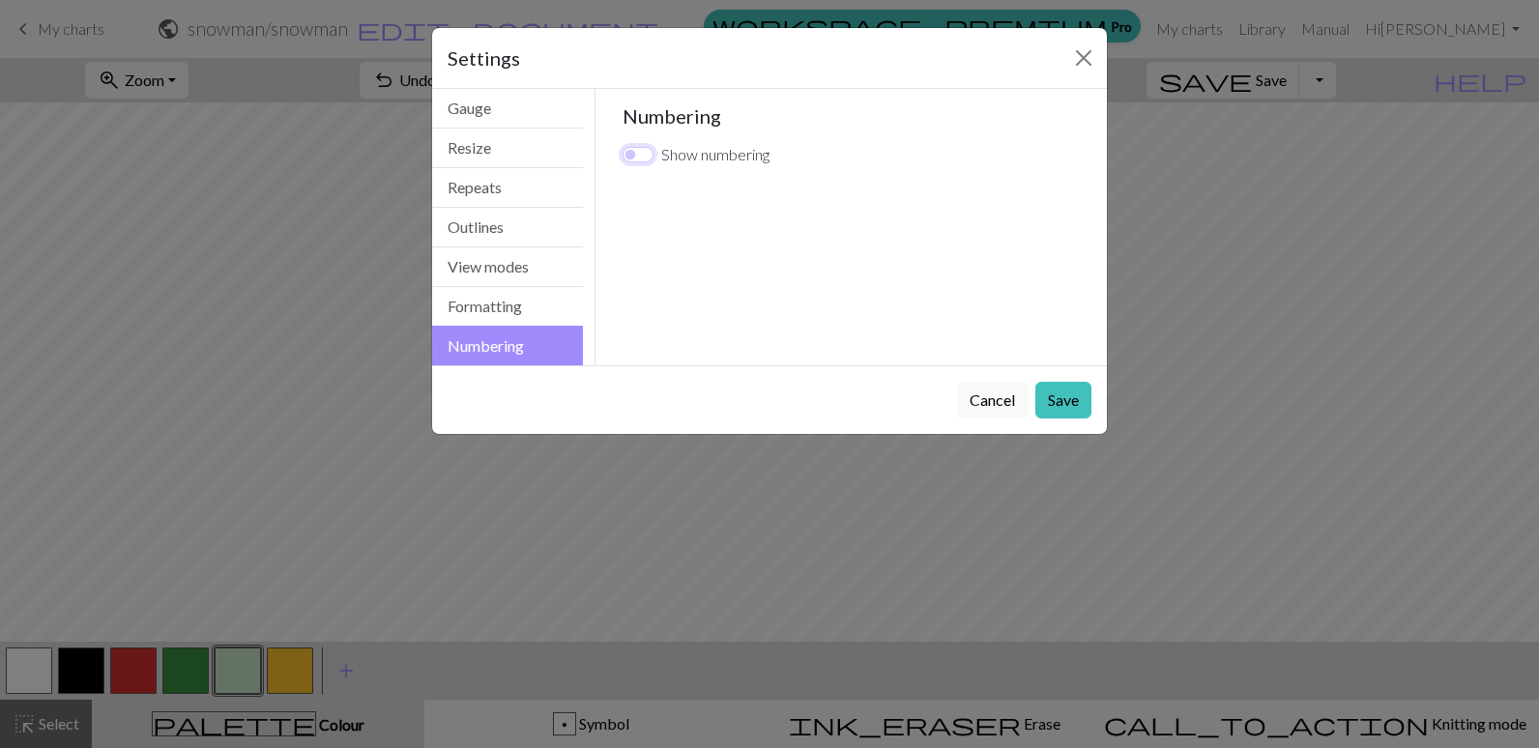
click at [642, 153] on input "Show numbering" at bounding box center [638, 154] width 31 height 15
checkbox input "true"
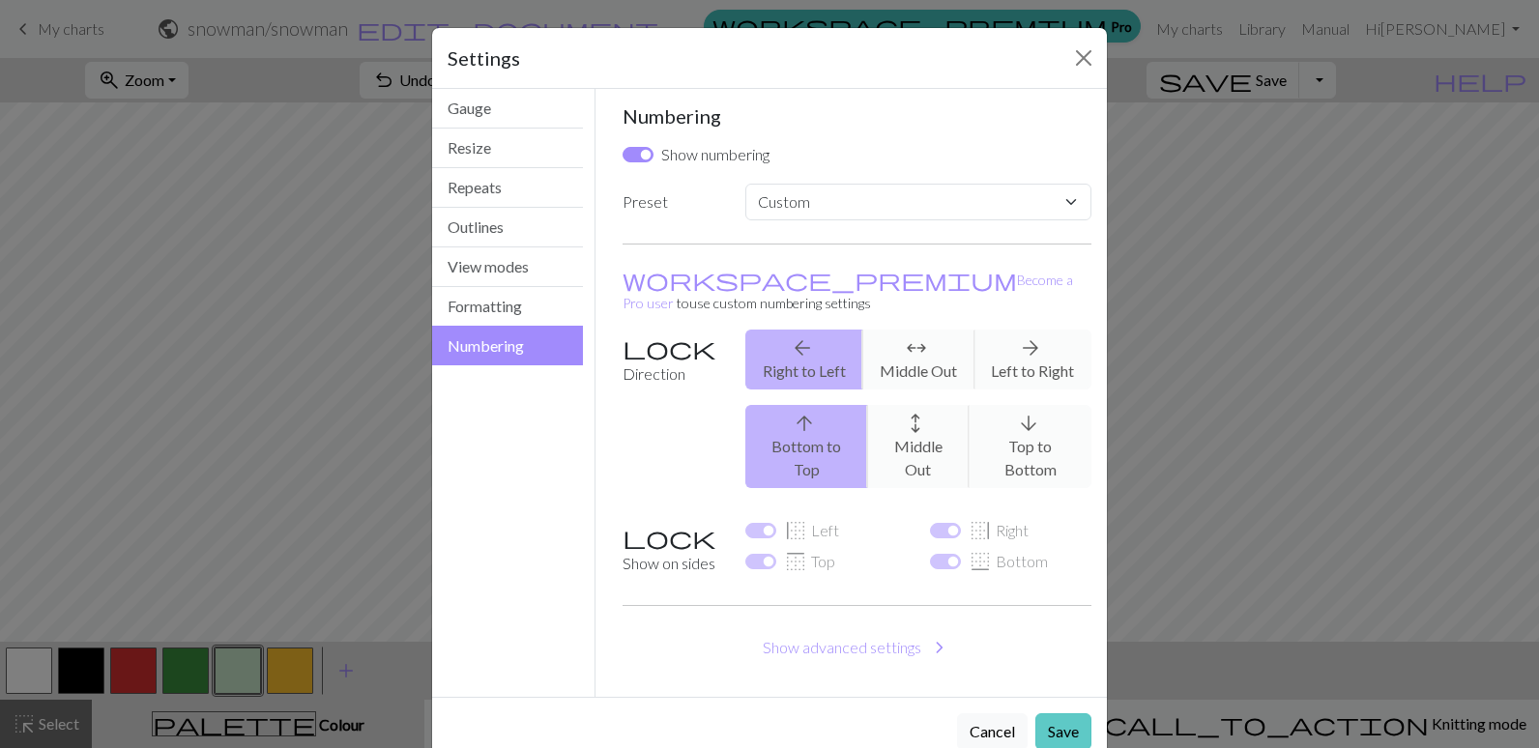
click at [1067, 714] on button "Save" at bounding box center [1063, 732] width 56 height 37
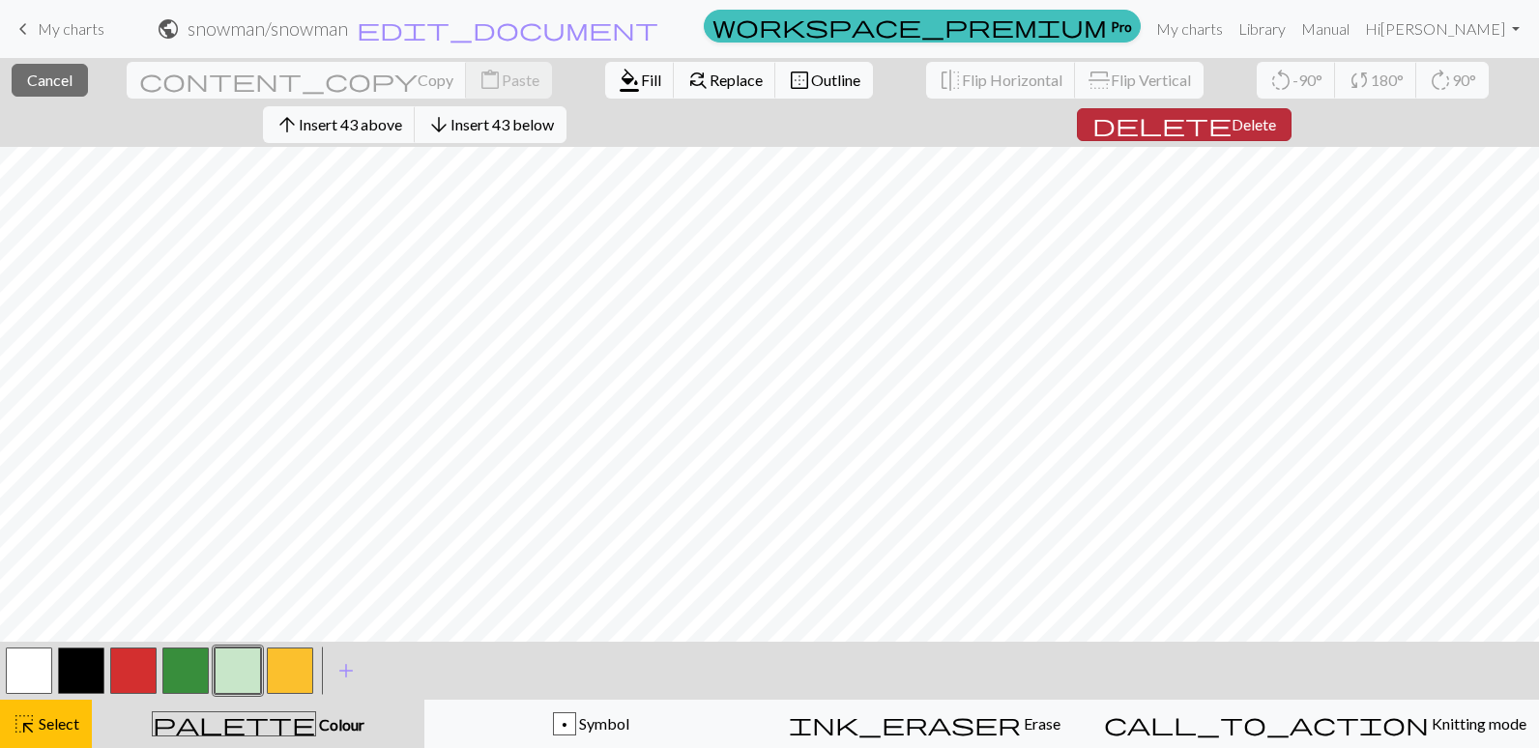
click at [1232, 115] on span "Delete" at bounding box center [1254, 124] width 44 height 18
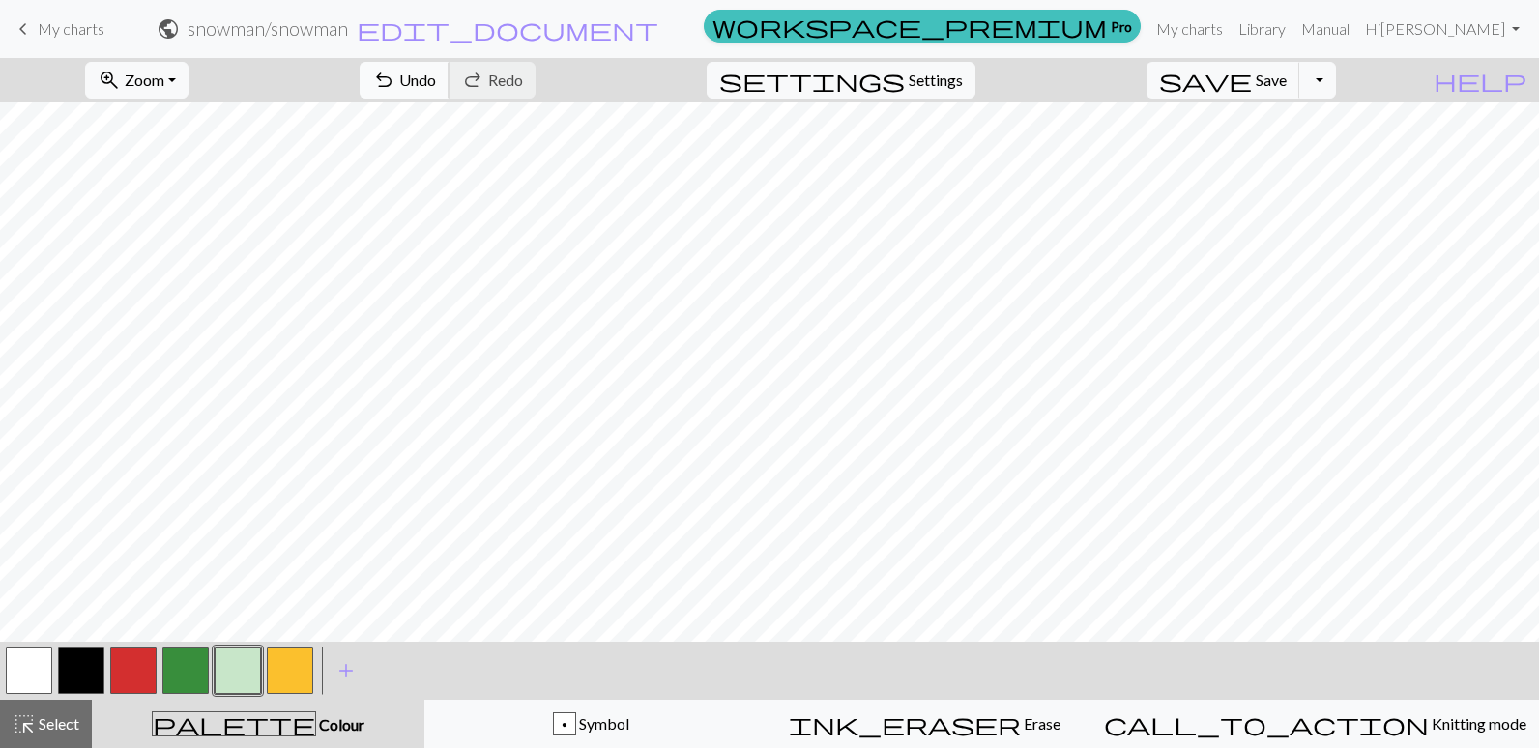
click at [395, 72] on span "undo" at bounding box center [383, 80] width 23 height 27
click at [550, 82] on div "undo Undo Undo redo Redo Redo" at bounding box center [447, 80] width 205 height 44
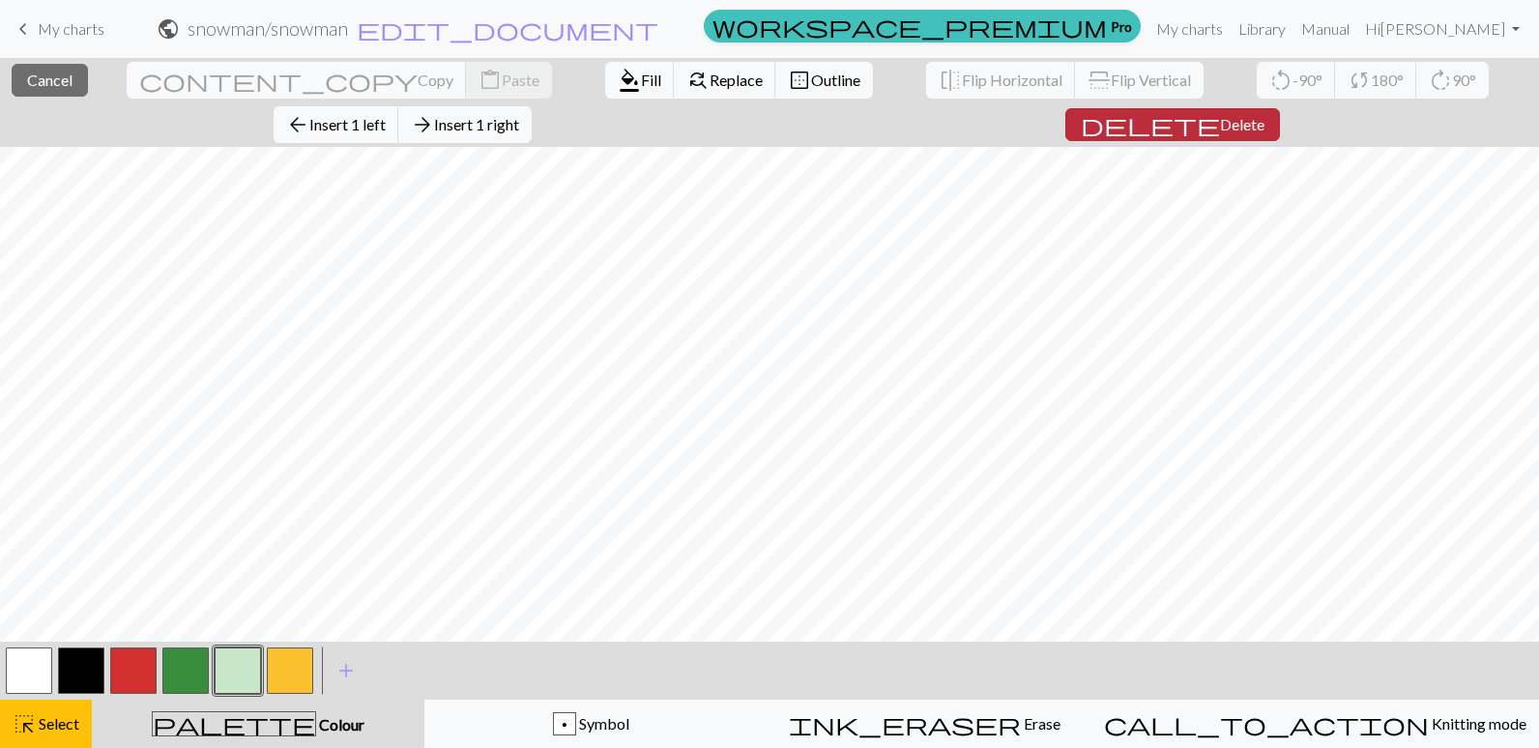
click at [1220, 116] on span "Delete" at bounding box center [1242, 124] width 44 height 18
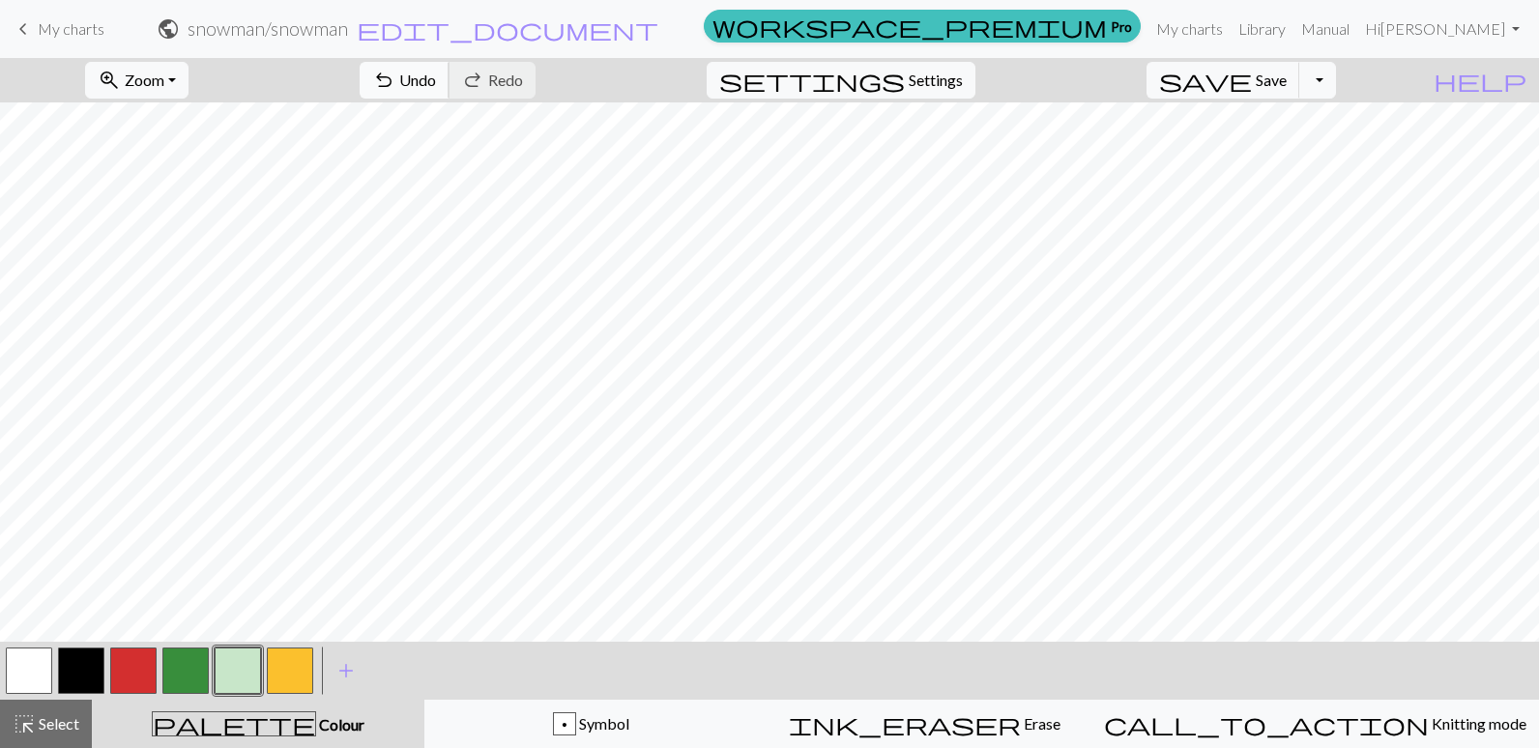
click at [395, 84] on span "undo" at bounding box center [383, 80] width 23 height 27
click at [436, 81] on span "Undo" at bounding box center [417, 80] width 37 height 18
click at [629, 727] on span "Symbol" at bounding box center [602, 723] width 53 height 18
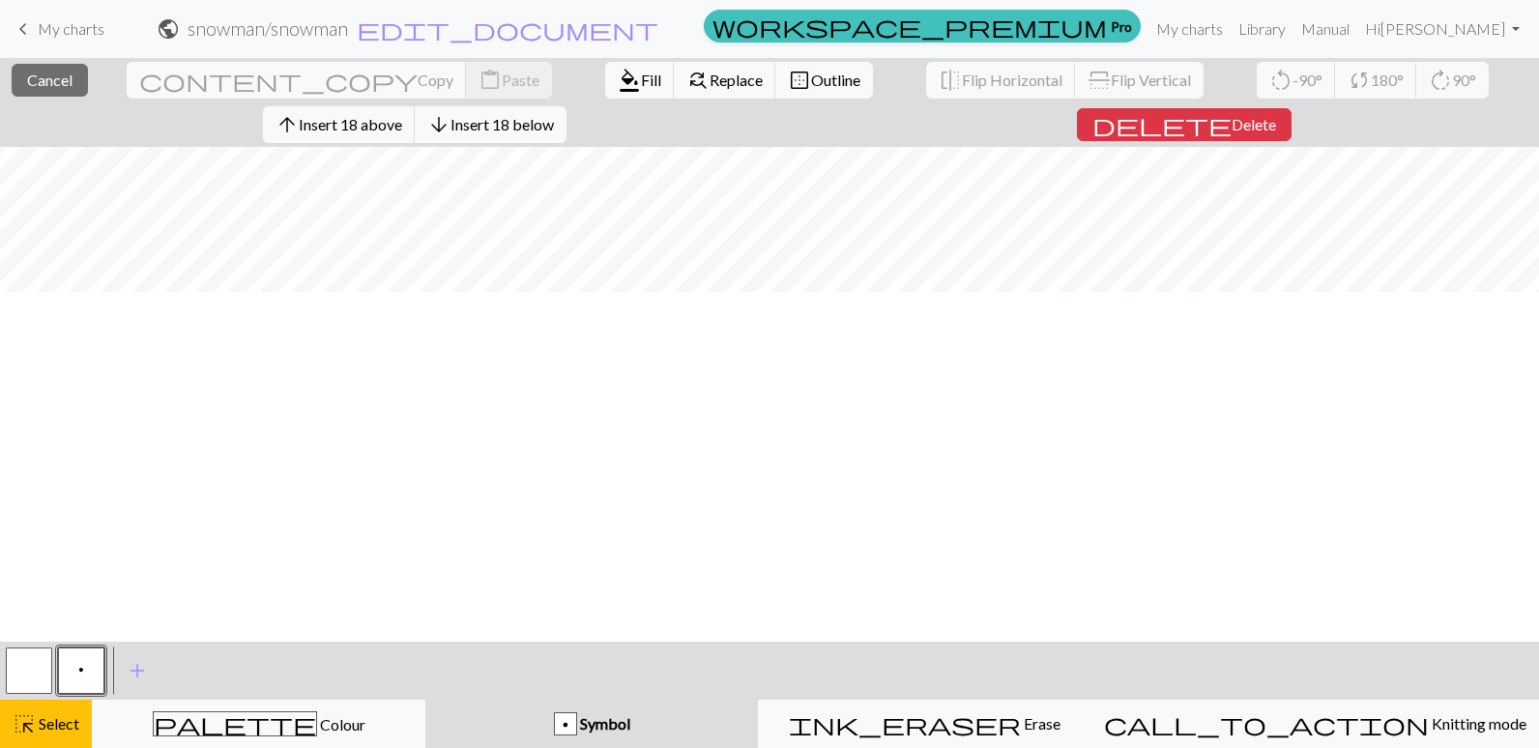
scroll to position [0, 0]
click at [1077, 132] on button "delete Delete" at bounding box center [1184, 124] width 215 height 33
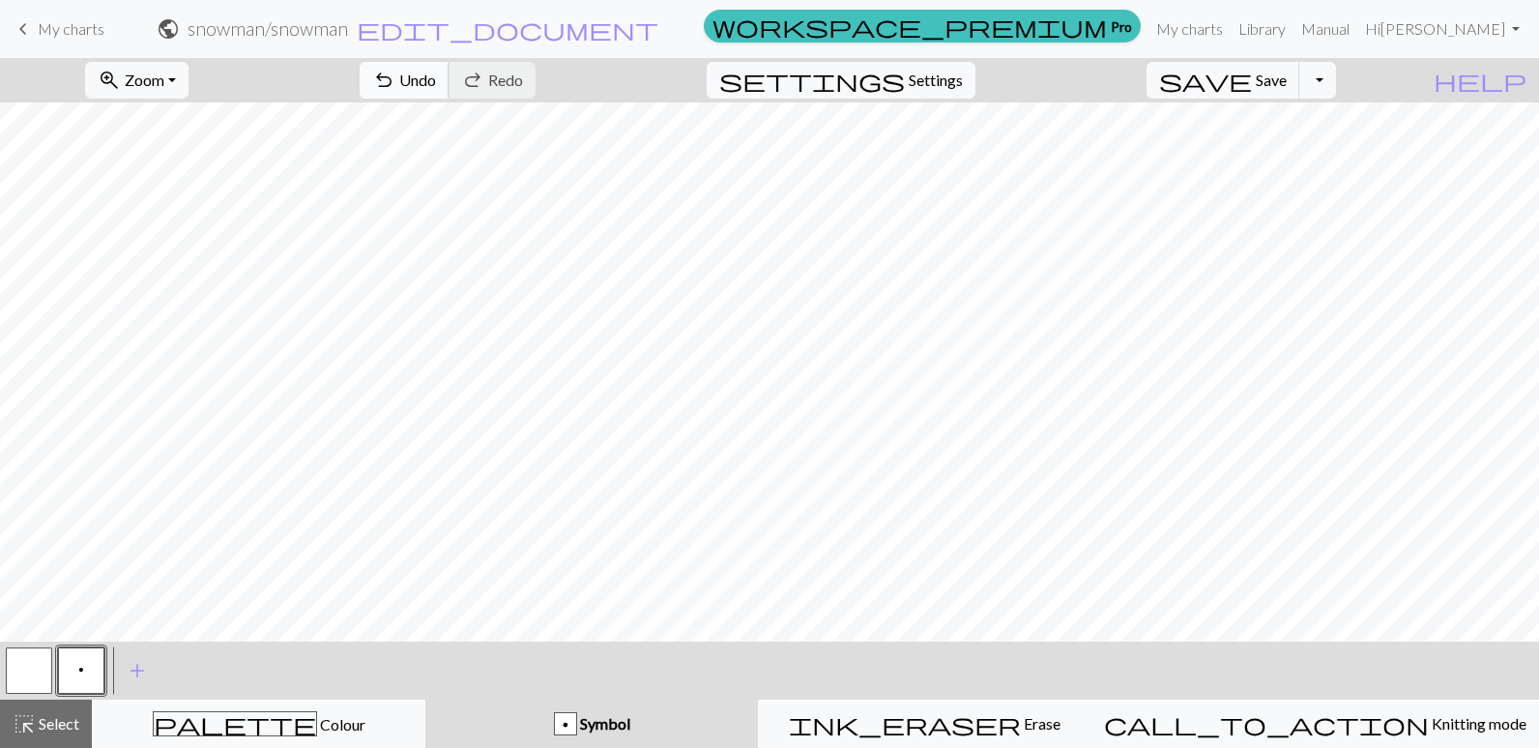
click at [395, 78] on span "undo" at bounding box center [383, 80] width 23 height 27
click at [395, 79] on span "undo" at bounding box center [383, 80] width 23 height 27
click at [436, 74] on span "Undo" at bounding box center [417, 80] width 37 height 18
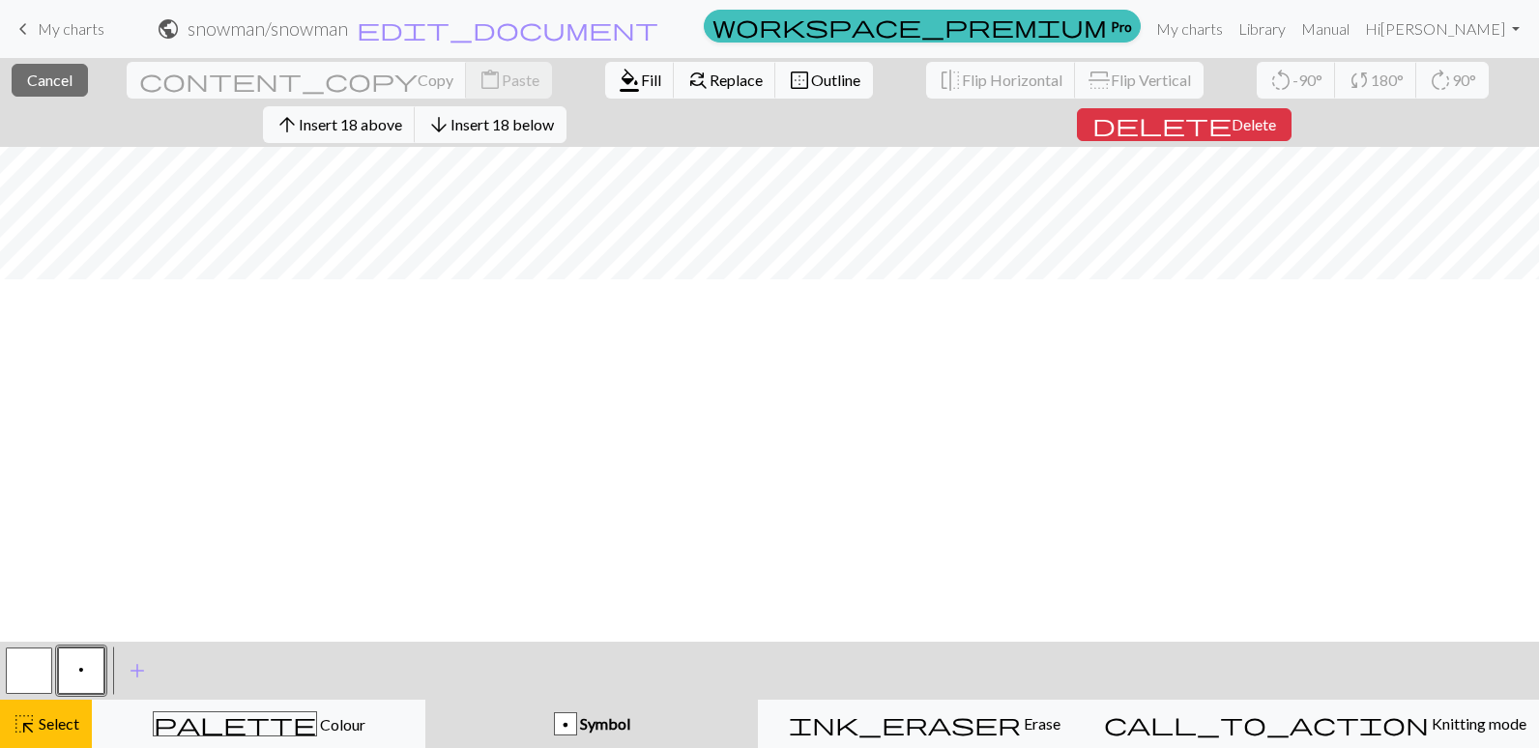
scroll to position [0, 0]
click at [1227, 125] on span "Delete" at bounding box center [1249, 124] width 44 height 18
